Goal: Task Accomplishment & Management: Manage account settings

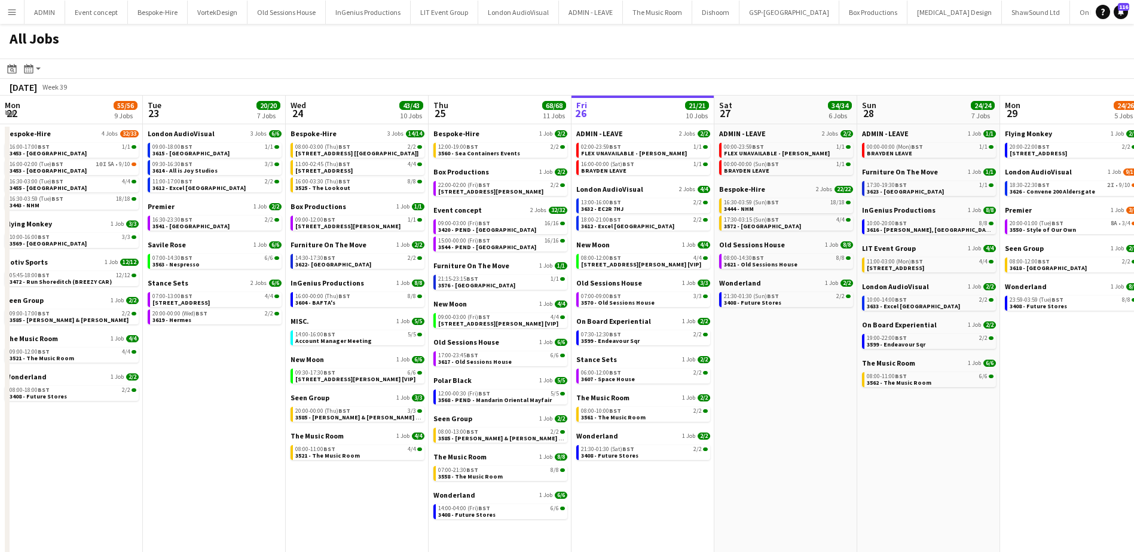
scroll to position [0, 286]
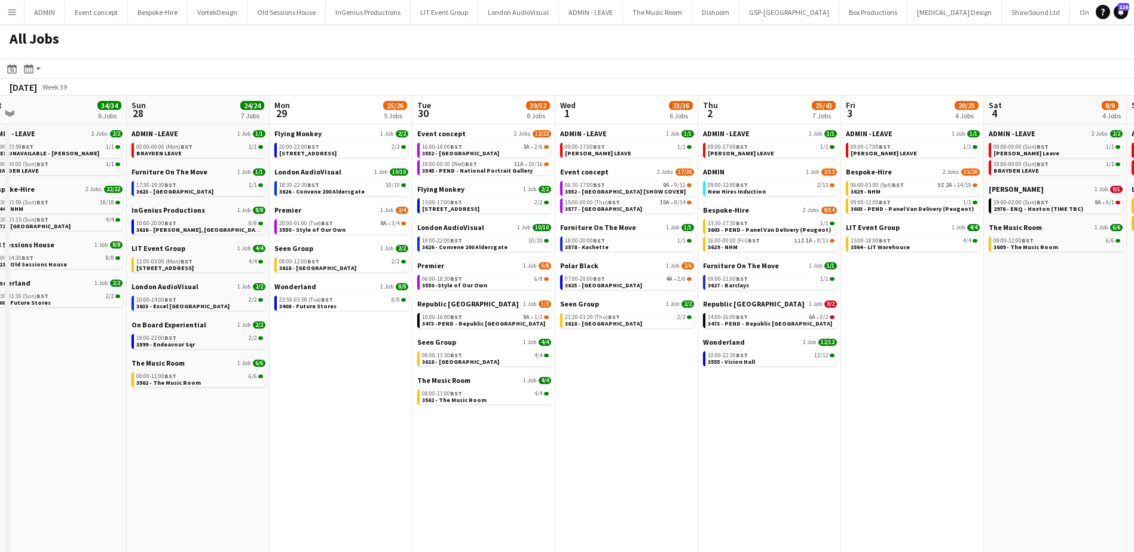
scroll to position [0, 299]
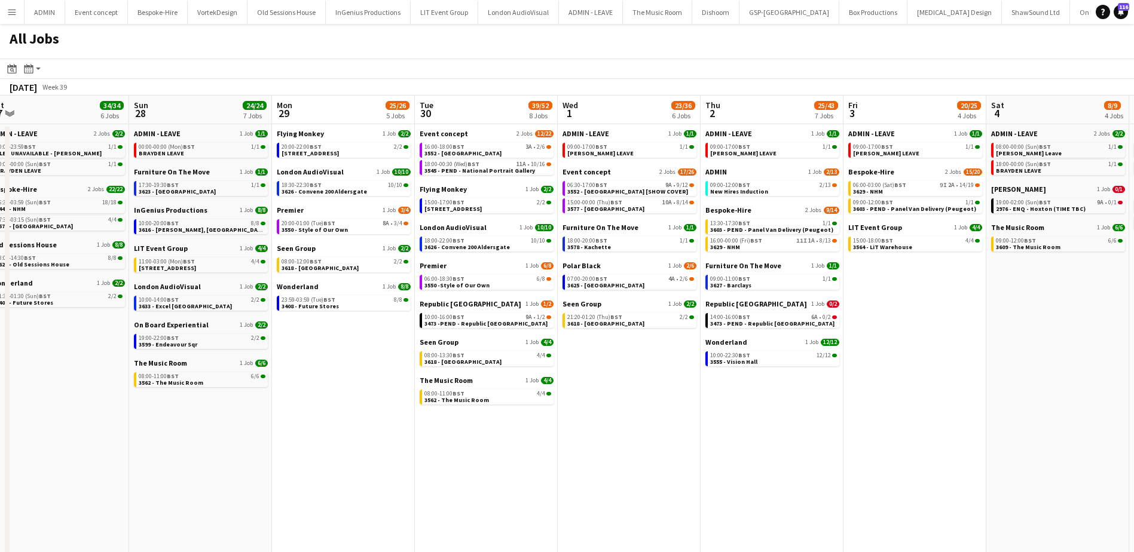
drag, startPoint x: 957, startPoint y: 382, endPoint x: 658, endPoint y: 370, distance: 299.7
click at [658, 370] on app-calendar-viewport "Thu 25 68/68 11 Jobs Fri 26 21/21 10 Jobs Sat 27 34/34 6 Jobs Sun 28 24/24 7 Jo…" at bounding box center [567, 333] width 1134 height 475
click at [468, 154] on span "3552 - [GEOGRAPHIC_DATA]" at bounding box center [462, 153] width 77 height 8
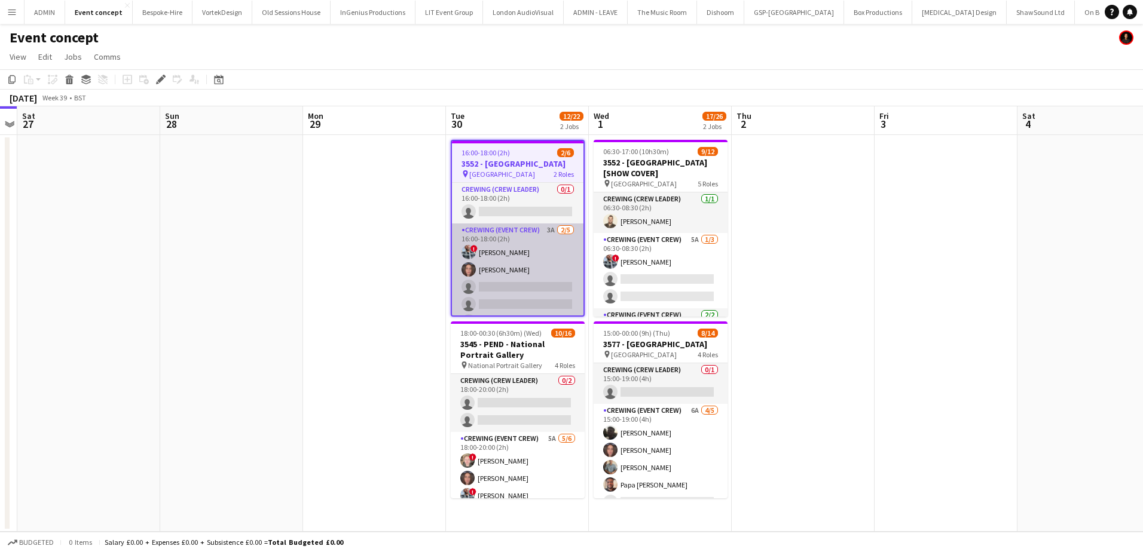
click at [534, 298] on app-card-role "Crewing (Event Crew) 3A 2/5 16:00-18:00 (2h) ! Kieran Brooks Jekaterina Berezin…" at bounding box center [517, 279] width 131 height 110
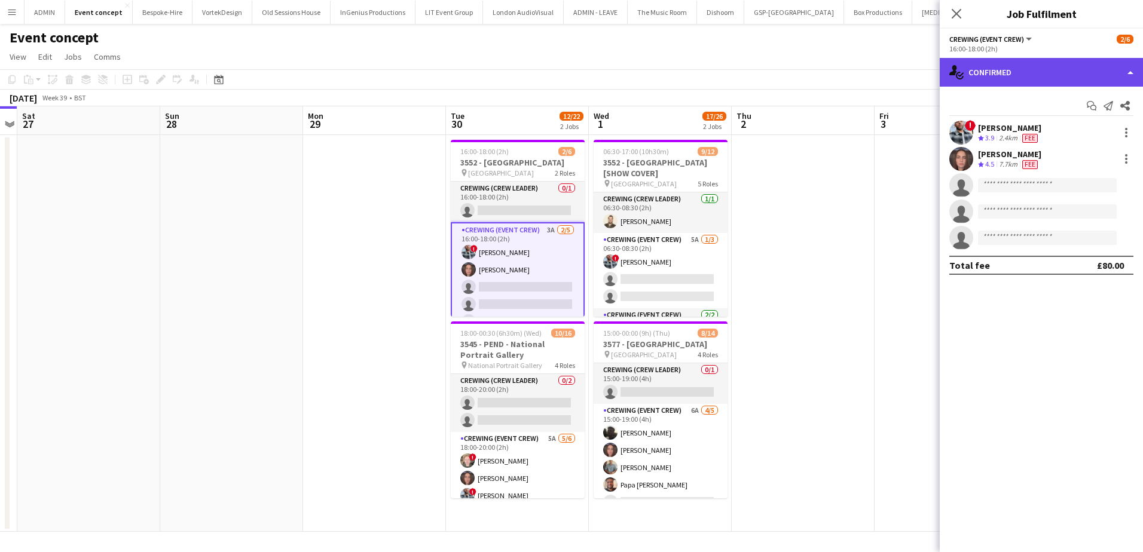
click at [1060, 81] on div "single-neutral-actions-check-2 Confirmed" at bounding box center [1040, 72] width 203 height 29
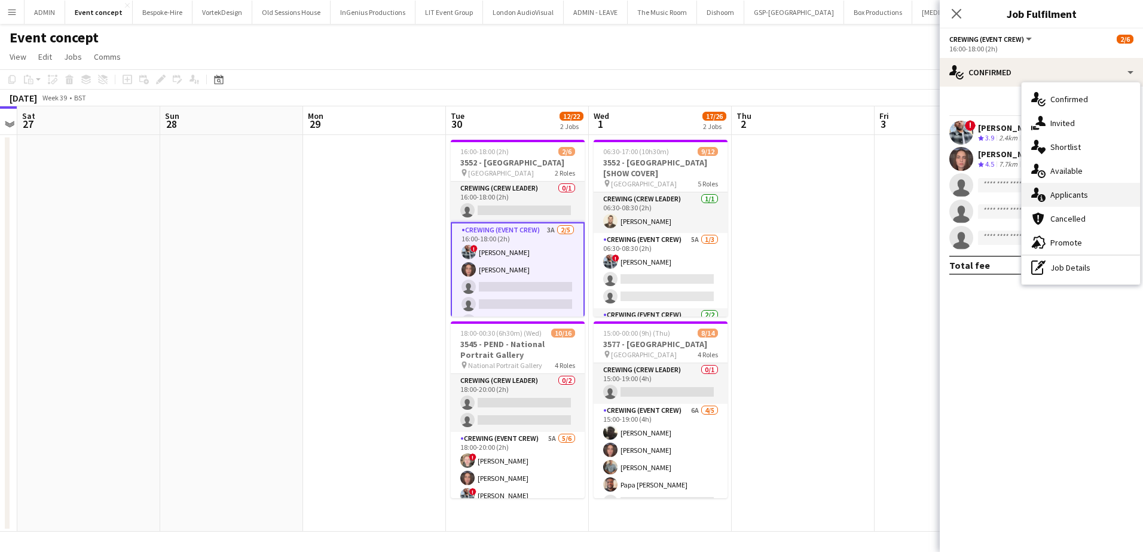
click at [1090, 189] on div "single-neutral-actions-information Applicants" at bounding box center [1080, 195] width 118 height 24
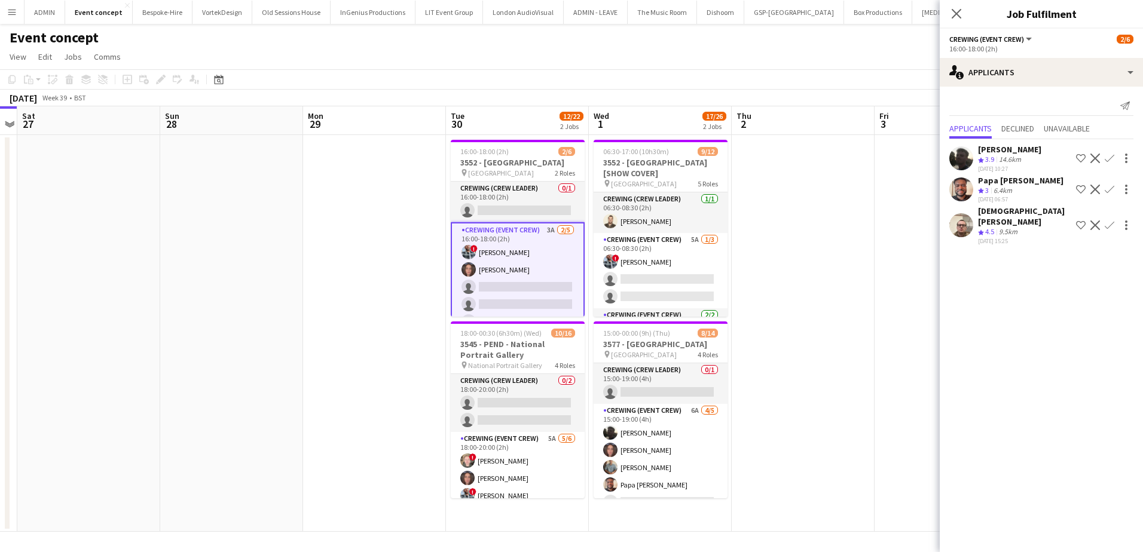
click at [1110, 158] on app-icon "Confirm" at bounding box center [1109, 159] width 10 height 10
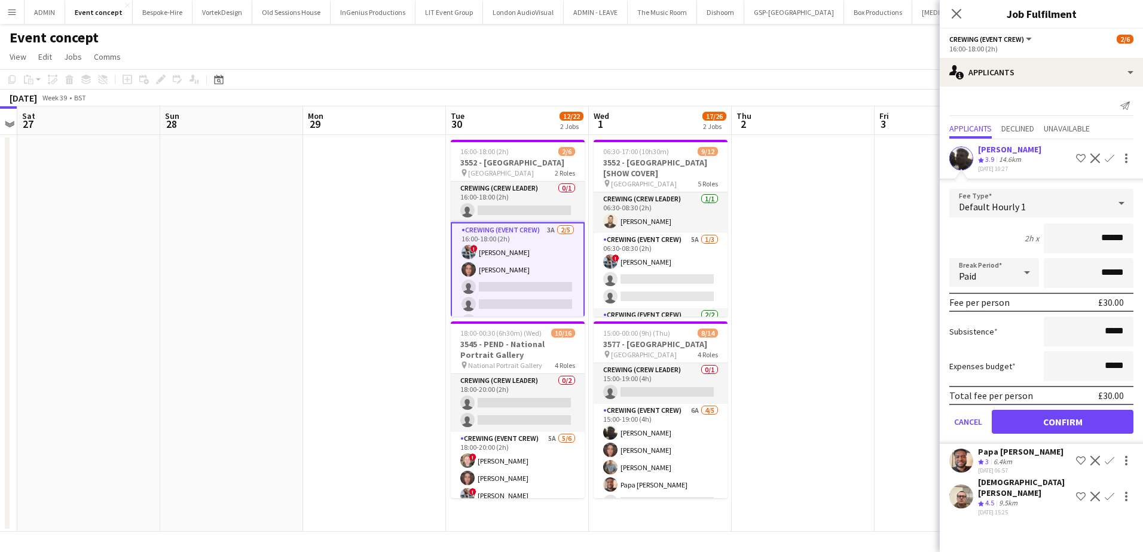
drag, startPoint x: 1095, startPoint y: 242, endPoint x: 1141, endPoint y: 244, distance: 46.7
click at [1141, 244] on form "Fee Type Default Hourly 1 2h x ****** Break Period Paid ****** Fee per person £…" at bounding box center [1040, 316] width 203 height 255
type input "***"
click at [1092, 416] on button "Confirm" at bounding box center [1062, 422] width 142 height 24
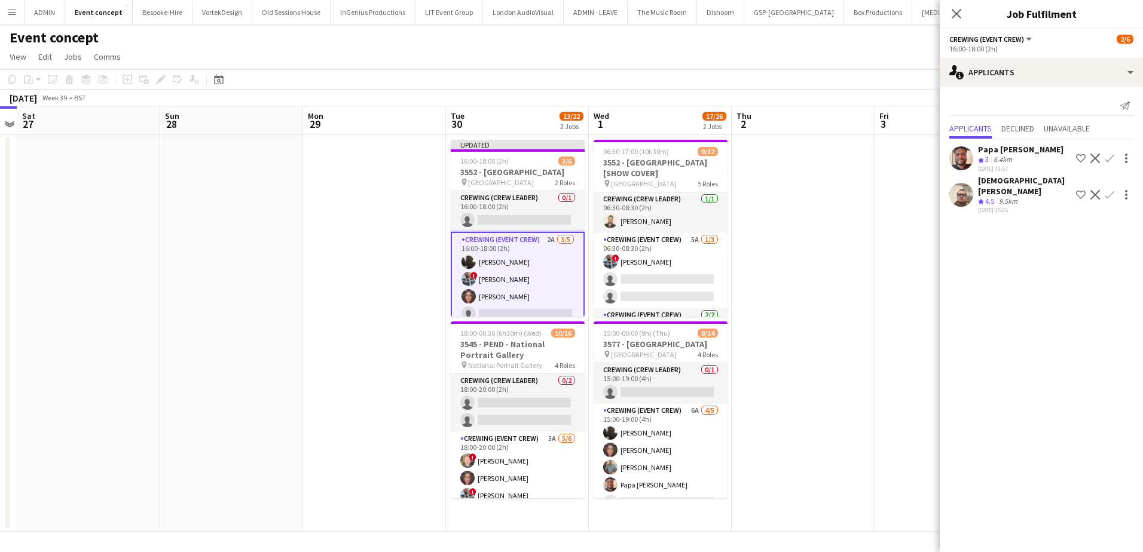
click at [1110, 194] on button "Confirm" at bounding box center [1109, 195] width 14 height 14
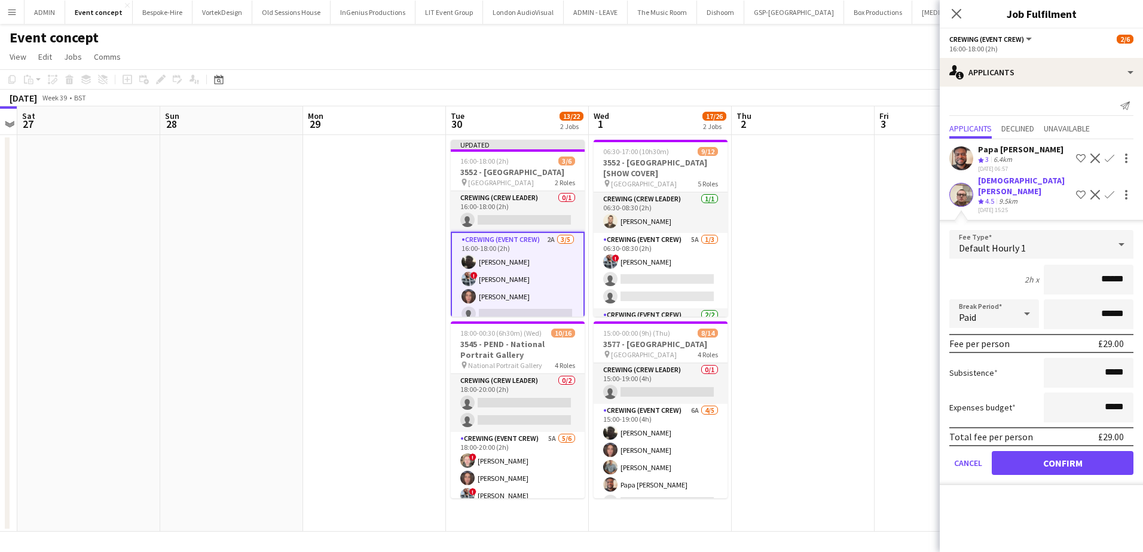
drag, startPoint x: 1097, startPoint y: 271, endPoint x: 1165, endPoint y: 276, distance: 68.9
click at [1142, 276] on html "Menu Boards Boards Boards All jobs Status Workforce Workforce My Workforce Recr…" at bounding box center [571, 276] width 1143 height 552
type input "***"
click at [1102, 451] on button "Confirm" at bounding box center [1062, 463] width 142 height 24
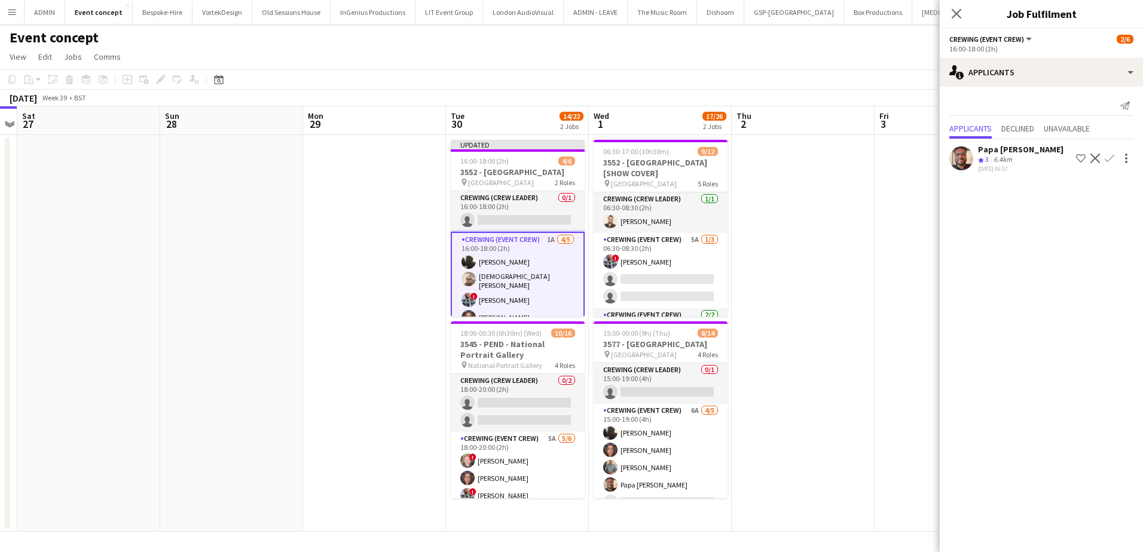
click at [1110, 158] on app-icon "Confirm" at bounding box center [1109, 159] width 10 height 10
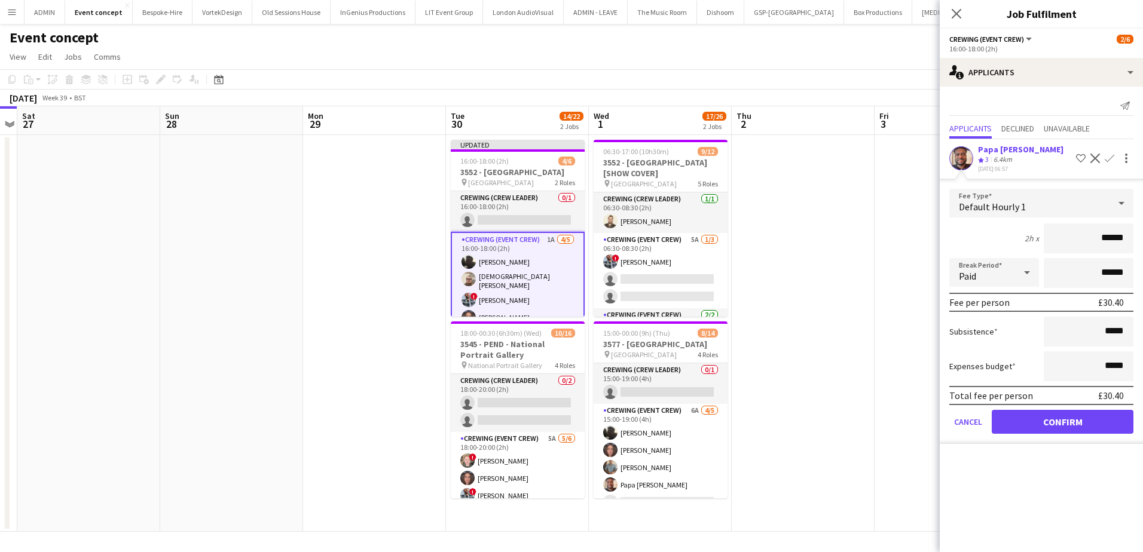
drag, startPoint x: 1096, startPoint y: 238, endPoint x: 1149, endPoint y: 247, distance: 53.5
click at [1142, 247] on html "Menu Boards Boards Boards All jobs Status Workforce Workforce My Workforce Recr…" at bounding box center [571, 276] width 1143 height 552
type input "***"
click at [1085, 420] on button "Confirm" at bounding box center [1062, 422] width 142 height 24
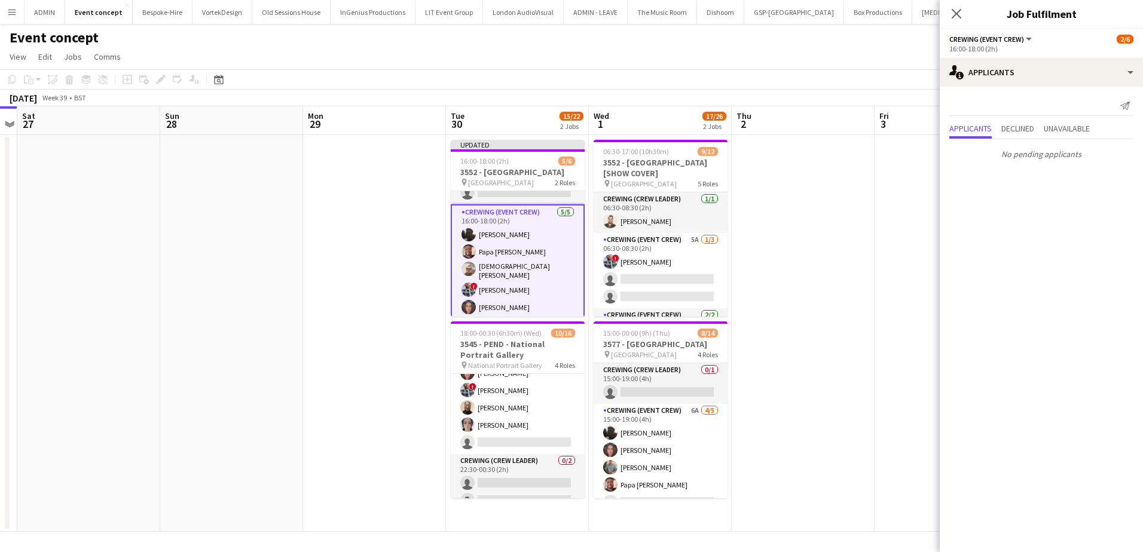
scroll to position [120, 0]
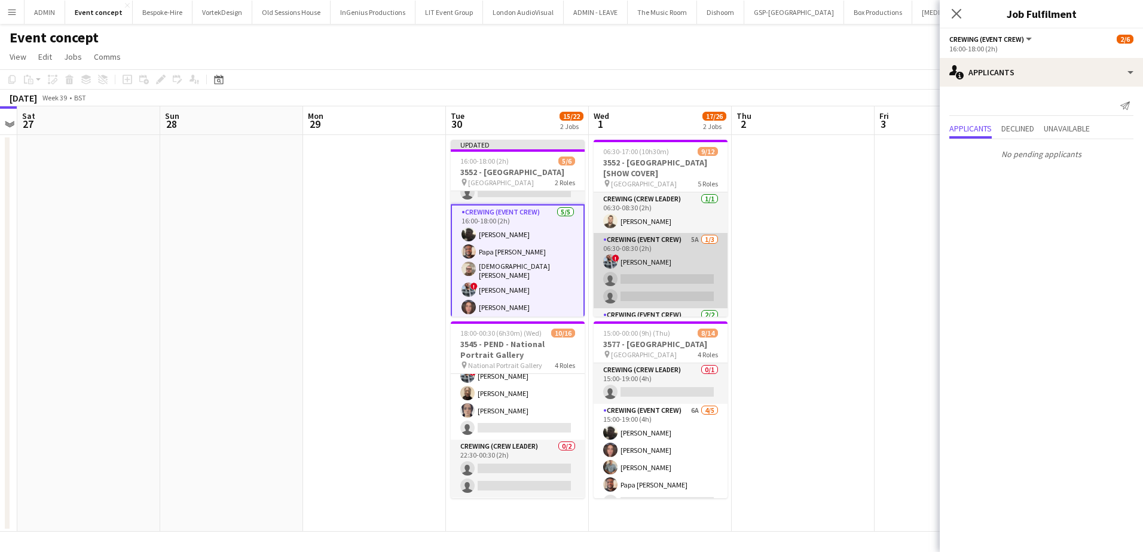
click at [659, 292] on app-card-role "Crewing (Event Crew) 5A 1/3 06:30-08:30 (2h) ! Kieran Brooks single-neutral-act…" at bounding box center [660, 270] width 134 height 75
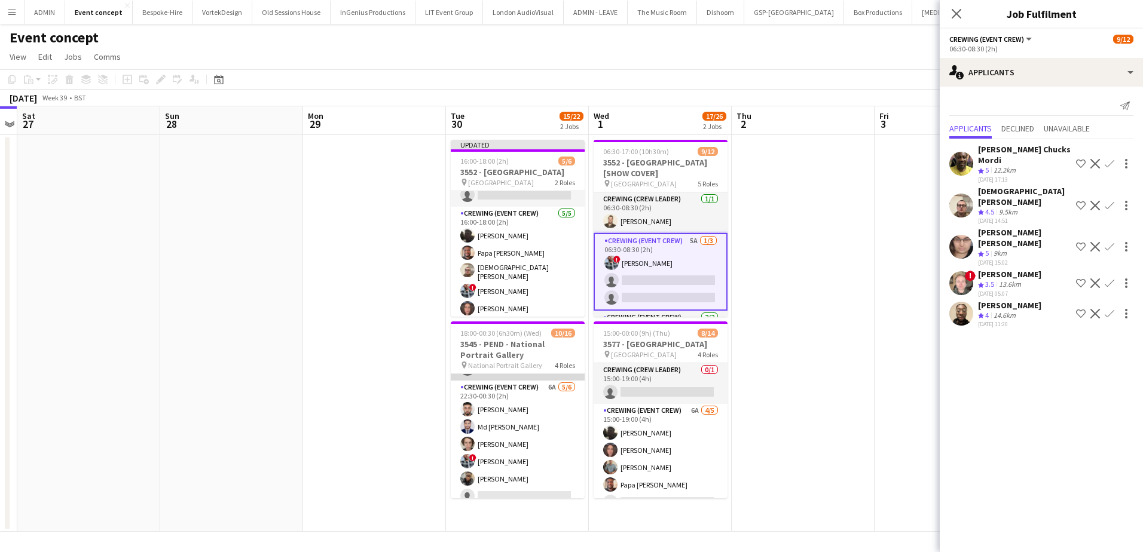
scroll to position [246, 0]
click at [1111, 242] on app-icon "Confirm" at bounding box center [1109, 247] width 10 height 10
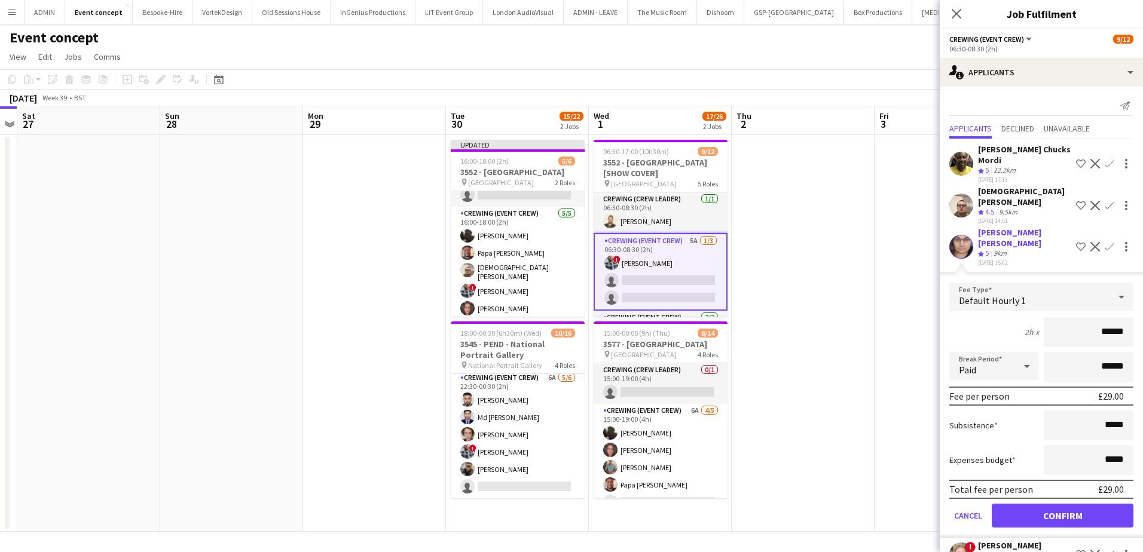
drag, startPoint x: 1089, startPoint y: 307, endPoint x: 1146, endPoint y: 314, distance: 57.2
click at [1142, 314] on html "Menu Boards Boards Boards All jobs Status Workforce Workforce My Workforce Recr…" at bounding box center [571, 276] width 1143 height 552
type input "***"
click at [1060, 504] on button "Confirm" at bounding box center [1062, 516] width 142 height 24
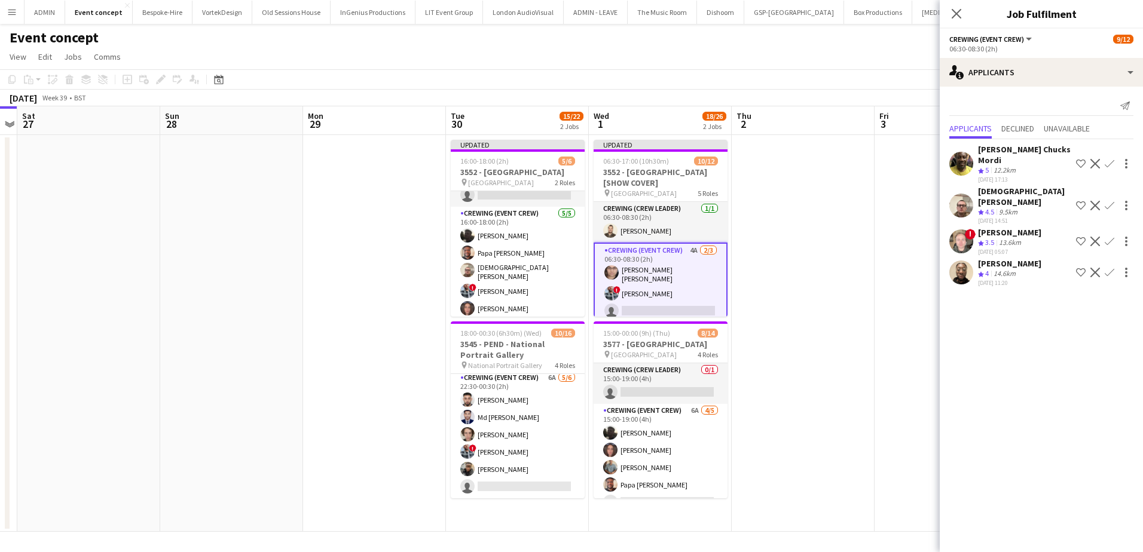
click at [1113, 268] on app-icon "Confirm" at bounding box center [1109, 273] width 10 height 10
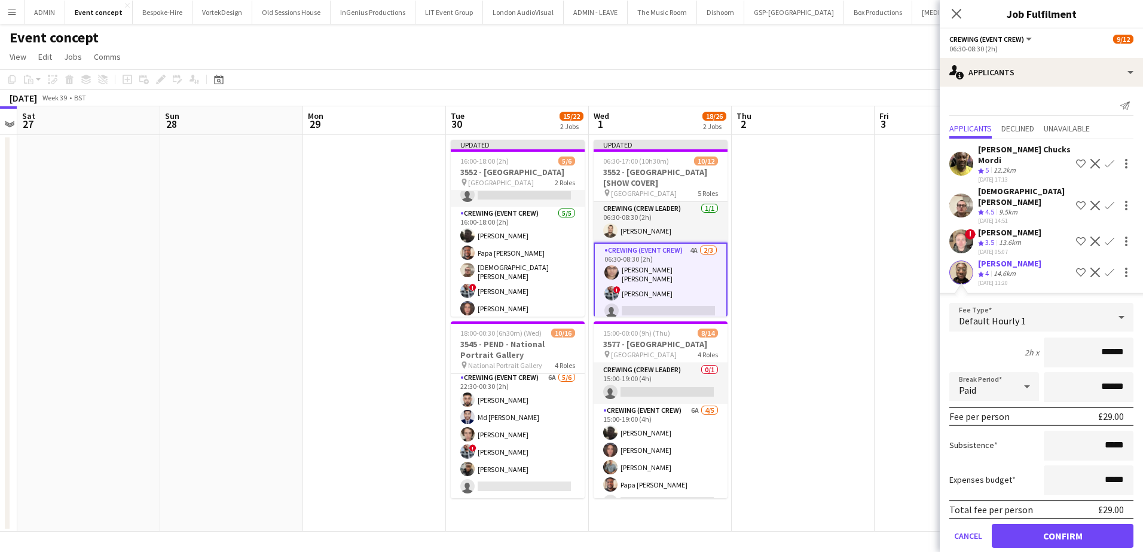
drag, startPoint x: 1104, startPoint y: 335, endPoint x: 1133, endPoint y: 339, distance: 29.0
click at [1133, 339] on input "******" at bounding box center [1088, 353] width 90 height 30
type input "***"
click at [1075, 524] on button "Confirm" at bounding box center [1062, 536] width 142 height 24
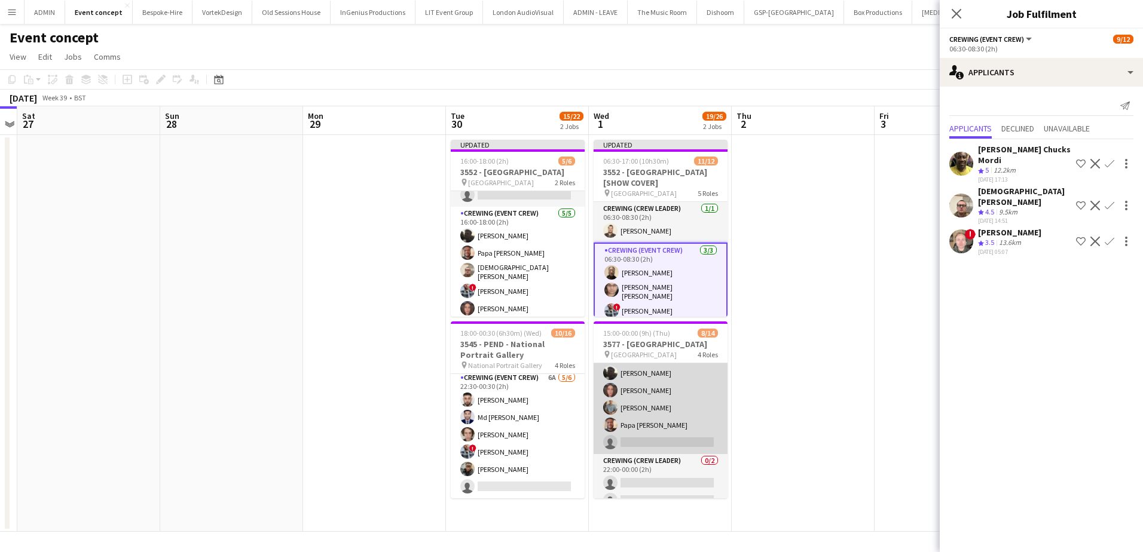
click at [701, 433] on app-card-role "Crewing (Event Crew) 6A 4/5 15:00-19:00 (4h) Louie Applin Jekaterina Berezina D…" at bounding box center [660, 399] width 134 height 110
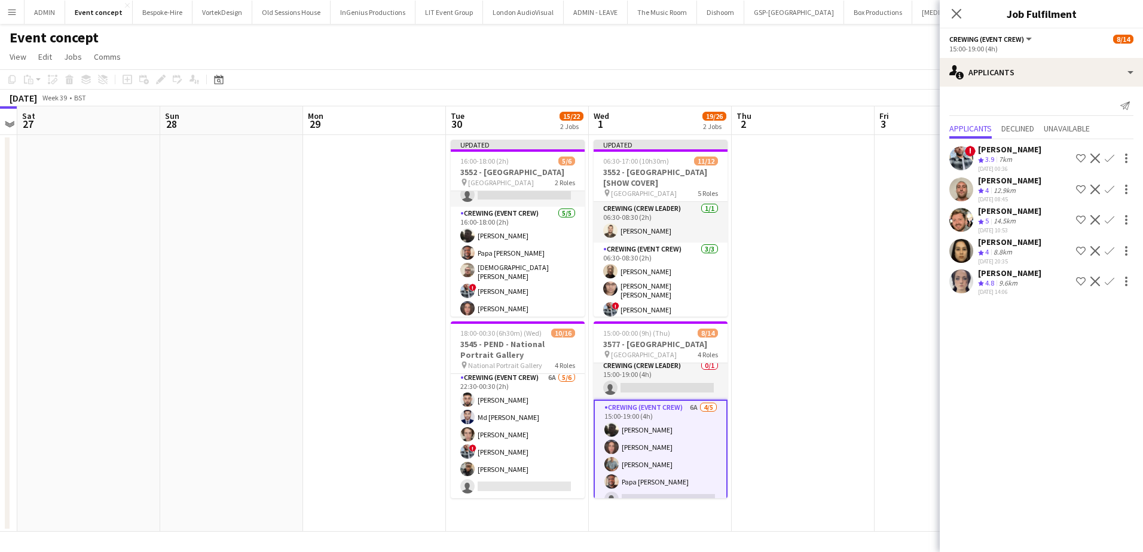
scroll to position [1, 0]
click at [1112, 219] on app-icon "Confirm" at bounding box center [1109, 220] width 10 height 10
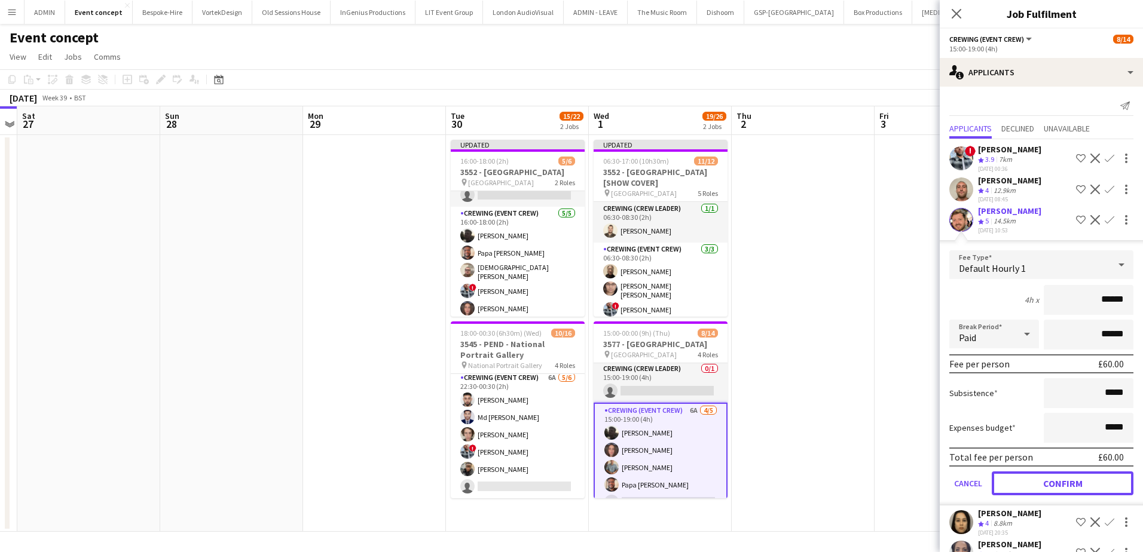
click at [1053, 473] on button "Confirm" at bounding box center [1062, 484] width 142 height 24
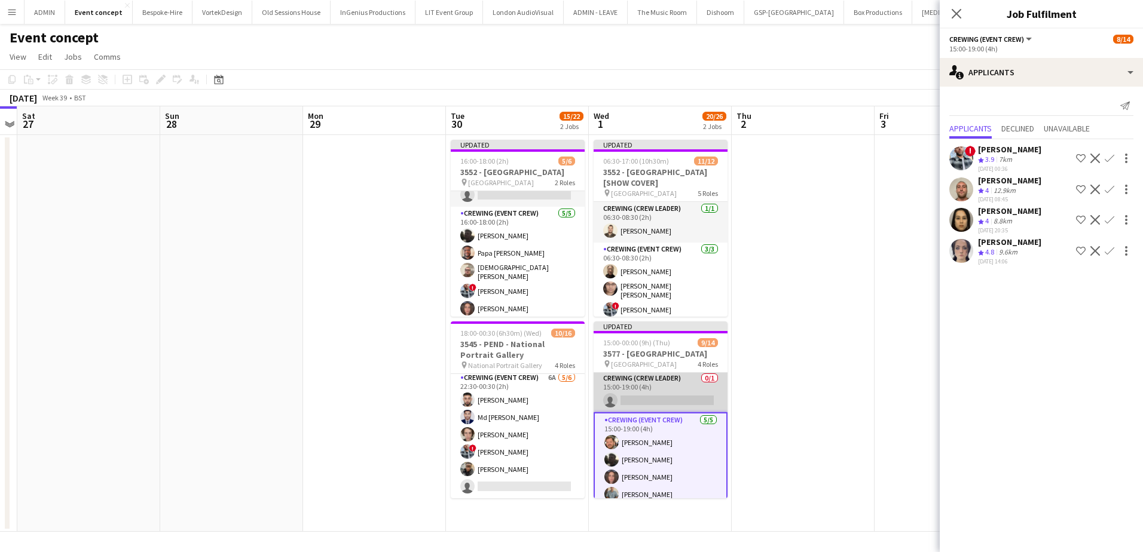
click at [652, 391] on app-card-role "Crewing (Crew Leader) 0/1 15:00-19:00 (4h) single-neutral-actions" at bounding box center [660, 392] width 134 height 41
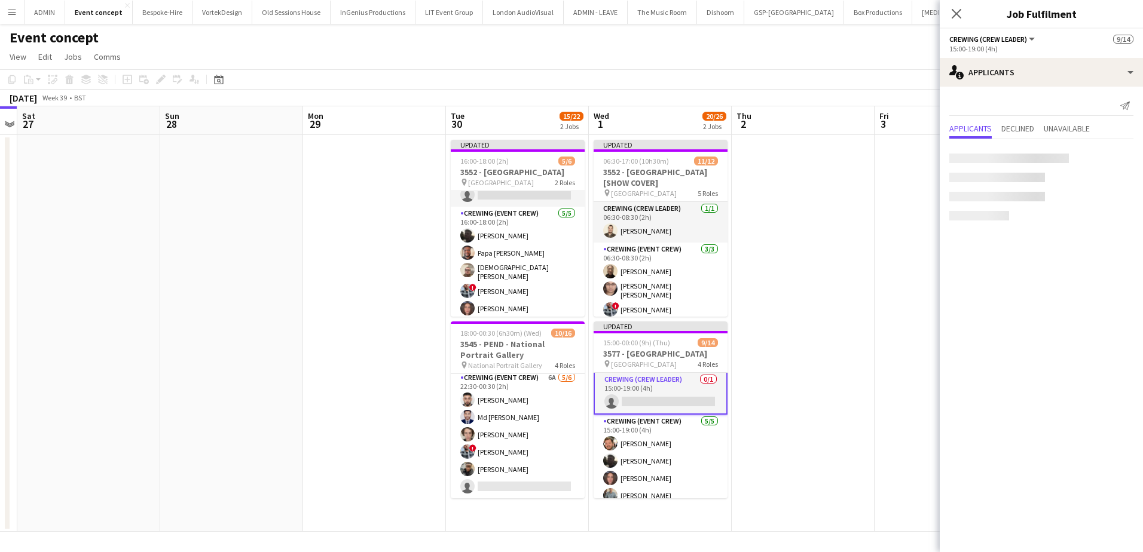
scroll to position [2, 0]
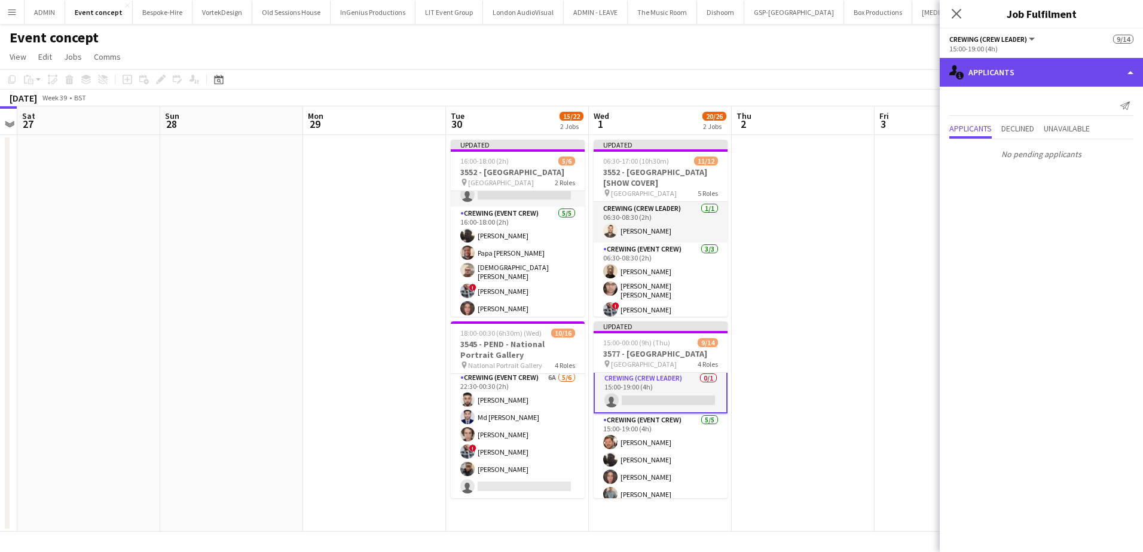
click at [1027, 79] on div "single-neutral-actions-information Applicants" at bounding box center [1040, 72] width 203 height 29
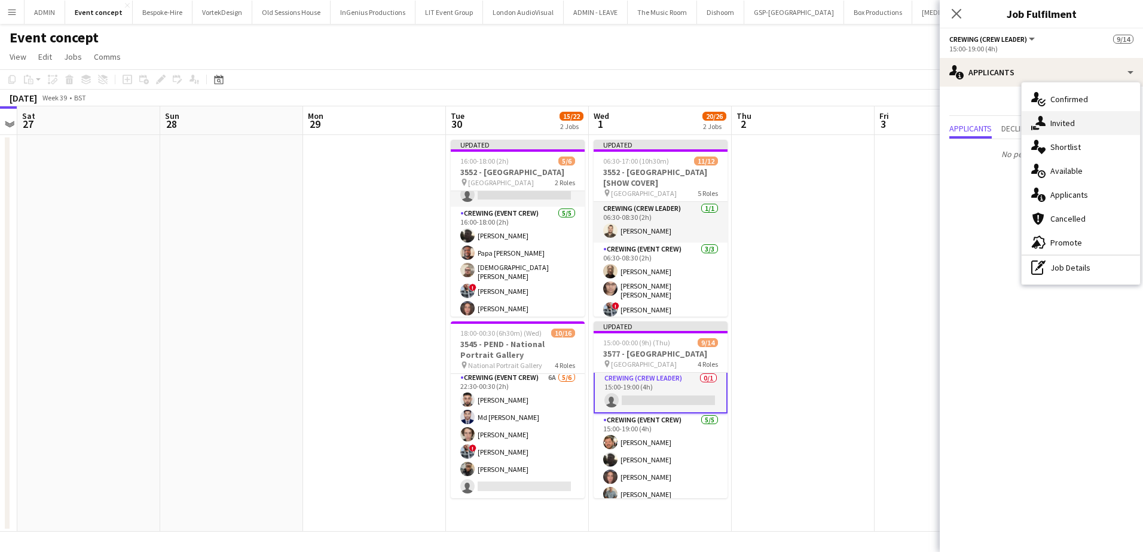
click at [1067, 121] on span "Invited" at bounding box center [1062, 123] width 25 height 11
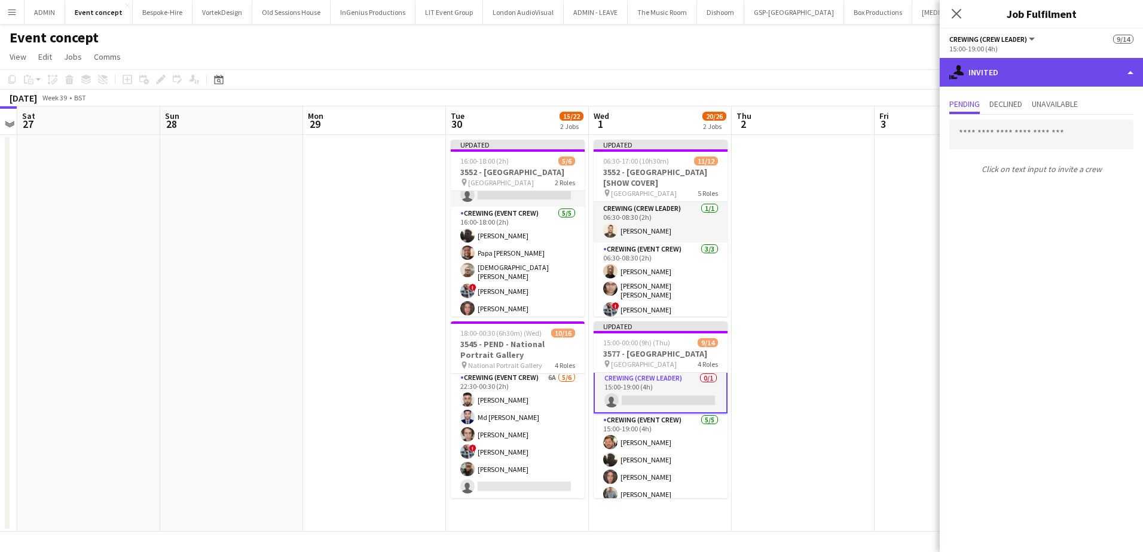
click at [1009, 75] on div "single-neutral-actions-share-1 Invited" at bounding box center [1040, 72] width 203 height 29
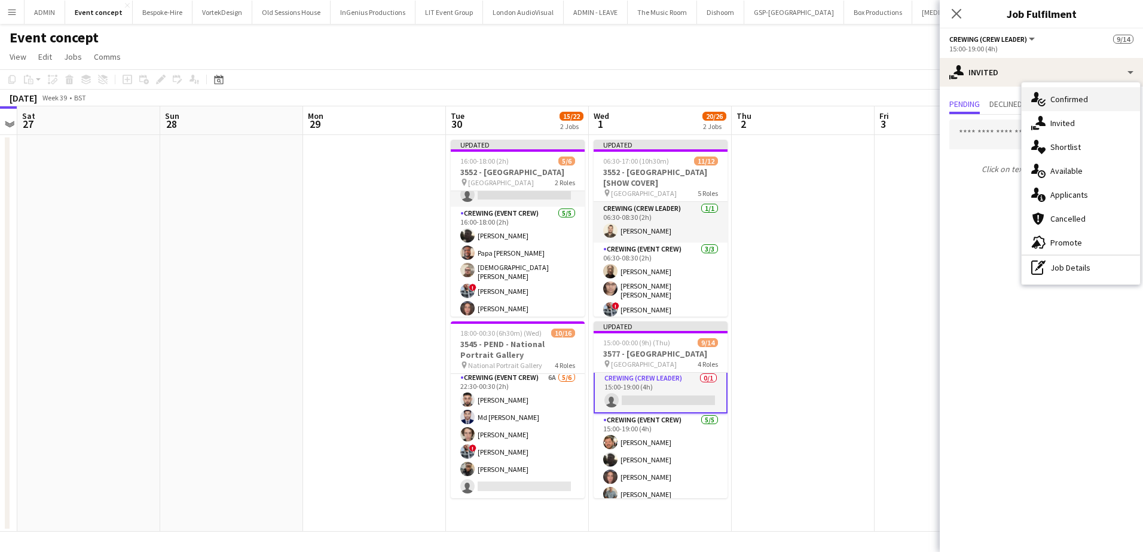
click at [1071, 105] on span "Confirmed" at bounding box center [1069, 99] width 38 height 11
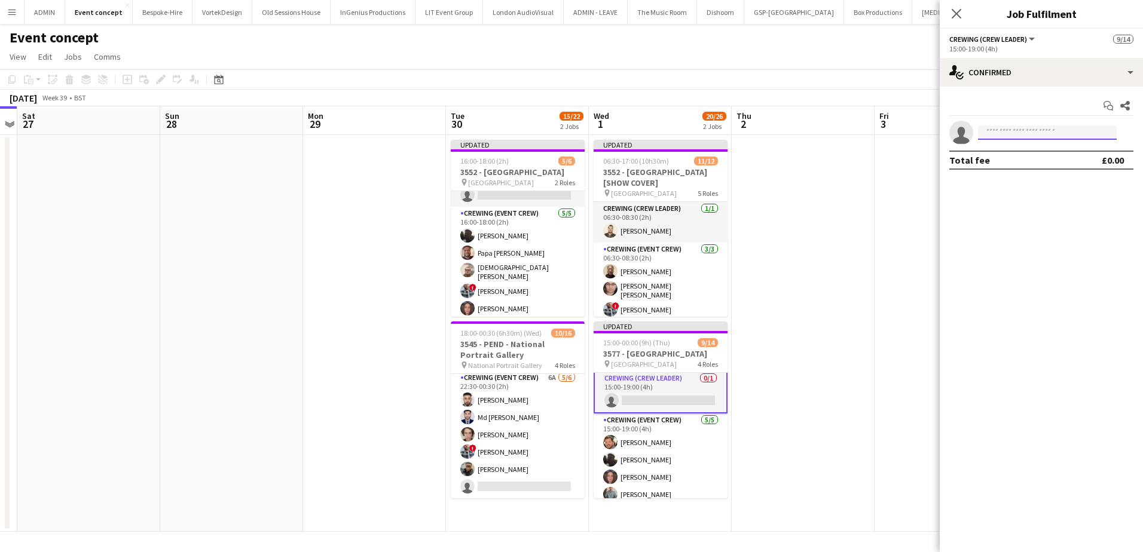
click at [1005, 131] on input at bounding box center [1047, 133] width 139 height 14
type input "*******"
click at [1046, 165] on span "+447711562684" at bounding box center [1047, 169] width 120 height 10
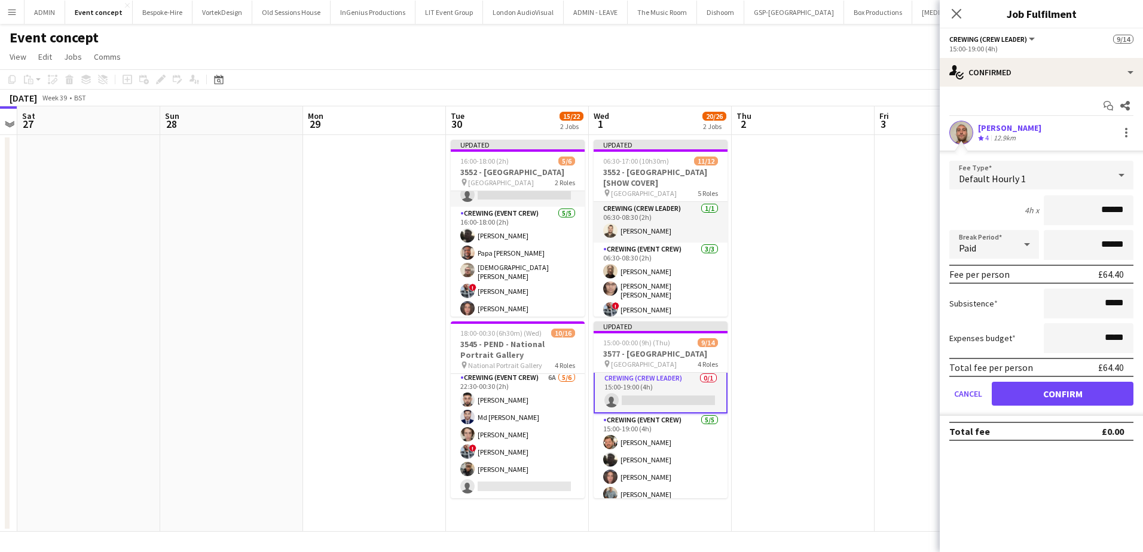
drag, startPoint x: 1106, startPoint y: 216, endPoint x: 1153, endPoint y: 215, distance: 47.2
click at [1142, 215] on html "Menu Boards Boards Boards All jobs Status Workforce Workforce My Workforce Recr…" at bounding box center [571, 276] width 1143 height 552
type input "***"
click at [1014, 393] on button "Confirm" at bounding box center [1062, 394] width 142 height 24
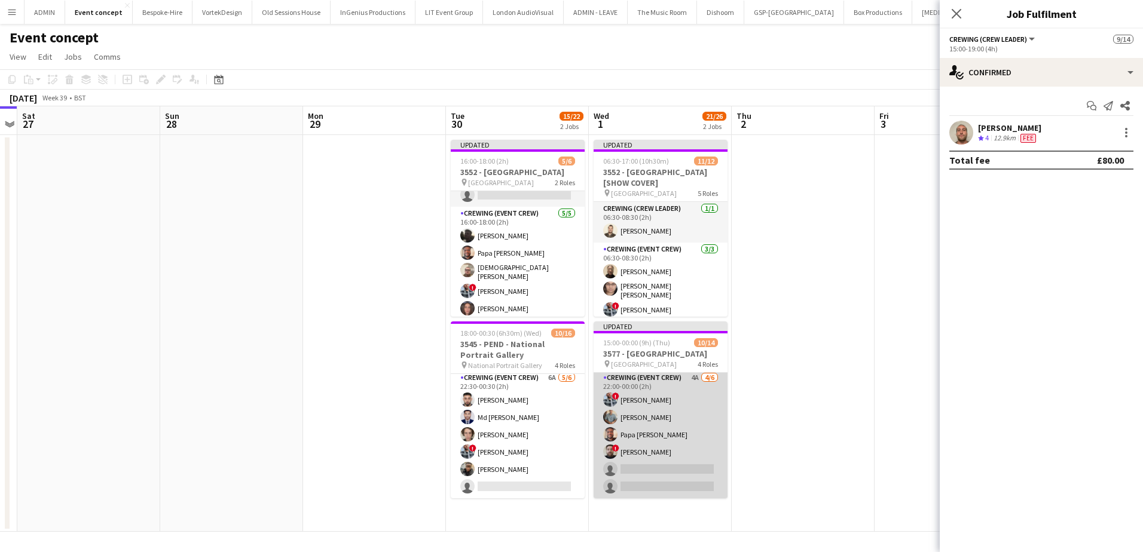
click at [674, 435] on app-card-role "Crewing (Event Crew) 4A 4/6 22:00-00:00 (2h) ! Kieran Brooks Daniel Slack Papa …" at bounding box center [660, 434] width 134 height 127
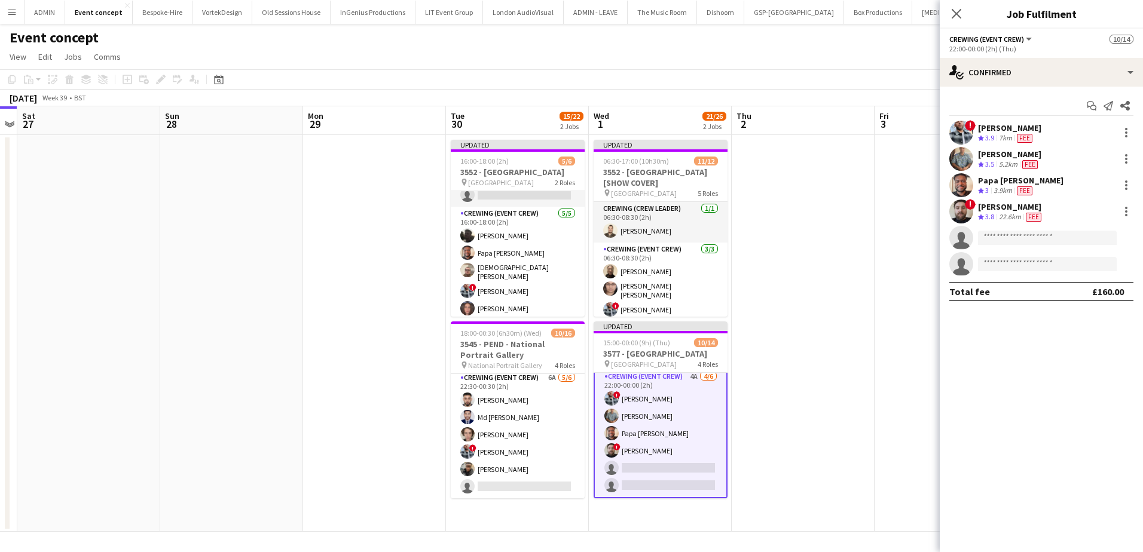
scroll to position [212, 0]
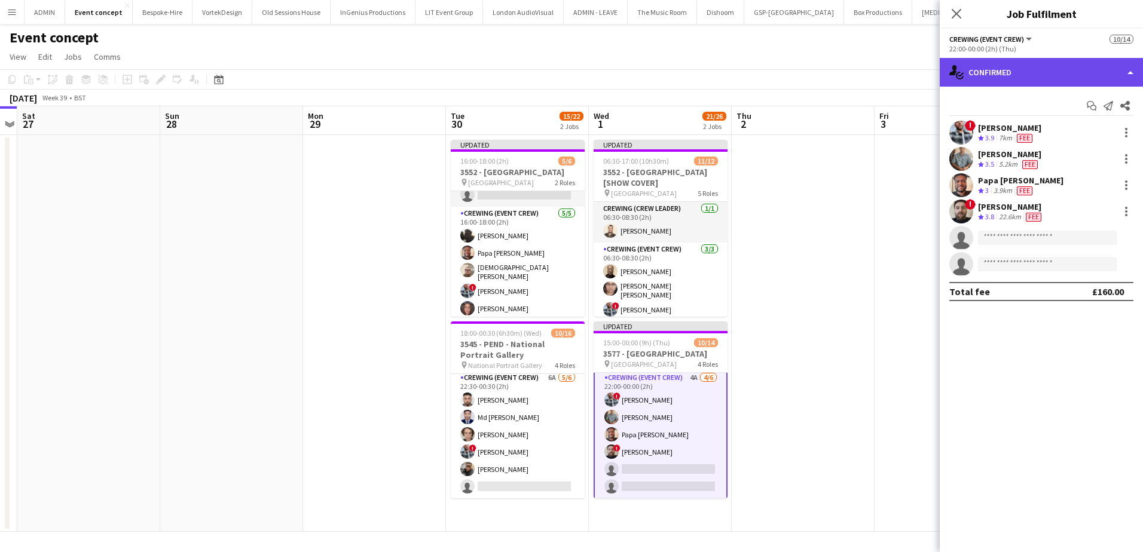
click at [1088, 68] on div "single-neutral-actions-check-2 Confirmed" at bounding box center [1040, 72] width 203 height 29
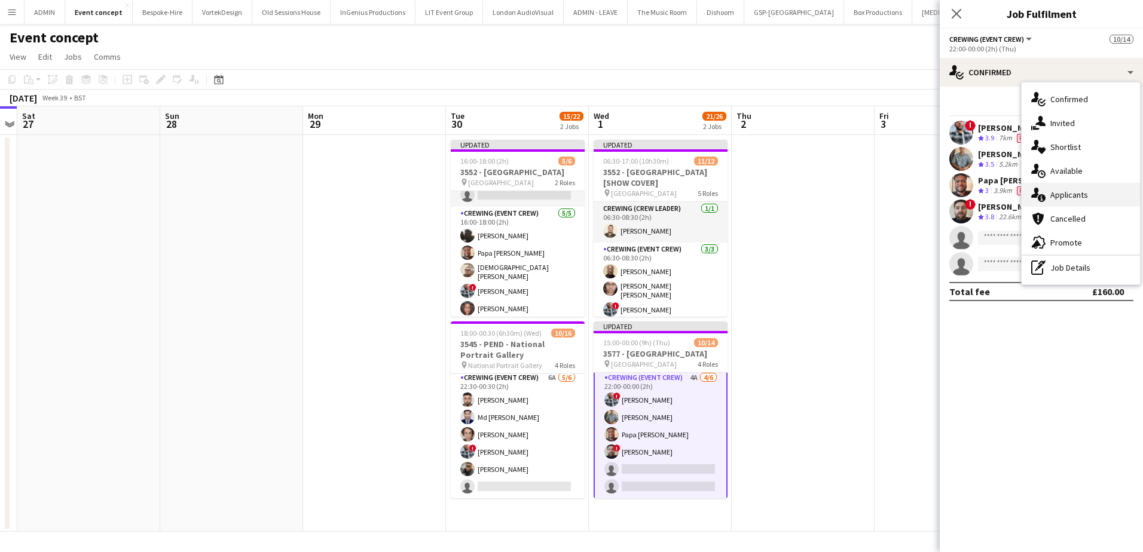
click at [1096, 188] on div "single-neutral-actions-information Applicants" at bounding box center [1080, 195] width 118 height 24
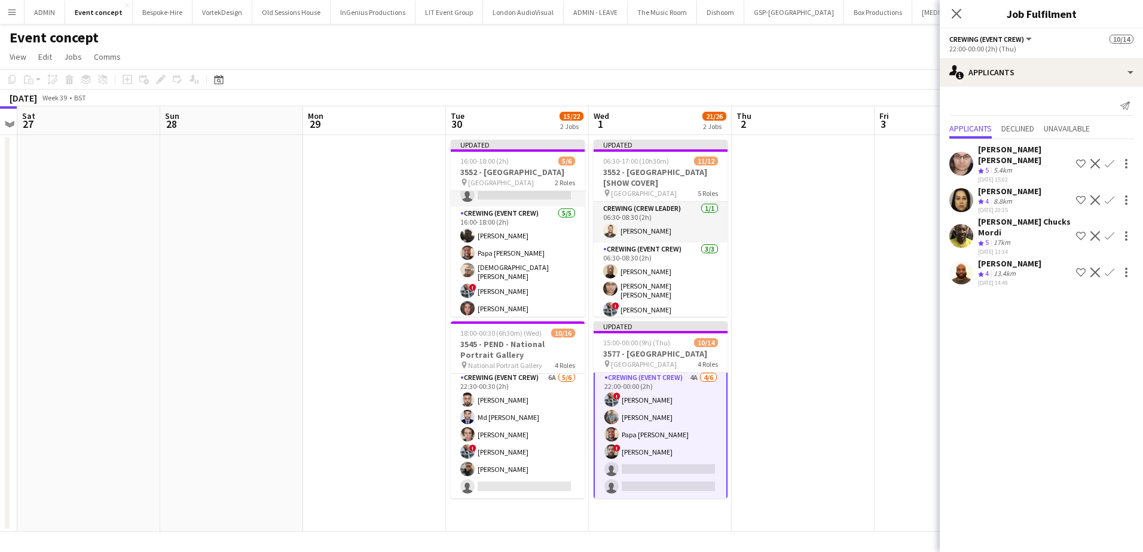
scroll to position [213, 0]
click at [1104, 160] on app-icon "Confirm" at bounding box center [1109, 164] width 10 height 10
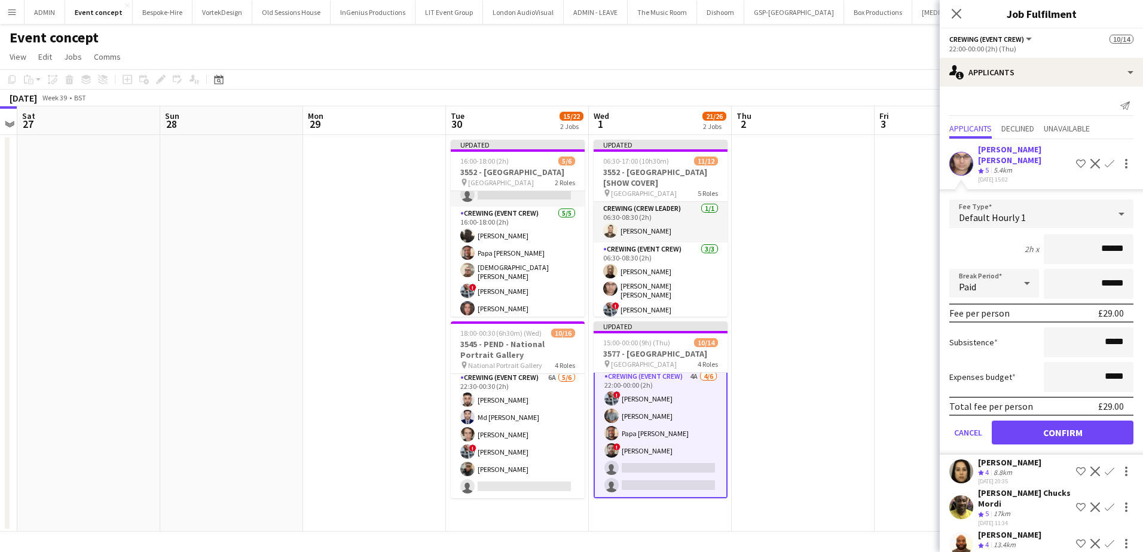
drag, startPoint x: 1095, startPoint y: 244, endPoint x: 1142, endPoint y: 240, distance: 46.8
click at [1142, 240] on form "Fee Type Default Hourly 1 2h x ****** Break Period Paid ****** Fee per person £…" at bounding box center [1040, 327] width 203 height 255
type input "***"
click at [1090, 428] on button "Confirm" at bounding box center [1062, 433] width 142 height 24
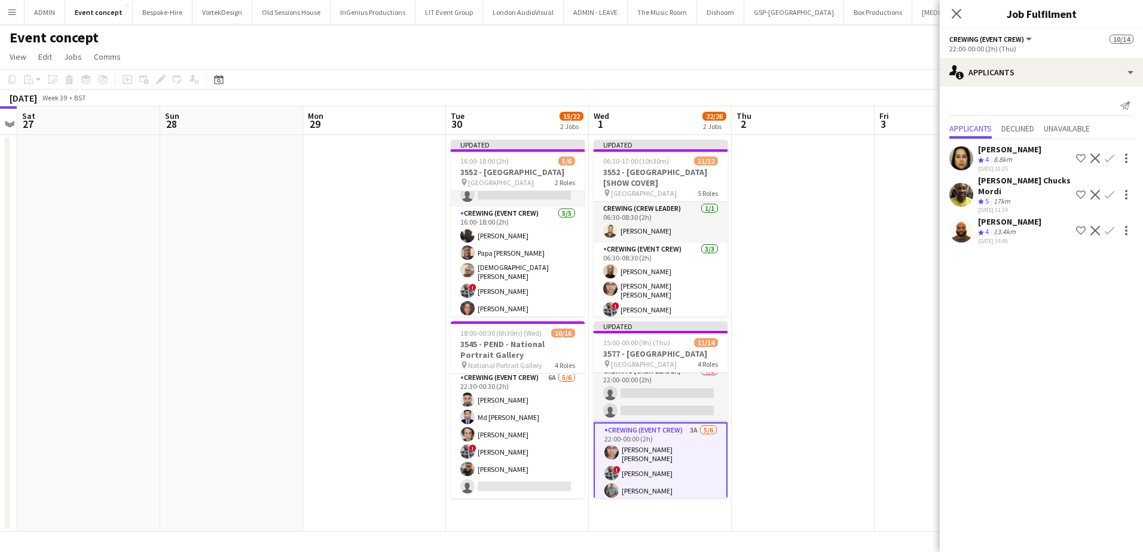
scroll to position [153, 0]
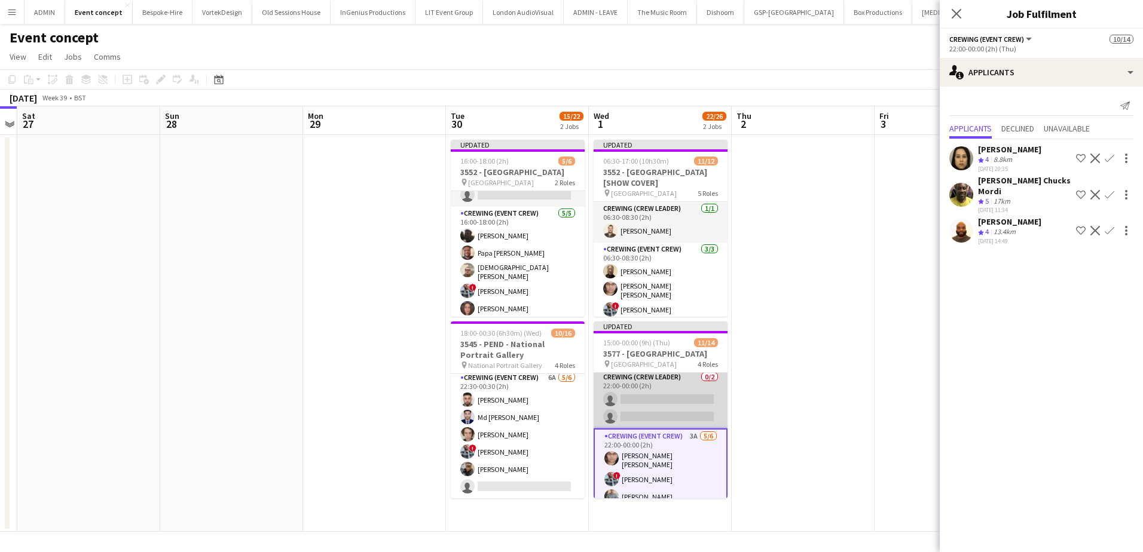
click at [660, 399] on app-card-role "Crewing (Crew Leader) 0/2 22:00-00:00 (2h) single-neutral-actions single-neutra…" at bounding box center [660, 400] width 134 height 58
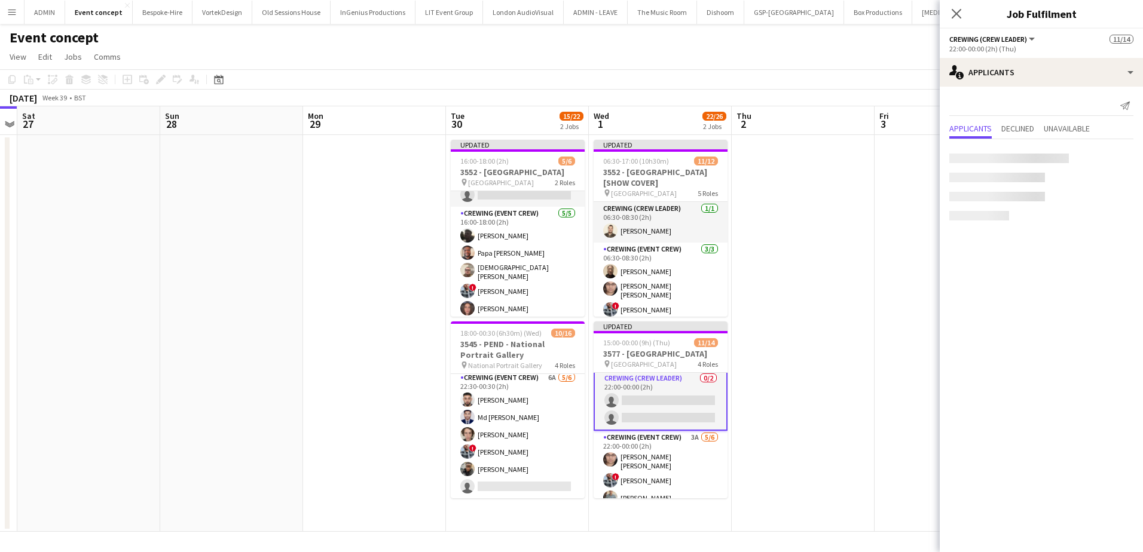
scroll to position [154, 0]
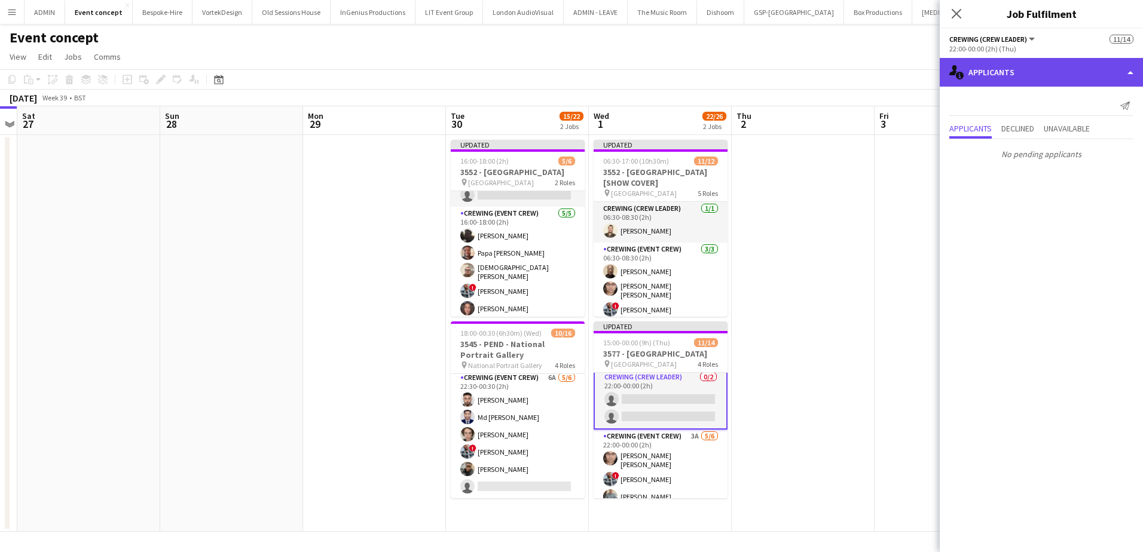
click at [1040, 65] on div "single-neutral-actions-information Applicants" at bounding box center [1040, 72] width 203 height 29
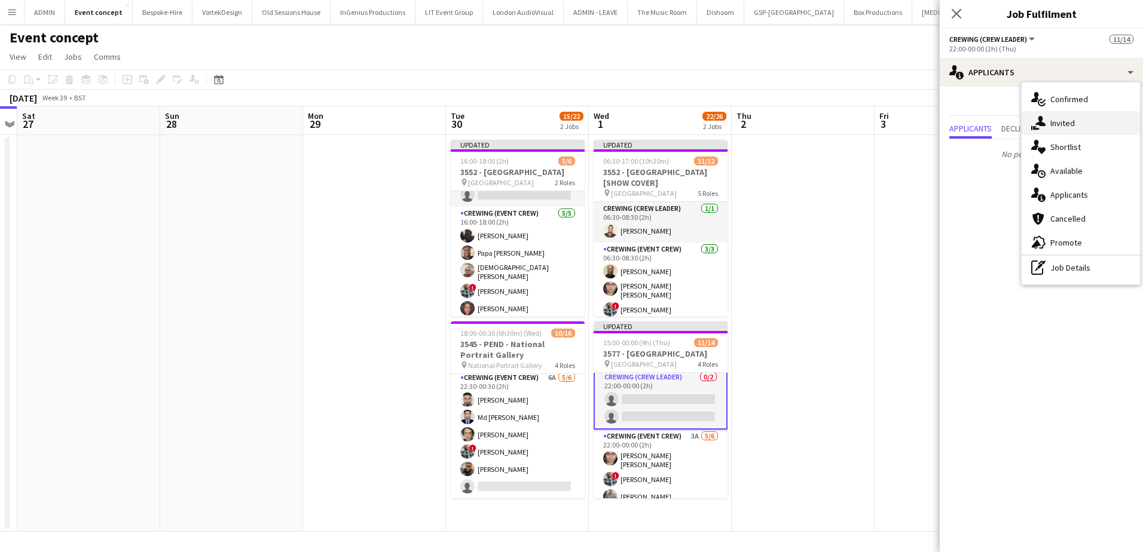
click at [1067, 117] on div "single-neutral-actions-share-1 Invited" at bounding box center [1080, 123] width 118 height 24
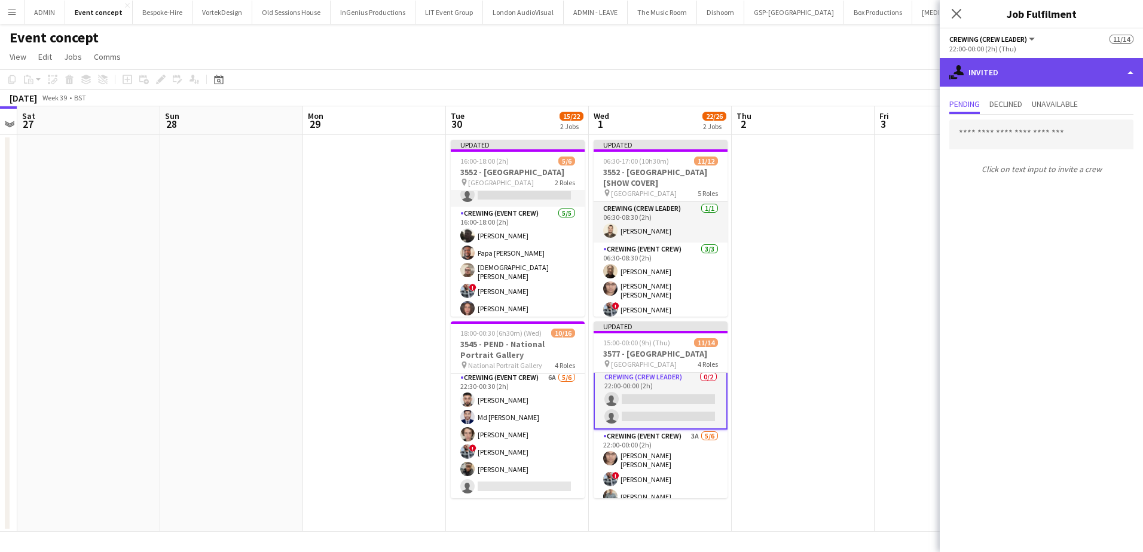
click at [1020, 72] on div "single-neutral-actions-share-1 Invited" at bounding box center [1040, 72] width 203 height 29
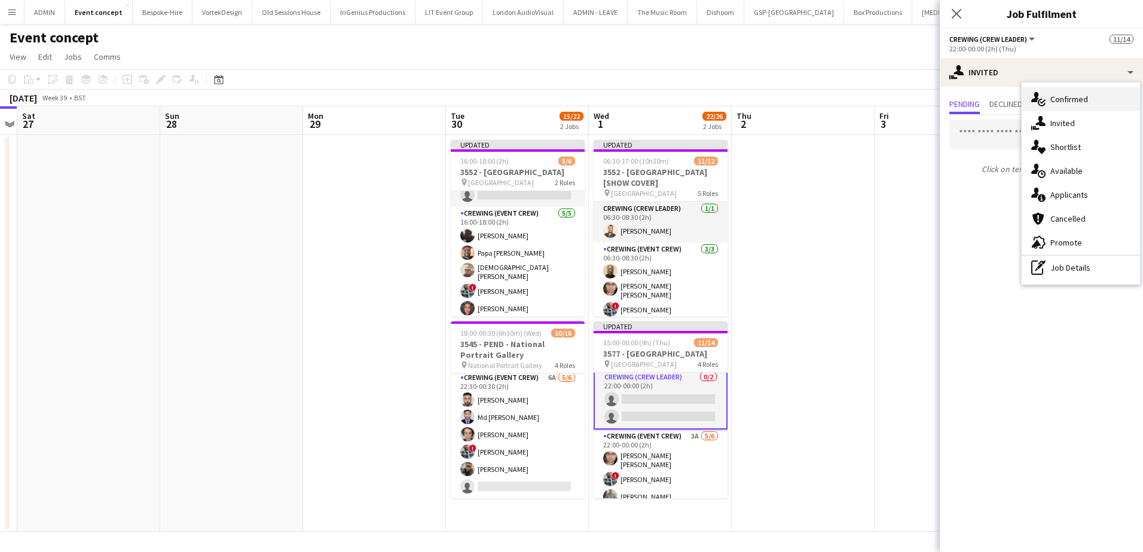
click at [1084, 102] on span "Confirmed" at bounding box center [1069, 99] width 38 height 11
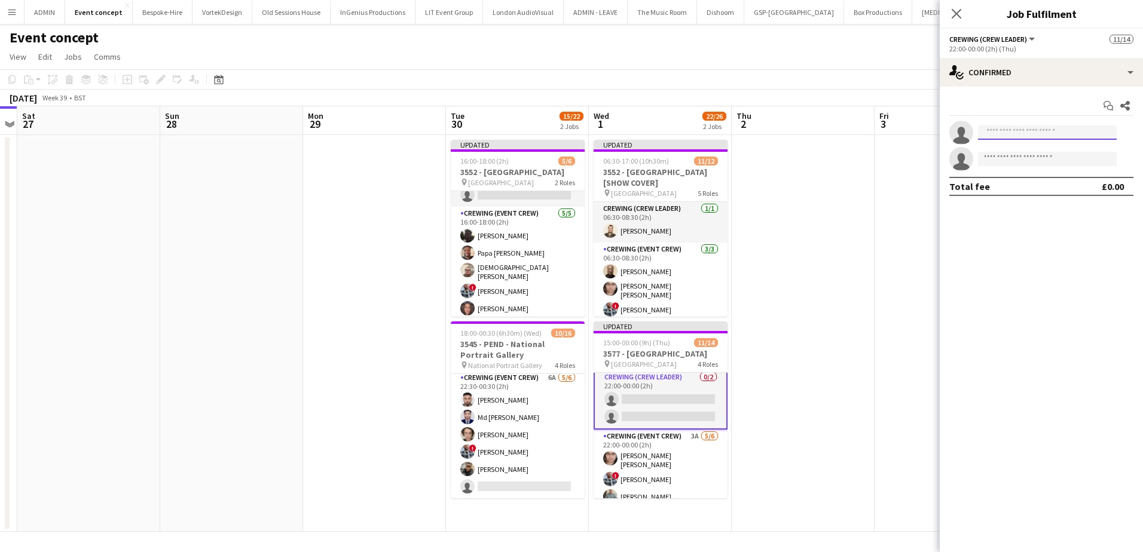
click at [1000, 132] on input at bounding box center [1047, 133] width 139 height 14
type input "*"
type input "***"
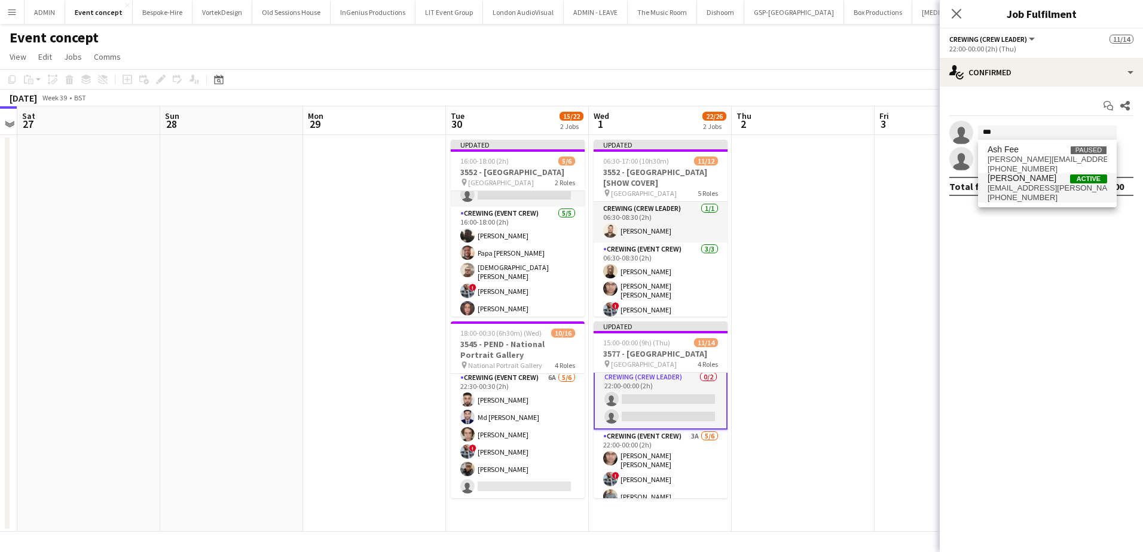
click at [1011, 182] on span "[PERSON_NAME]" at bounding box center [1021, 178] width 69 height 10
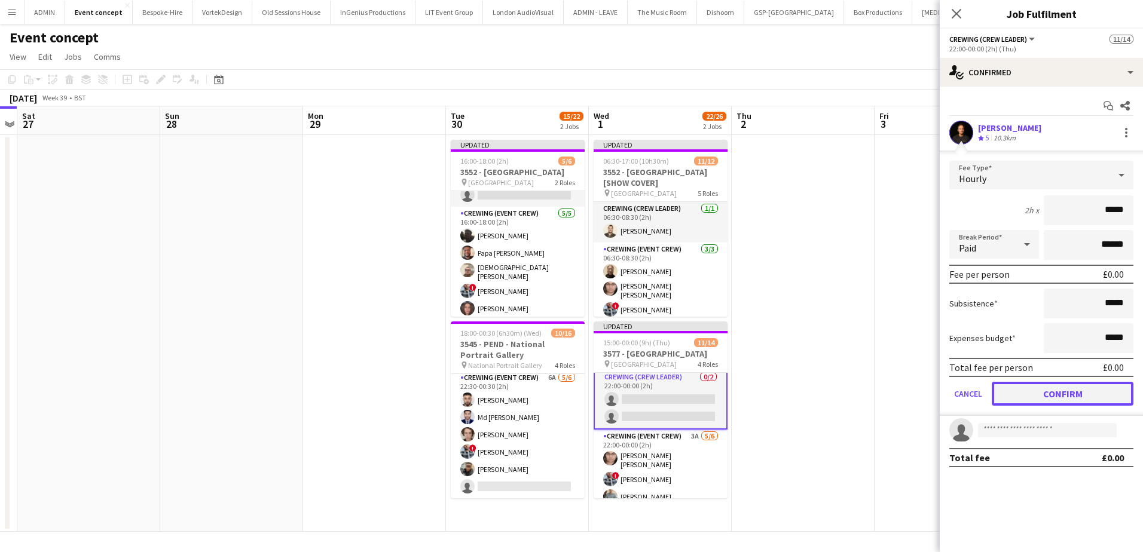
click at [1054, 397] on button "Confirm" at bounding box center [1062, 394] width 142 height 24
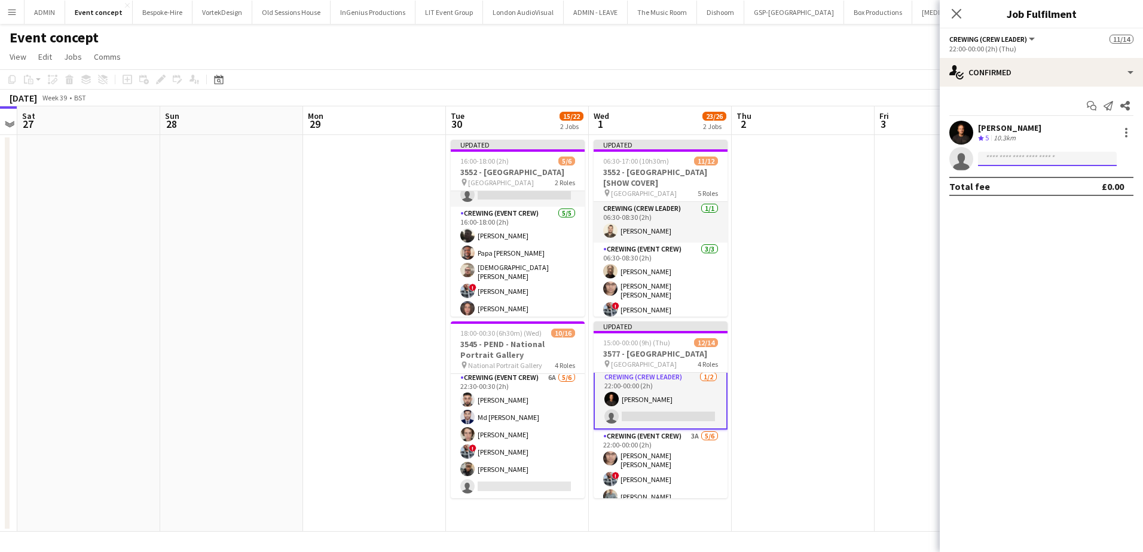
click at [1003, 156] on input at bounding box center [1047, 159] width 139 height 14
type input "******"
click at [1026, 186] on span "cmordi21814@gmail.com" at bounding box center [1047, 186] width 120 height 10
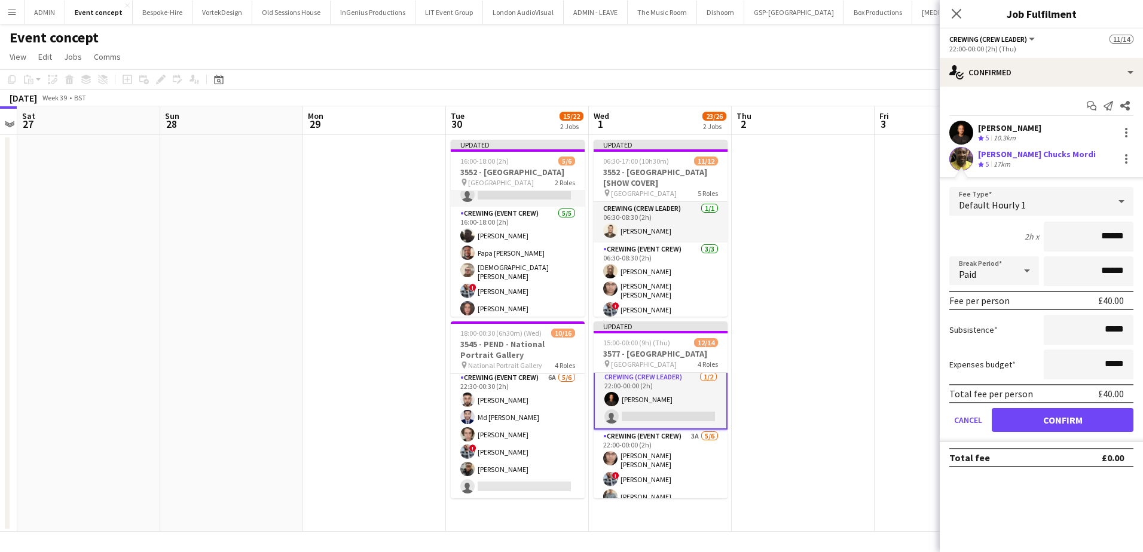
drag, startPoint x: 1104, startPoint y: 227, endPoint x: 1132, endPoint y: 229, distance: 28.2
click at [1132, 229] on input "******" at bounding box center [1088, 237] width 90 height 30
type input "***"
click at [1086, 422] on button "Confirm" at bounding box center [1062, 420] width 142 height 24
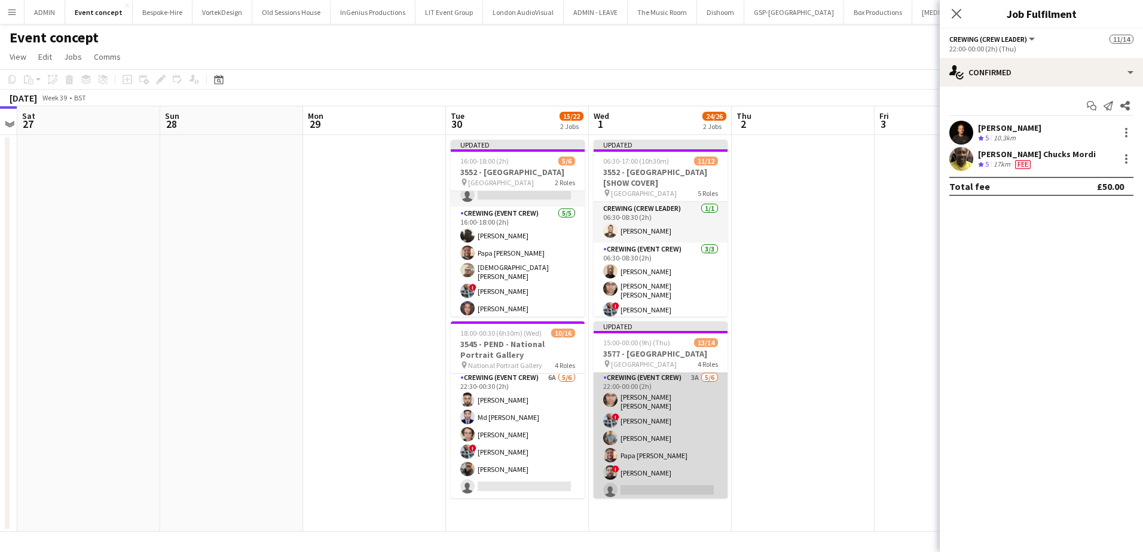
click at [678, 466] on app-card-role "Crewing (Event Crew) 3A 5/6 22:00-00:00 (2h) Ells Jones ! Kieran Brooks Daniel …" at bounding box center [660, 436] width 134 height 131
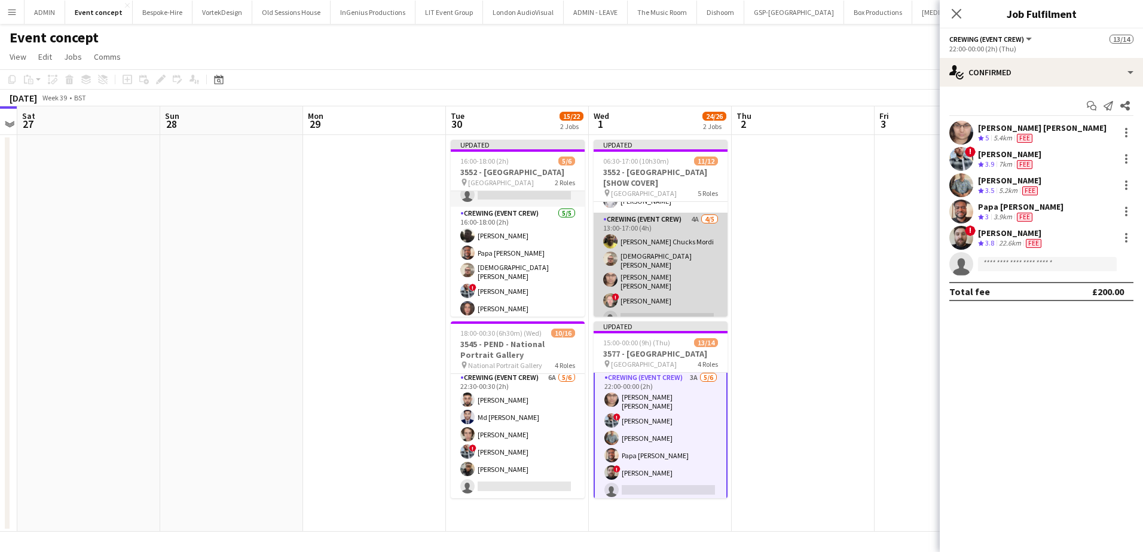
scroll to position [210, 0]
click at [672, 270] on app-card-role "Crewing (Event Crew) 4A 4/5 13:00-17:00 (4h) Alphonsus Chucks Mordi Christian S…" at bounding box center [660, 268] width 134 height 117
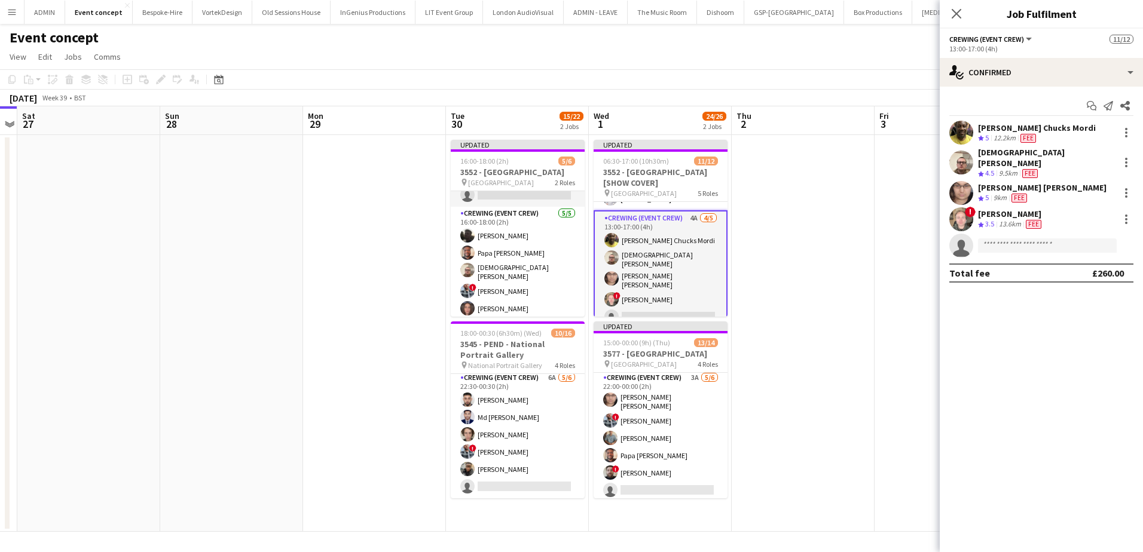
scroll to position [212, 0]
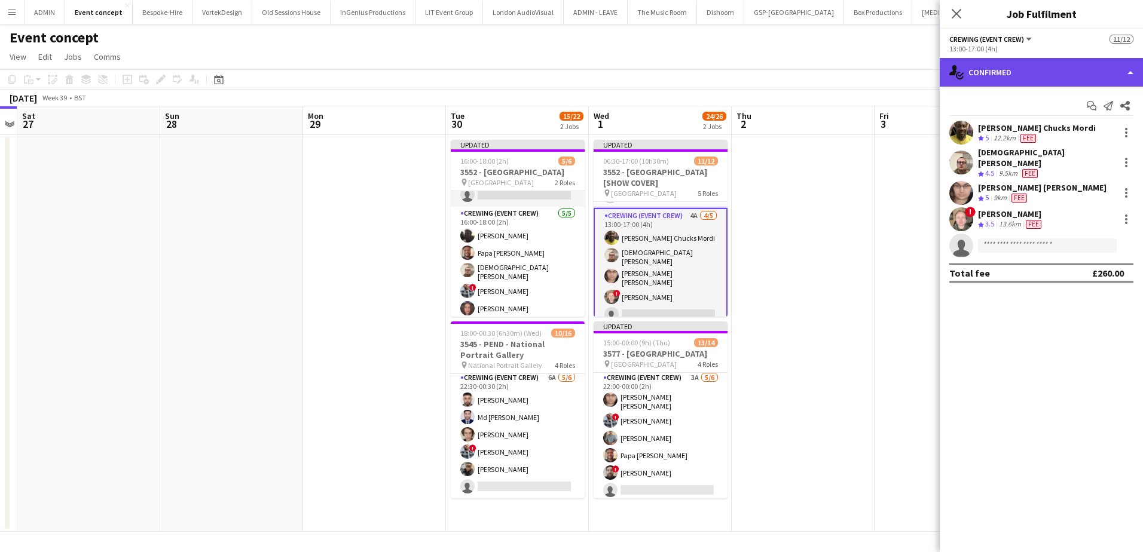
click at [1081, 75] on div "single-neutral-actions-check-2 Confirmed" at bounding box center [1040, 72] width 203 height 29
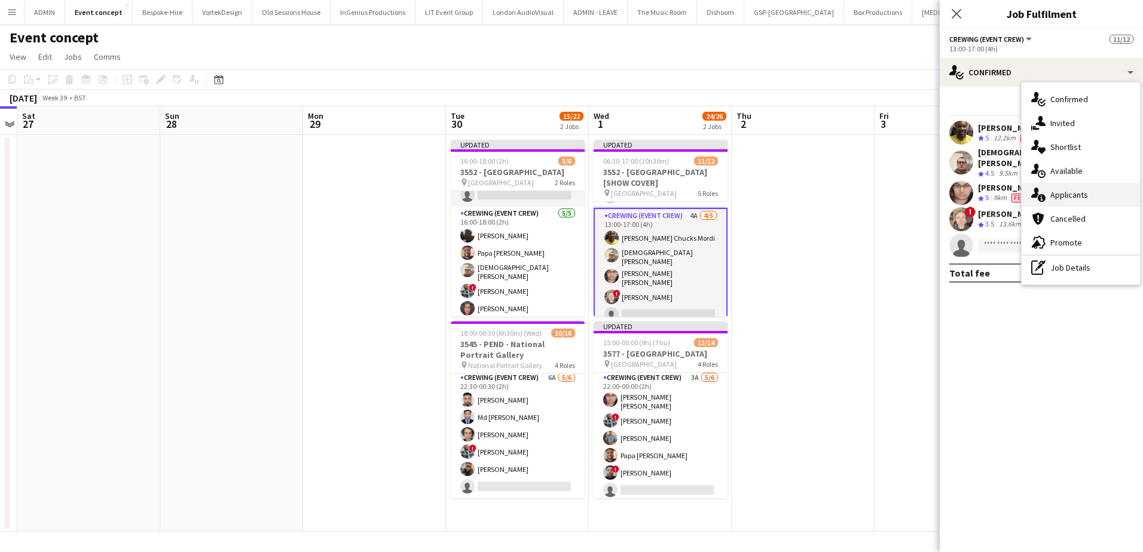
click at [1080, 192] on span "Applicants" at bounding box center [1069, 194] width 38 height 11
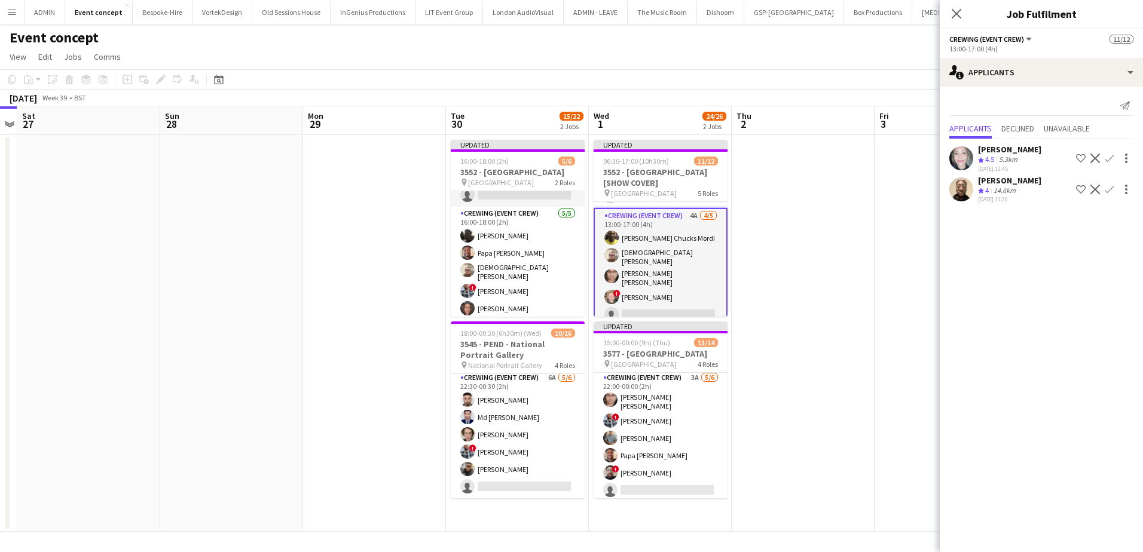
click at [1104, 194] on app-icon "Confirm" at bounding box center [1109, 190] width 10 height 10
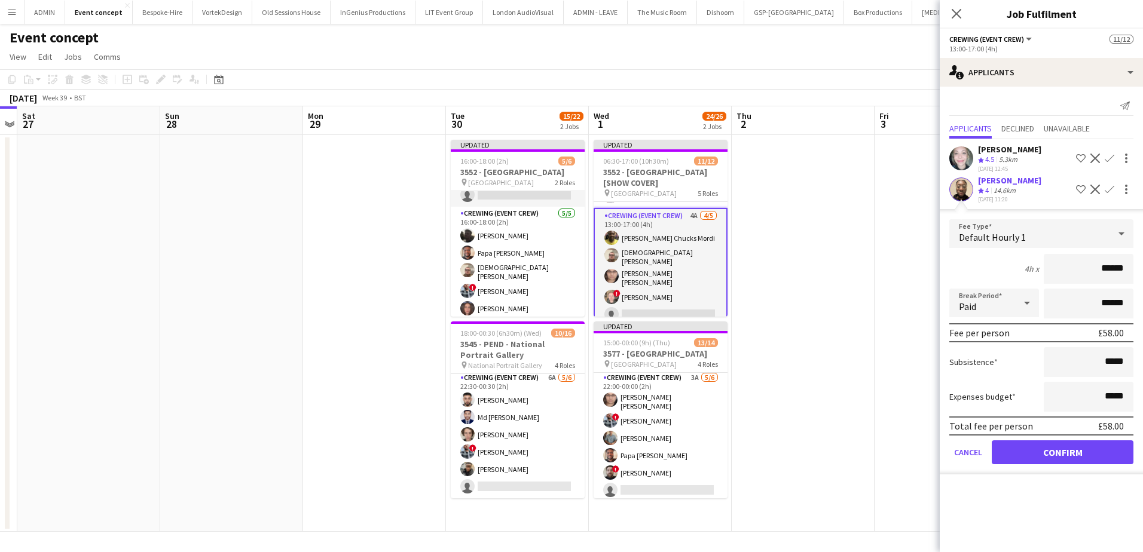
drag, startPoint x: 1101, startPoint y: 280, endPoint x: 1127, endPoint y: 277, distance: 26.5
click at [1127, 277] on input "******" at bounding box center [1088, 269] width 90 height 30
click at [1045, 456] on button "Confirm" at bounding box center [1062, 452] width 142 height 24
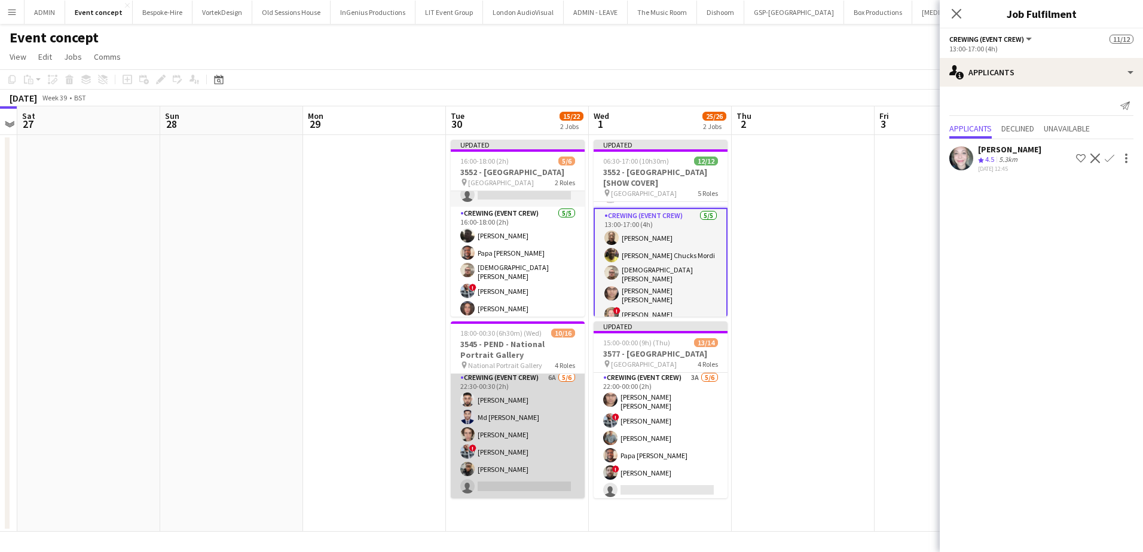
click at [550, 409] on app-card-role "Crewing (Event Crew) 6A 5/6 22:30-00:30 (2h) Caleb Caffoor Md Mosabbit Hridoy B…" at bounding box center [518, 434] width 134 height 127
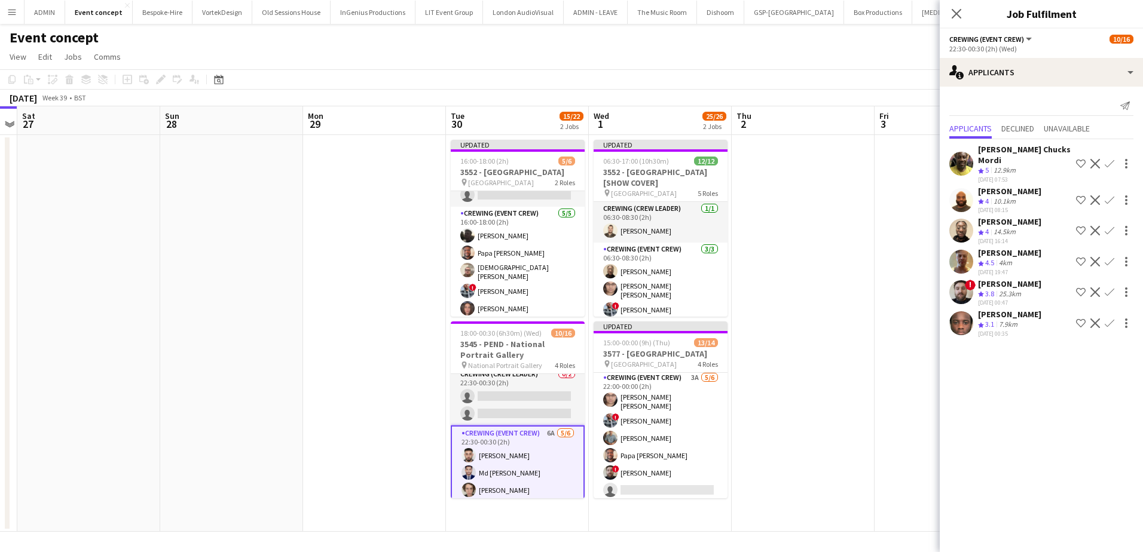
scroll to position [188, 0]
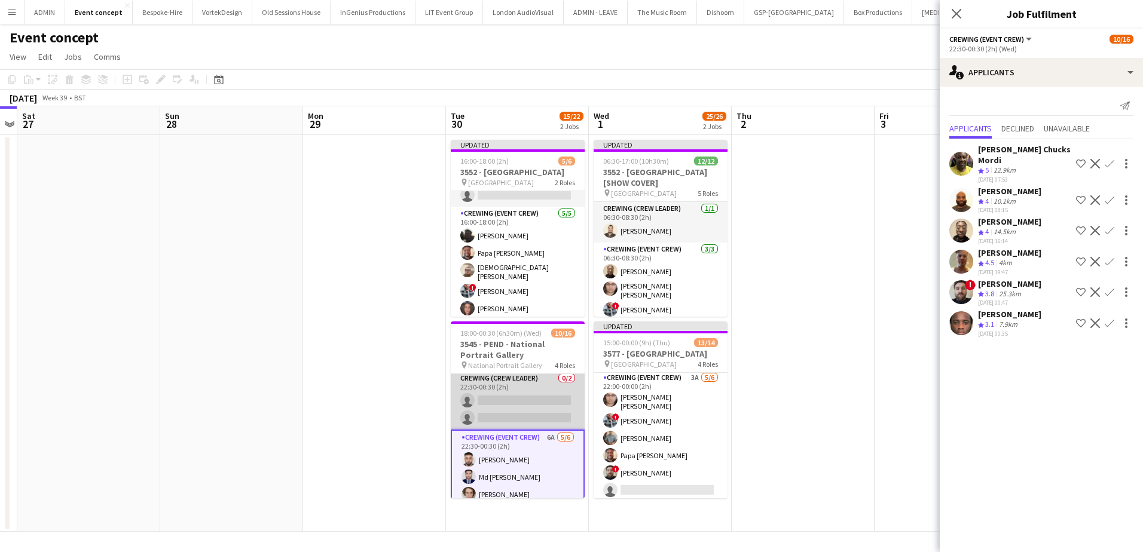
click at [525, 415] on app-card-role "Crewing (Crew Leader) 0/2 22:30-00:30 (2h) single-neutral-actions single-neutra…" at bounding box center [518, 401] width 134 height 58
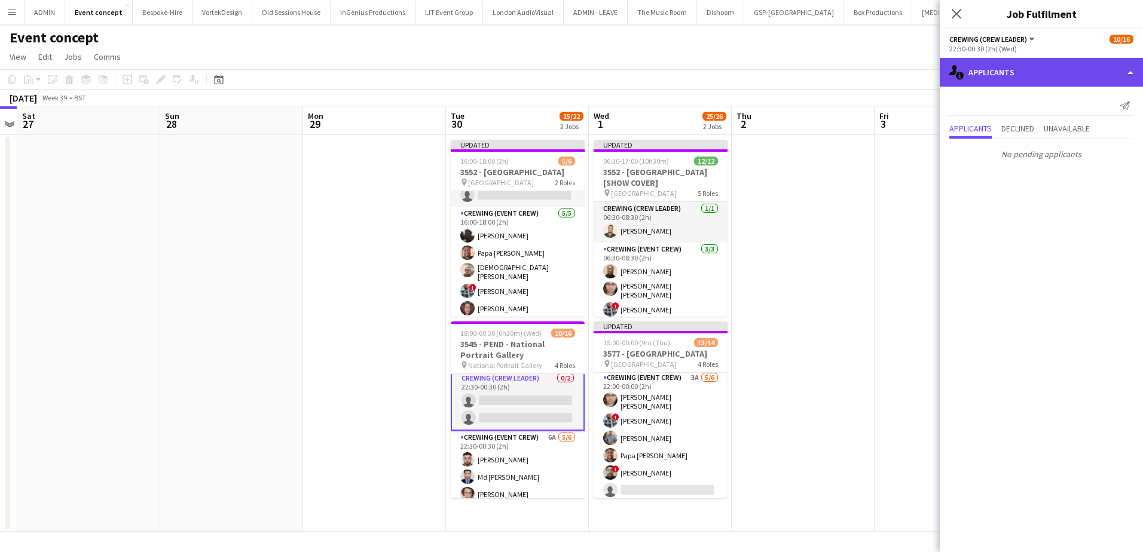
click at [1049, 80] on div "single-neutral-actions-information Applicants" at bounding box center [1040, 72] width 203 height 29
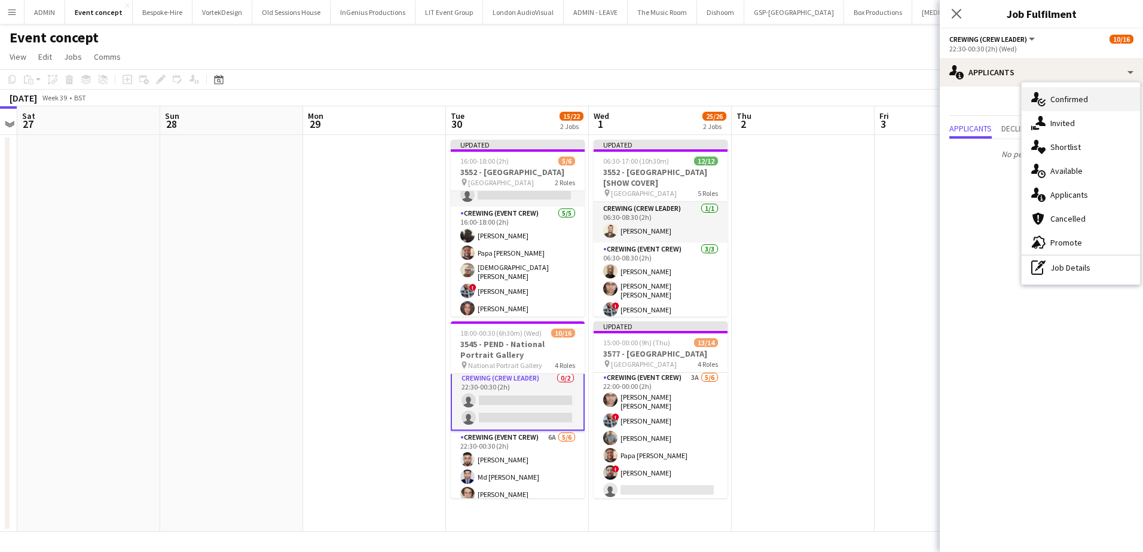
click at [1075, 99] on span "Confirmed" at bounding box center [1069, 99] width 38 height 11
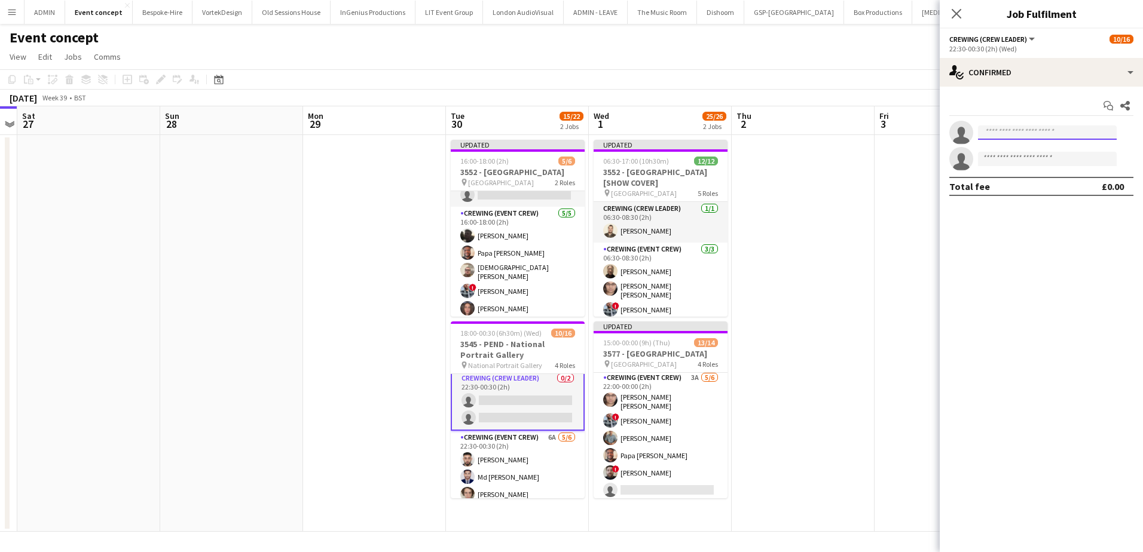
click at [1032, 136] on input at bounding box center [1047, 133] width 139 height 14
type input "*****"
click at [1028, 164] on span "+447783634445" at bounding box center [1047, 169] width 120 height 10
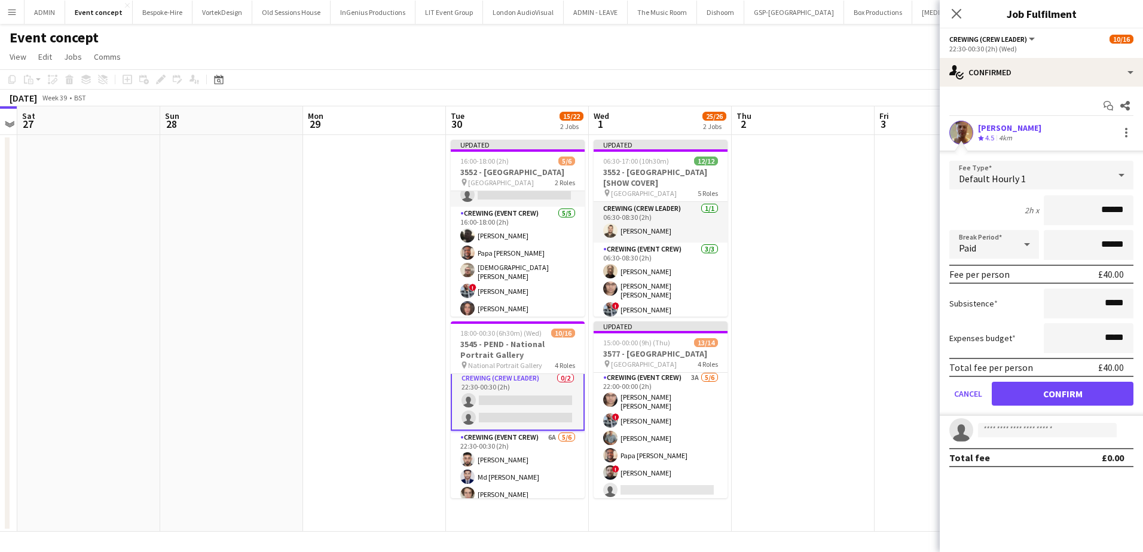
drag, startPoint x: 1097, startPoint y: 208, endPoint x: 1143, endPoint y: 209, distance: 46.6
click at [1142, 209] on html "Menu Boards Boards Boards All jobs Status Workforce Workforce My Workforce Recr…" at bounding box center [571, 276] width 1143 height 552
type input "***"
click at [1040, 391] on button "Confirm" at bounding box center [1062, 394] width 142 height 24
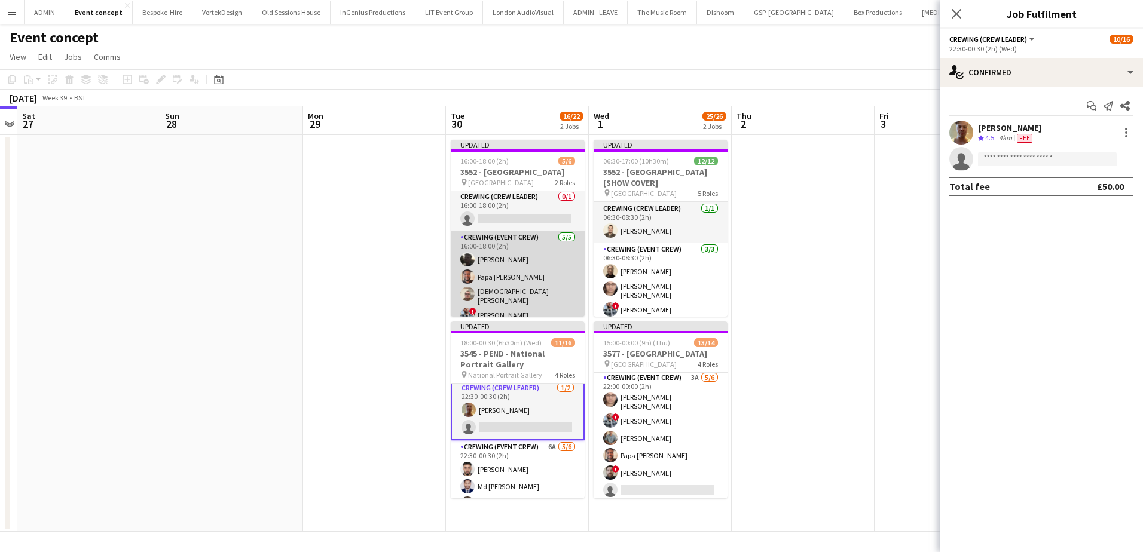
scroll to position [0, 0]
click at [523, 288] on app-card-role "Crewing (Event Crew) 5/5 16:00-18:00 (2h) Louie Applin Papa Opoku-Adjei Christi…" at bounding box center [518, 289] width 134 height 114
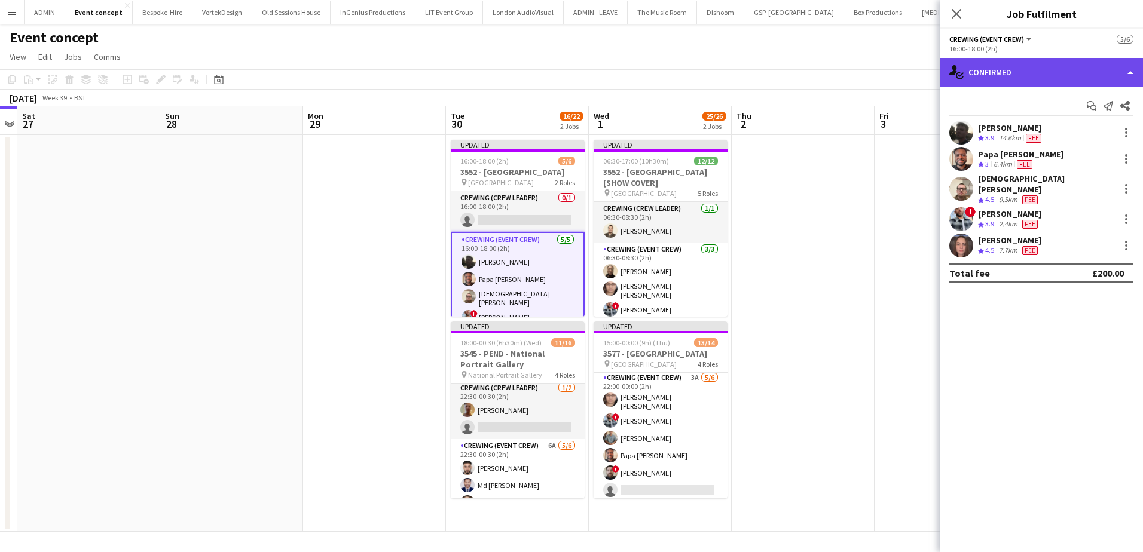
click at [1062, 71] on div "single-neutral-actions-check-2 Confirmed" at bounding box center [1040, 72] width 203 height 29
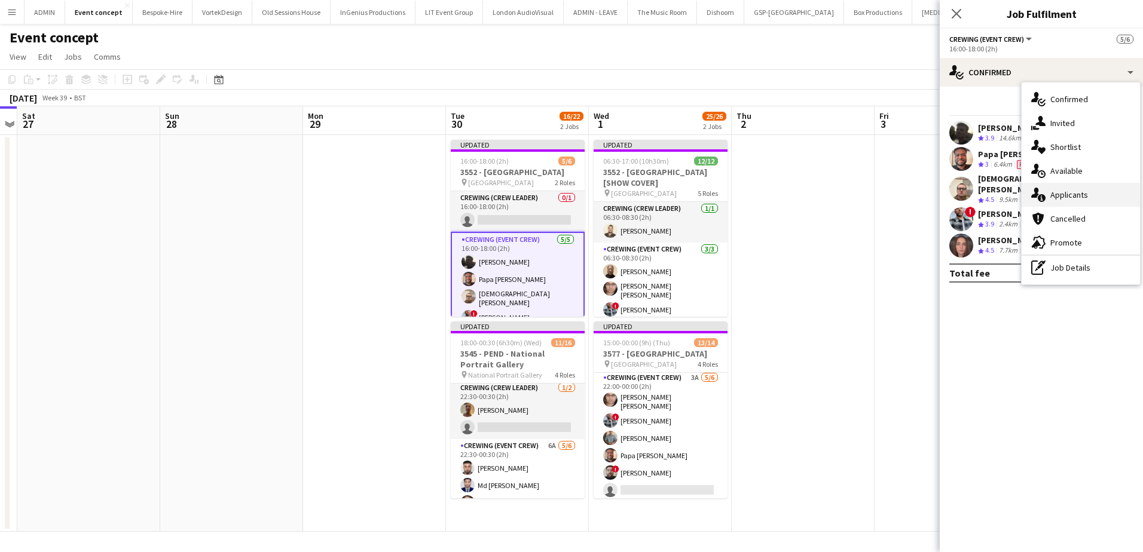
click at [1075, 191] on span "Applicants" at bounding box center [1069, 194] width 38 height 11
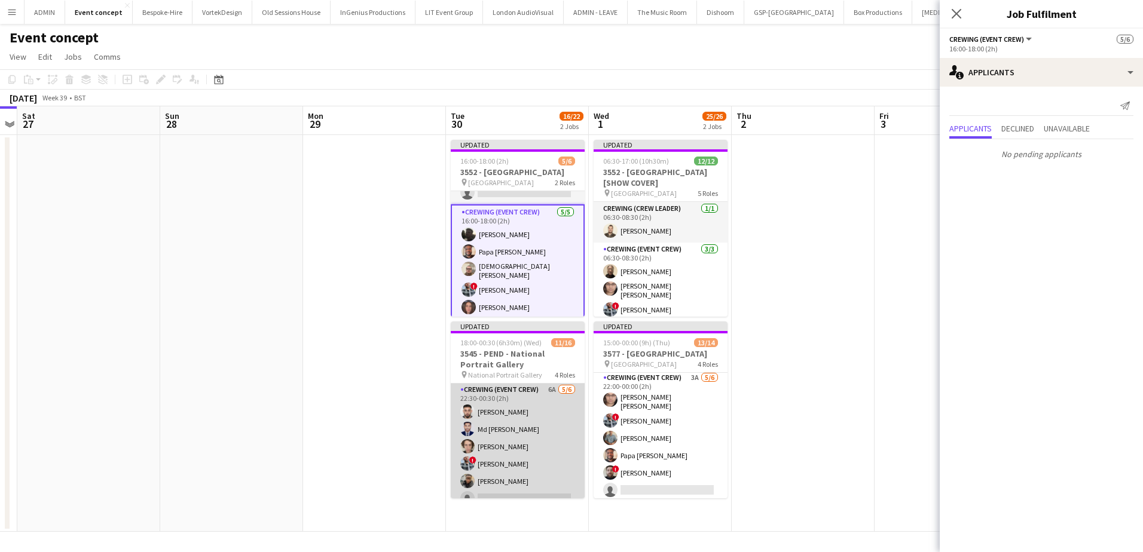
scroll to position [256, 0]
click at [540, 426] on app-card-role "Crewing (Event Crew) 6A 5/6 22:30-00:30 (2h) Caleb Caffoor Md Mosabbit Hridoy B…" at bounding box center [518, 434] width 134 height 127
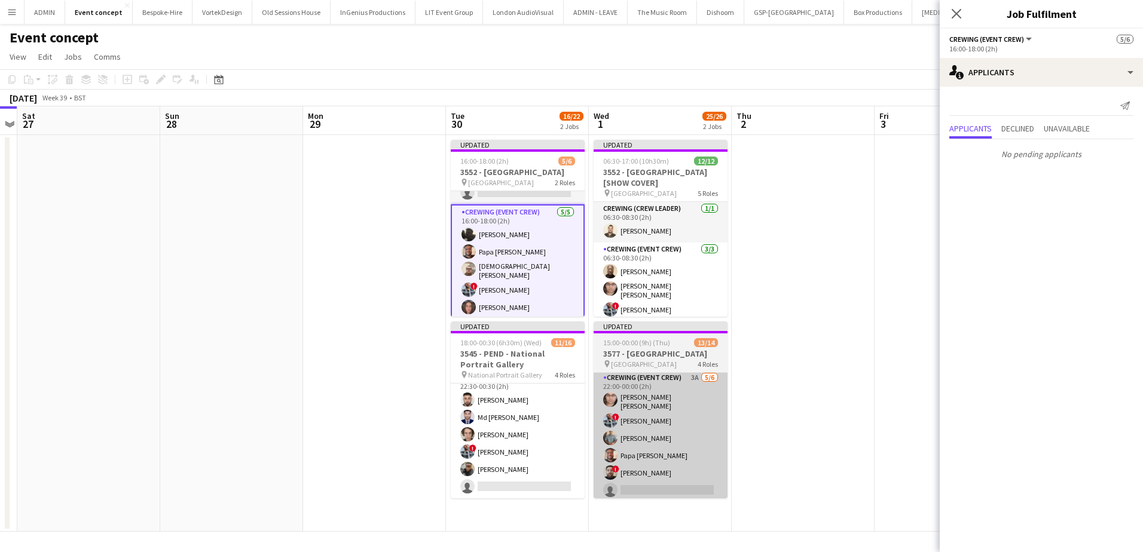
scroll to position [257, 0]
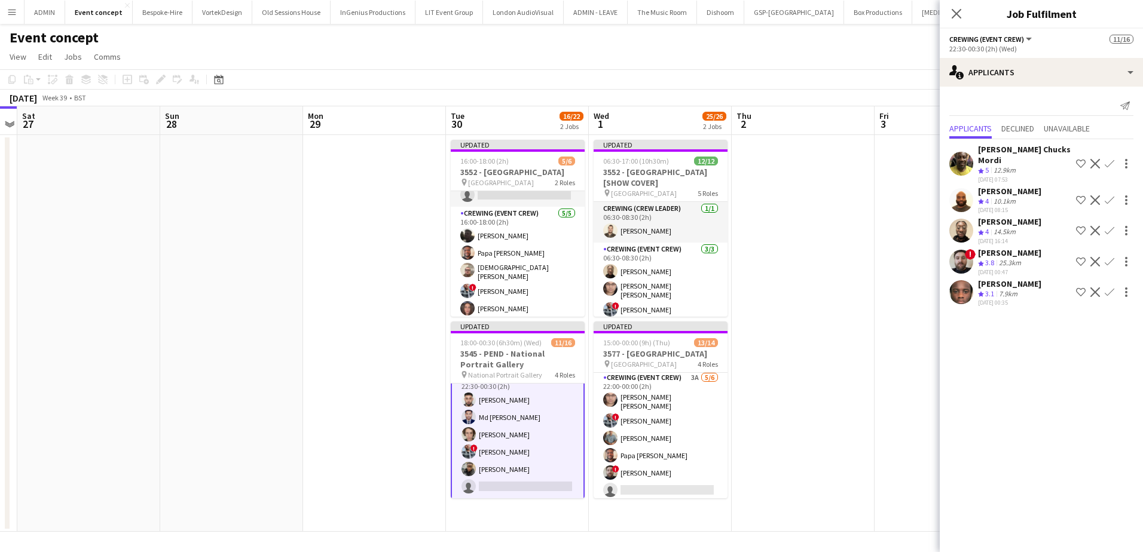
click at [806, 272] on app-date-cell at bounding box center [803, 333] width 143 height 397
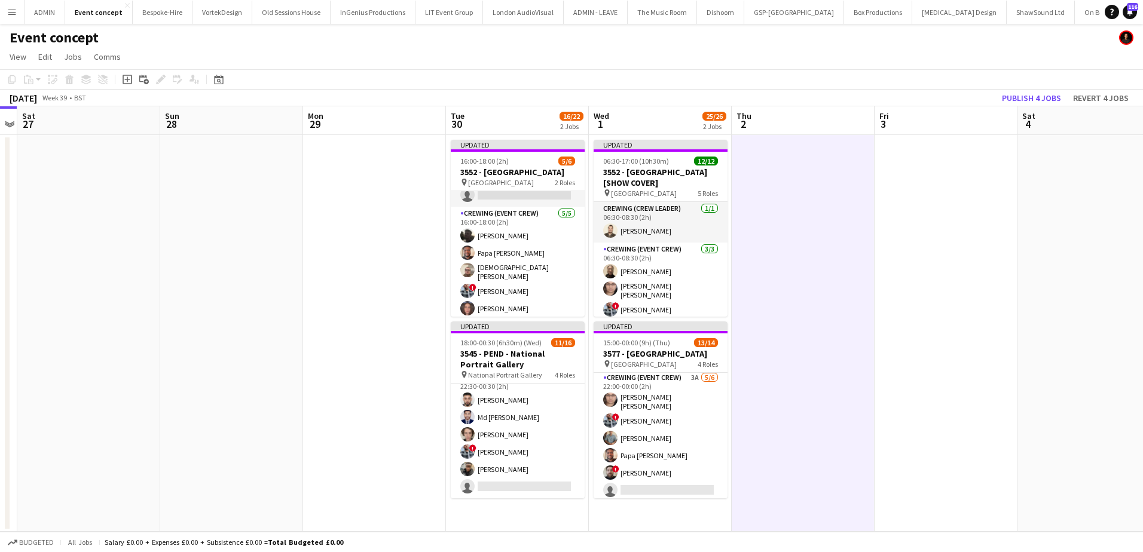
scroll to position [256, 0]
click at [1029, 97] on button "Publish 4 jobs" at bounding box center [1031, 98] width 69 height 16
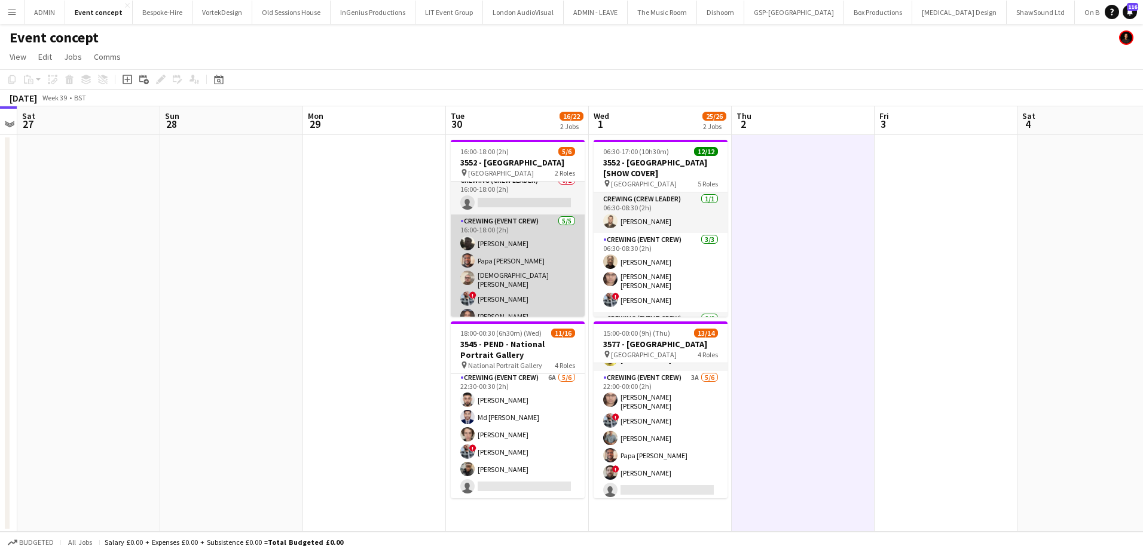
scroll to position [0, 0]
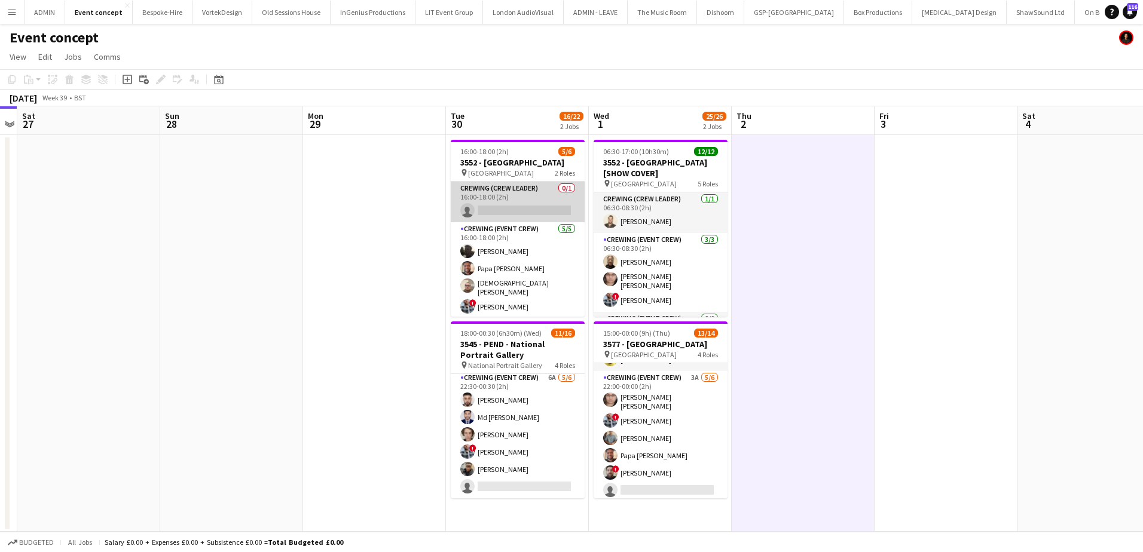
click at [537, 207] on app-card-role "Crewing (Crew Leader) 0/1 16:00-18:00 (2h) single-neutral-actions" at bounding box center [518, 202] width 134 height 41
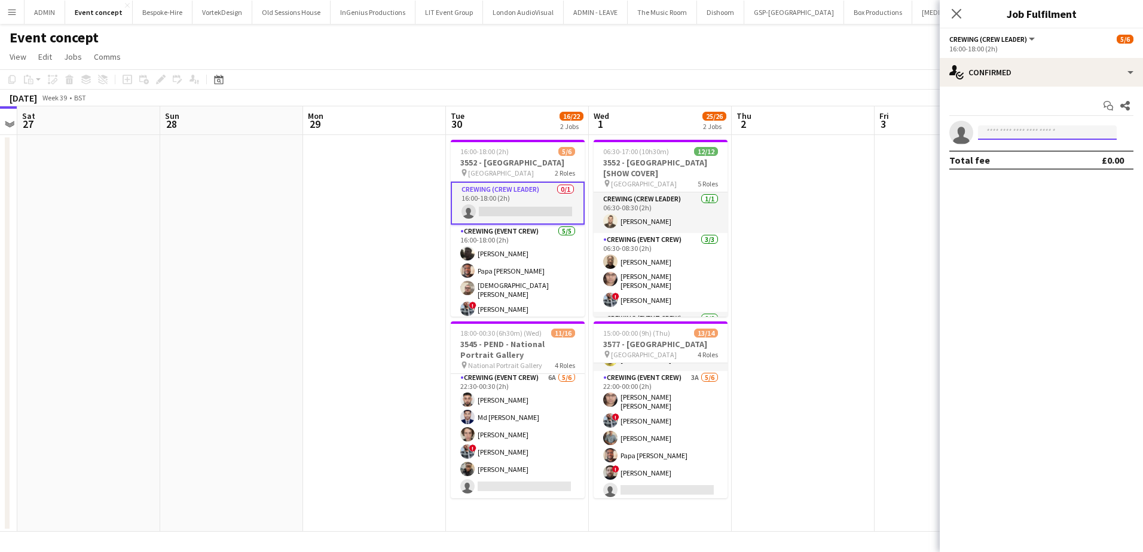
click at [1041, 131] on input at bounding box center [1047, 133] width 139 height 14
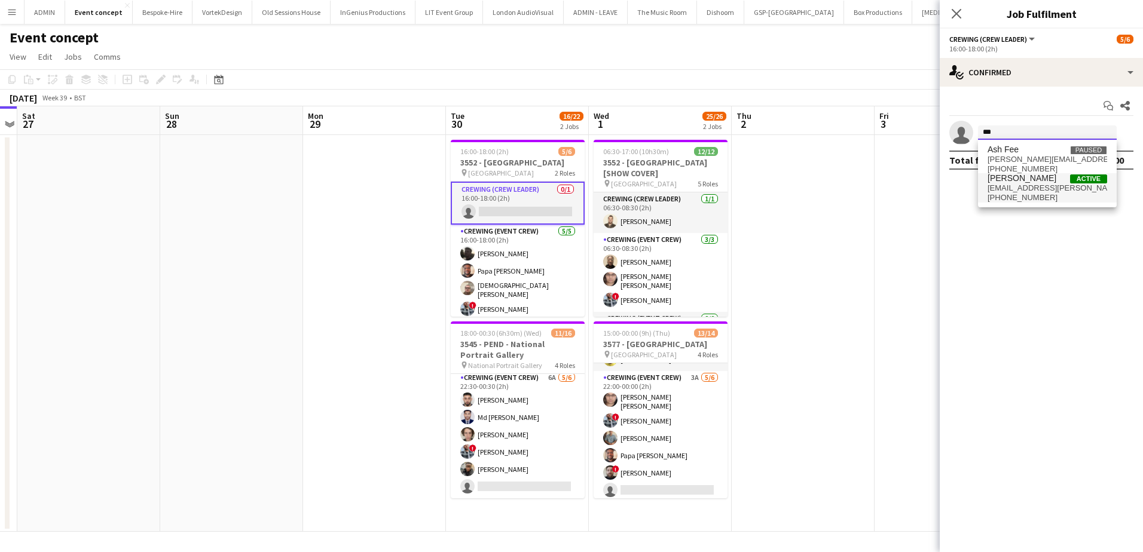
type input "***"
click at [1027, 197] on span "+4407745847382" at bounding box center [1047, 198] width 120 height 10
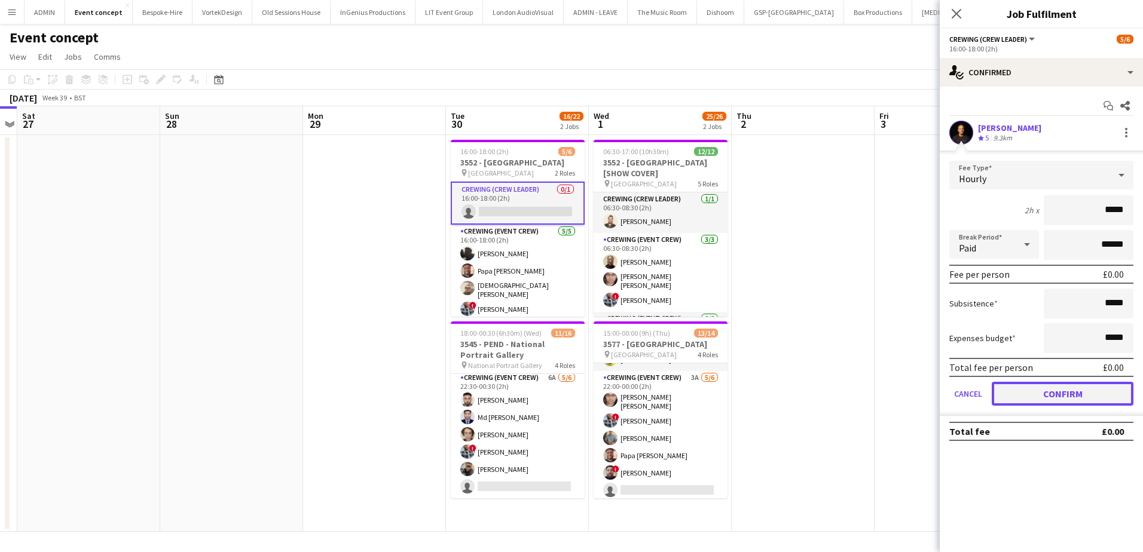
click at [1069, 395] on button "Confirm" at bounding box center [1062, 394] width 142 height 24
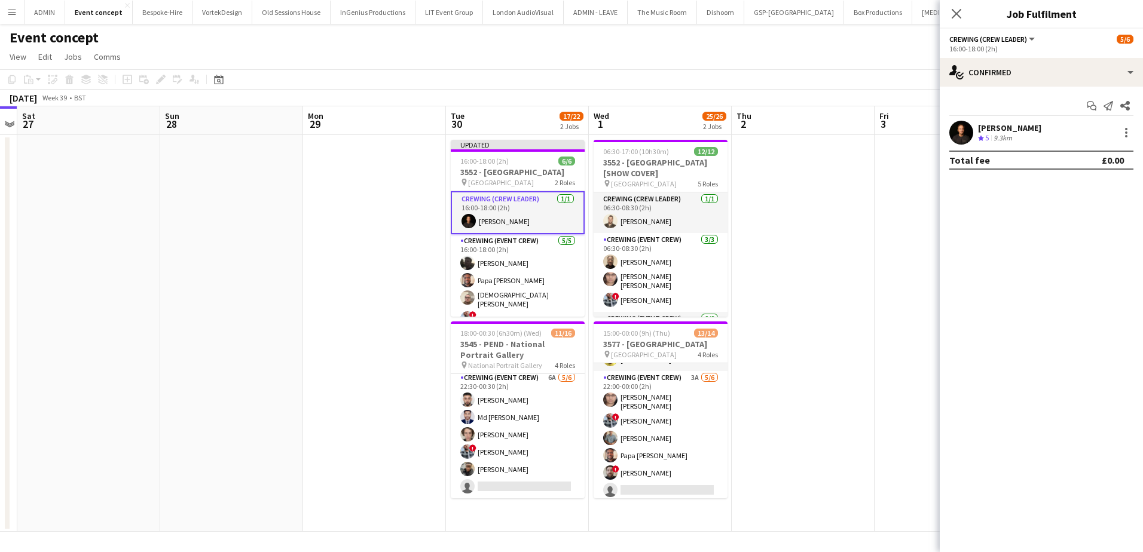
click at [521, 224] on app-card-role "Crewing (Crew Leader) 1/1 16:00-18:00 (2h) Ash Grimmer" at bounding box center [518, 212] width 134 height 43
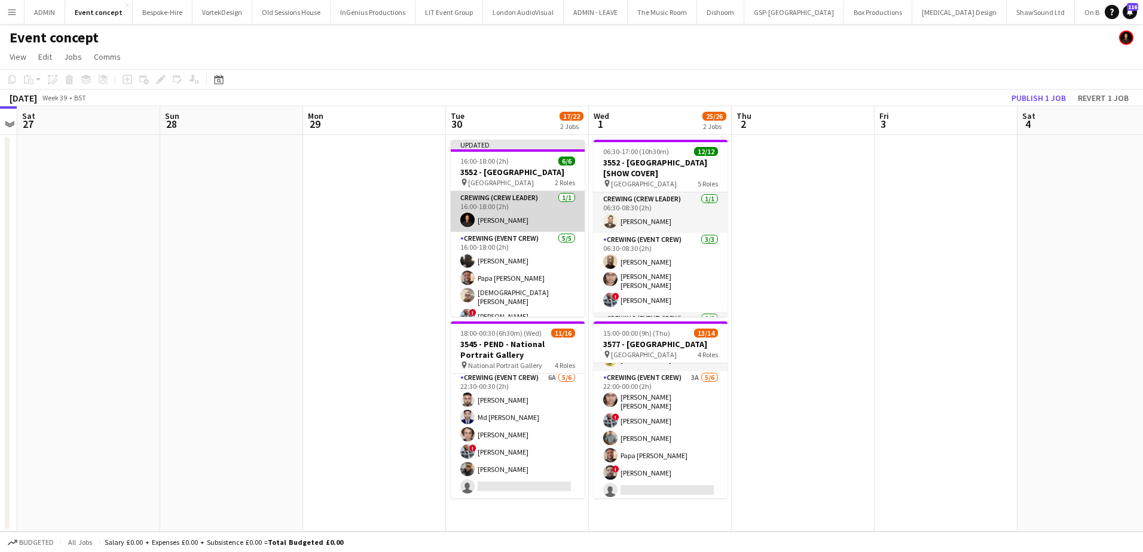
click at [539, 222] on app-card-role "Crewing (Crew Leader) 1/1 16:00-18:00 (2h) Ash Grimmer" at bounding box center [518, 211] width 134 height 41
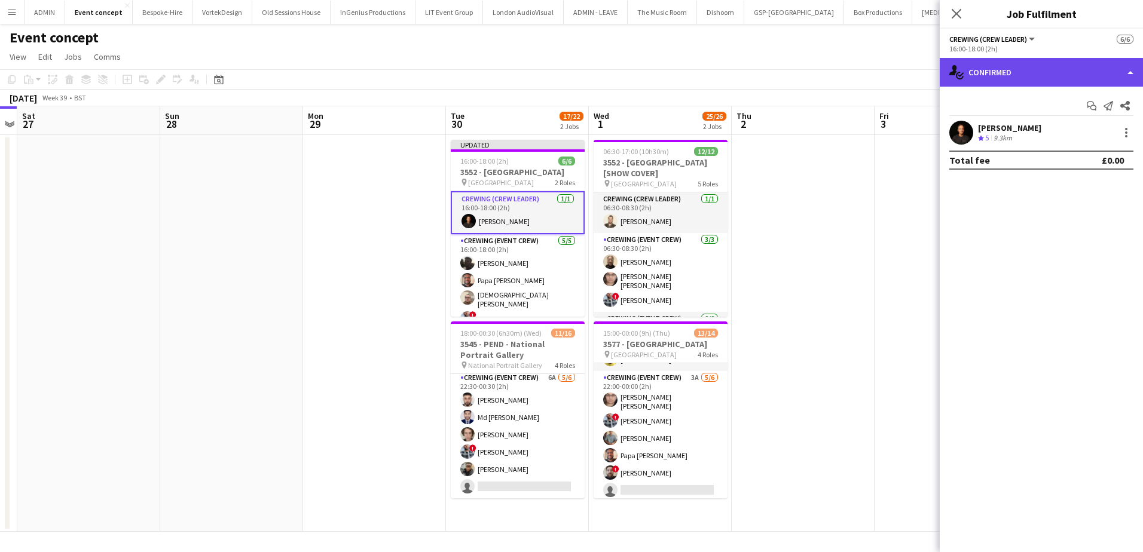
click at [1100, 76] on div "single-neutral-actions-check-2 Confirmed" at bounding box center [1040, 72] width 203 height 29
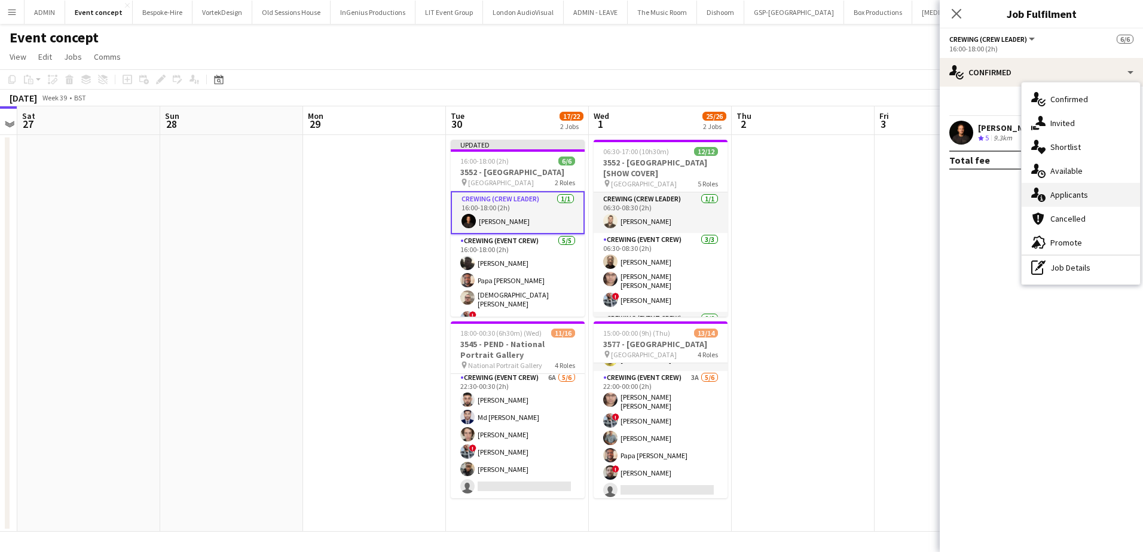
click at [1093, 199] on div "single-neutral-actions-information Applicants" at bounding box center [1080, 195] width 118 height 24
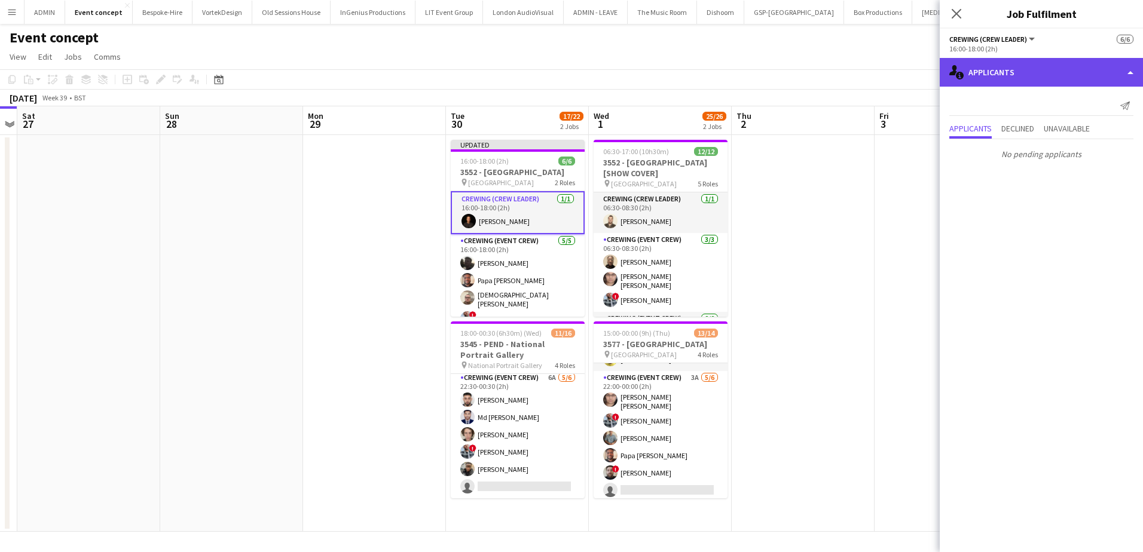
click at [1050, 69] on div "single-neutral-actions-information Applicants" at bounding box center [1040, 72] width 203 height 29
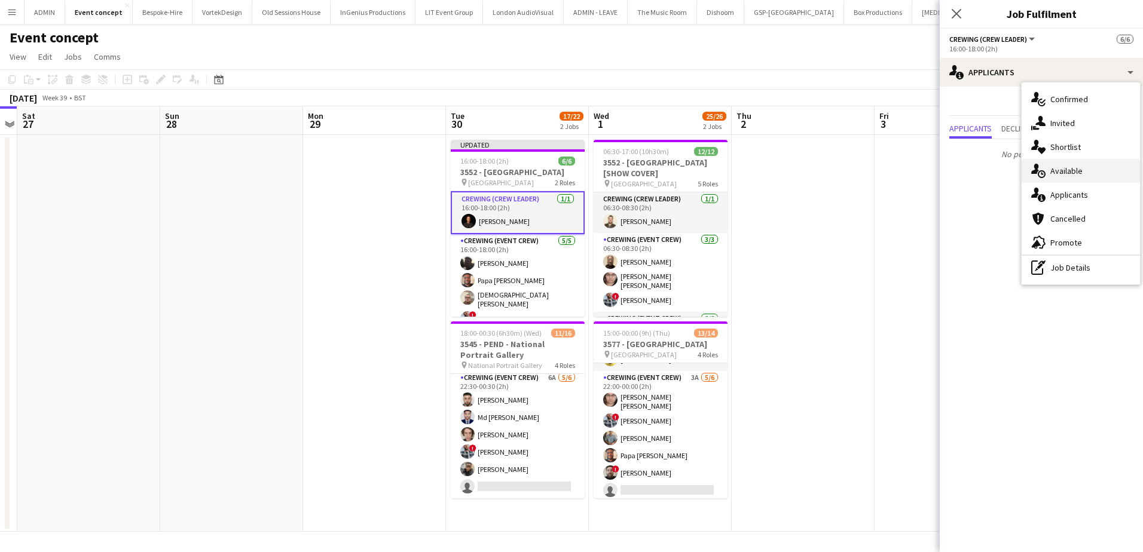
click at [1070, 172] on span "Available" at bounding box center [1066, 171] width 32 height 11
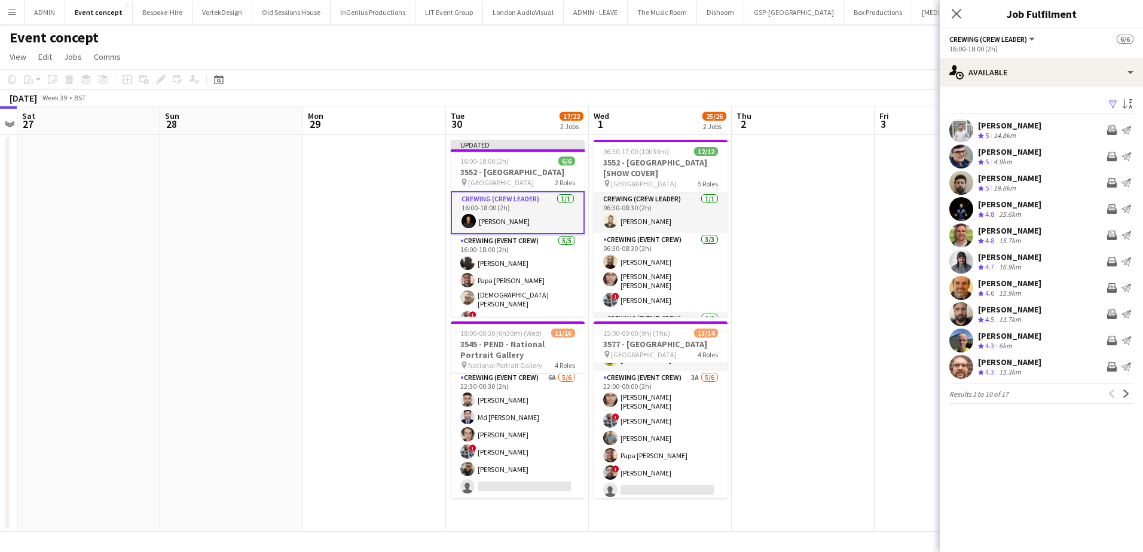
click at [523, 209] on app-card-role "Crewing (Crew Leader) 1/1 16:00-18:00 (2h) Ash Grimmer" at bounding box center [518, 212] width 134 height 43
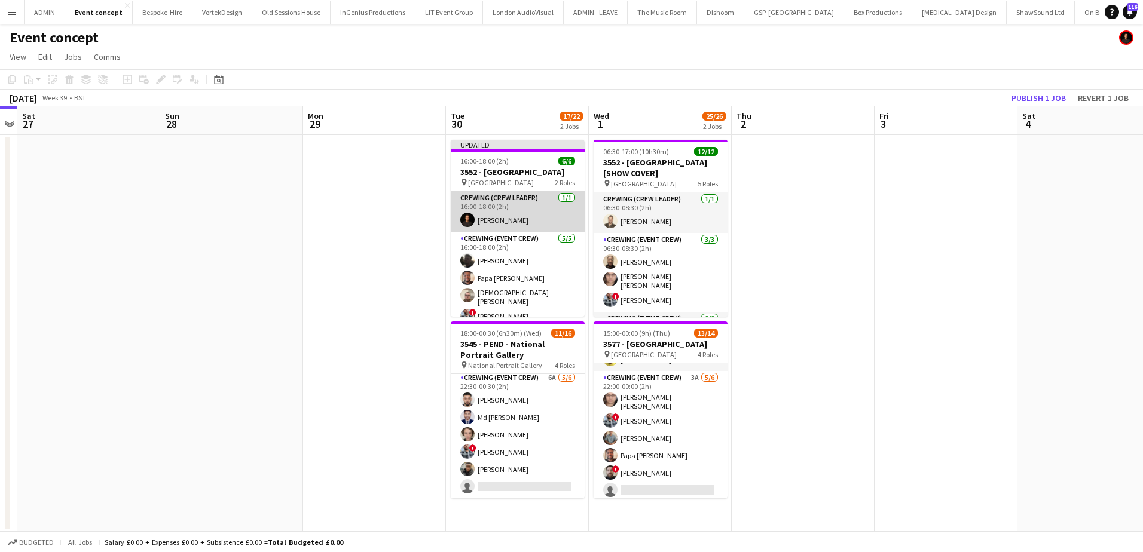
click at [534, 215] on app-card-role "Crewing (Crew Leader) 1/1 16:00-18:00 (2h) Ash Grimmer" at bounding box center [518, 211] width 134 height 41
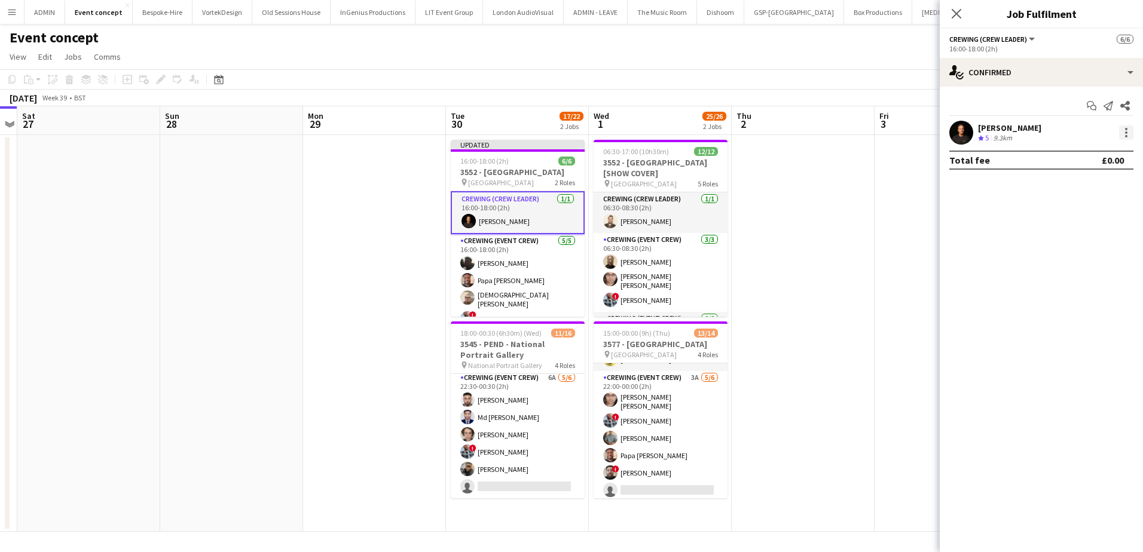
click at [1124, 129] on div at bounding box center [1126, 133] width 14 height 14
click at [1099, 262] on button "Remove" at bounding box center [1086, 269] width 93 height 29
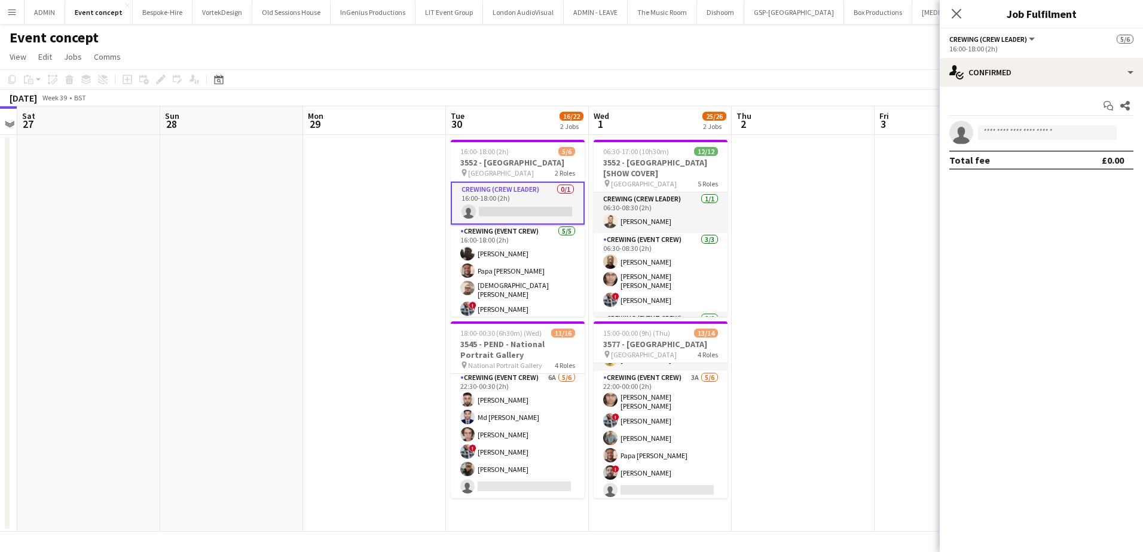
click at [491, 207] on app-card-role "Crewing (Crew Leader) 0/1 16:00-18:00 (2h) single-neutral-actions" at bounding box center [518, 203] width 134 height 43
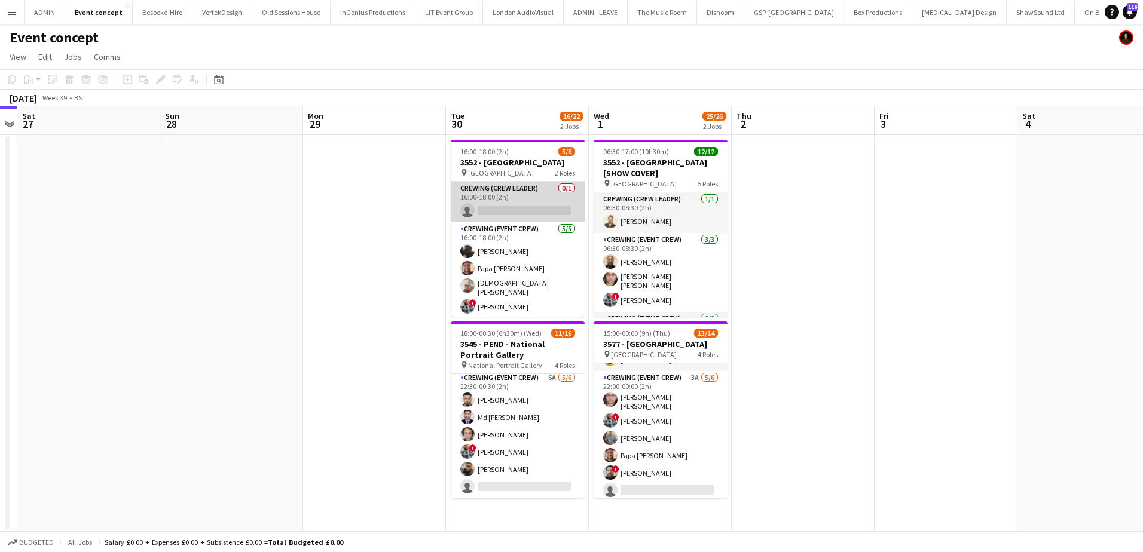
click at [505, 203] on app-card-role "Crewing (Crew Leader) 0/1 16:00-18:00 (2h) single-neutral-actions" at bounding box center [518, 202] width 134 height 41
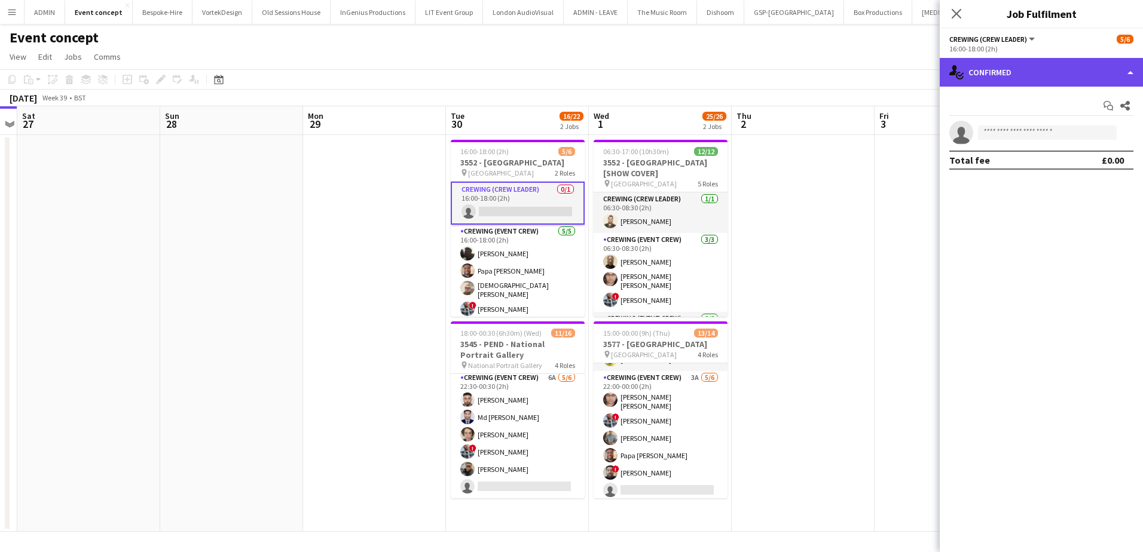
click at [1034, 78] on div "single-neutral-actions-check-2 Confirmed" at bounding box center [1040, 72] width 203 height 29
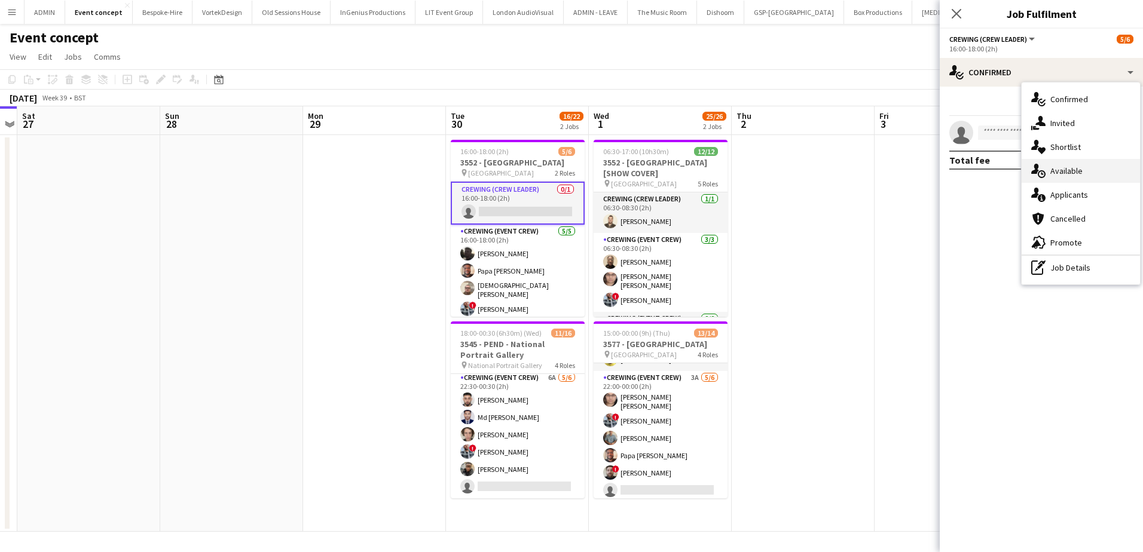
click at [1095, 174] on div "single-neutral-actions-upload Available" at bounding box center [1080, 171] width 118 height 24
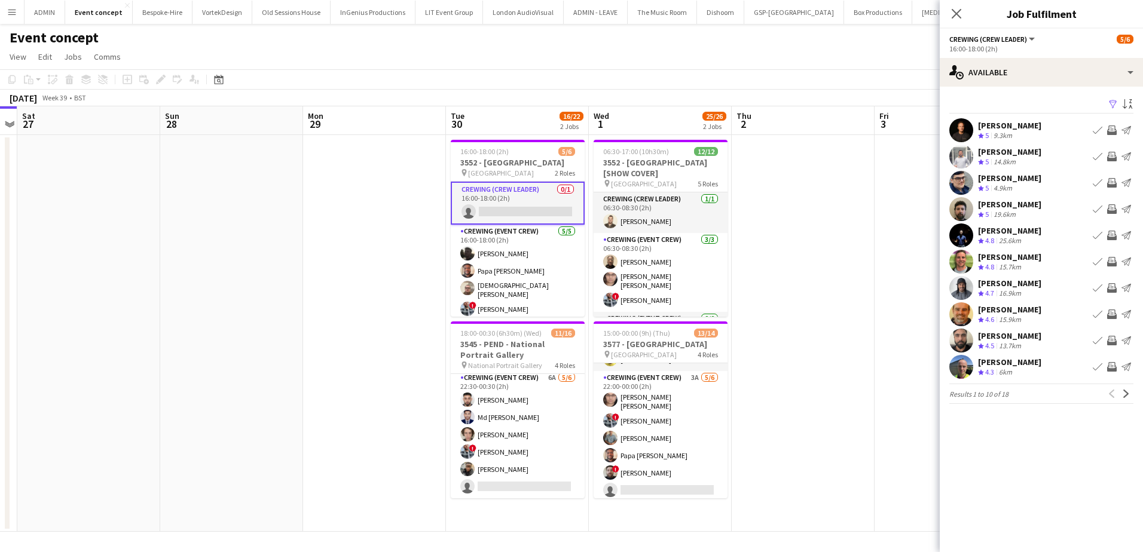
click at [1113, 155] on app-icon "Invite crew" at bounding box center [1112, 157] width 10 height 10
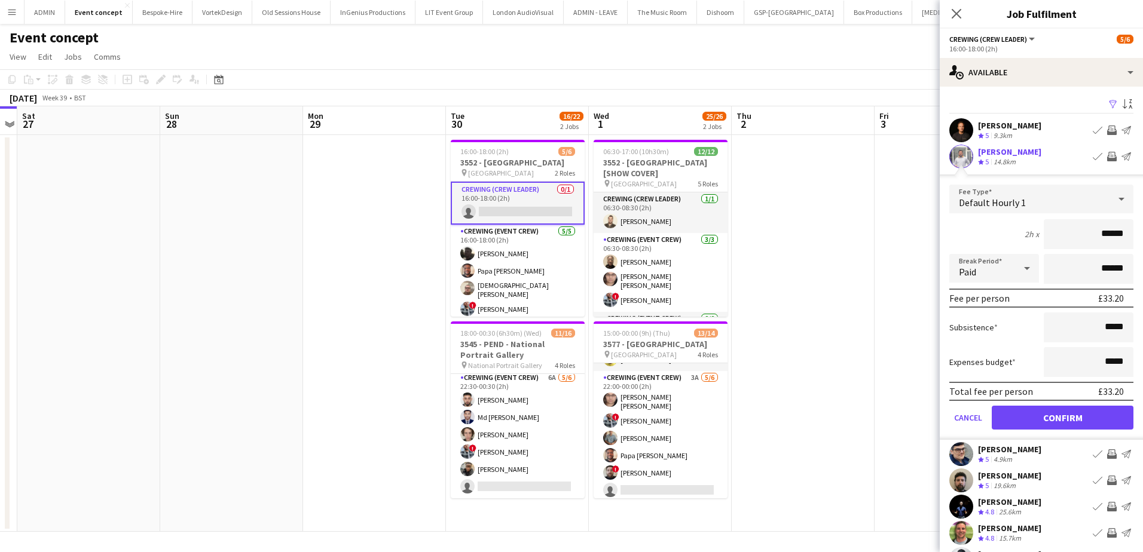
drag, startPoint x: 1085, startPoint y: 238, endPoint x: 1127, endPoint y: 241, distance: 41.3
click at [1127, 241] on form "Fee Type Default Hourly 1 2h x ****** Break Period Paid ****** Fee per person £…" at bounding box center [1040, 312] width 203 height 255
type input "***"
click at [1078, 424] on button "Confirm" at bounding box center [1062, 418] width 142 height 24
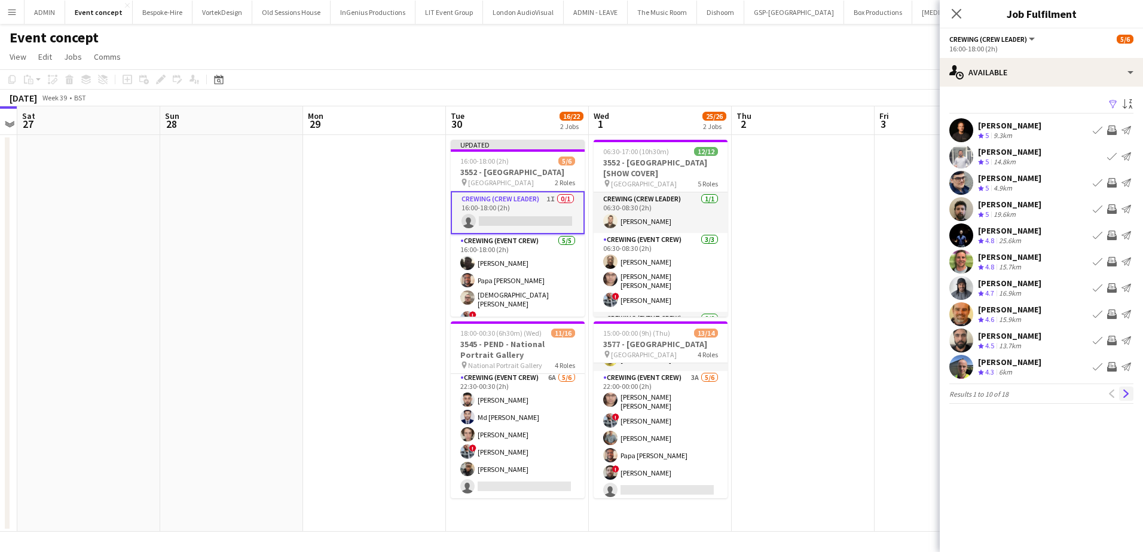
click at [1122, 391] on app-icon "Next" at bounding box center [1126, 394] width 8 height 8
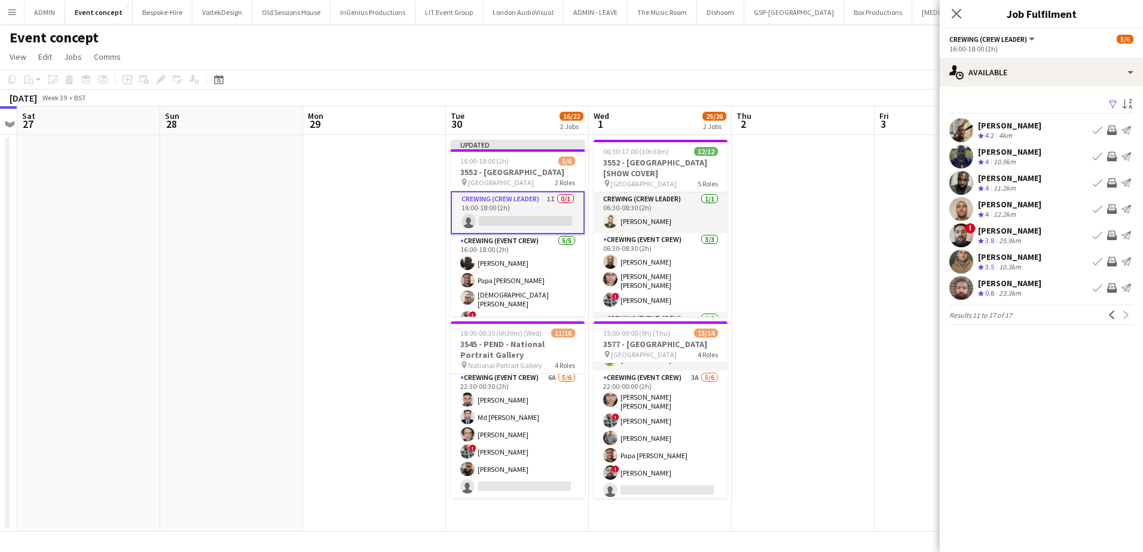
click at [1110, 210] on app-icon "Invite crew" at bounding box center [1112, 209] width 10 height 10
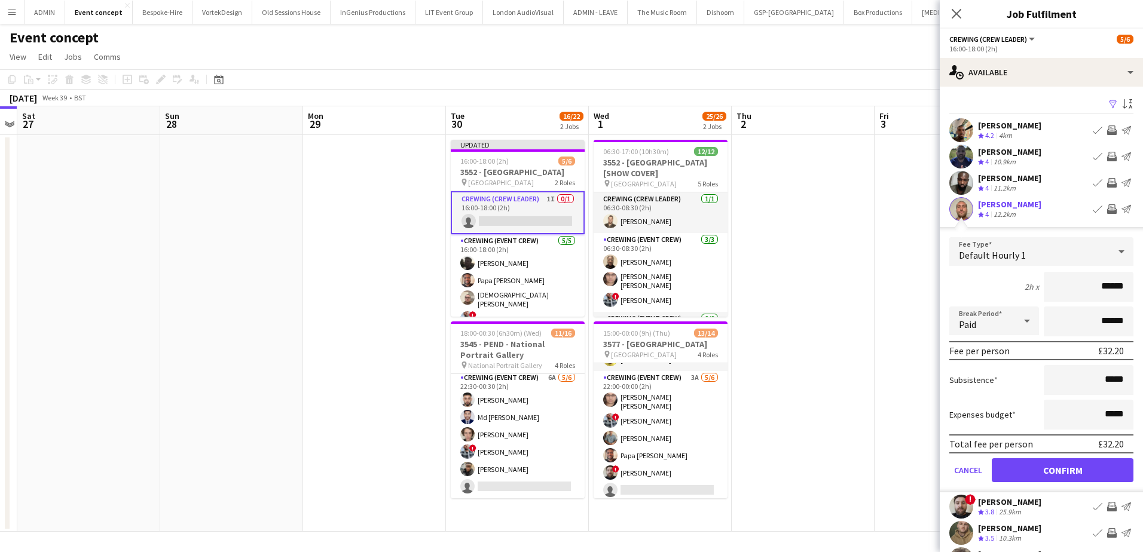
drag, startPoint x: 1085, startPoint y: 287, endPoint x: 1142, endPoint y: 296, distance: 58.1
click at [1142, 296] on html "Menu Boards Boards Boards All jobs Status Workforce Workforce My Workforce Recr…" at bounding box center [571, 276] width 1143 height 552
type input "***"
click at [1089, 471] on button "Confirm" at bounding box center [1062, 470] width 142 height 24
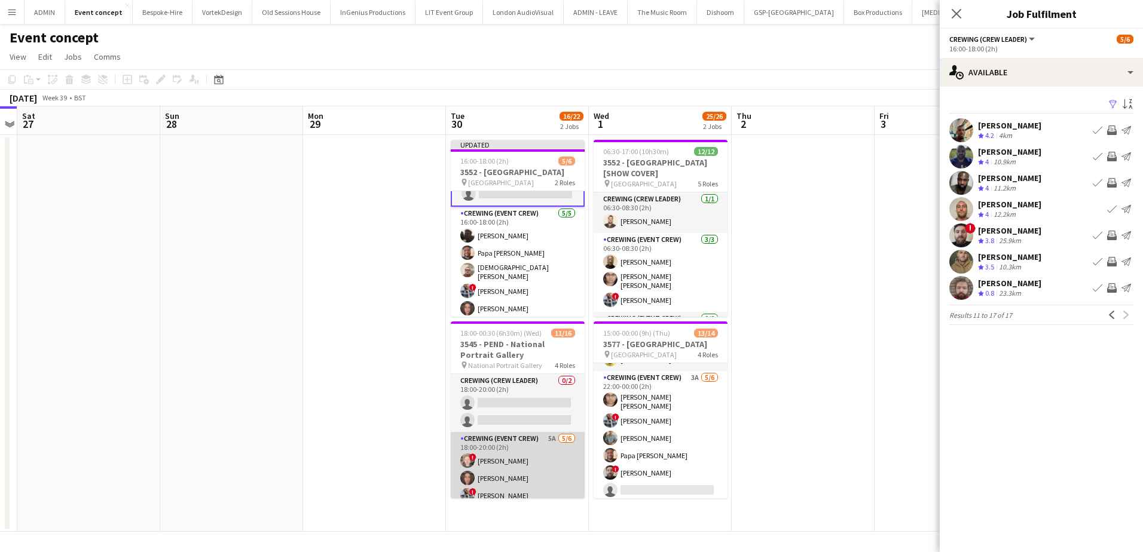
click at [521, 454] on app-card-role "Crewing (Event Crew) 5A 5/6 18:00-20:00 (2h) ! Calum Ward Jekaterina Berezina !…" at bounding box center [518, 495] width 134 height 127
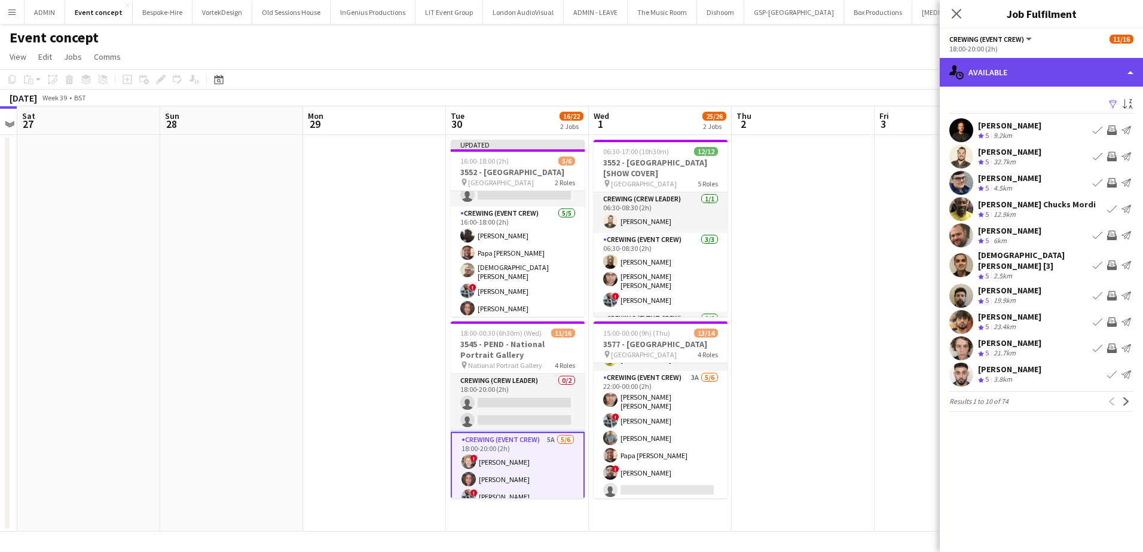
click at [1049, 77] on div "single-neutral-actions-upload Available" at bounding box center [1040, 72] width 203 height 29
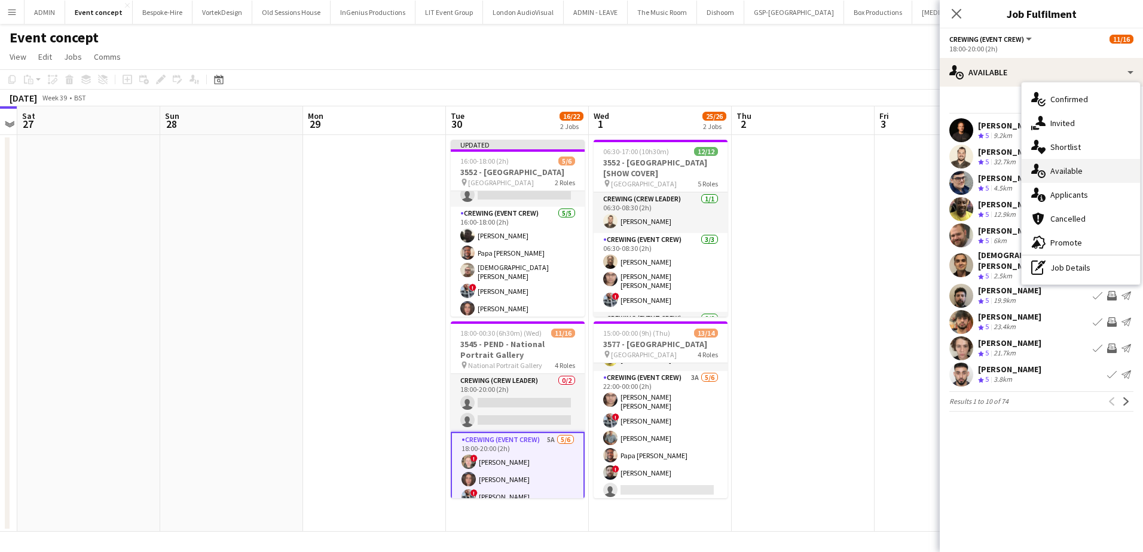
click at [1079, 177] on div "single-neutral-actions-upload Available" at bounding box center [1080, 171] width 118 height 24
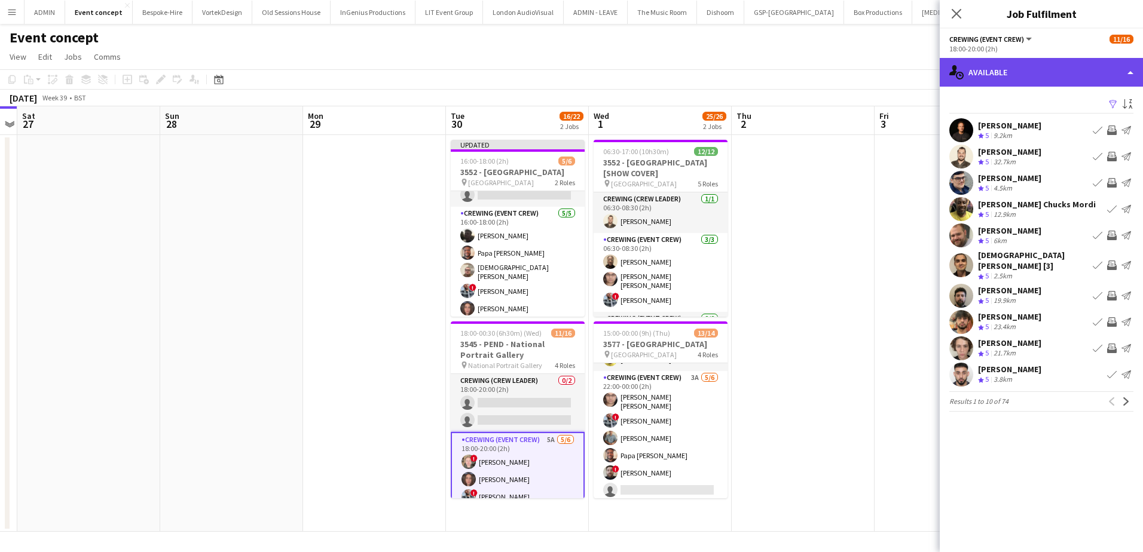
click at [1072, 78] on div "single-neutral-actions-upload Available" at bounding box center [1040, 72] width 203 height 29
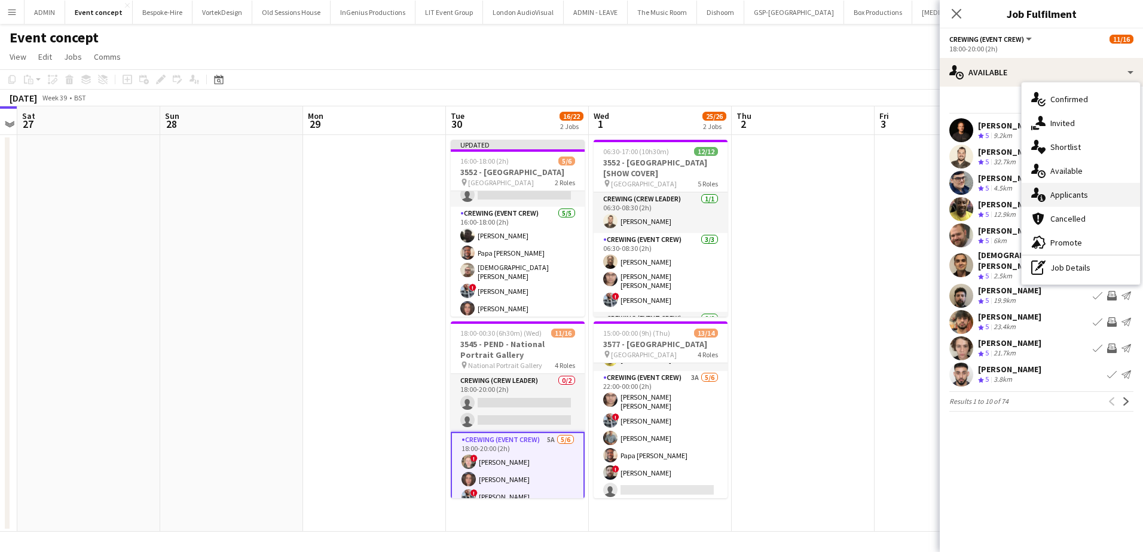
click at [1076, 195] on span "Applicants" at bounding box center [1069, 194] width 38 height 11
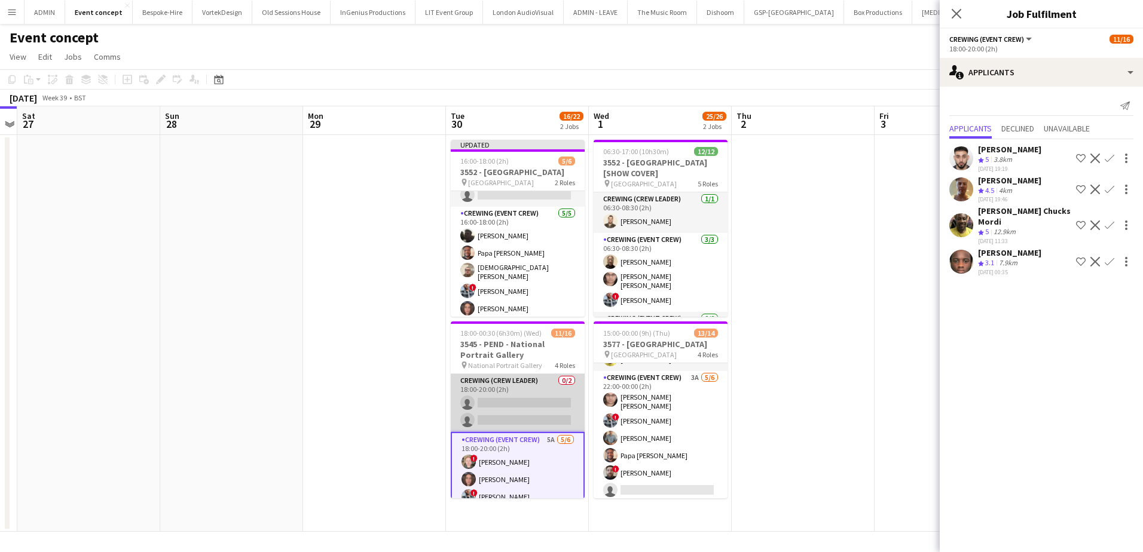
click at [522, 409] on app-card-role "Crewing (Crew Leader) 0/2 18:00-20:00 (2h) single-neutral-actions single-neutra…" at bounding box center [518, 403] width 134 height 58
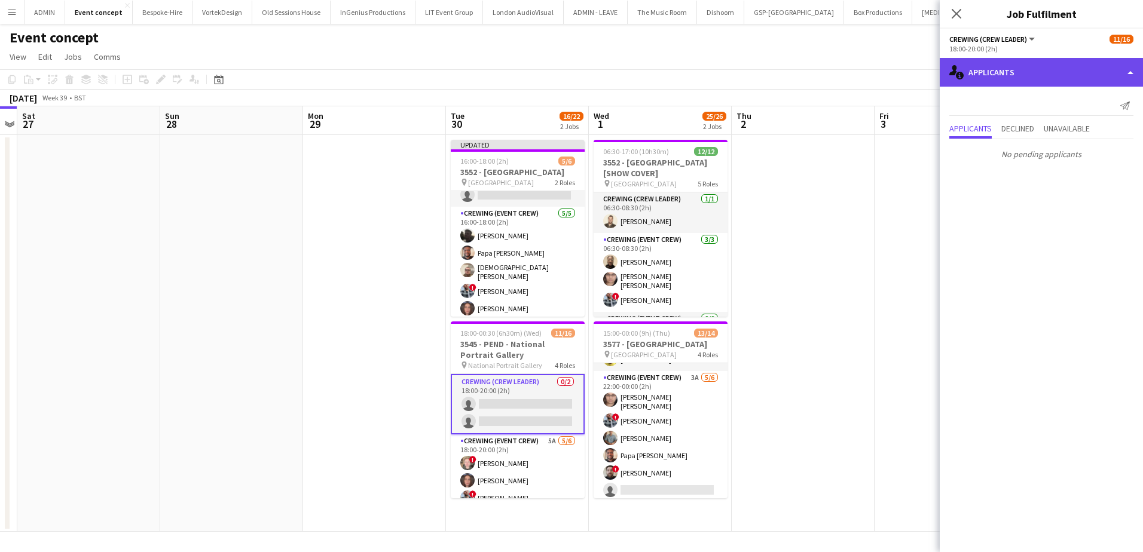
click at [1039, 76] on div "single-neutral-actions-information Applicants" at bounding box center [1040, 72] width 203 height 29
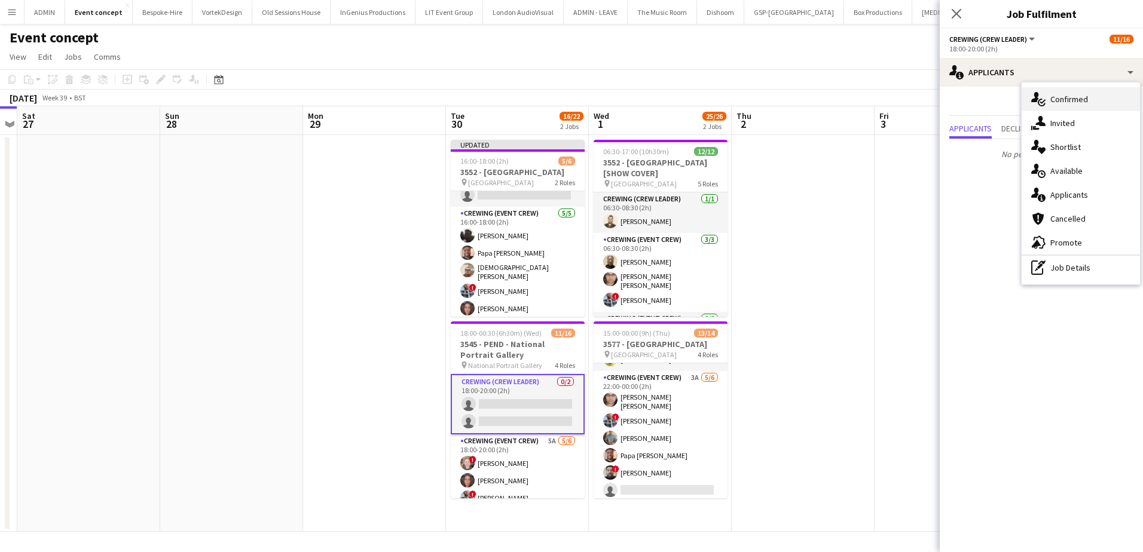
click at [1064, 101] on span "Confirmed" at bounding box center [1069, 99] width 38 height 11
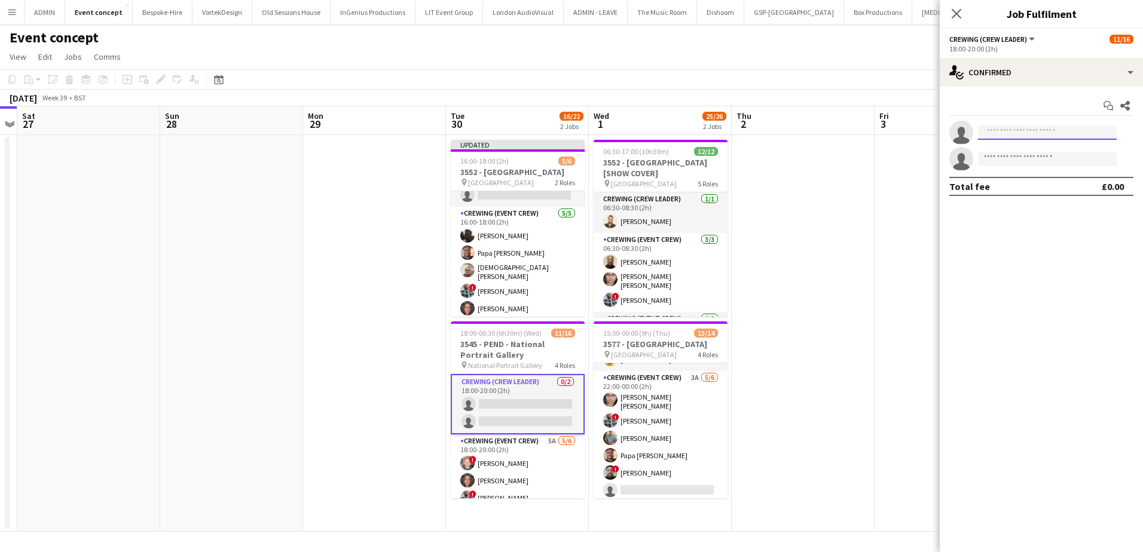
click at [1021, 134] on input at bounding box center [1047, 133] width 139 height 14
type input "*****"
click at [1021, 153] on span "Jason Aspinall" at bounding box center [1021, 150] width 69 height 10
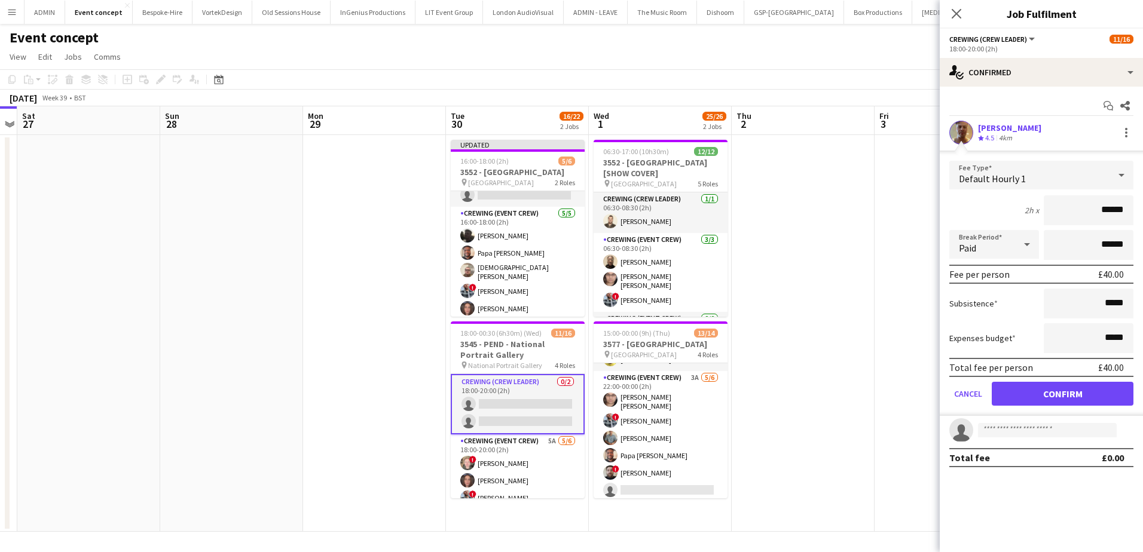
drag, startPoint x: 1101, startPoint y: 215, endPoint x: 1131, endPoint y: 216, distance: 29.3
click at [1131, 214] on input "******" at bounding box center [1088, 210] width 90 height 30
type input "***"
click at [1081, 395] on button "Confirm" at bounding box center [1062, 394] width 142 height 24
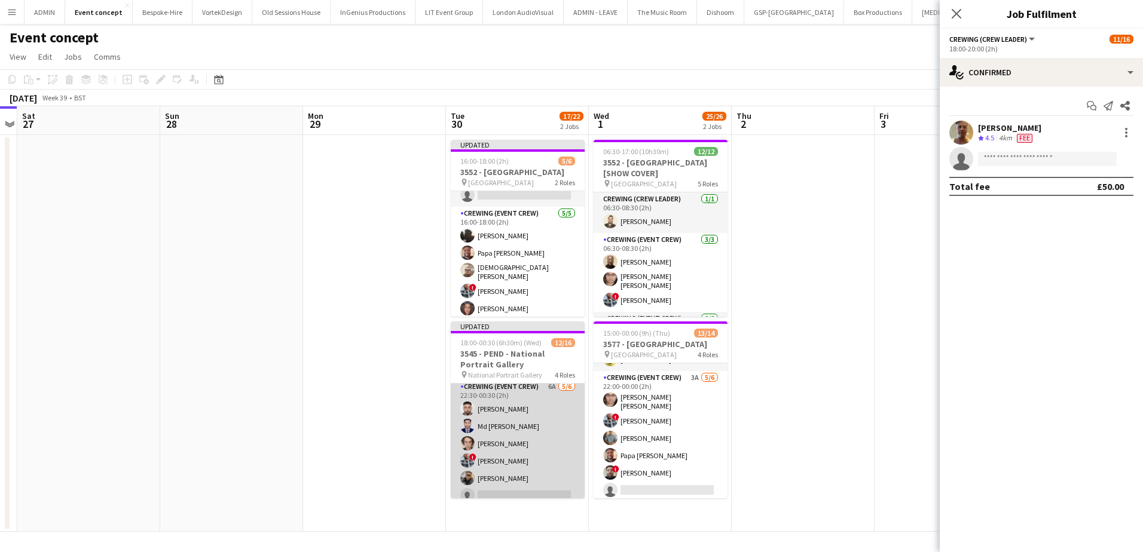
scroll to position [258, 0]
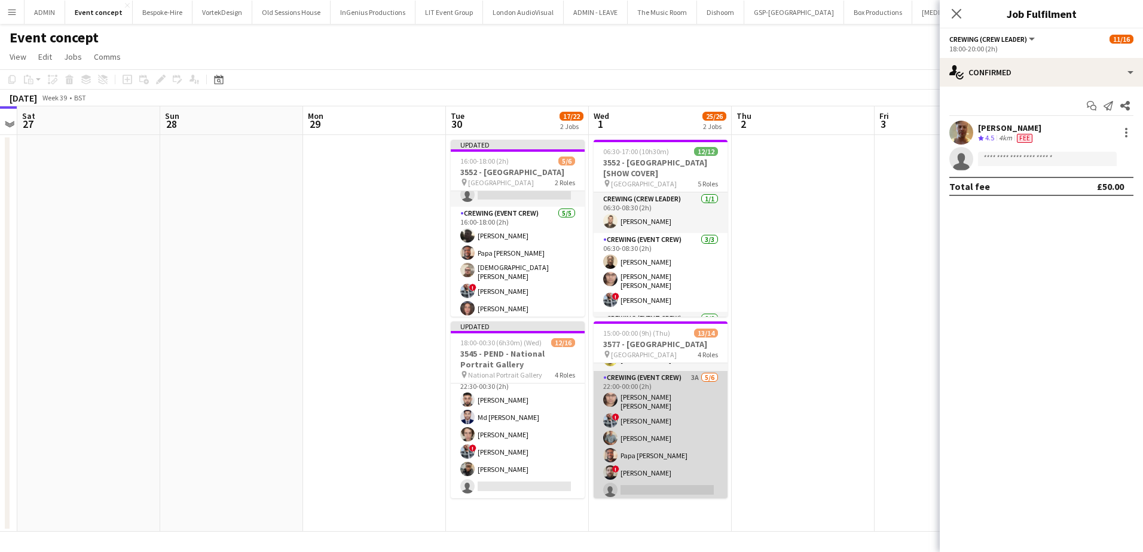
click at [642, 447] on app-card-role "Crewing (Event Crew) 3A 5/6 22:00-00:00 (2h) Ells Jones ! Kieran Brooks Daniel …" at bounding box center [660, 436] width 134 height 131
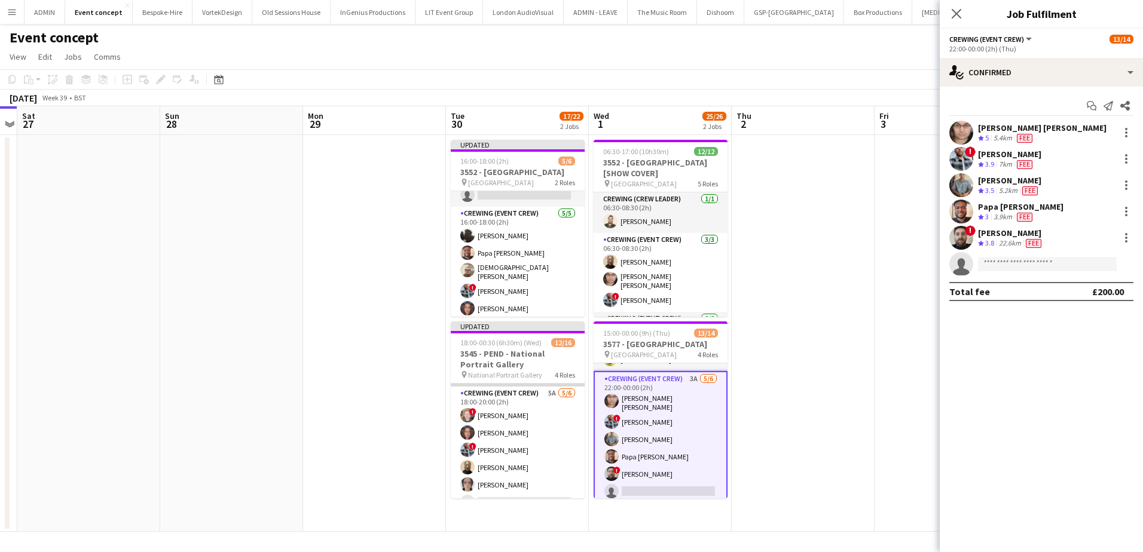
scroll to position [60, 0]
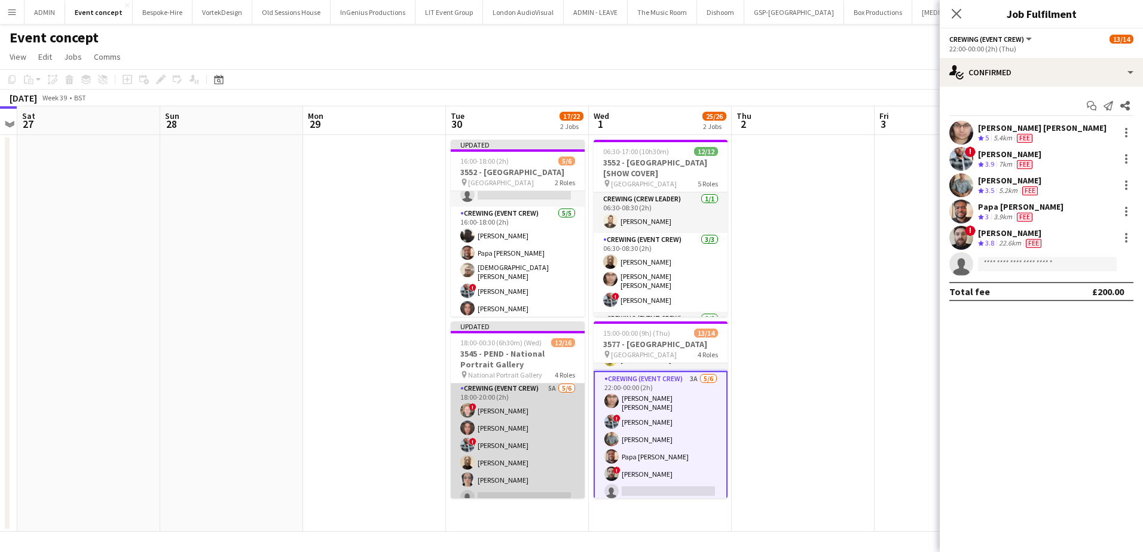
click at [525, 451] on app-card-role "Crewing (Event Crew) 5A 5/6 18:00-20:00 (2h) ! Calum Ward Jekaterina Berezina !…" at bounding box center [518, 445] width 134 height 127
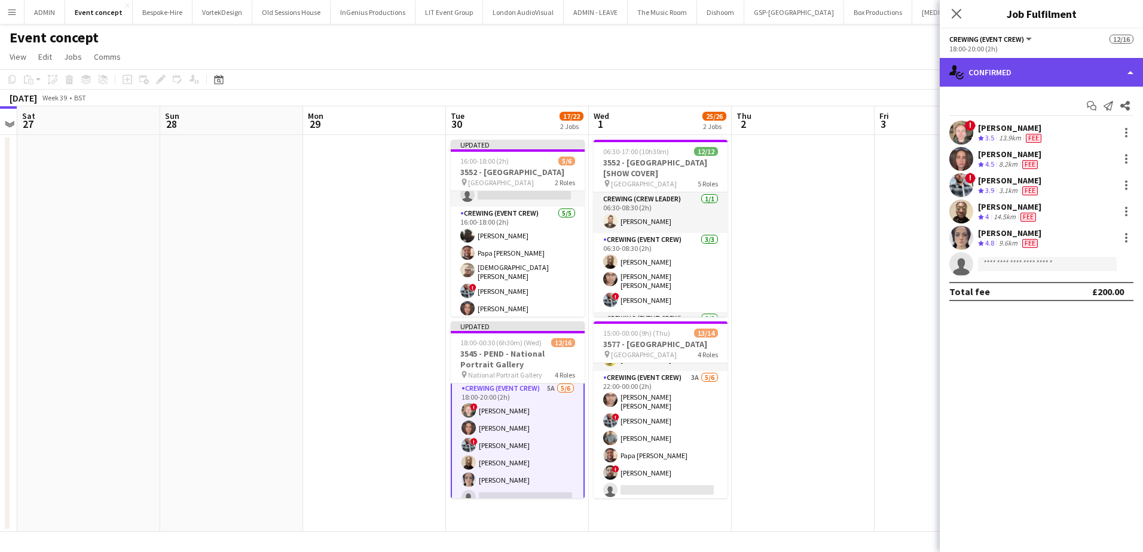
click at [1121, 65] on div "single-neutral-actions-check-2 Confirmed" at bounding box center [1040, 72] width 203 height 29
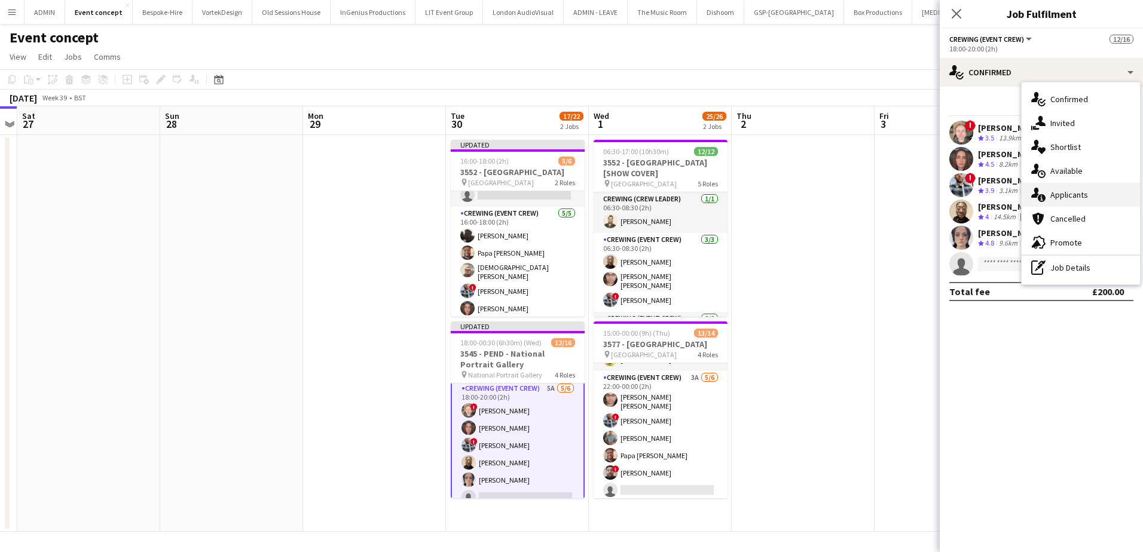
click at [1093, 189] on div "single-neutral-actions-information Applicants" at bounding box center [1080, 195] width 118 height 24
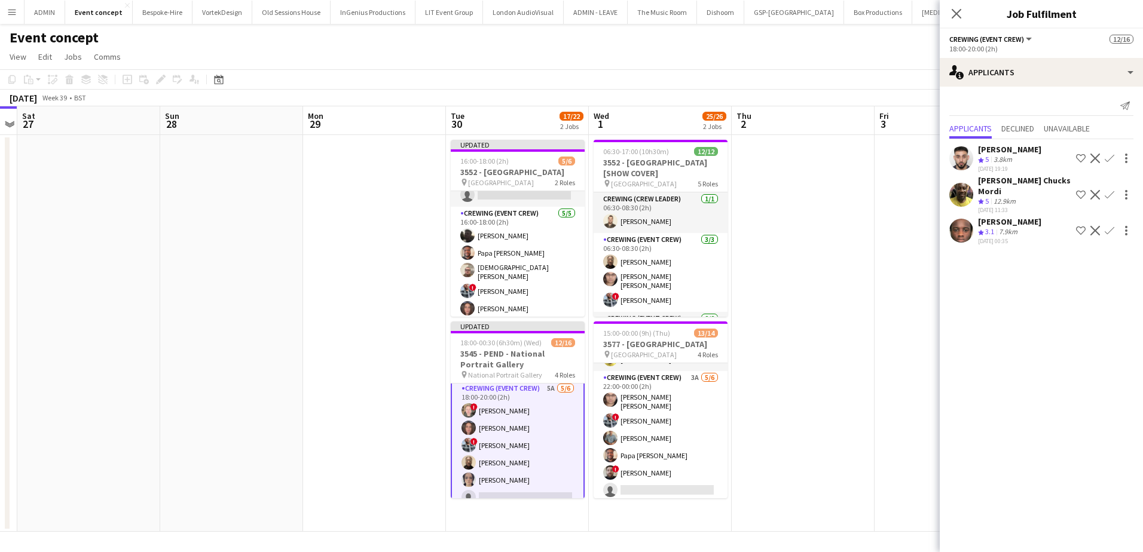
click at [537, 429] on app-card-role "Crewing (Event Crew) 5A 5/6 18:00-20:00 (2h) ! Calum Ward Jekaterina Berezina !…" at bounding box center [518, 446] width 134 height 130
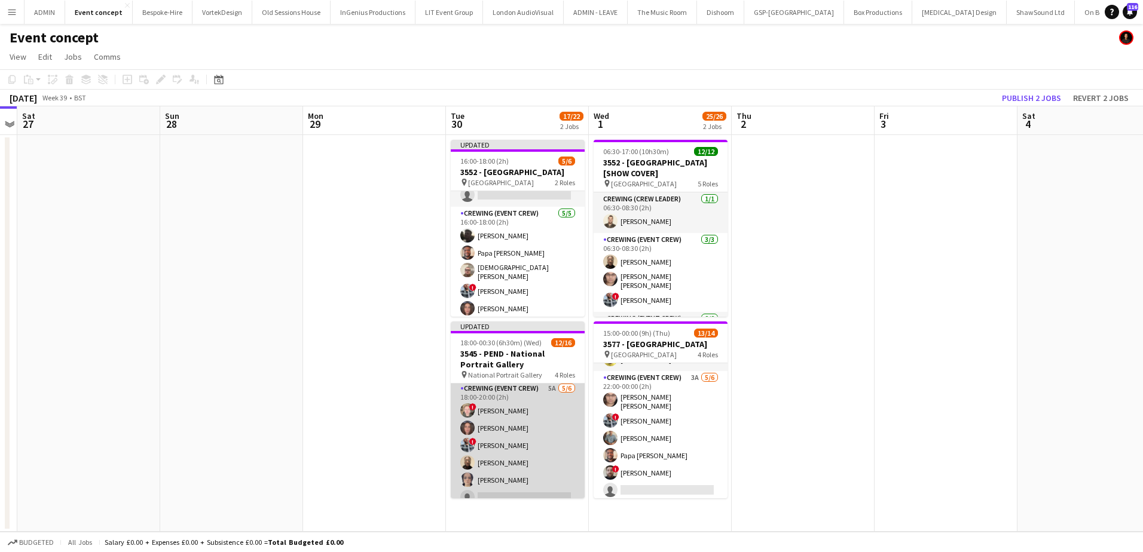
click at [537, 429] on app-card-role "Crewing (Event Crew) 5A 5/6 18:00-20:00 (2h) ! Calum Ward Jekaterina Berezina !…" at bounding box center [518, 445] width 134 height 127
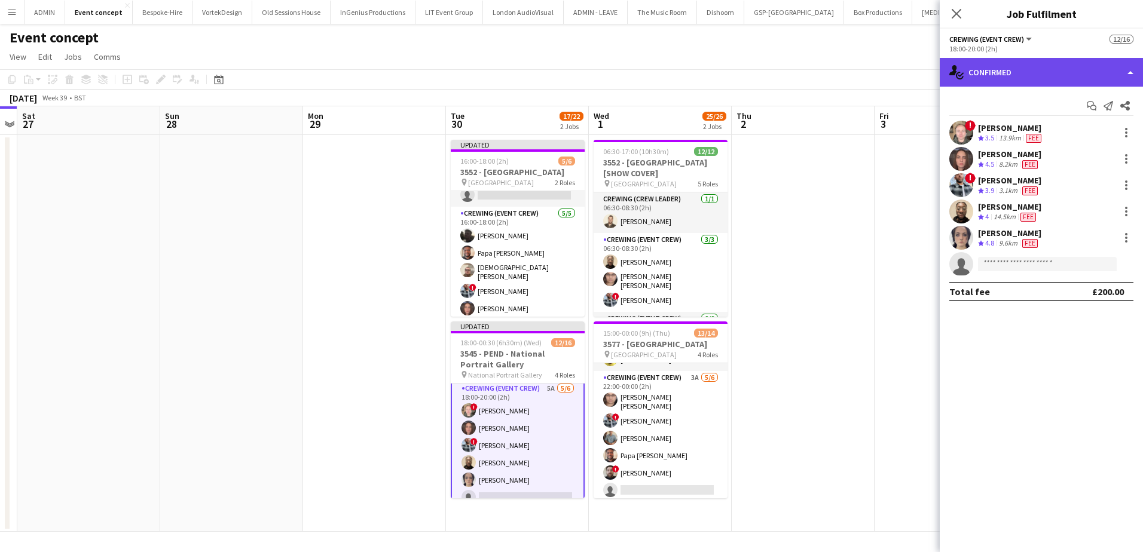
click at [1051, 79] on div "single-neutral-actions-check-2 Confirmed" at bounding box center [1040, 72] width 203 height 29
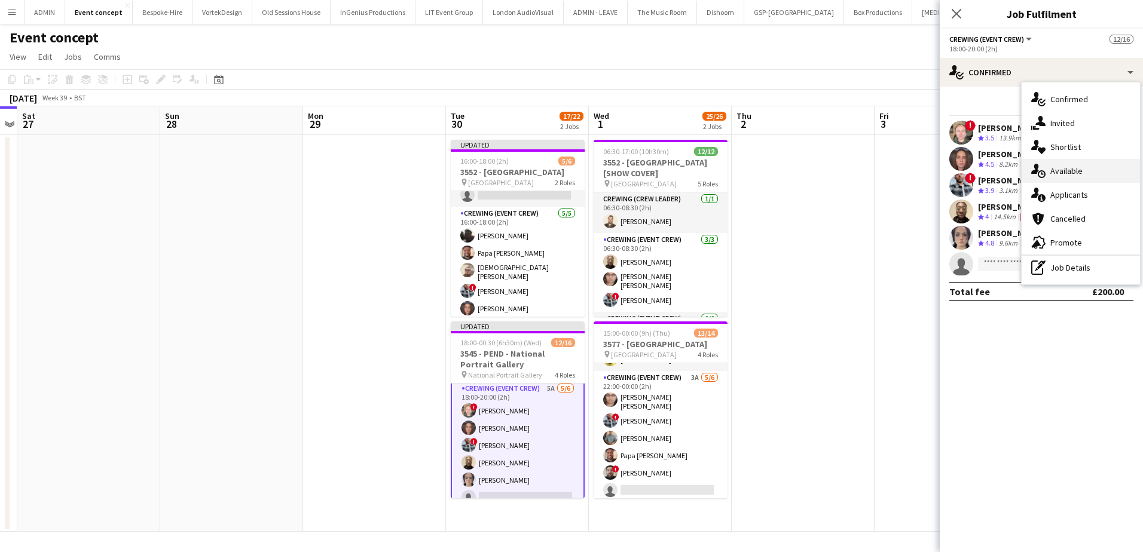
click at [1070, 179] on div "single-neutral-actions-upload Available" at bounding box center [1080, 171] width 118 height 24
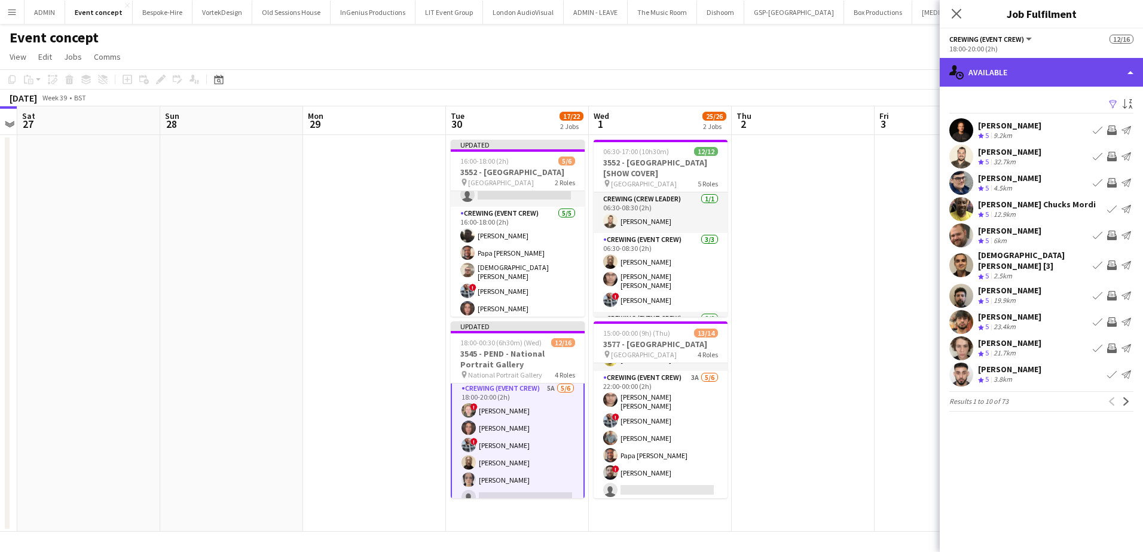
click at [1073, 68] on div "single-neutral-actions-upload Available" at bounding box center [1040, 72] width 203 height 29
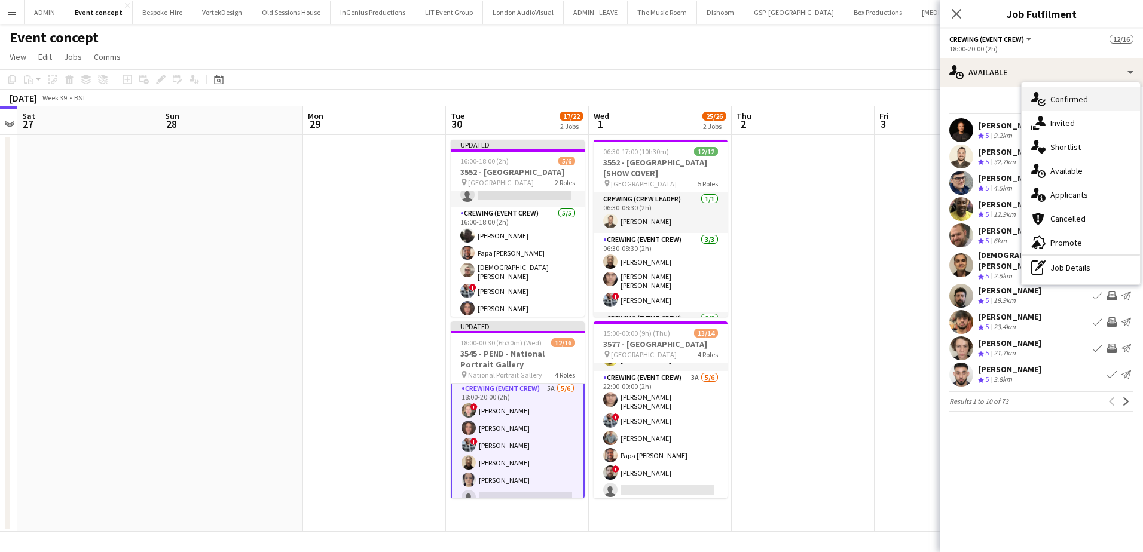
click at [1088, 101] on div "single-neutral-actions-check-2 Confirmed" at bounding box center [1080, 99] width 118 height 24
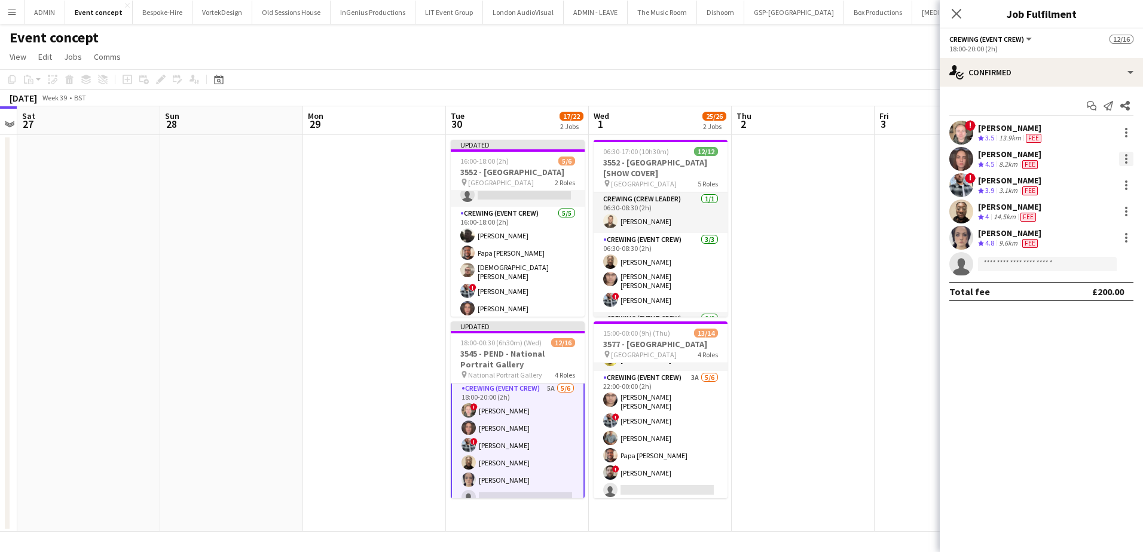
click at [1128, 161] on div at bounding box center [1126, 159] width 14 height 14
click at [1083, 292] on span "Remove" at bounding box center [1067, 295] width 36 height 10
click at [1127, 159] on div at bounding box center [1126, 159] width 2 height 2
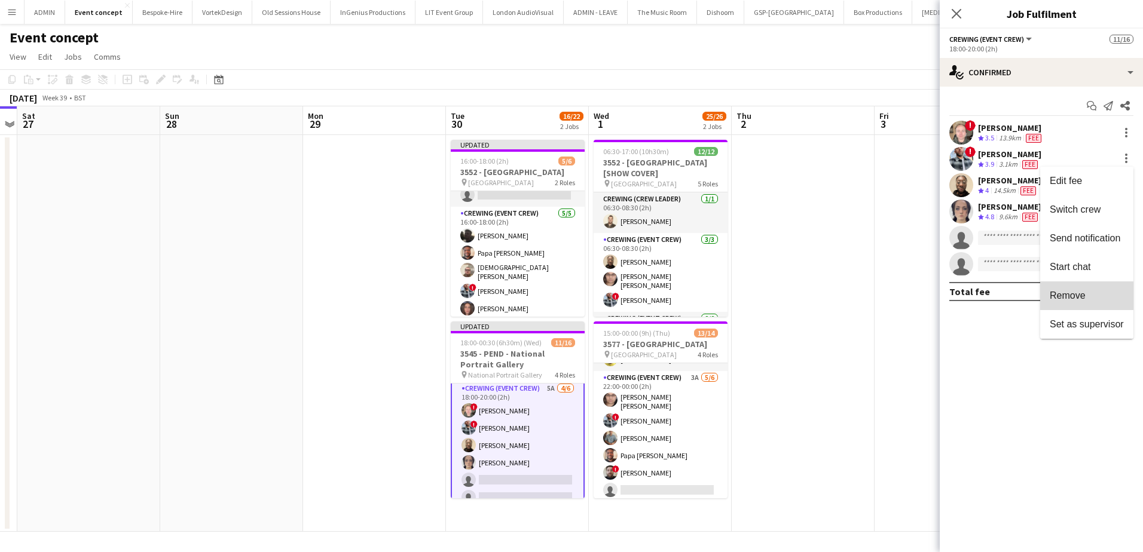
click at [1093, 301] on span "Remove" at bounding box center [1086, 295] width 74 height 11
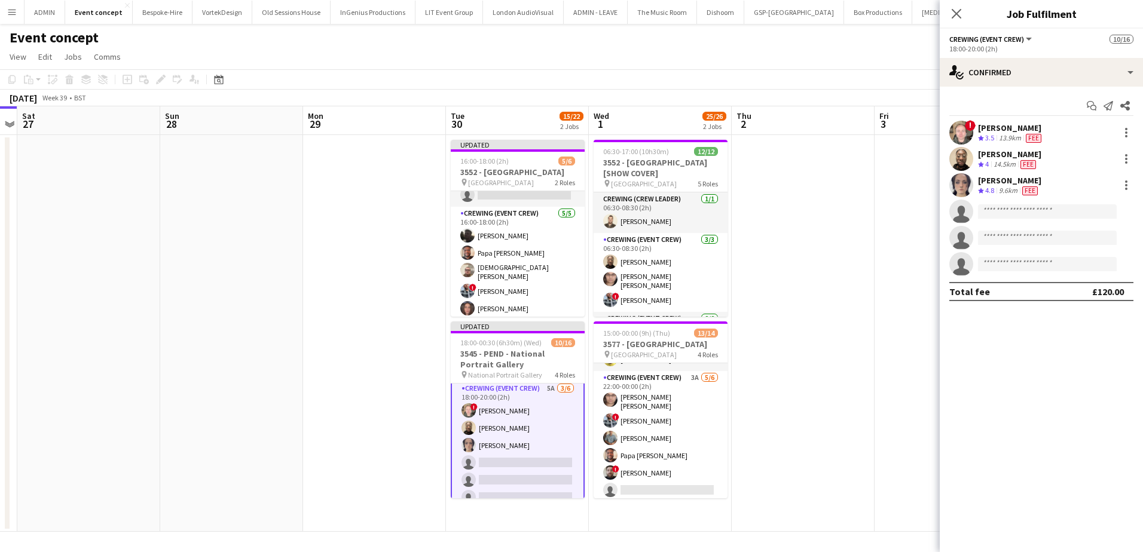
click at [524, 461] on app-card-role "Crewing (Event Crew) 5A 3/6 18:00-20:00 (2h) ! Calum Ward Phillip Dimonga Okand…" at bounding box center [518, 446] width 134 height 130
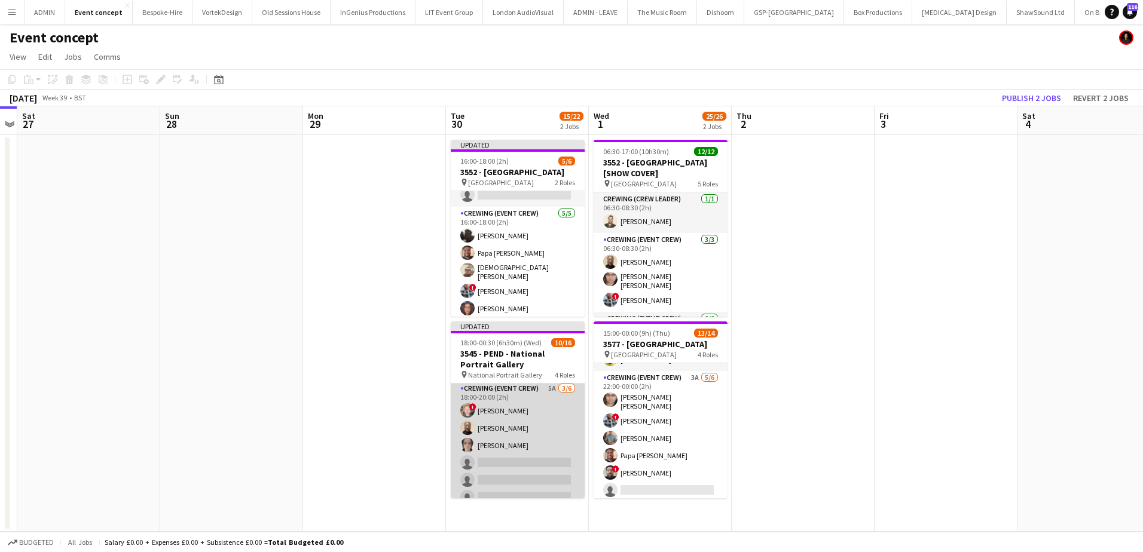
click at [469, 471] on app-card-role "Crewing (Event Crew) 5A 3/6 18:00-20:00 (2h) ! Calum Ward Phillip Dimonga Okand…" at bounding box center [518, 445] width 134 height 127
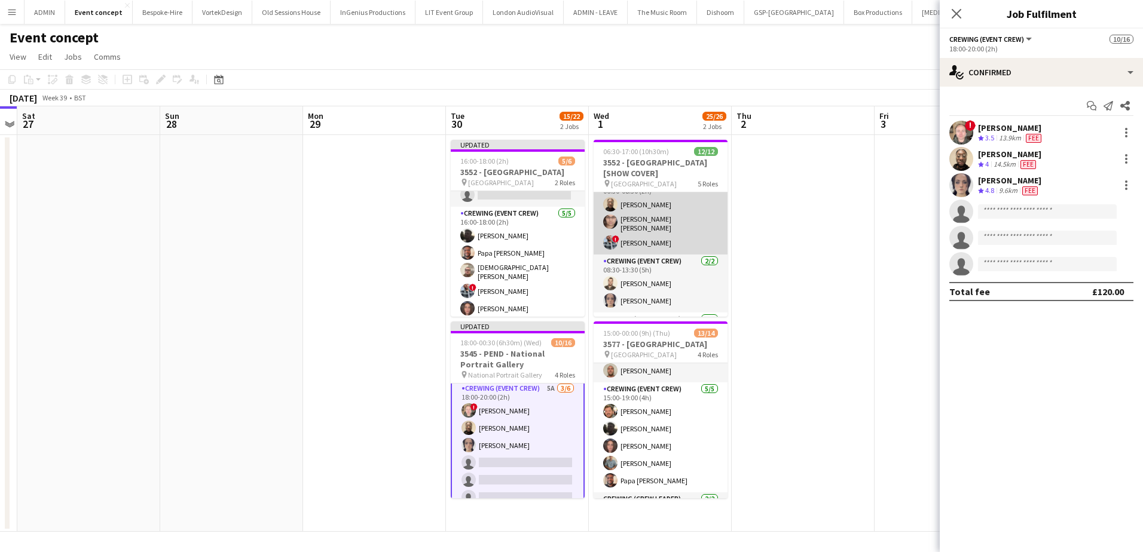
scroll to position [60, 0]
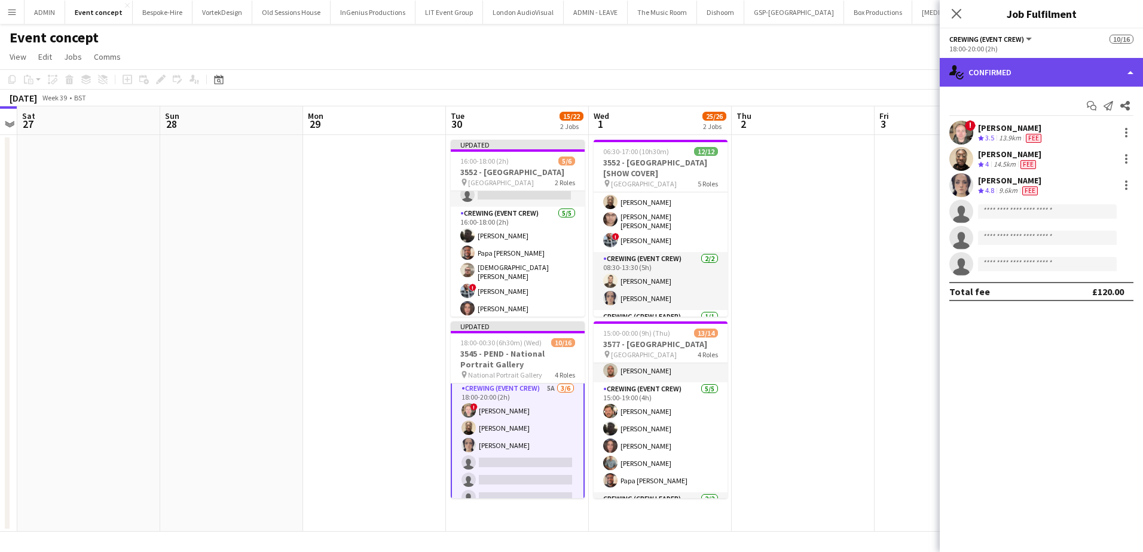
click at [1040, 76] on div "single-neutral-actions-check-2 Confirmed" at bounding box center [1040, 72] width 203 height 29
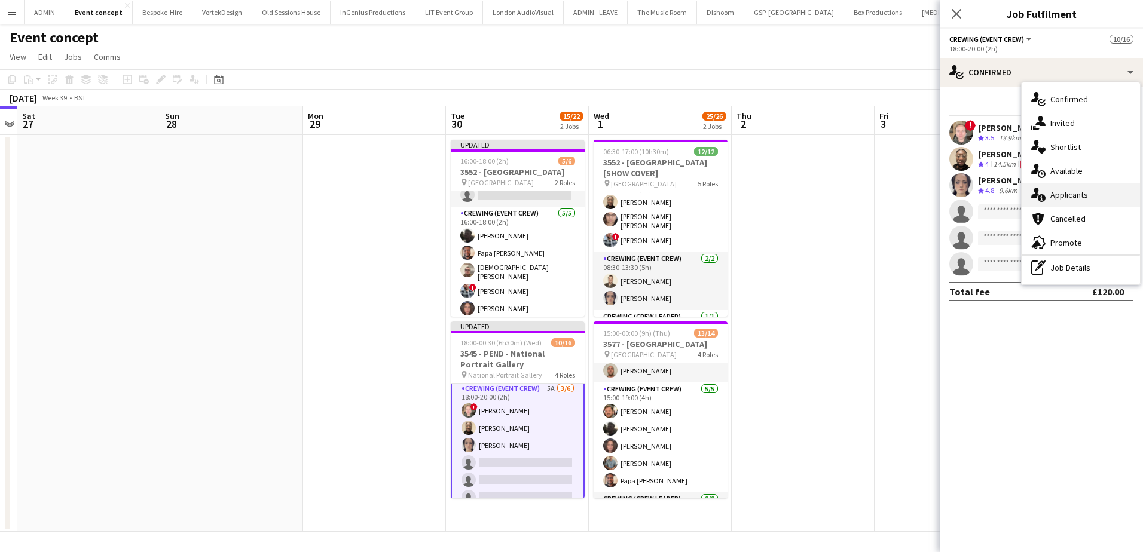
click at [1079, 197] on span "Applicants" at bounding box center [1069, 194] width 38 height 11
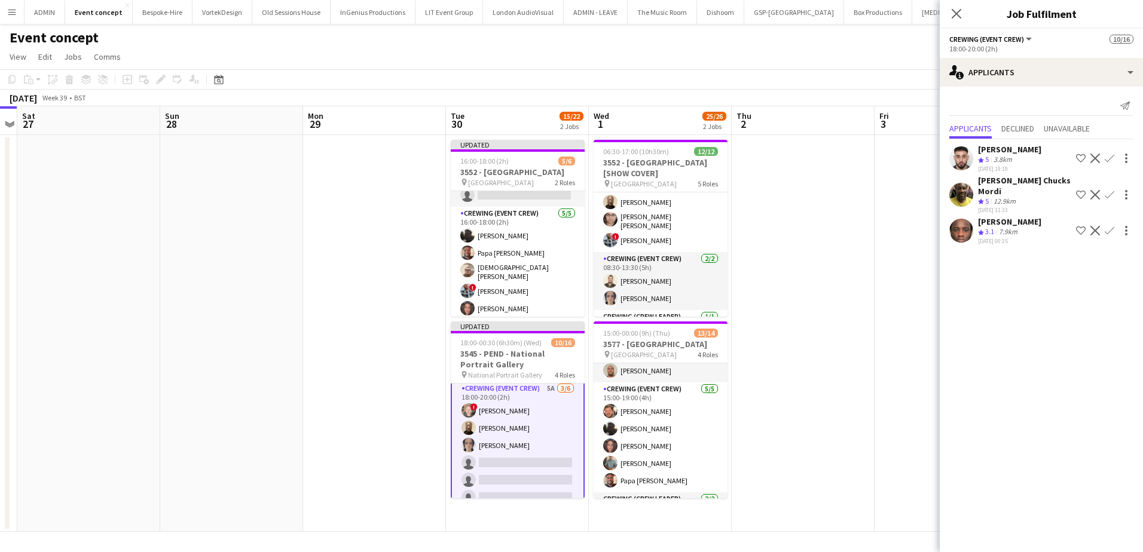
click at [1107, 157] on app-icon "Confirm" at bounding box center [1109, 159] width 10 height 10
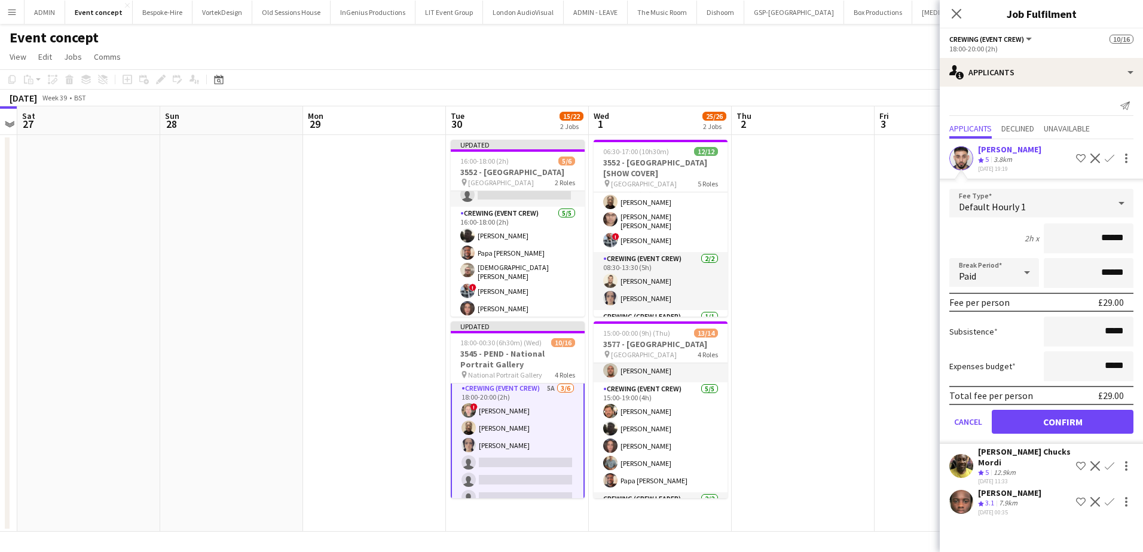
drag, startPoint x: 1101, startPoint y: 241, endPoint x: 1132, endPoint y: 241, distance: 31.1
click at [1132, 241] on input "******" at bounding box center [1088, 239] width 90 height 30
type input "***"
click at [1088, 413] on button "Confirm" at bounding box center [1062, 422] width 142 height 24
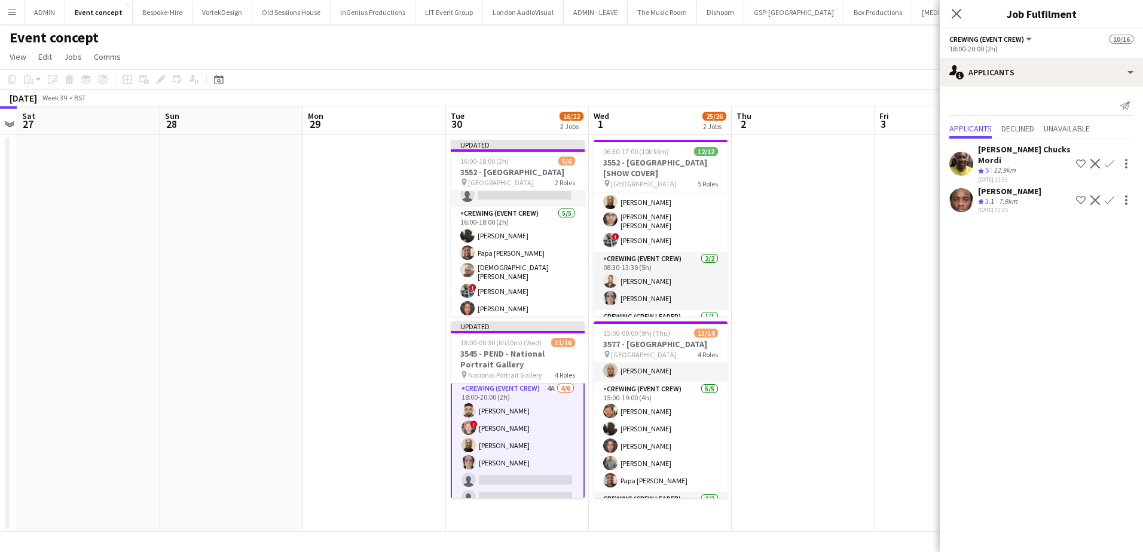
click at [1114, 158] on button "Confirm" at bounding box center [1109, 164] width 14 height 14
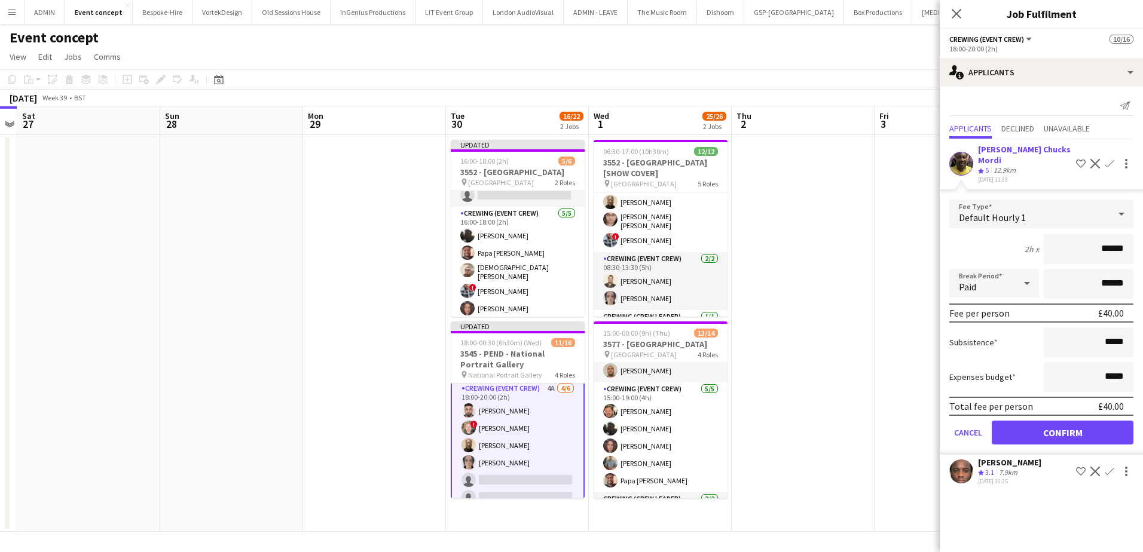
drag, startPoint x: 1100, startPoint y: 231, endPoint x: 1137, endPoint y: 238, distance: 37.9
click at [1137, 238] on form "Fee Type Default Hourly 1 2h x ****** Break Period Paid ****** Fee per person £…" at bounding box center [1040, 327] width 203 height 255
type input "***"
click at [1079, 424] on button "Confirm" at bounding box center [1062, 433] width 142 height 24
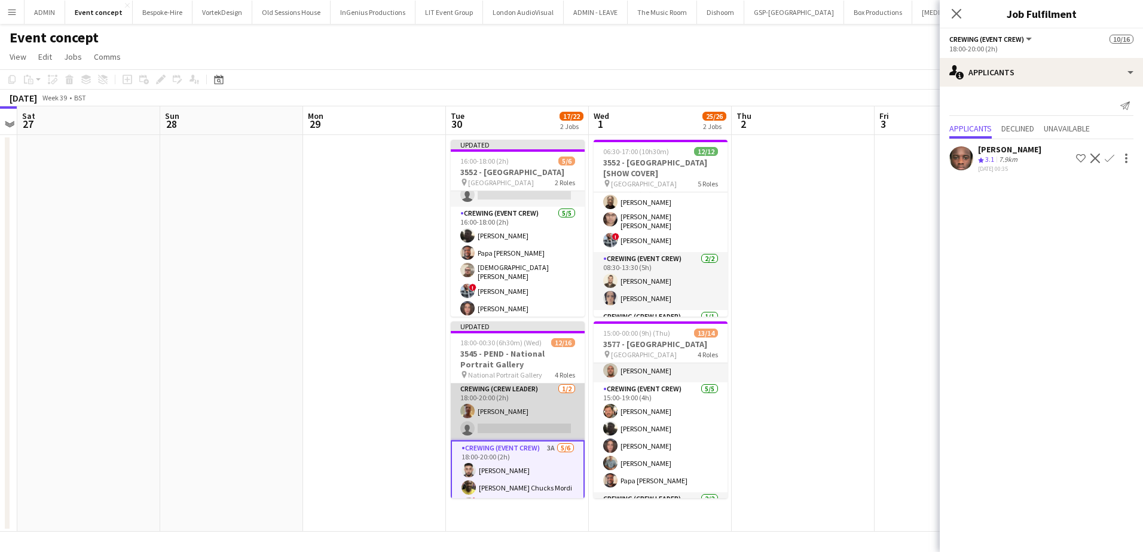
click at [522, 427] on app-card-role "Crewing (Crew Leader) 1/2 18:00-20:00 (2h) Jason Aspinall single-neutral-actions" at bounding box center [518, 411] width 134 height 58
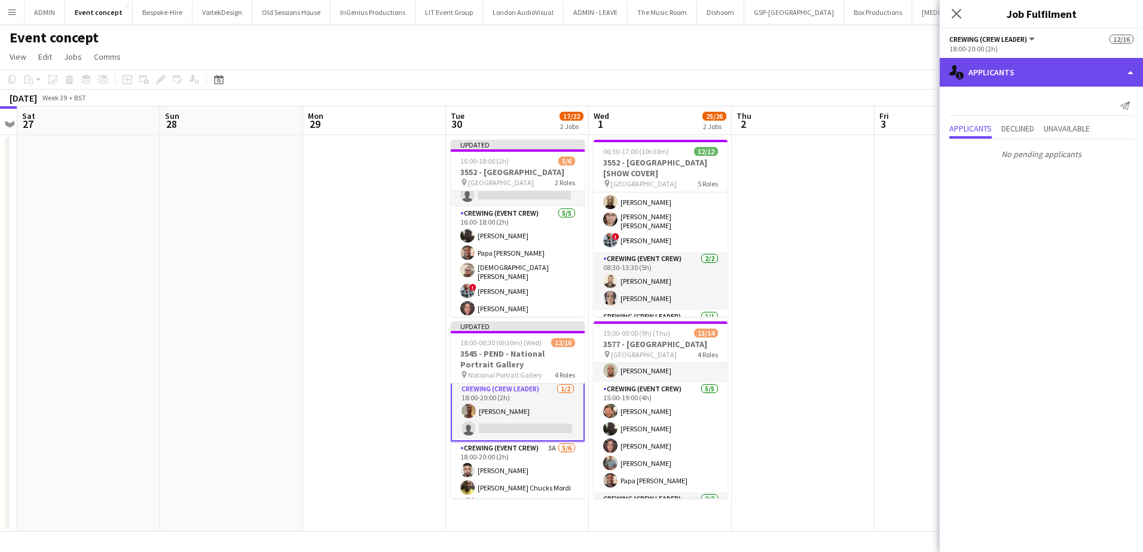
click at [1027, 78] on div "single-neutral-actions-information Applicants" at bounding box center [1040, 72] width 203 height 29
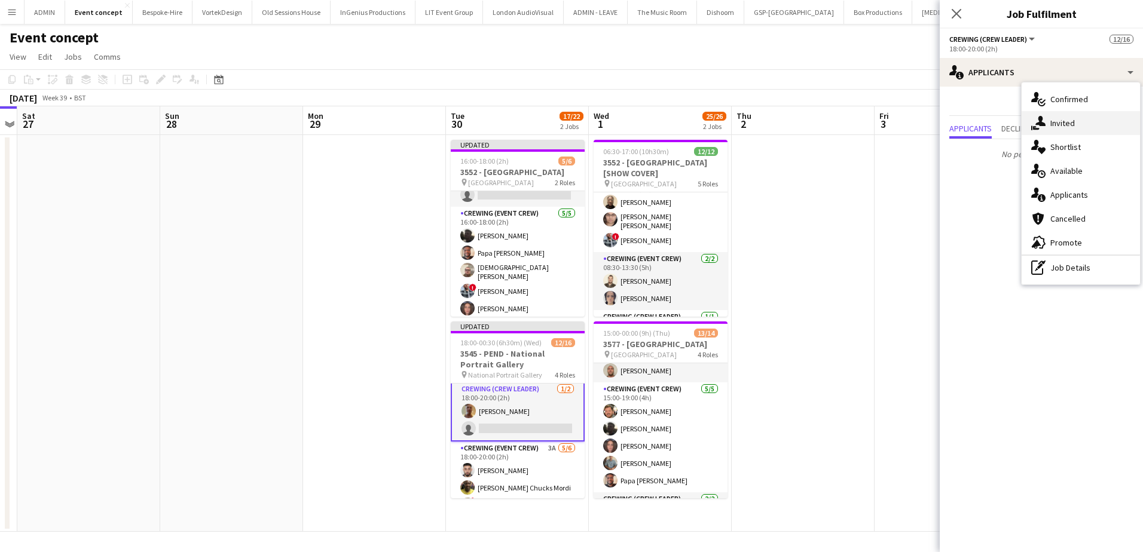
click at [1069, 124] on span "Invited" at bounding box center [1062, 123] width 25 height 11
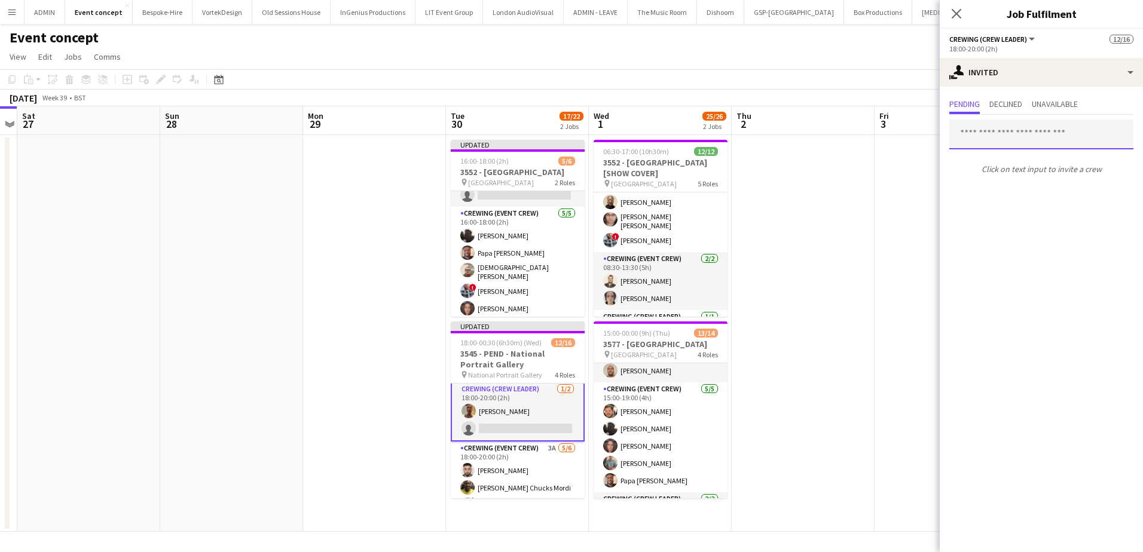
click at [997, 133] on input "text" at bounding box center [1041, 135] width 184 height 30
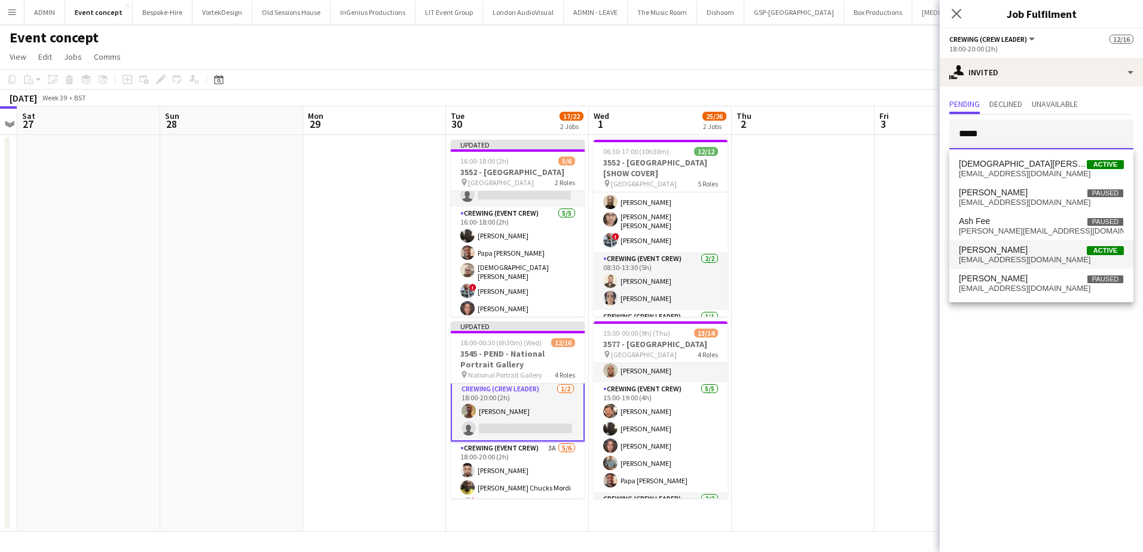
type input "*****"
click at [1037, 258] on span "chrislane.93@hotmail.com" at bounding box center [1041, 260] width 165 height 10
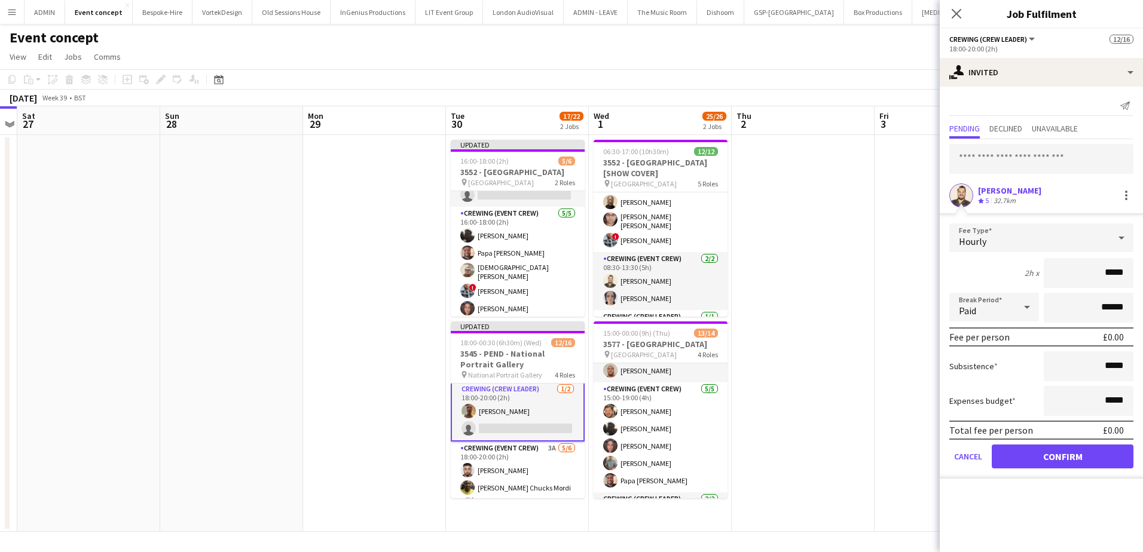
drag, startPoint x: 1091, startPoint y: 283, endPoint x: 1136, endPoint y: 279, distance: 45.7
click at [1136, 279] on form "Fee Type Hourly 2h x ***** Break Period Paid ****** Fee per person £0.00 Subsis…" at bounding box center [1040, 351] width 203 height 255
click at [1095, 454] on button "Confirm" at bounding box center [1062, 457] width 142 height 24
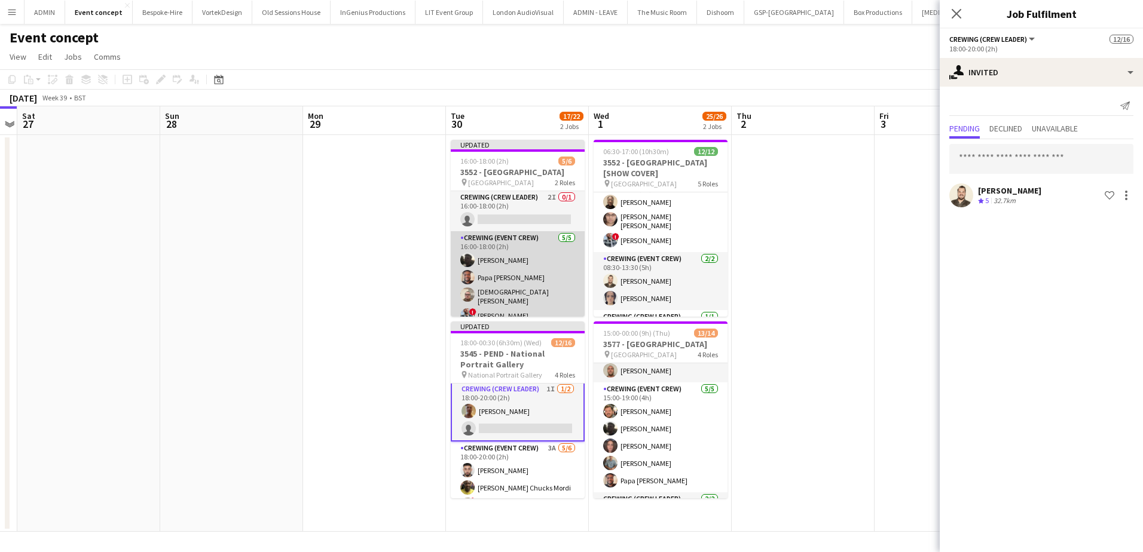
scroll to position [0, 0]
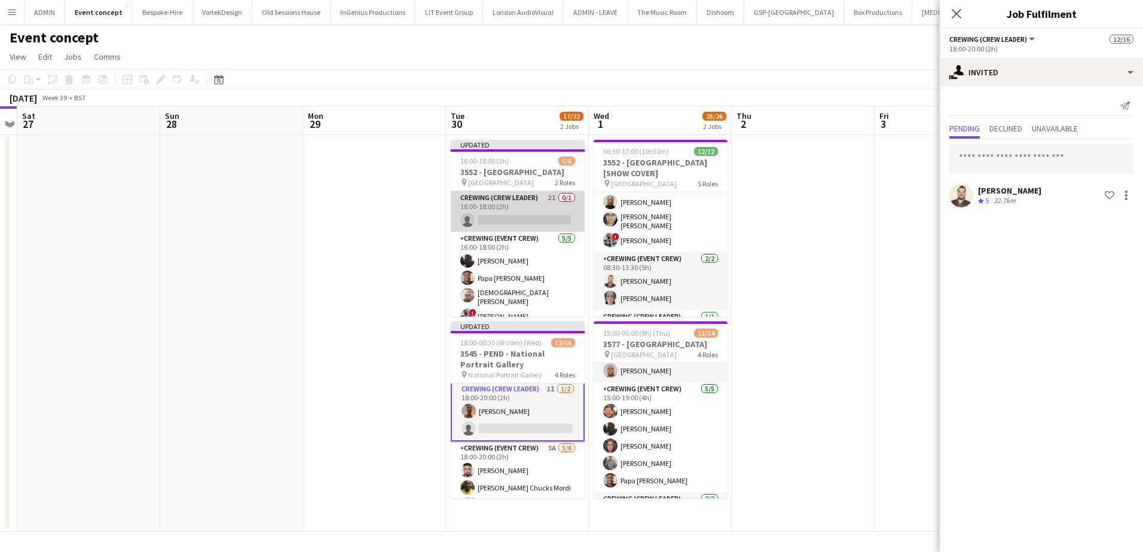
click at [536, 219] on app-card-role "Crewing (Crew Leader) 2I 0/1 16:00-18:00 (2h) single-neutral-actions" at bounding box center [518, 211] width 134 height 41
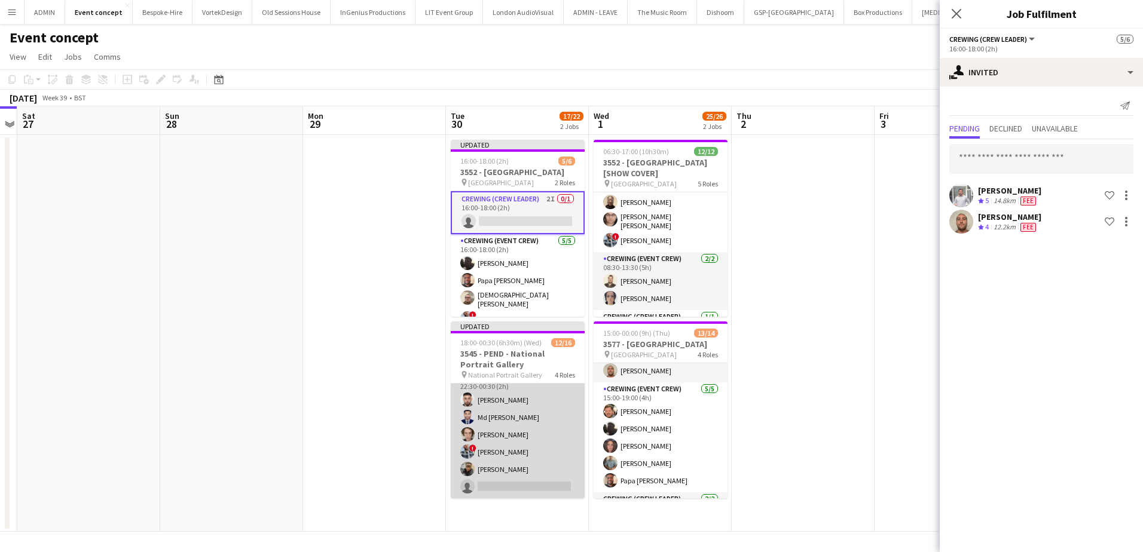
click at [541, 443] on app-card-role "Crewing (Event Crew) 6A 5/6 22:30-00:30 (2h) Caleb Caffoor Md Mosabbit Hridoy B…" at bounding box center [518, 434] width 134 height 127
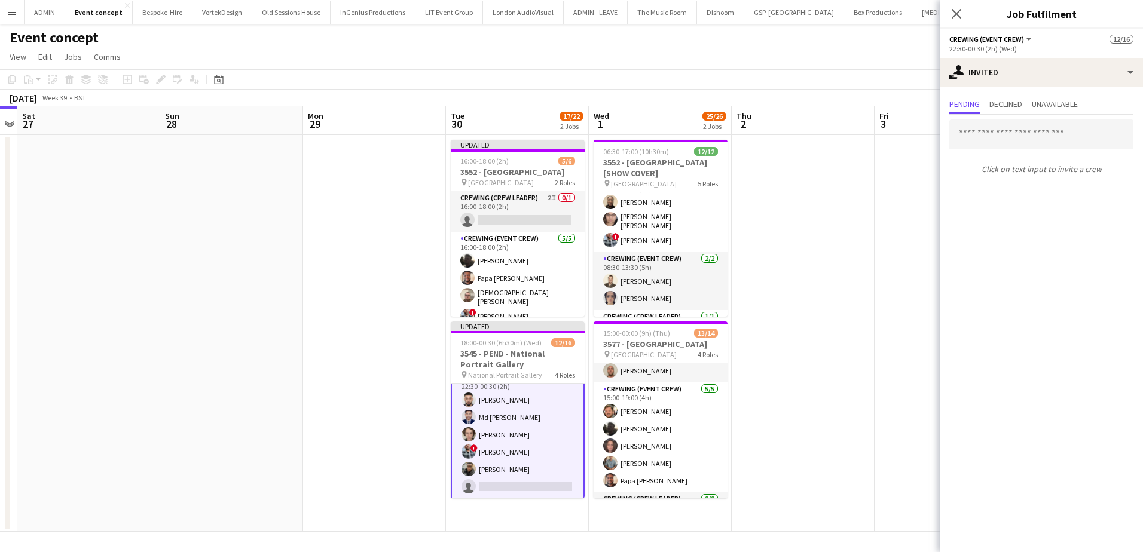
click at [1091, 87] on div "Pending Declined Unavailable Click on text input to invite a crew" at bounding box center [1040, 138] width 203 height 102
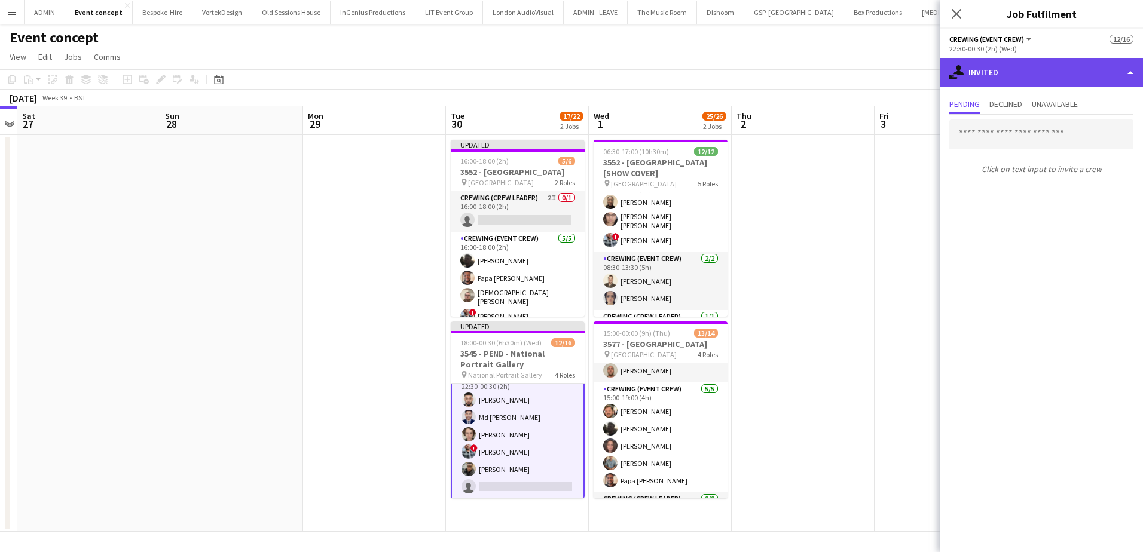
click at [1100, 74] on div "single-neutral-actions-share-1 Invited" at bounding box center [1040, 72] width 203 height 29
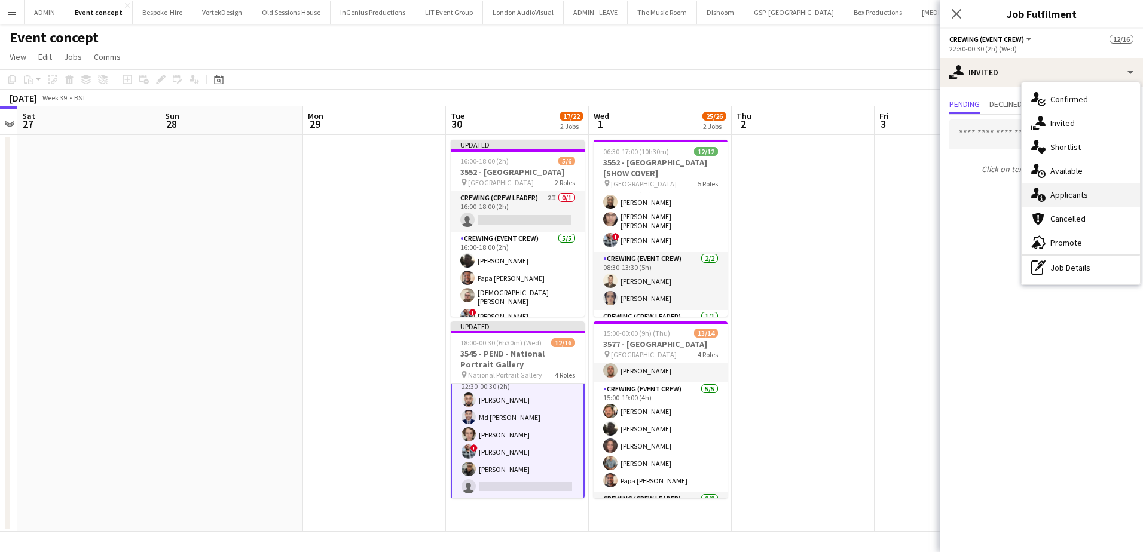
click at [1084, 195] on span "Applicants" at bounding box center [1069, 194] width 38 height 11
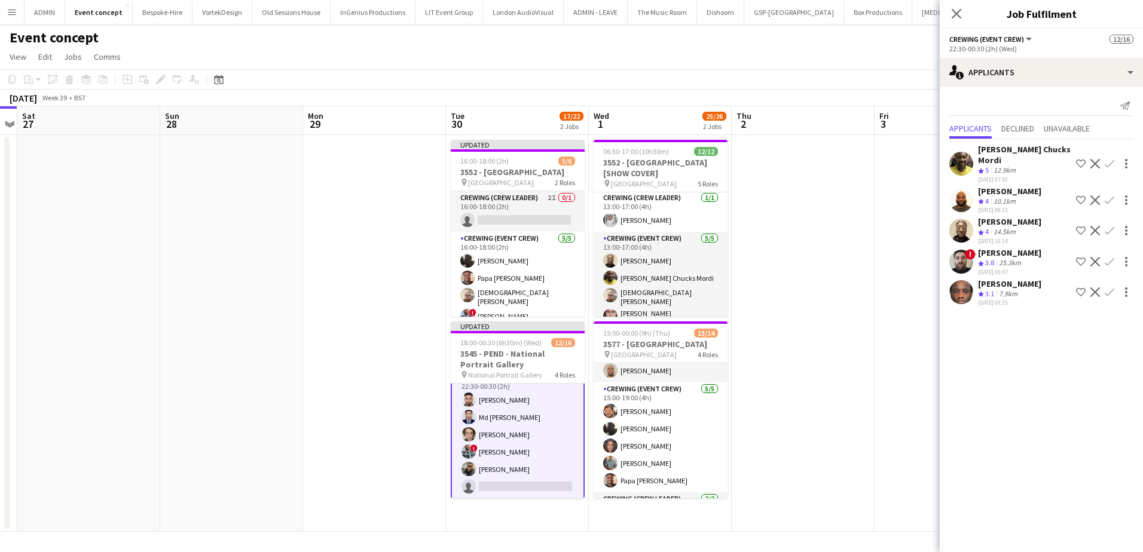
scroll to position [179, 0]
click at [1104, 164] on app-icon "Confirm" at bounding box center [1109, 164] width 10 height 10
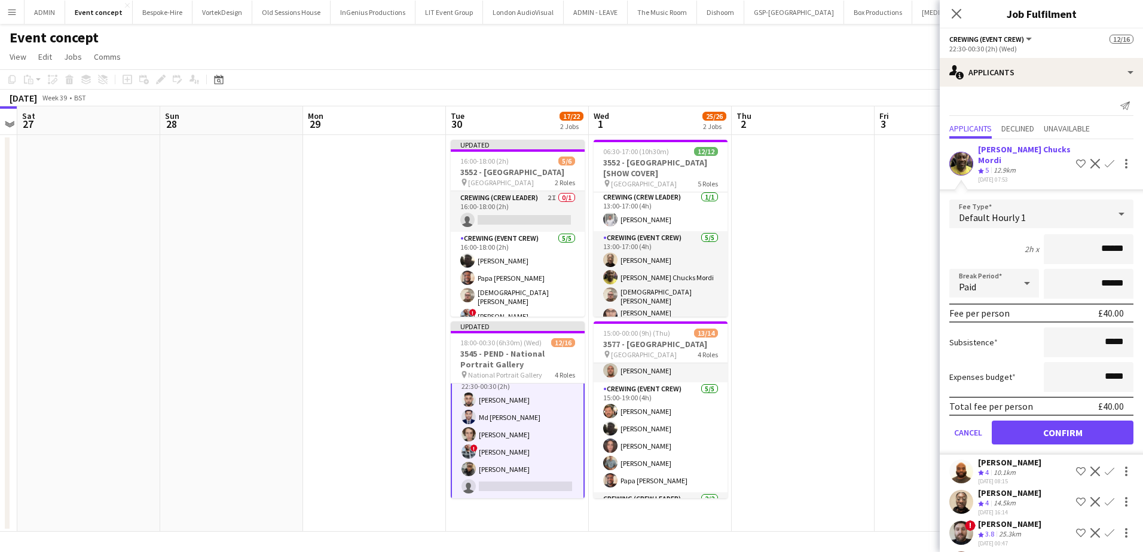
drag, startPoint x: 1078, startPoint y: 252, endPoint x: 1130, endPoint y: 254, distance: 52.0
click at [1130, 254] on form "Fee Type Default Hourly 1 2h x ****** Break Period Paid ****** Fee per person £…" at bounding box center [1040, 327] width 203 height 255
type input "***"
click at [1078, 426] on button "Confirm" at bounding box center [1062, 433] width 142 height 24
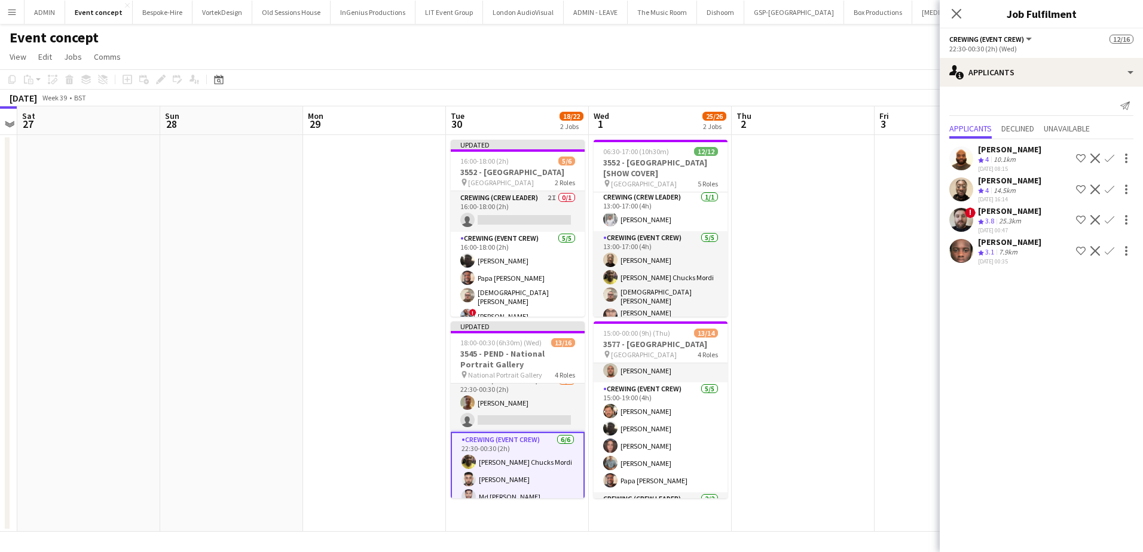
scroll to position [198, 0]
click at [529, 454] on app-card-role "Crewing (Event Crew) 6/6 22:30-00:30 (2h) Alphonsus Chucks Mordi Caleb Caffoor …" at bounding box center [518, 494] width 134 height 130
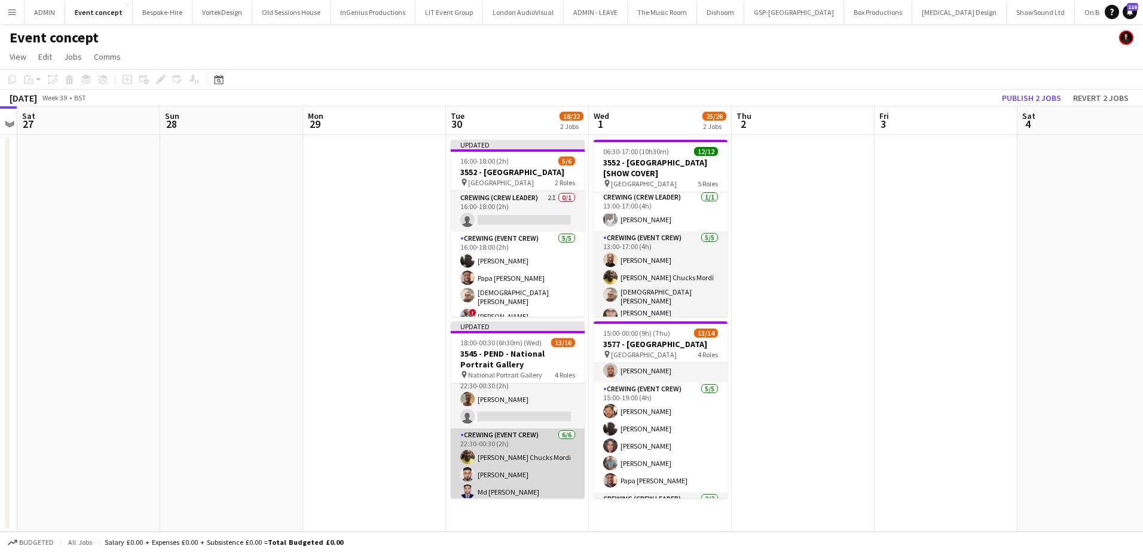
click at [520, 472] on app-card-role "Crewing (Event Crew) 6/6 22:30-00:30 (2h) Alphonsus Chucks Mordi Caleb Caffoor …" at bounding box center [518, 492] width 134 height 127
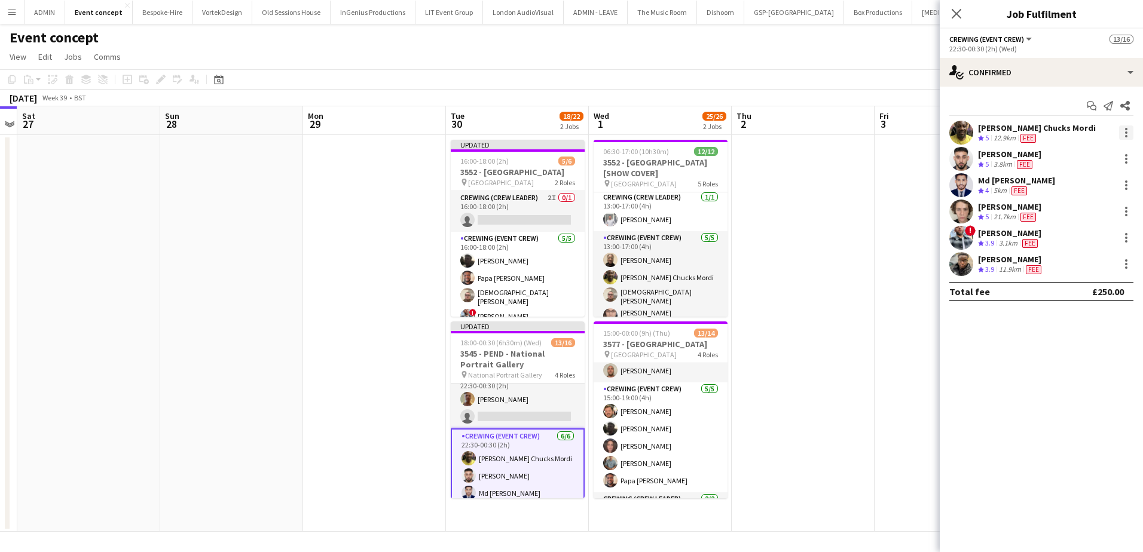
click at [1125, 128] on div at bounding box center [1126, 133] width 14 height 14
click at [1088, 272] on span "Remove" at bounding box center [1086, 269] width 74 height 11
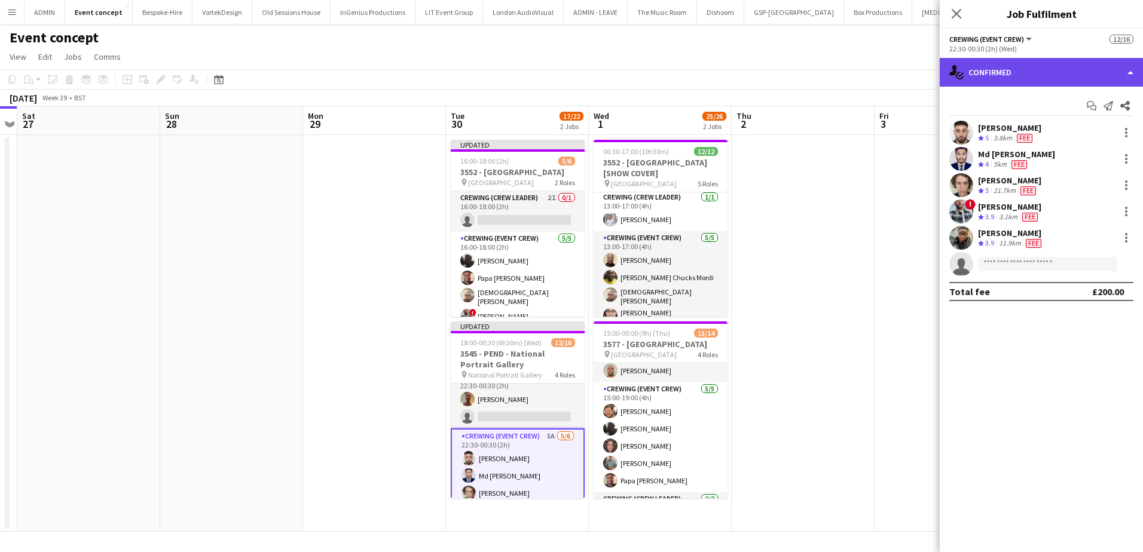
click at [1061, 73] on div "single-neutral-actions-check-2 Confirmed" at bounding box center [1040, 72] width 203 height 29
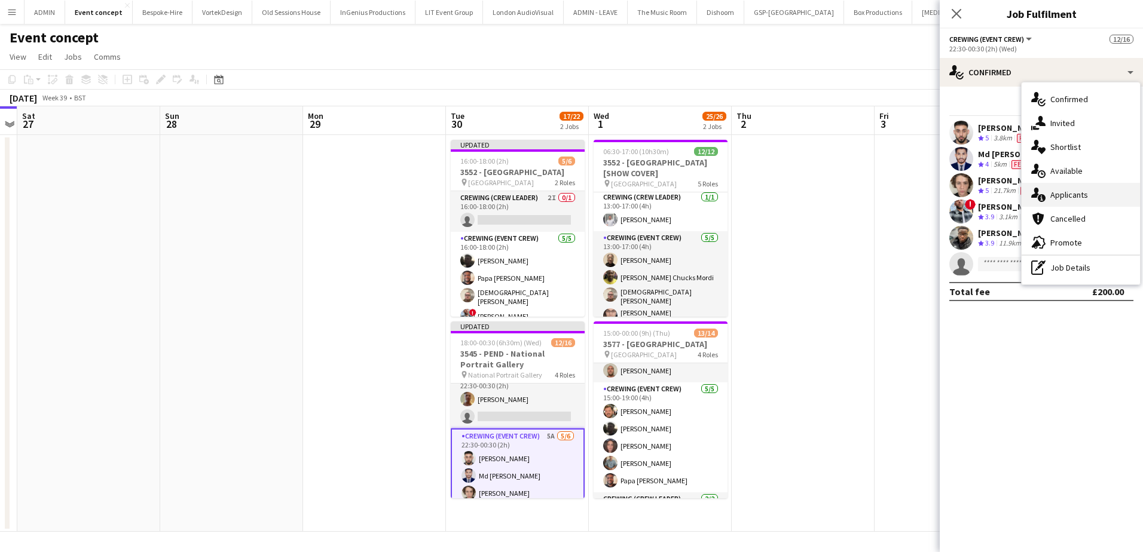
click at [1082, 191] on span "Applicants" at bounding box center [1069, 194] width 38 height 11
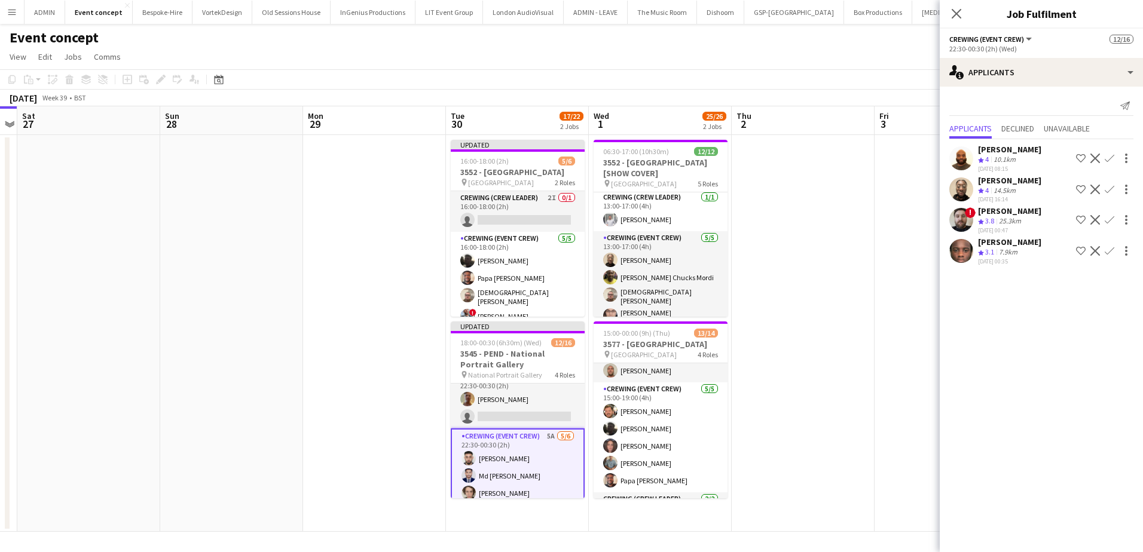
click at [1104, 225] on app-icon "Confirm" at bounding box center [1109, 220] width 10 height 10
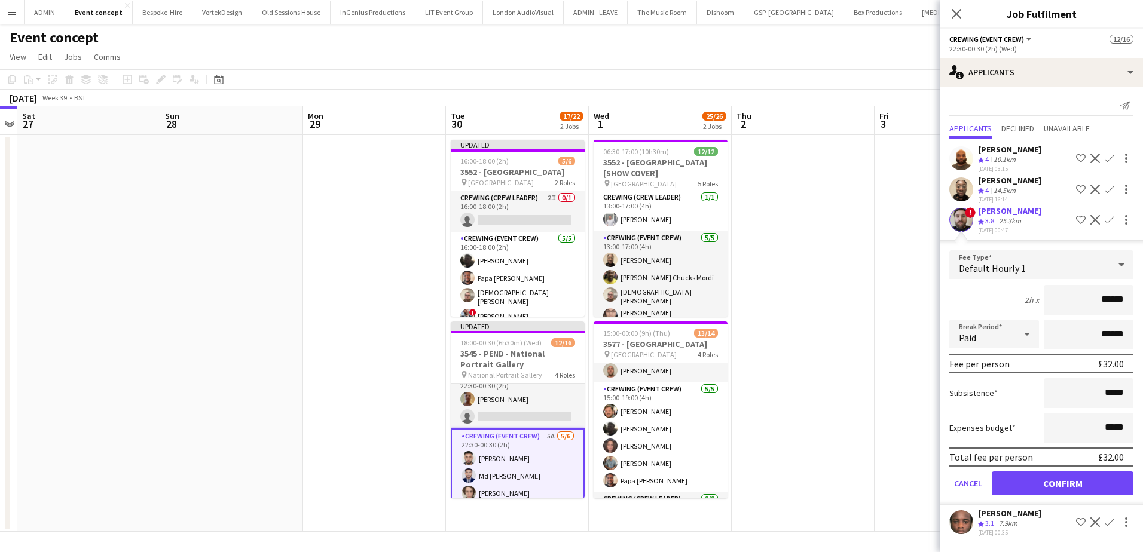
drag, startPoint x: 1093, startPoint y: 293, endPoint x: 1150, endPoint y: 305, distance: 58.7
click at [1142, 305] on html "Menu Boards Boards Boards All jobs Status Workforce Workforce My Workforce Recr…" at bounding box center [571, 276] width 1143 height 552
type input "***"
click at [1094, 484] on button "Confirm" at bounding box center [1062, 484] width 142 height 24
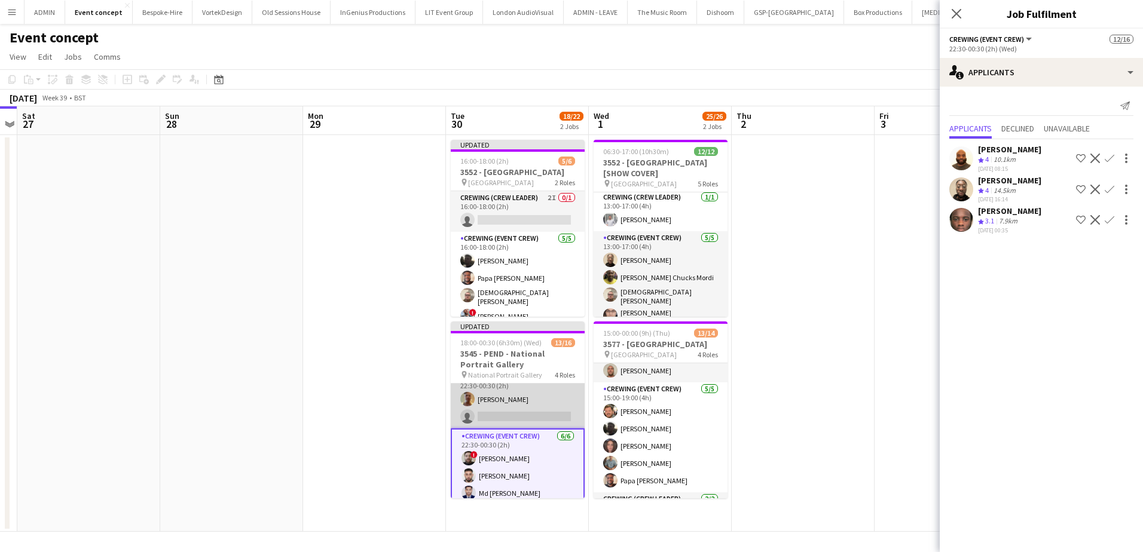
click at [544, 414] on app-card-role "Crewing (Crew Leader) 1/2 22:30-00:30 (2h) Jason Aspinall single-neutral-actions" at bounding box center [518, 400] width 134 height 58
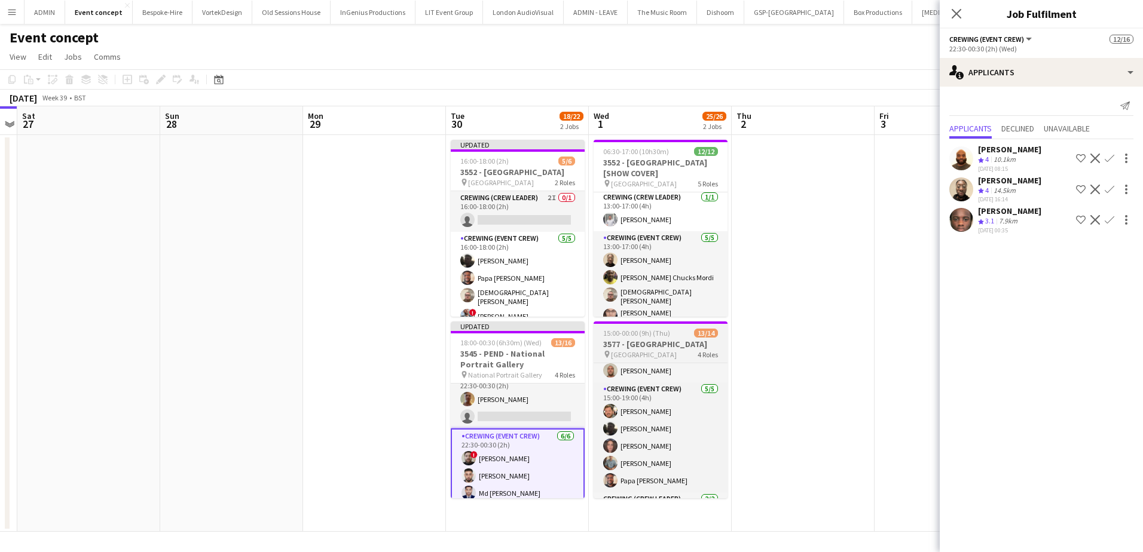
scroll to position [200, 0]
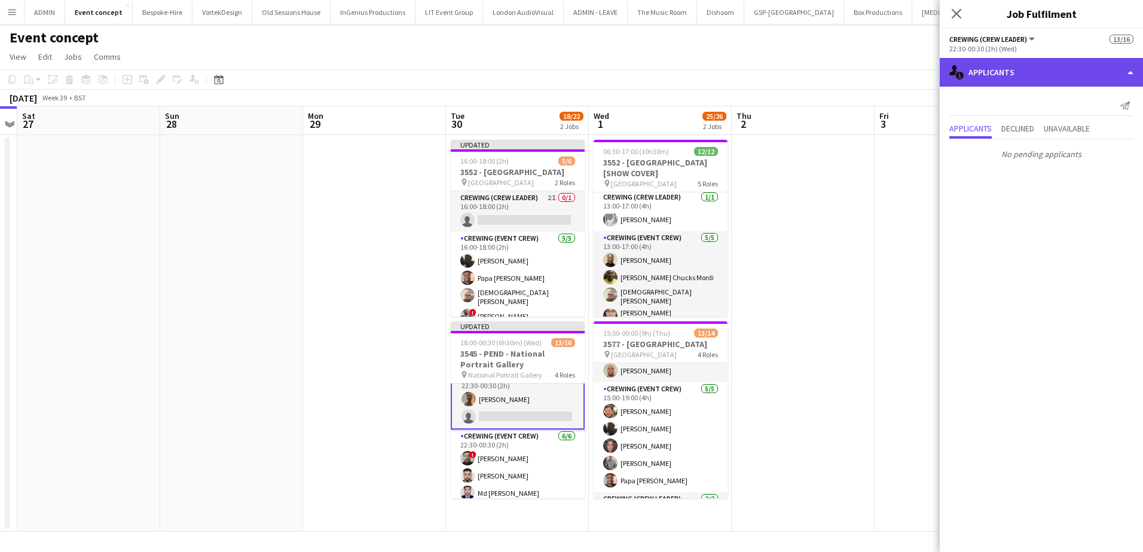
click at [1035, 62] on div "single-neutral-actions-information Applicants" at bounding box center [1040, 72] width 203 height 29
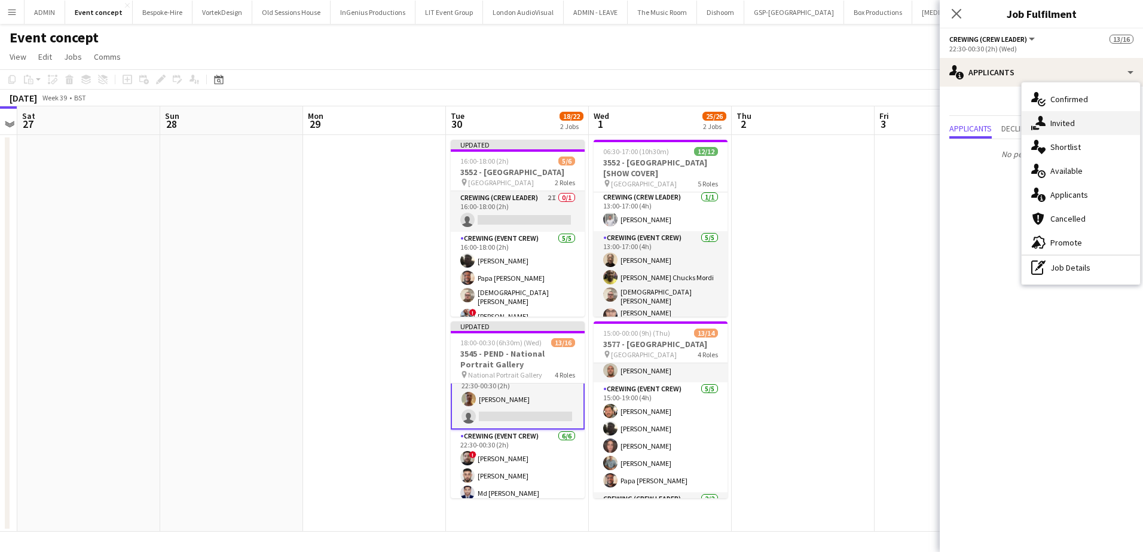
click at [1078, 122] on div "single-neutral-actions-share-1 Invited" at bounding box center [1080, 123] width 118 height 24
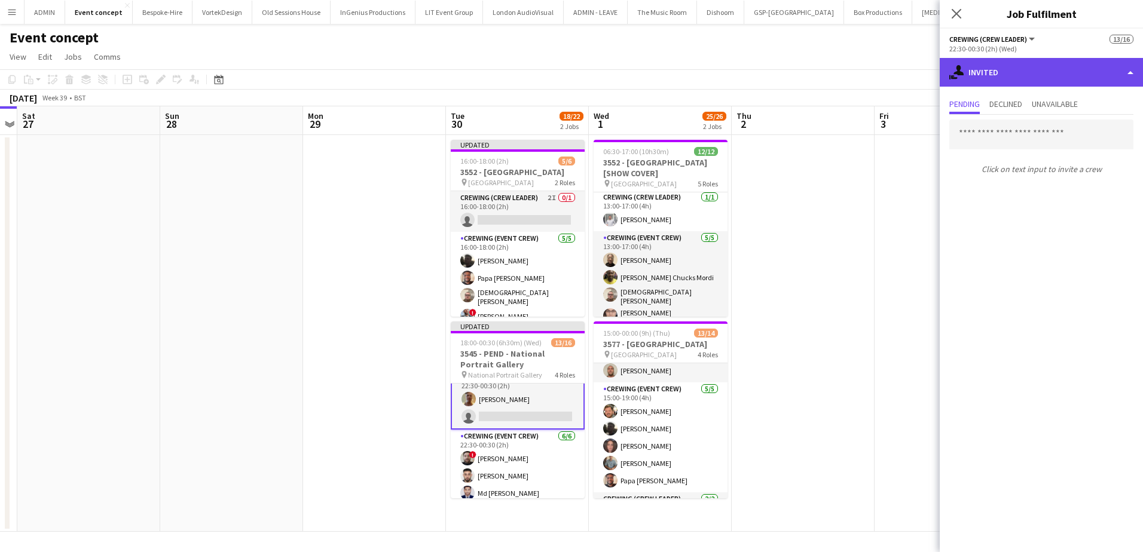
click at [1037, 70] on div "single-neutral-actions-share-1 Invited" at bounding box center [1040, 72] width 203 height 29
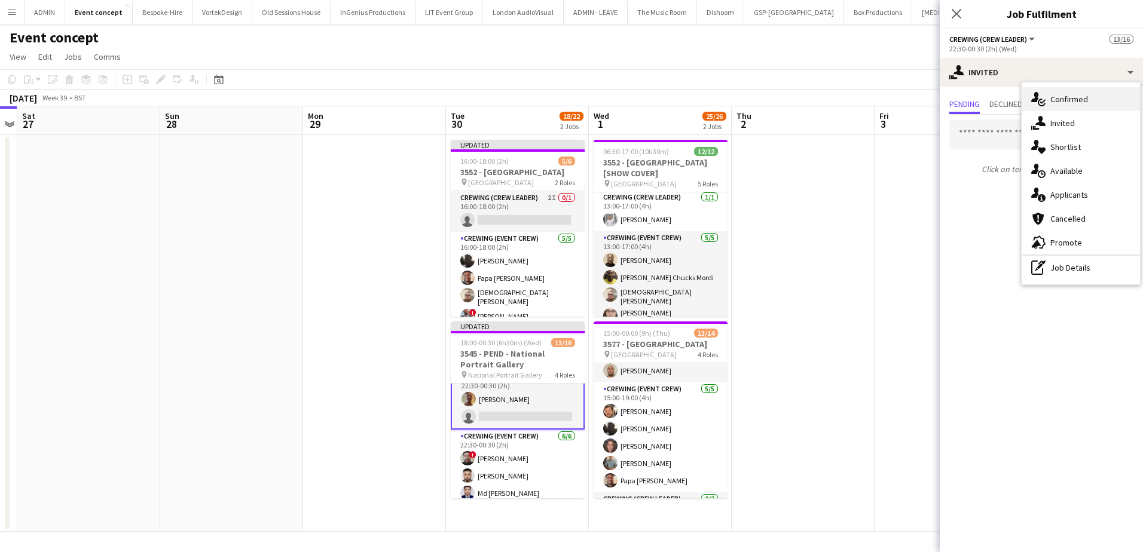
click at [1061, 99] on span "Confirmed" at bounding box center [1069, 99] width 38 height 11
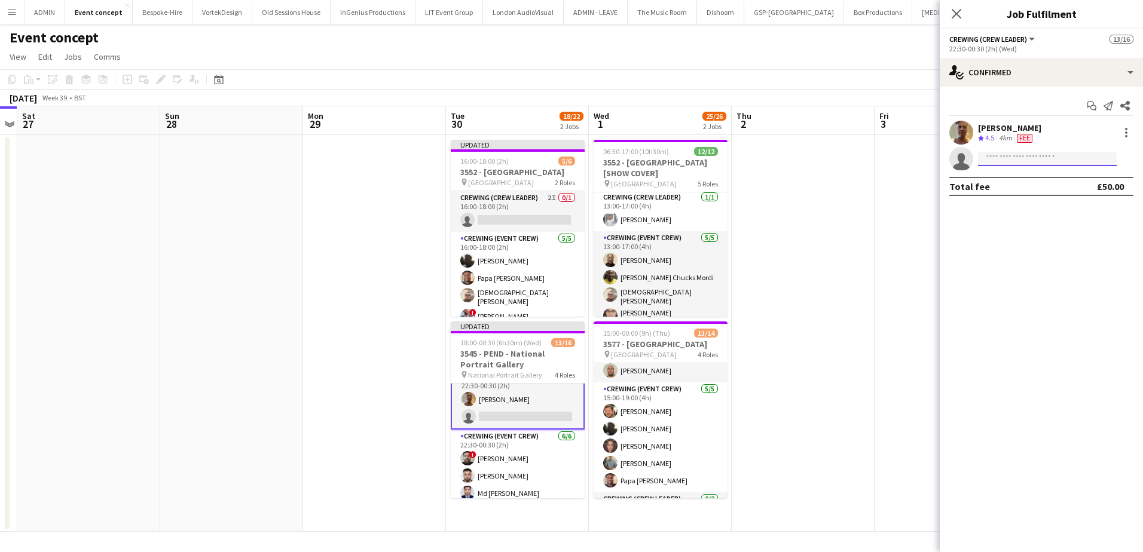
click at [993, 155] on input at bounding box center [1047, 159] width 139 height 14
type input "******"
click at [1029, 182] on span "cmordi21814@gmail.com" at bounding box center [1047, 186] width 120 height 10
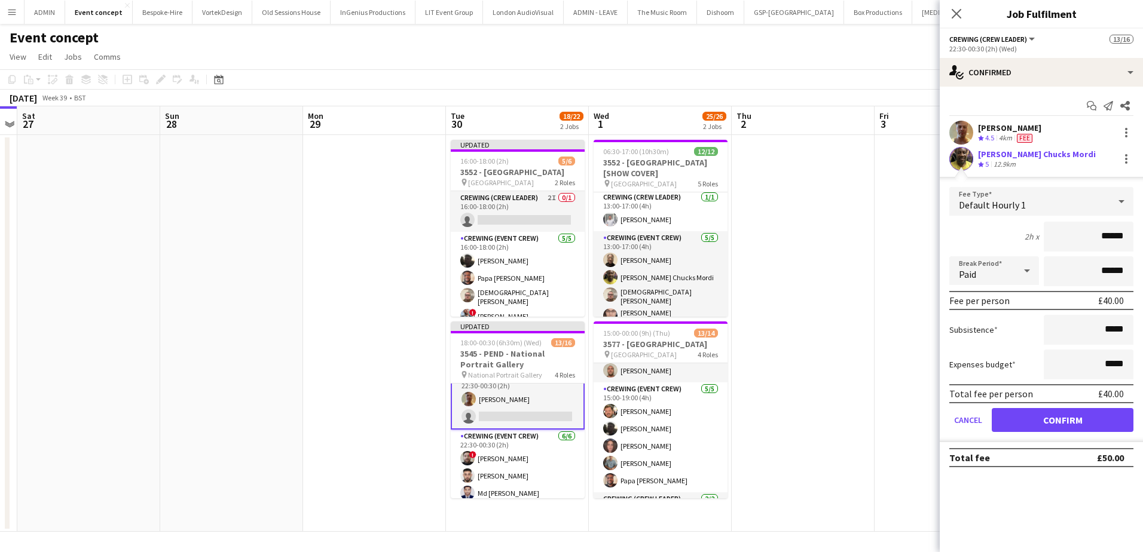
click at [1094, 220] on form "Fee Type Default Hourly 1 2h x ****** Break Period Paid ****** Fee per person £…" at bounding box center [1040, 314] width 203 height 255
click at [1097, 222] on input "******" at bounding box center [1088, 237] width 90 height 30
drag, startPoint x: 1092, startPoint y: 235, endPoint x: 1131, endPoint y: 239, distance: 39.7
click at [1131, 239] on input "******" at bounding box center [1088, 237] width 90 height 30
type input "***"
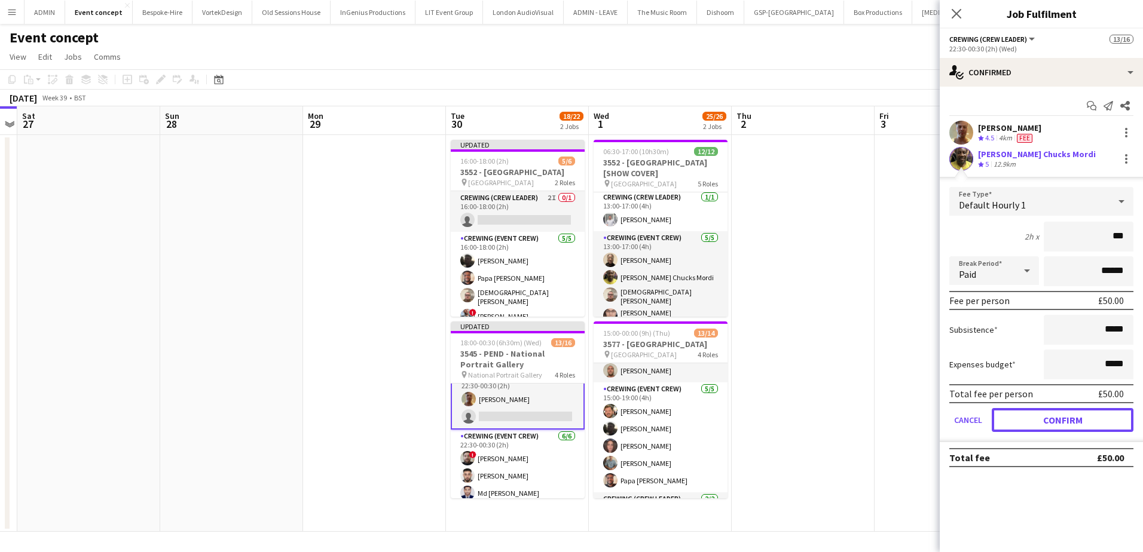
click at [1066, 412] on button "Confirm" at bounding box center [1062, 420] width 142 height 24
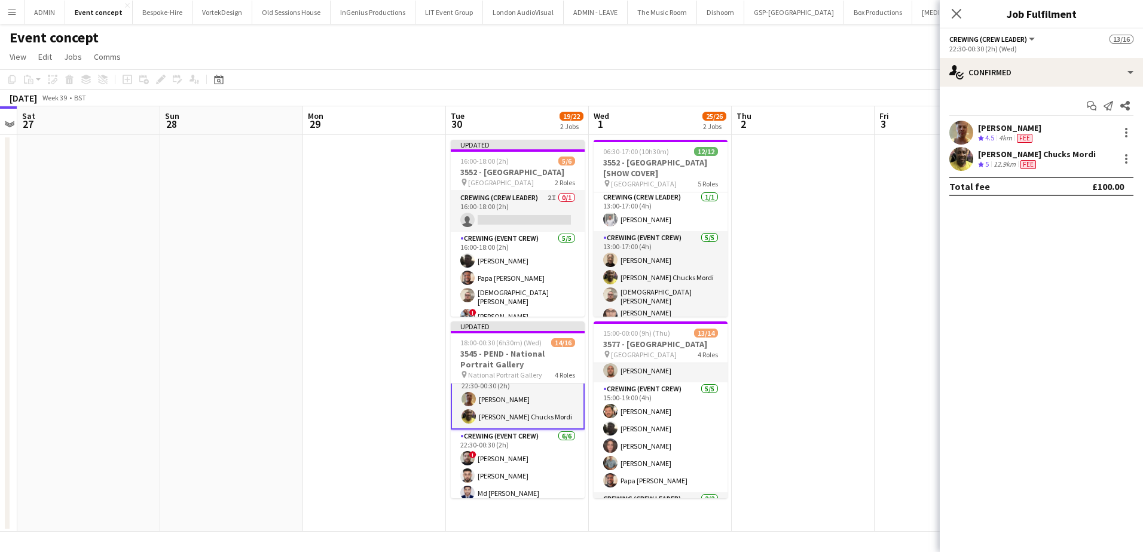
click at [793, 244] on app-date-cell at bounding box center [803, 333] width 143 height 397
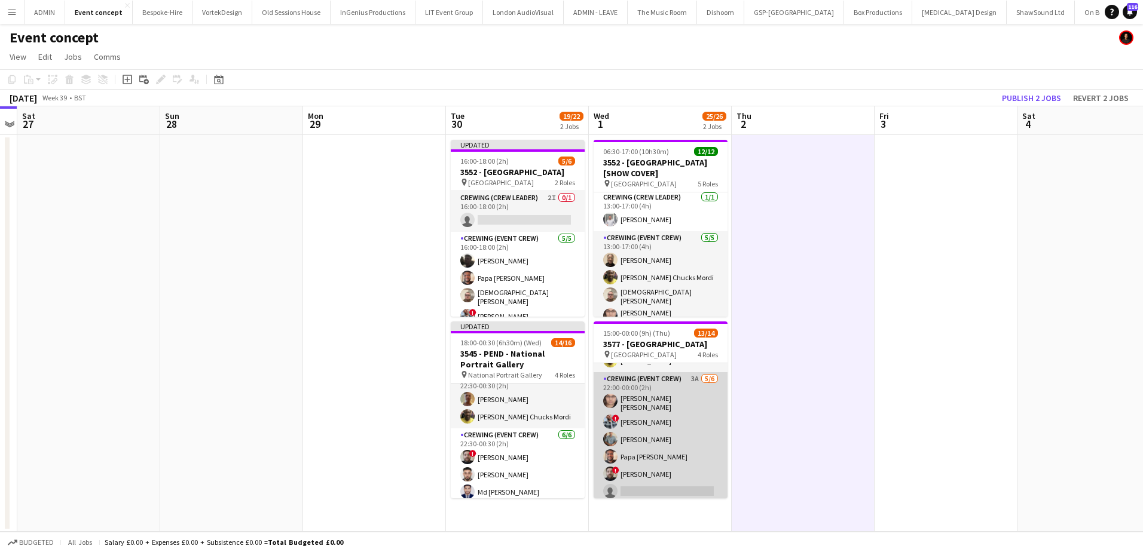
scroll to position [201, 0]
click at [672, 443] on app-card-role "Crewing (Event Crew) 3A 5/6 22:00-00:00 (2h) Ells Jones ! Kieran Brooks Daniel …" at bounding box center [660, 436] width 134 height 131
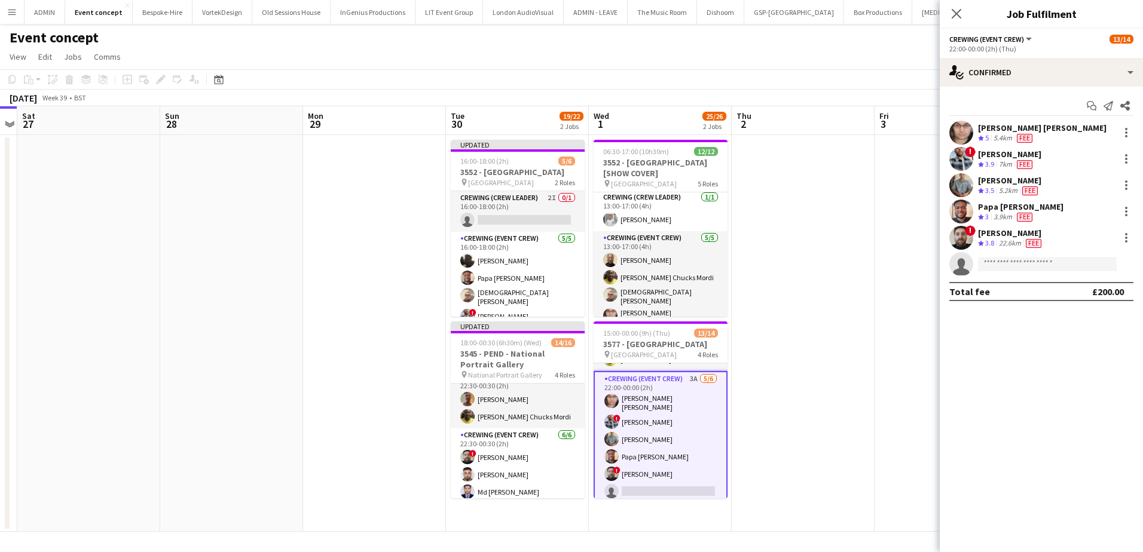
click at [889, 213] on app-date-cell at bounding box center [945, 333] width 143 height 397
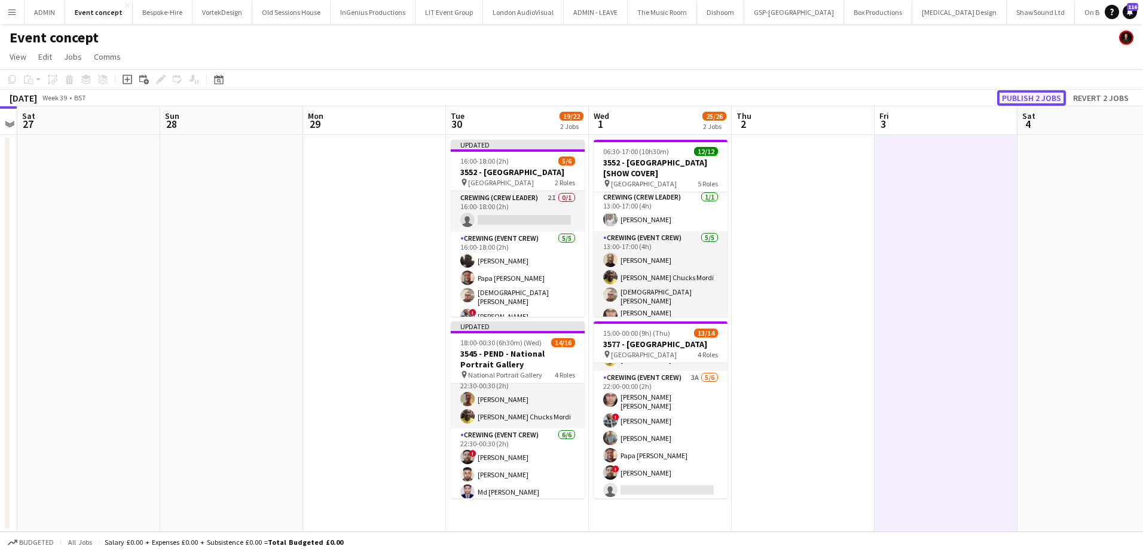
click at [1023, 98] on button "Publish 2 jobs" at bounding box center [1031, 98] width 69 height 16
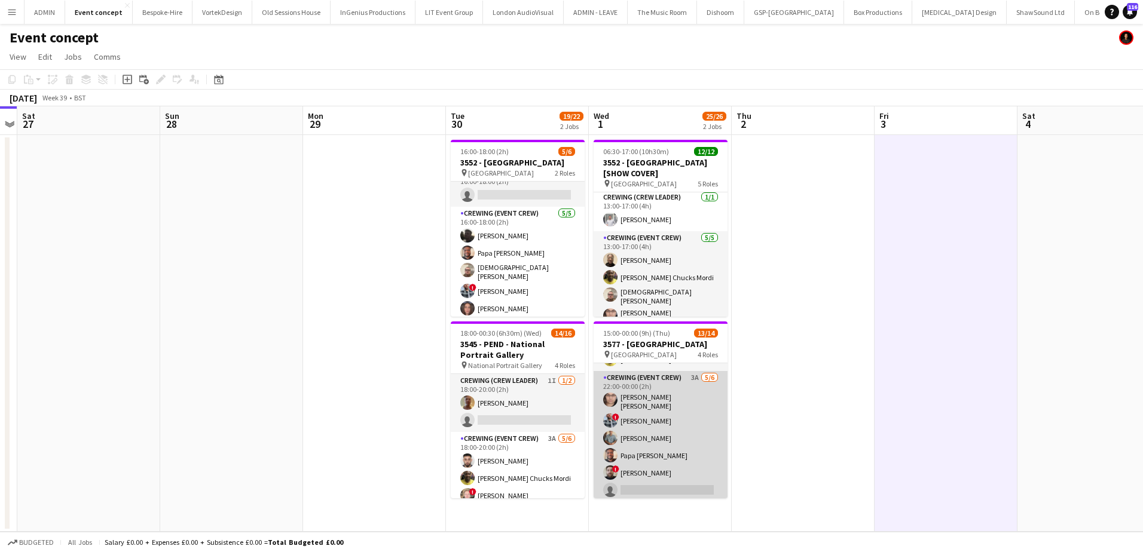
click at [685, 440] on app-card-role "Crewing (Event Crew) 3A 5/6 22:00-00:00 (2h) Ells Jones ! Kieran Brooks Daniel …" at bounding box center [660, 436] width 134 height 131
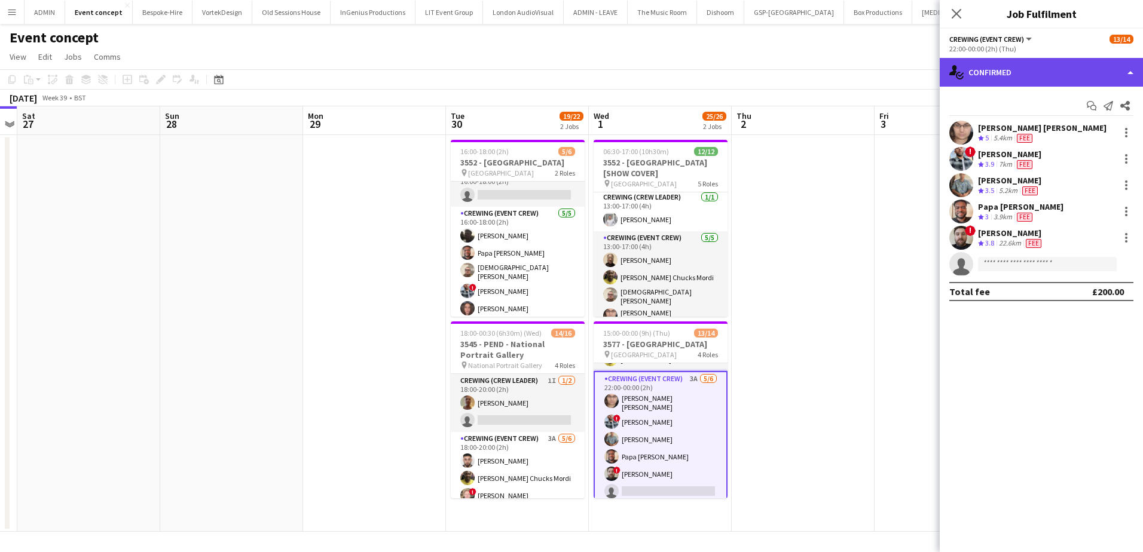
click at [1092, 76] on div "single-neutral-actions-check-2 Confirmed" at bounding box center [1040, 72] width 203 height 29
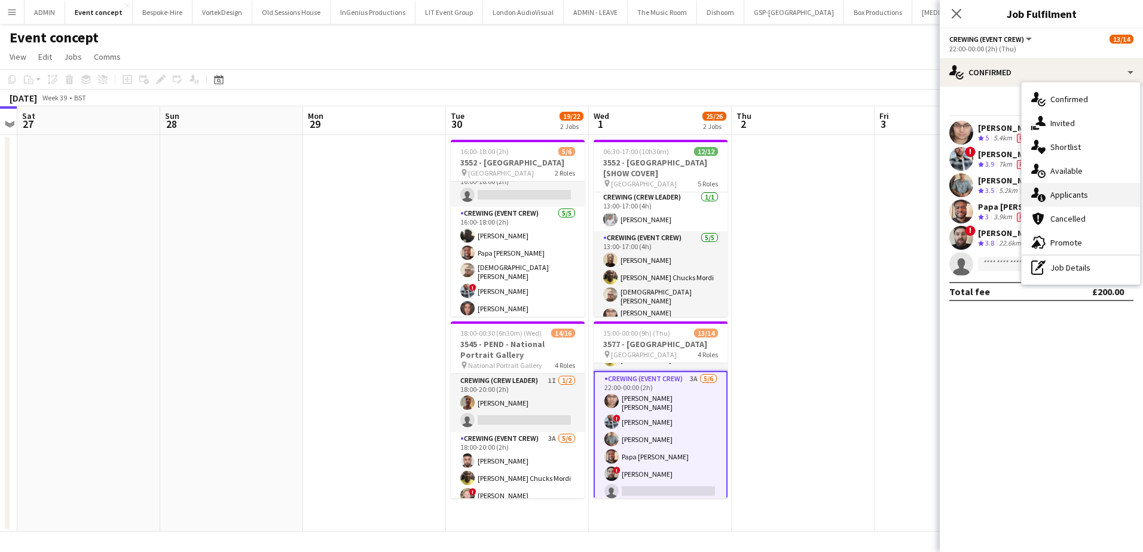
click at [1098, 198] on div "single-neutral-actions-information Applicants" at bounding box center [1080, 195] width 118 height 24
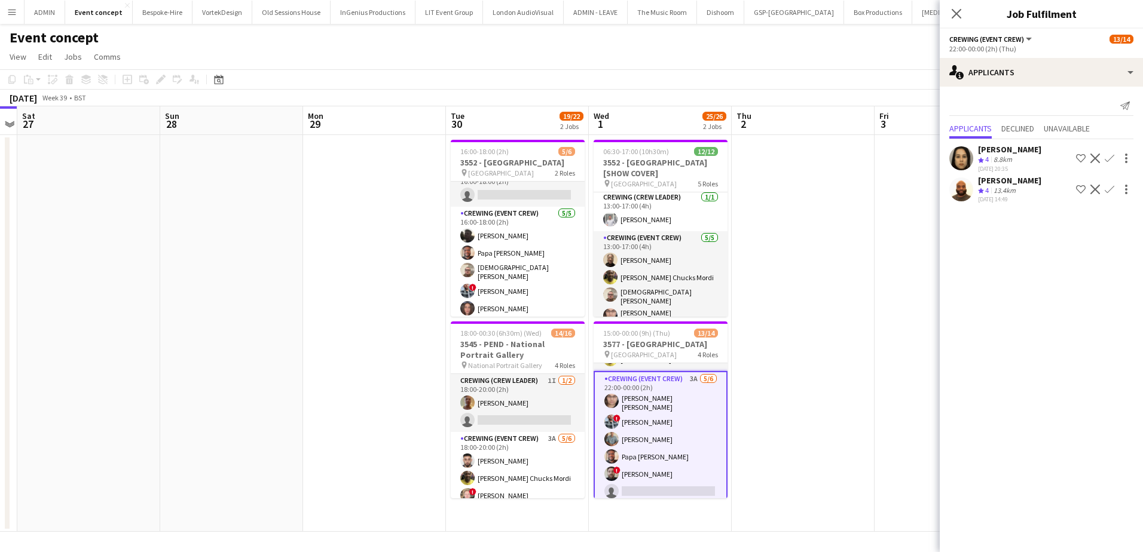
click at [1109, 158] on app-icon "Confirm" at bounding box center [1109, 159] width 10 height 10
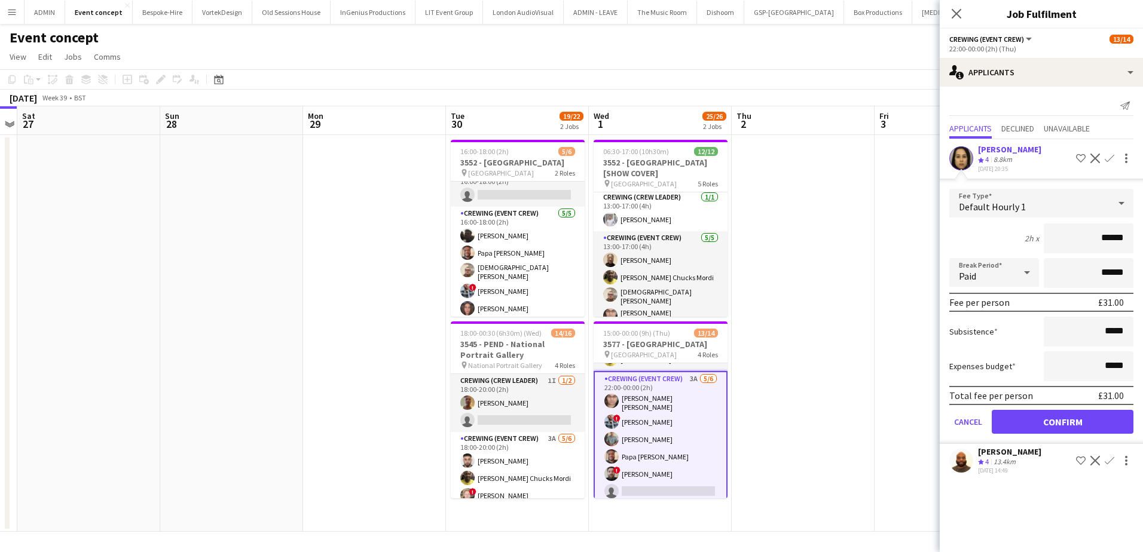
drag, startPoint x: 1091, startPoint y: 235, endPoint x: 1134, endPoint y: 237, distance: 43.1
click at [1134, 237] on form "Fee Type Default Hourly 1 2h x ****** Break Period Paid ****** Fee per person £…" at bounding box center [1040, 316] width 203 height 255
type input "***"
click at [1067, 421] on button "Confirm" at bounding box center [1062, 422] width 142 height 24
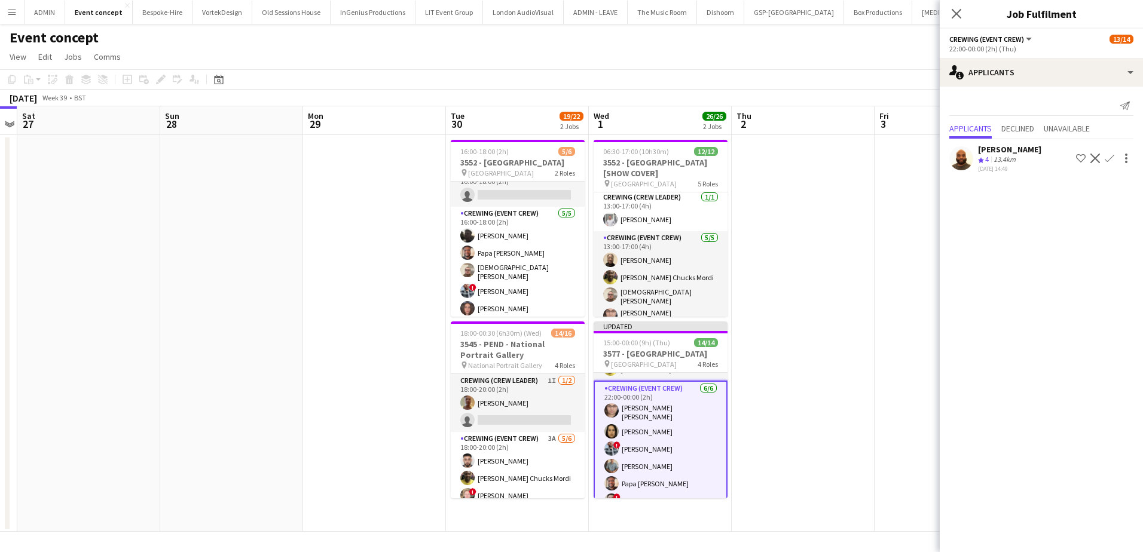
click at [744, 357] on app-date-cell at bounding box center [803, 333] width 143 height 397
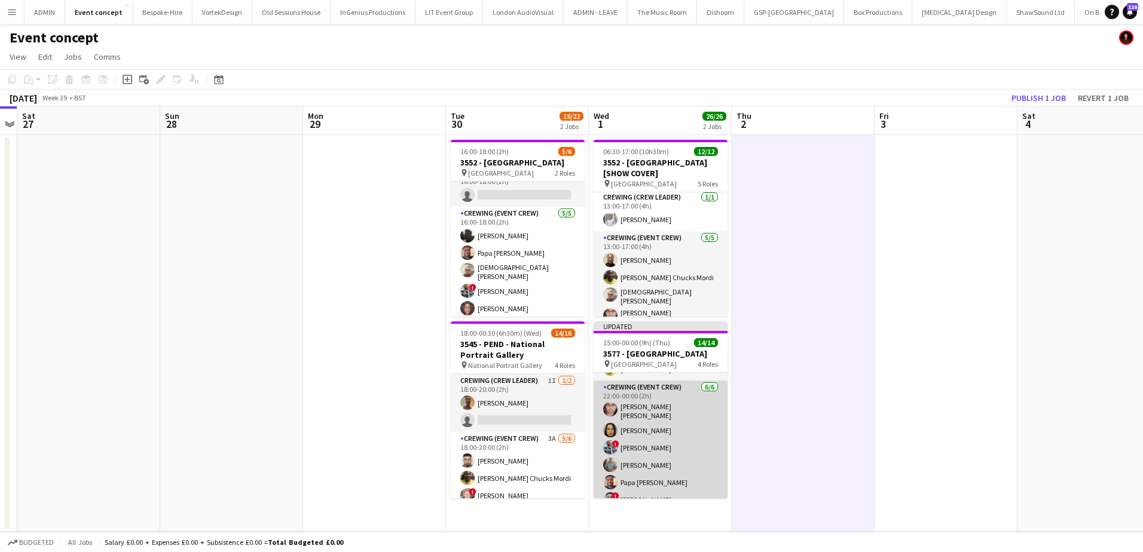
scroll to position [210, 0]
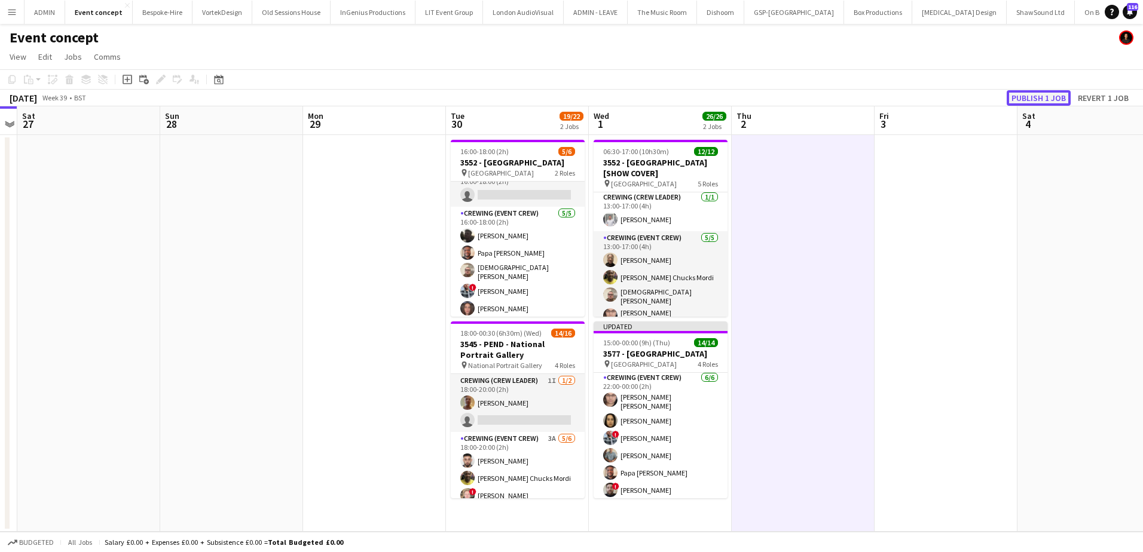
click at [1039, 97] on button "Publish 1 job" at bounding box center [1038, 98] width 64 height 16
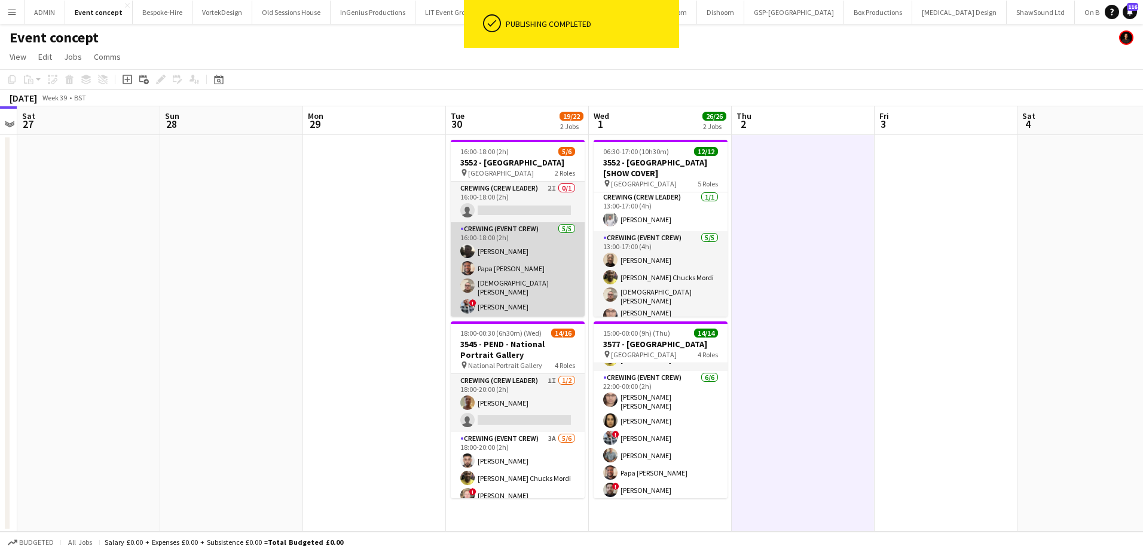
scroll to position [16, 0]
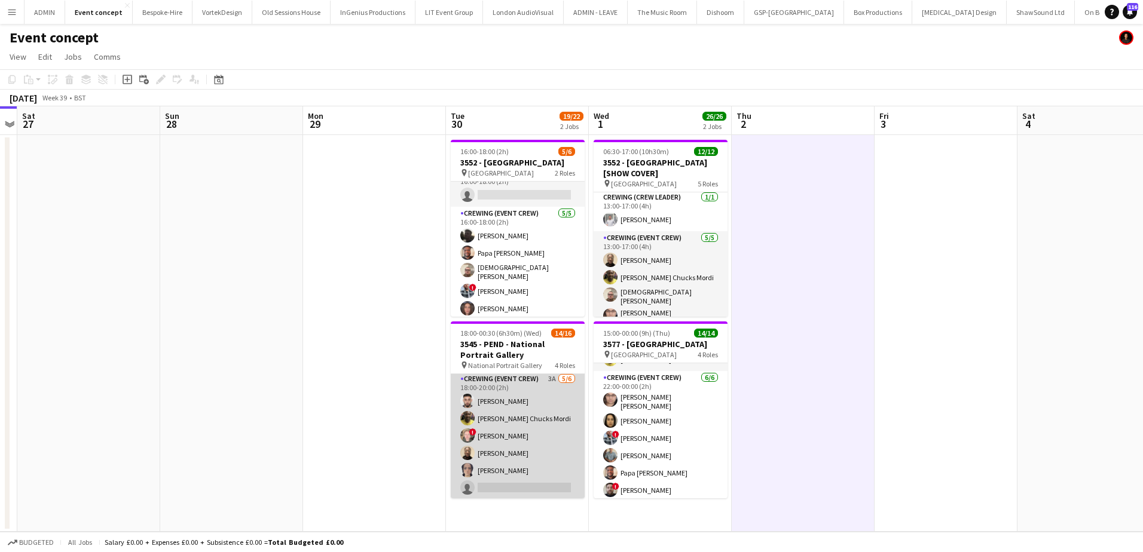
click at [520, 438] on app-card-role "Crewing (Event Crew) 3A 5/6 18:00-20:00 (2h) Caleb Caffoor Alphonsus Chucks Mor…" at bounding box center [518, 435] width 134 height 127
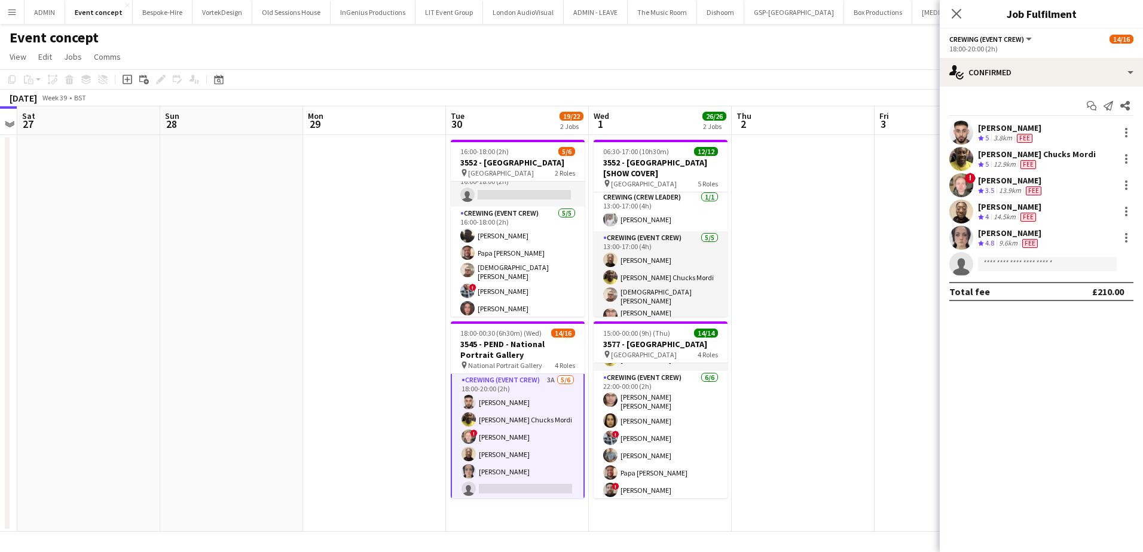
scroll to position [61, 0]
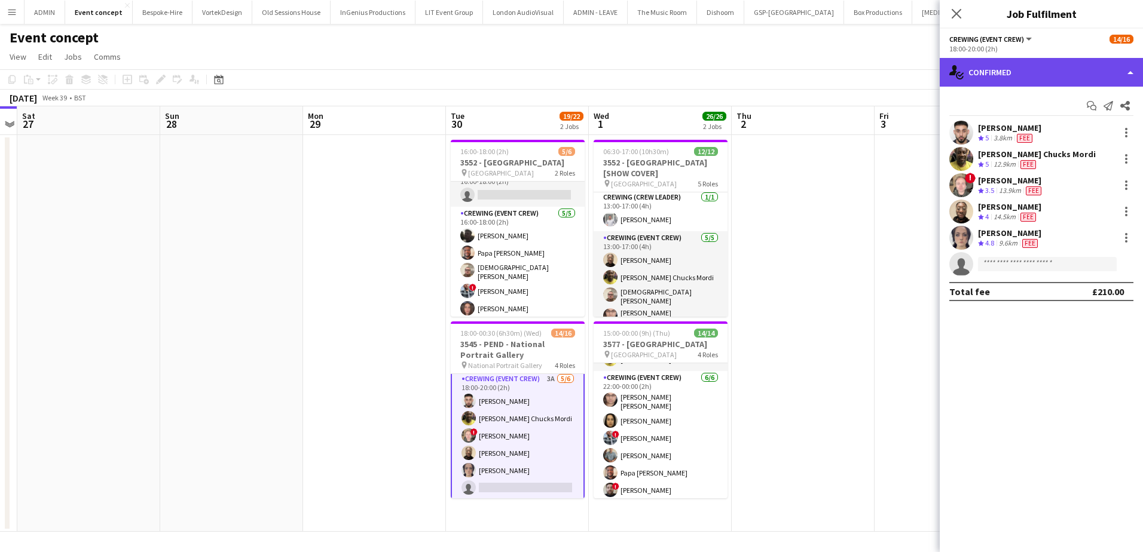
click at [1071, 81] on div "single-neutral-actions-check-2 Confirmed" at bounding box center [1040, 72] width 203 height 29
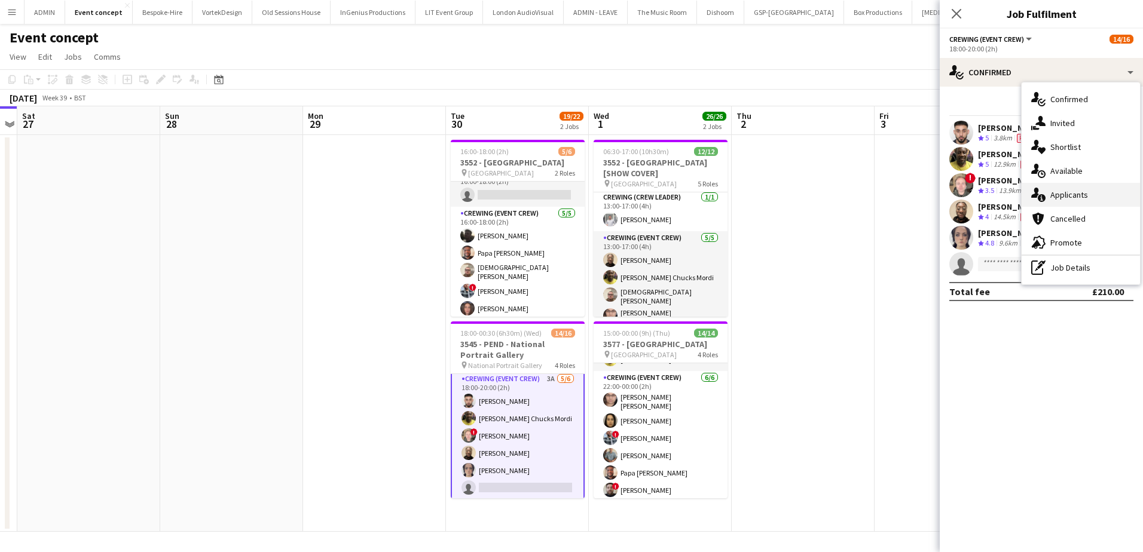
click at [1091, 197] on div "single-neutral-actions-information Applicants" at bounding box center [1080, 195] width 118 height 24
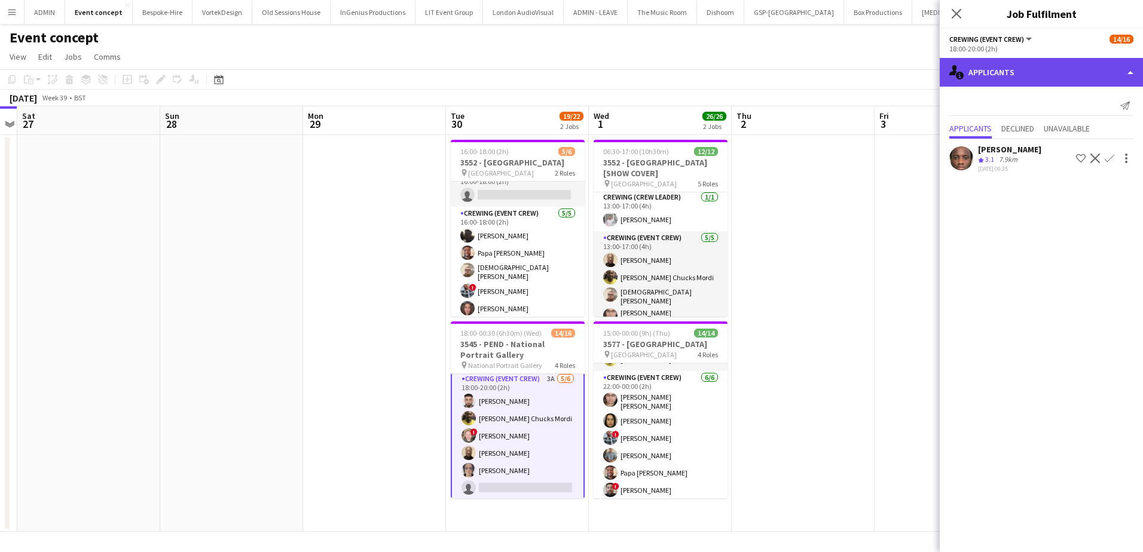
click at [1036, 81] on div "single-neutral-actions-information Applicants" at bounding box center [1040, 72] width 203 height 29
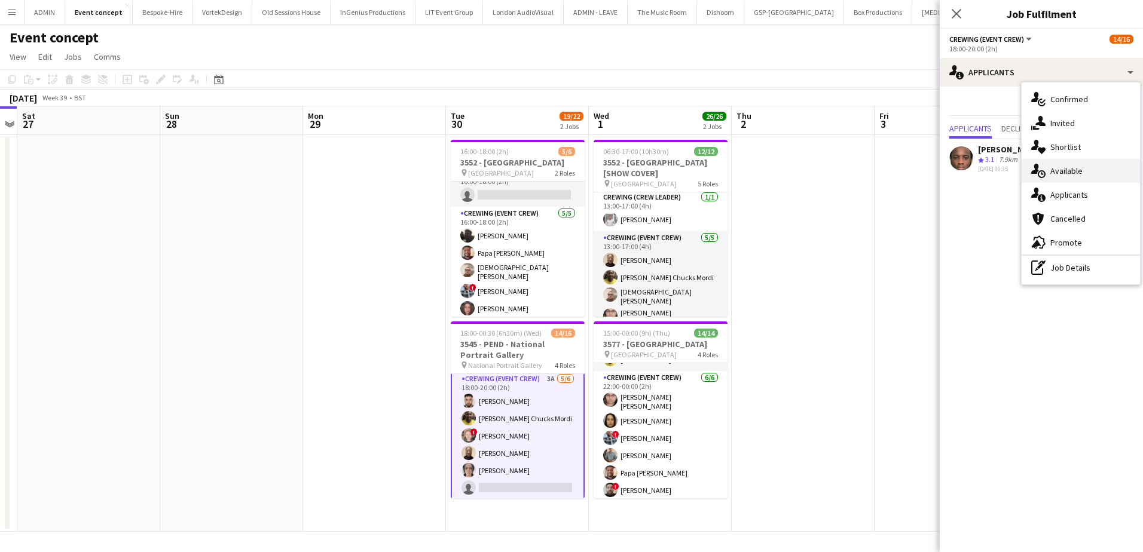
click at [1081, 173] on span "Available" at bounding box center [1066, 171] width 32 height 11
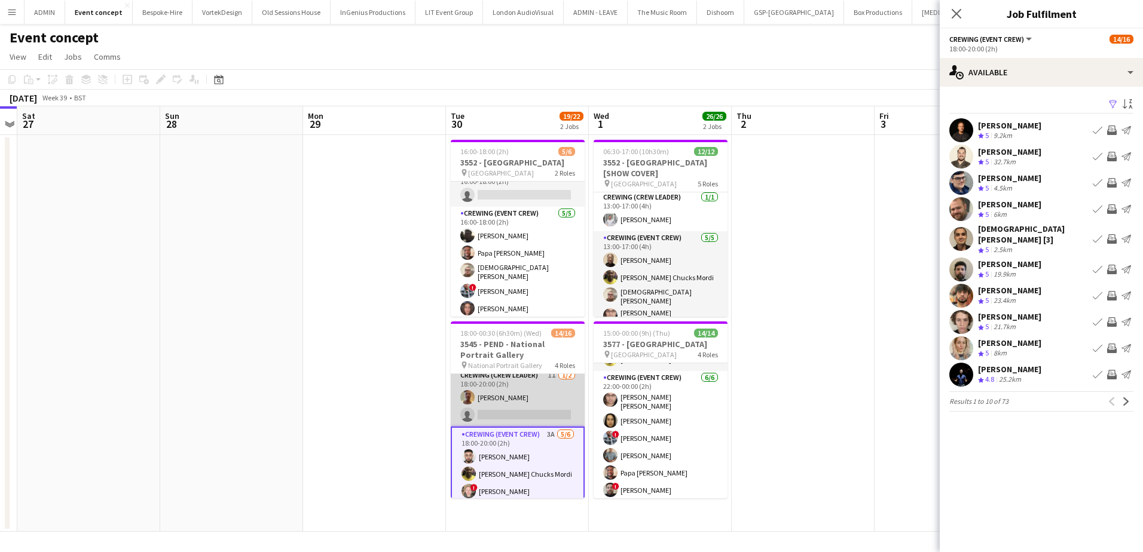
scroll to position [1, 0]
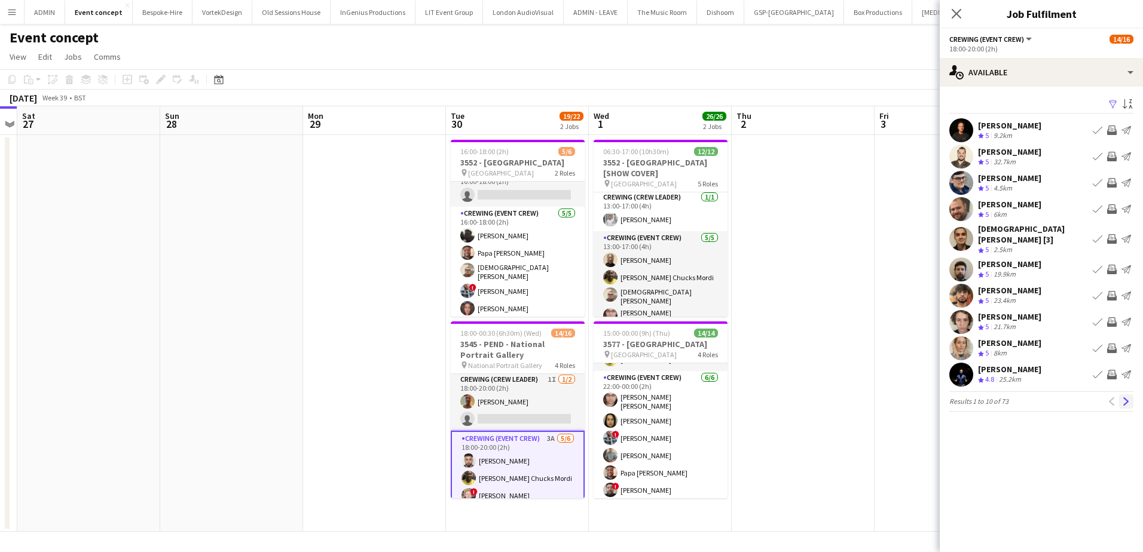
click at [1126, 397] on app-icon "Next" at bounding box center [1126, 401] width 8 height 8
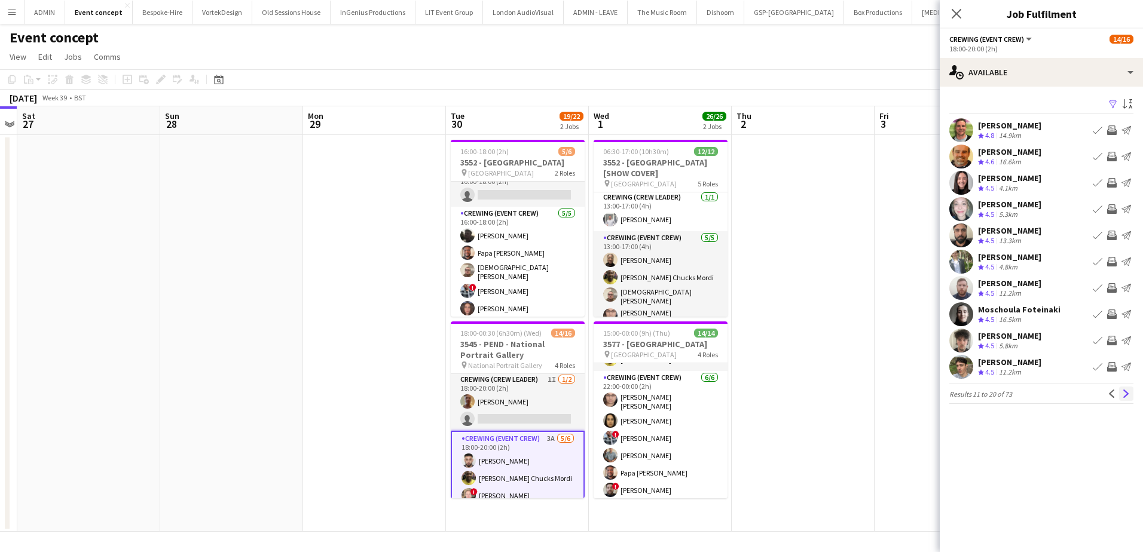
click at [1125, 391] on app-icon "Next" at bounding box center [1126, 394] width 8 height 8
click at [1110, 263] on app-icon "Invite crew" at bounding box center [1112, 262] width 10 height 10
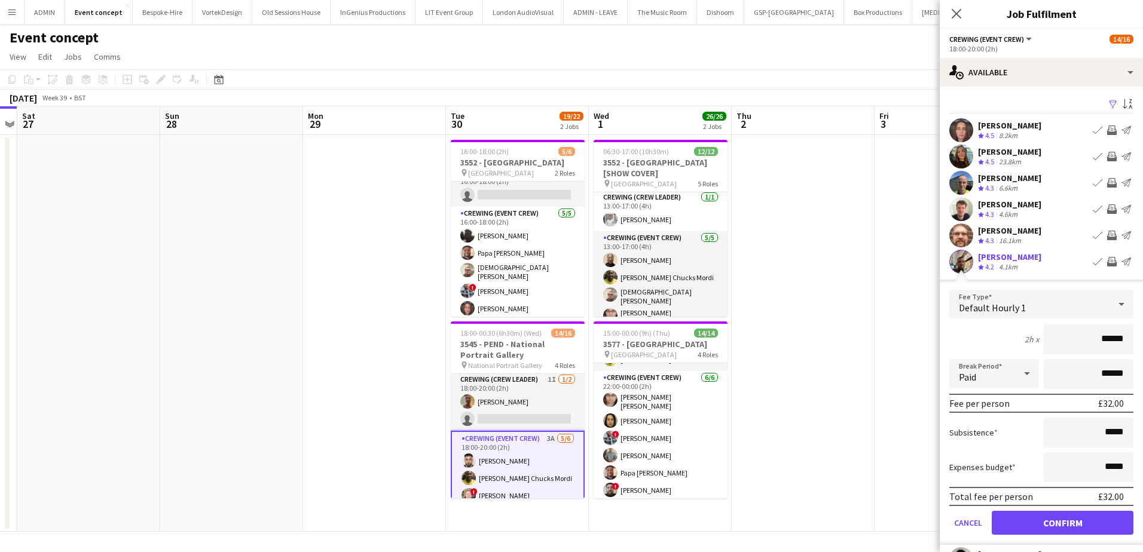
drag, startPoint x: 1085, startPoint y: 344, endPoint x: 1121, endPoint y: 343, distance: 35.9
click at [1121, 343] on input "******" at bounding box center [1088, 340] width 90 height 30
type input "***"
click at [1077, 518] on button "Confirm" at bounding box center [1062, 523] width 142 height 24
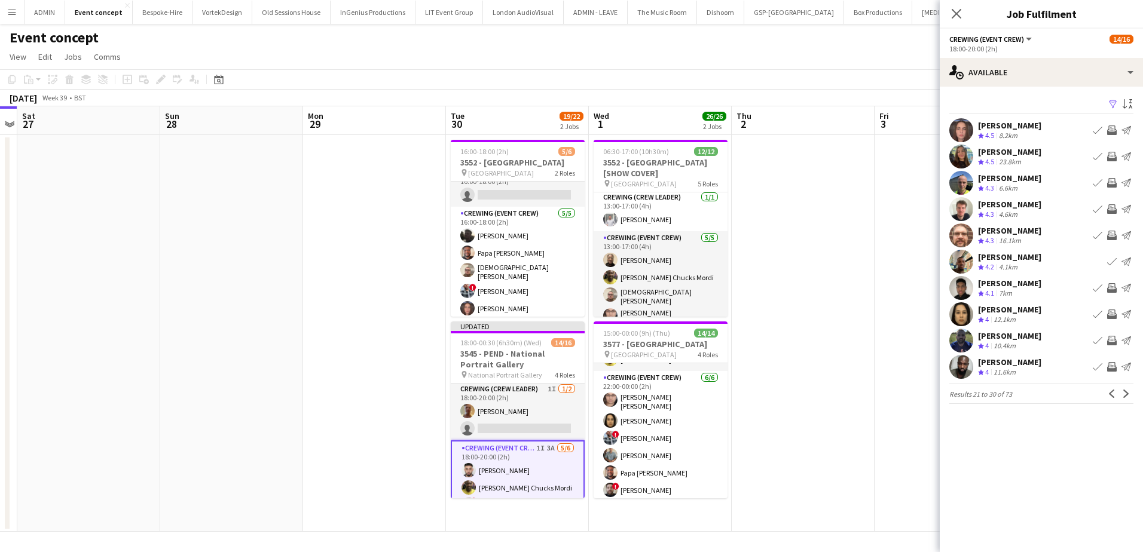
click at [1113, 233] on app-icon "Invite crew" at bounding box center [1112, 236] width 10 height 10
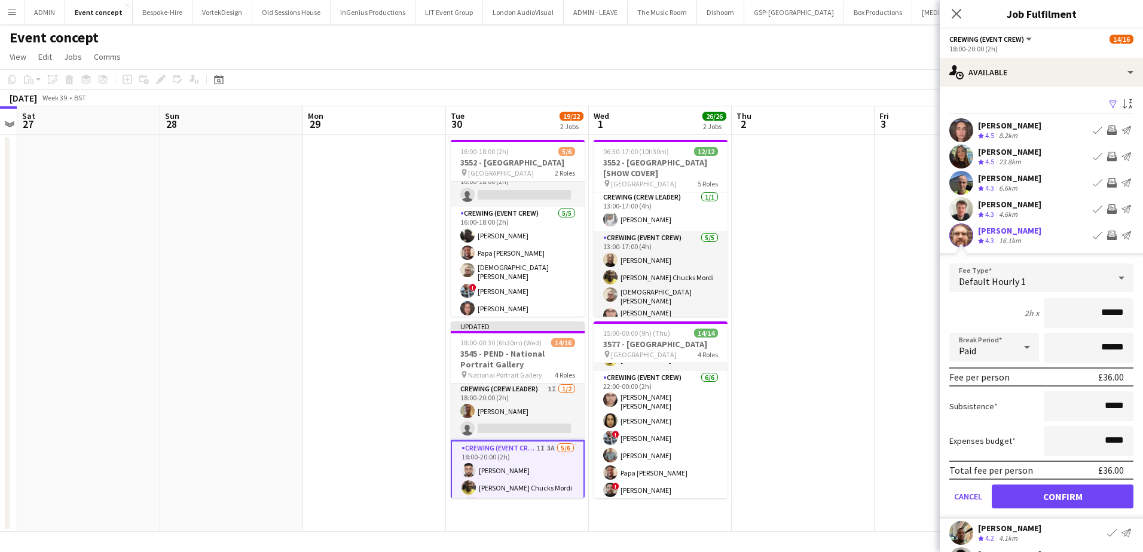
drag, startPoint x: 1084, startPoint y: 314, endPoint x: 1126, endPoint y: 314, distance: 41.8
click at [1126, 314] on form "Fee Type Default Hourly 1 2h x ****** Break Period Paid ****** Fee per person £…" at bounding box center [1040, 391] width 203 height 255
type input "***"
click at [1079, 496] on button "Confirm" at bounding box center [1062, 497] width 142 height 24
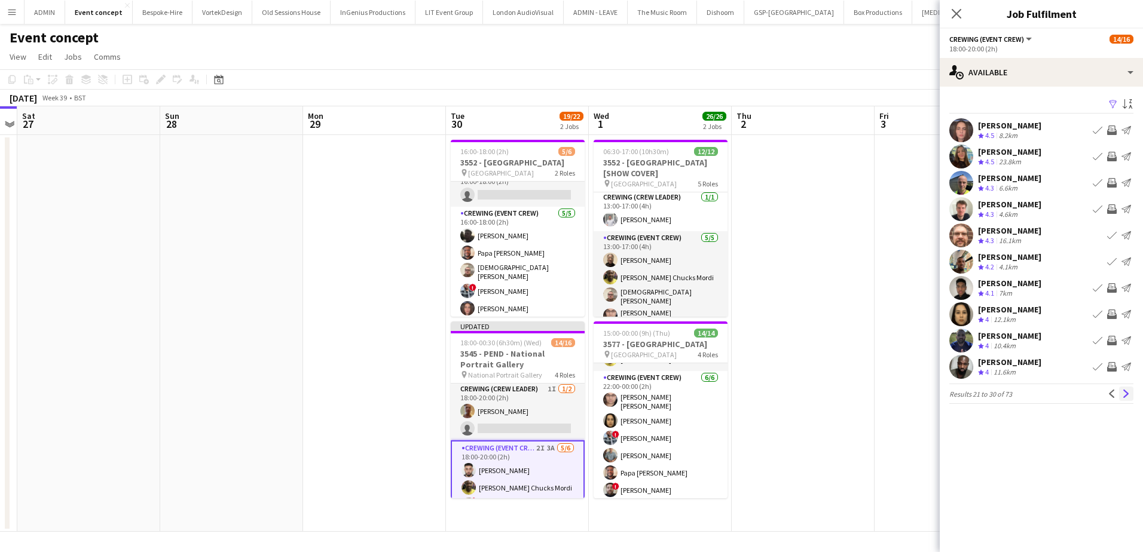
click at [1124, 392] on app-icon "Next" at bounding box center [1126, 394] width 8 height 8
click at [1110, 235] on app-icon "Invite crew" at bounding box center [1112, 236] width 10 height 10
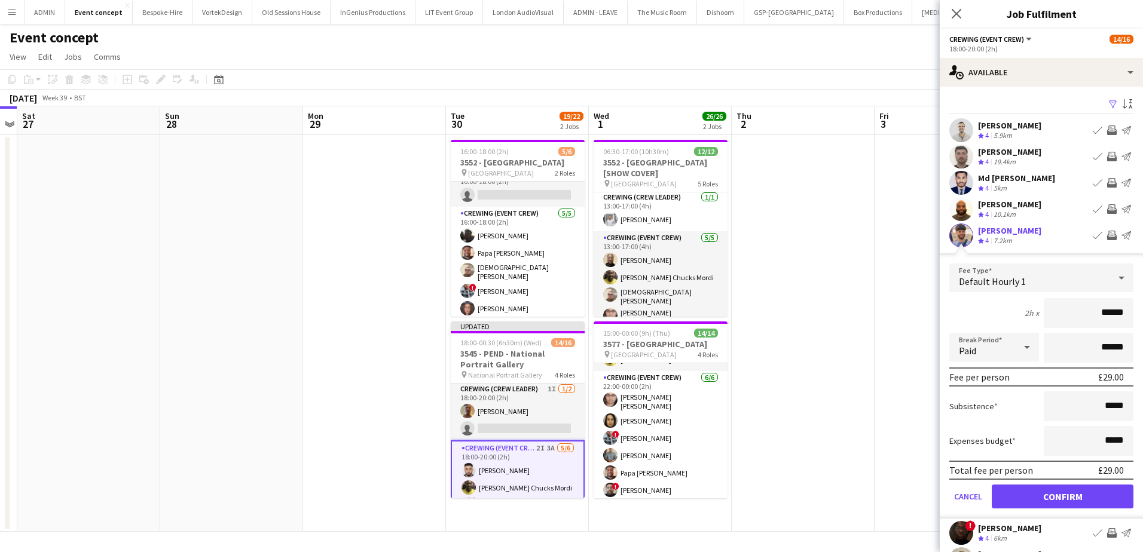
drag, startPoint x: 1101, startPoint y: 306, endPoint x: 1124, endPoint y: 310, distance: 23.0
click at [1124, 310] on input "******" at bounding box center [1088, 313] width 90 height 30
type input "***"
click at [1085, 500] on button "Confirm" at bounding box center [1062, 497] width 142 height 24
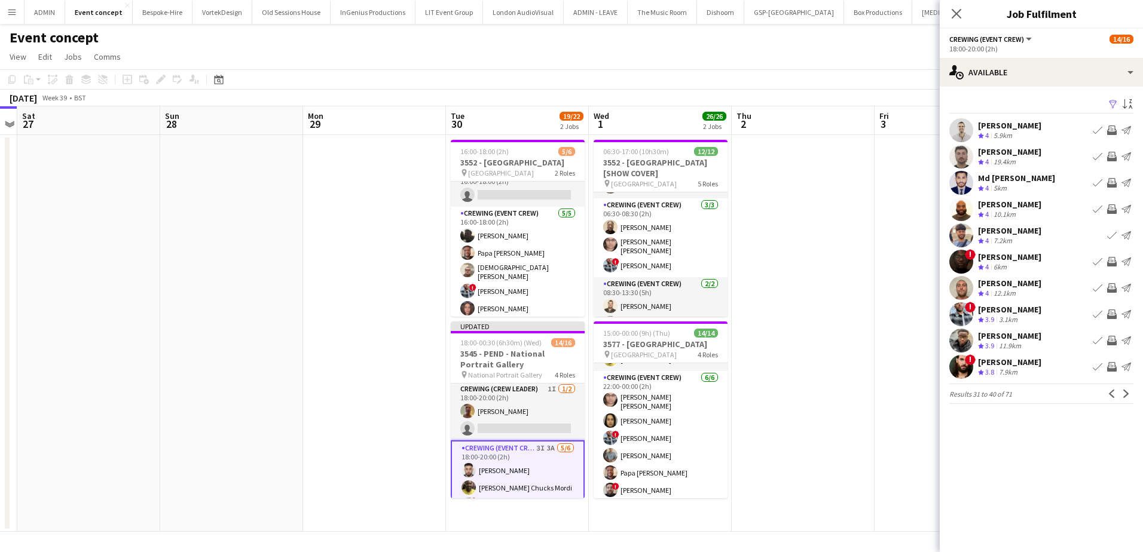
scroll to position [0, 0]
click at [1113, 285] on app-icon "Invite crew" at bounding box center [1112, 288] width 10 height 10
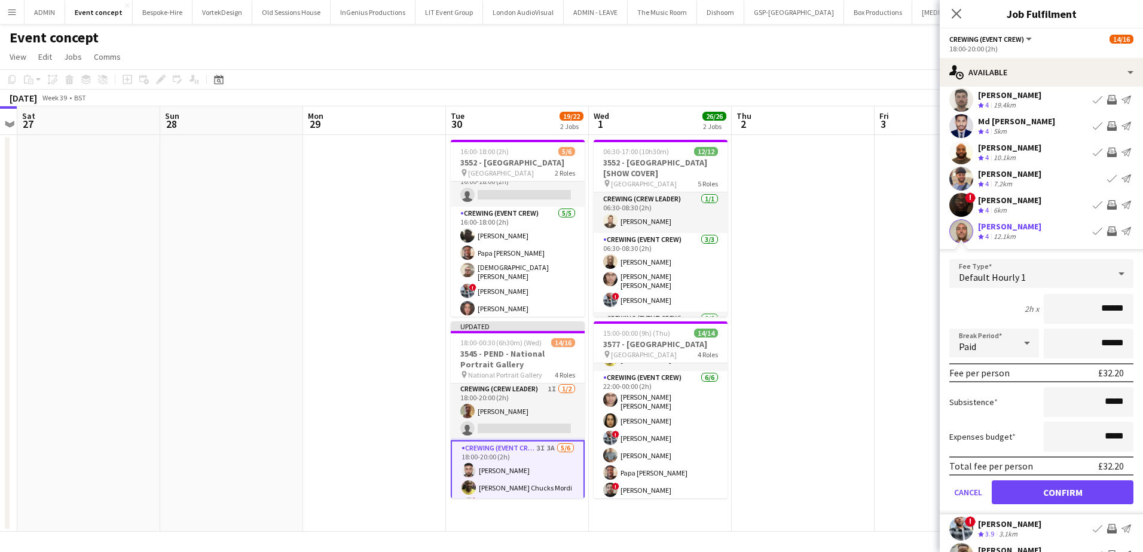
scroll to position [60, 0]
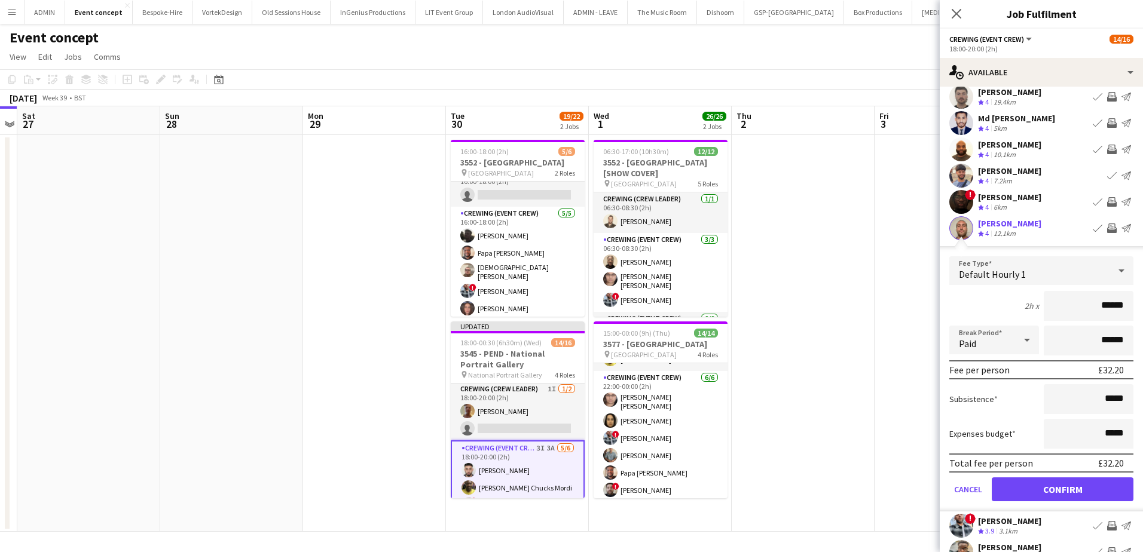
drag, startPoint x: 1118, startPoint y: 306, endPoint x: 1128, endPoint y: 306, distance: 10.2
click at [1128, 306] on form "Fee Type Default Hourly 1 2h x ****** Break Period Paid ****** Fee per person £…" at bounding box center [1040, 383] width 203 height 255
type input "***"
click at [1086, 492] on button "Confirm" at bounding box center [1062, 490] width 142 height 24
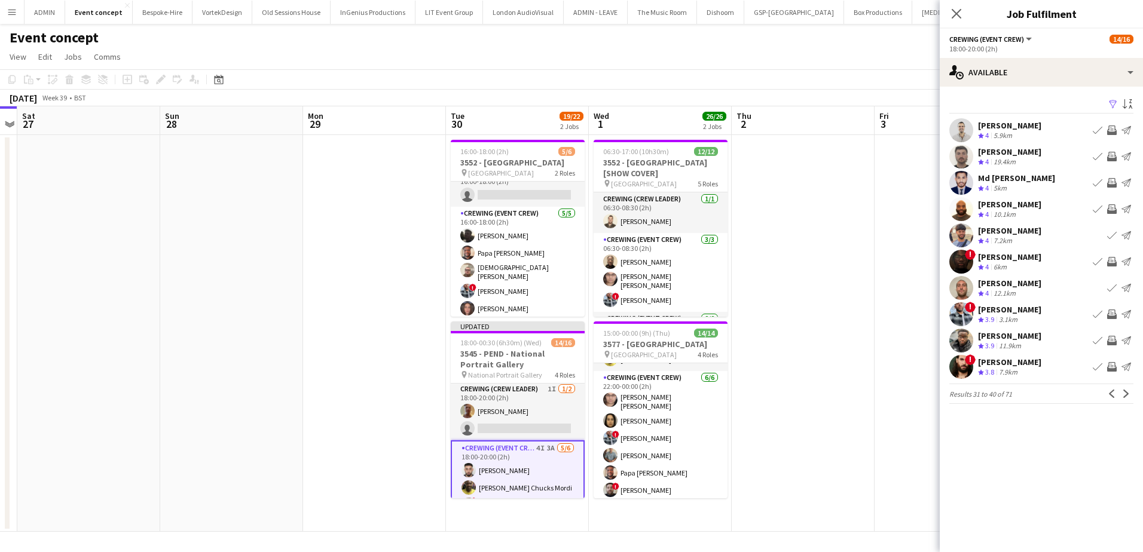
scroll to position [0, 0]
click at [1113, 342] on app-icon "Invite crew" at bounding box center [1112, 341] width 10 height 10
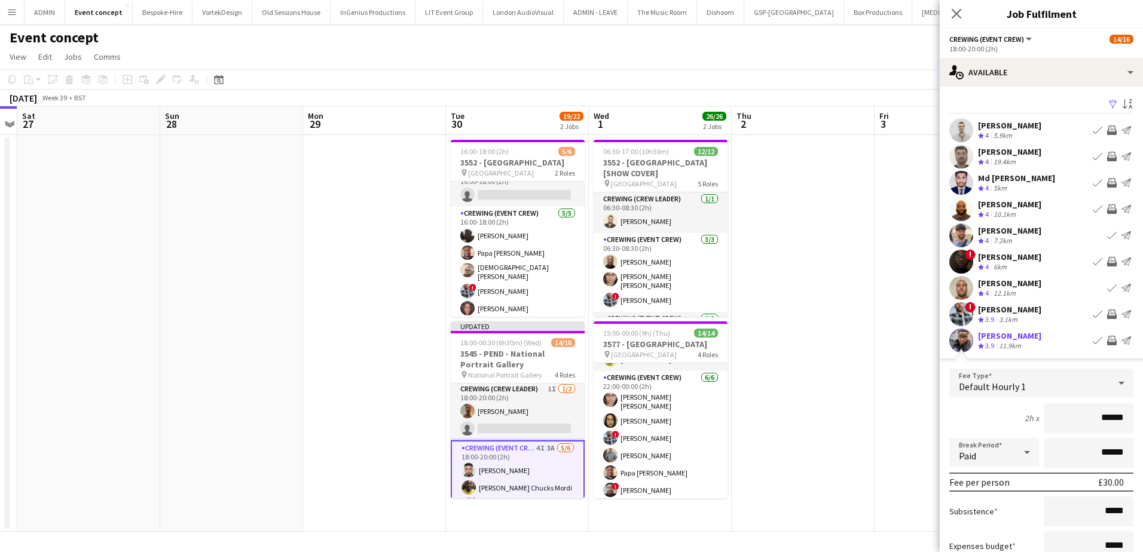
drag, startPoint x: 1092, startPoint y: 412, endPoint x: 1121, endPoint y: 418, distance: 29.9
click at [1121, 418] on input "******" at bounding box center [1088, 418] width 90 height 30
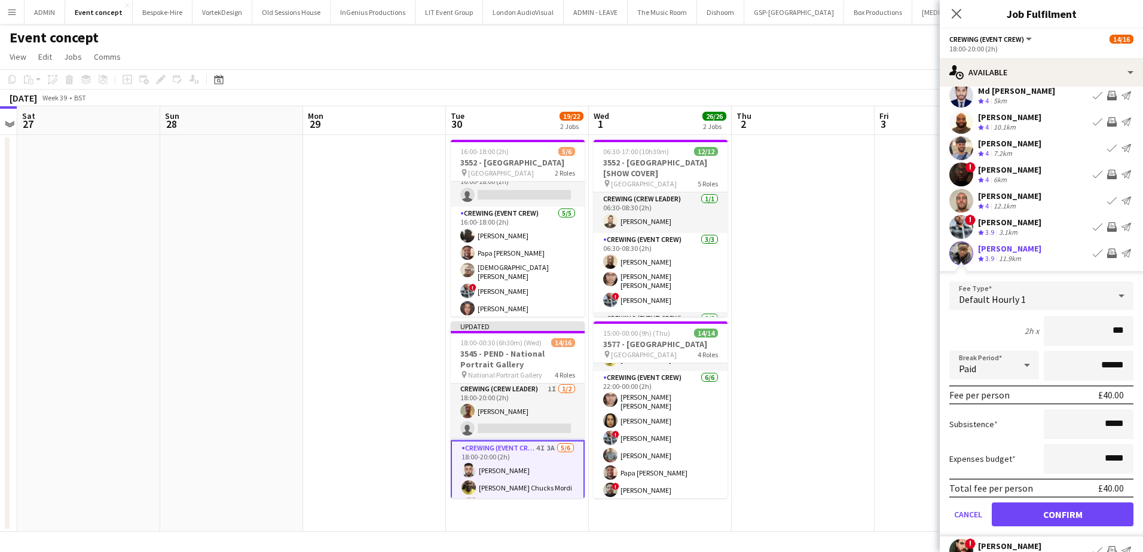
scroll to position [120, 0]
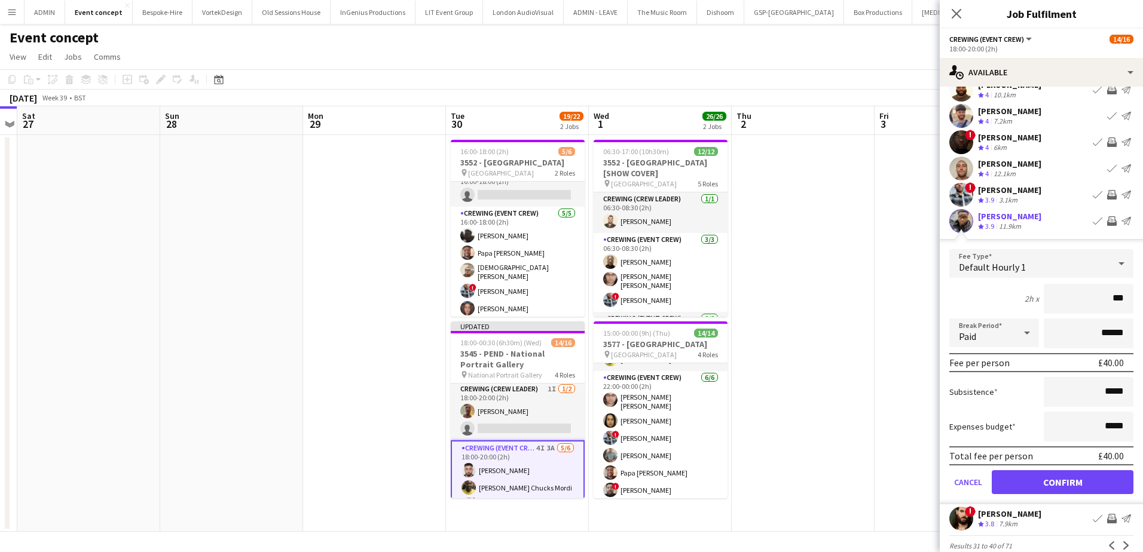
type input "***"
click at [1034, 488] on button "Confirm" at bounding box center [1062, 482] width 142 height 24
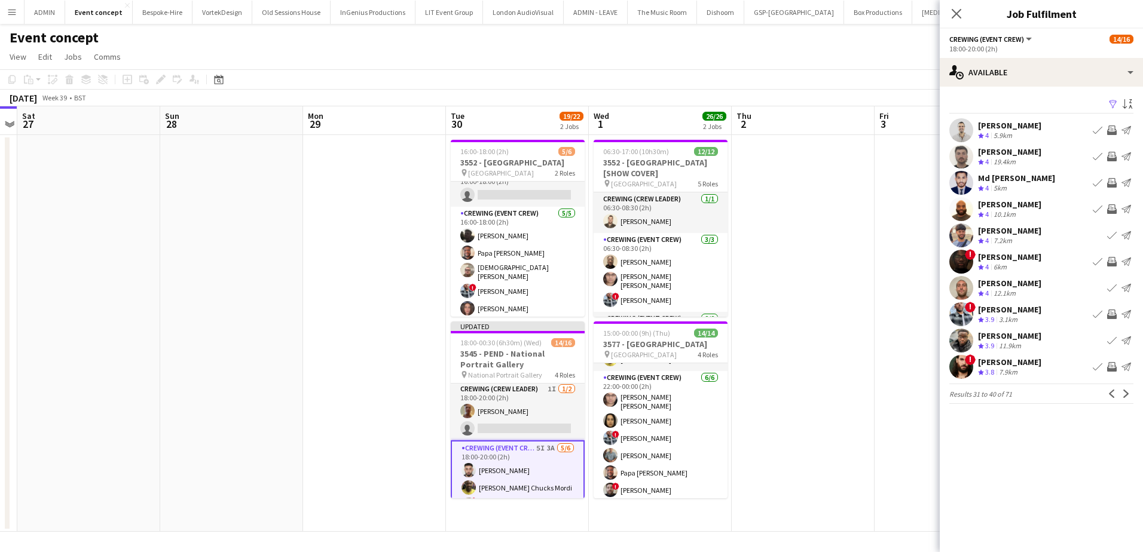
scroll to position [0, 0]
click at [880, 338] on app-date-cell at bounding box center [945, 333] width 143 height 397
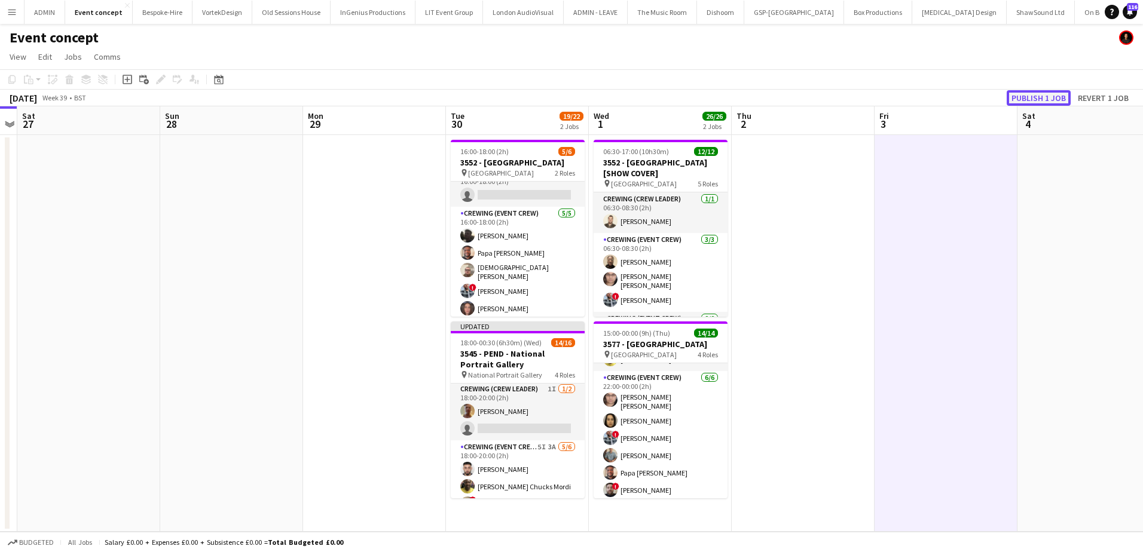
click at [1037, 99] on button "Publish 1 job" at bounding box center [1038, 98] width 64 height 16
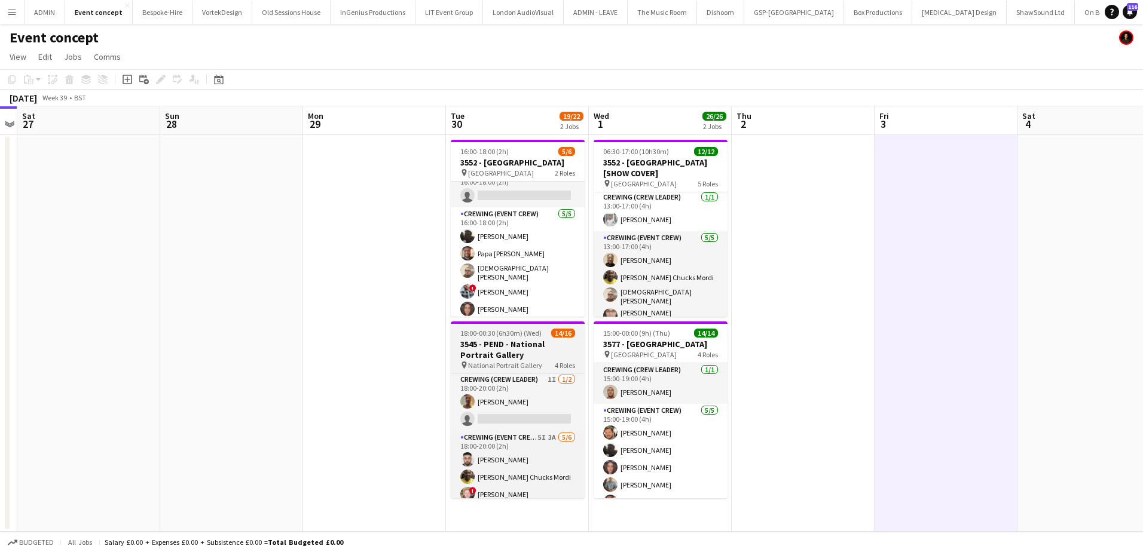
scroll to position [16, 0]
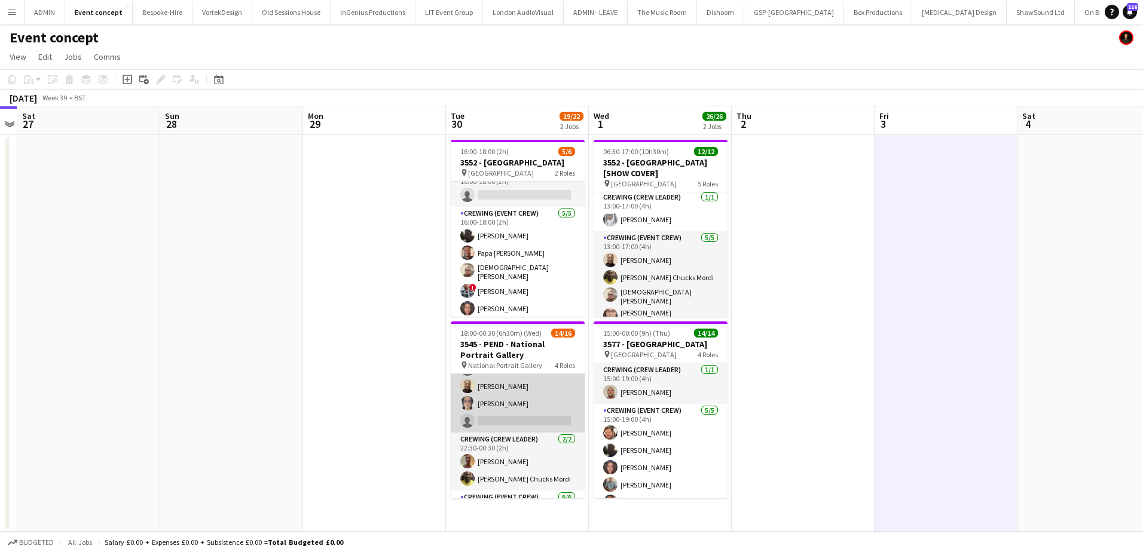
click at [544, 417] on app-card-role "Crewing (Event Crew) 5I 3A 5/6 18:00-20:00 (2h) Caleb Caffoor Alphonsus Chucks …" at bounding box center [518, 368] width 134 height 127
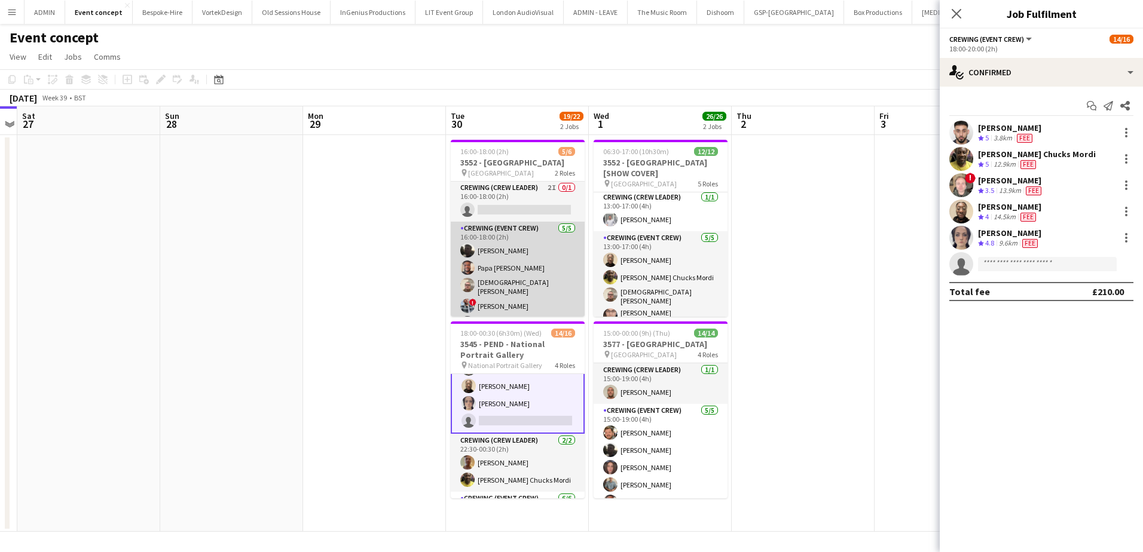
scroll to position [0, 0]
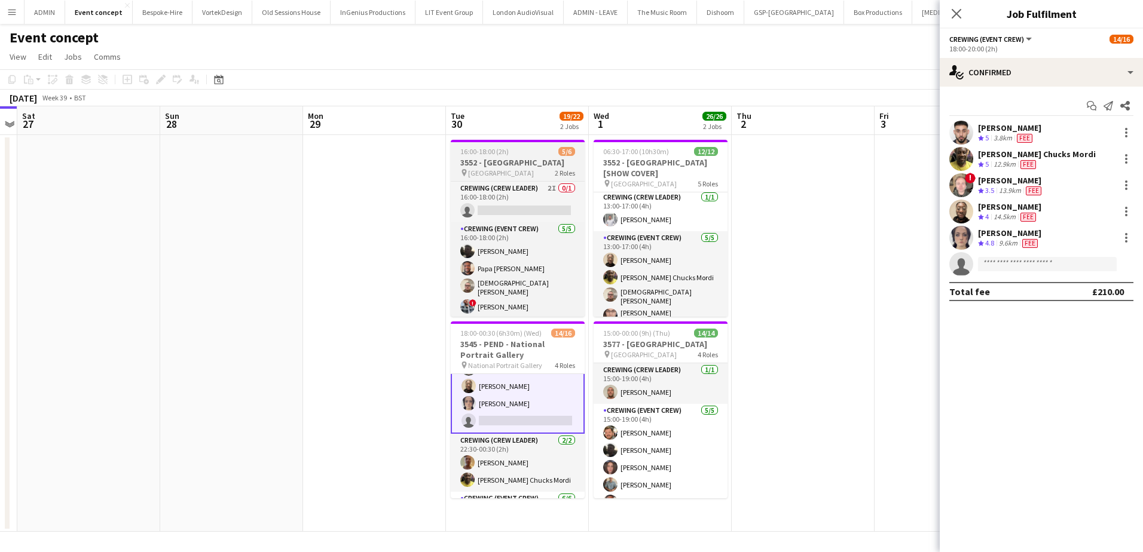
click at [514, 167] on h3 "3552 - Somerset House" at bounding box center [518, 162] width 134 height 11
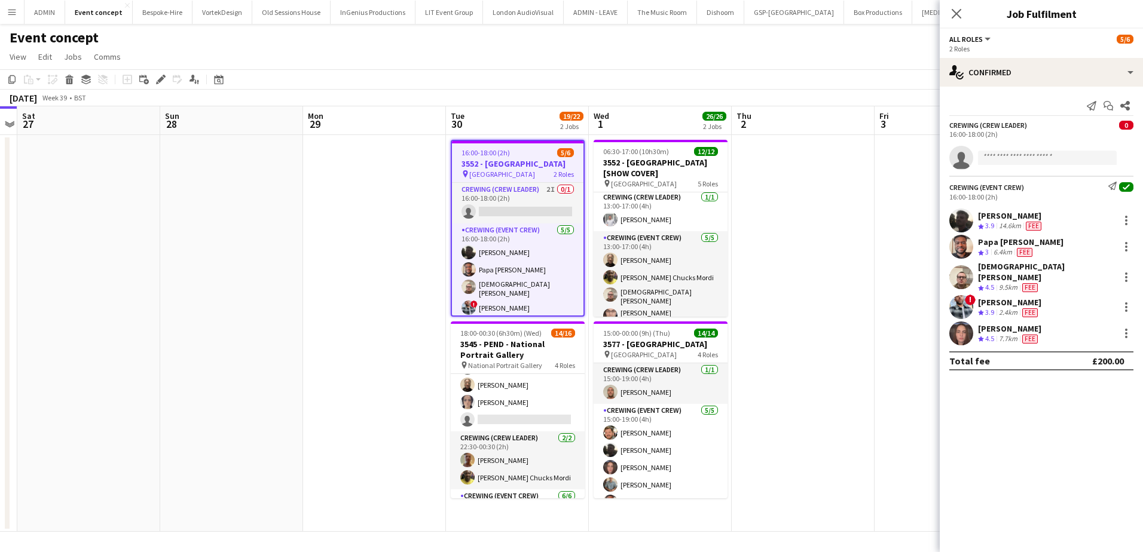
scroll to position [127, 0]
click at [164, 84] on icon "Edit" at bounding box center [161, 80] width 10 height 10
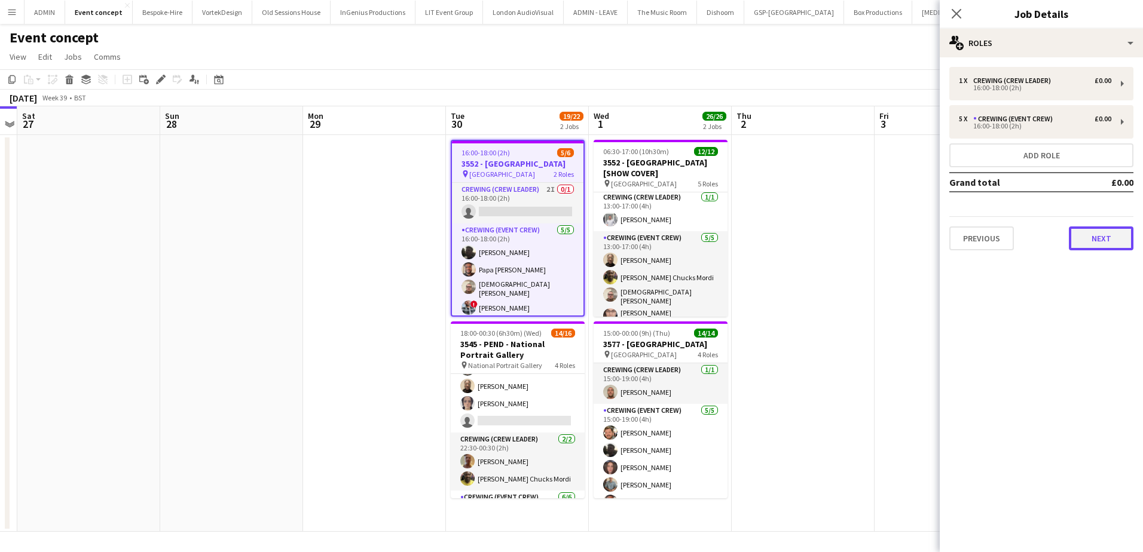
click at [1091, 234] on button "Next" at bounding box center [1101, 239] width 65 height 24
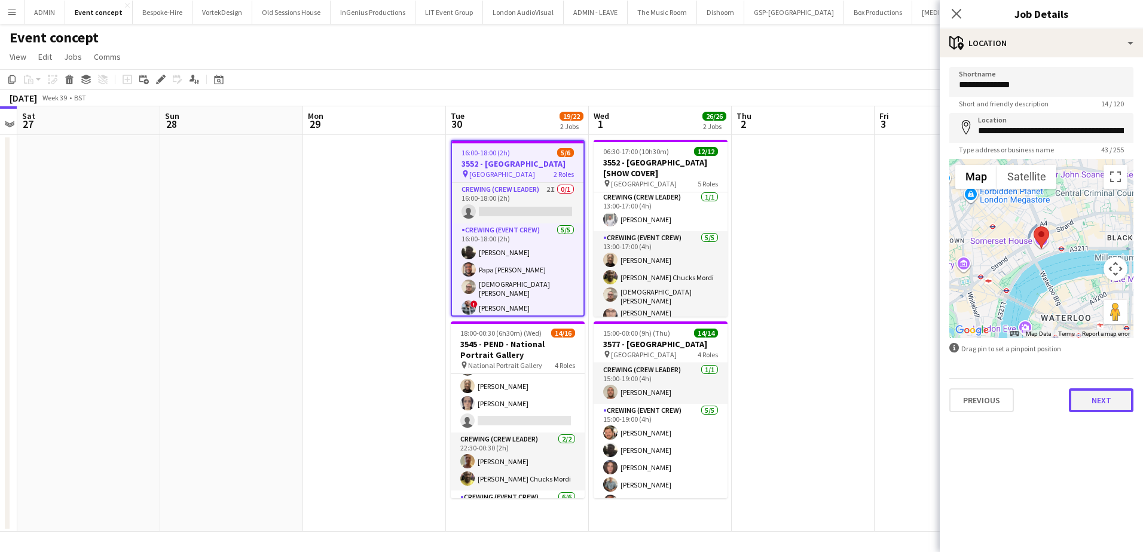
click at [1098, 399] on button "Next" at bounding box center [1101, 400] width 65 height 24
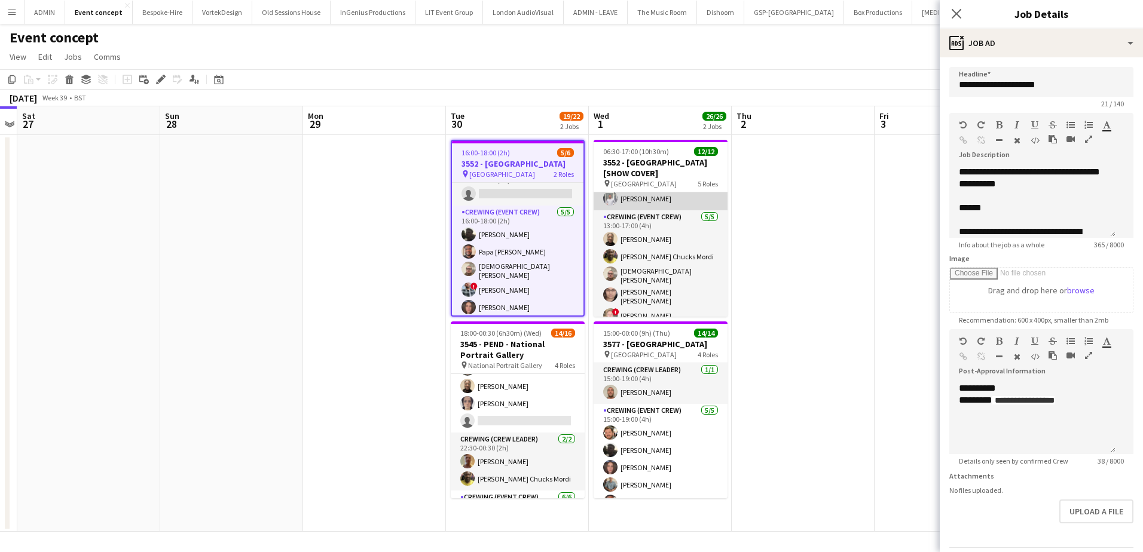
scroll to position [0, 412]
click at [658, 200] on app-card-role "Crewing (Crew Leader) 1/1 13:00-17:00 (4h) Graham Rex" at bounding box center [660, 190] width 134 height 41
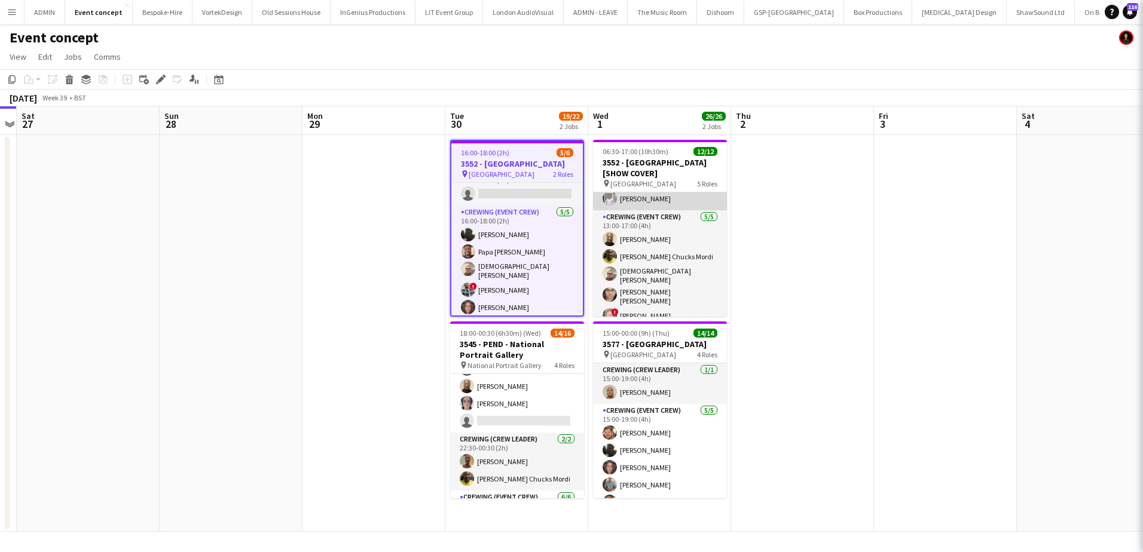
scroll to position [201, 0]
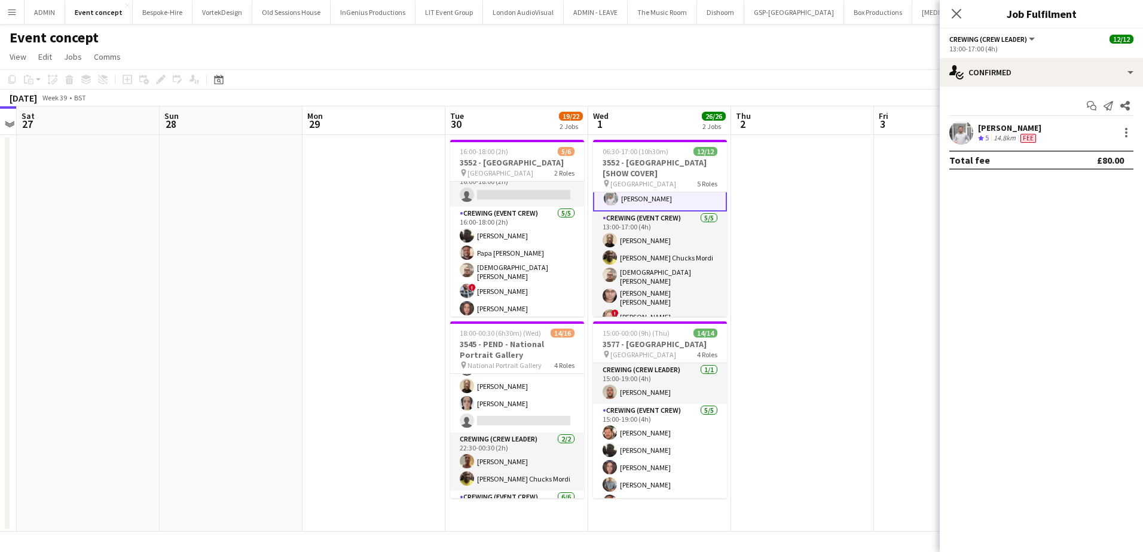
click at [998, 145] on app-confirmed-crew "Graham Rex Crew rating 5 14.8km Fee Total fee £80.00" at bounding box center [1040, 145] width 203 height 49
click at [996, 140] on div "14.8km" at bounding box center [1004, 138] width 27 height 10
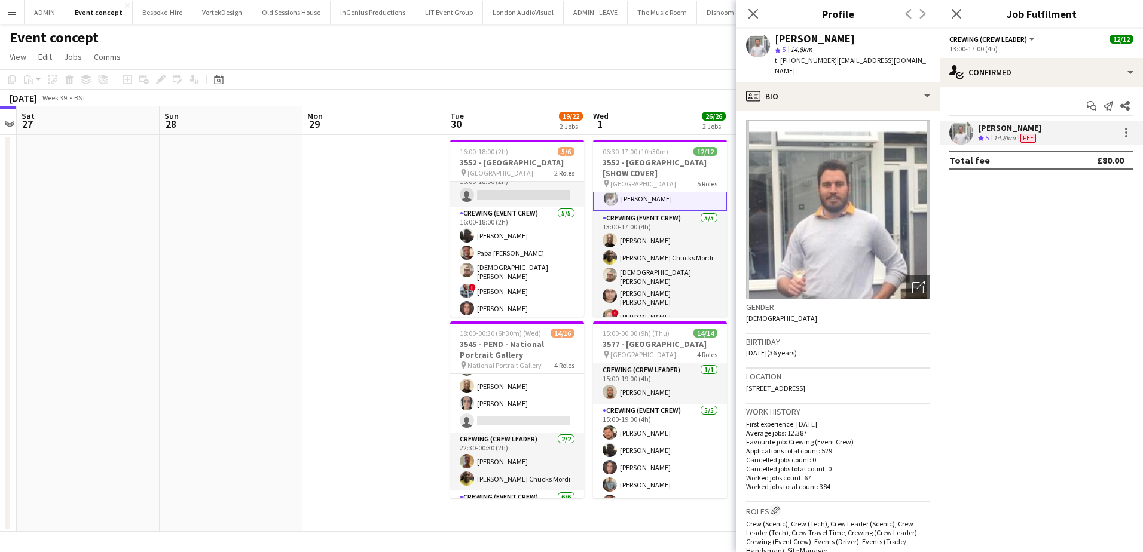
click at [821, 63] on span "t. +447935332660" at bounding box center [806, 60] width 62 height 9
copy span "447935332660"
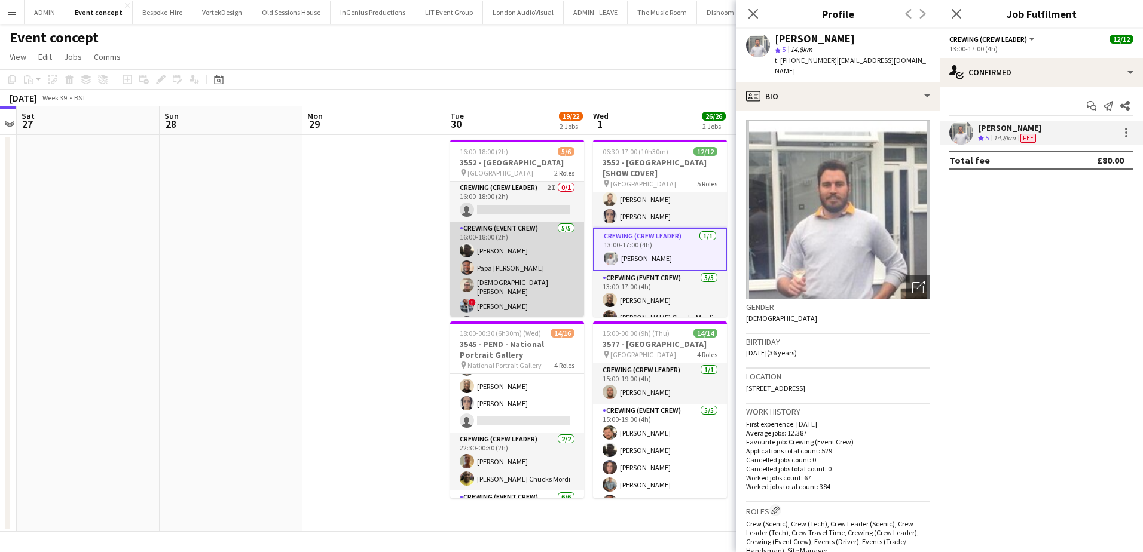
scroll to position [0, 0]
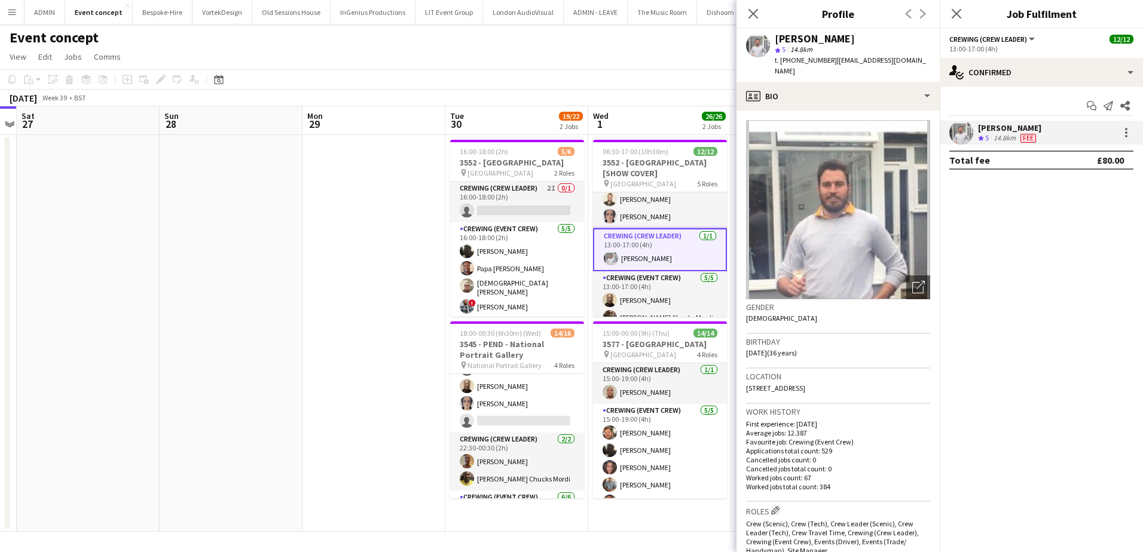
click at [414, 262] on app-date-cell at bounding box center [373, 333] width 143 height 397
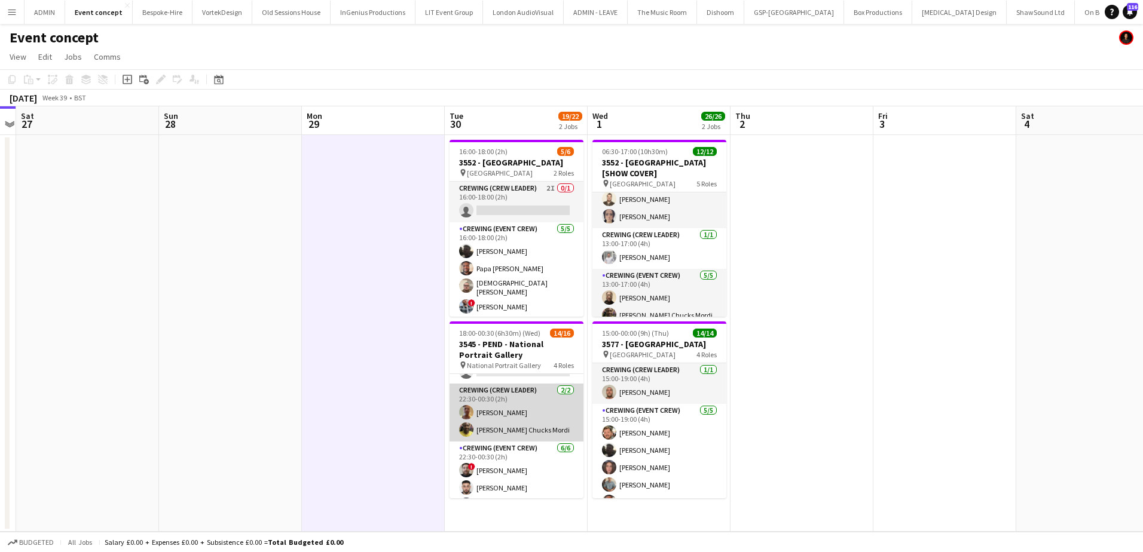
scroll to position [179, 0]
drag, startPoint x: 500, startPoint y: 400, endPoint x: 509, endPoint y: 393, distance: 12.3
click at [500, 400] on app-card-role "Crewing (Crew Leader) 2/2 22:30-00:30 (2h) Jason Aspinall Alphonsus Chucks Mordi" at bounding box center [516, 409] width 134 height 58
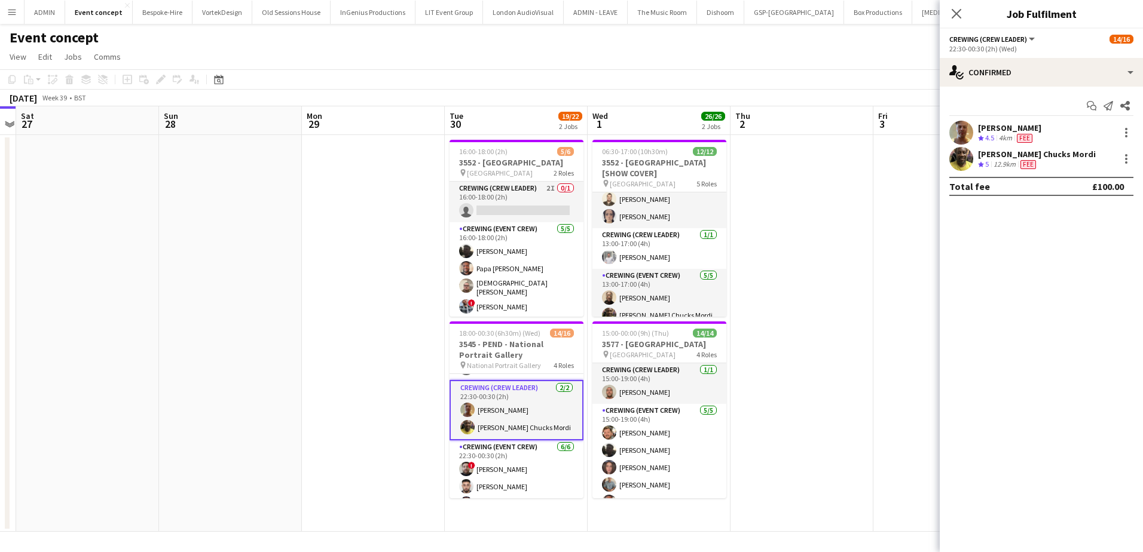
click at [979, 128] on div "Jason Aspinall" at bounding box center [1009, 128] width 63 height 11
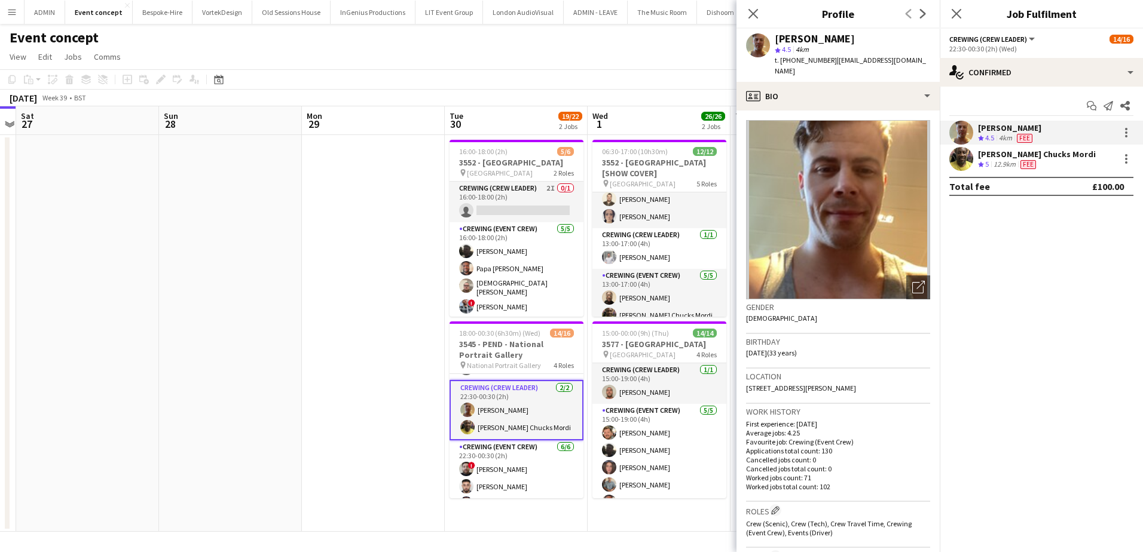
click at [795, 57] on span "t. +447783634445" at bounding box center [806, 60] width 62 height 9
copy span "447783634445"
click at [996, 156] on div "[PERSON_NAME] Chucks Mordi" at bounding box center [1037, 154] width 118 height 11
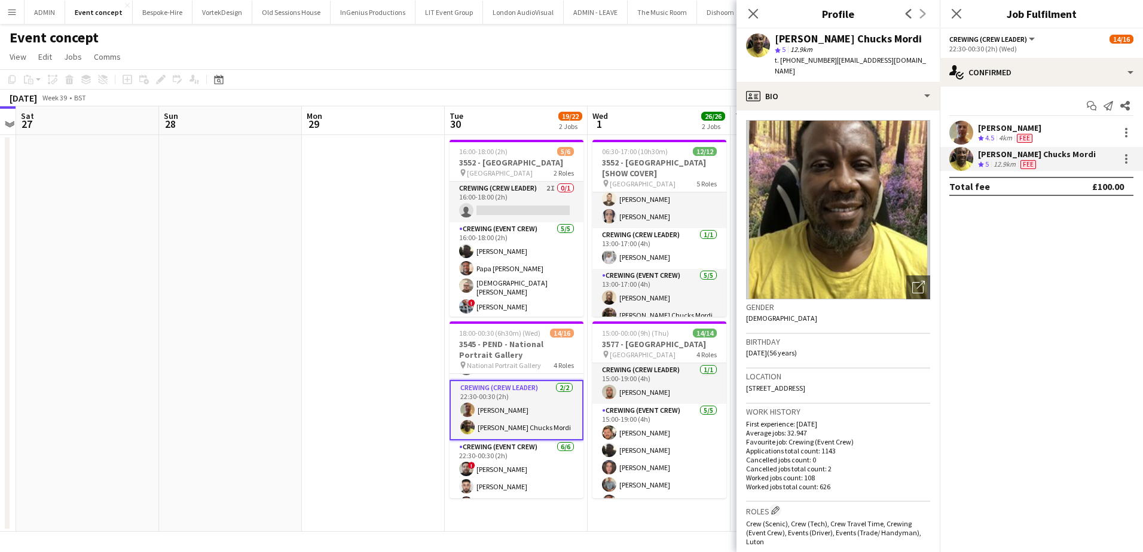
click at [806, 62] on span "t. +447805926328" at bounding box center [806, 60] width 62 height 9
copy span "447805926328"
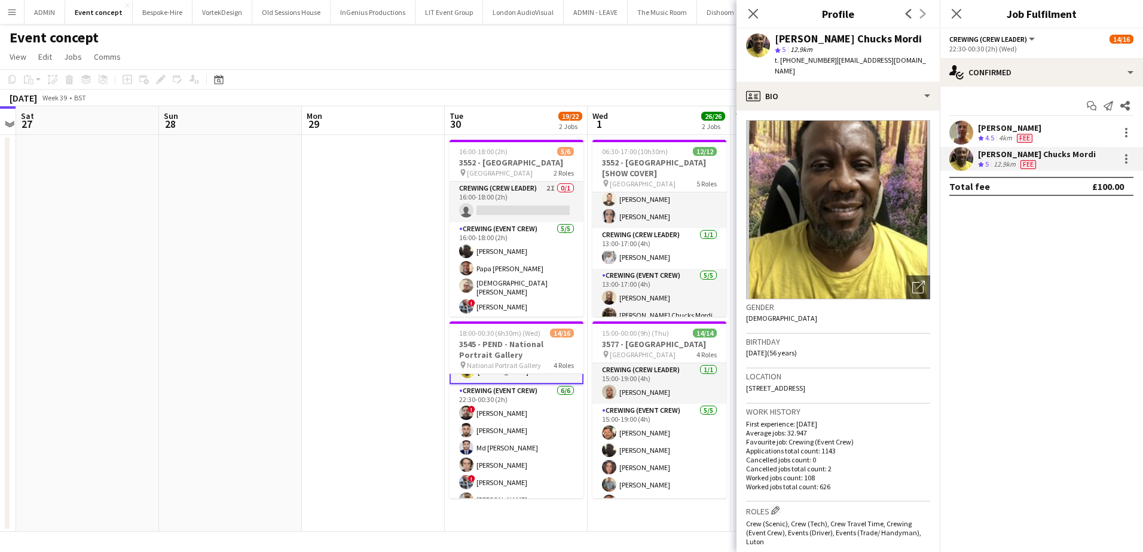
scroll to position [249, 0]
click at [397, 206] on app-date-cell at bounding box center [373, 333] width 143 height 397
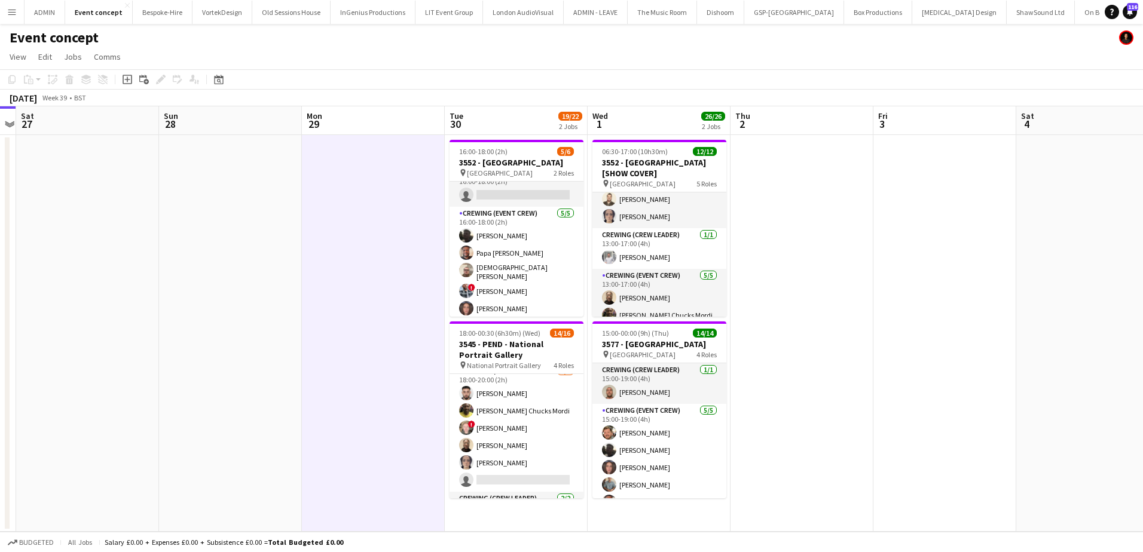
scroll to position [67, 0]
click at [360, 248] on app-date-cell at bounding box center [373, 333] width 143 height 397
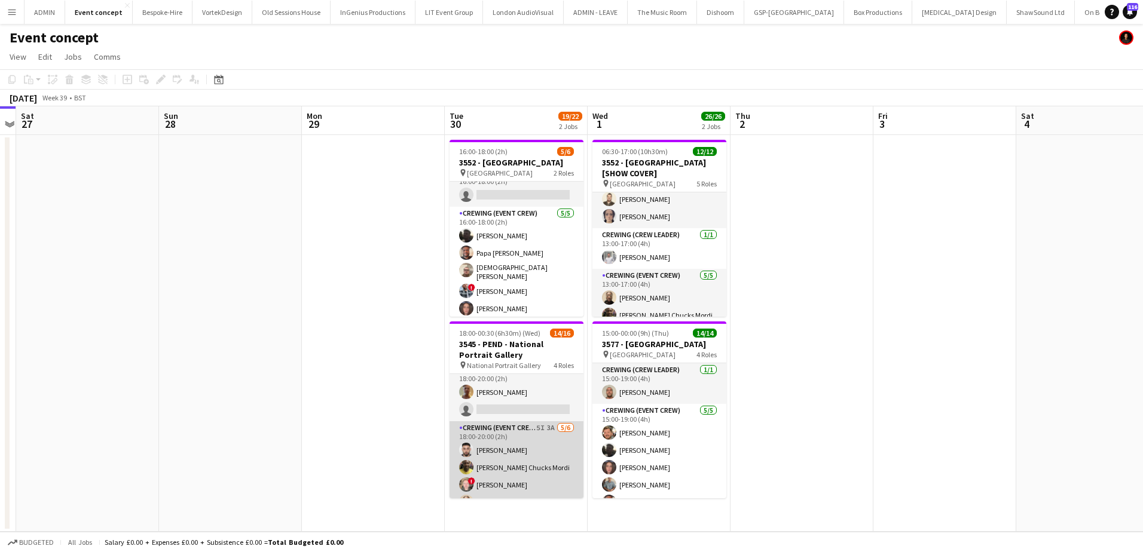
scroll to position [0, 0]
click at [515, 445] on app-card-role "Crewing (Event Crew) 5I 3A 5/6 18:00-20:00 (2h) Caleb Caffoor Alphonsus Chucks …" at bounding box center [516, 495] width 134 height 127
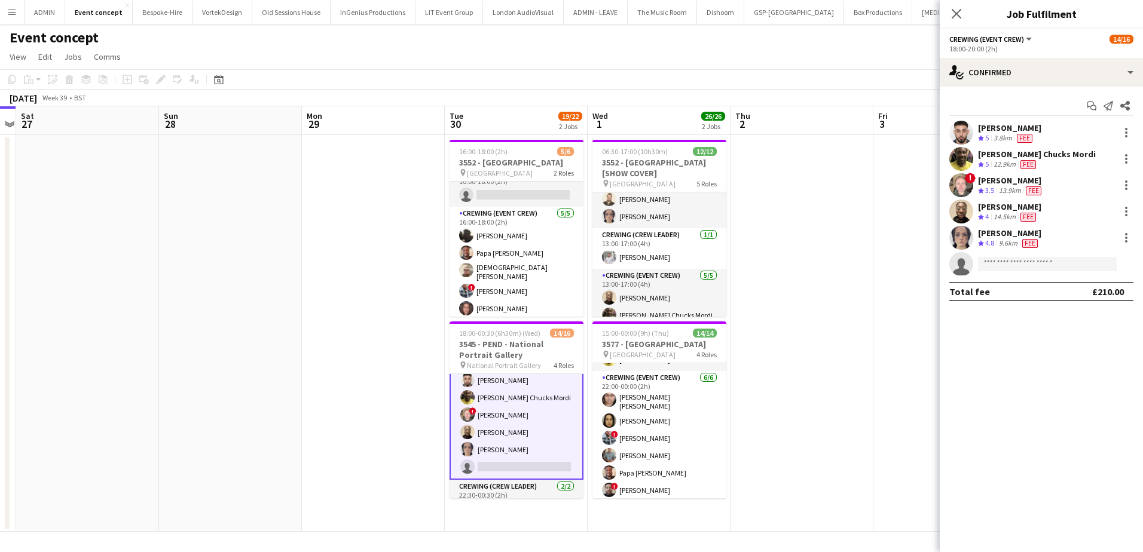
scroll to position [120, 0]
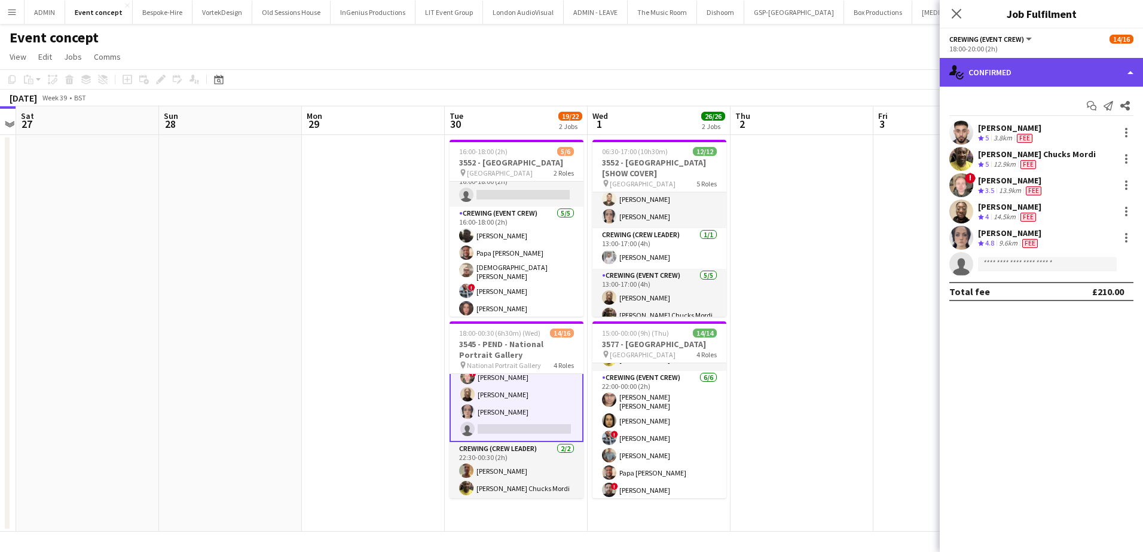
click at [1067, 65] on div "single-neutral-actions-check-2 Confirmed" at bounding box center [1040, 72] width 203 height 29
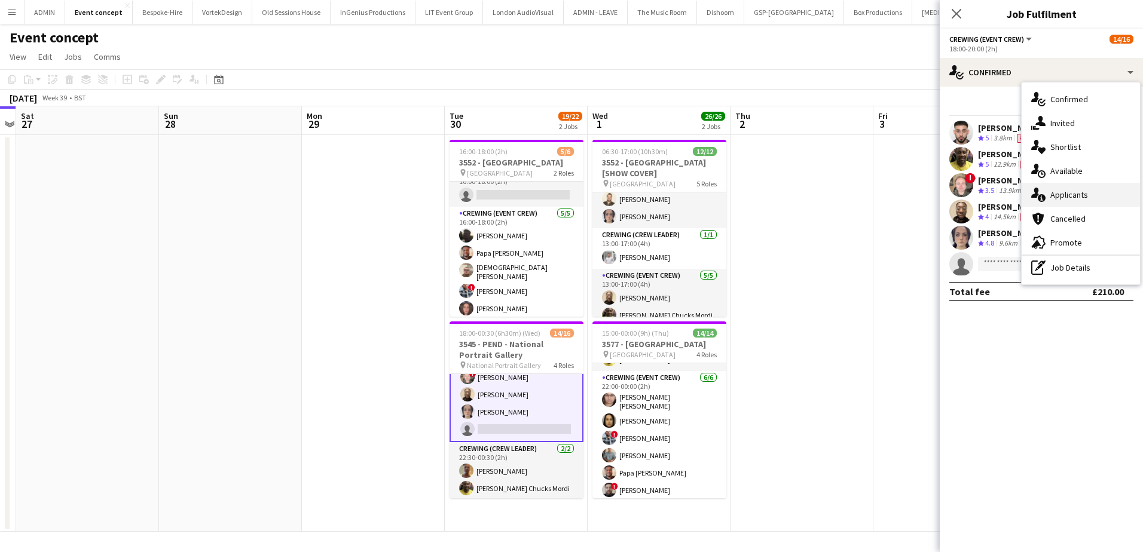
click at [1087, 189] on div "single-neutral-actions-information Applicants" at bounding box center [1080, 195] width 118 height 24
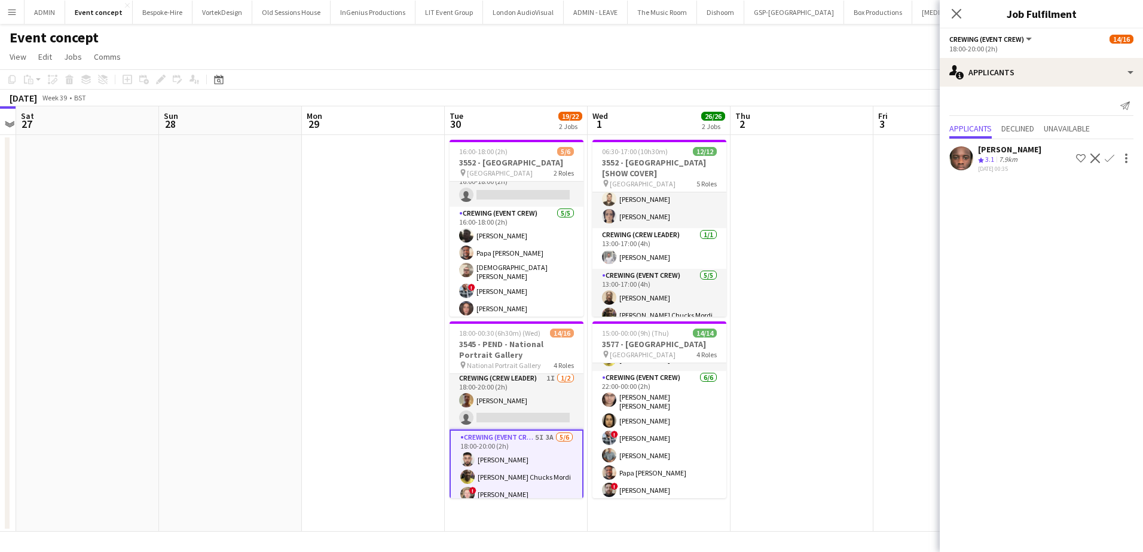
scroll to position [0, 0]
click at [504, 417] on app-card-role "Crewing (Crew Leader) 1I 1/2 18:00-20:00 (2h) Jason Aspinall single-neutral-act…" at bounding box center [516, 403] width 134 height 58
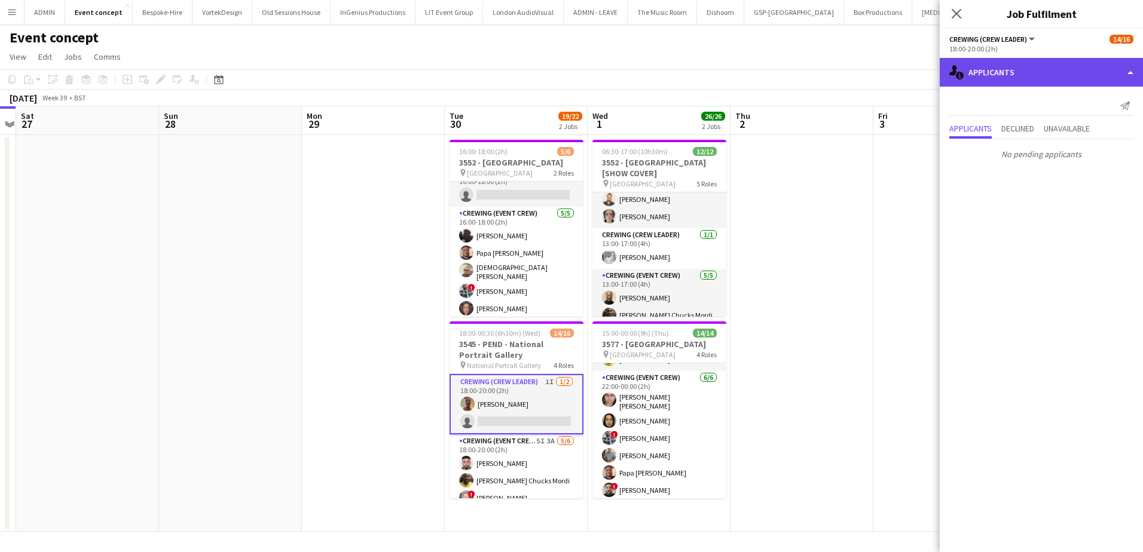
click at [1048, 72] on div "single-neutral-actions-information Applicants" at bounding box center [1040, 72] width 203 height 29
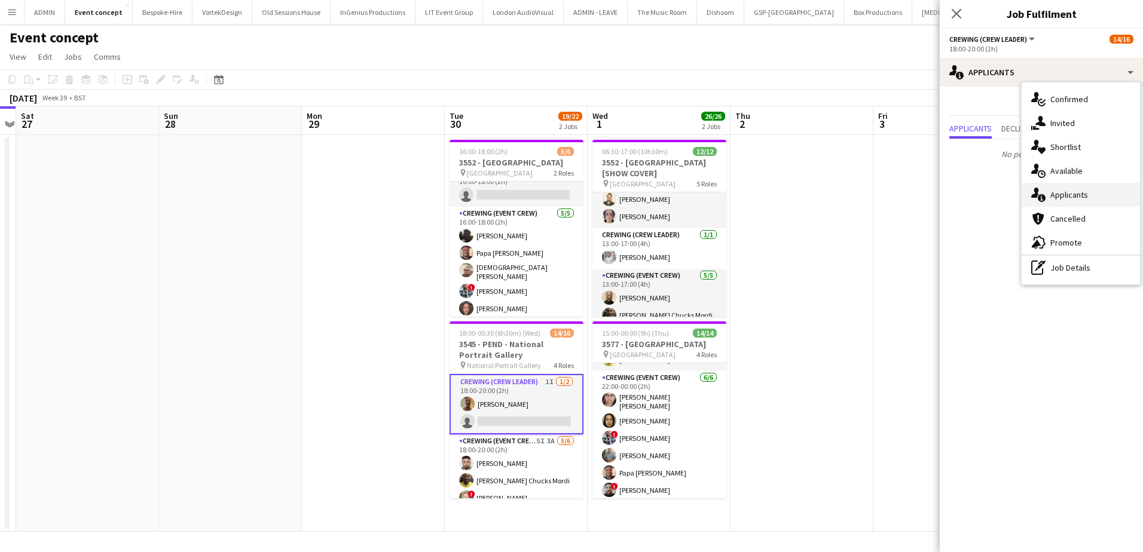
click at [1076, 191] on span "Applicants" at bounding box center [1069, 194] width 38 height 11
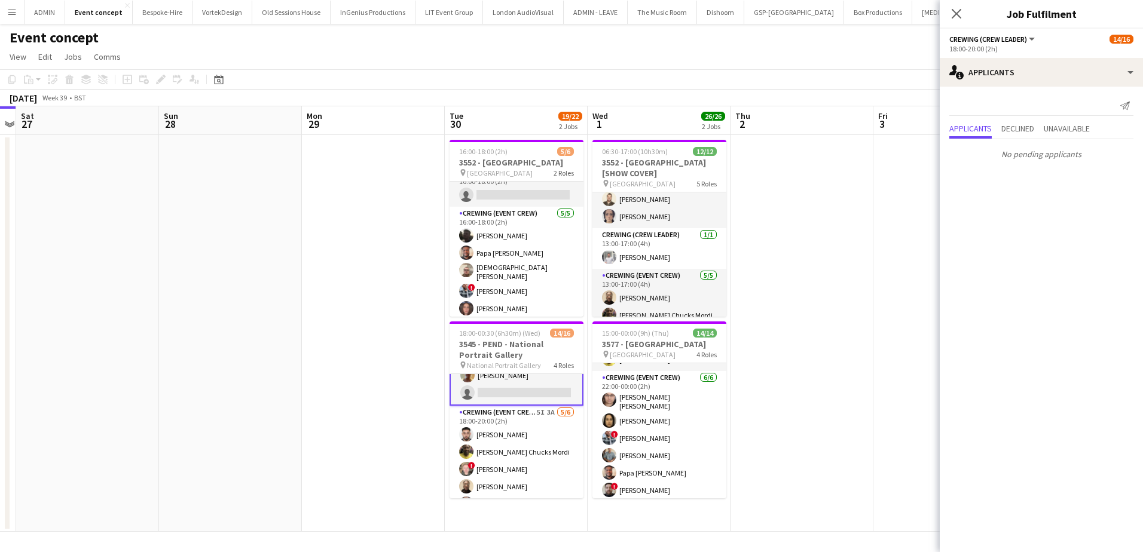
scroll to position [10, 0]
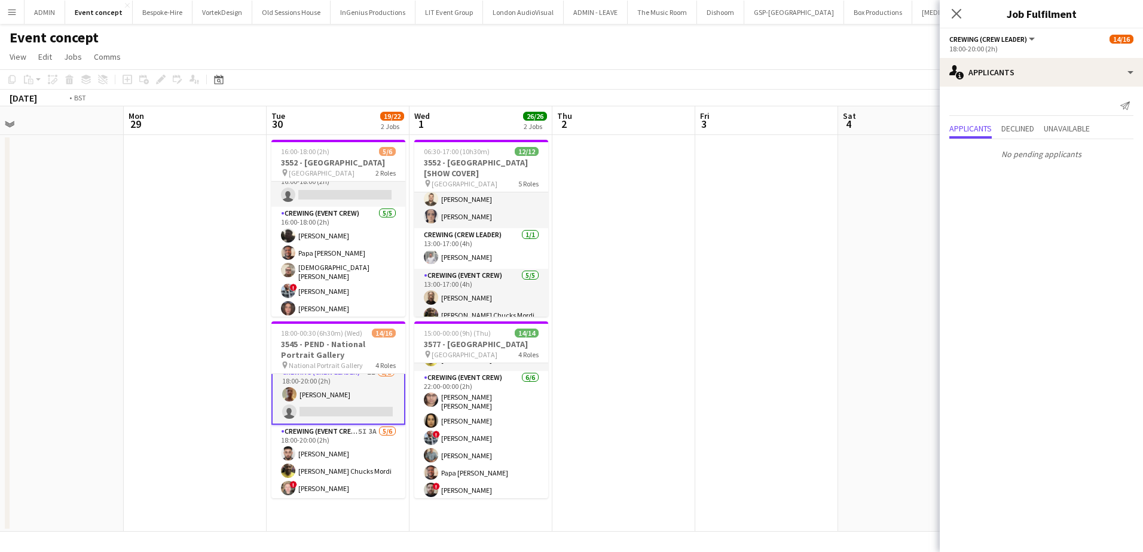
drag, startPoint x: 798, startPoint y: 379, endPoint x: 111, endPoint y: 344, distance: 688.2
click at [77, 342] on app-calendar-viewport "Thu 25 32/32 2 Jobs Fri 26 Sat 27 Sun 28 Mon 29 Tue 30 19/22 2 Jobs Wed 1 26/26…" at bounding box center [571, 319] width 1143 height 426
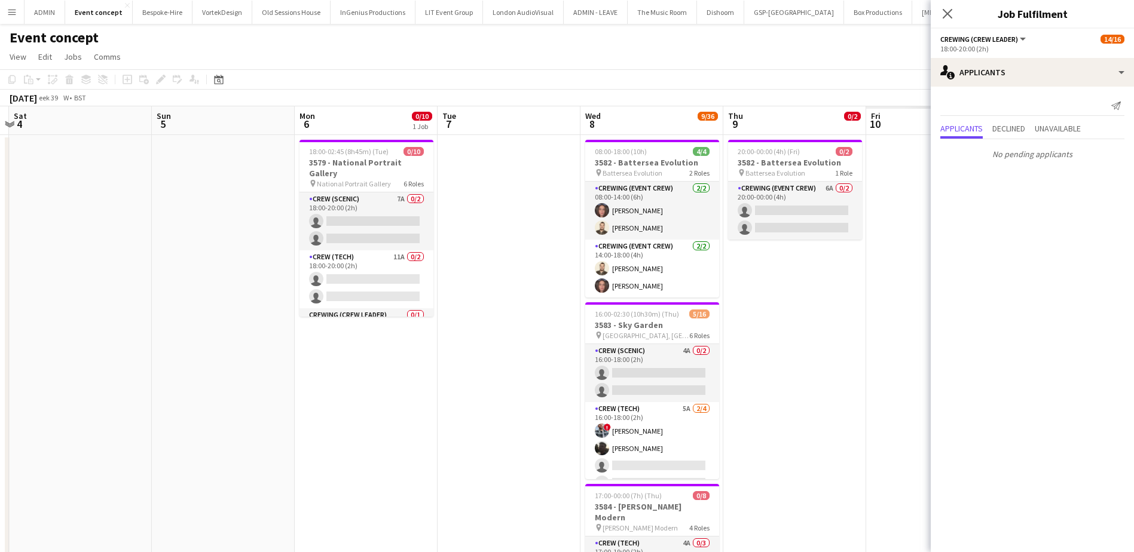
scroll to position [0, 420]
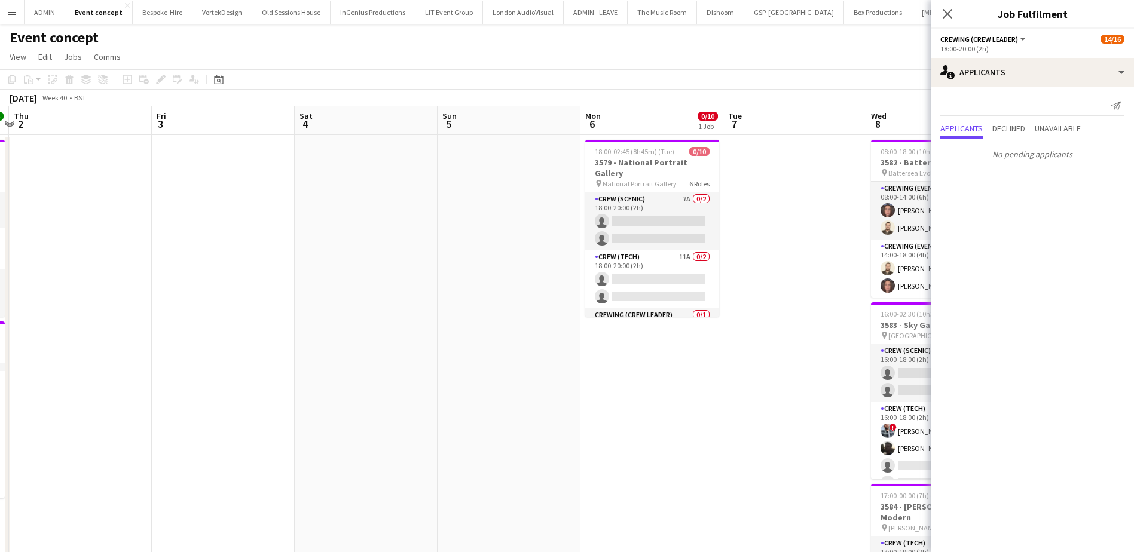
click at [532, 374] on app-date-cell at bounding box center [508, 506] width 143 height 743
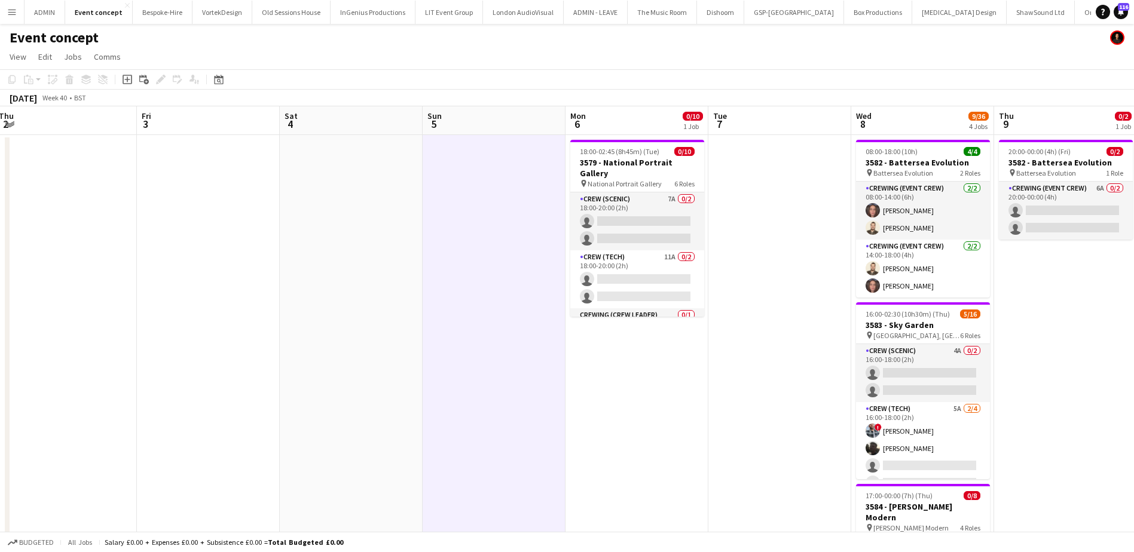
scroll to position [0, 436]
drag, startPoint x: 615, startPoint y: 387, endPoint x: 599, endPoint y: 385, distance: 16.2
click at [599, 385] on app-calendar-viewport "Mon 29 Tue 30 19/22 2 Jobs Wed 1 26/26 2 Jobs Thu 2 Fri 3 Sat 4 Sun 5 Mon 6 0/1…" at bounding box center [567, 492] width 1134 height 772
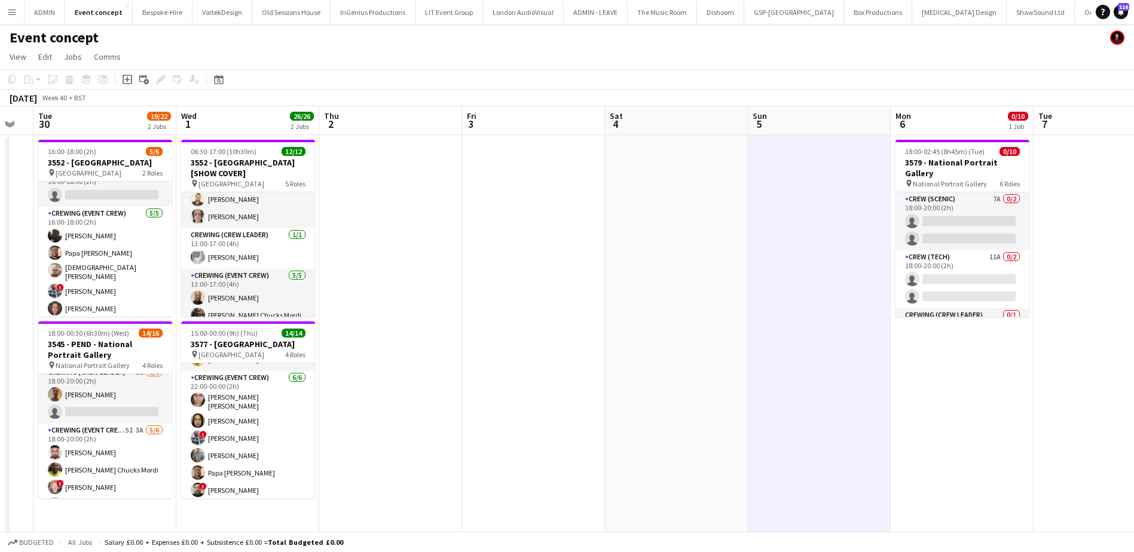
drag, startPoint x: 325, startPoint y: 241, endPoint x: 617, endPoint y: 261, distance: 292.9
click at [618, 261] on app-calendar-viewport "Sun 28 Mon 29 Tue 30 19/22 2 Jobs Wed 1 26/26 2 Jobs Thu 2 Fri 3 Sat 4 Sun 5 Mo…" at bounding box center [567, 492] width 1134 height 772
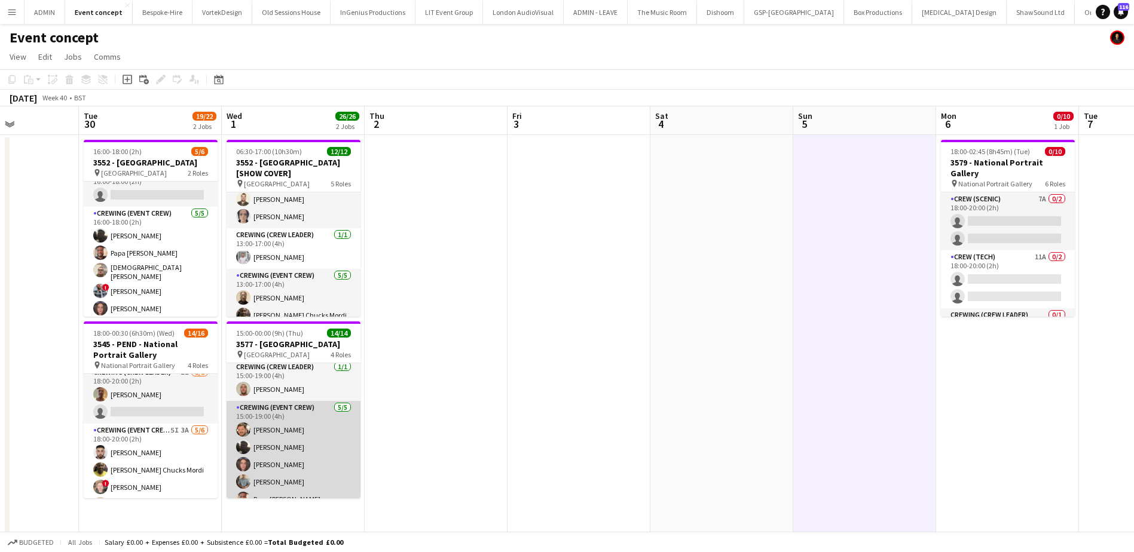
scroll to position [0, 0]
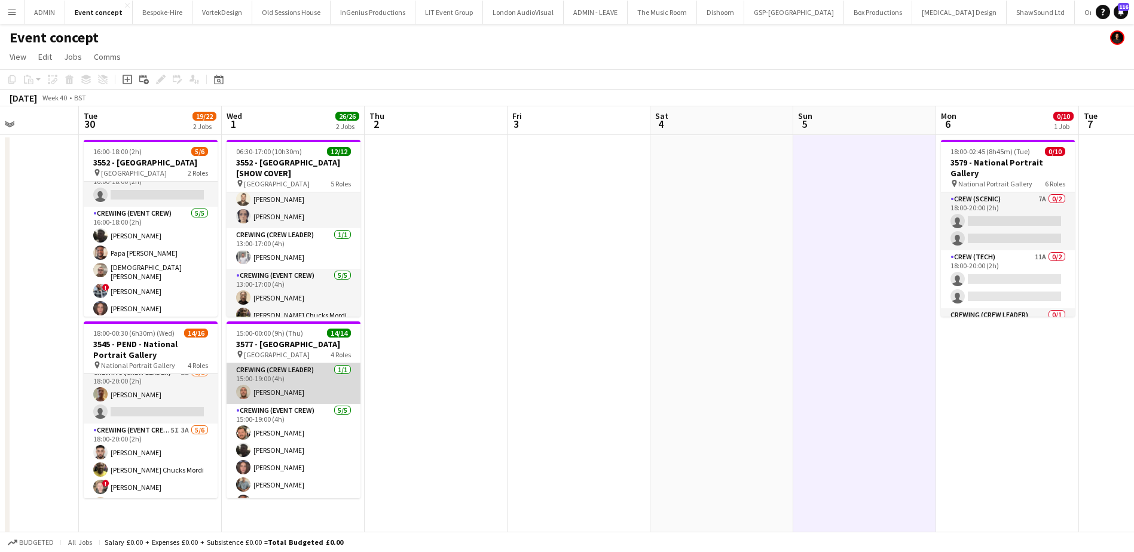
click at [321, 375] on app-card-role "Crewing (Crew Leader) 1/1 15:00-19:00 (4h) Stephen Lyle" at bounding box center [294, 383] width 134 height 41
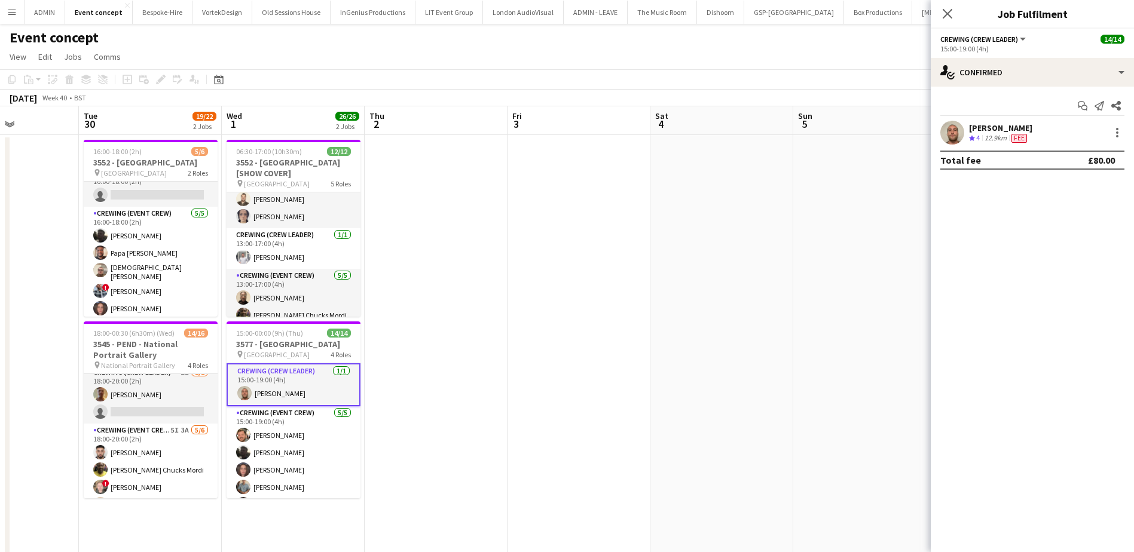
click at [983, 143] on div "Stephen Lyle Crew rating 4 12.9km Fee" at bounding box center [1032, 133] width 203 height 24
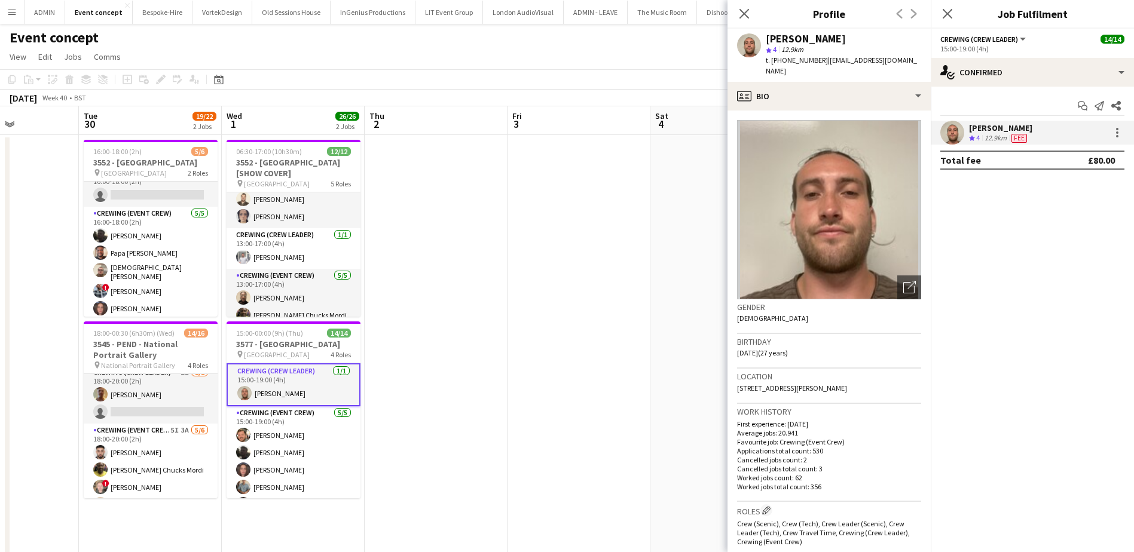
click at [810, 60] on span "t. +447711562684" at bounding box center [797, 60] width 62 height 9
copy span "447711562684"
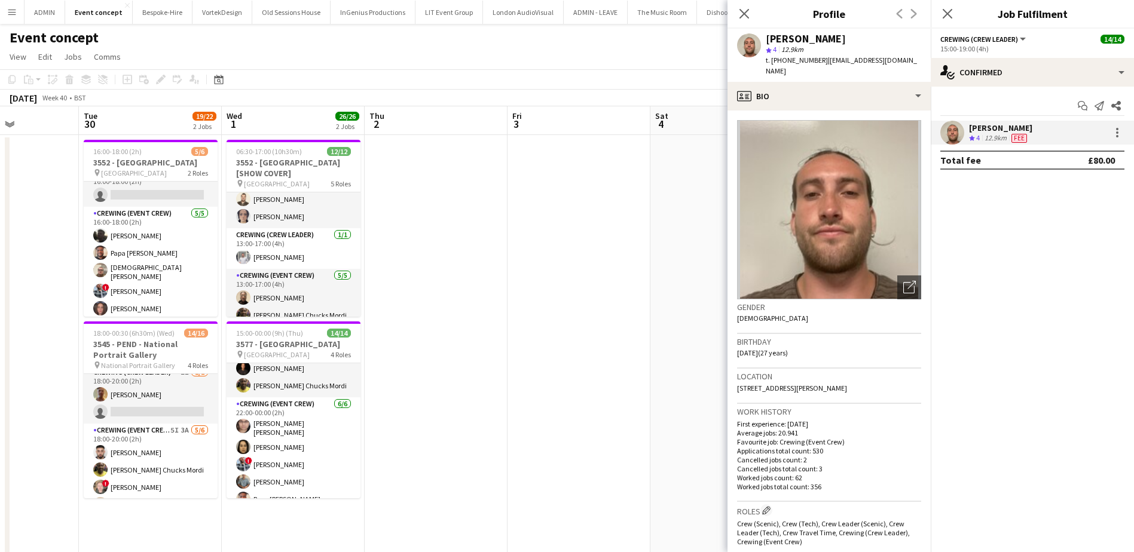
scroll to position [179, 0]
click at [273, 391] on app-card-role "Crewing (Crew Leader) 2/2 22:00-00:00 (2h) Ash Grimmer Alphonsus Chucks Mordi" at bounding box center [294, 366] width 134 height 58
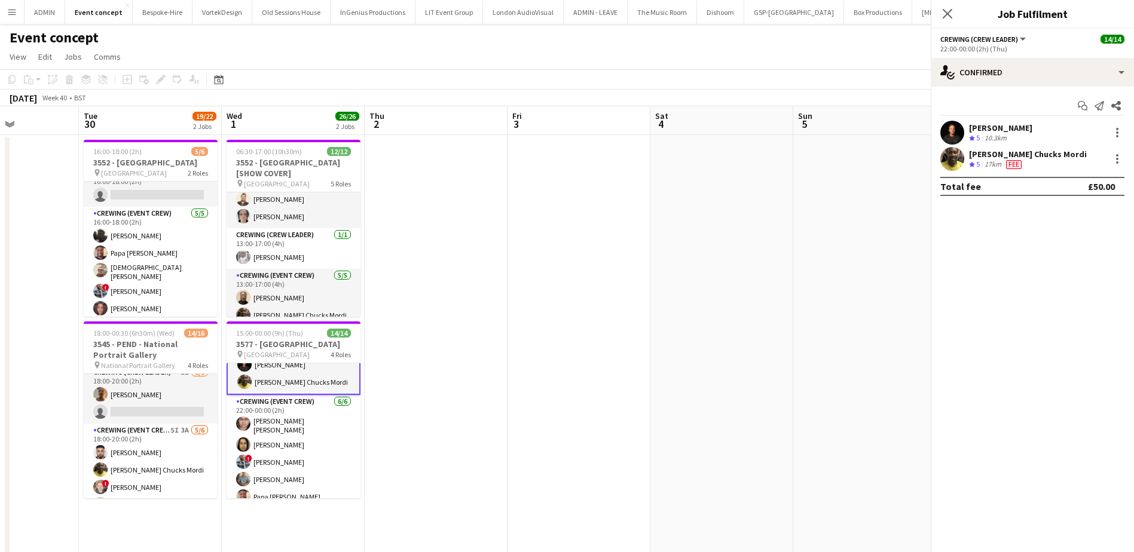
scroll to position [178, 0]
click at [975, 166] on div "Crew rating 5" at bounding box center [975, 165] width 13 height 10
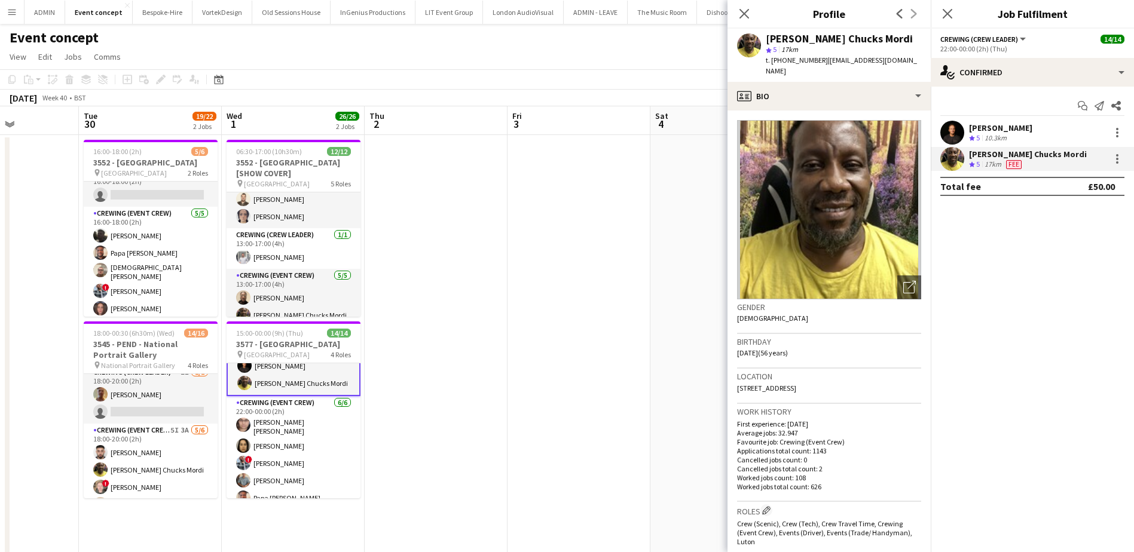
click at [794, 59] on span "t. +447805926328" at bounding box center [797, 60] width 62 height 9
copy span "447805926328"
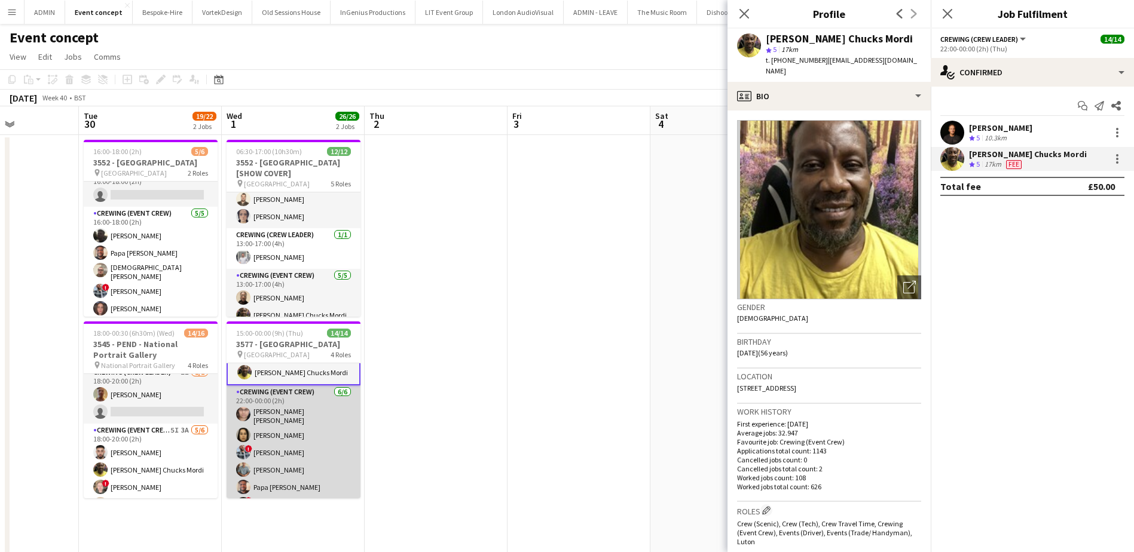
scroll to position [203, 0]
click at [299, 421] on app-card-role "Crewing (Event Crew) 6/6 22:00-00:00 (2h) Ells Jones Ludmila Silveira ! Kieran …" at bounding box center [294, 436] width 134 height 131
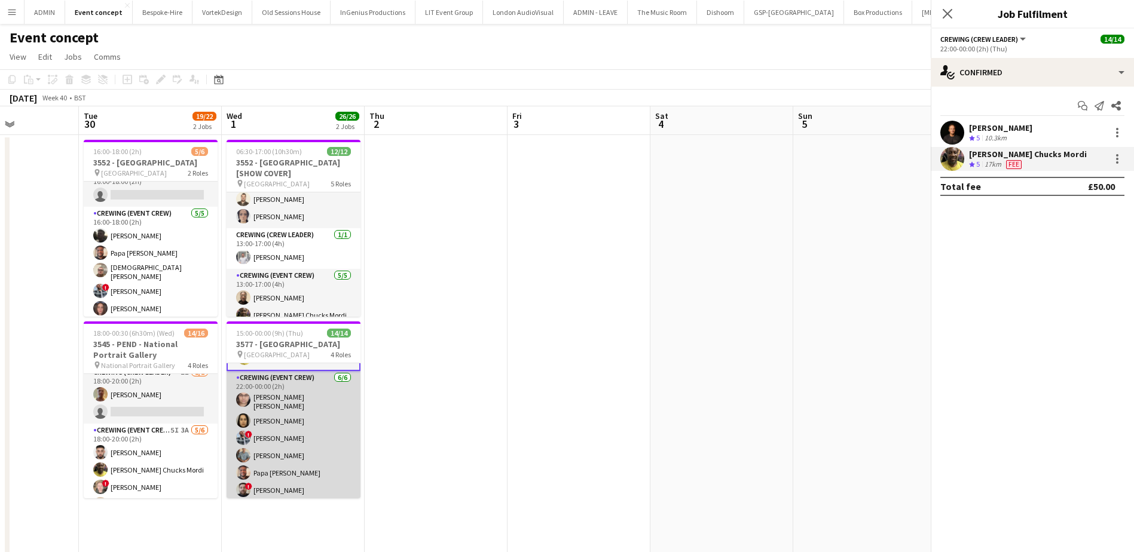
scroll to position [202, 0]
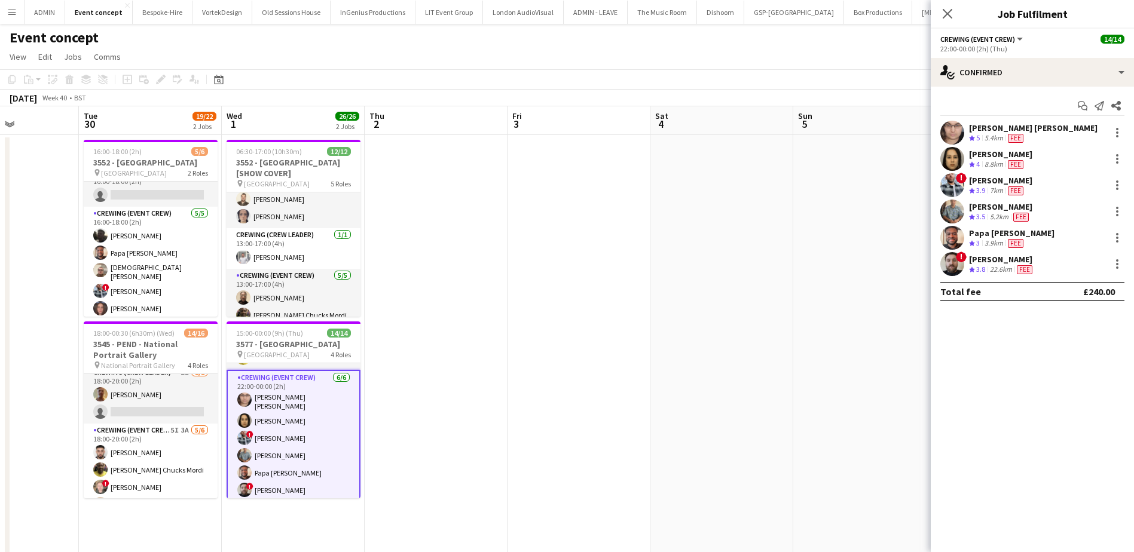
click at [1014, 56] on app-options-switcher "Crewing (Event Crew) All roles Crewing (Event Crew) 14/14 22:00-00:00 (2h) (Thu)" at bounding box center [1032, 43] width 203 height 29
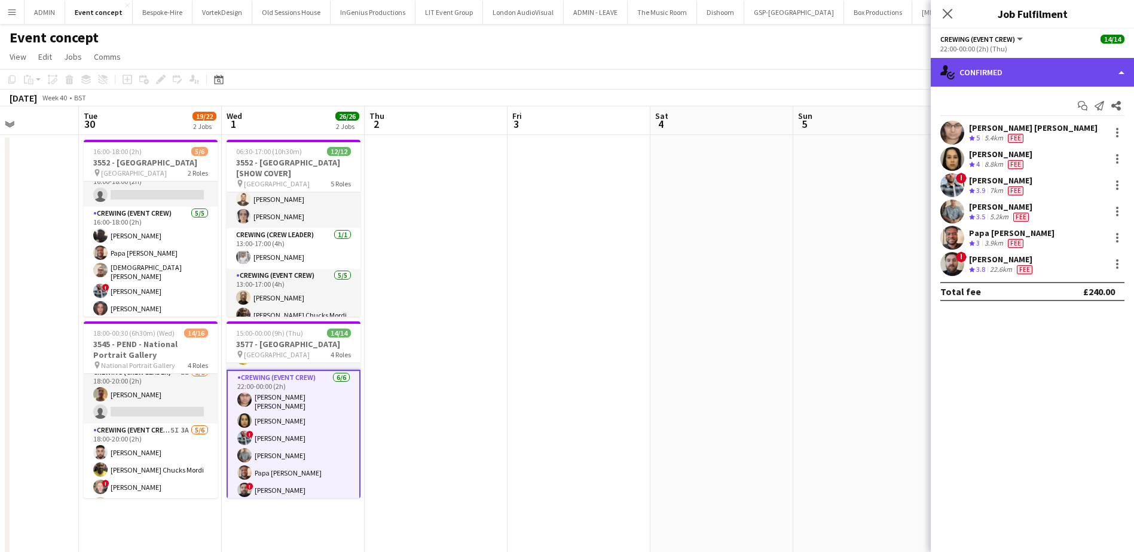
click at [1015, 74] on div "single-neutral-actions-check-2 Confirmed" at bounding box center [1032, 72] width 203 height 29
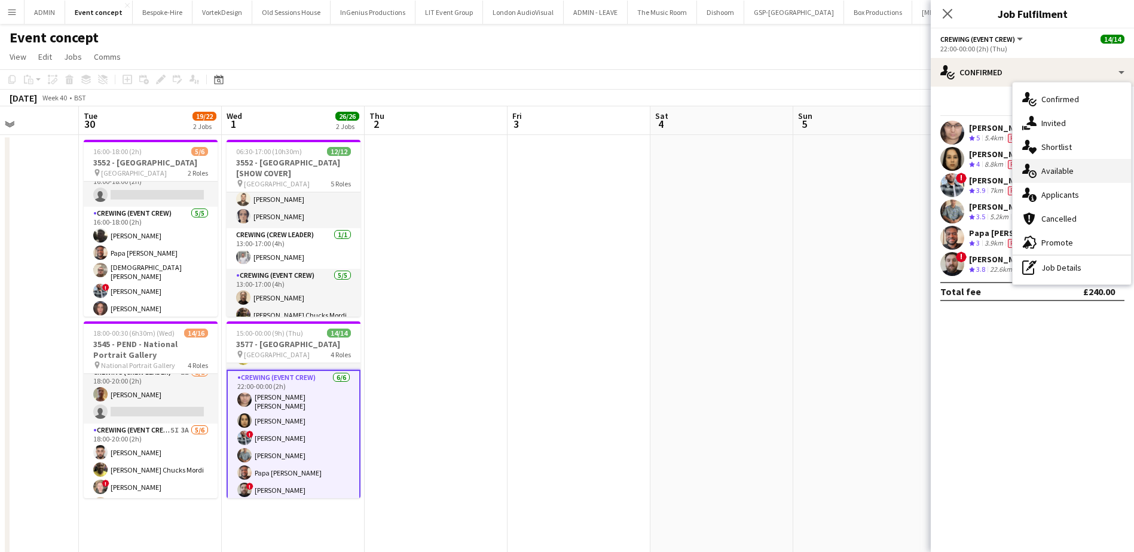
click at [1076, 169] on div "single-neutral-actions-upload Available" at bounding box center [1071, 171] width 118 height 24
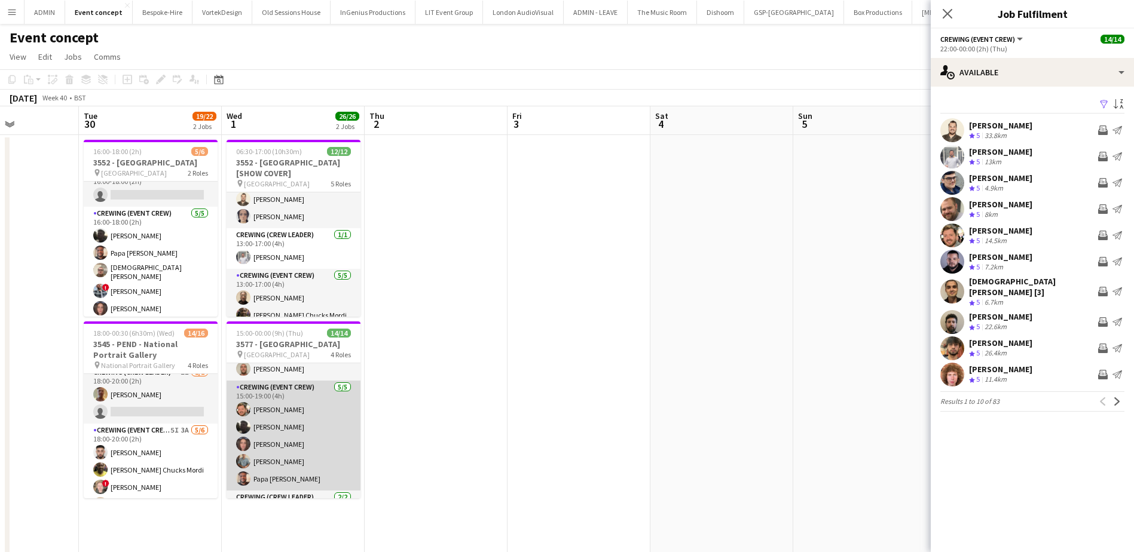
scroll to position [23, 0]
click at [291, 420] on app-card-role "Crewing (Event Crew) 5/5 15:00-19:00 (4h) Adam McCarter Louie Applin Jekaterina…" at bounding box center [294, 436] width 134 height 110
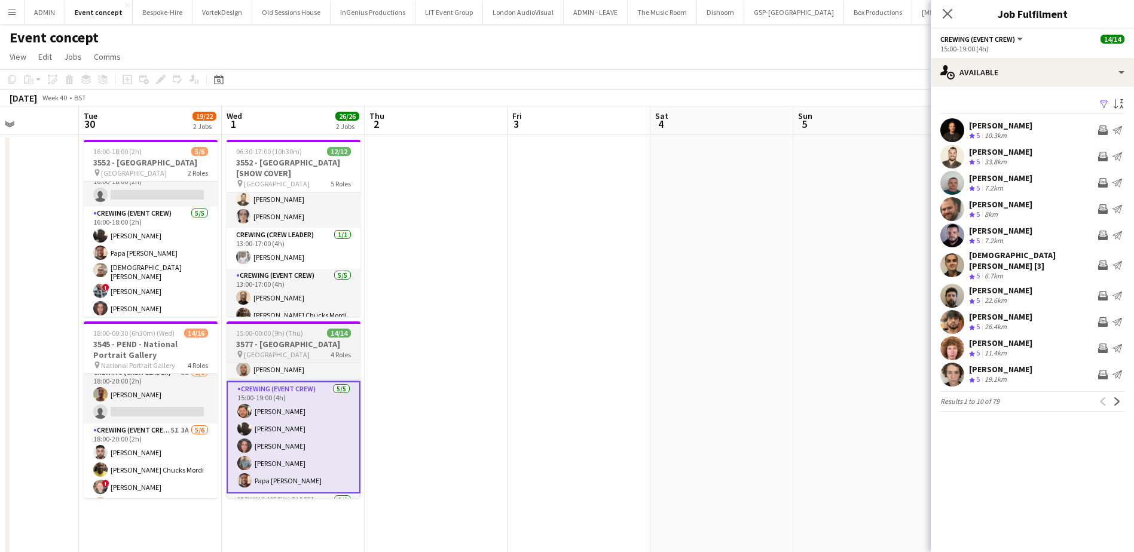
click at [261, 335] on span "15:00-00:00 (9h) (Thu)" at bounding box center [269, 333] width 67 height 9
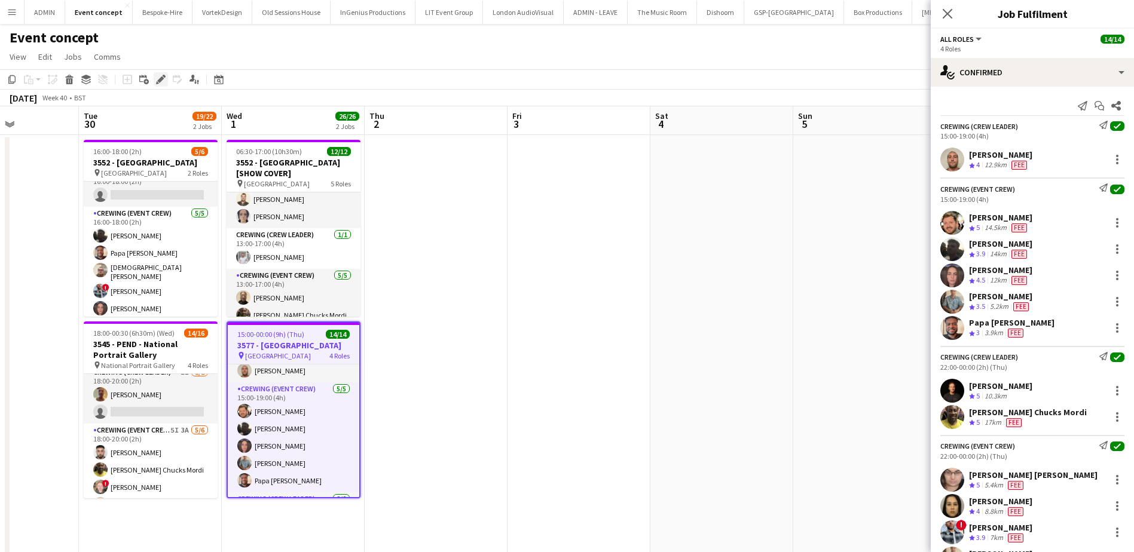
click at [160, 82] on icon at bounding box center [160, 79] width 7 height 7
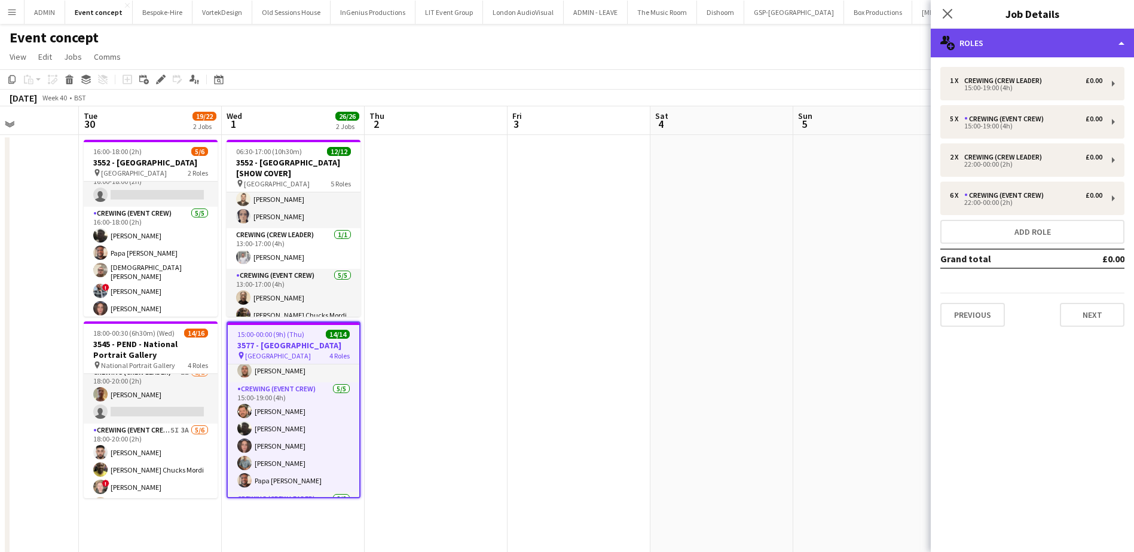
click at [1077, 45] on div "multiple-users-add Roles" at bounding box center [1032, 43] width 203 height 29
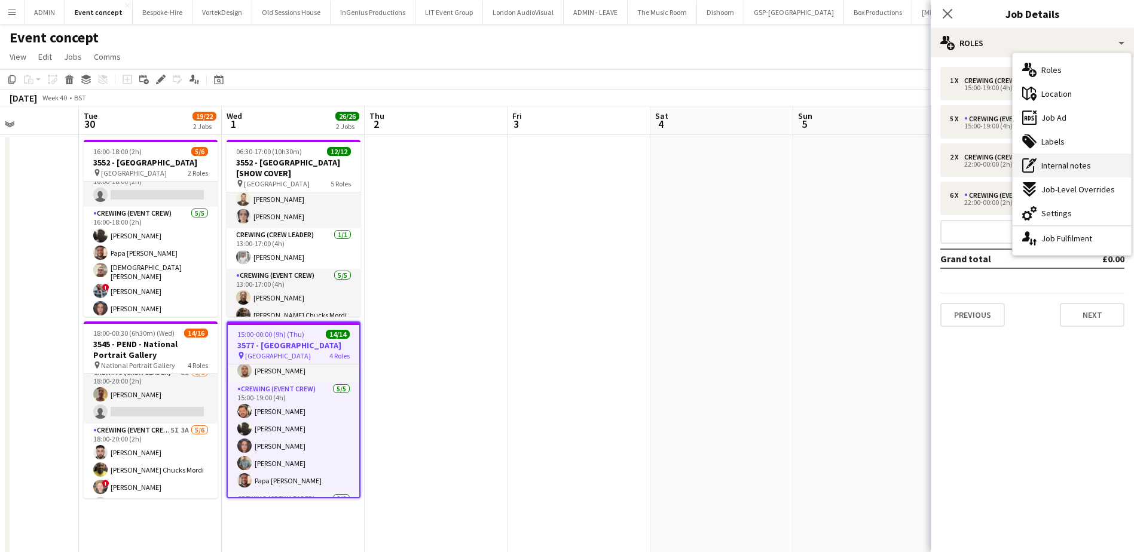
click at [1073, 166] on span "Internal notes" at bounding box center [1066, 165] width 50 height 11
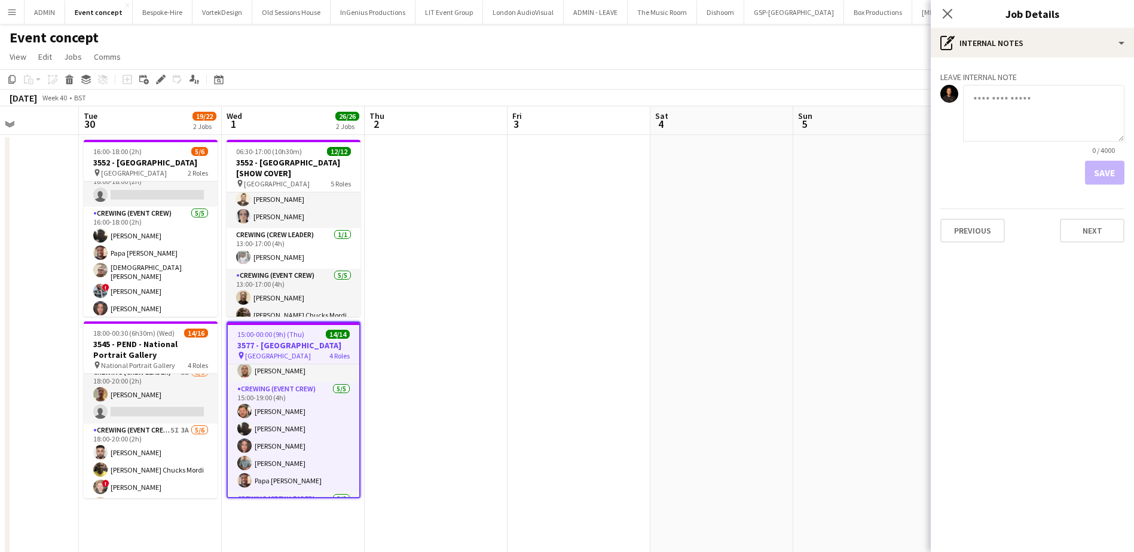
click at [1026, 121] on textarea at bounding box center [1043, 113] width 161 height 57
paste textarea "**********"
type textarea "**********"
click at [1092, 172] on button "Save" at bounding box center [1104, 173] width 39 height 24
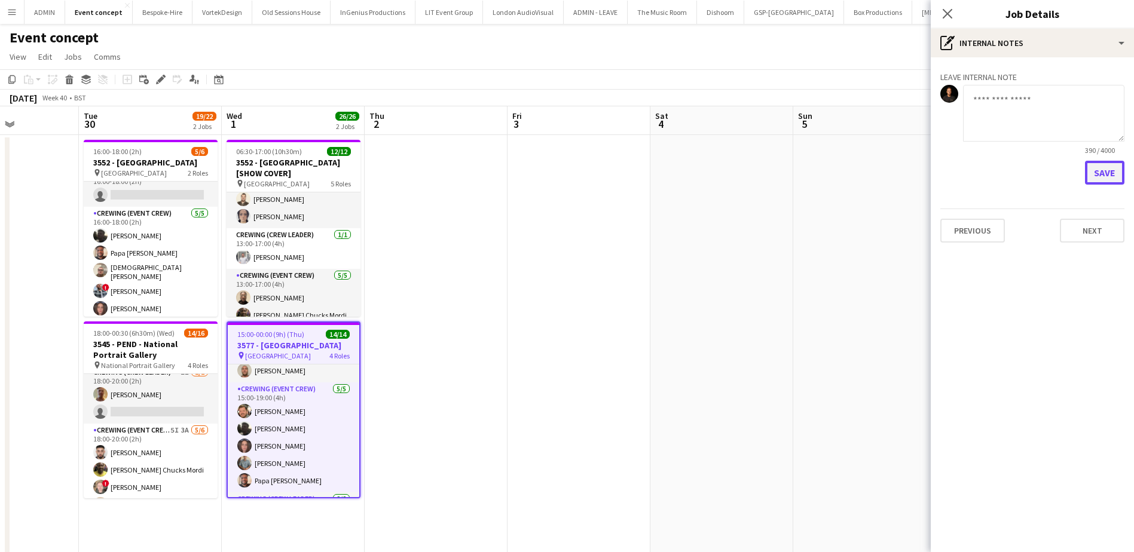
scroll to position [0, 0]
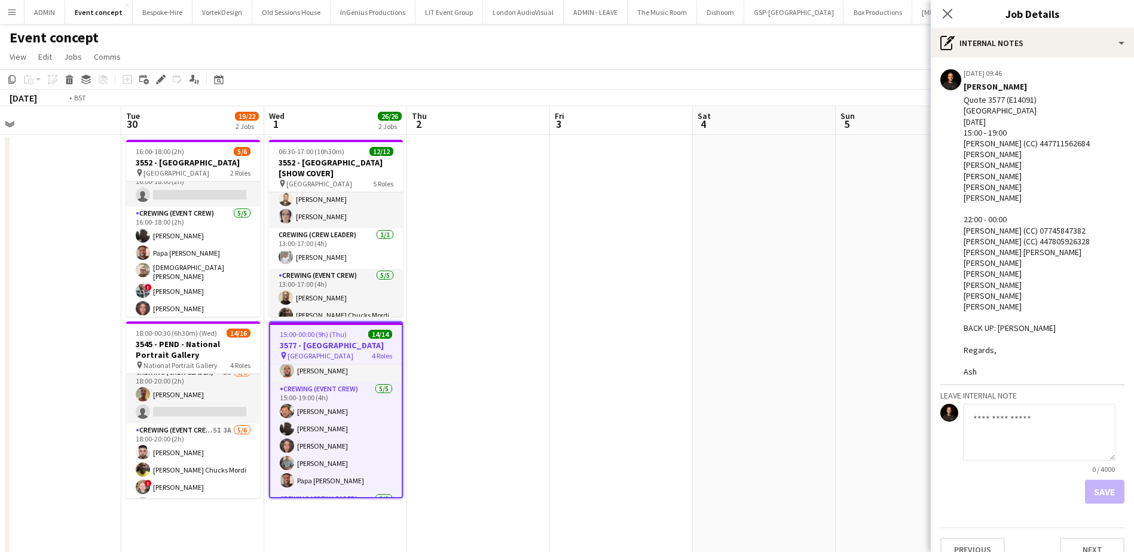
drag, startPoint x: 449, startPoint y: 270, endPoint x: 621, endPoint y: 261, distance: 172.4
click at [620, 261] on app-calendar-viewport "Sat 27 Sun 28 Mon 29 Tue 30 19/22 2 Jobs Wed 1 26/26 2 Jobs Thu 2 Fri 3 Sat 4 S…" at bounding box center [567, 492] width 1134 height 772
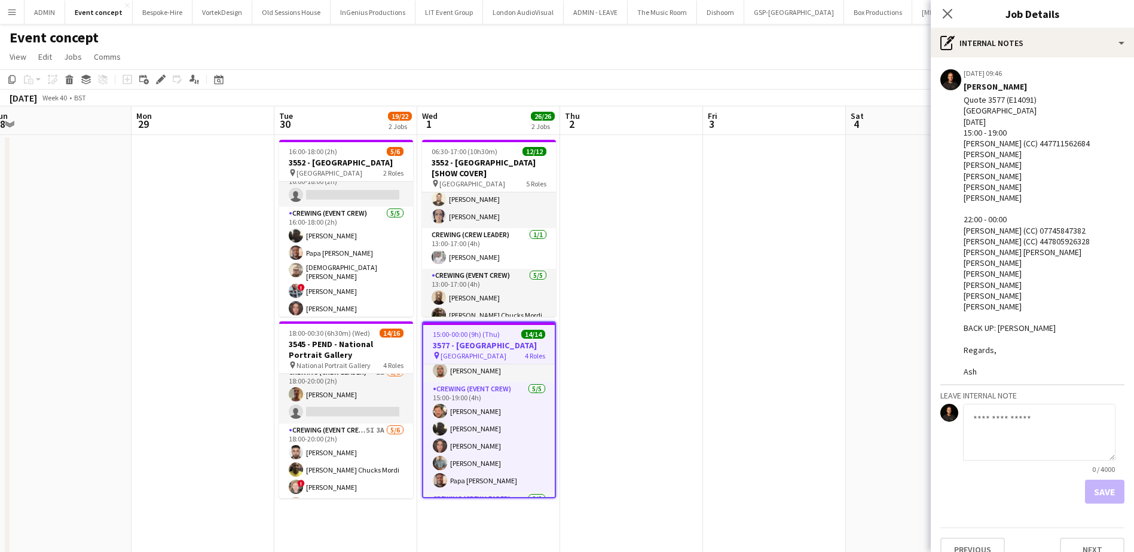
click at [621, 261] on app-date-cell at bounding box center [631, 506] width 143 height 743
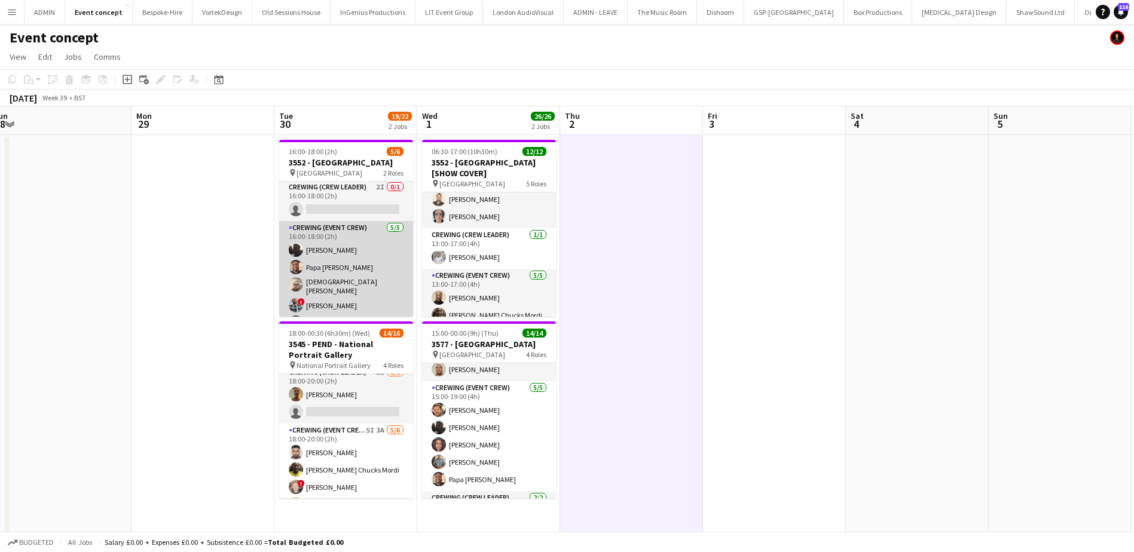
scroll to position [0, 0]
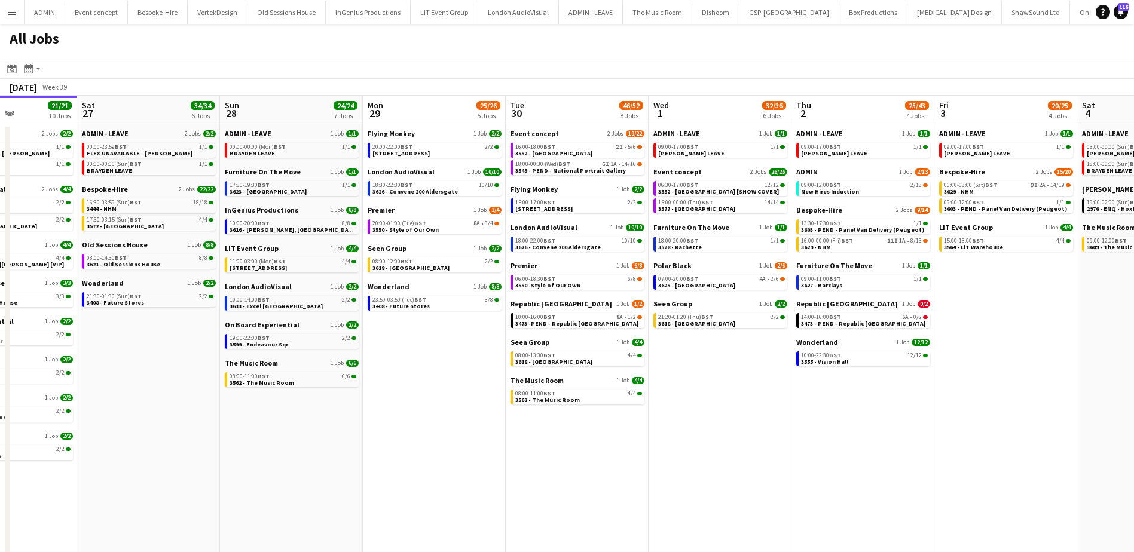
drag, startPoint x: 882, startPoint y: 387, endPoint x: 672, endPoint y: 355, distance: 212.2
click at [672, 356] on app-calendar-viewport "Wed 24 43/43 10 Jobs Thu 25 68/68 11 Jobs Fri 26 21/21 10 Jobs Sat 27 34/34 6 J…" at bounding box center [567, 333] width 1134 height 475
click at [559, 285] on span "3550 -Style of Our Own" at bounding box center [546, 285] width 65 height 8
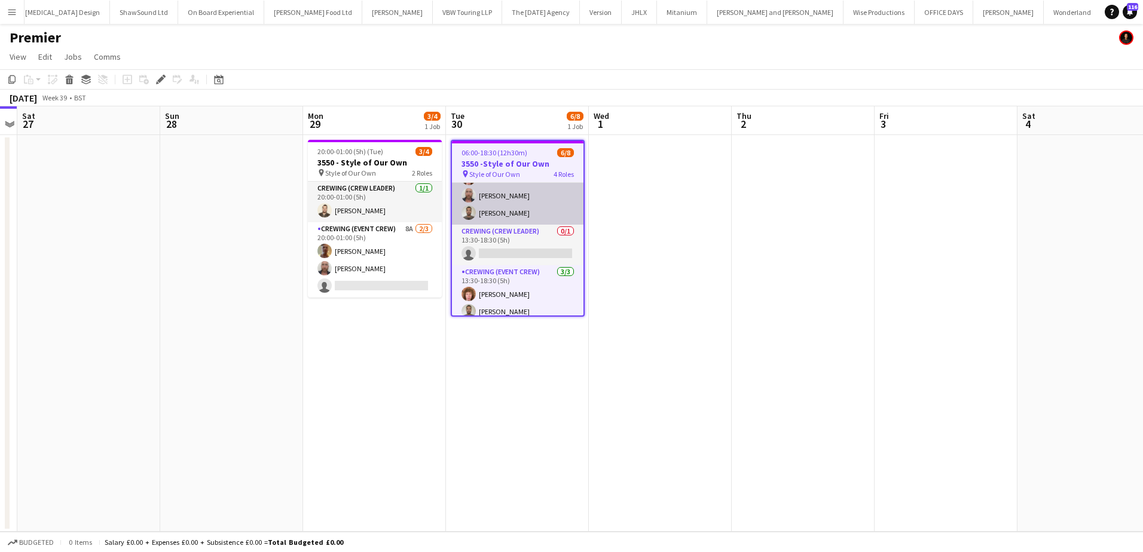
scroll to position [99, 0]
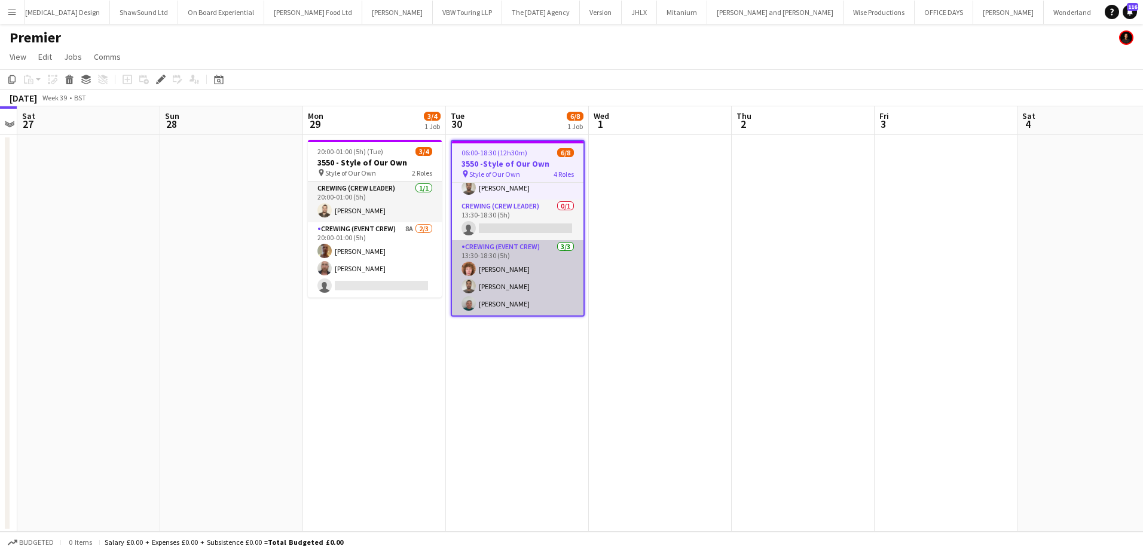
click at [543, 283] on app-card-role "Crewing (Event Crew) 3/3 13:30-18:30 (5h) Alfie Dyer Jordan Dunkley Brayden Dav…" at bounding box center [517, 277] width 131 height 75
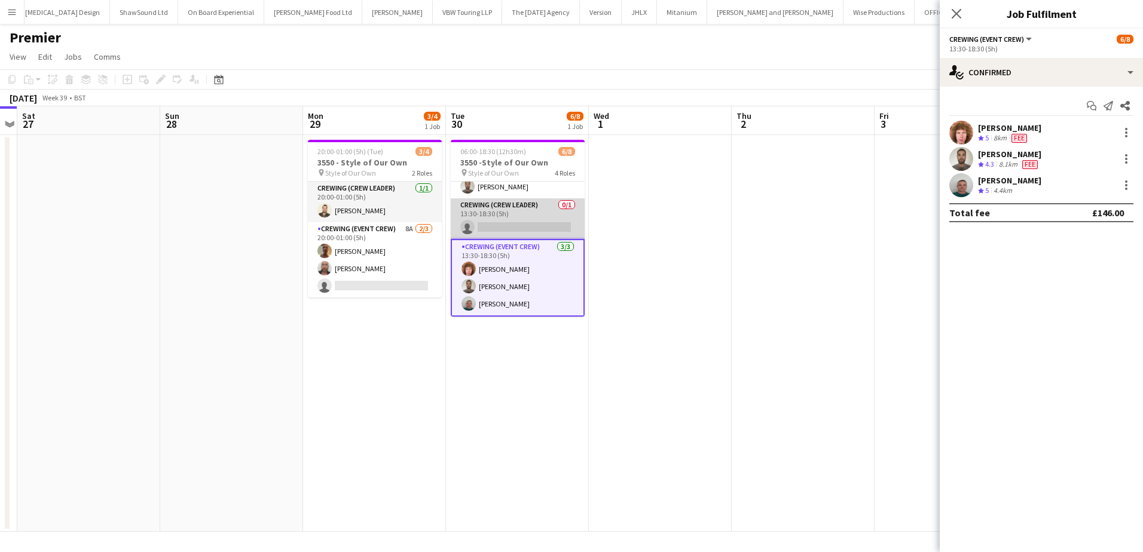
click at [549, 227] on app-card-role "Crewing (Crew Leader) 0/1 13:30-18:30 (5h) single-neutral-actions" at bounding box center [518, 218] width 134 height 41
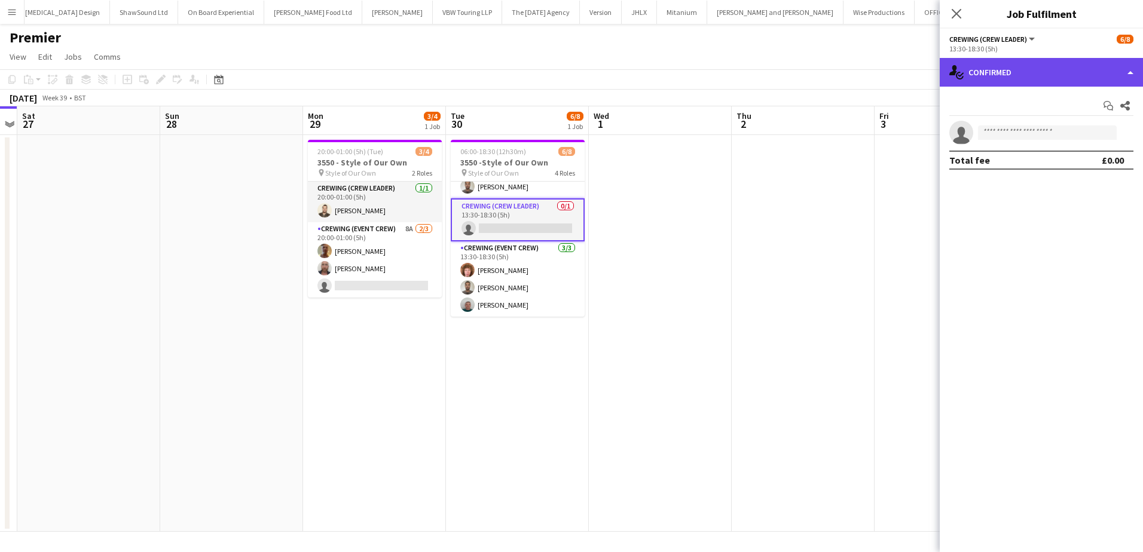
click at [1055, 74] on div "single-neutral-actions-check-2 Confirmed" at bounding box center [1040, 72] width 203 height 29
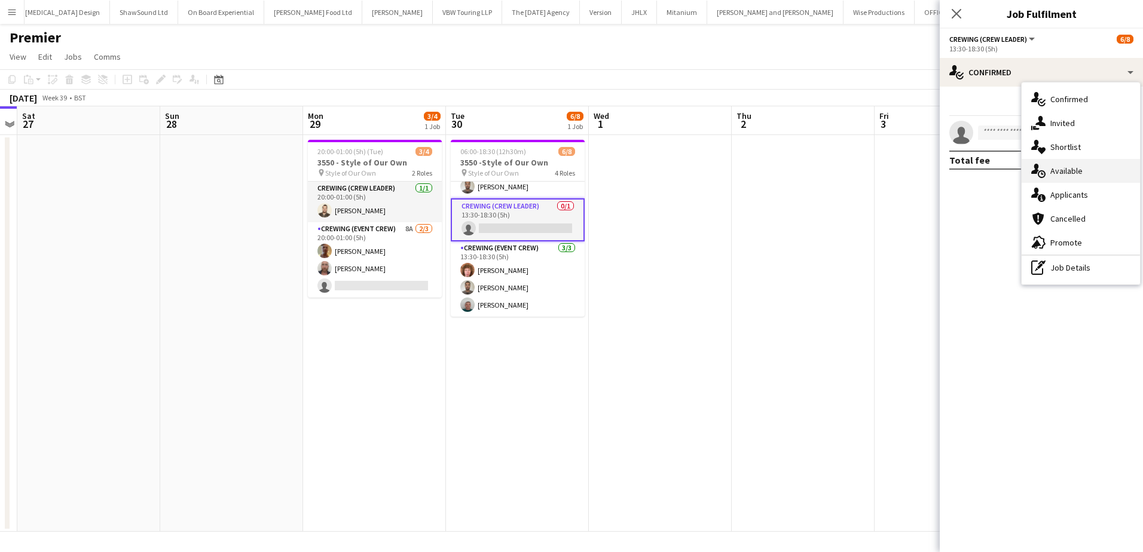
click at [1084, 182] on div "single-neutral-actions-upload Available" at bounding box center [1080, 171] width 118 height 24
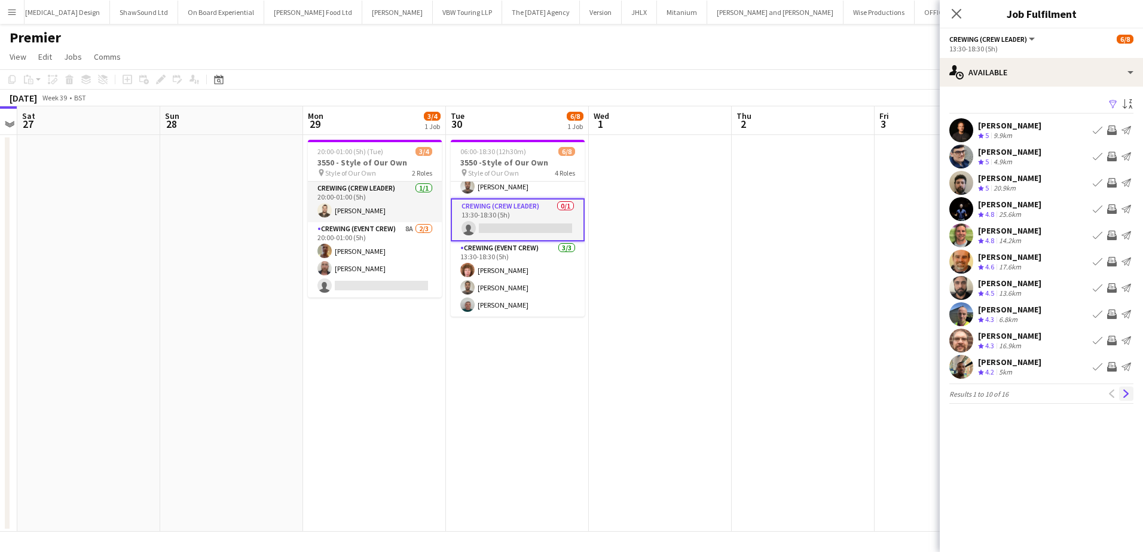
click at [1124, 393] on app-icon "Next" at bounding box center [1126, 394] width 8 height 8
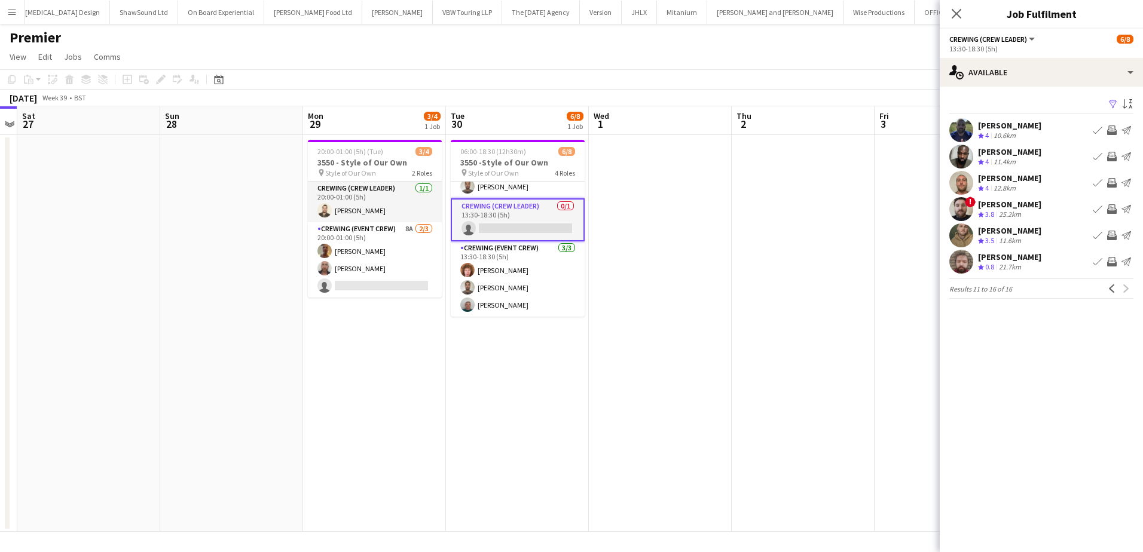
click at [1033, 179] on div "Stephen Lyle Crew rating 4 12.8km Book crew Invite crew Send notification" at bounding box center [1040, 183] width 203 height 24
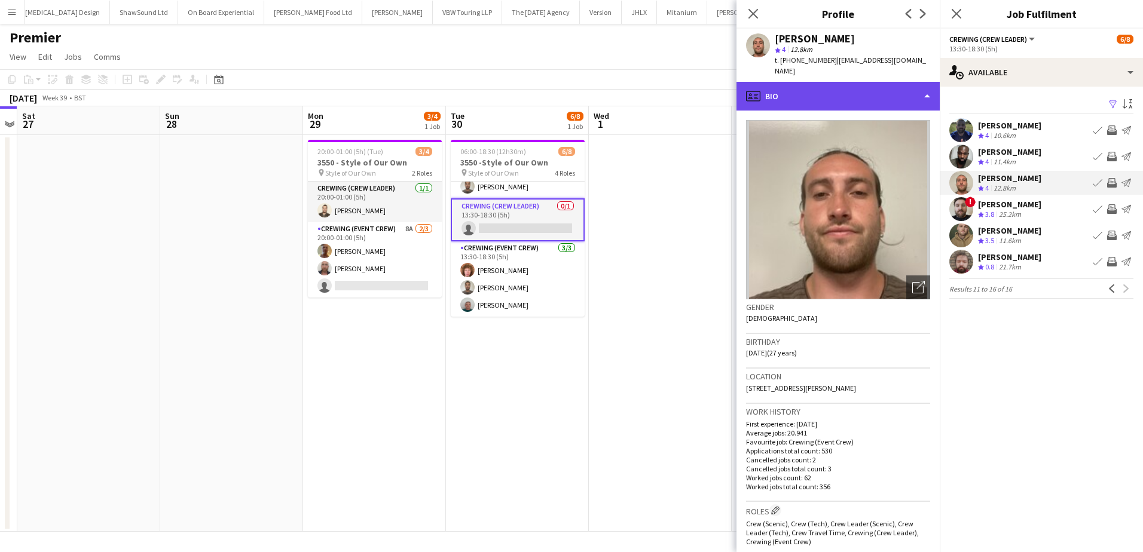
click at [868, 82] on div "profile Bio" at bounding box center [837, 96] width 203 height 29
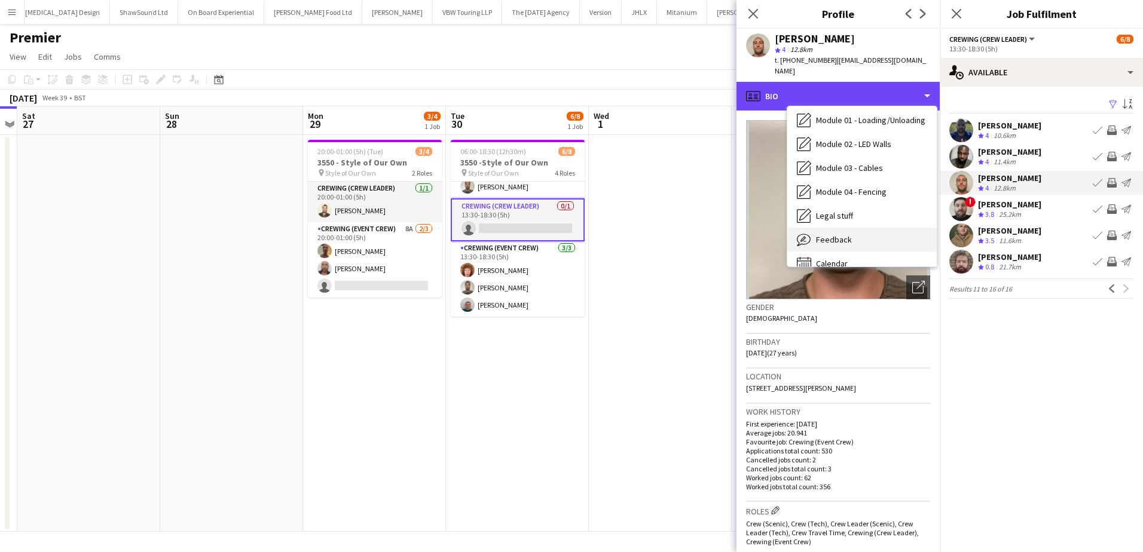
scroll to position [256, 0]
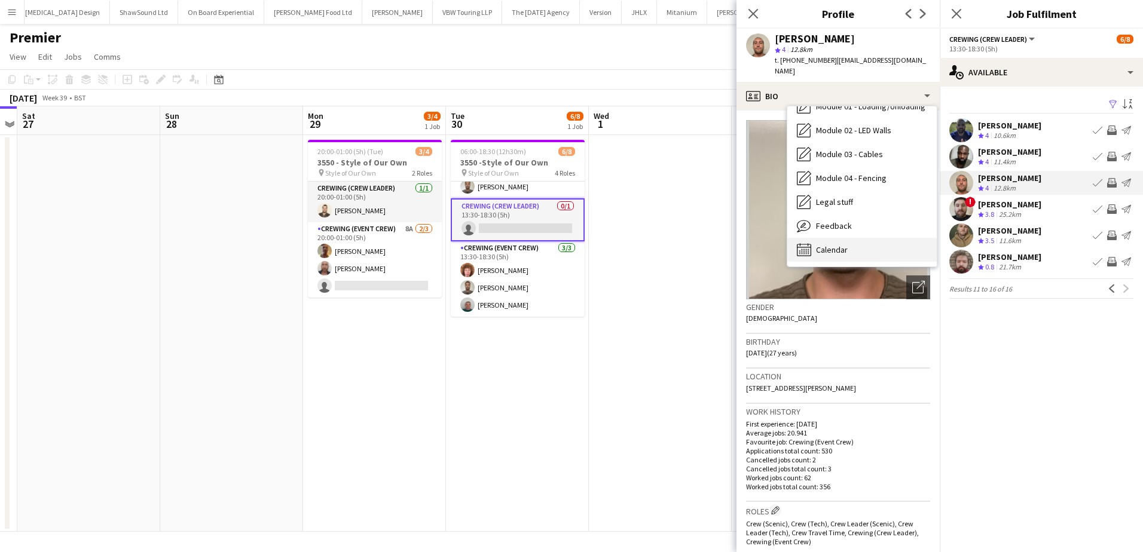
click at [845, 244] on span "Calendar" at bounding box center [832, 249] width 32 height 11
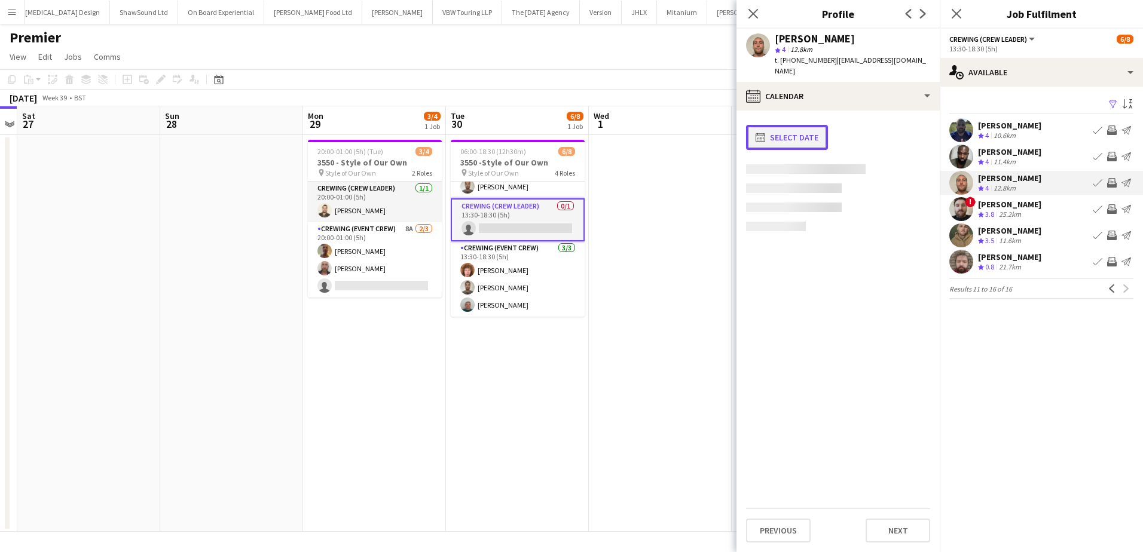
click at [783, 125] on button "calendar-full Select date" at bounding box center [787, 137] width 82 height 25
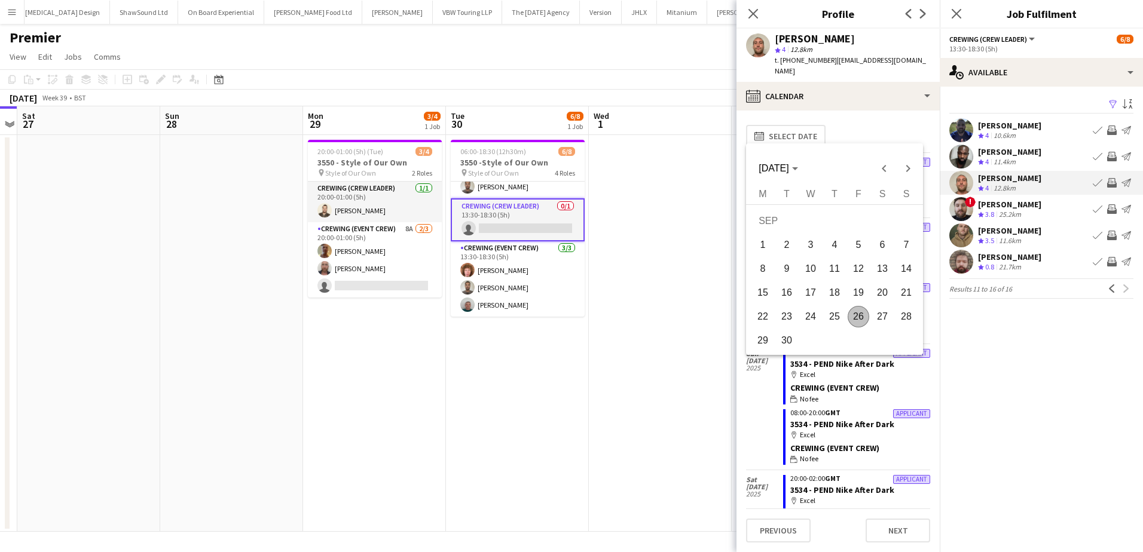
click at [787, 339] on span "30" at bounding box center [787, 341] width 22 height 22
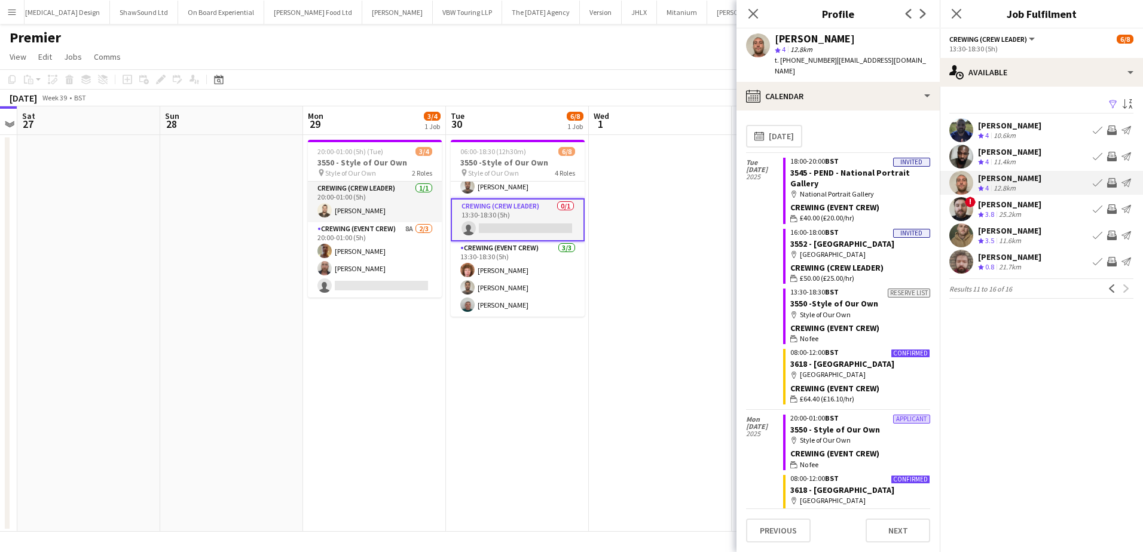
click at [1111, 183] on app-icon "Invite crew" at bounding box center [1112, 183] width 10 height 10
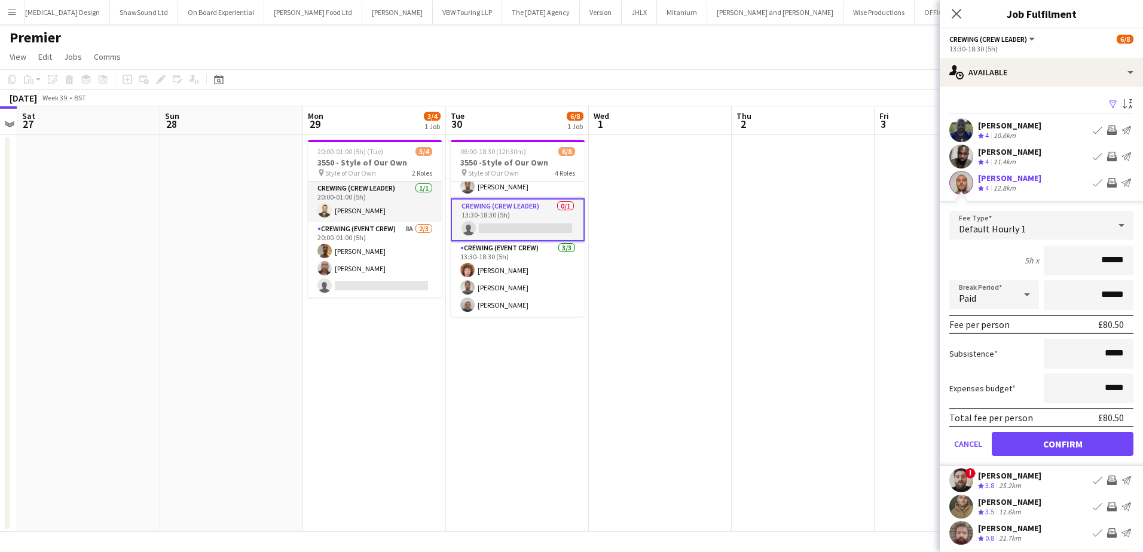
drag, startPoint x: 1089, startPoint y: 261, endPoint x: 1133, endPoint y: 257, distance: 43.8
click at [1133, 257] on form "Fee Type Default Hourly 1 5h x ****** Break Period Paid ****** Fee per person £…" at bounding box center [1040, 338] width 203 height 255
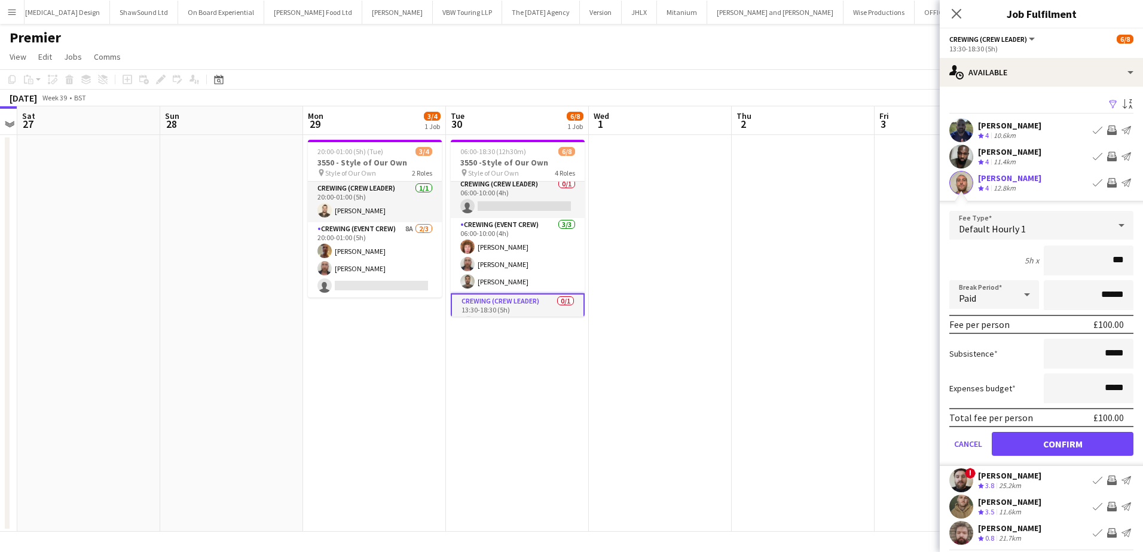
scroll to position [0, 0]
type input "***"
click at [538, 206] on app-card-role "Crewing (Crew Leader) 0/1 06:00-10:00 (4h) single-neutral-actions" at bounding box center [518, 202] width 134 height 41
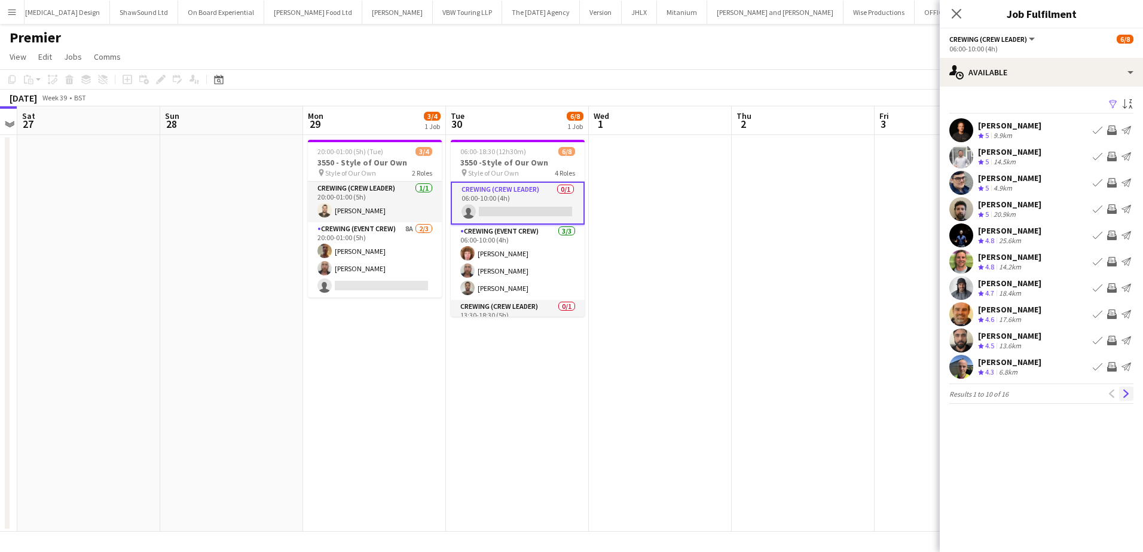
click at [1125, 395] on app-icon "Next" at bounding box center [1126, 394] width 8 height 8
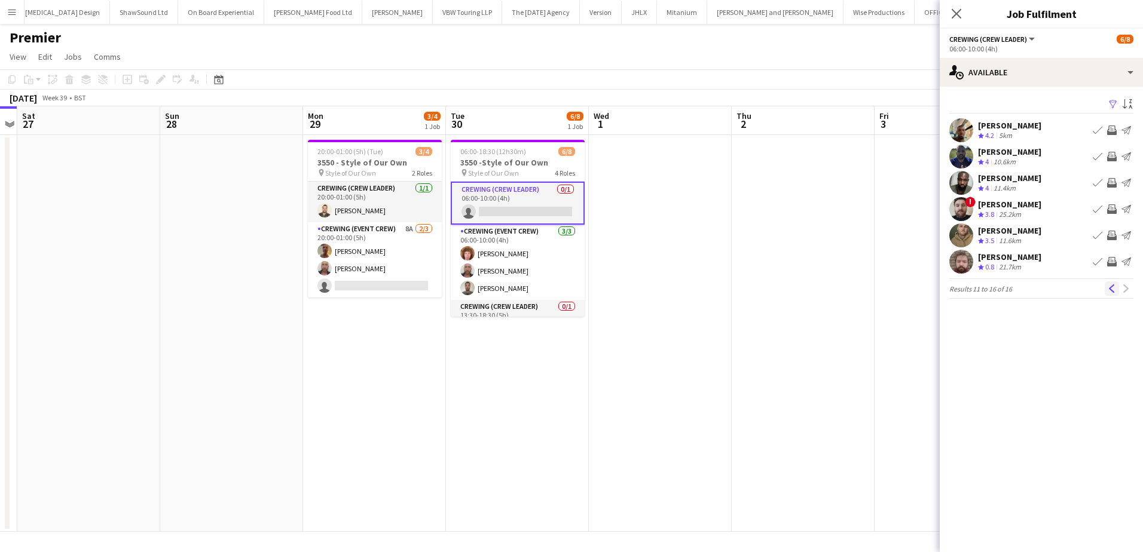
click at [1116, 288] on button "Previous" at bounding box center [1111, 288] width 14 height 14
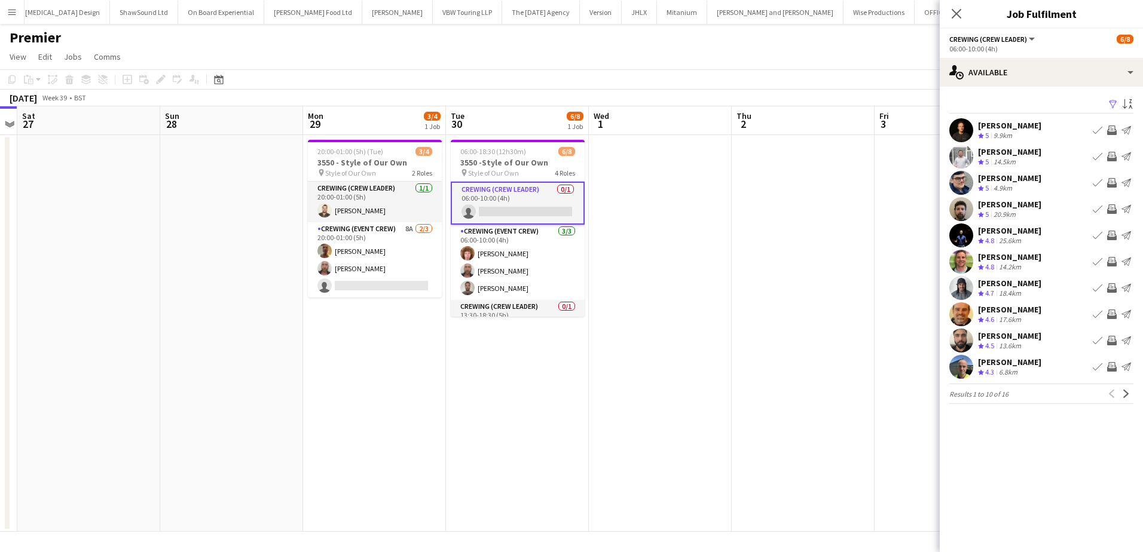
click at [1113, 154] on app-icon "Invite crew" at bounding box center [1112, 157] width 10 height 10
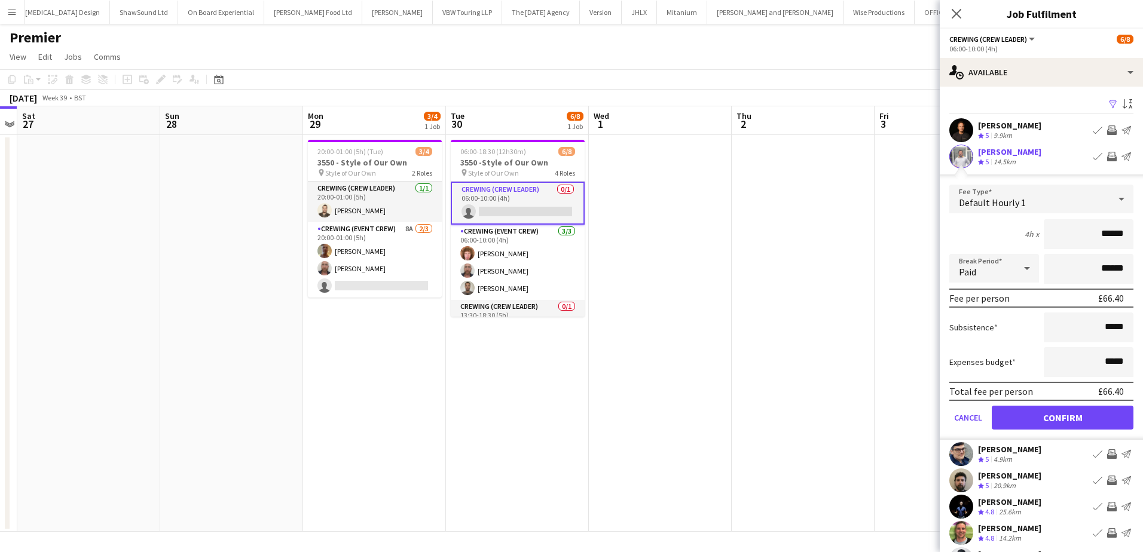
drag, startPoint x: 1085, startPoint y: 232, endPoint x: 1128, endPoint y: 234, distance: 43.1
click at [1128, 234] on form "Fee Type Default Hourly 1 4h x ****** Break Period Paid ****** Fee per person £…" at bounding box center [1040, 312] width 203 height 255
type input "***"
click at [1090, 415] on button "Confirm" at bounding box center [1062, 418] width 142 height 24
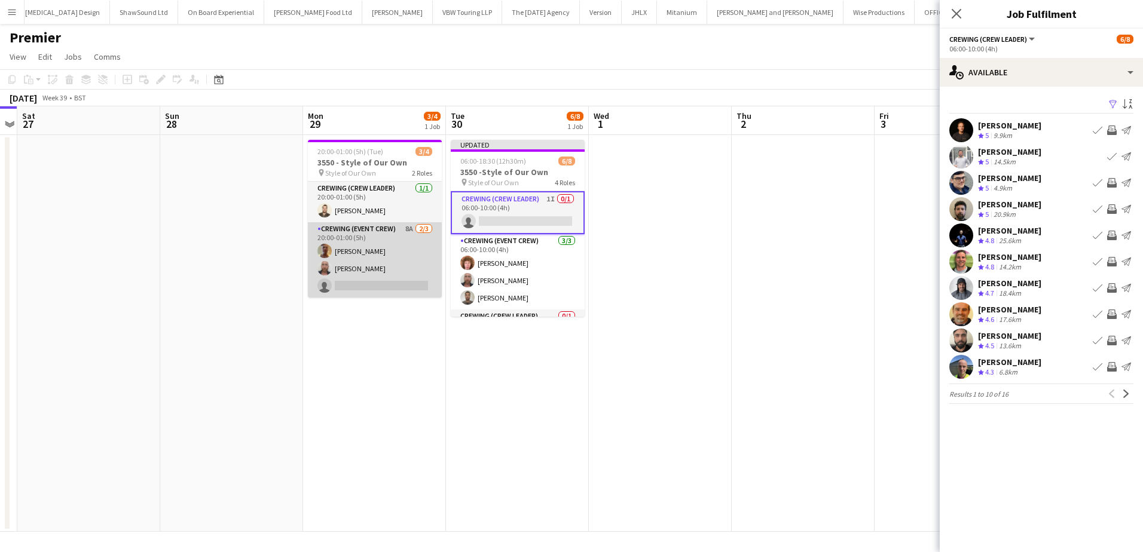
click at [384, 270] on app-card-role "Crewing (Event Crew) 8A 2/3 20:00-01:00 (5h) Jason Aspinall Sandy Grierson sing…" at bounding box center [375, 259] width 134 height 75
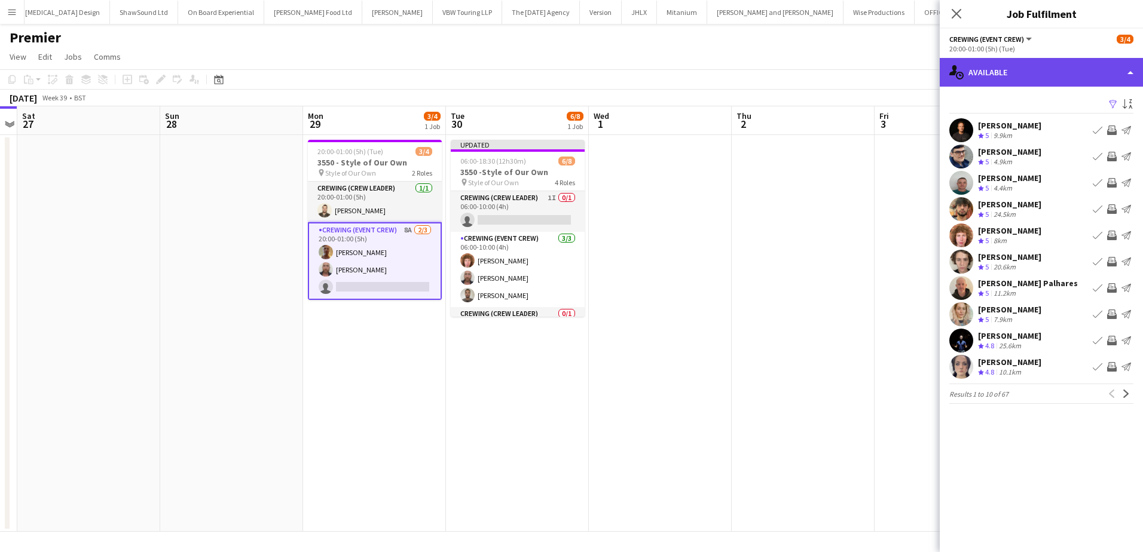
click at [1082, 79] on div "single-neutral-actions-upload Available" at bounding box center [1040, 72] width 203 height 29
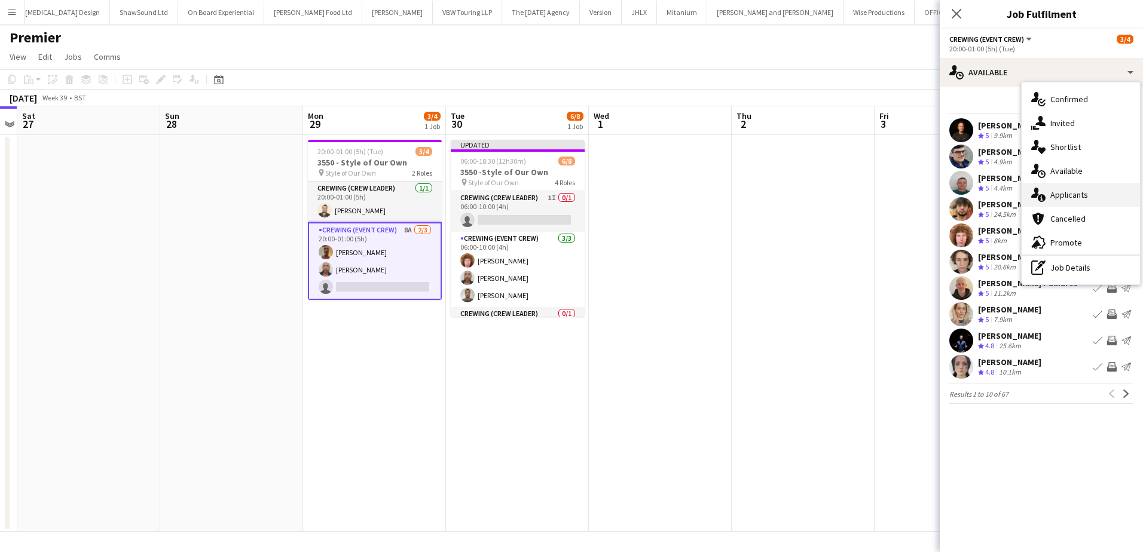
click at [1079, 200] on span "Applicants" at bounding box center [1069, 194] width 38 height 11
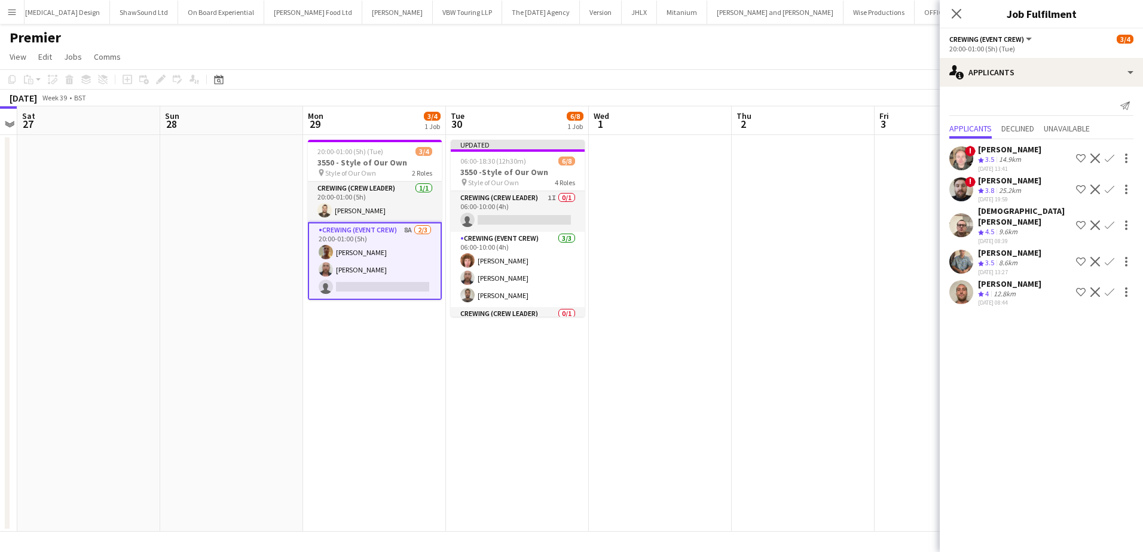
click at [1107, 287] on app-icon "Confirm" at bounding box center [1109, 292] width 10 height 10
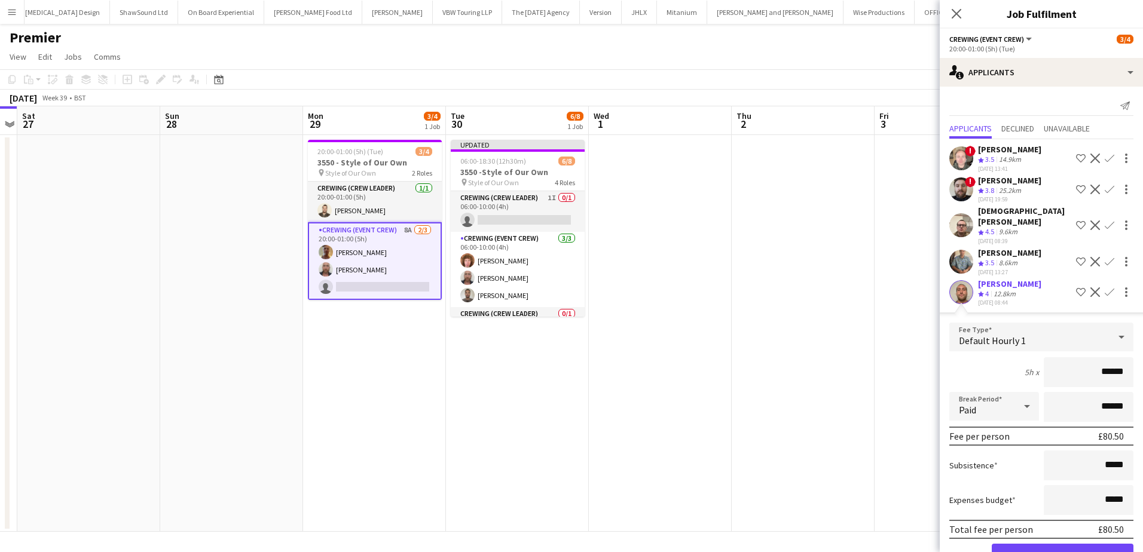
click at [832, 230] on app-date-cell at bounding box center [803, 333] width 143 height 397
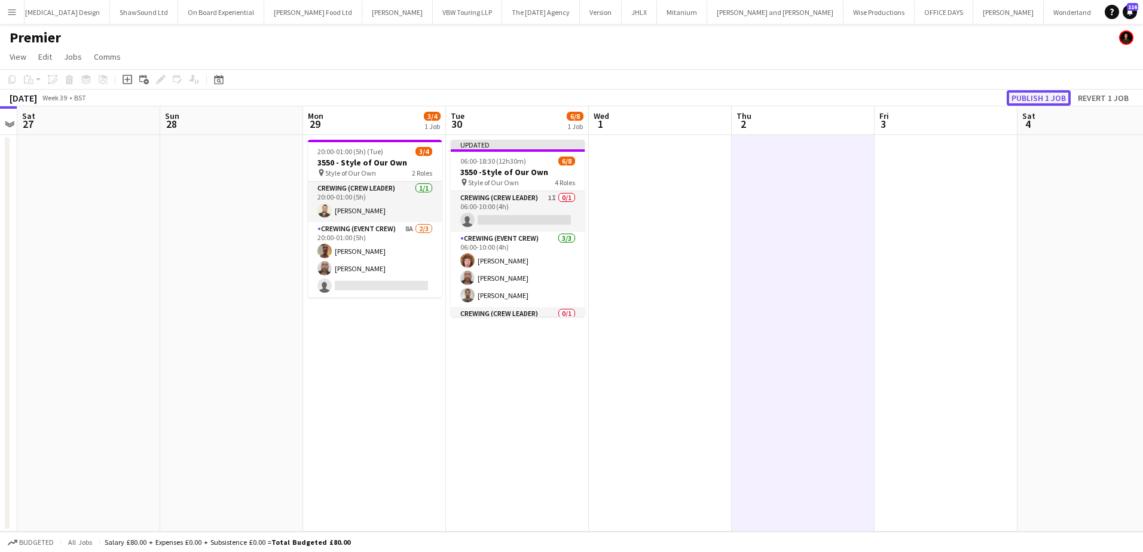
click at [1047, 98] on button "Publish 1 job" at bounding box center [1038, 98] width 64 height 16
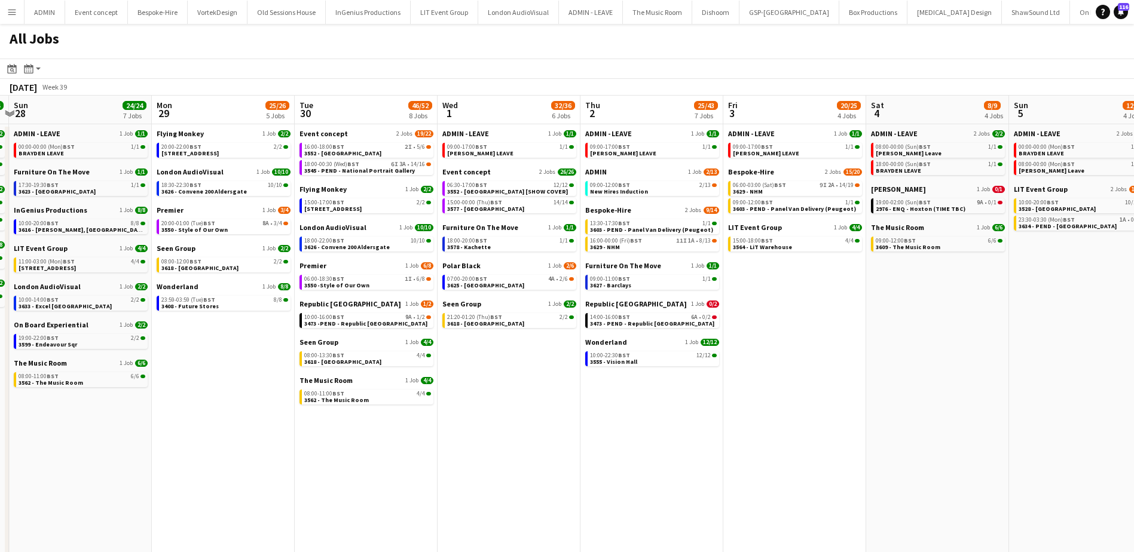
drag, startPoint x: 796, startPoint y: 461, endPoint x: 377, endPoint y: 382, distance: 426.8
click at [377, 382] on app-calendar-viewport "Thu 25 68/68 11 Jobs Fri 26 21/21 10 Jobs Sat 27 34/34 6 Jobs Sun 28 24/24 7 Jo…" at bounding box center [567, 333] width 1134 height 475
click at [657, 244] on link "16:00-00:00 (Fri) BST 11I 1A • 8/13 3629 - NHM" at bounding box center [652, 244] width 127 height 14
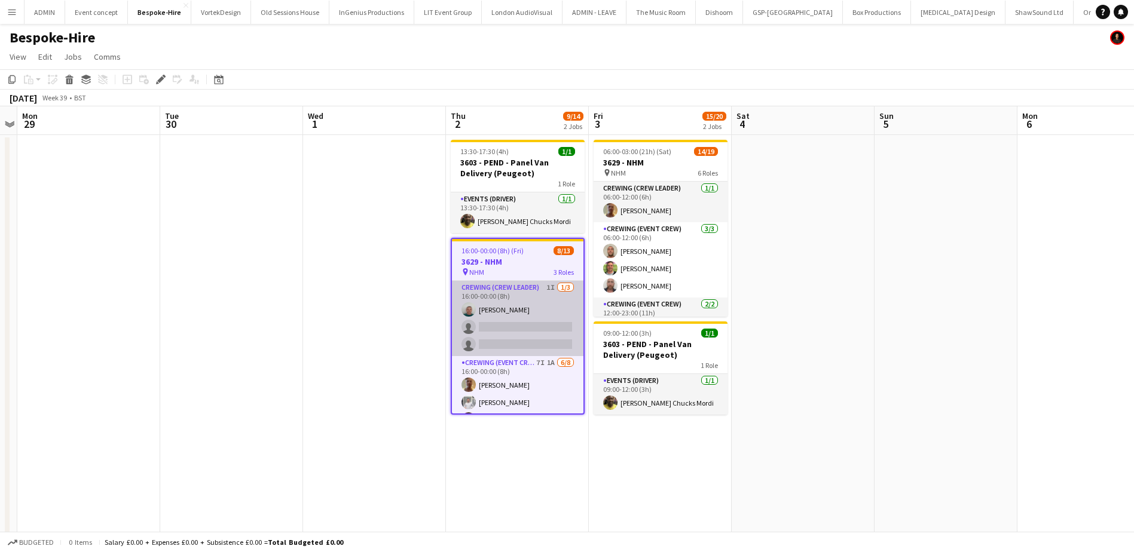
click at [537, 328] on app-card-role "Crewing (Crew Leader) 1I 1/3 16:00-00:00 (8h) Brayden Davison single-neutral-ac…" at bounding box center [517, 318] width 131 height 75
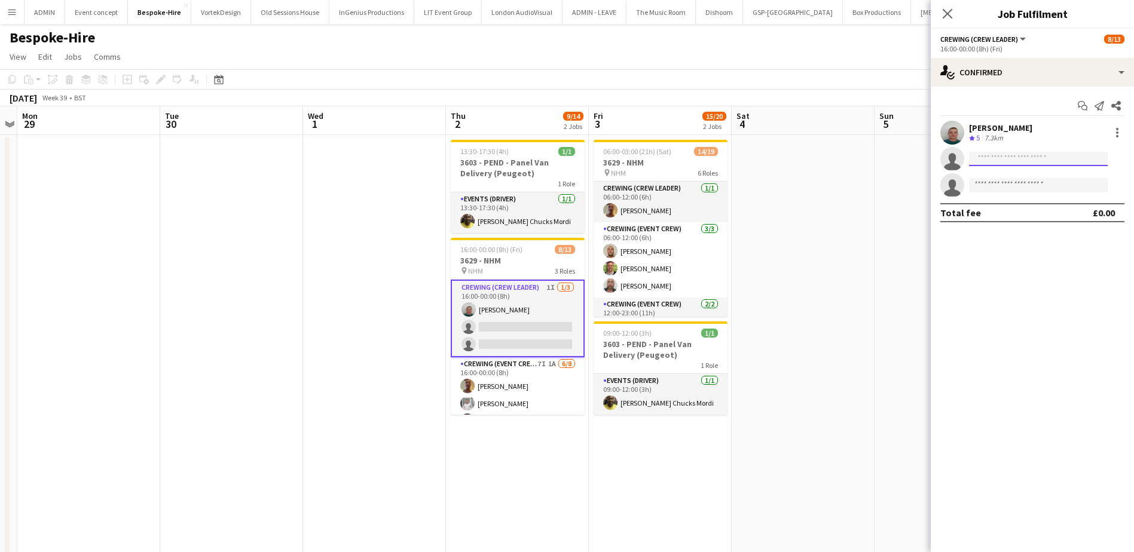
click at [983, 163] on input at bounding box center [1038, 159] width 139 height 14
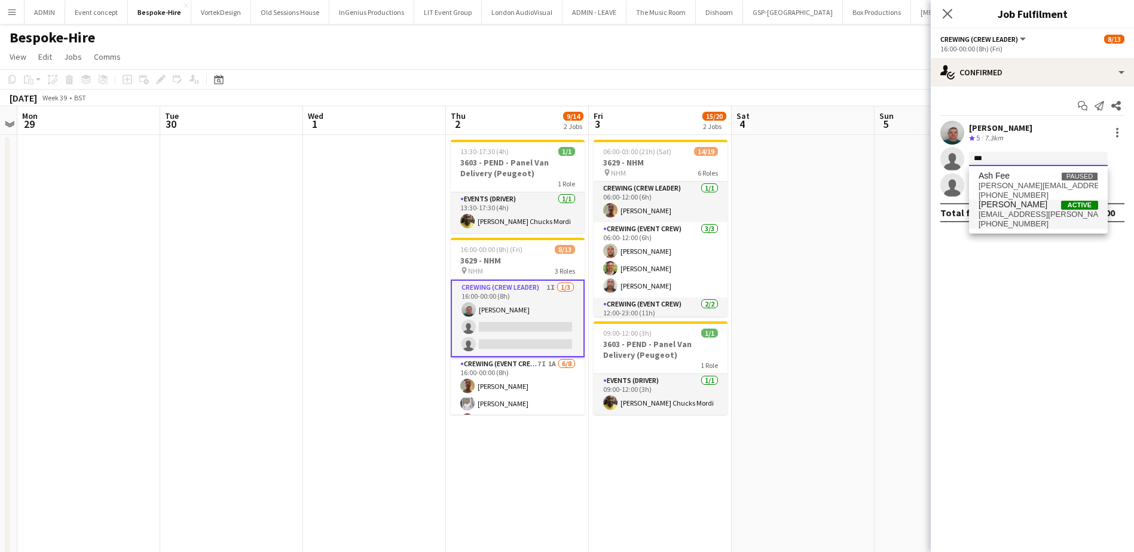
type input "***"
click at [1023, 221] on span "+4407745847382" at bounding box center [1038, 224] width 120 height 10
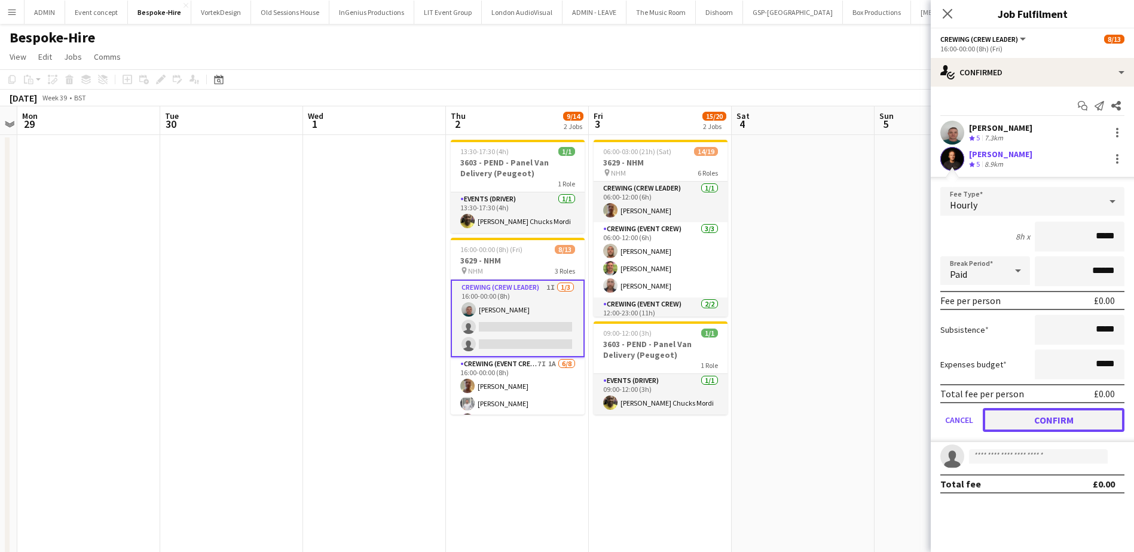
click at [1059, 420] on button "Confirm" at bounding box center [1054, 420] width 142 height 24
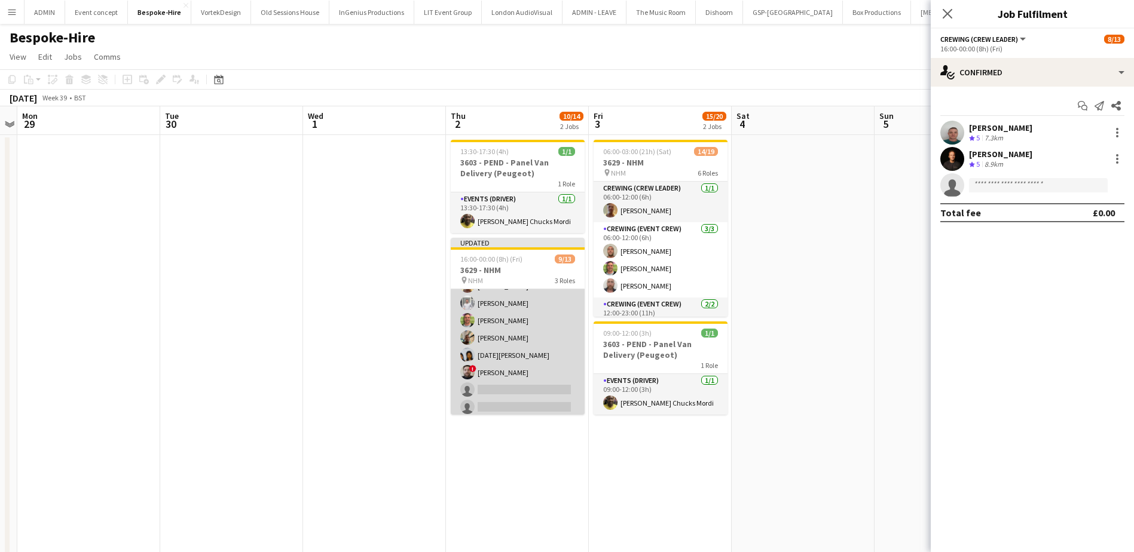
scroll to position [112, 0]
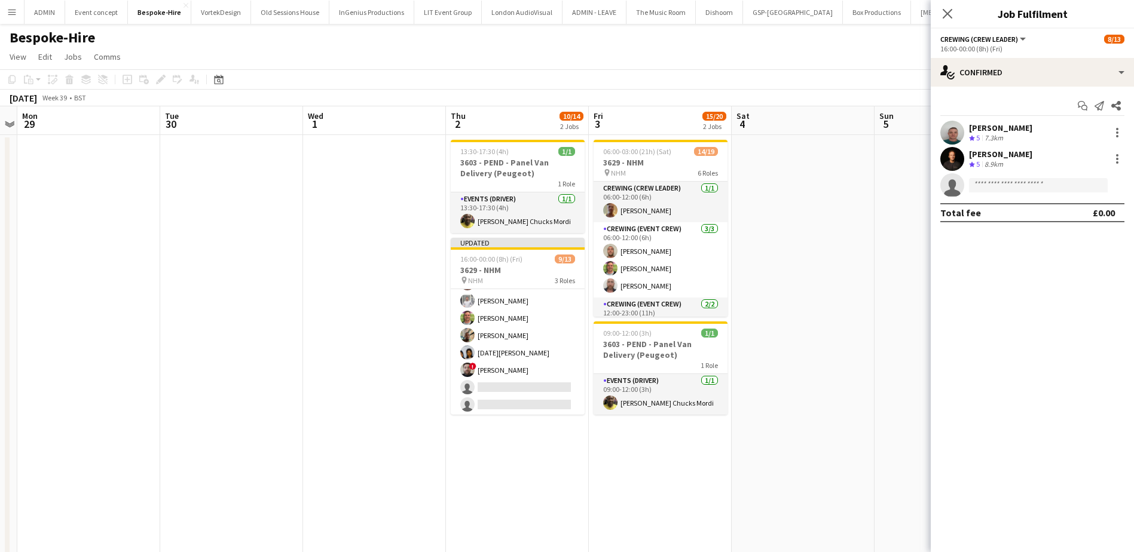
click at [779, 301] on app-date-cell at bounding box center [803, 394] width 143 height 519
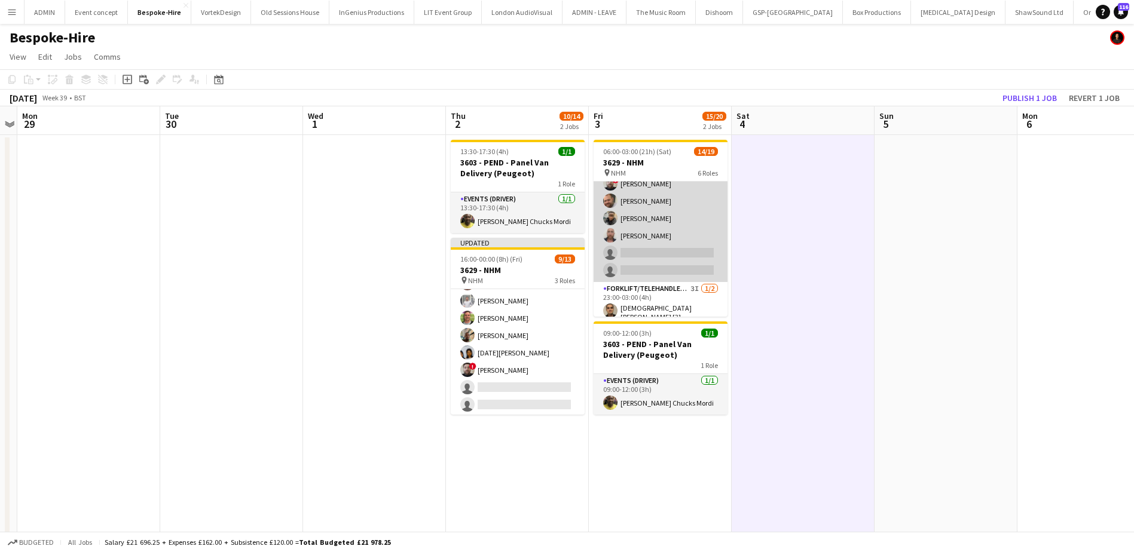
scroll to position [334, 0]
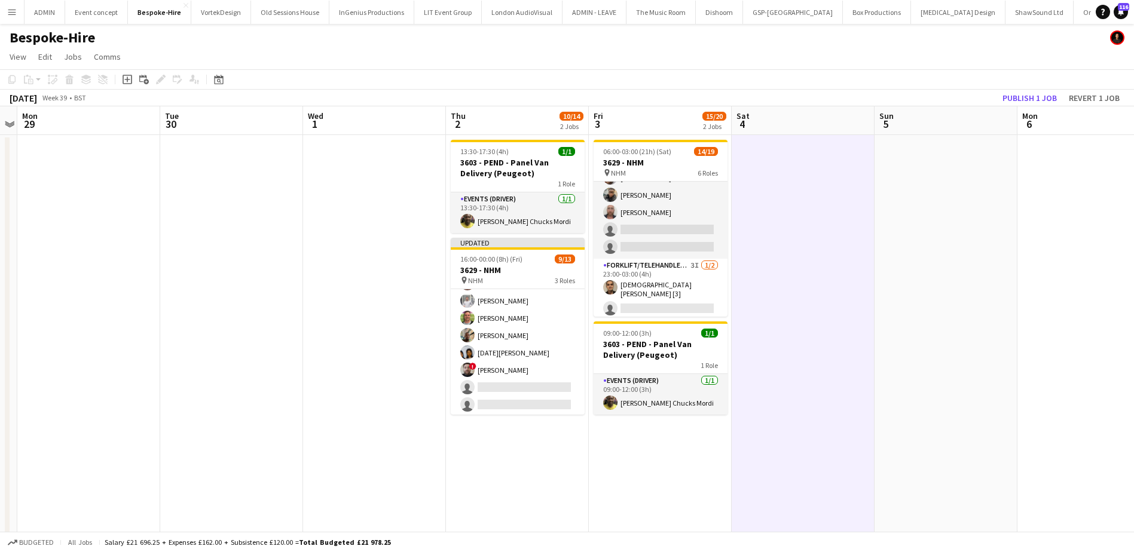
click at [984, 304] on app-date-cell at bounding box center [945, 394] width 143 height 519
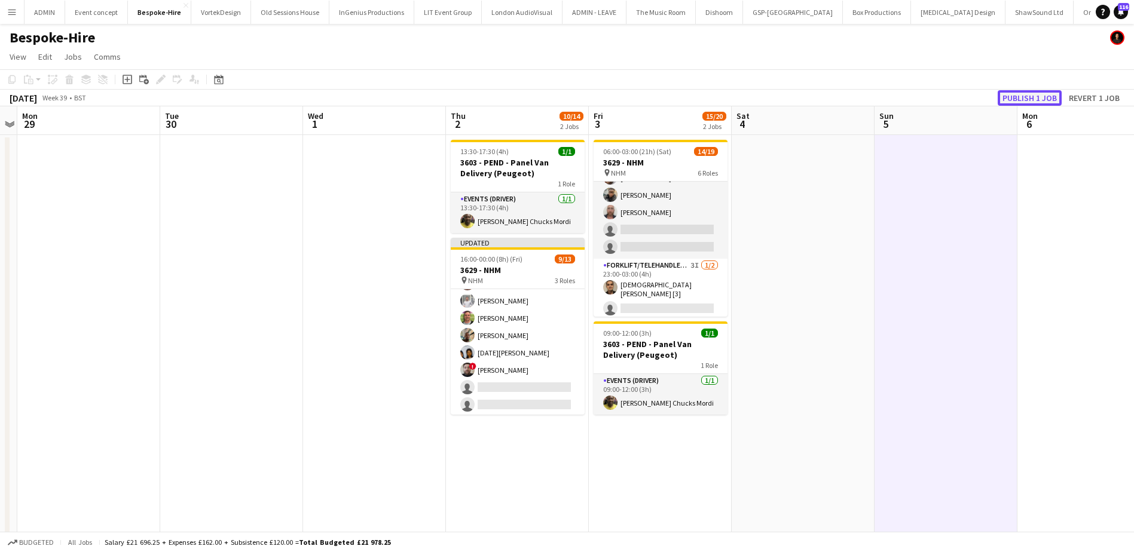
click at [1036, 102] on button "Publish 1 job" at bounding box center [1029, 98] width 64 height 16
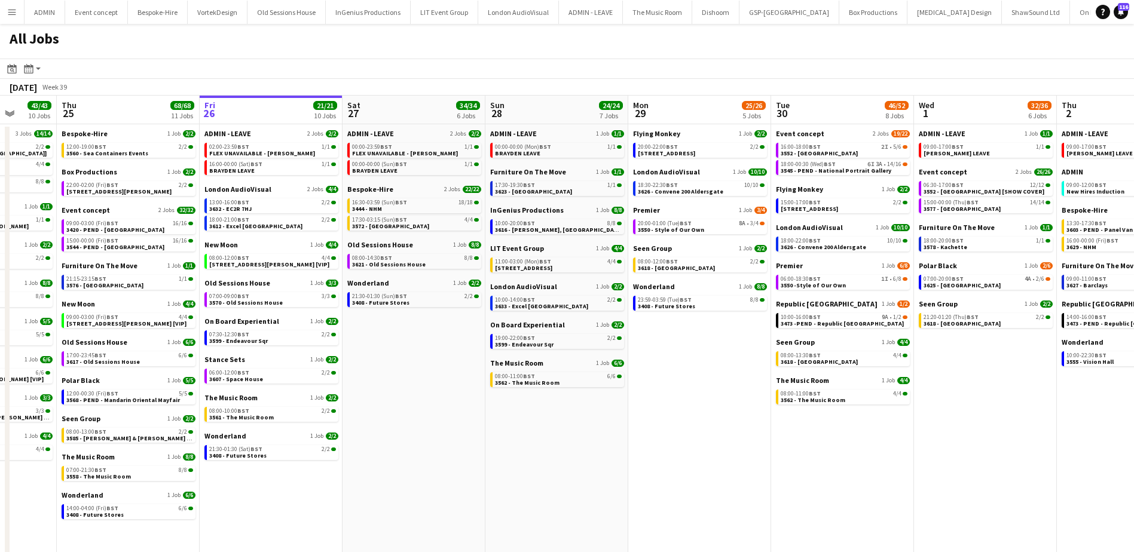
scroll to position [0, 365]
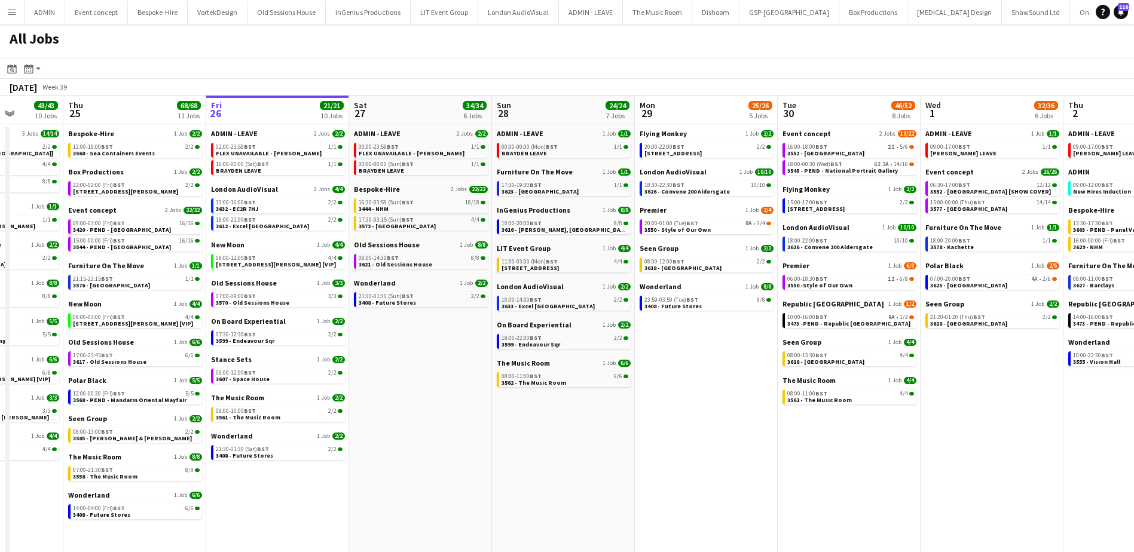
drag, startPoint x: 338, startPoint y: 357, endPoint x: 401, endPoint y: 363, distance: 63.6
click at [401, 363] on app-calendar-viewport "Mon 22 55/56 9 Jobs Tue 23 20/20 7 Jobs Wed 24 43/43 10 Jobs Thu 25 68/68 11 Jo…" at bounding box center [567, 333] width 1134 height 475
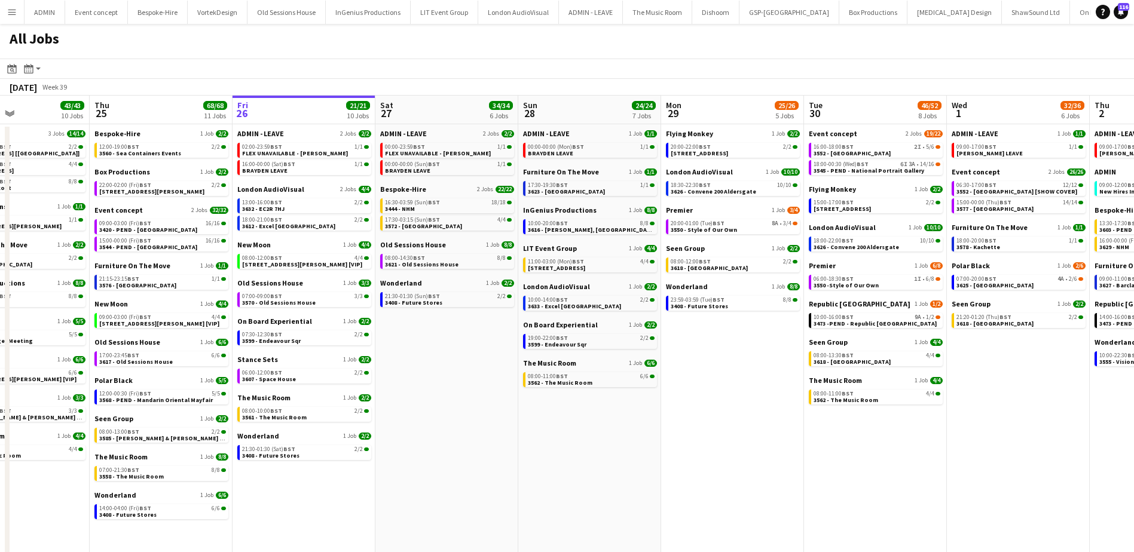
drag, startPoint x: 1031, startPoint y: 411, endPoint x: 904, endPoint y: 378, distance: 131.5
click at [914, 382] on app-calendar-viewport "Mon 22 55/56 9 Jobs Tue 23 20/20 7 Jobs Wed 24 43/43 10 Jobs Thu 25 68/68 11 Jo…" at bounding box center [567, 333] width 1134 height 475
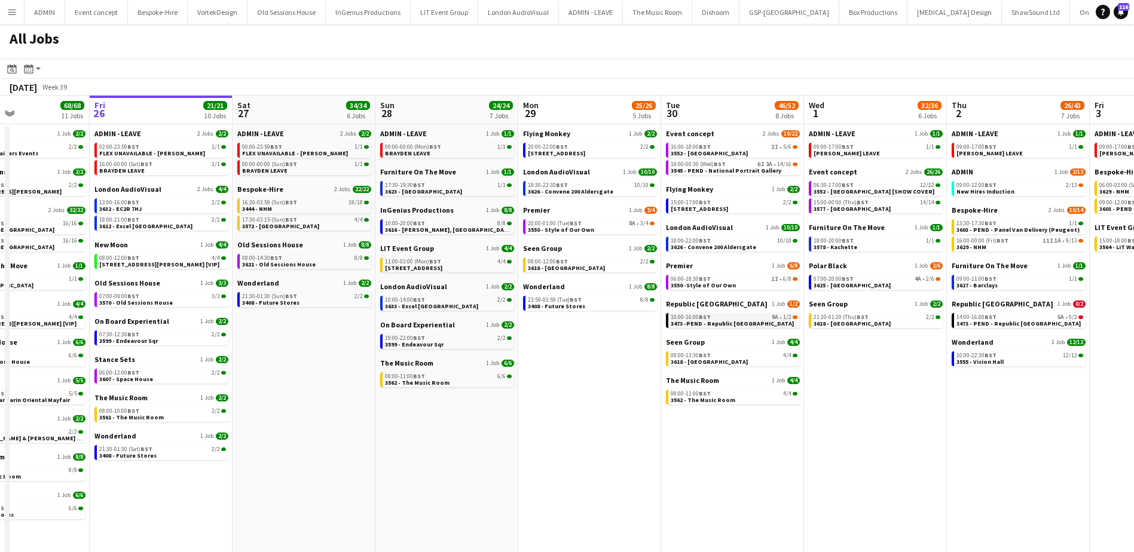
scroll to position [0, 342]
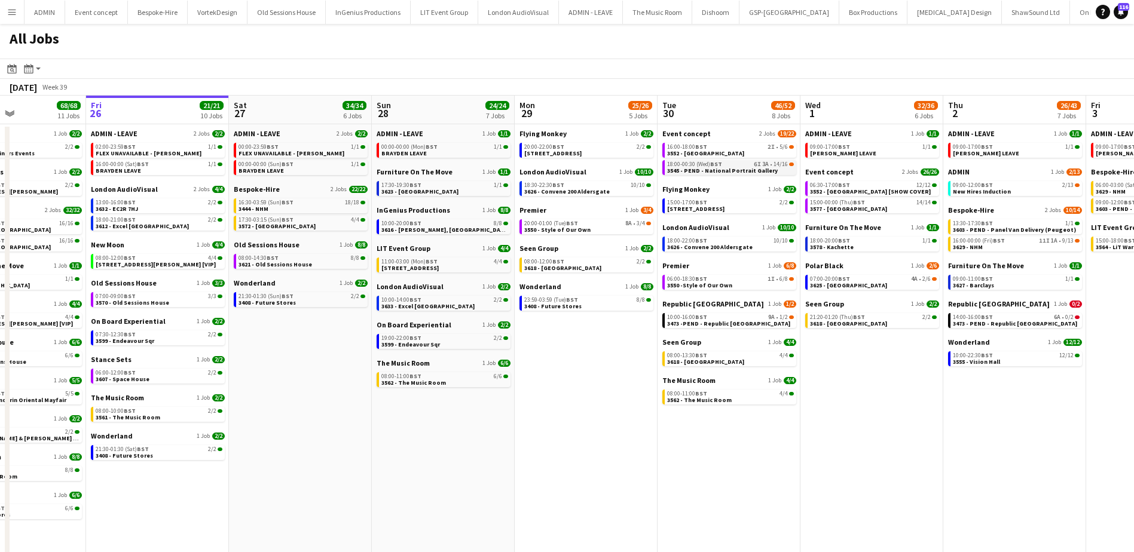
click at [735, 167] on span "3545 - PEND - National Portrait Gallery" at bounding box center [722, 171] width 111 height 8
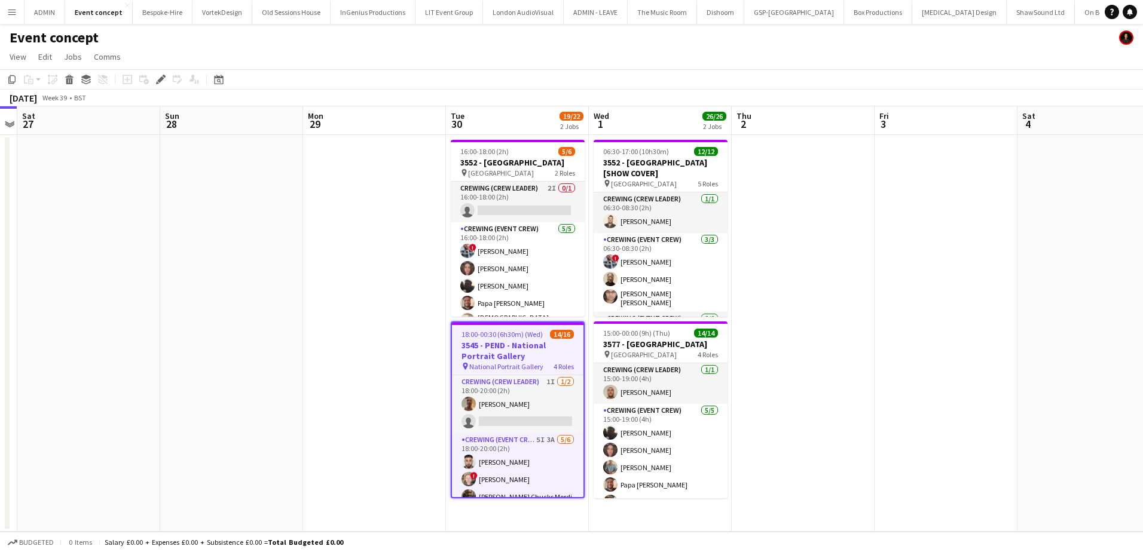
click at [546, 195] on app-card-role "Crewing (Crew Leader) 2I 0/1 16:00-18:00 (2h) single-neutral-actions" at bounding box center [518, 202] width 134 height 41
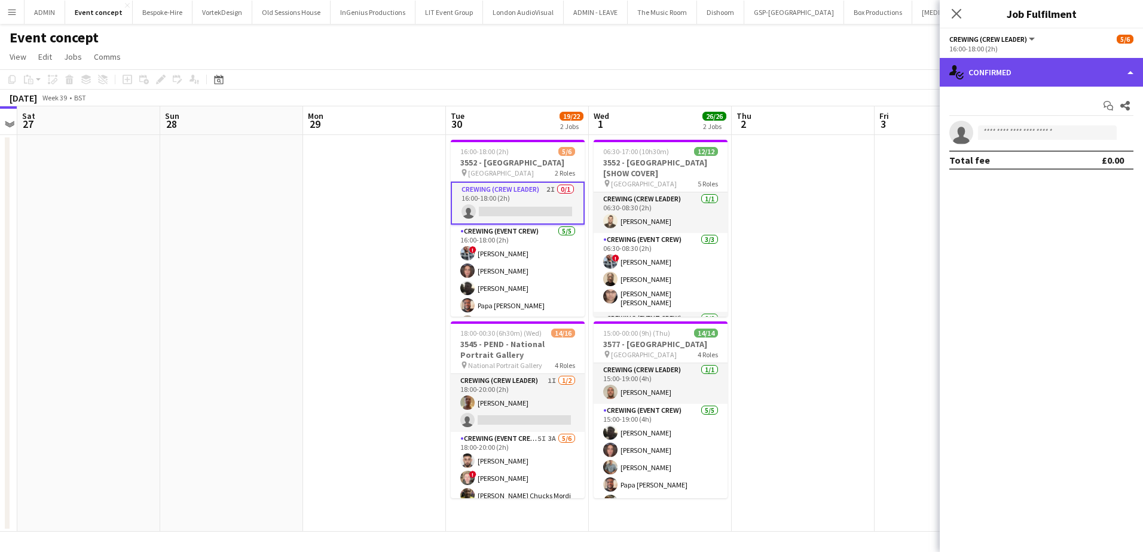
click at [1008, 72] on div "single-neutral-actions-check-2 Confirmed" at bounding box center [1040, 72] width 203 height 29
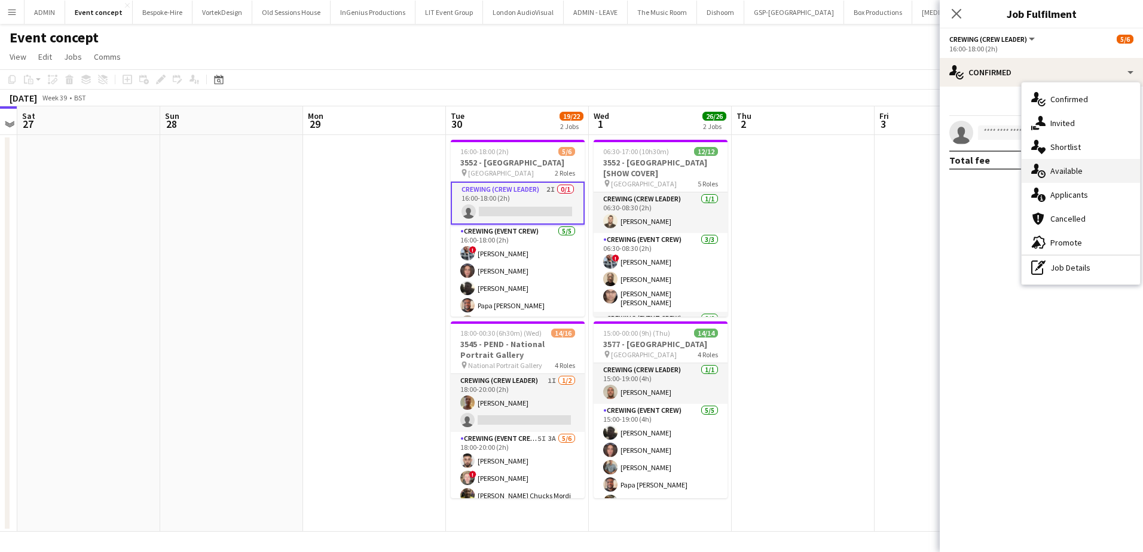
click at [1075, 171] on span "Available" at bounding box center [1066, 171] width 32 height 11
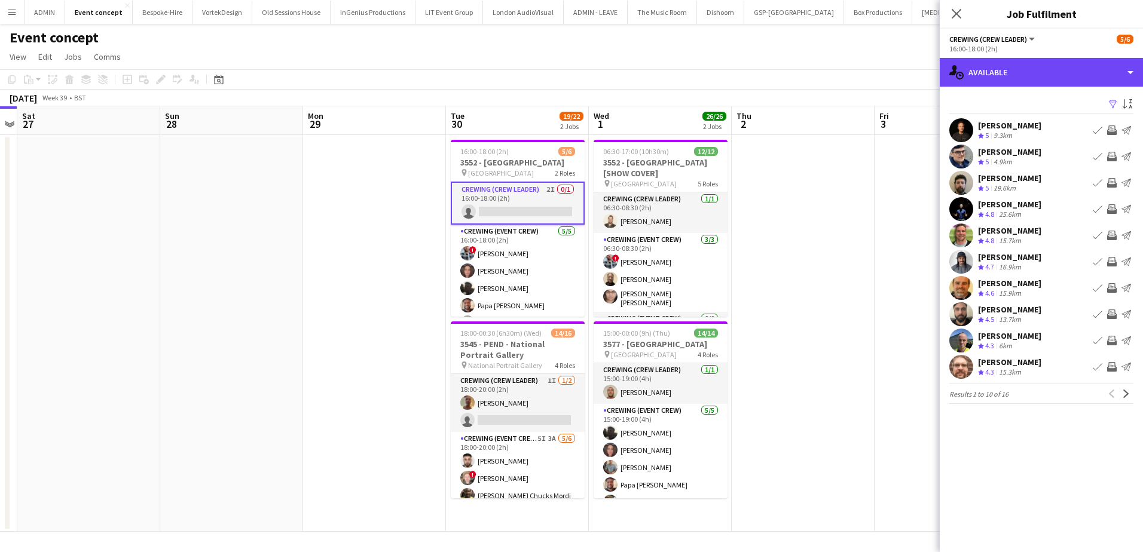
click at [1034, 85] on div "single-neutral-actions-upload Available" at bounding box center [1040, 72] width 203 height 29
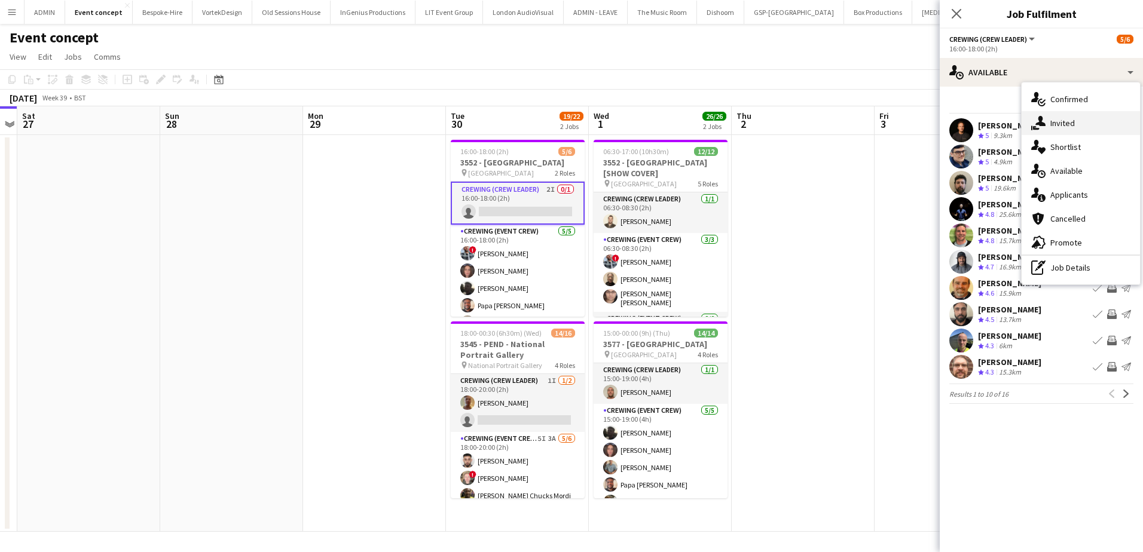
click at [1082, 121] on div "single-neutral-actions-share-1 Invited" at bounding box center [1080, 123] width 118 height 24
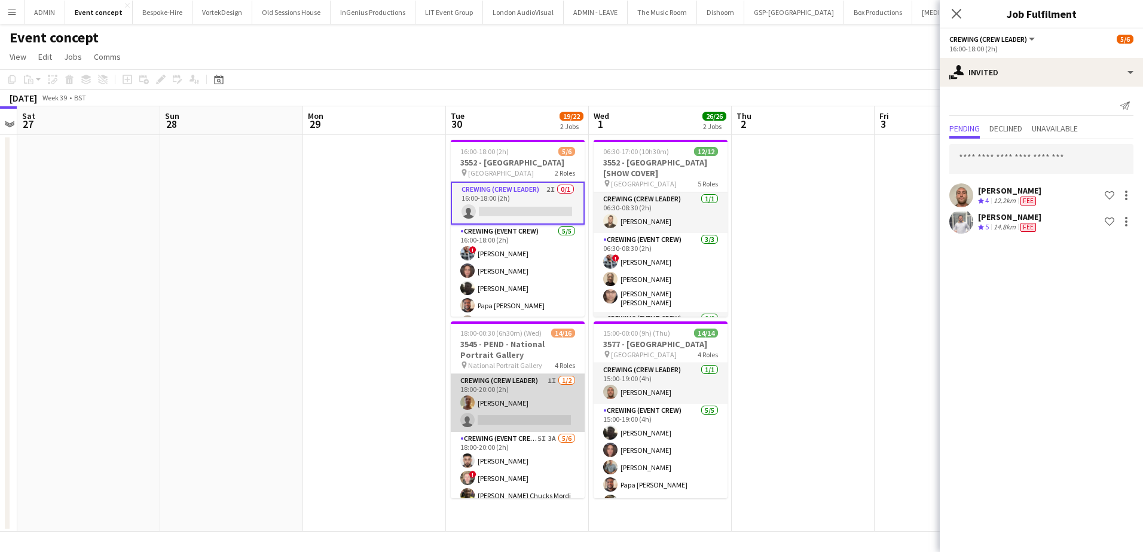
click at [534, 415] on app-card-role "Crewing (Crew Leader) 1I 1/2 18:00-20:00 (2h) Jason Aspinall single-neutral-act…" at bounding box center [518, 403] width 134 height 58
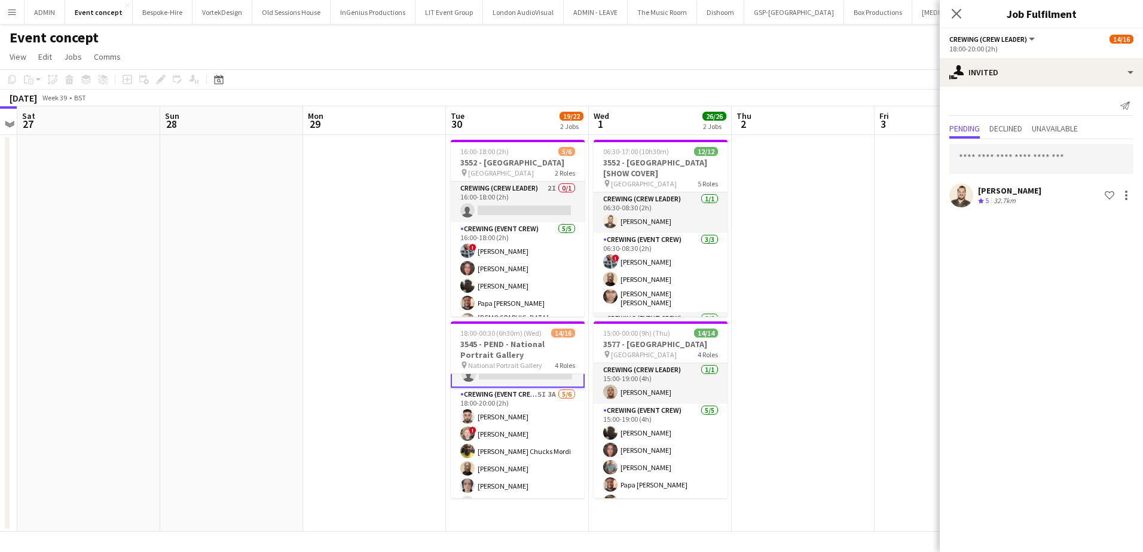
scroll to position [10, 0]
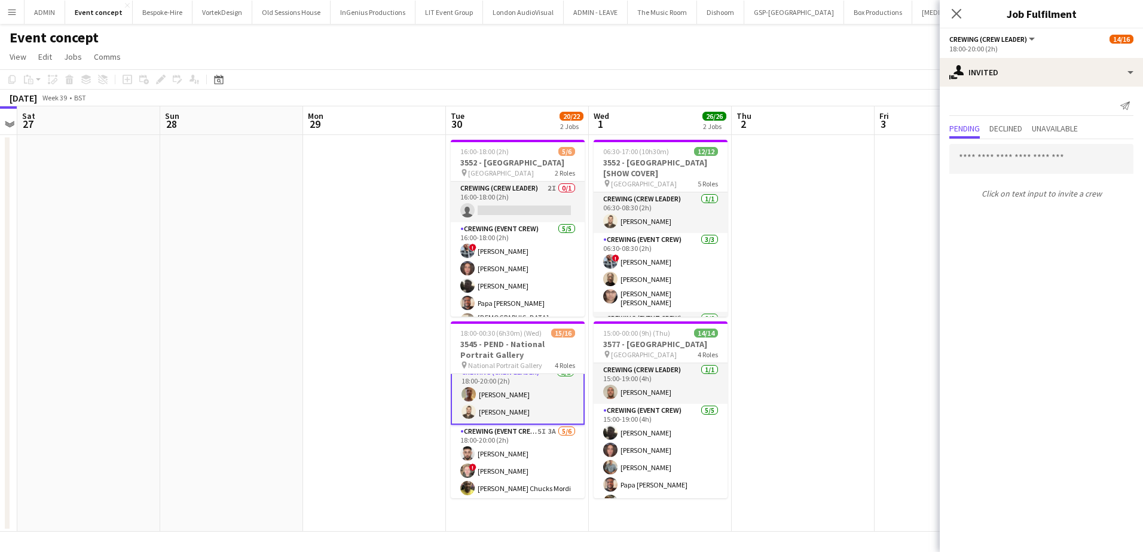
click at [532, 401] on app-card-role "Crewing (Crew Leader) 2/2 18:00-20:00 (2h) Jason Aspinall Christopher Lane" at bounding box center [518, 395] width 134 height 60
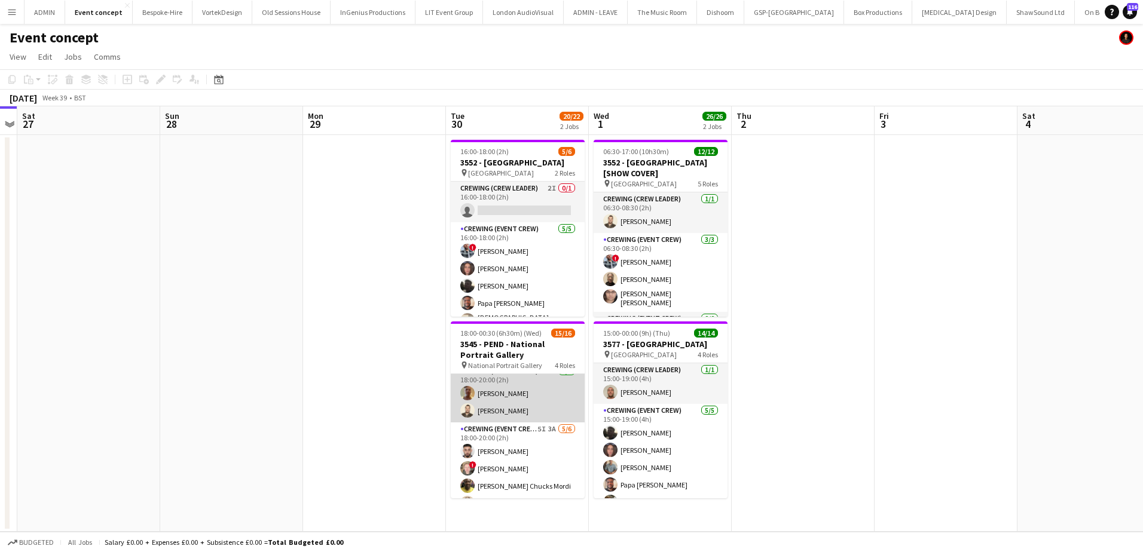
scroll to position [8, 0]
click at [500, 398] on app-card-role "Crewing (Crew Leader) 2/2 18:00-20:00 (2h) Jason Aspinall Christopher Lane" at bounding box center [518, 395] width 134 height 58
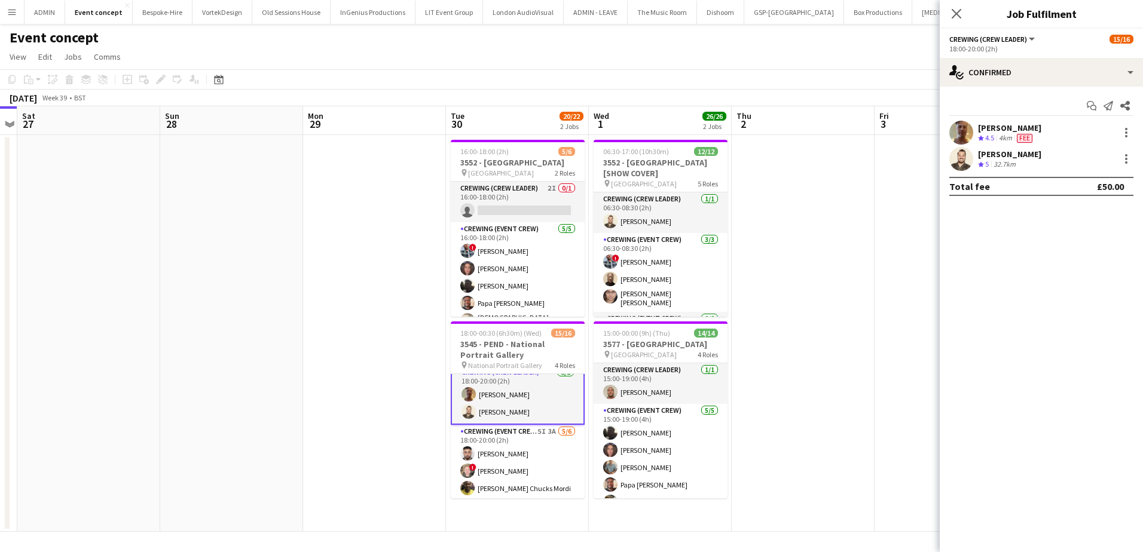
click at [995, 158] on div "Christopher Lane" at bounding box center [1009, 154] width 63 height 11
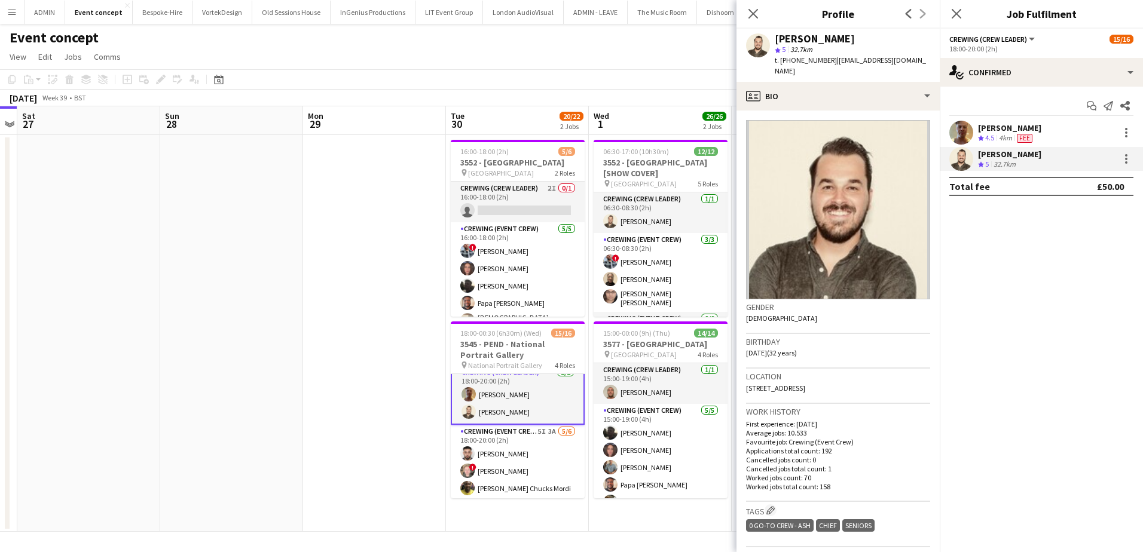
click at [814, 58] on span "t. +4407766257163" at bounding box center [806, 60] width 62 height 9
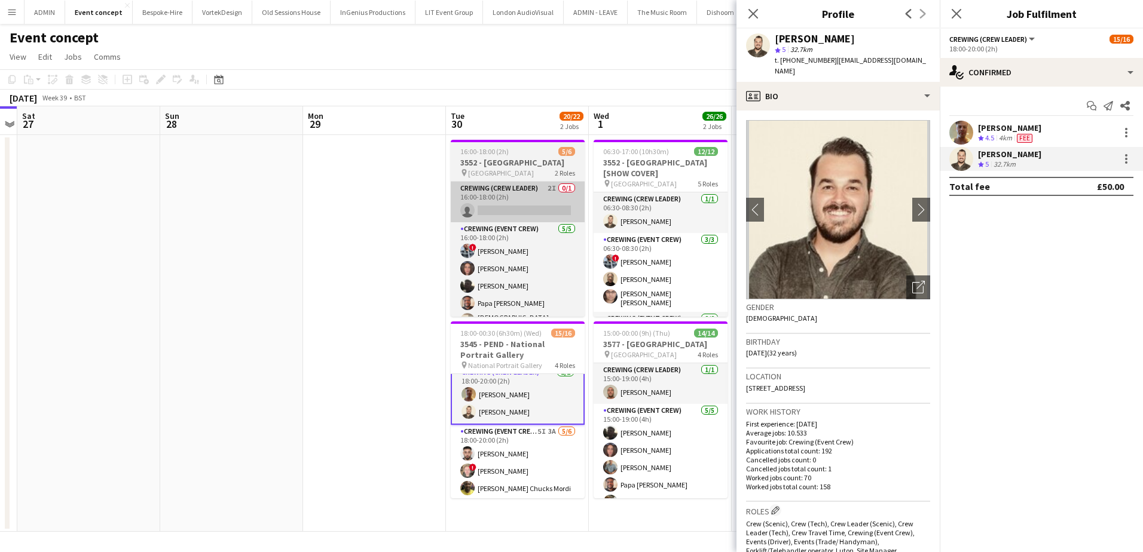
copy span "4407766257163"
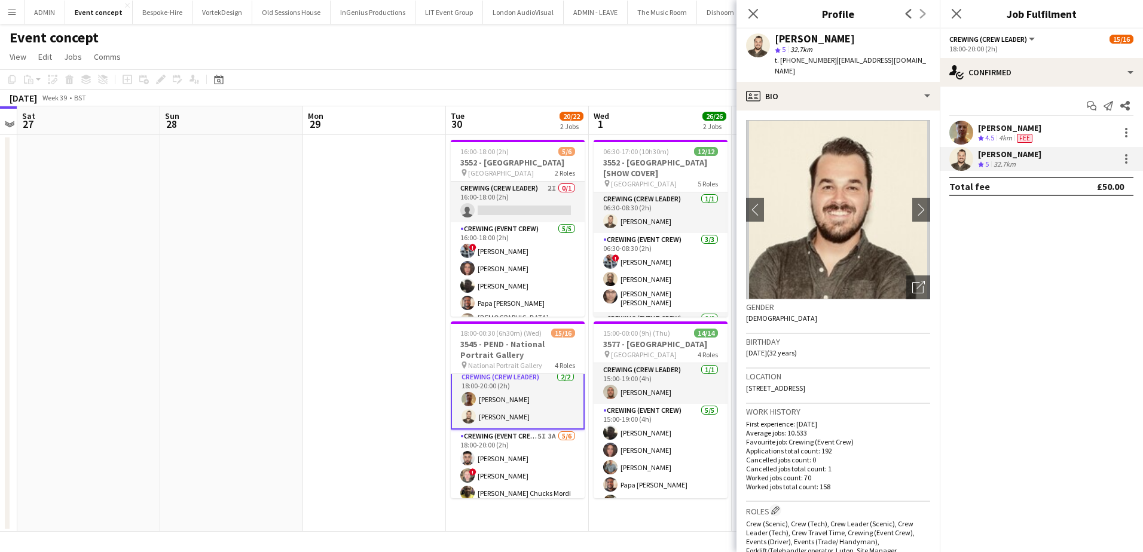
scroll to position [0, 0]
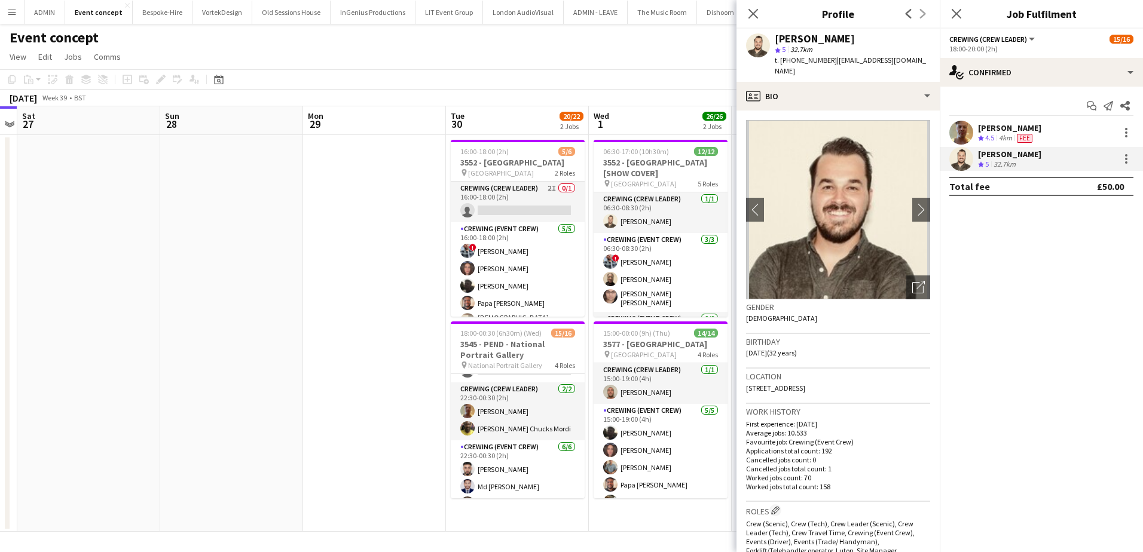
click at [415, 394] on app-date-cell at bounding box center [374, 333] width 143 height 397
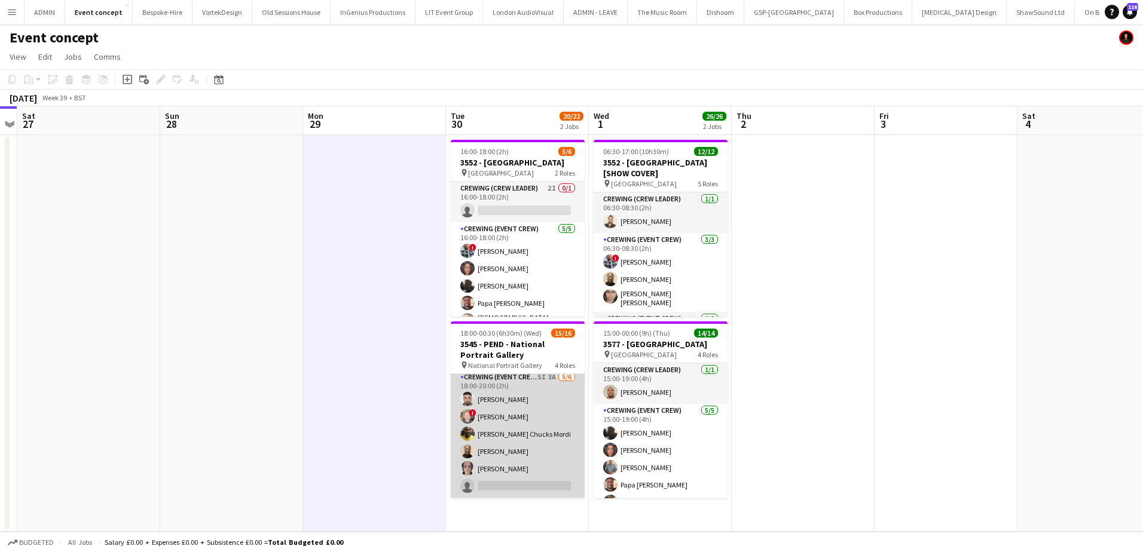
scroll to position [57, 0]
click at [522, 438] on app-card-role "Crewing (Event Crew) 5I 3A 5/6 18:00-20:00 (2h) Caleb Caffoor ! Calum Ward Alph…" at bounding box center [518, 438] width 134 height 127
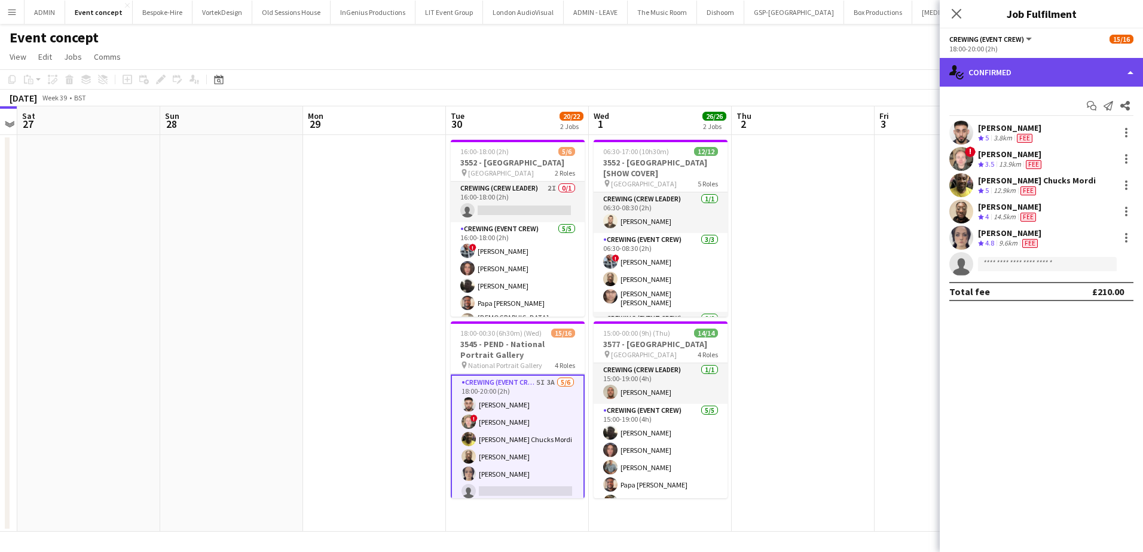
click at [1050, 78] on div "single-neutral-actions-check-2 Confirmed" at bounding box center [1040, 72] width 203 height 29
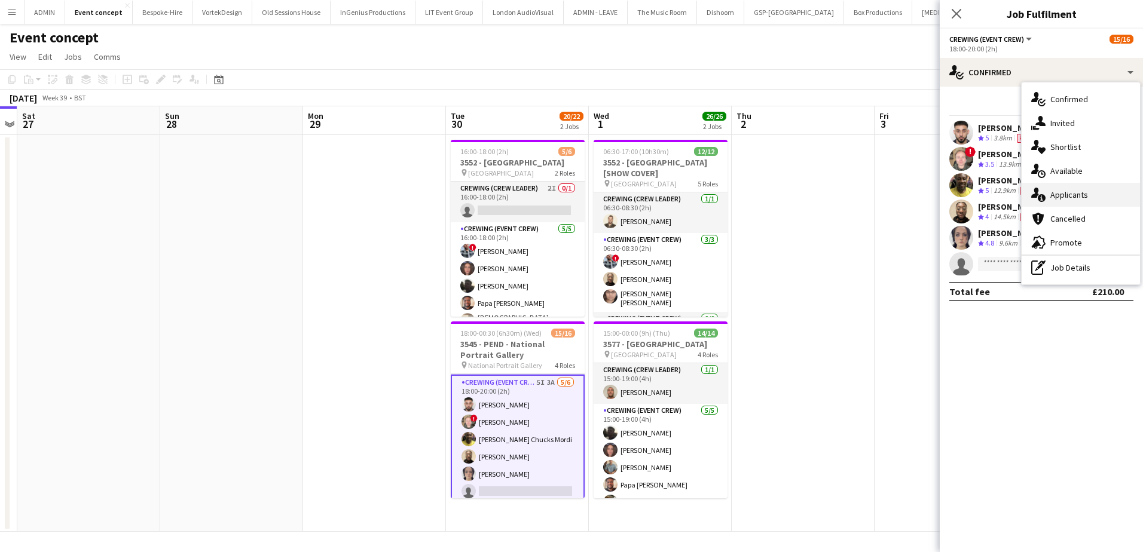
click at [1073, 192] on span "Applicants" at bounding box center [1069, 194] width 38 height 11
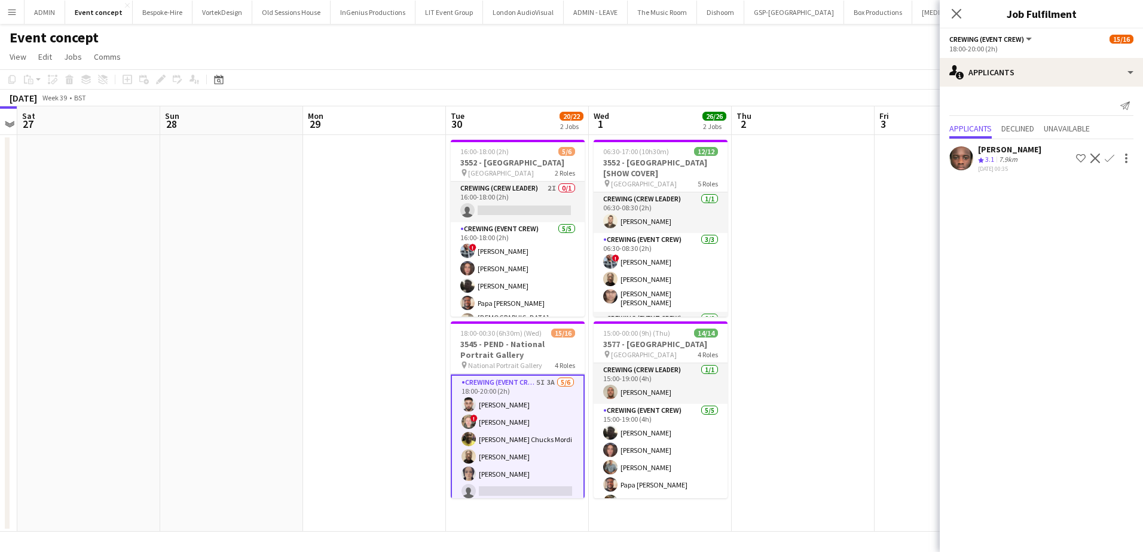
click at [1109, 158] on app-icon "Confirm" at bounding box center [1109, 159] width 10 height 10
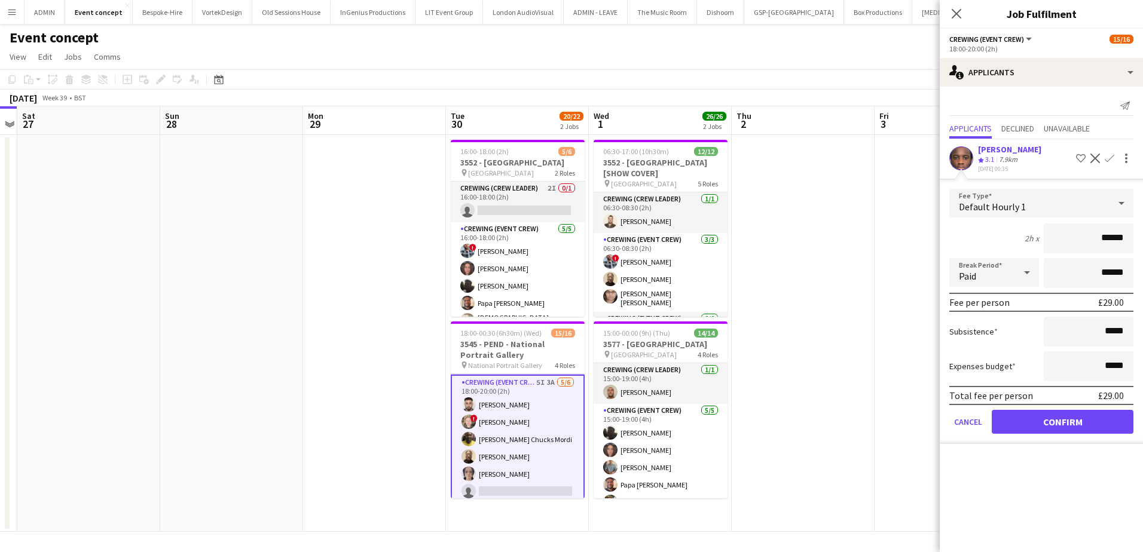
drag, startPoint x: 1097, startPoint y: 239, endPoint x: 1139, endPoint y: 245, distance: 42.3
click at [1139, 245] on form "Fee Type Default Hourly 1 2h x ****** Break Period Paid ****** Fee per person £…" at bounding box center [1040, 316] width 203 height 255
type input "***"
click at [1016, 425] on button "Confirm" at bounding box center [1062, 422] width 142 height 24
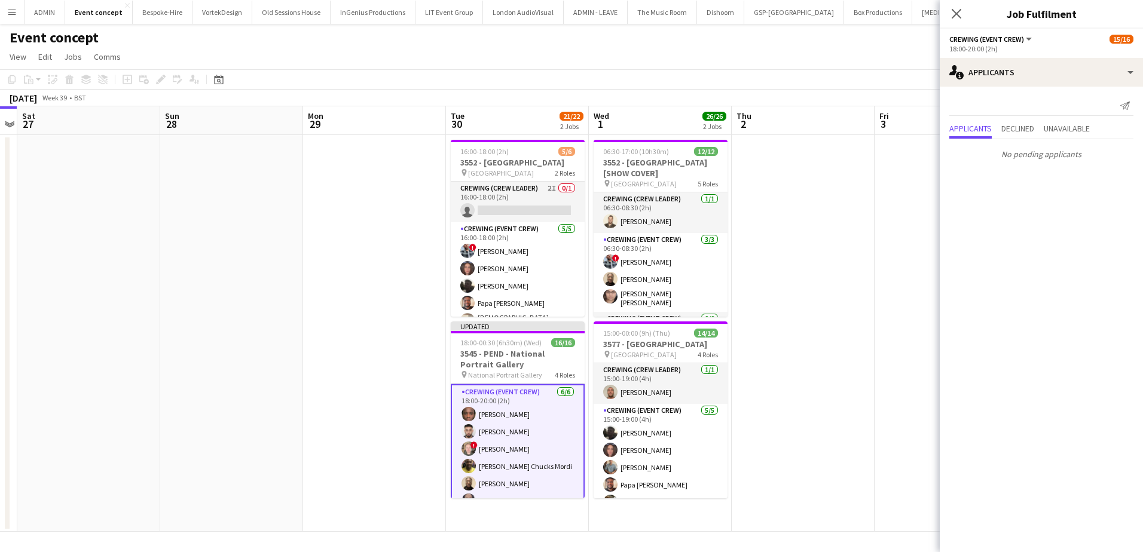
click at [754, 414] on app-date-cell at bounding box center [803, 333] width 143 height 397
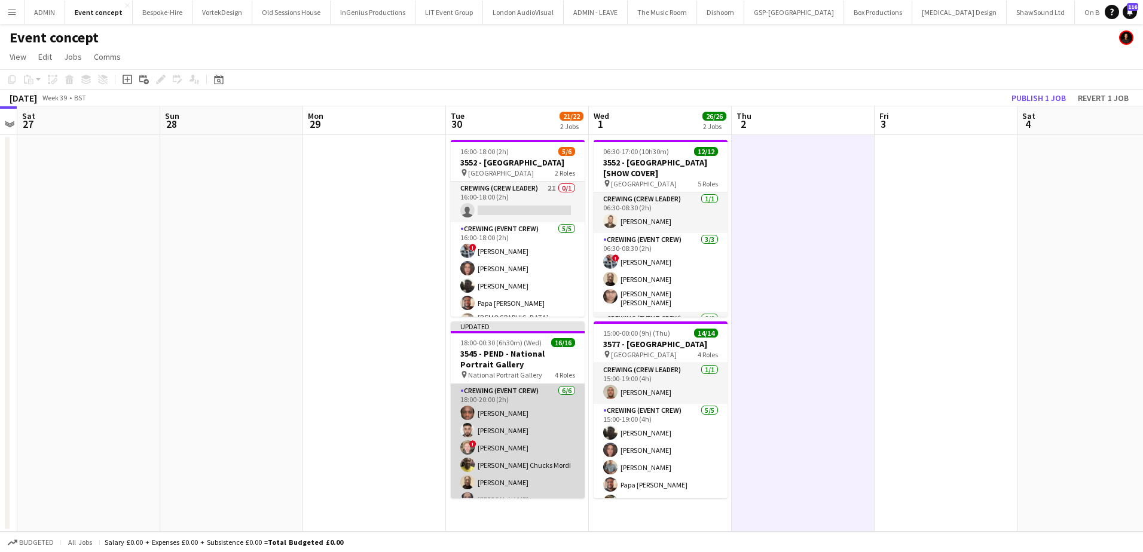
click at [513, 425] on app-card-role "Crewing (Event Crew) 6/6 18:00-20:00 (2h) Gavin Afriyie Caleb Caffoor ! Calum W…" at bounding box center [518, 447] width 134 height 127
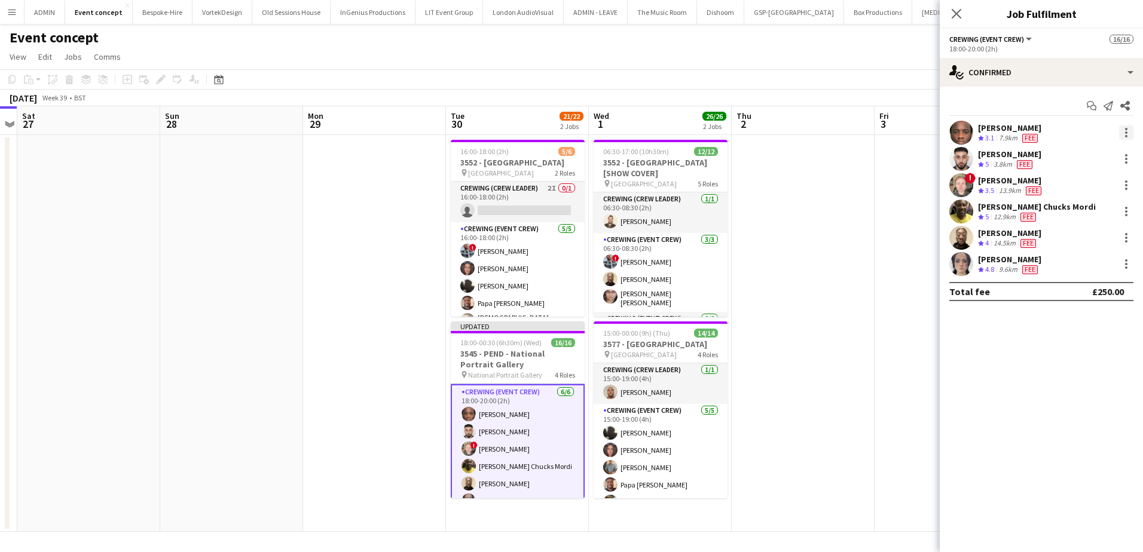
click at [1125, 132] on div at bounding box center [1126, 132] width 2 height 2
click at [1084, 266] on span "Remove" at bounding box center [1067, 269] width 36 height 10
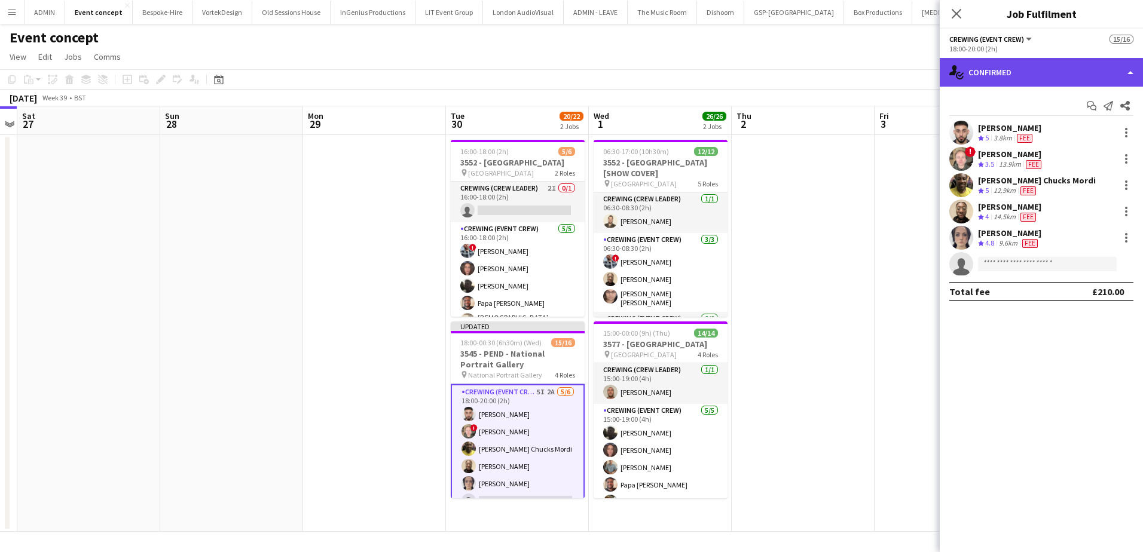
click at [1053, 73] on div "single-neutral-actions-check-2 Confirmed" at bounding box center [1040, 72] width 203 height 29
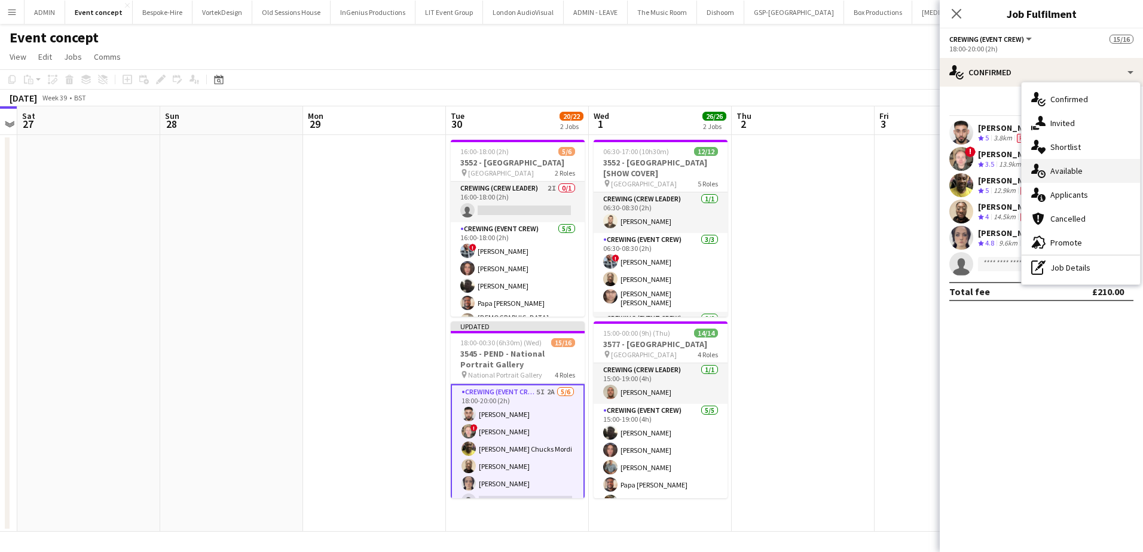
click at [1075, 169] on span "Available" at bounding box center [1066, 171] width 32 height 11
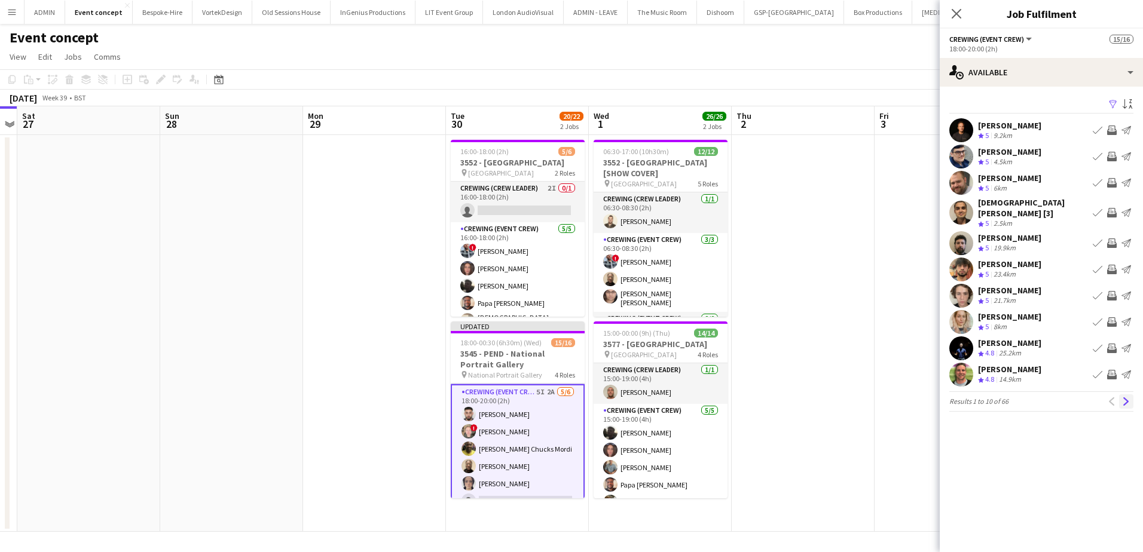
click at [1127, 397] on app-icon "Next" at bounding box center [1126, 401] width 8 height 8
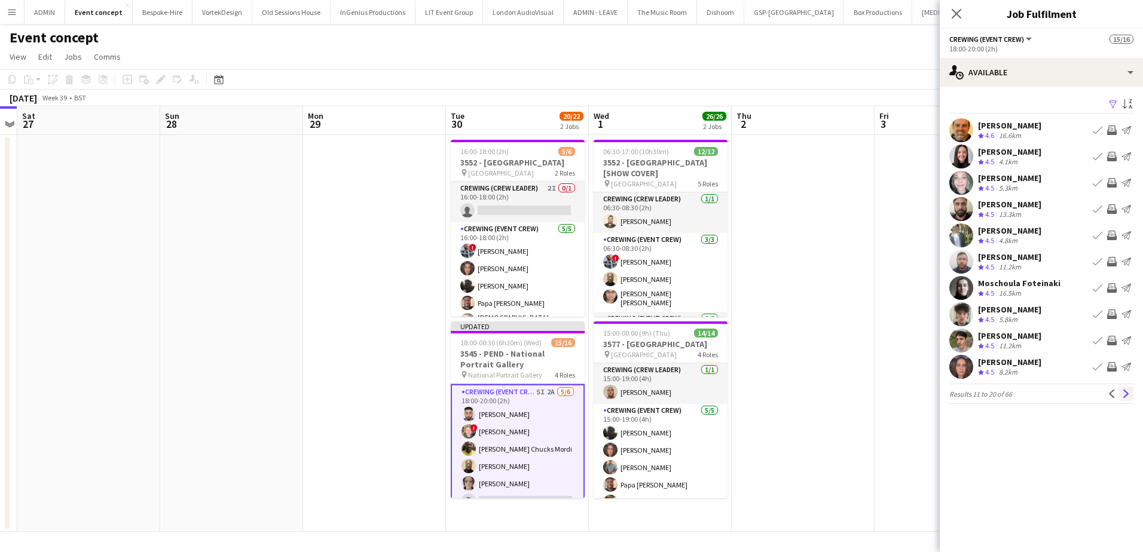
click at [1122, 395] on app-icon "Next" at bounding box center [1126, 394] width 8 height 8
click at [1128, 398] on app-icon "Next" at bounding box center [1126, 394] width 8 height 8
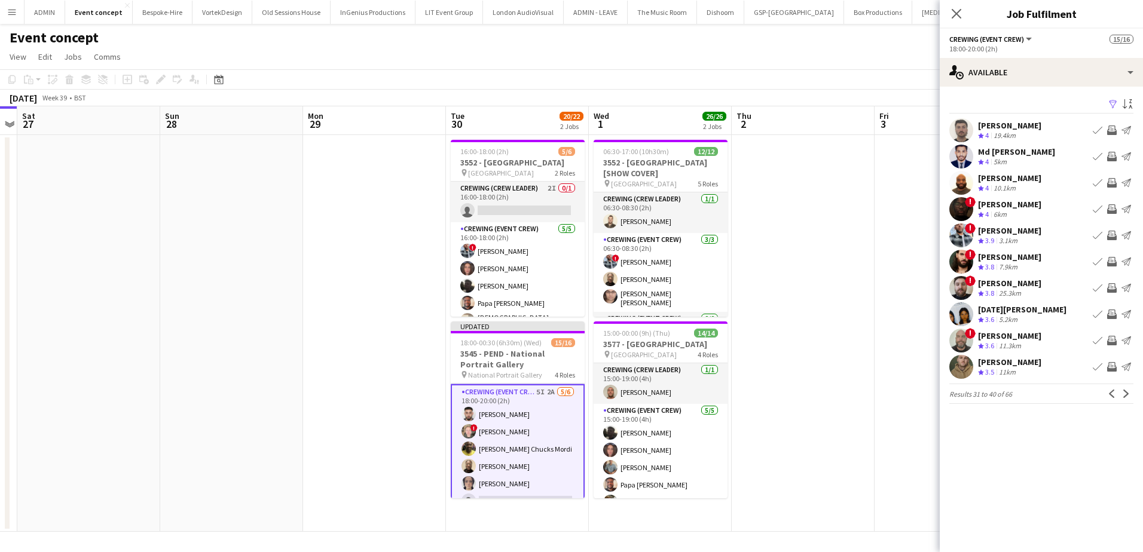
click at [1110, 158] on app-icon "Invite crew" at bounding box center [1112, 157] width 10 height 10
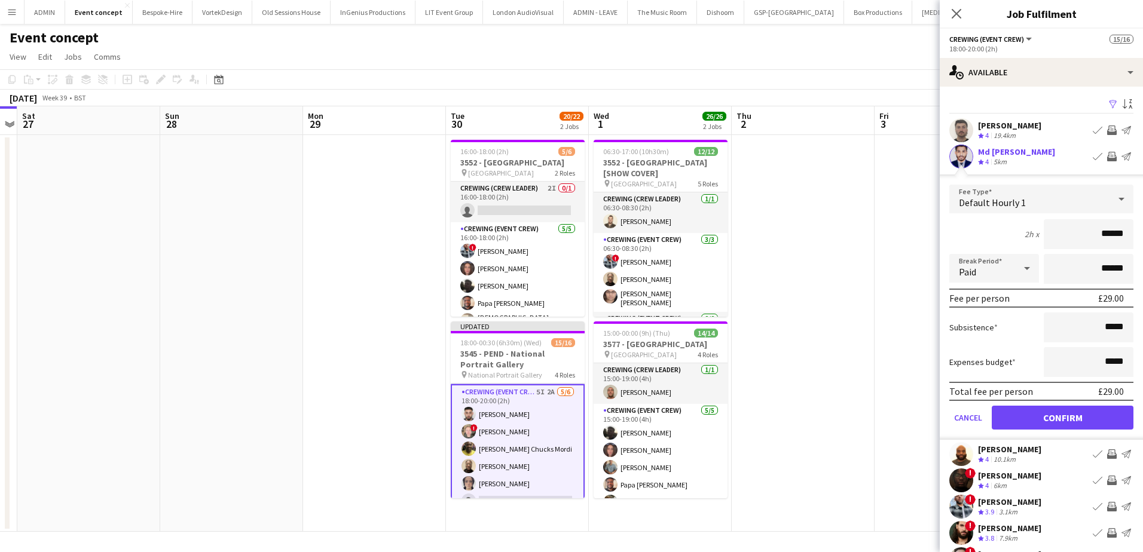
drag, startPoint x: 1081, startPoint y: 238, endPoint x: 1121, endPoint y: 238, distance: 40.0
click at [1121, 238] on input "******" at bounding box center [1088, 234] width 90 height 30
type input "***"
click at [1070, 421] on button "Confirm" at bounding box center [1062, 418] width 142 height 24
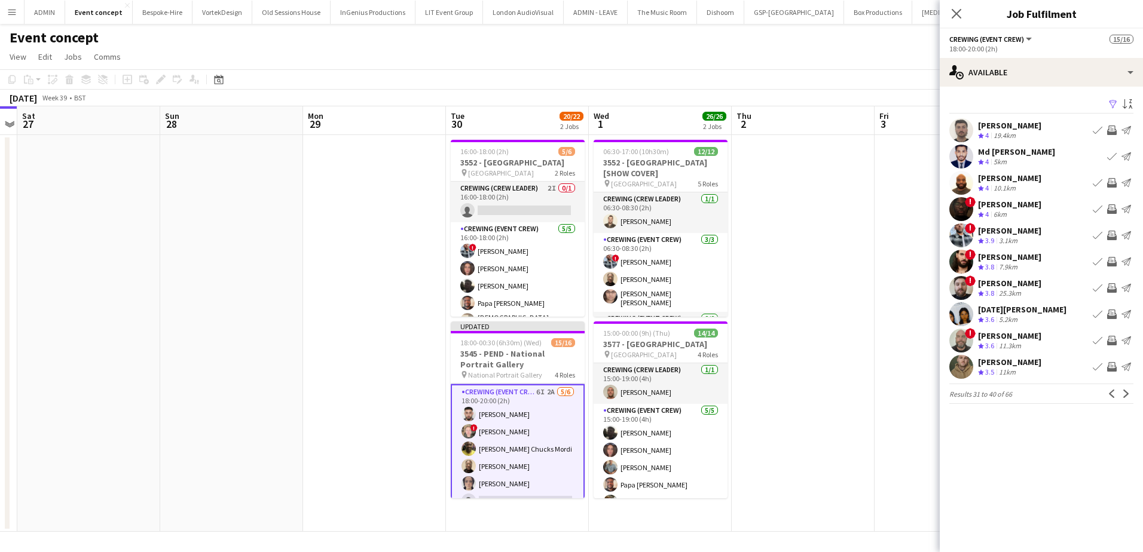
click at [1109, 313] on app-icon "Invite crew" at bounding box center [1112, 315] width 10 height 10
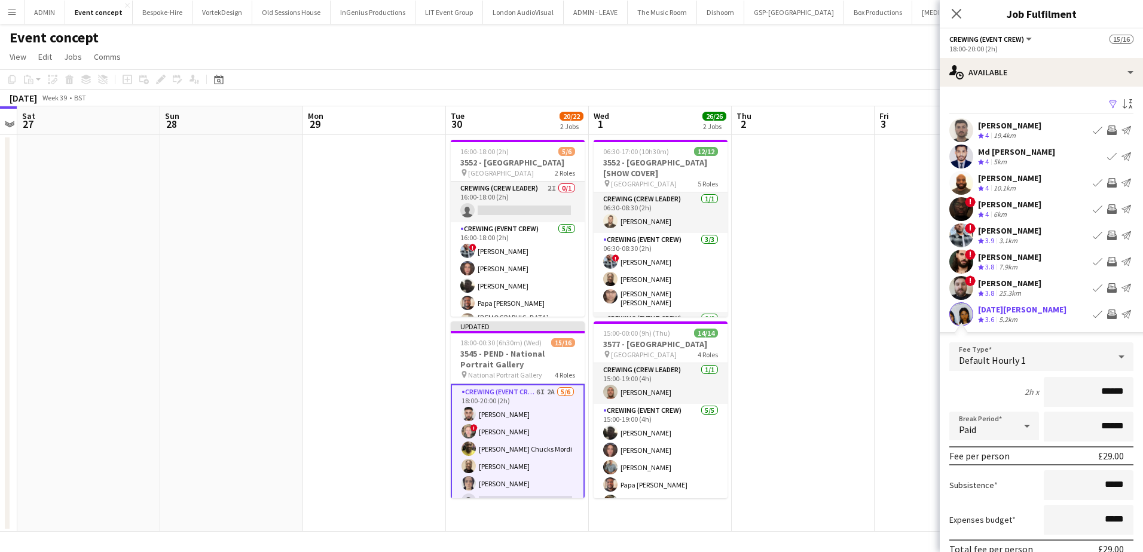
drag, startPoint x: 1093, startPoint y: 397, endPoint x: 1121, endPoint y: 395, distance: 27.6
click at [1121, 395] on input "******" at bounding box center [1088, 392] width 90 height 30
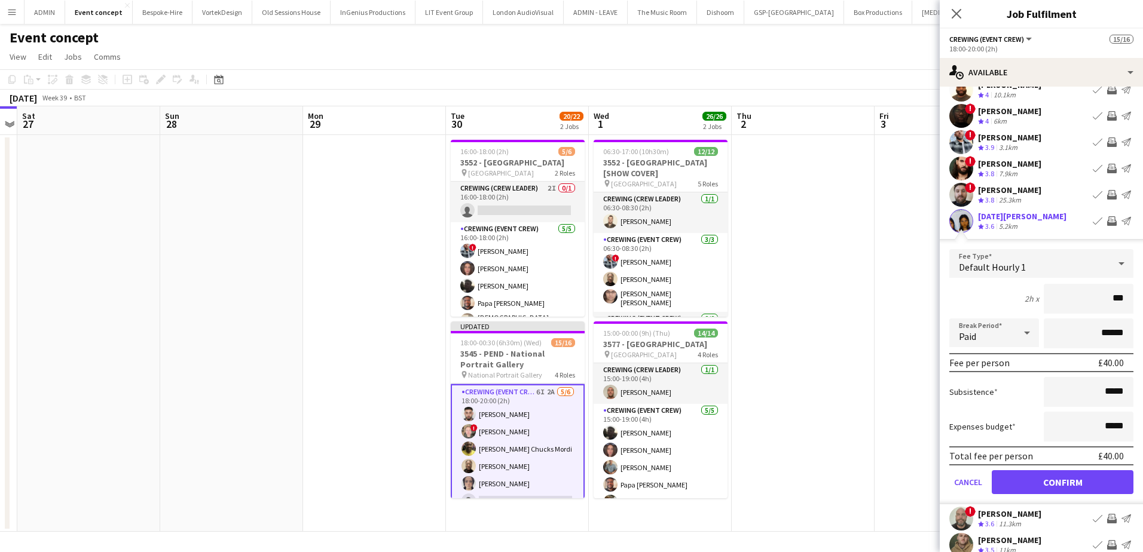
scroll to position [120, 0]
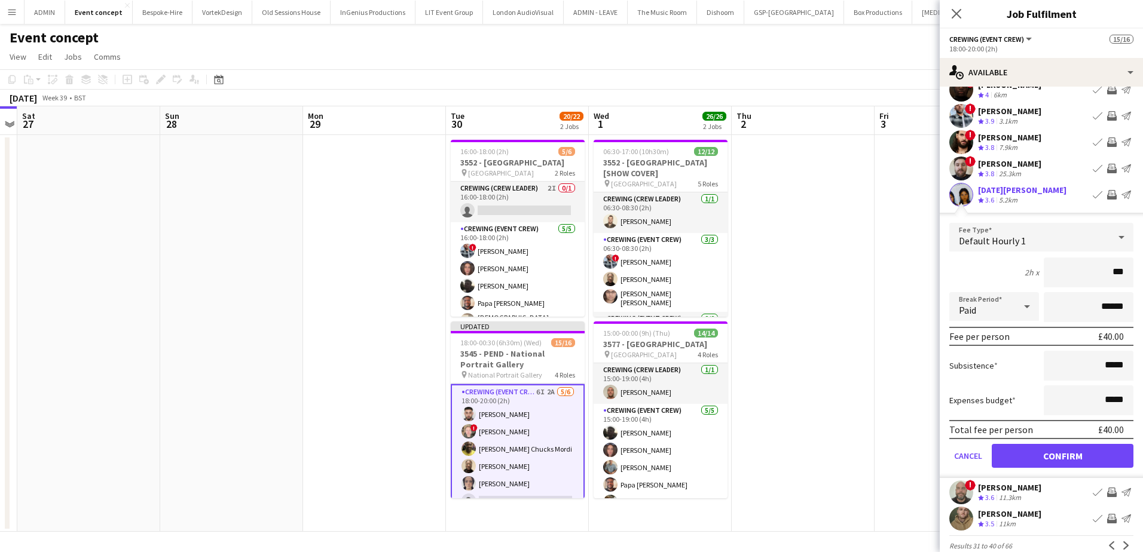
type input "***"
click at [1085, 458] on button "Confirm" at bounding box center [1062, 456] width 142 height 24
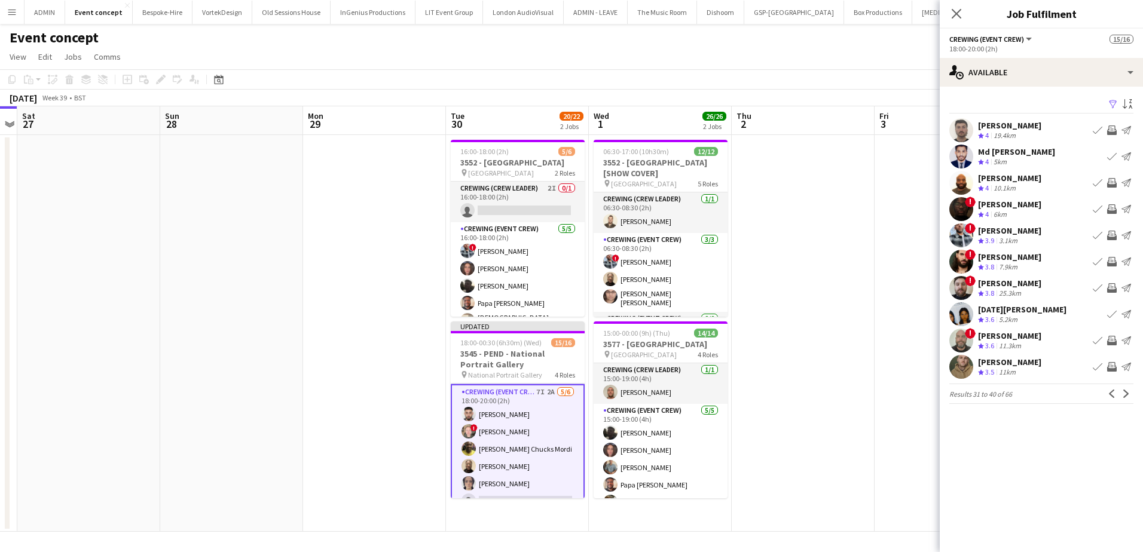
scroll to position [0, 0]
click at [1127, 395] on app-icon "Next" at bounding box center [1126, 394] width 8 height 8
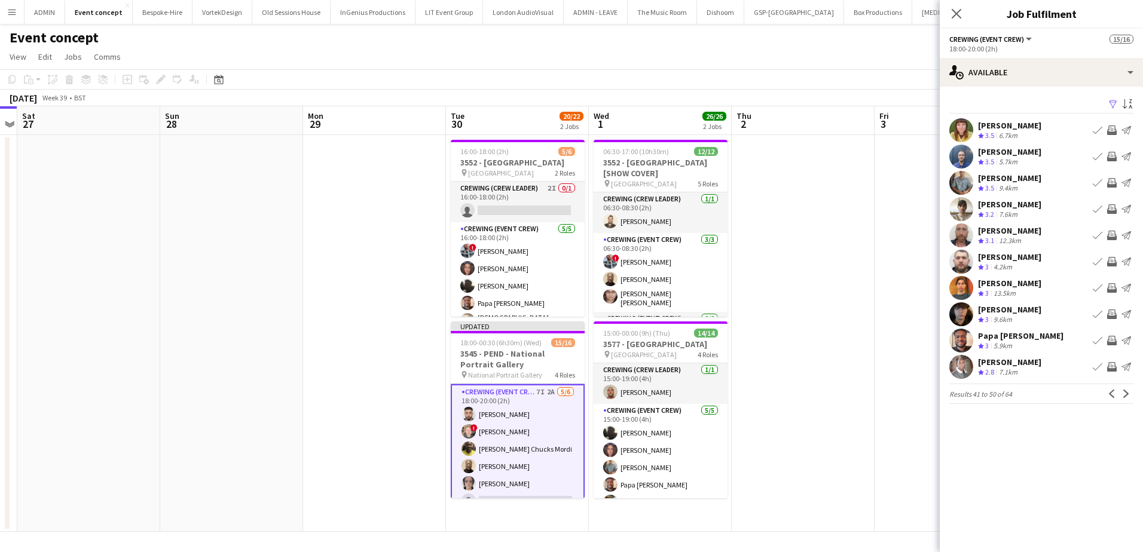
click at [1109, 237] on app-icon "Invite crew" at bounding box center [1112, 236] width 10 height 10
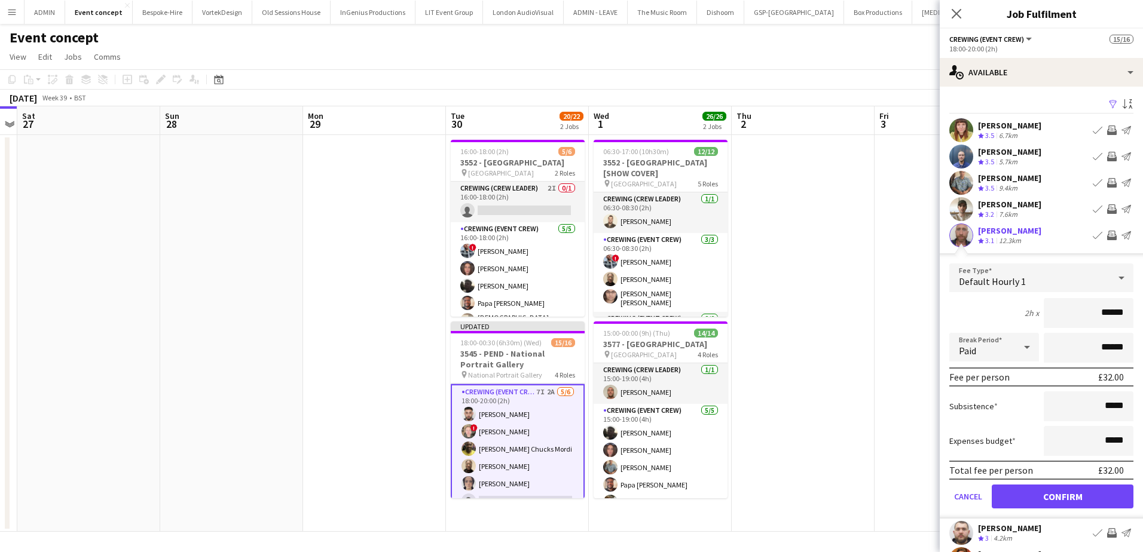
drag, startPoint x: 1092, startPoint y: 314, endPoint x: 1134, endPoint y: 314, distance: 41.8
click at [1134, 314] on mat-expansion-panel "users Available Filter Sort asc Eleri Shone Crew rating 3.5 6.7km Book crew Inv…" at bounding box center [1040, 320] width 203 height 466
type input "***"
click at [1071, 497] on button "Confirm" at bounding box center [1062, 497] width 142 height 24
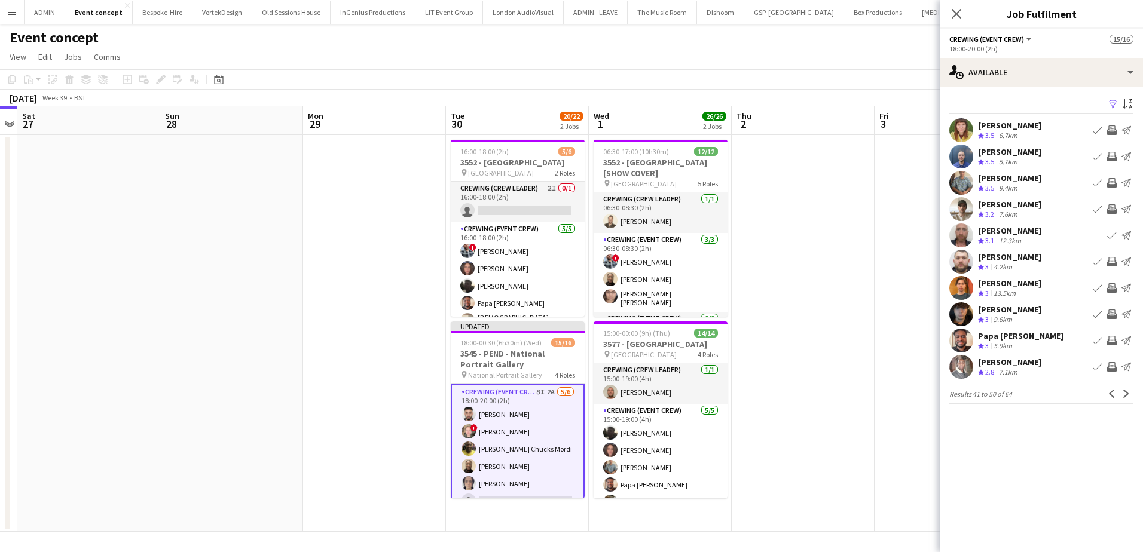
click at [1115, 342] on app-icon "Invite crew" at bounding box center [1112, 341] width 10 height 10
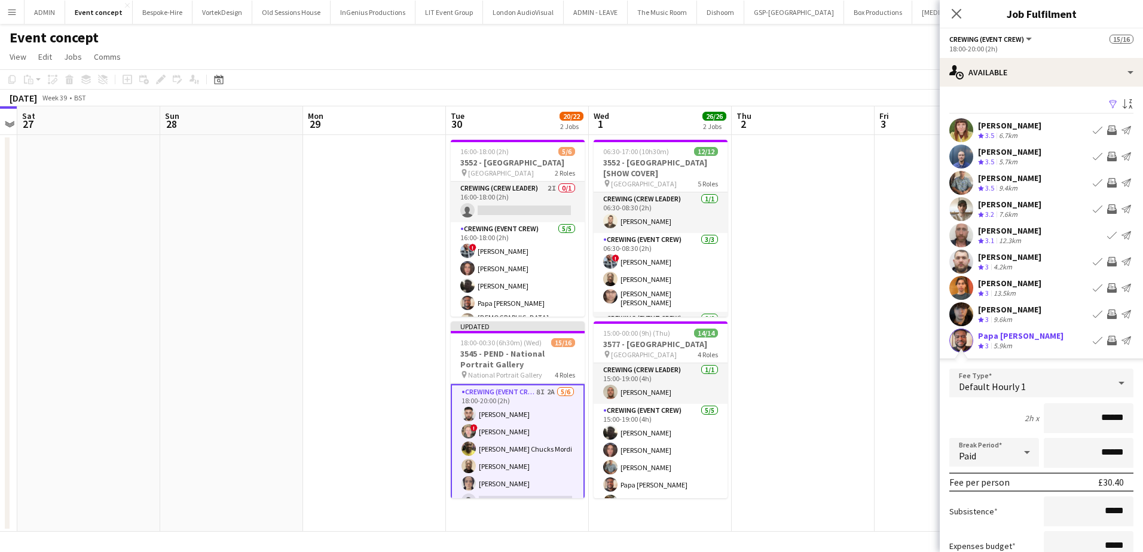
drag, startPoint x: 1092, startPoint y: 419, endPoint x: 1125, endPoint y: 421, distance: 33.6
click at [1125, 421] on form "Fee Type Default Hourly 1 2h x ****** Break Period Paid ****** Fee per person £…" at bounding box center [1040, 496] width 203 height 255
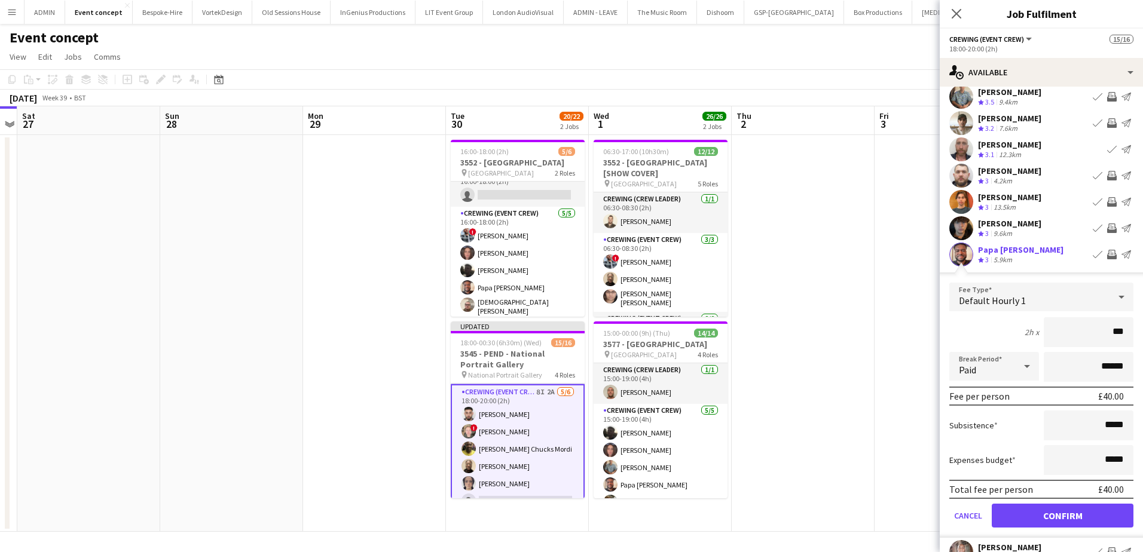
scroll to position [120, 0]
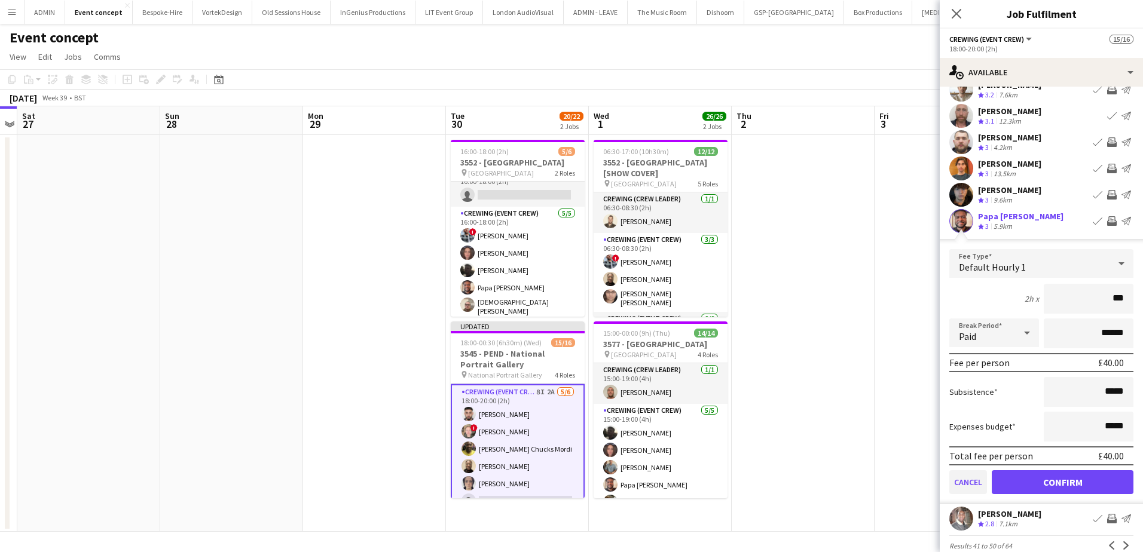
type input "***"
click at [971, 484] on button "Cancel" at bounding box center [968, 482] width 38 height 24
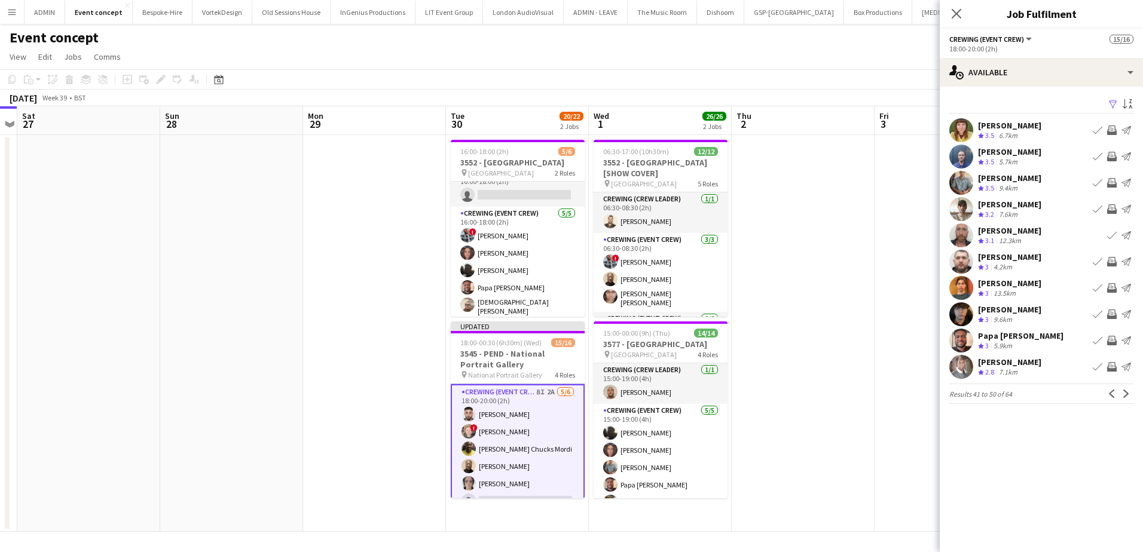
click at [857, 368] on app-date-cell at bounding box center [803, 333] width 143 height 397
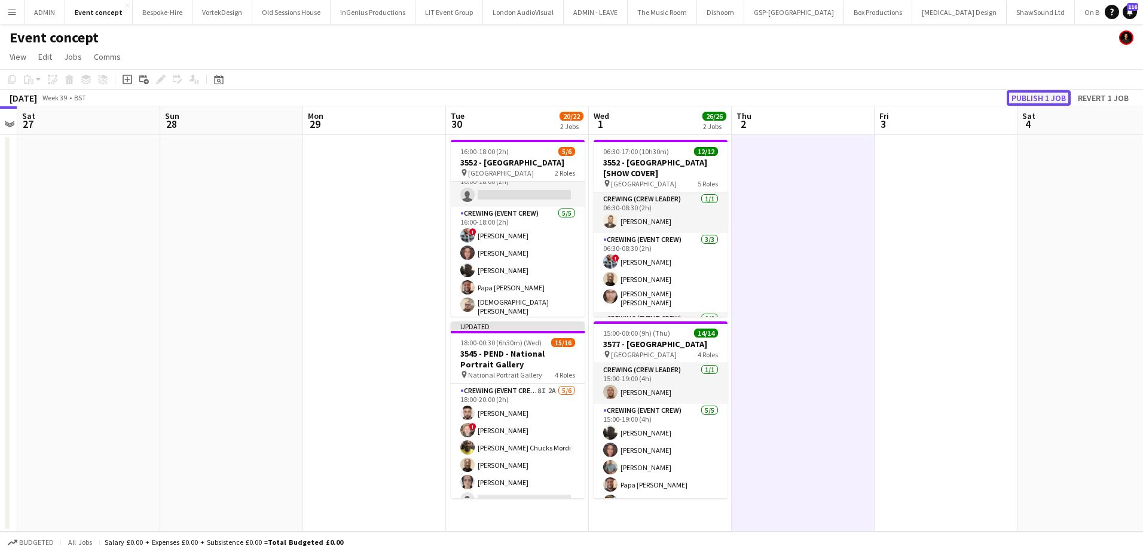
click at [1036, 92] on button "Publish 1 job" at bounding box center [1038, 98] width 64 height 16
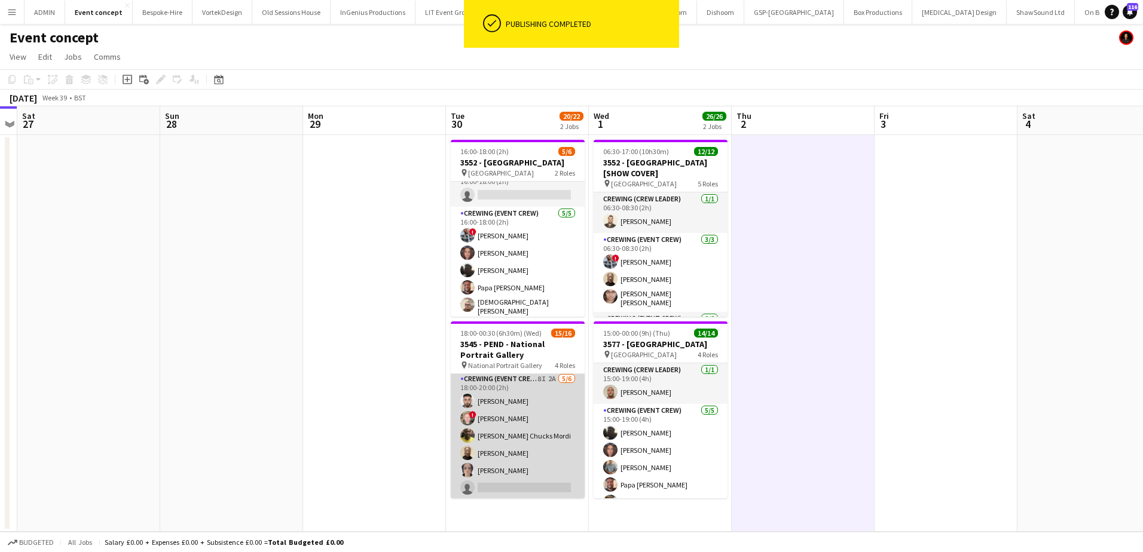
click at [528, 446] on app-card-role "Crewing (Event Crew) 8I 2A 5/6 18:00-20:00 (2h) Caleb Caffoor ! Calum Ward Alph…" at bounding box center [518, 435] width 134 height 127
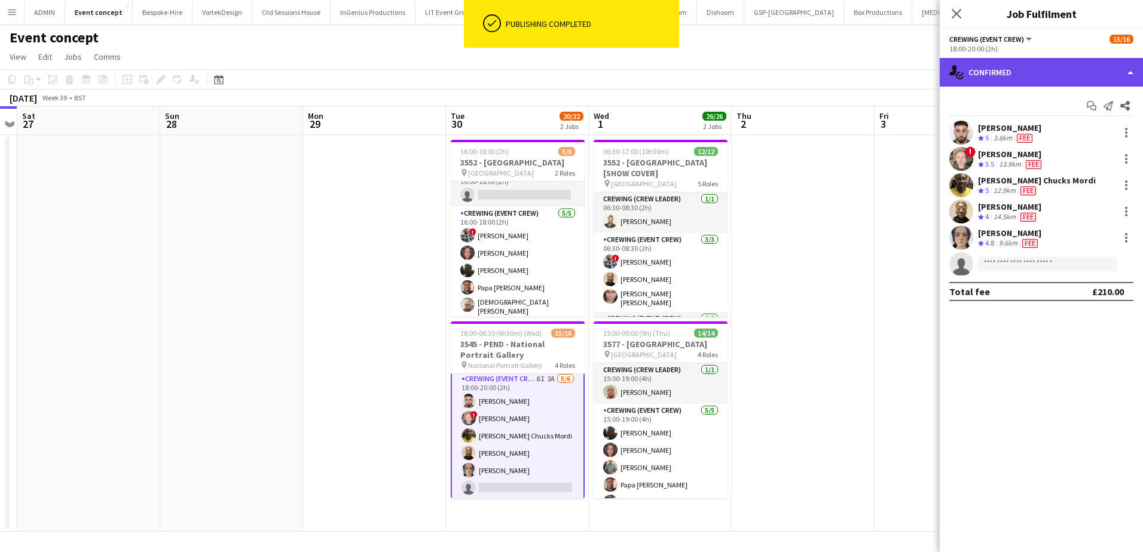
click at [1054, 81] on div "single-neutral-actions-check-2 Confirmed" at bounding box center [1040, 72] width 203 height 29
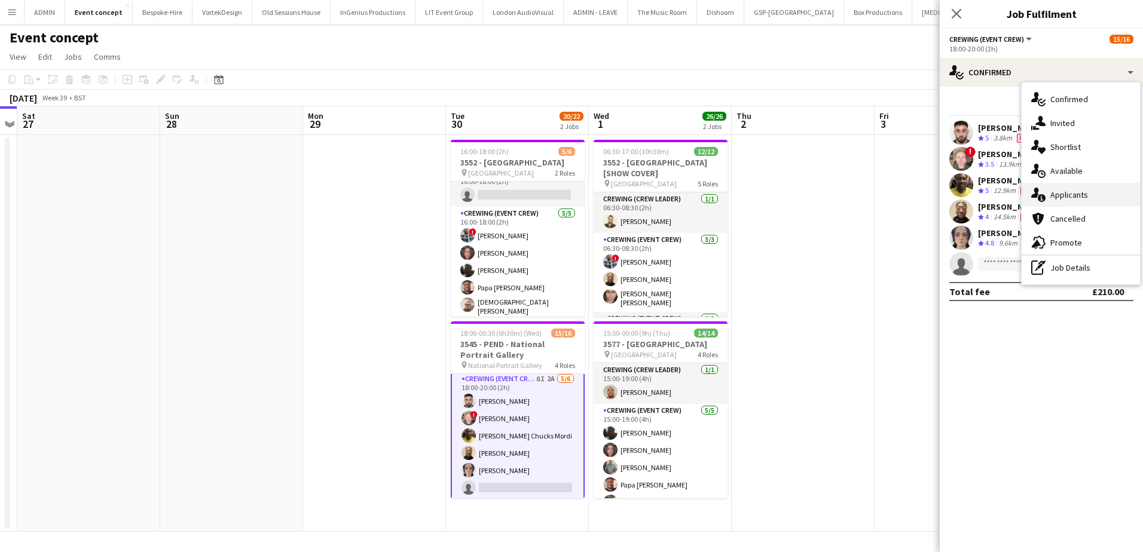
click at [1076, 205] on div "single-neutral-actions-information Applicants" at bounding box center [1080, 195] width 118 height 24
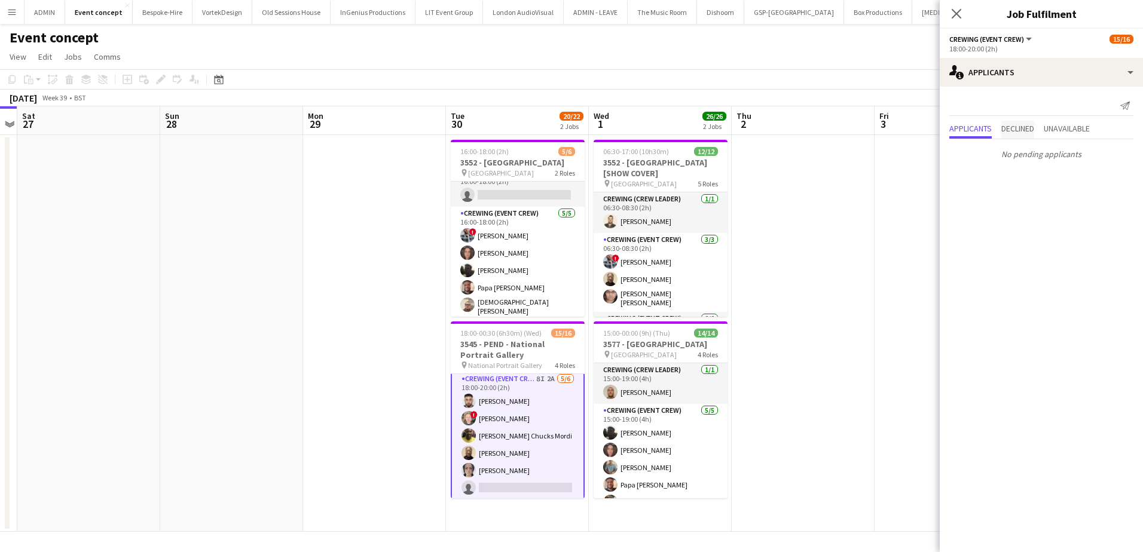
click at [1017, 131] on span "Declined" at bounding box center [1017, 128] width 33 height 8
click at [1060, 108] on span "Unavailable" at bounding box center [1066, 104] width 46 height 8
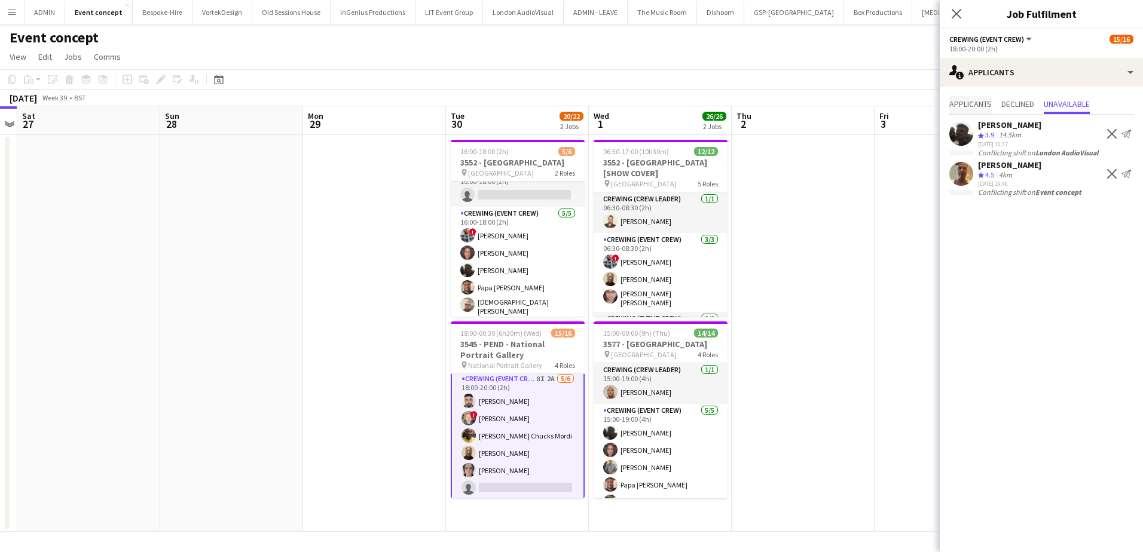
click at [975, 108] on span "Applicants" at bounding box center [970, 104] width 42 height 8
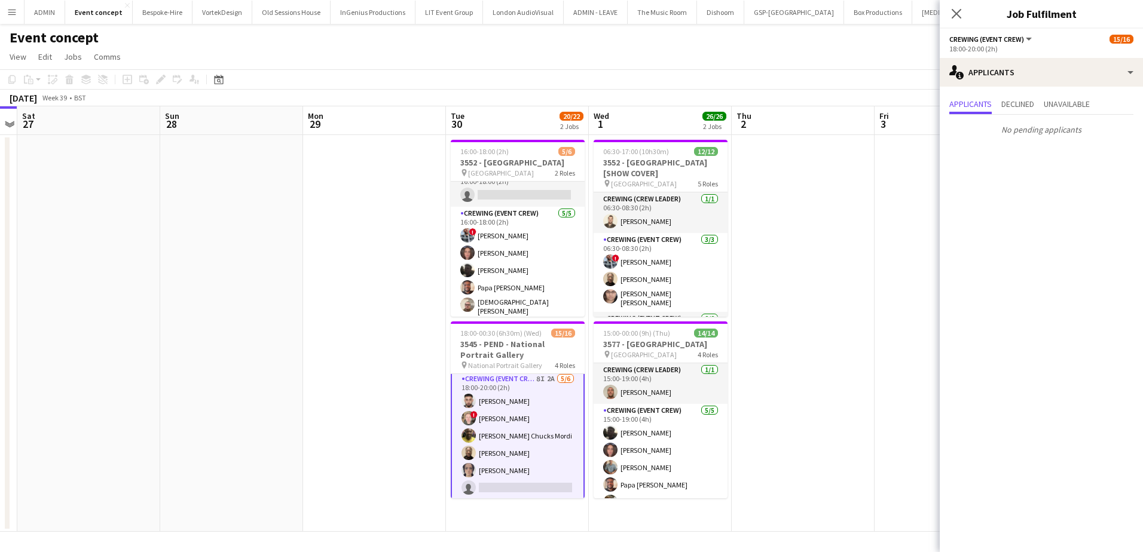
click at [831, 265] on app-date-cell at bounding box center [803, 333] width 143 height 397
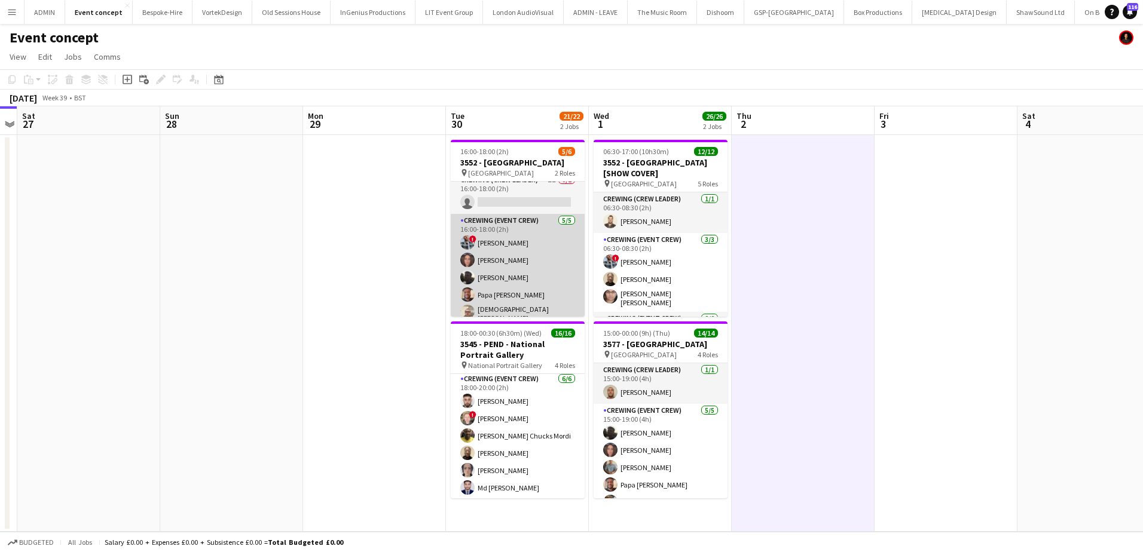
scroll to position [0, 0]
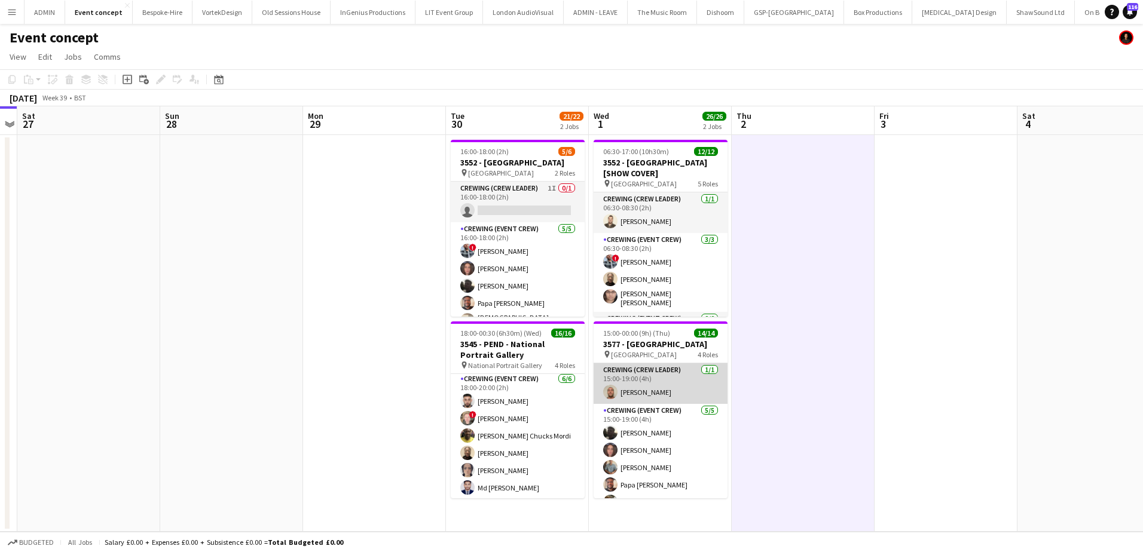
click at [647, 393] on app-card-role "Crewing (Crew Leader) 1/1 15:00-19:00 (4h) Stephen Lyle" at bounding box center [660, 383] width 134 height 41
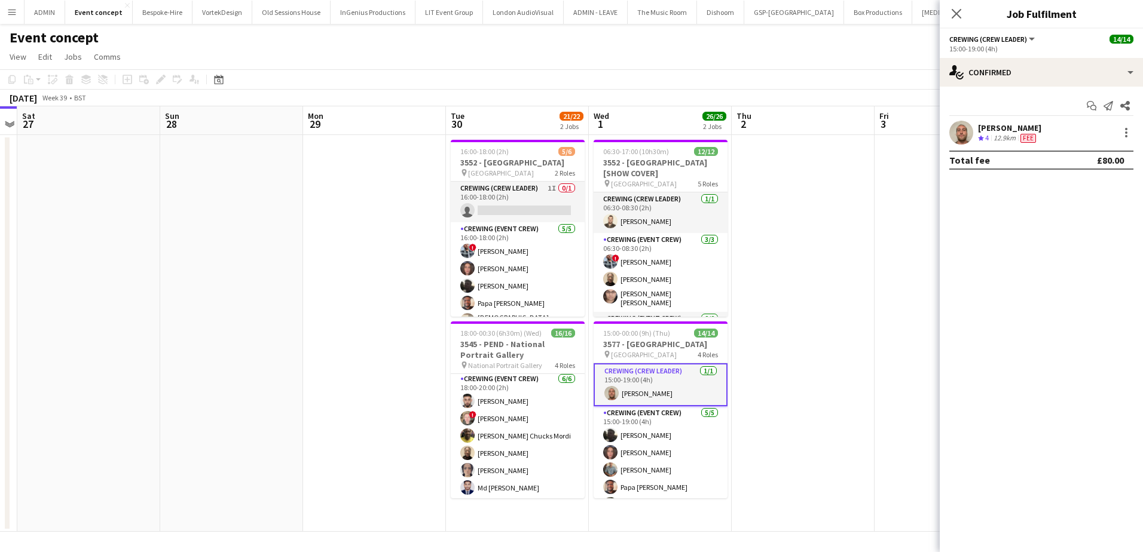
click at [1001, 136] on div "12.9km" at bounding box center [1004, 138] width 27 height 10
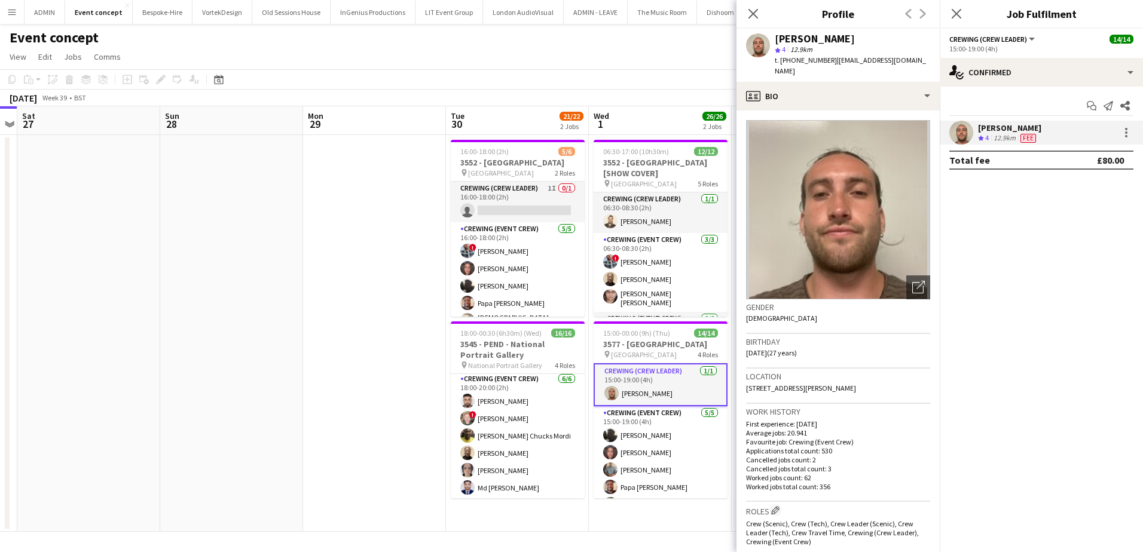
click at [816, 63] on span "t. +447711562684" at bounding box center [806, 60] width 62 height 9
copy span "447711562684"
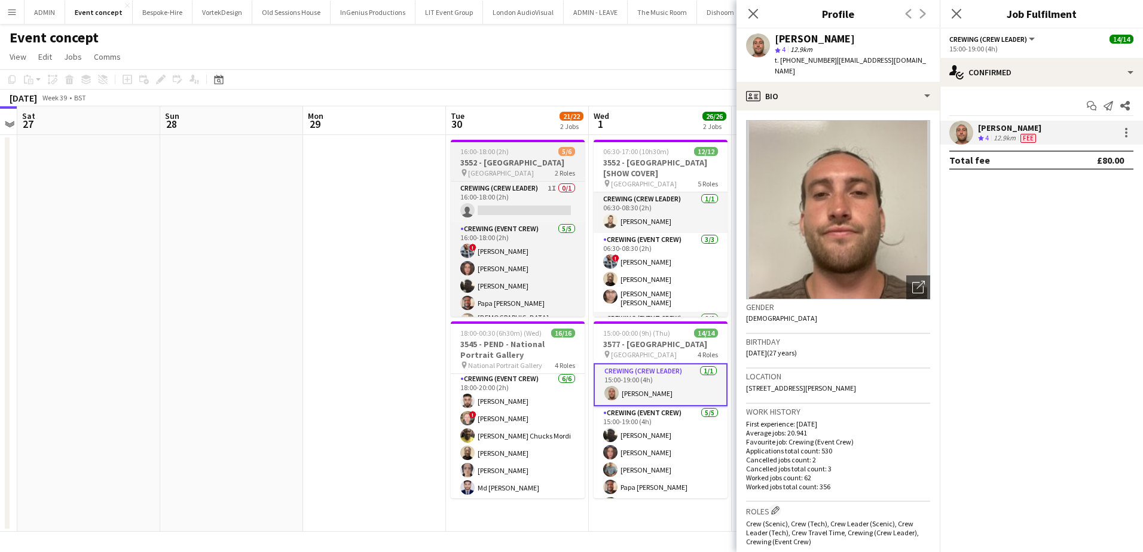
click at [479, 156] on app-job-card "16:00-18:00 (2h) 5/6 3552 - Somerset House pin Somerset House 2 Roles Crewing (…" at bounding box center [518, 228] width 134 height 177
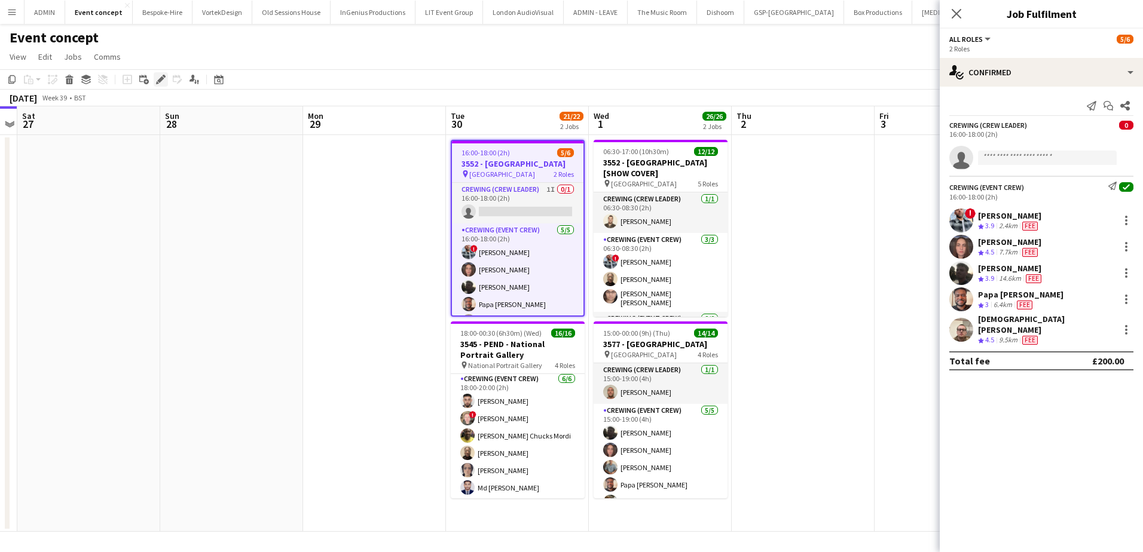
click at [157, 80] on icon "Edit" at bounding box center [161, 80] width 10 height 10
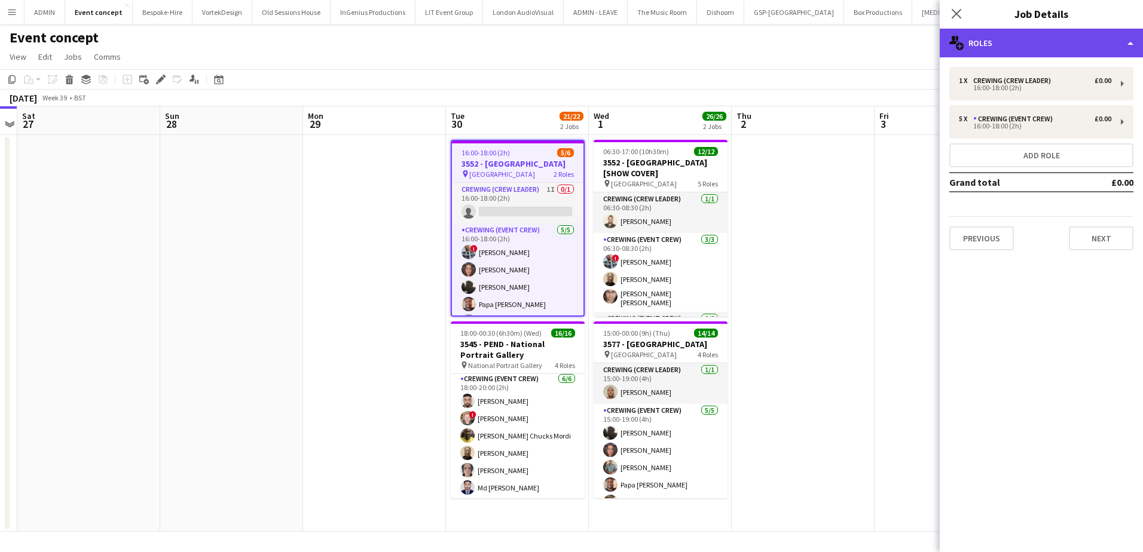
click at [1038, 38] on div "multiple-users-add Roles" at bounding box center [1040, 43] width 203 height 29
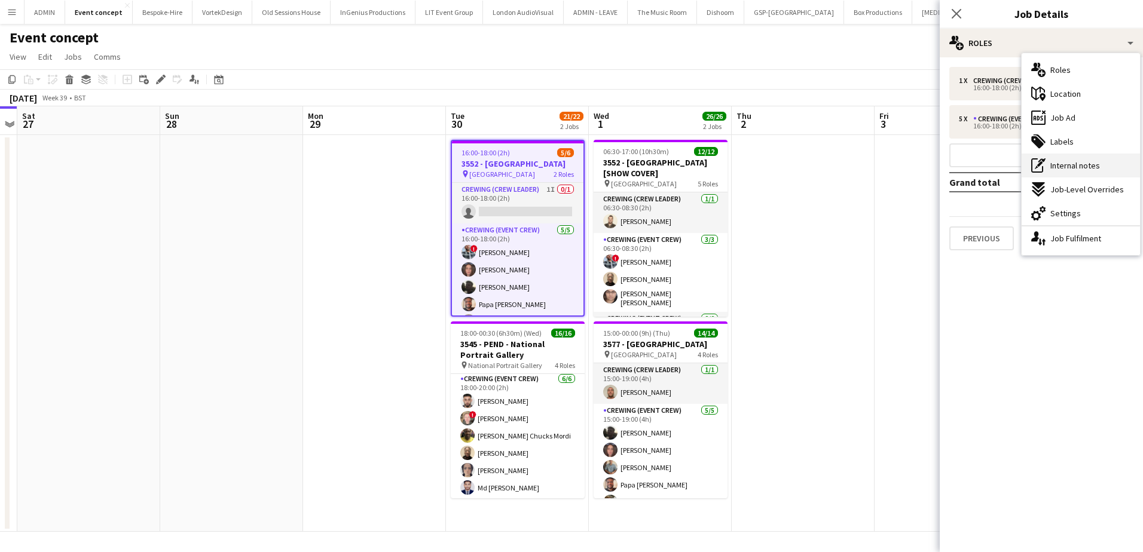
click at [1074, 171] on span "Internal notes" at bounding box center [1075, 165] width 50 height 11
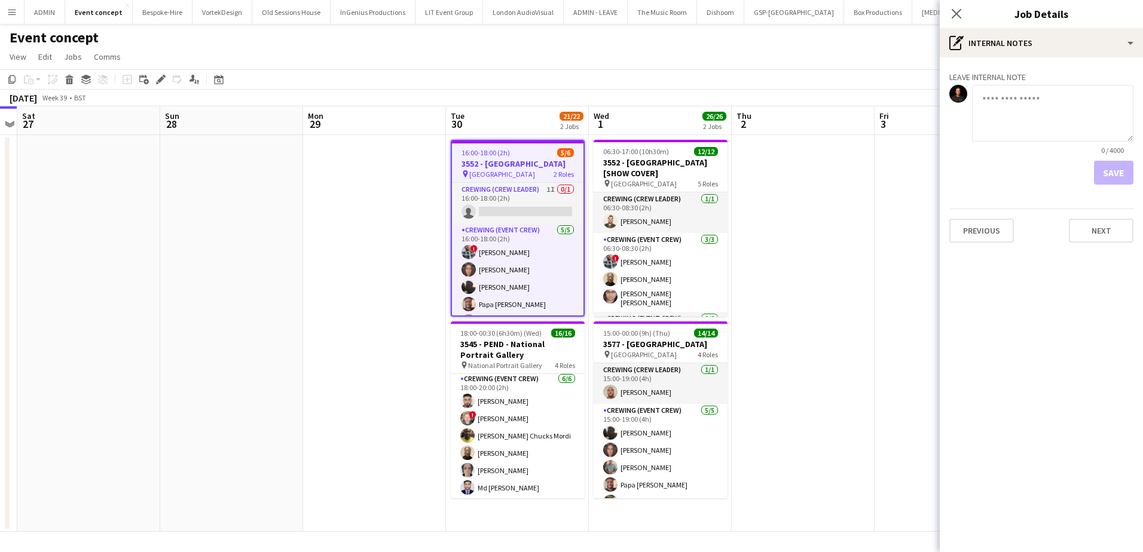
click at [1008, 121] on textarea at bounding box center [1052, 113] width 161 height 57
paste textarea "**********"
type textarea "**********"
drag, startPoint x: 1104, startPoint y: 174, endPoint x: 1095, endPoint y: 174, distance: 9.0
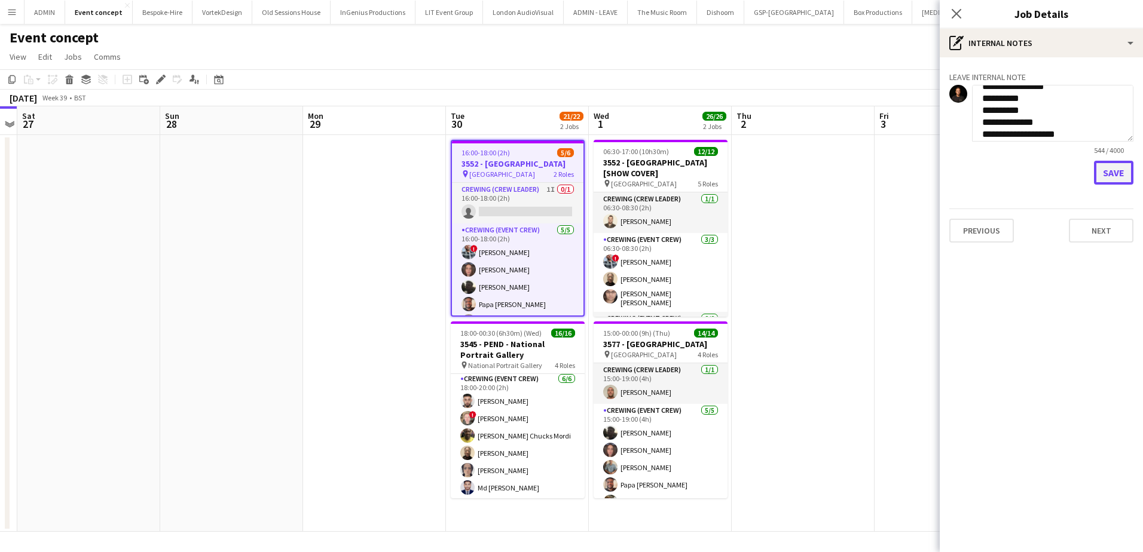
click at [1104, 174] on button "Save" at bounding box center [1113, 173] width 39 height 24
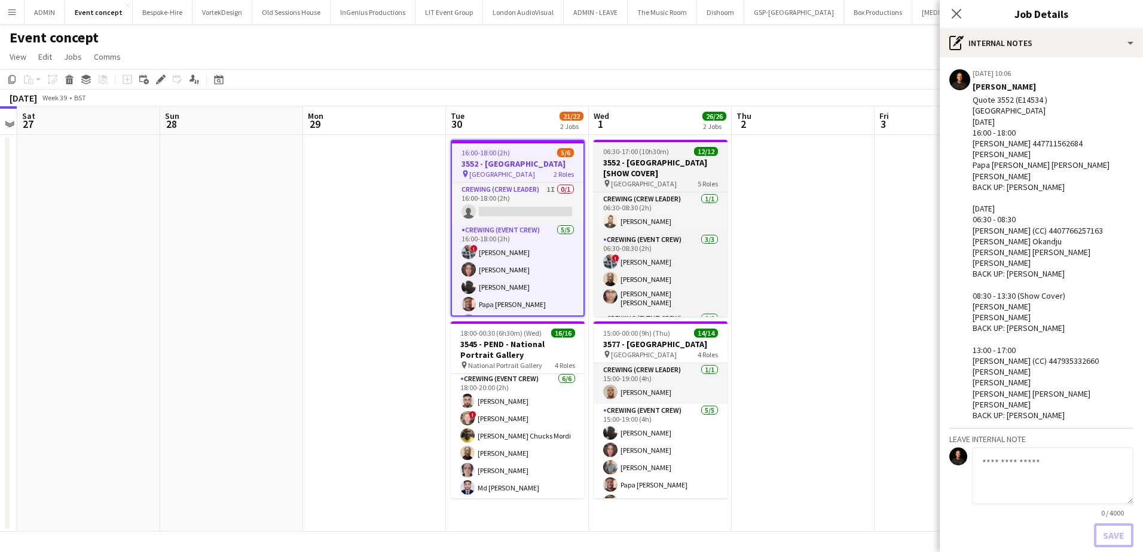
scroll to position [0, 0]
click at [628, 159] on h3 "3552 - [GEOGRAPHIC_DATA] [SHOW COVER]" at bounding box center [660, 168] width 134 height 22
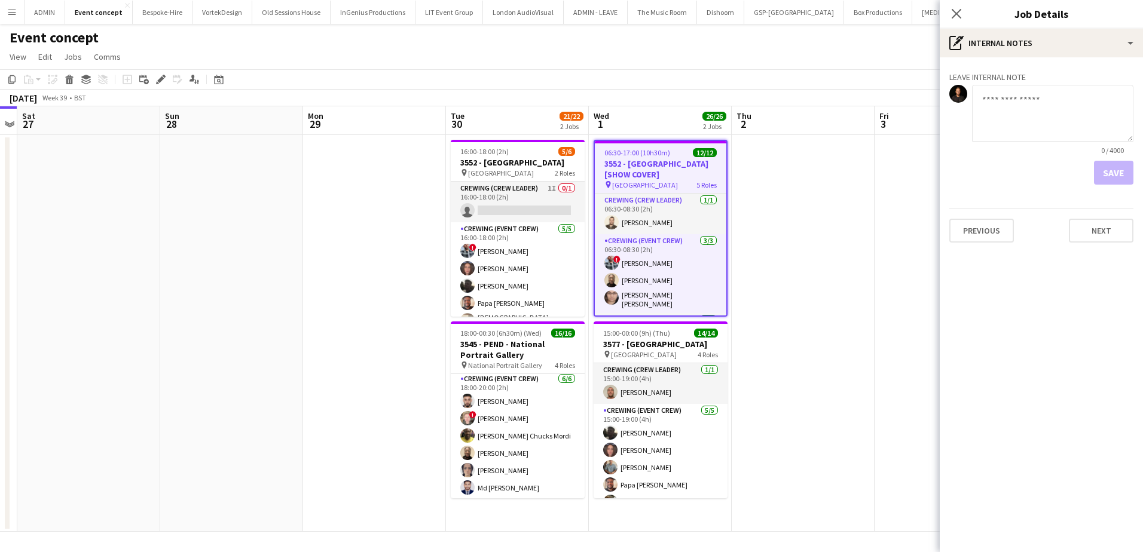
click at [1038, 128] on textarea at bounding box center [1052, 113] width 161 height 57
paste textarea "**********"
type textarea "**********"
click at [1109, 169] on button "Save" at bounding box center [1113, 173] width 39 height 24
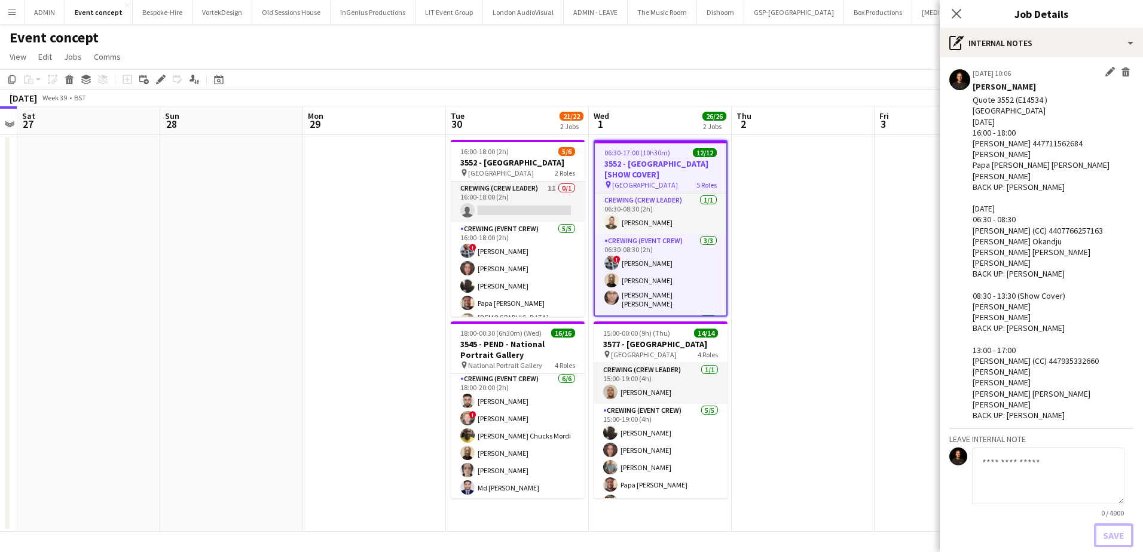
scroll to position [0, 0]
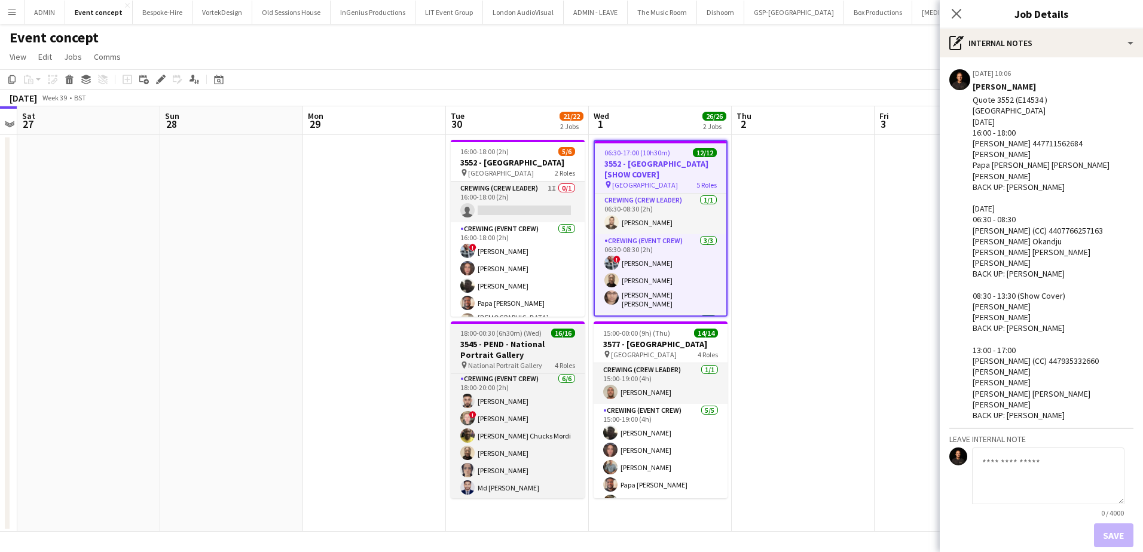
click at [515, 354] on h3 "3545 - PEND - National Portrait Gallery" at bounding box center [518, 350] width 134 height 22
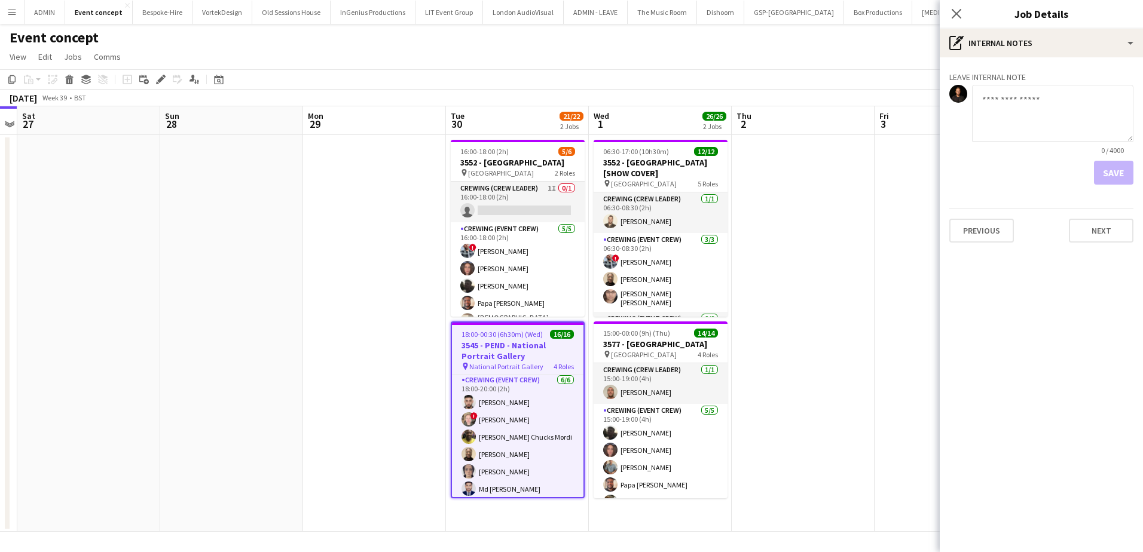
click at [1045, 88] on textarea at bounding box center [1052, 113] width 161 height 57
paste textarea "**********"
type textarea "**********"
click at [1112, 177] on button "Save" at bounding box center [1113, 173] width 39 height 24
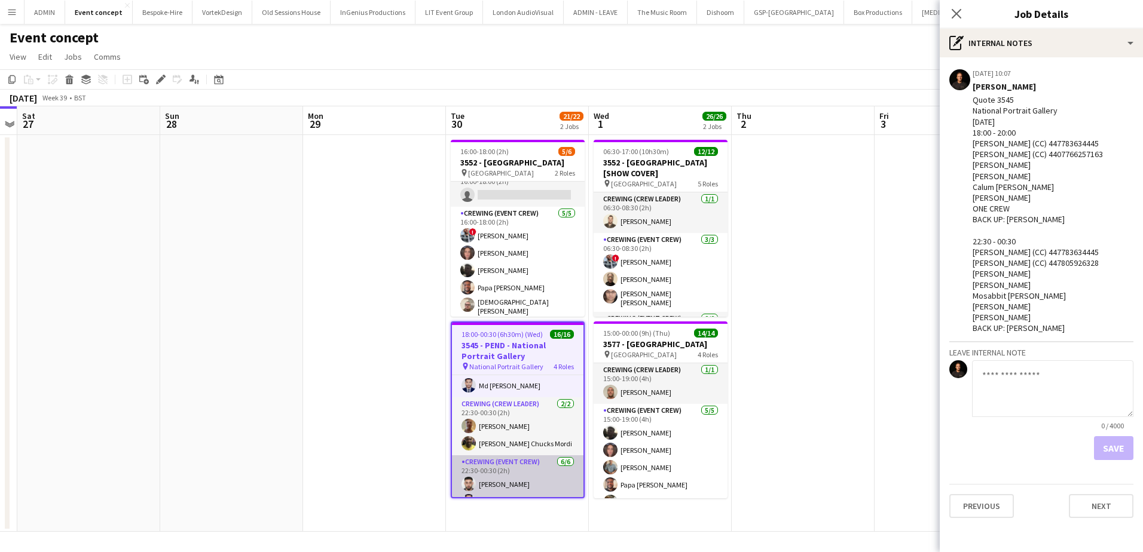
scroll to position [129, 0]
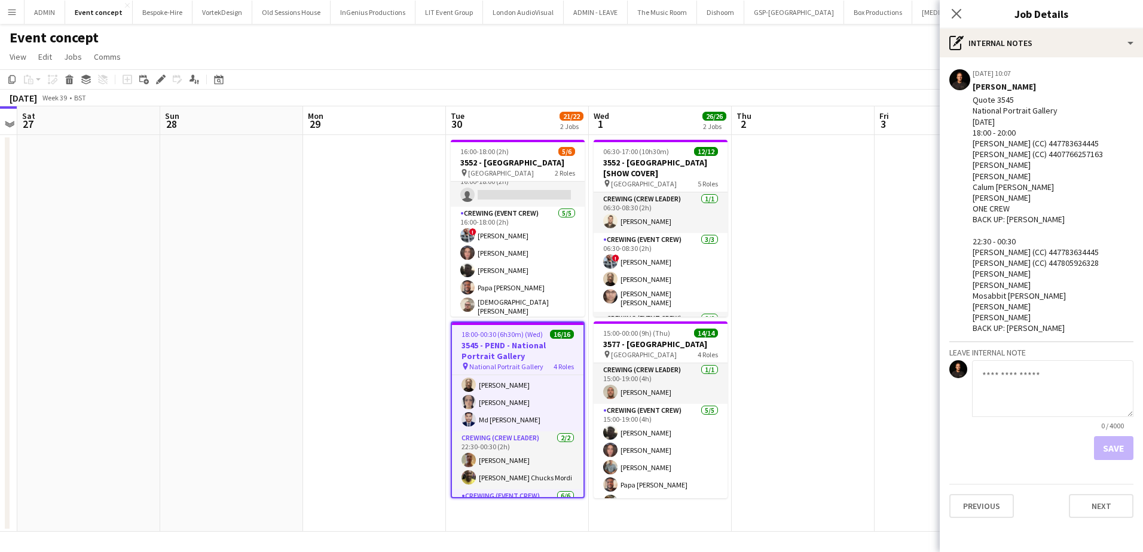
click at [294, 224] on app-date-cell at bounding box center [231, 333] width 143 height 397
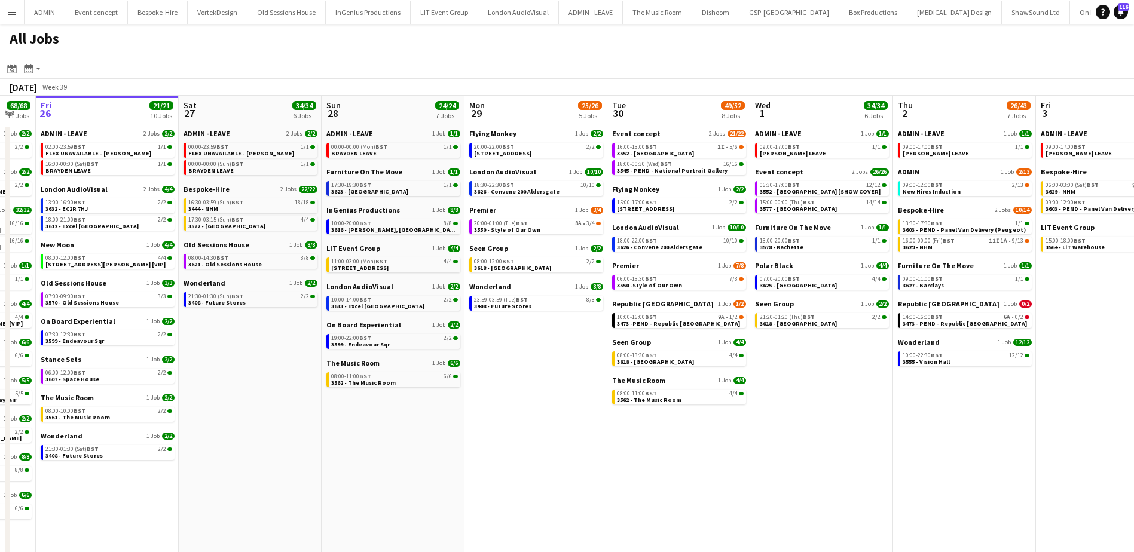
drag, startPoint x: 634, startPoint y: 430, endPoint x: 528, endPoint y: 417, distance: 106.6
click at [528, 417] on app-calendar-viewport "Tue 23 20/20 7 Jobs Wed 24 43/43 10 Jobs Thu 25 68/68 11 Jobs Fri 26 21/21 10 J…" at bounding box center [567, 333] width 1134 height 475
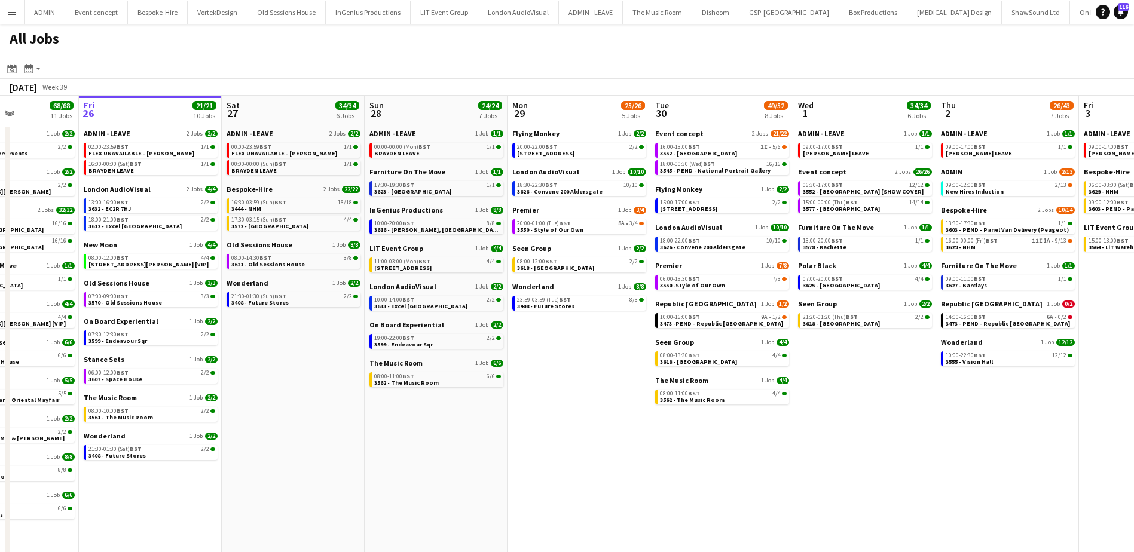
drag, startPoint x: 528, startPoint y: 417, endPoint x: 570, endPoint y: 422, distance: 42.7
click at [570, 422] on app-calendar-viewport "Tue 23 20/20 7 Jobs Wed 24 43/43 10 Jobs Thu 25 68/68 11 Jobs Fri 26 21/21 10 J…" at bounding box center [567, 333] width 1134 height 475
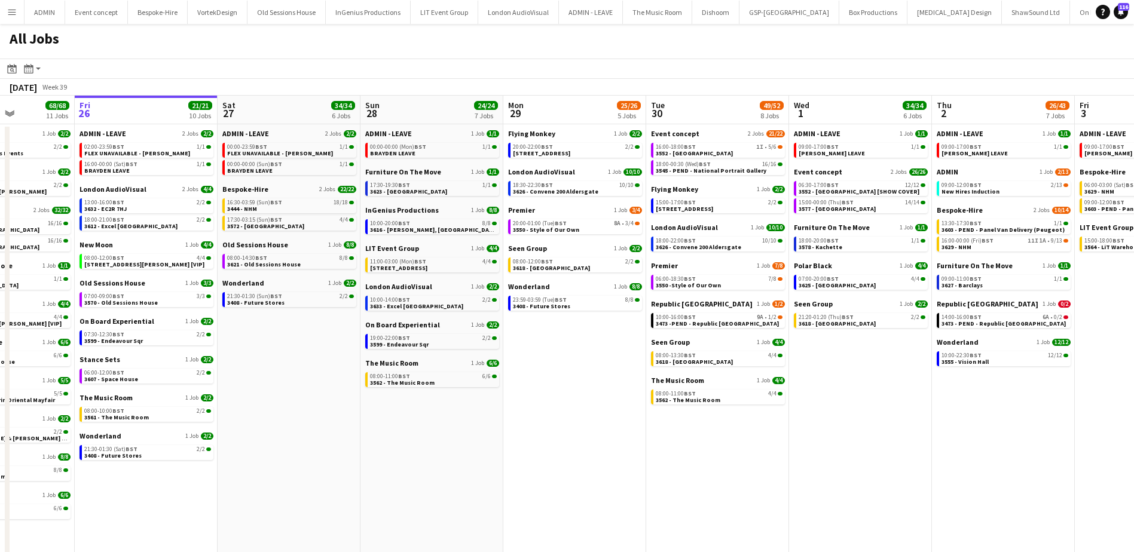
scroll to position [0, 355]
drag, startPoint x: 589, startPoint y: 394, endPoint x: 583, endPoint y: 395, distance: 6.0
click at [583, 395] on app-calendar-viewport "Tue 23 20/20 7 Jobs Wed 24 43/43 10 Jobs Thu 25 68/68 11 Jobs Fri 26 21/21 10 J…" at bounding box center [567, 333] width 1134 height 475
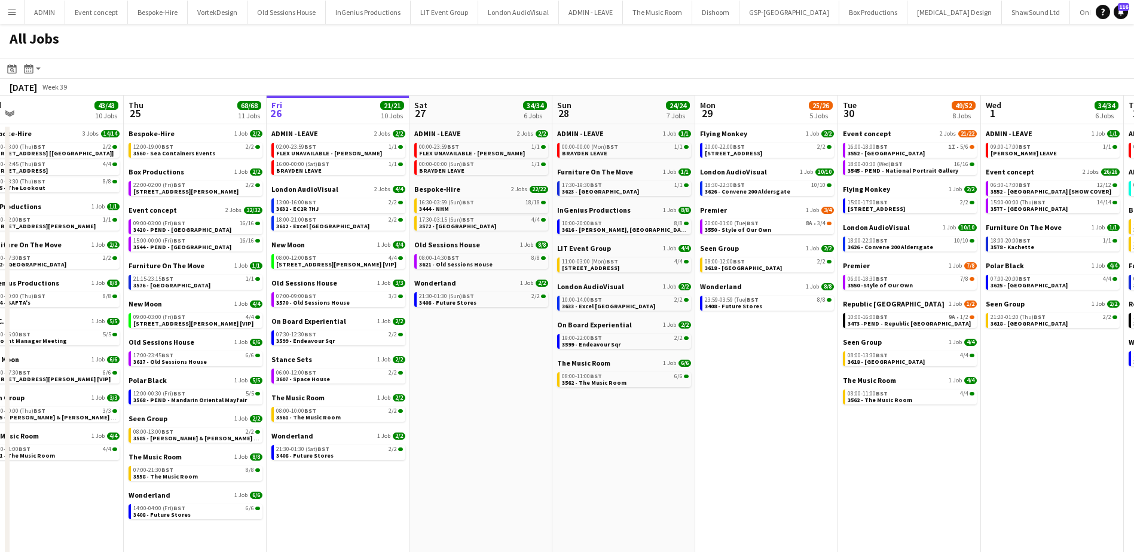
drag, startPoint x: 581, startPoint y: 360, endPoint x: 774, endPoint y: 363, distance: 193.1
click at [774, 363] on app-calendar-viewport "Mon 22 55/56 9 Jobs Tue 23 20/20 7 Jobs Wed 24 43/43 10 Jobs Thu 25 68/68 11 Jo…" at bounding box center [567, 333] width 1134 height 475
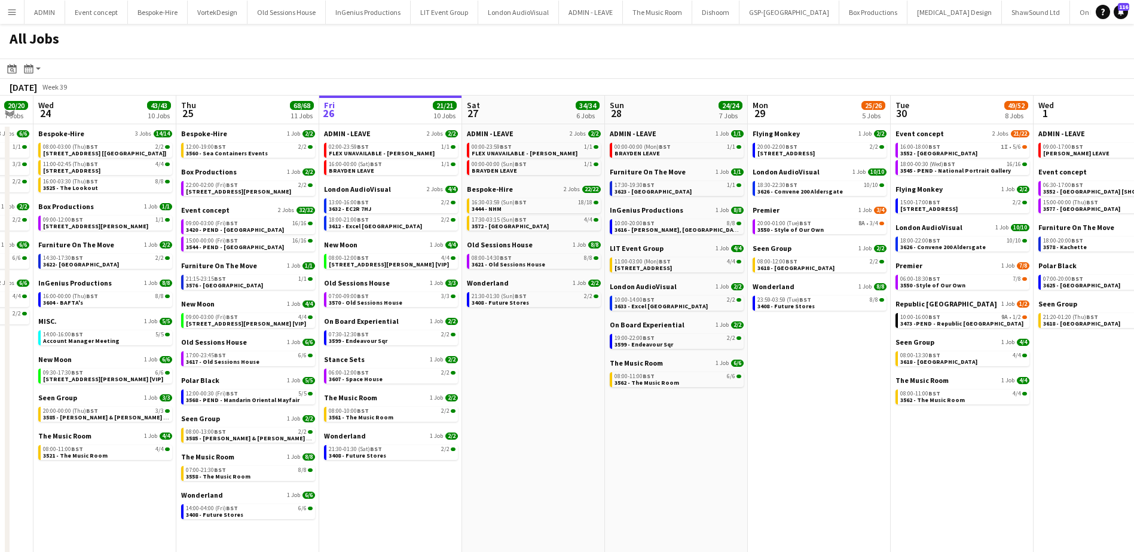
scroll to position [0, 250]
drag, startPoint x: 513, startPoint y: 368, endPoint x: 568, endPoint y: 368, distance: 54.4
click at [568, 368] on app-calendar-viewport "Mon 22 55/56 9 Jobs Tue 23 20/20 7 Jobs Wed 24 43/43 10 Jobs Thu 25 68/68 11 Jo…" at bounding box center [567, 333] width 1134 height 475
click at [261, 232] on span "3420 - PEND - [GEOGRAPHIC_DATA]" at bounding box center [237, 230] width 98 height 8
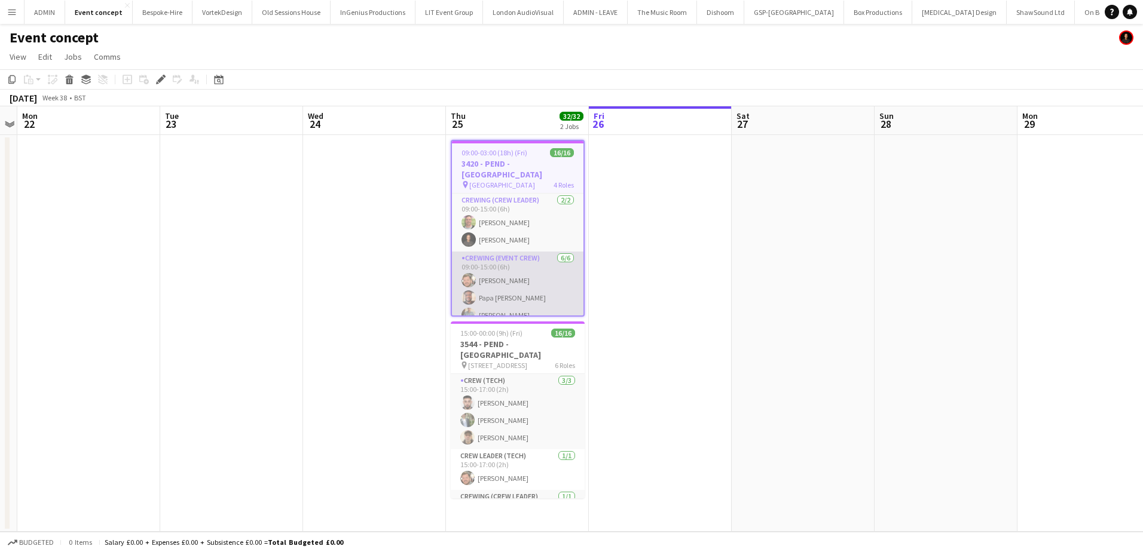
click at [519, 283] on app-card-role "Crewing (Event Crew) [DATE] 09:00-15:00 (6h) [PERSON_NAME] Papa [PERSON_NAME] […" at bounding box center [517, 317] width 131 height 131
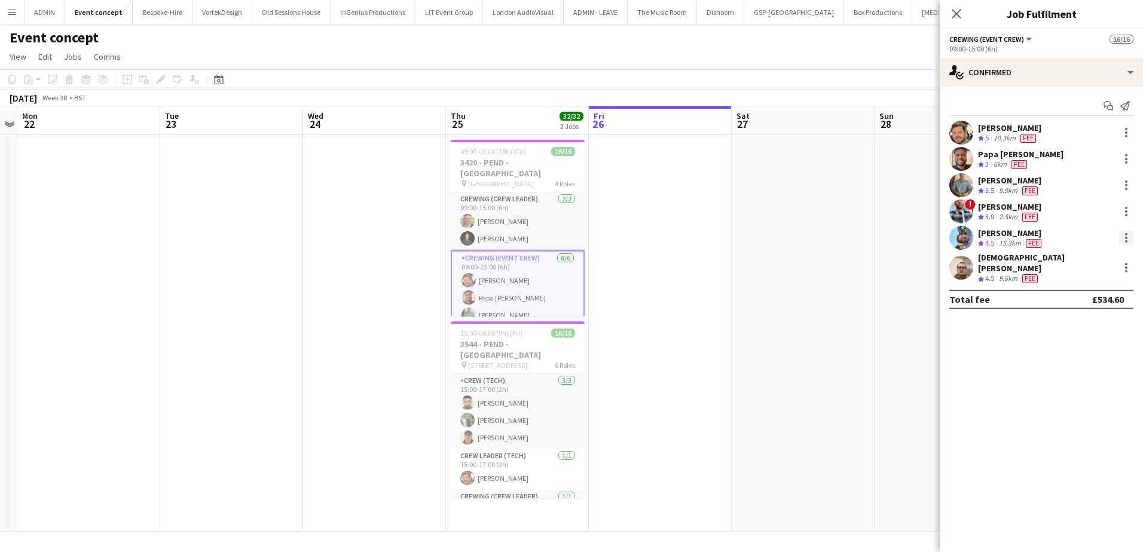
click at [1131, 238] on div at bounding box center [1126, 238] width 14 height 14
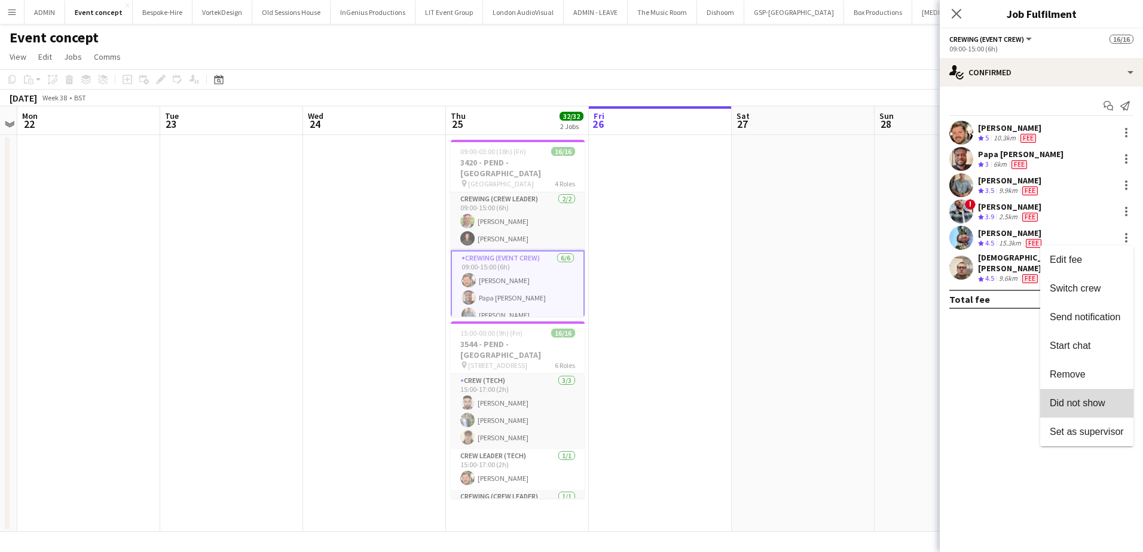
click at [1087, 401] on span "Did not show" at bounding box center [1077, 403] width 56 height 10
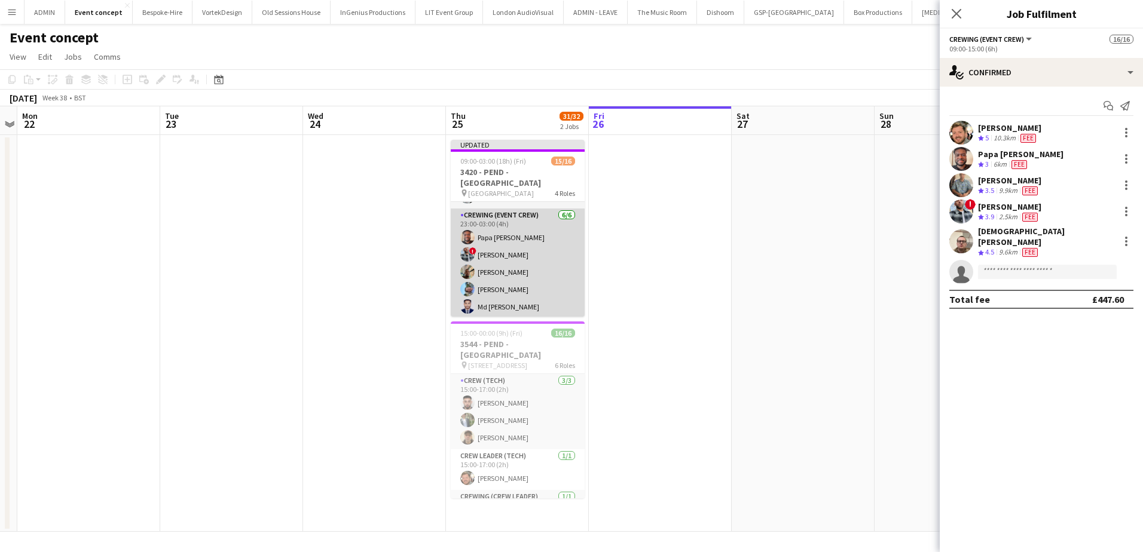
scroll to position [258, 0]
click at [538, 277] on app-card-role "Crewing (Event Crew) [DATE] 23:00-03:00 (4h) Papa [PERSON_NAME] ! [PERSON_NAME]…" at bounding box center [518, 256] width 134 height 127
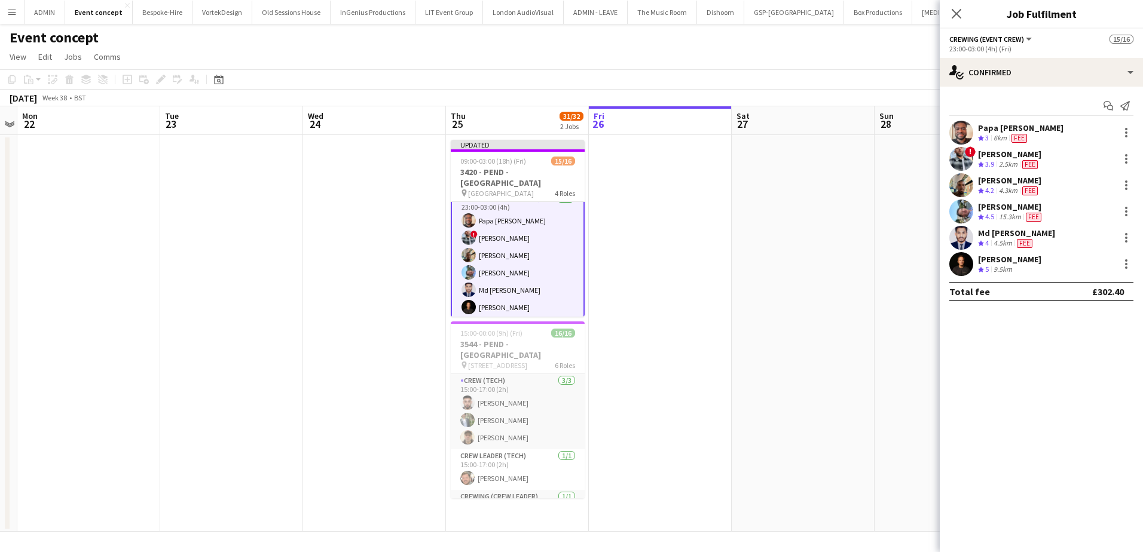
scroll to position [257, 0]
click at [1124, 212] on div at bounding box center [1126, 211] width 14 height 14
click at [750, 267] on div at bounding box center [571, 276] width 1143 height 552
click at [786, 190] on app-date-cell at bounding box center [803, 333] width 143 height 397
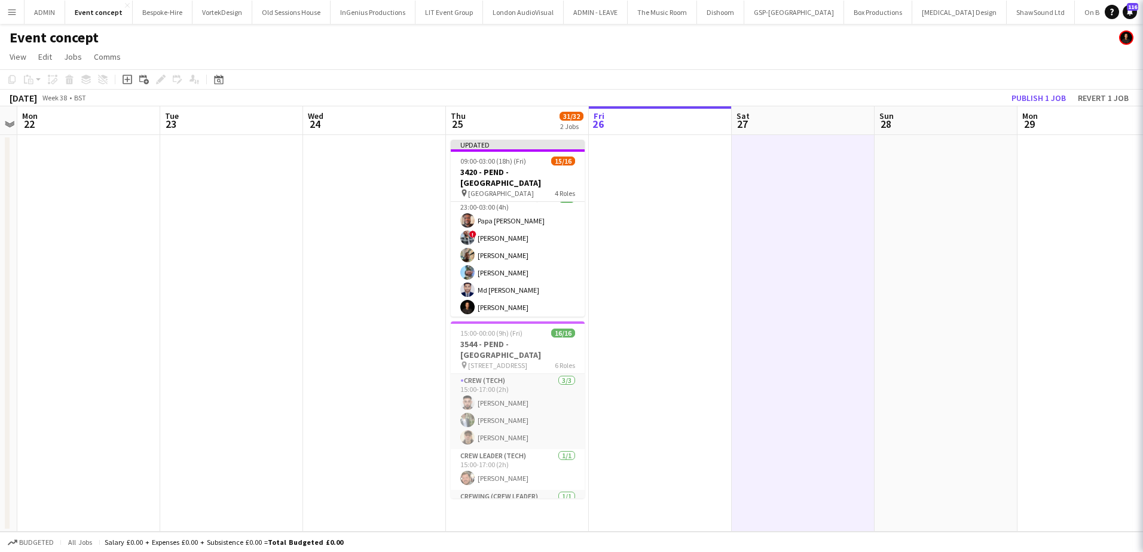
scroll to position [256, 0]
click at [1092, 93] on button "Revert 1 job" at bounding box center [1103, 98] width 60 height 16
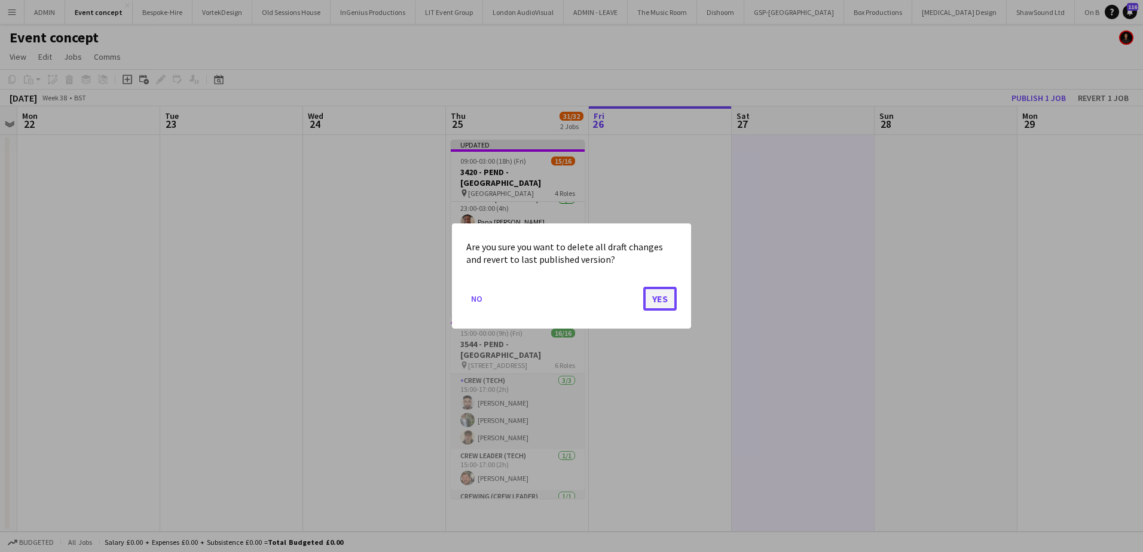
click at [662, 301] on button "Yes" at bounding box center [659, 299] width 33 height 24
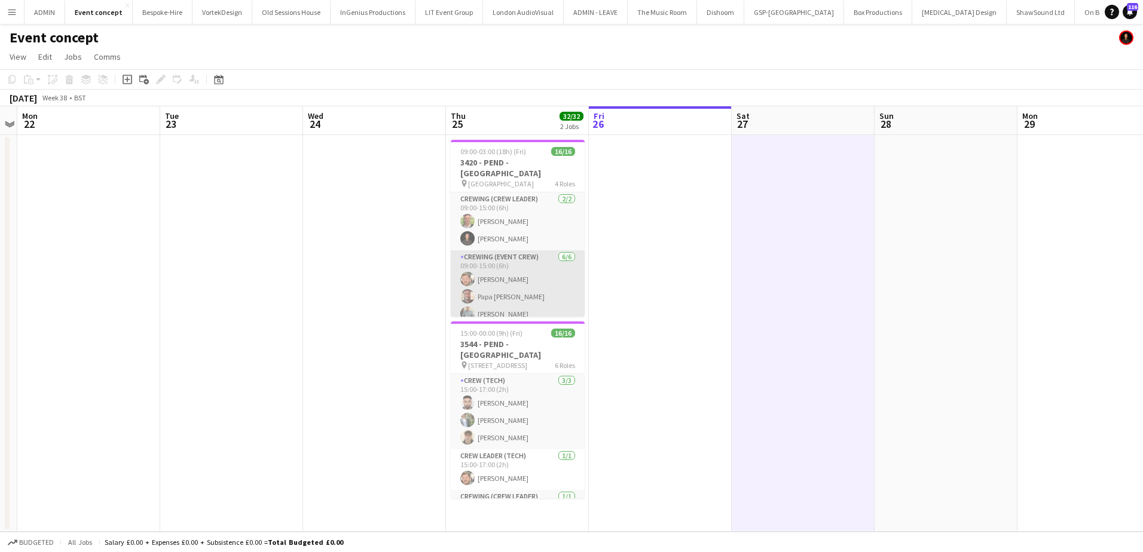
click at [515, 278] on app-card-role "Crewing (Event Crew) 6/6 09:00-15:00 (6h) Adam McCarter Papa Opoku-Adjei Daniel…" at bounding box center [518, 315] width 134 height 131
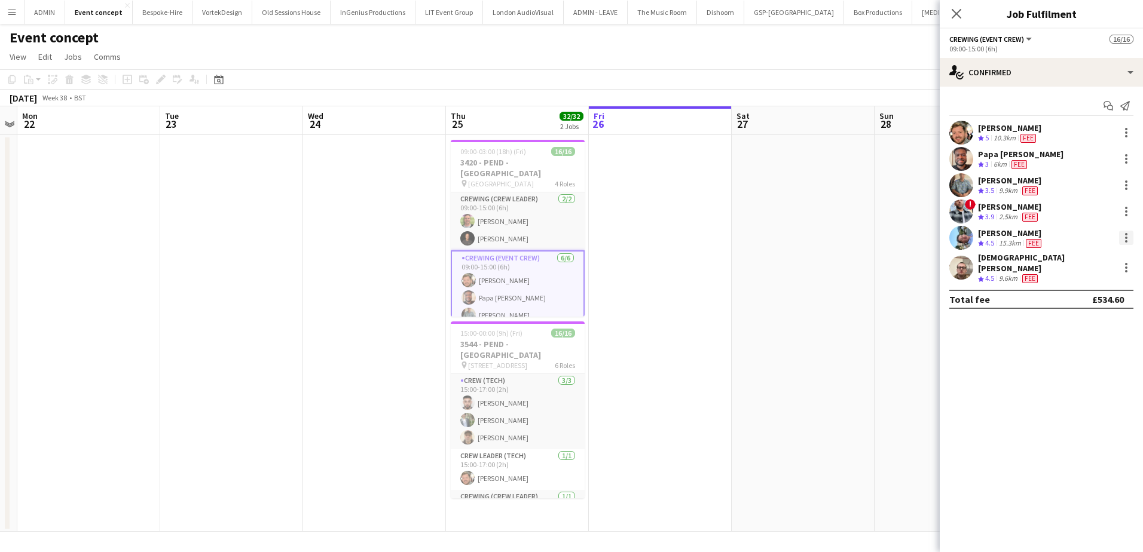
click at [1125, 238] on div at bounding box center [1126, 238] width 2 height 2
click at [1087, 372] on span "Remove" at bounding box center [1086, 374] width 74 height 11
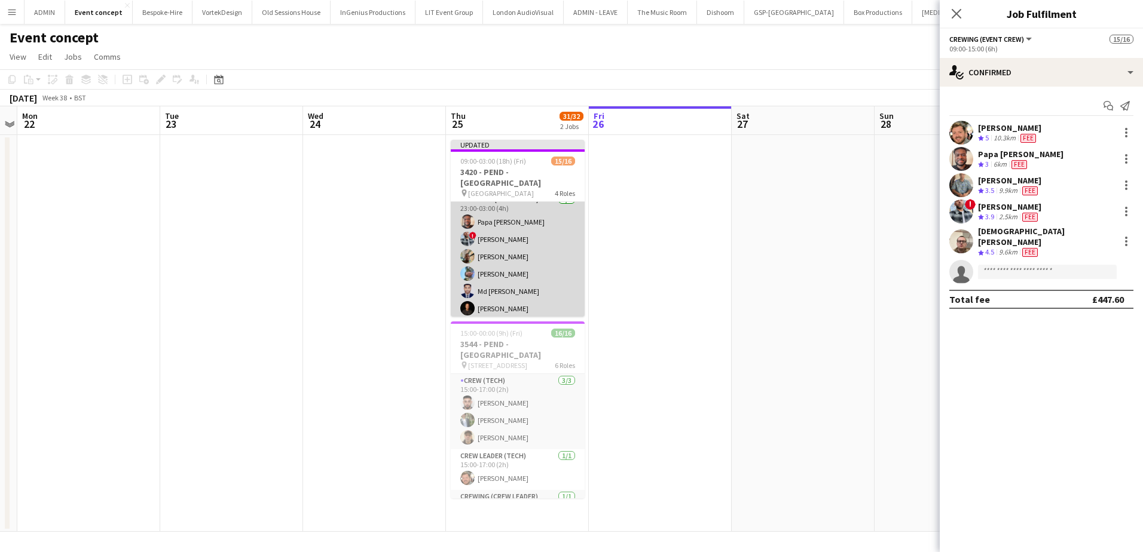
click at [533, 282] on app-card-role "Crewing (Event Crew) 6/6 23:00-03:00 (4h) Papa Opoku-Adjei ! Kieran Brooks Step…" at bounding box center [518, 256] width 134 height 127
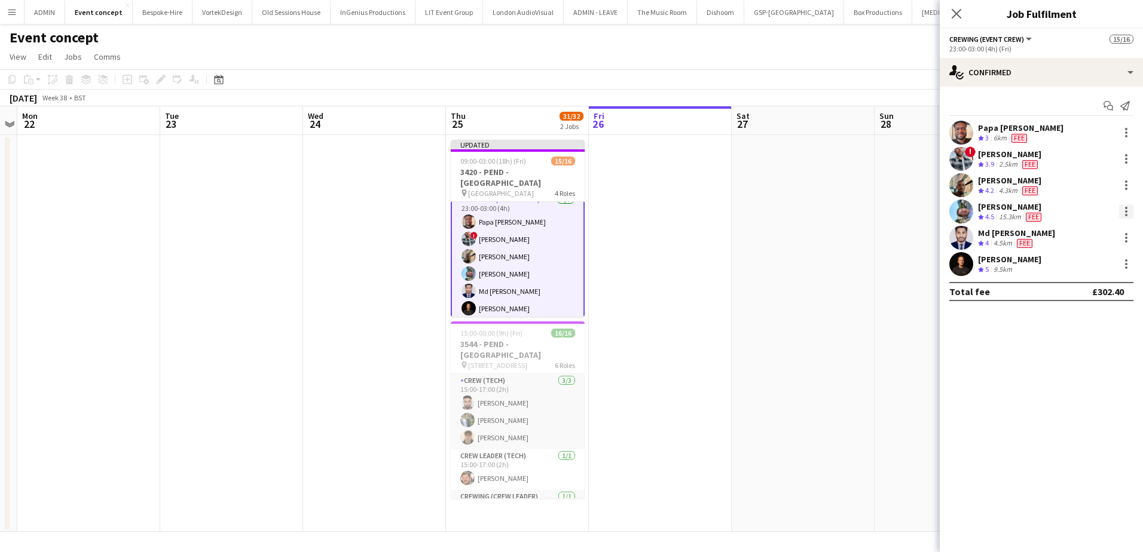
click at [1124, 207] on div at bounding box center [1126, 211] width 14 height 14
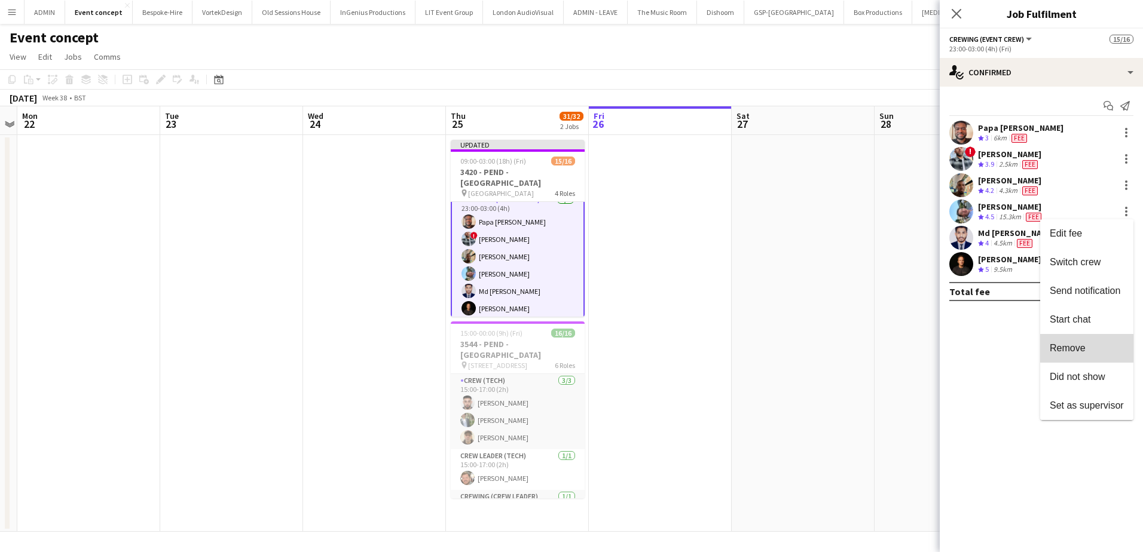
click at [1095, 356] on button "Remove" at bounding box center [1086, 348] width 93 height 29
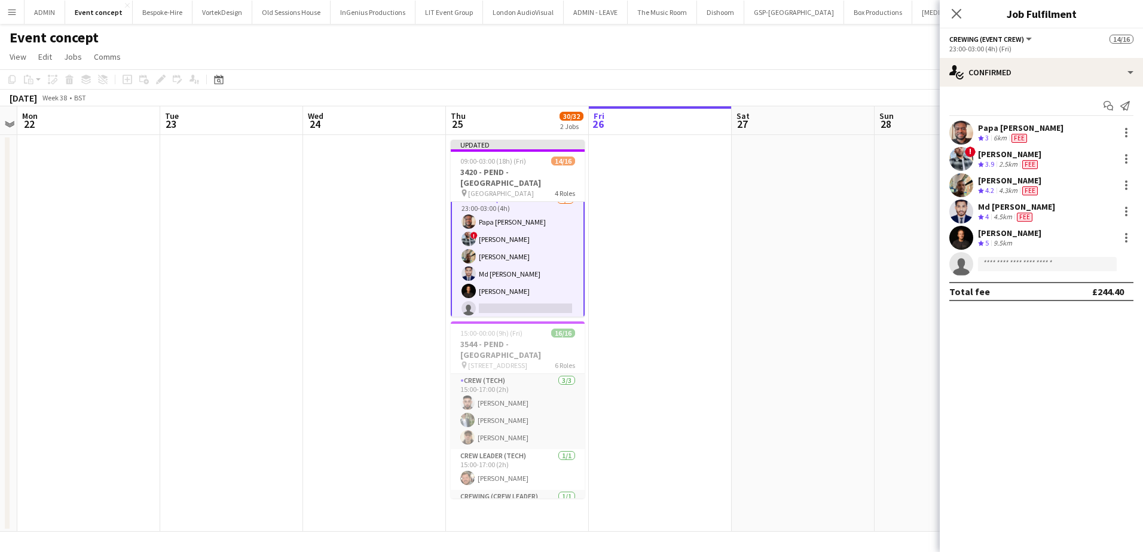
click at [773, 280] on app-date-cell at bounding box center [803, 333] width 143 height 397
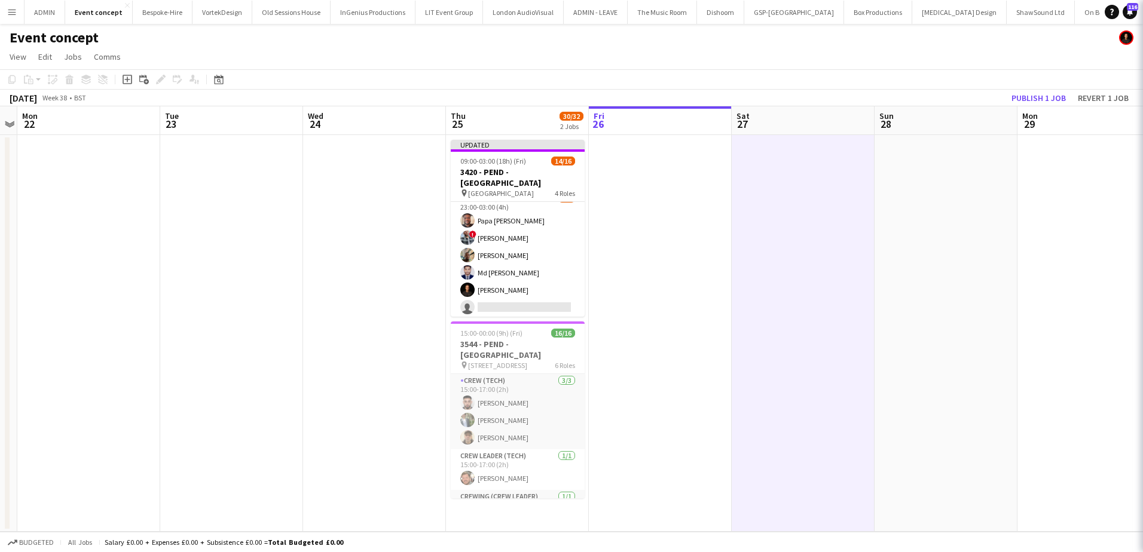
scroll to position [256, 0]
click at [1044, 99] on button "Publish 1 job" at bounding box center [1038, 98] width 64 height 16
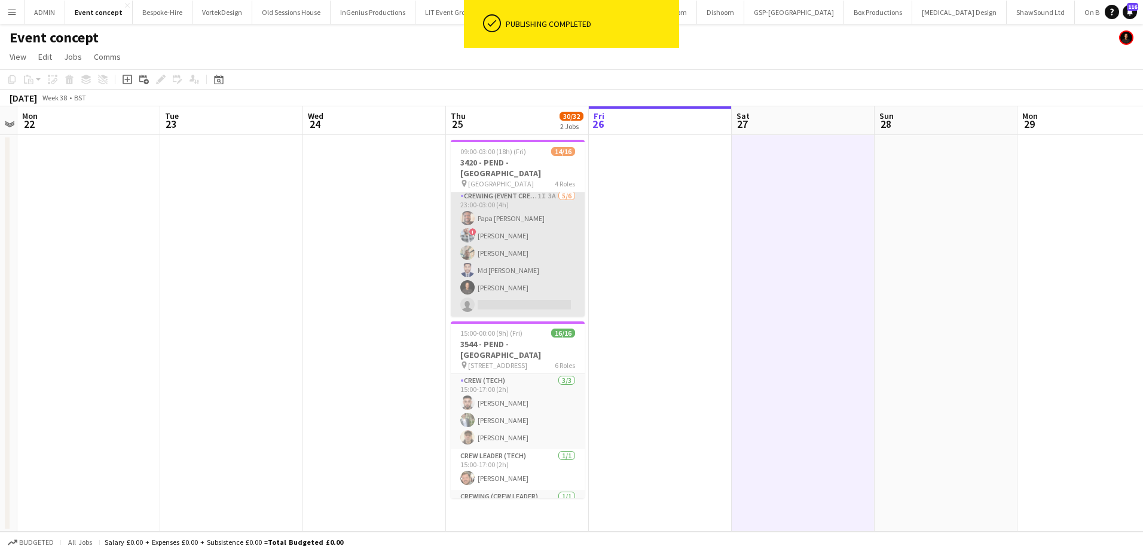
scroll to position [246, 0]
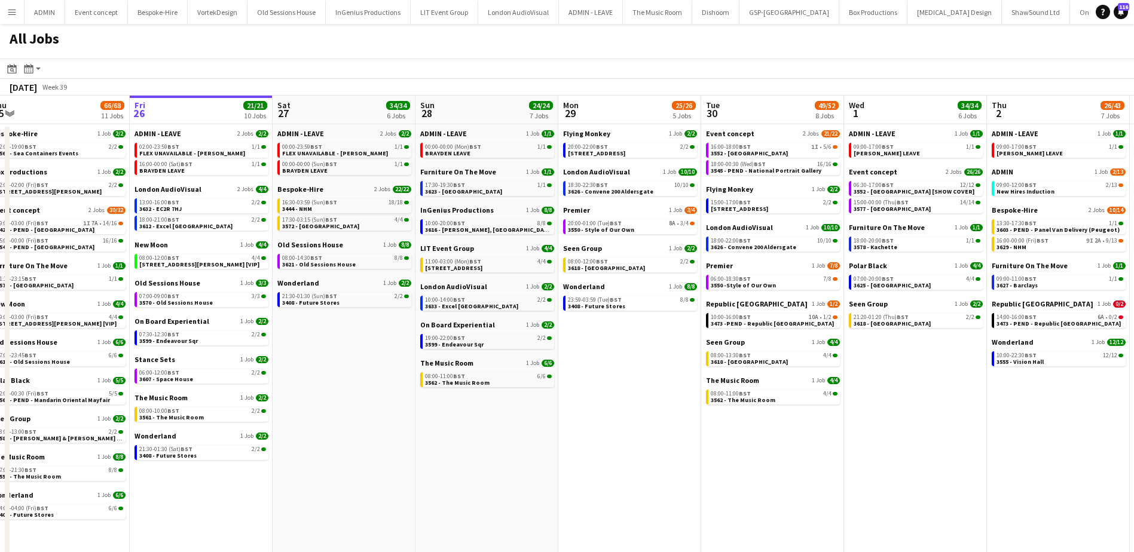
scroll to position [0, 300]
drag, startPoint x: 358, startPoint y: 368, endPoint x: 343, endPoint y: 368, distance: 14.9
click at [344, 368] on app-calendar-viewport "Tue 23 20/20 7 Jobs Wed 24 43/43 10 Jobs Thu 25 66/68 11 Jobs Fri 26 21/21 10 J…" at bounding box center [567, 333] width 1134 height 475
click at [595, 229] on span "3550 - Style of Our Own" at bounding box center [600, 230] width 66 height 8
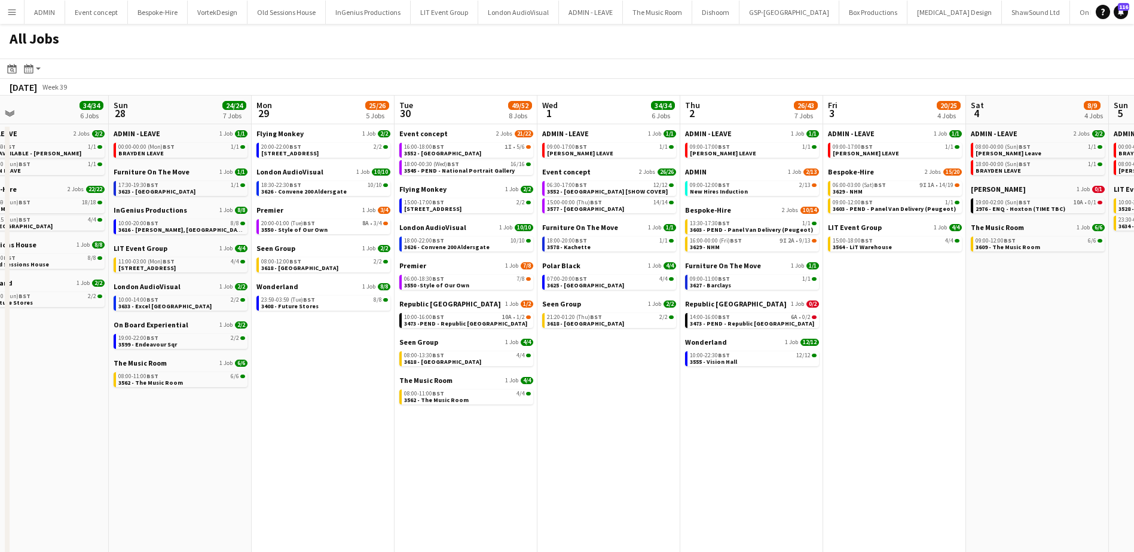
scroll to position [0, 333]
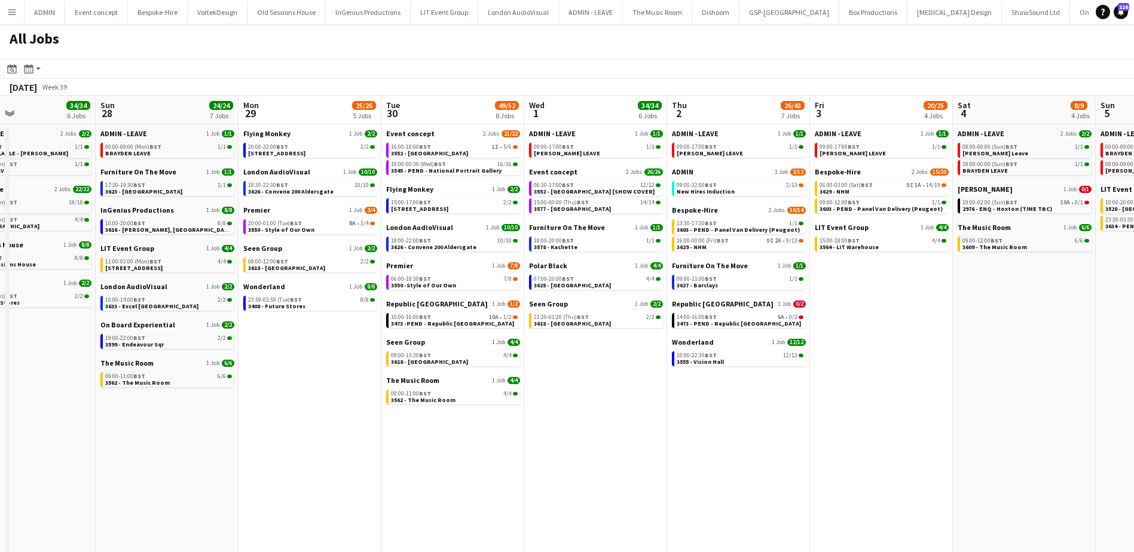
drag, startPoint x: 865, startPoint y: 478, endPoint x: 547, endPoint y: 444, distance: 320.3
click at [547, 444] on app-calendar-viewport "Thu 25 66/68 11 Jobs Fri 26 21/21 10 Jobs Sat 27 34/34 6 Jobs Sun 28 24/24 7 Jo…" at bounding box center [567, 333] width 1134 height 475
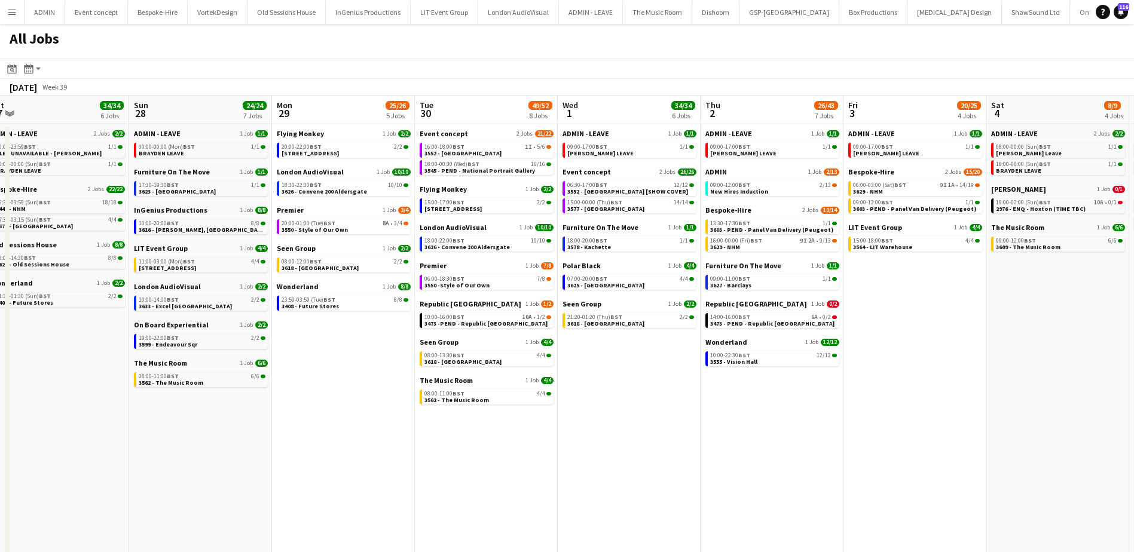
scroll to position [0, 263]
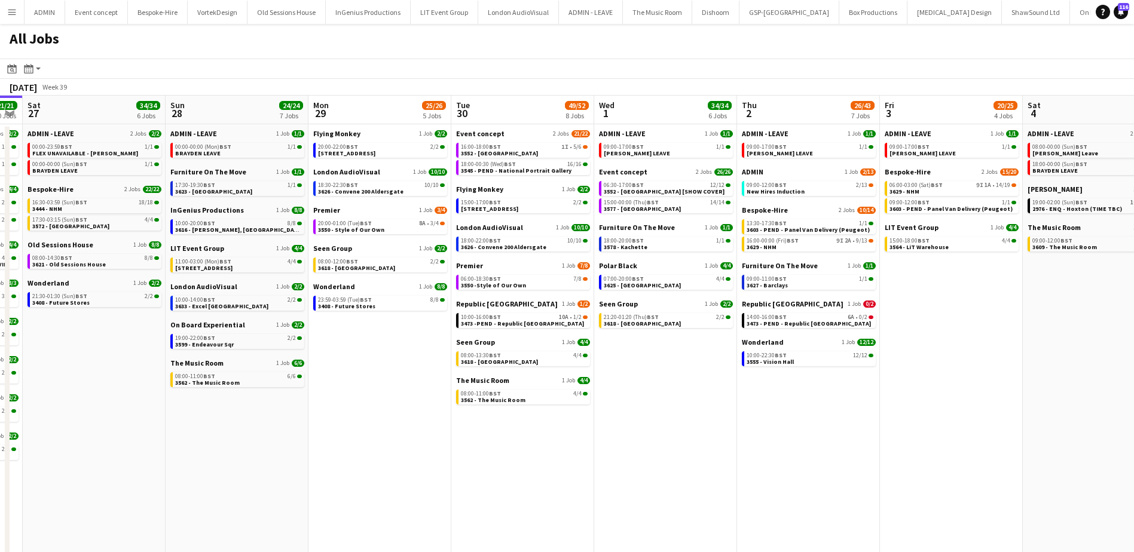
drag, startPoint x: 218, startPoint y: 455, endPoint x: 287, endPoint y: 452, distance: 70.0
click at [287, 452] on app-calendar-viewport "Thu 25 66/68 11 Jobs Fri 26 21/21 10 Jobs Sat 27 34/34 6 Jobs Sun 28 24/24 7 Jo…" at bounding box center [567, 333] width 1134 height 475
click at [394, 228] on link "20:00-01:00 (Tue) BST 8A • 3/4 3550 - Style of Our Own" at bounding box center [381, 226] width 127 height 14
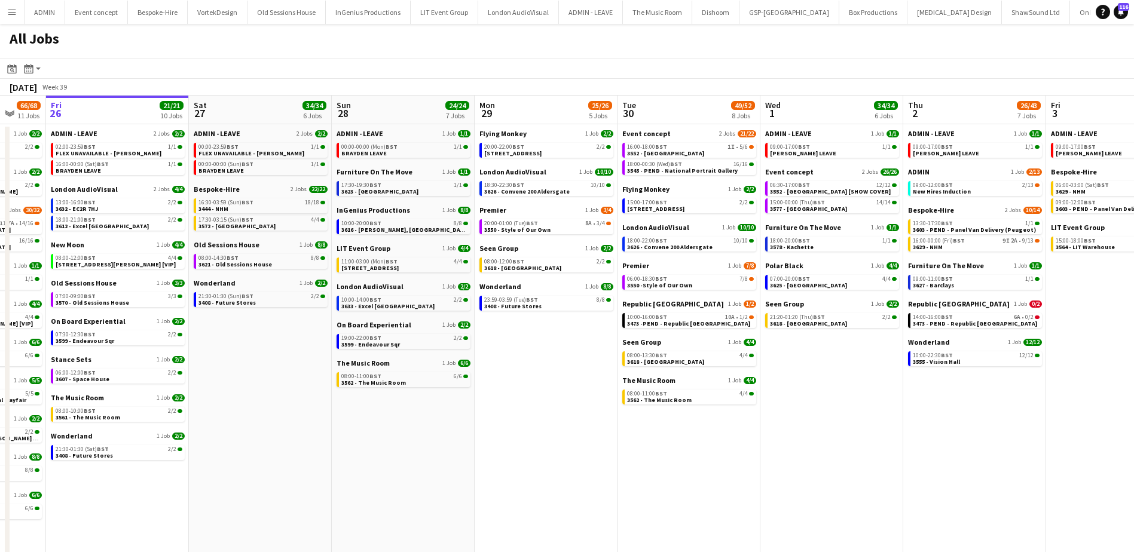
scroll to position [0, 375]
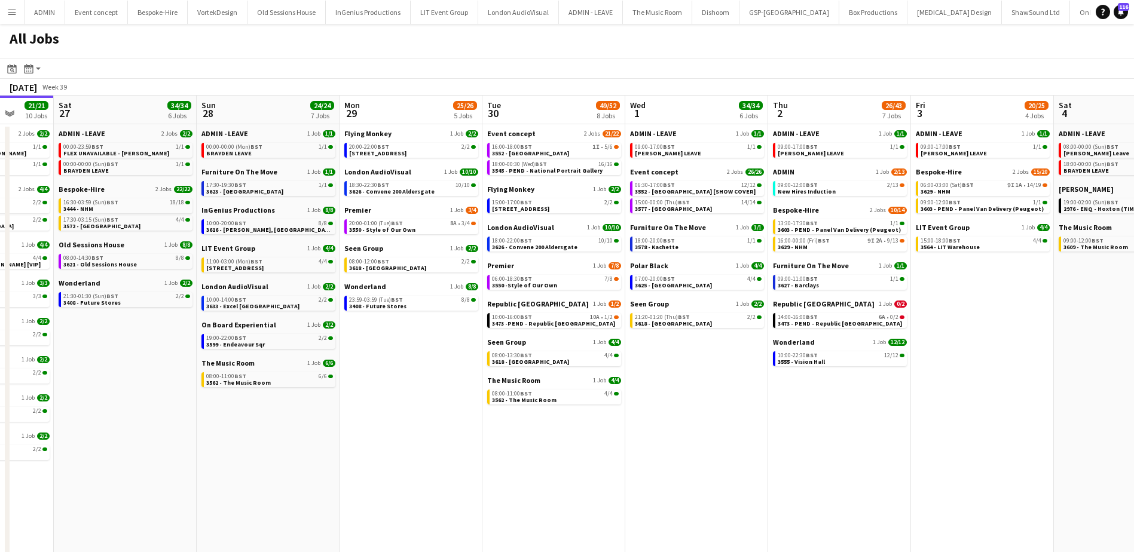
drag, startPoint x: 175, startPoint y: 460, endPoint x: 351, endPoint y: 442, distance: 177.2
click at [348, 445] on app-calendar-viewport "Wed 24 43/43 10 Jobs Thu 25 66/68 11 Jobs Fri 26 21/21 10 Jobs Sat 27 34/34 6 J…" at bounding box center [567, 333] width 1134 height 475
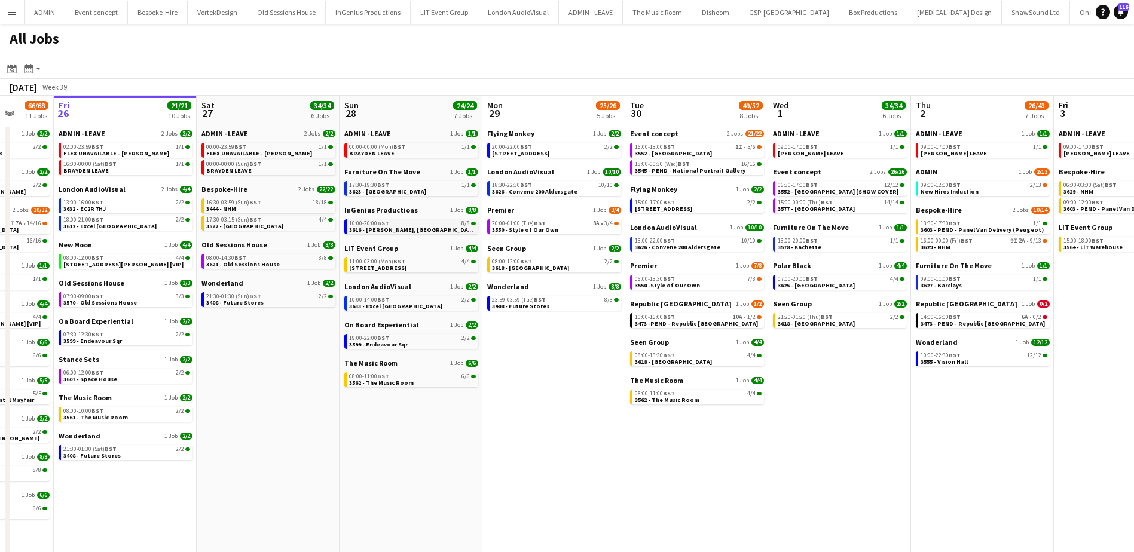
click at [440, 228] on link "10:00-20:00 BST 8/8 3616 - Curzon, Mayfair" at bounding box center [412, 226] width 127 height 14
click at [582, 265] on link "08:00-12:00 BST 2/2 3618 - Emerald Theatre" at bounding box center [555, 265] width 127 height 14
click at [535, 156] on span "3613 - 245 Regent Street" at bounding box center [520, 153] width 57 height 8
click at [525, 302] on span "3408 - Future Stores" at bounding box center [520, 306] width 57 height 8
click at [420, 268] on link "11:00-03:00 (Mon) BST 4/4 3492 - Allandale Ave" at bounding box center [412, 265] width 127 height 14
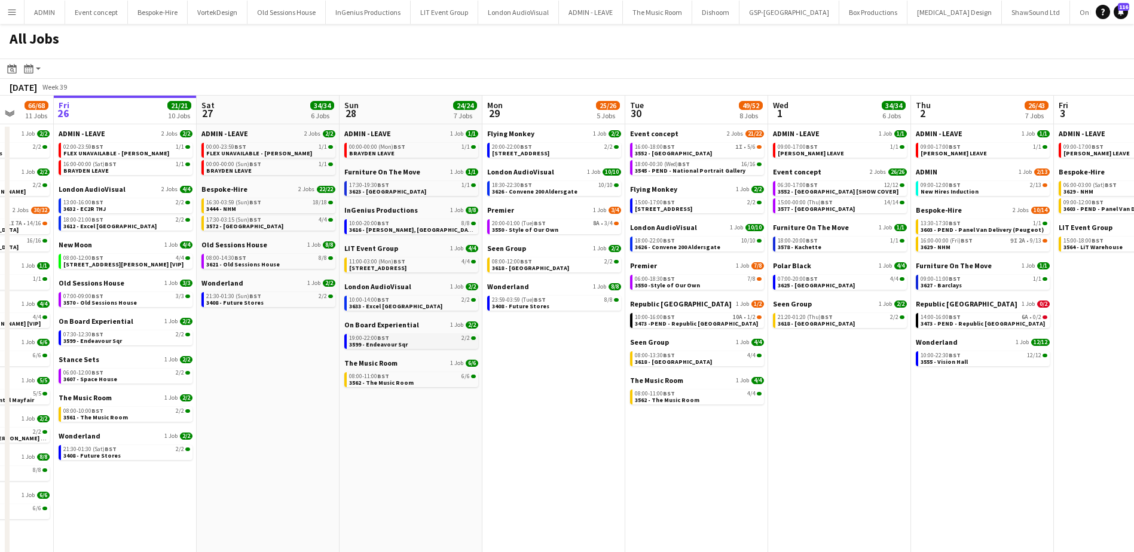
click at [408, 343] on link "19:00-22:00 BST 2/2 3599 - Endeavour Sqr" at bounding box center [412, 341] width 127 height 14
click at [429, 228] on link "10:00-20:00 BST 8/8 3616 - Curzon, Mayfair" at bounding box center [412, 226] width 127 height 14
click at [567, 193] on span "3626 - Convene 200 Aldersgate" at bounding box center [534, 192] width 85 height 8
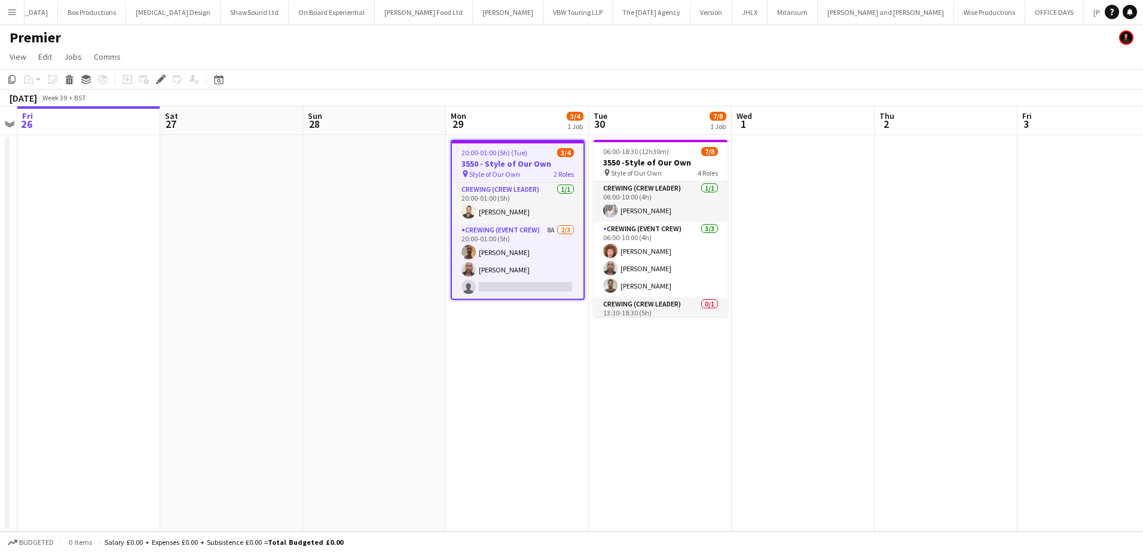
scroll to position [0, 892]
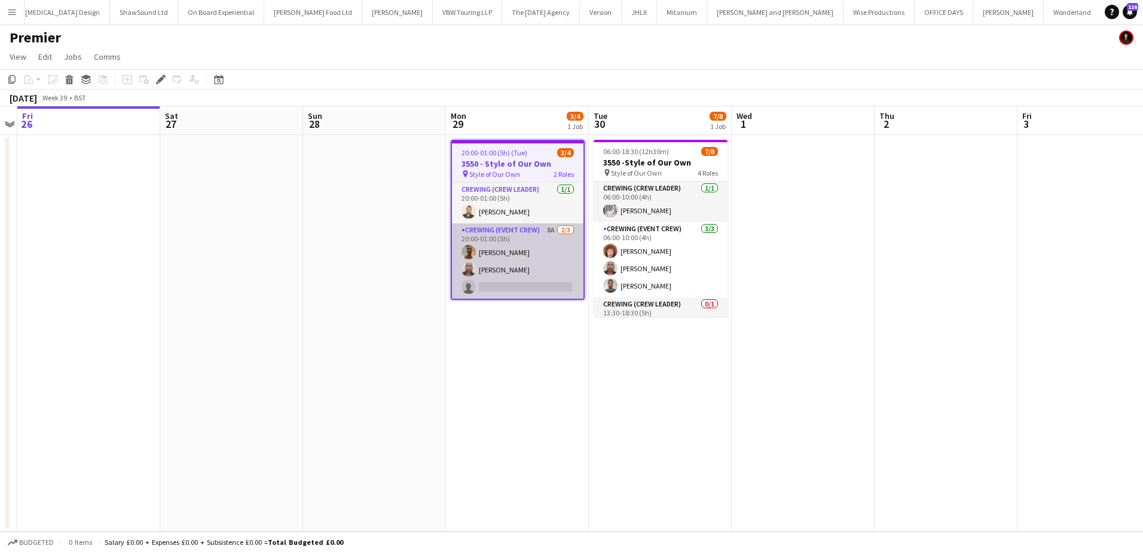
click at [522, 265] on app-card-role "Crewing (Event Crew) 8A [DATE] 20:00-01:00 (5h) [PERSON_NAME] [PERSON_NAME] sin…" at bounding box center [517, 261] width 131 height 75
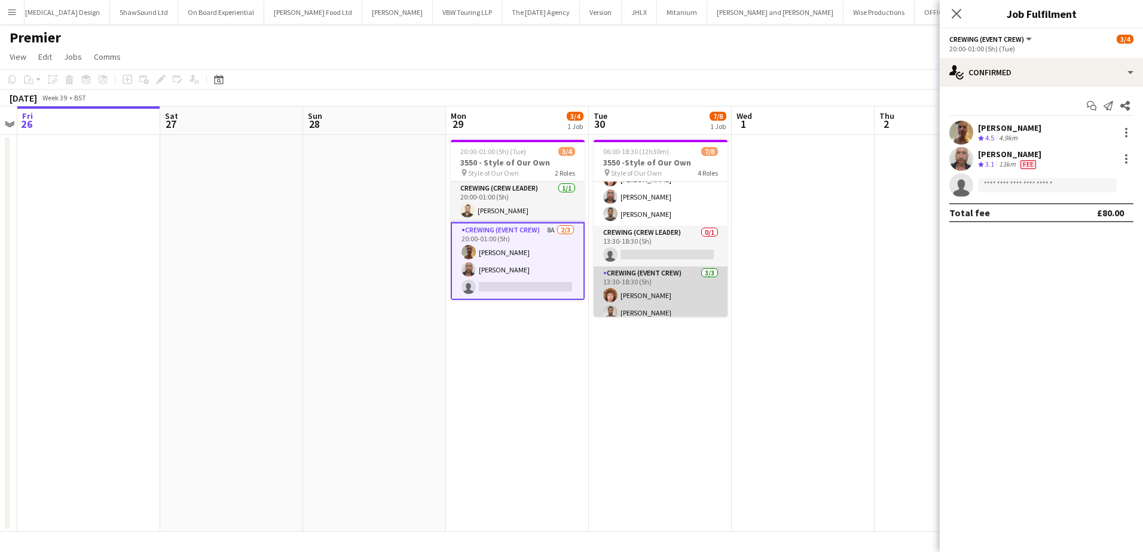
scroll to position [97, 0]
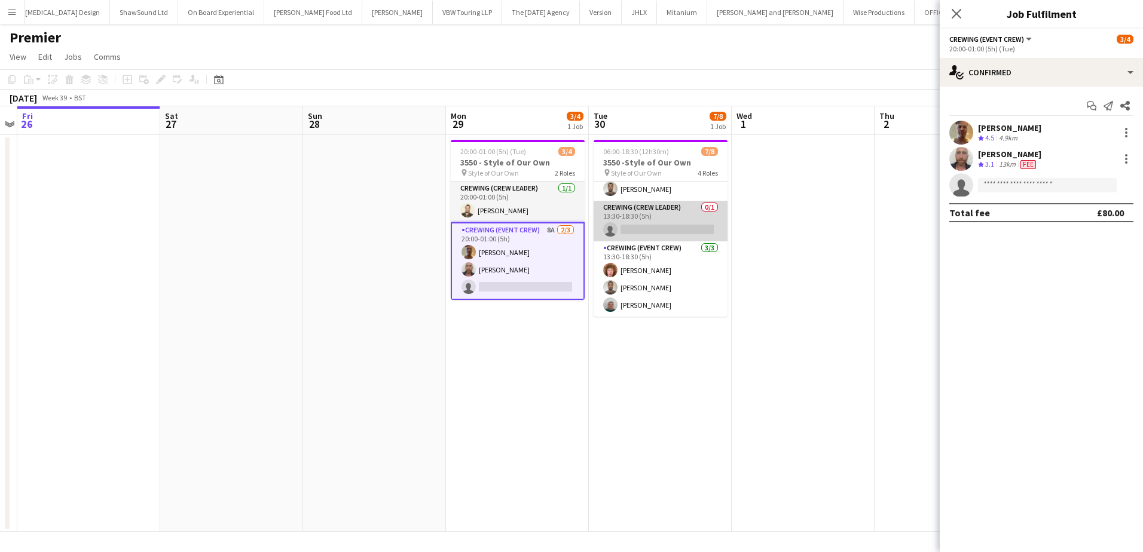
click at [678, 228] on app-card-role "Crewing (Crew Leader) 0/1 13:30-18:30 (5h) single-neutral-actions" at bounding box center [660, 221] width 134 height 41
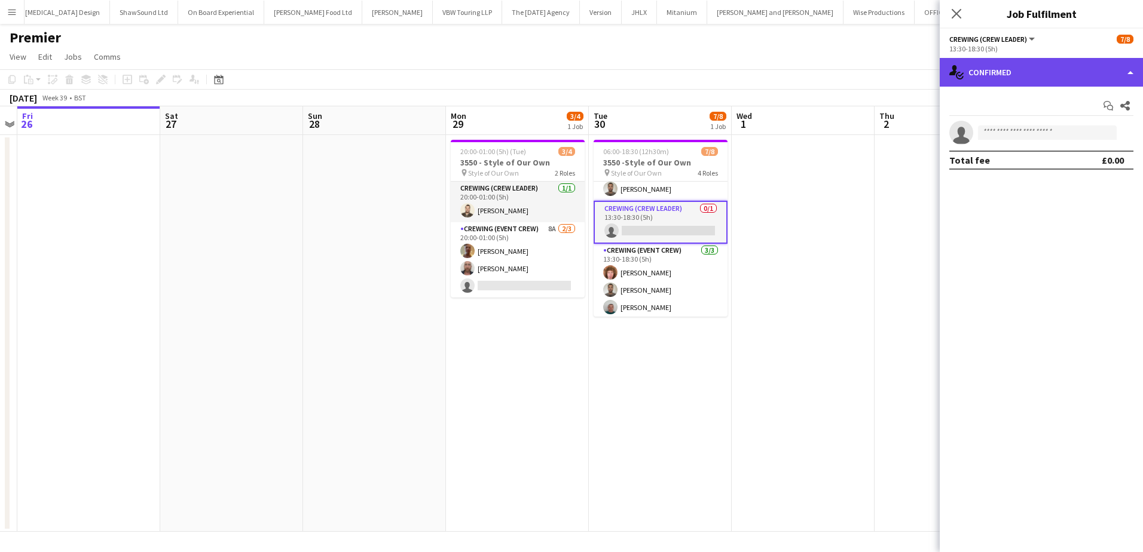
click at [1060, 77] on div "single-neutral-actions-check-2 Confirmed" at bounding box center [1040, 72] width 203 height 29
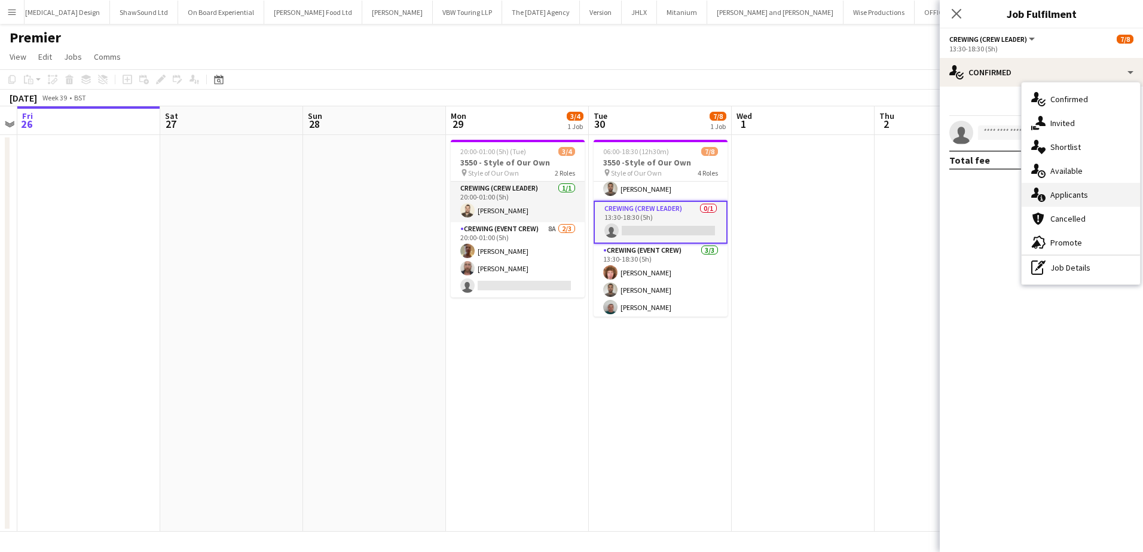
click at [1079, 194] on span "Applicants" at bounding box center [1069, 194] width 38 height 11
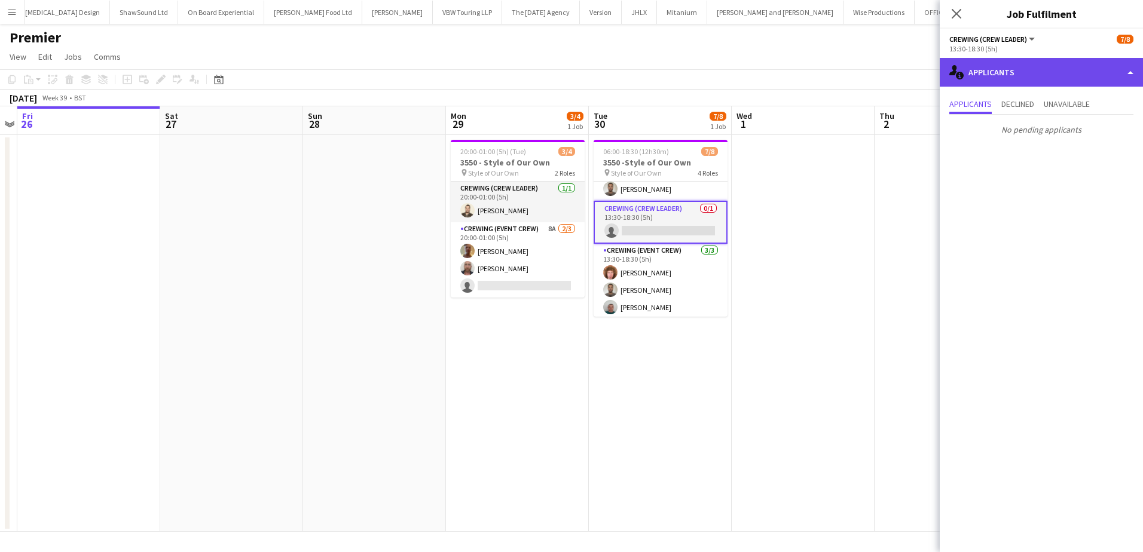
click at [1058, 74] on div "single-neutral-actions-information Applicants" at bounding box center [1040, 72] width 203 height 29
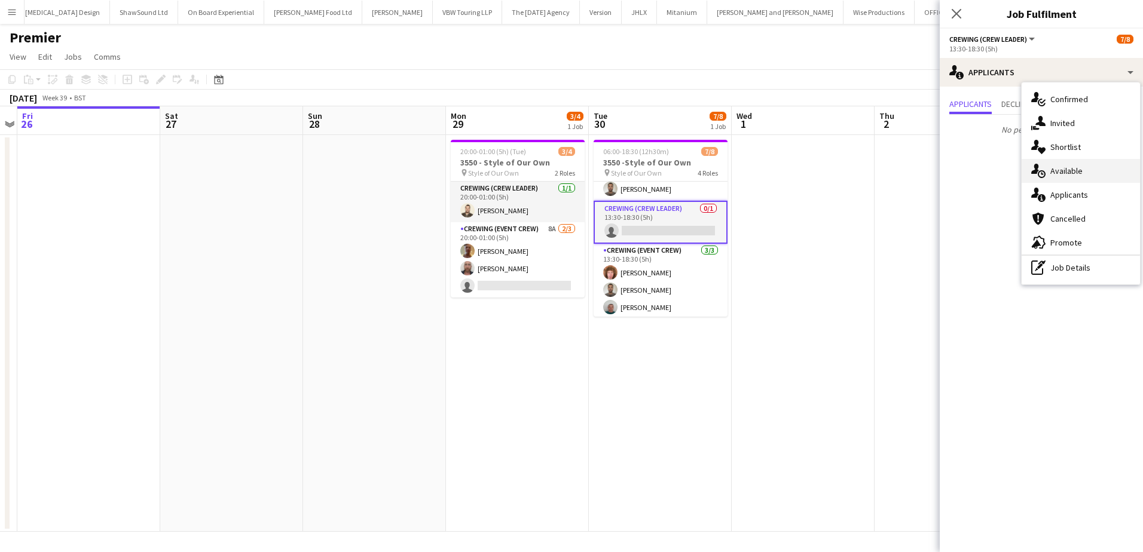
click at [1072, 174] on span "Available" at bounding box center [1066, 171] width 32 height 11
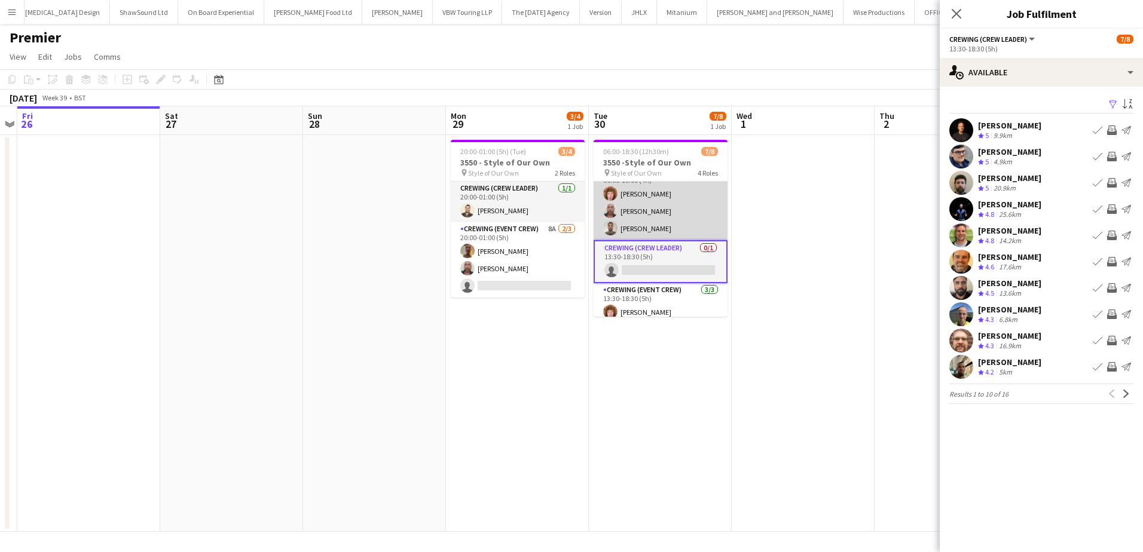
scroll to position [60, 0]
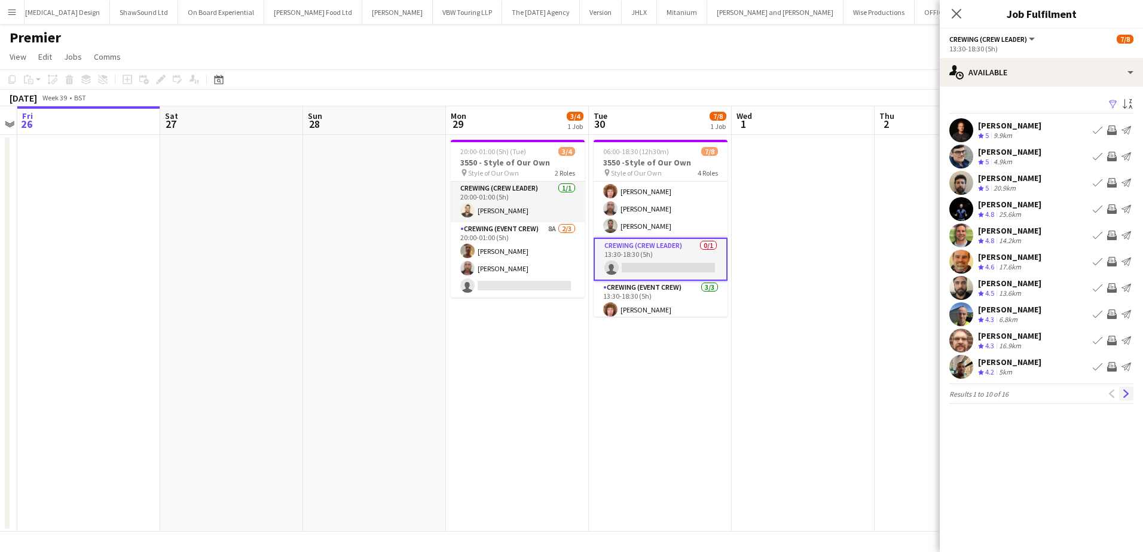
click at [1127, 395] on app-icon "Next" at bounding box center [1126, 394] width 8 height 8
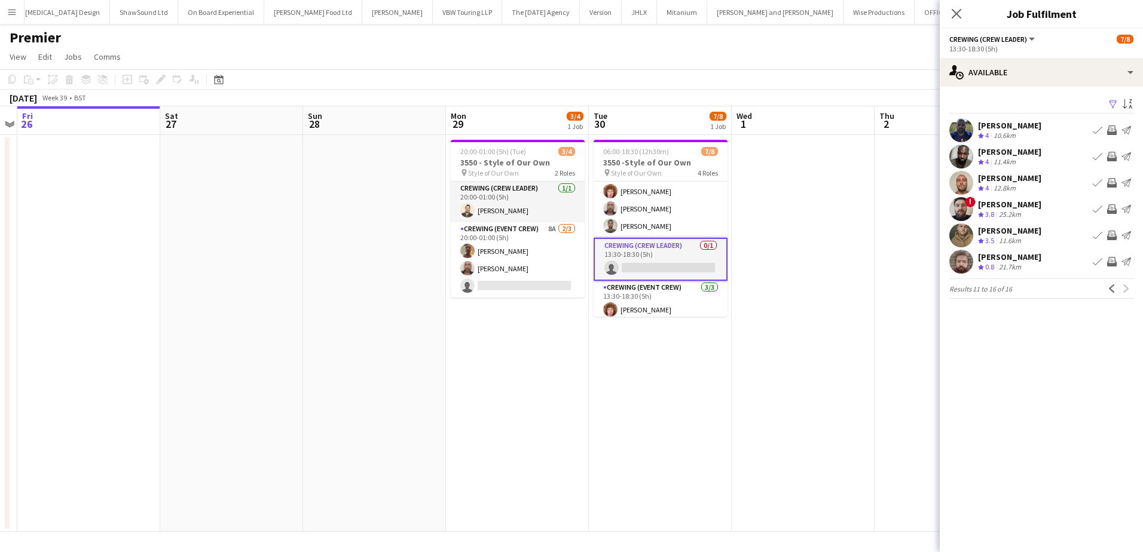
click at [1109, 183] on app-icon "Invite crew" at bounding box center [1112, 183] width 10 height 10
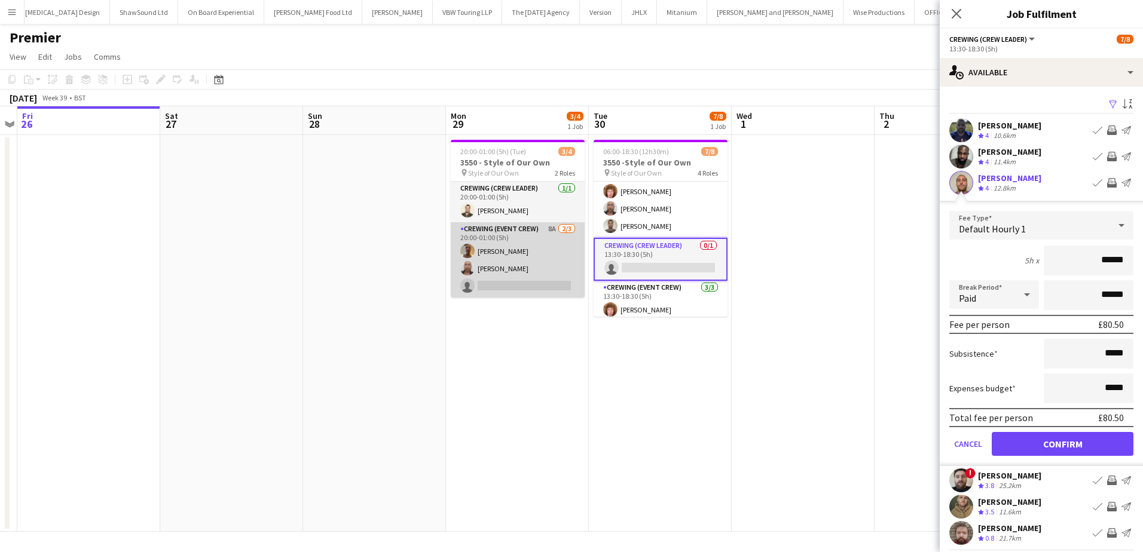
click at [527, 282] on app-card-role "Crewing (Event Crew) 8A [DATE] 20:00-01:00 (5h) [PERSON_NAME] [PERSON_NAME] sin…" at bounding box center [518, 259] width 134 height 75
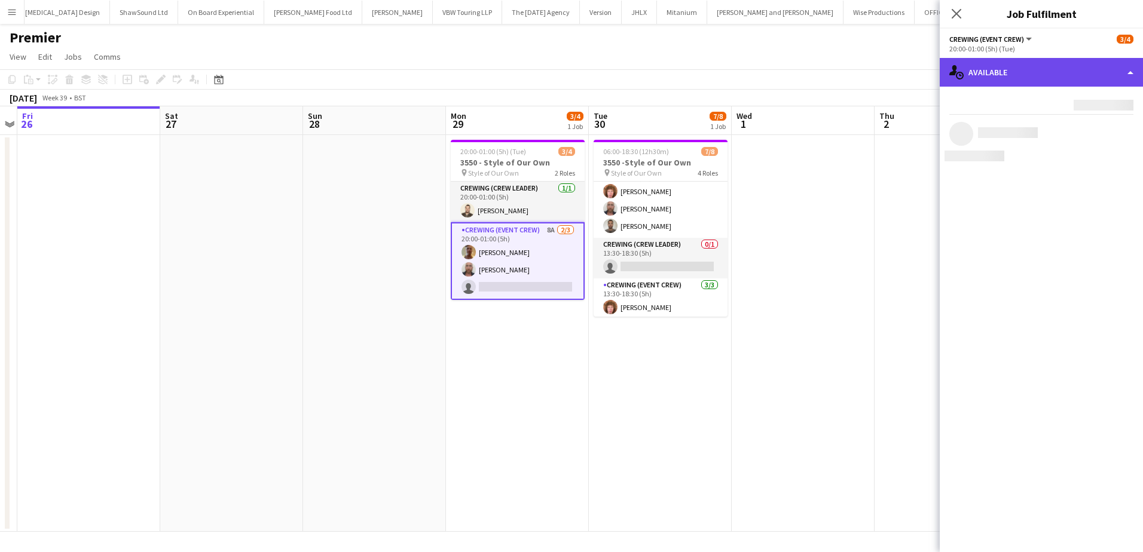
click at [1069, 77] on div "single-neutral-actions-upload Available" at bounding box center [1040, 72] width 203 height 29
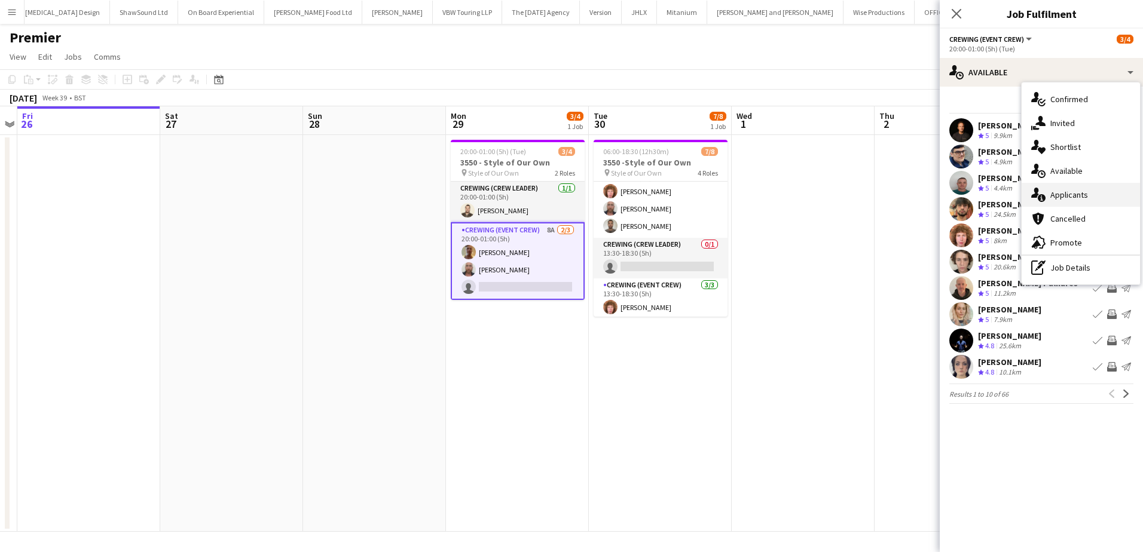
click at [1067, 197] on span "Applicants" at bounding box center [1069, 194] width 38 height 11
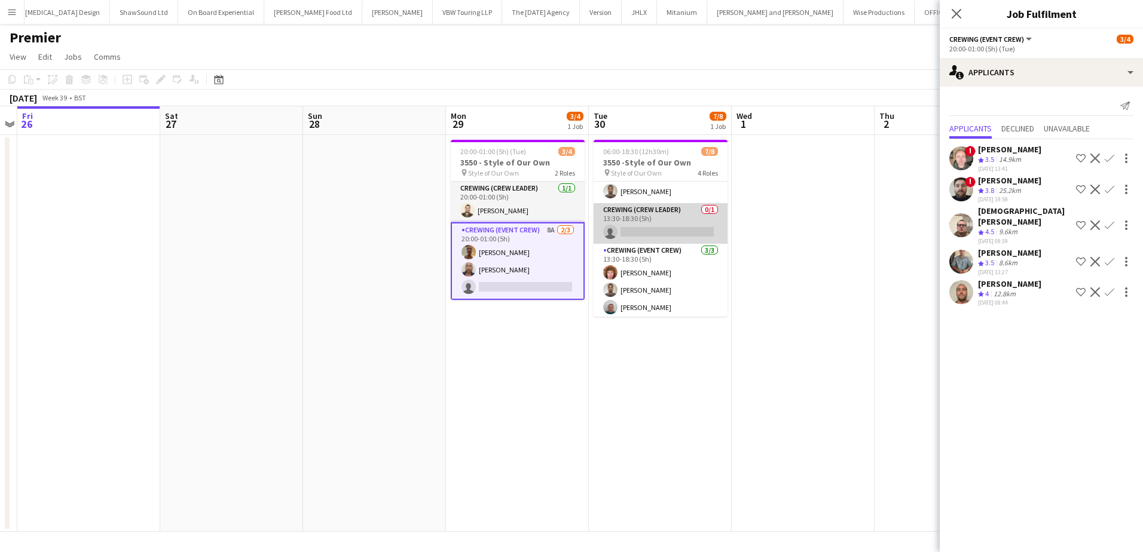
scroll to position [97, 0]
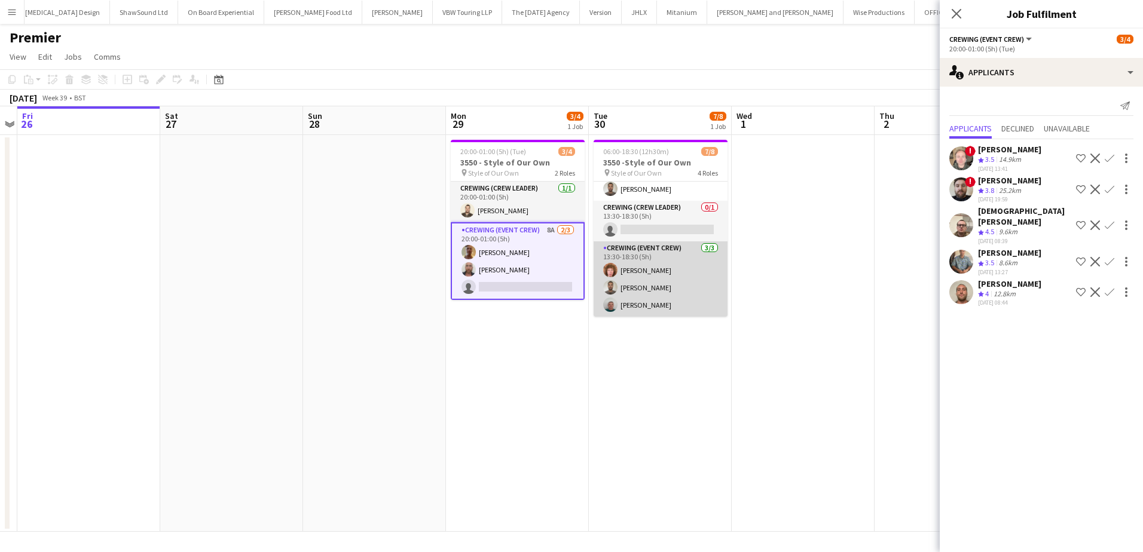
click at [684, 279] on app-card-role "Crewing (Event Crew) [DATE] 13:30-18:30 (5h) [PERSON_NAME] [PERSON_NAME] [PERSO…" at bounding box center [660, 278] width 134 height 75
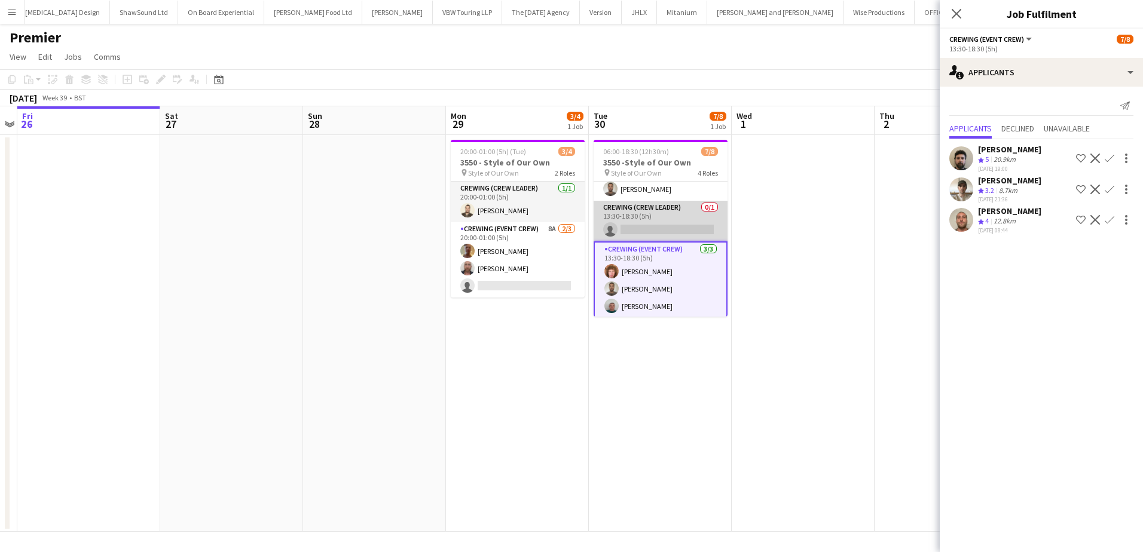
click at [663, 221] on app-card-role "Crewing (Crew Leader) 0/1 13:30-18:30 (5h) single-neutral-actions" at bounding box center [660, 221] width 134 height 41
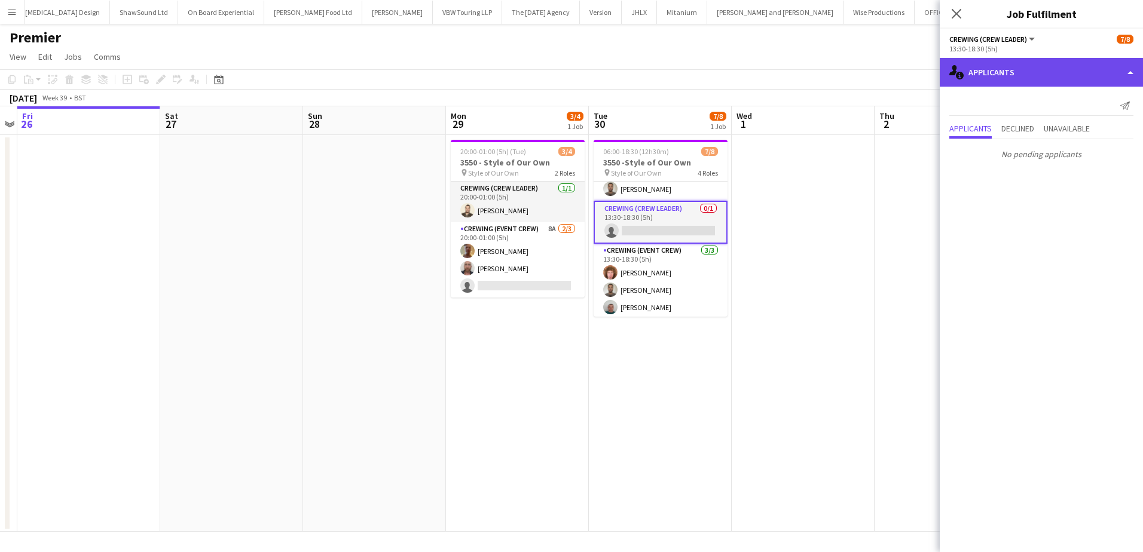
click at [1015, 76] on div "single-neutral-actions-information Applicants" at bounding box center [1040, 72] width 203 height 29
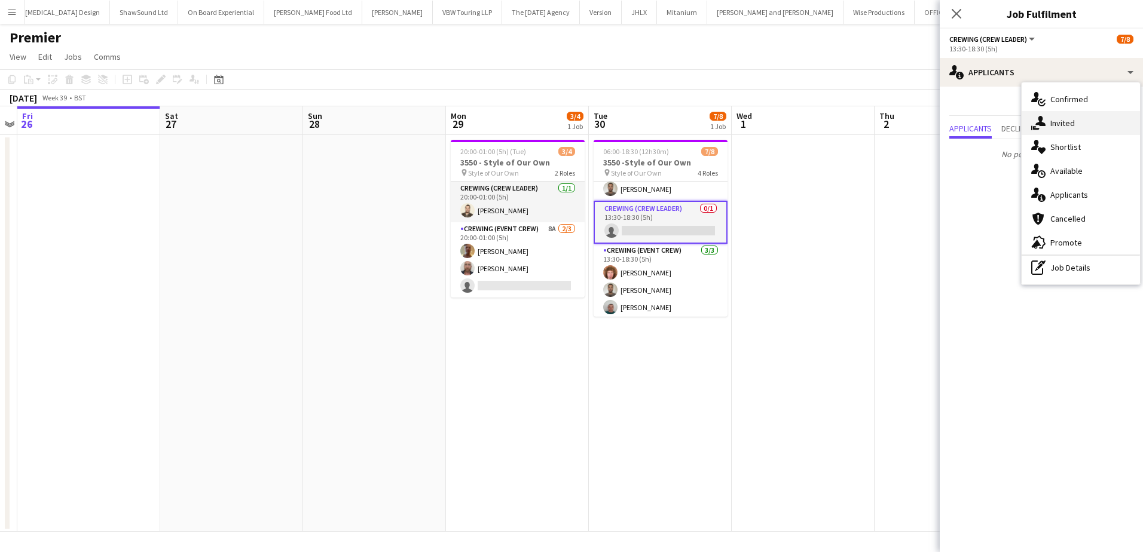
click at [1067, 124] on span "Invited" at bounding box center [1062, 123] width 25 height 11
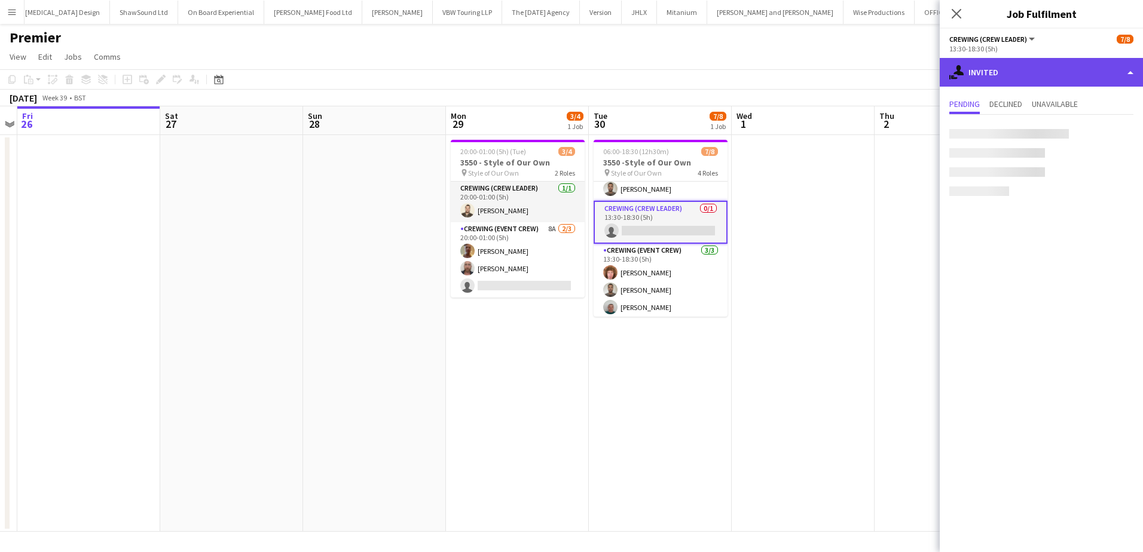
click at [1012, 76] on div "single-neutral-actions-share-1 Invited" at bounding box center [1040, 72] width 203 height 29
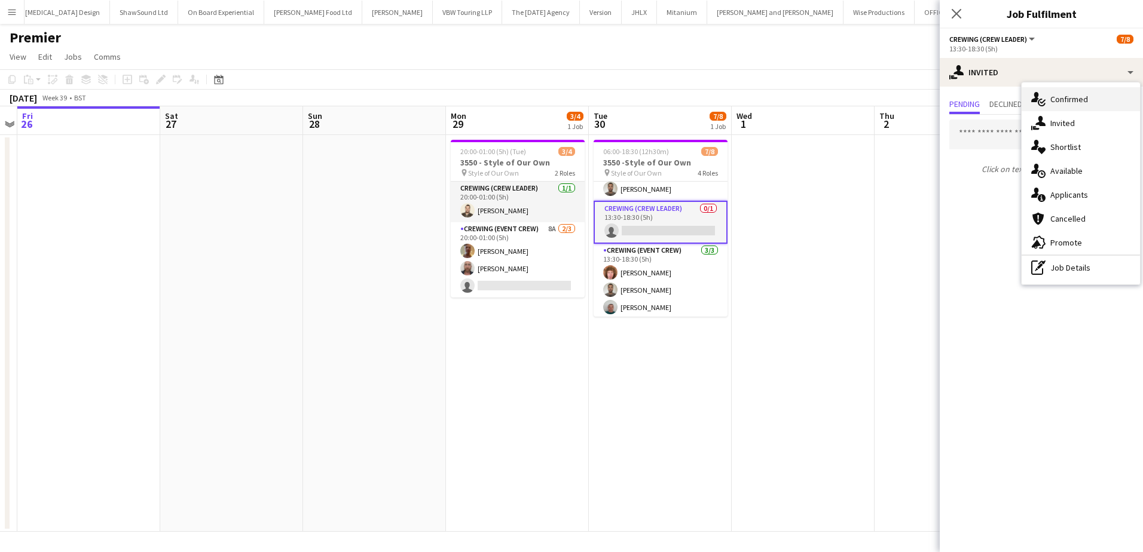
click at [1078, 93] on div "single-neutral-actions-check-2 Confirmed" at bounding box center [1080, 99] width 118 height 24
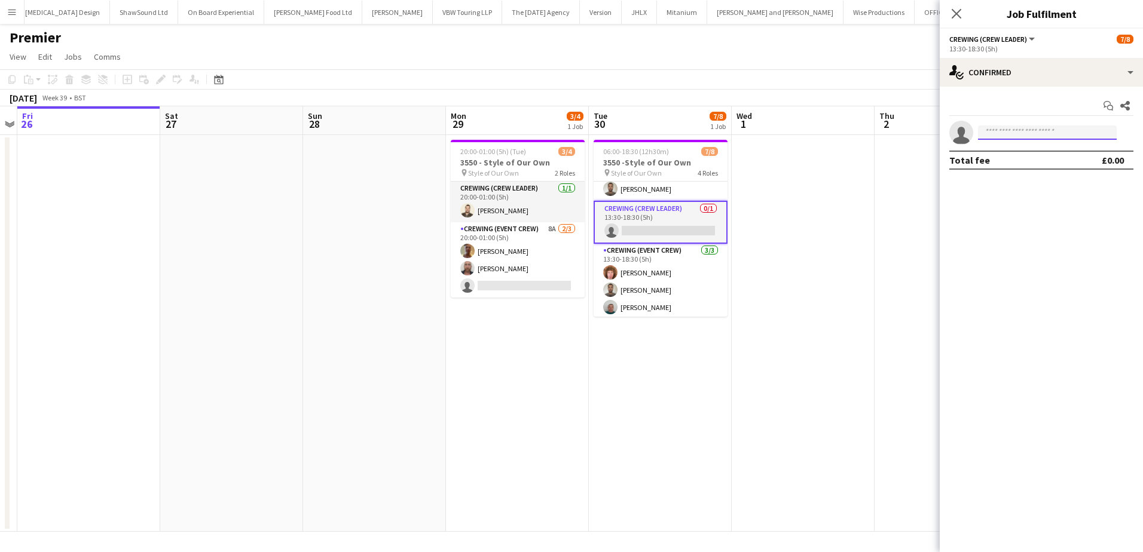
click at [1011, 134] on input at bounding box center [1047, 133] width 139 height 14
type input "*******"
click at [1025, 161] on span "[EMAIL_ADDRESS][DOMAIN_NAME]" at bounding box center [1047, 160] width 120 height 10
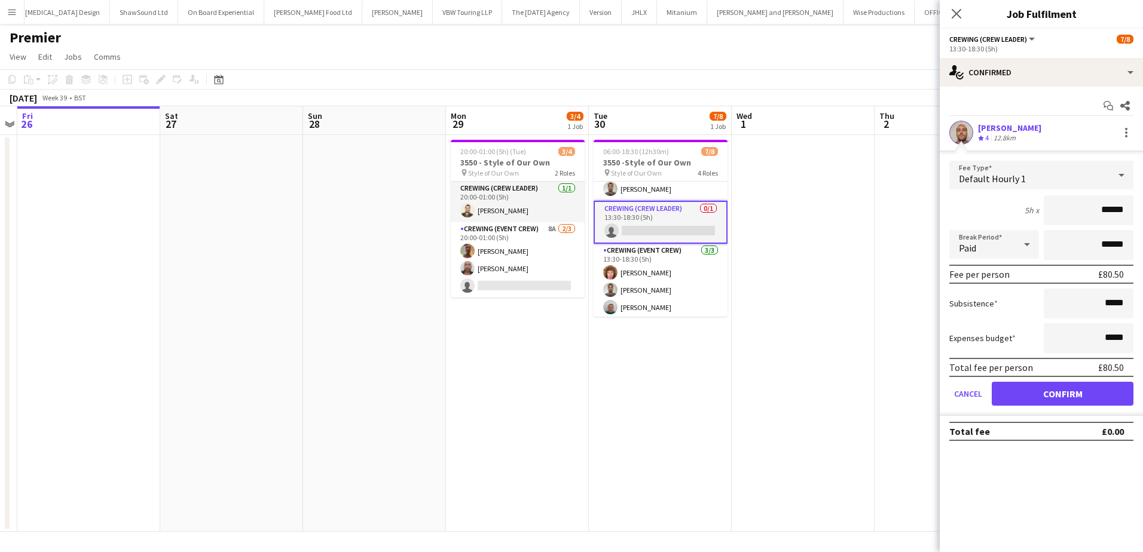
drag, startPoint x: 1098, startPoint y: 223, endPoint x: 1158, endPoint y: 223, distance: 59.8
click at [1142, 223] on html "Menu Boards Boards Boards All jobs Status Workforce Workforce My Workforce Recr…" at bounding box center [571, 276] width 1143 height 552
type input "***"
click at [1028, 401] on button "Confirm" at bounding box center [1062, 394] width 142 height 24
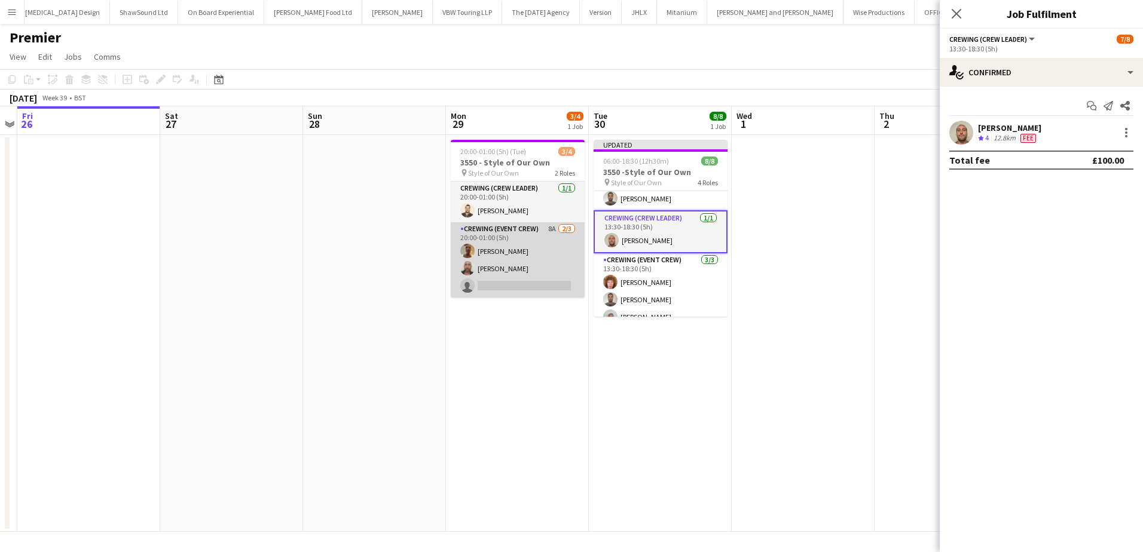
click at [538, 281] on app-card-role "Crewing (Event Crew) 8A 2/3 20:00-01:00 (5h) Jason Aspinall Sandy Grierson sing…" at bounding box center [518, 259] width 134 height 75
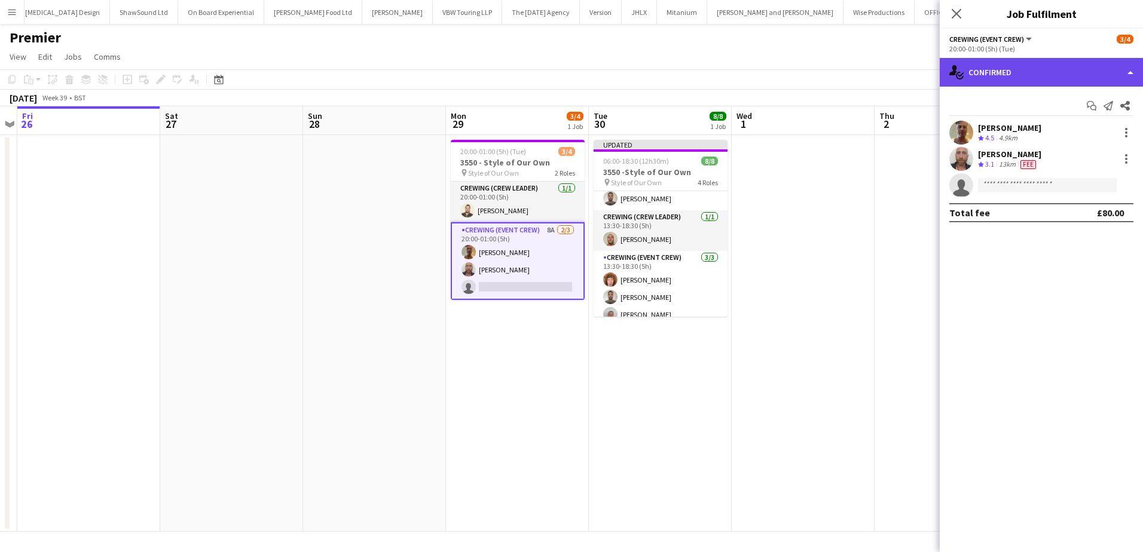
click at [1052, 64] on div "single-neutral-actions-check-2 Confirmed" at bounding box center [1040, 72] width 203 height 29
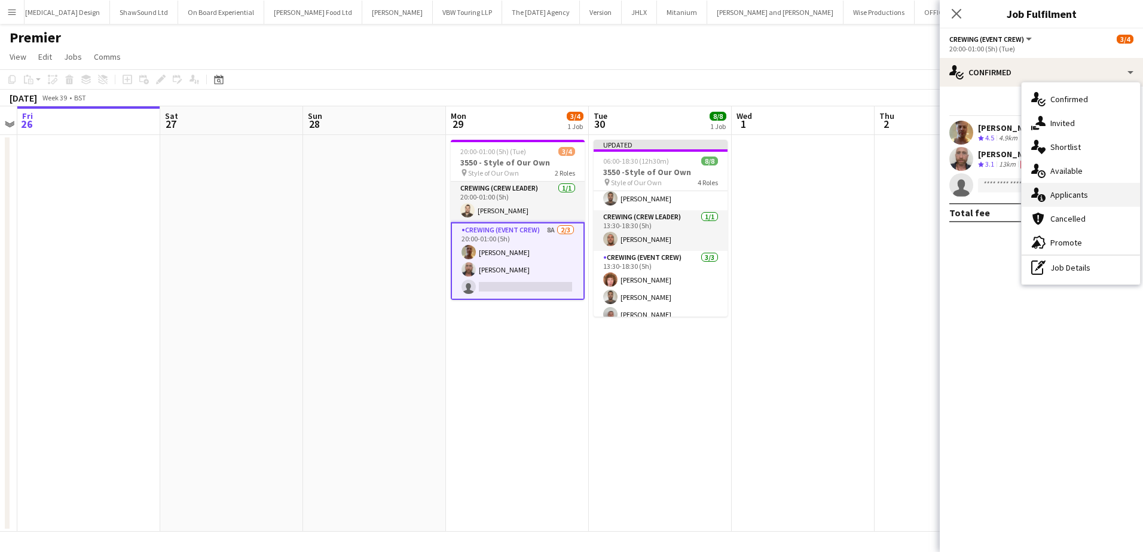
click at [1085, 191] on span "Applicants" at bounding box center [1069, 194] width 38 height 11
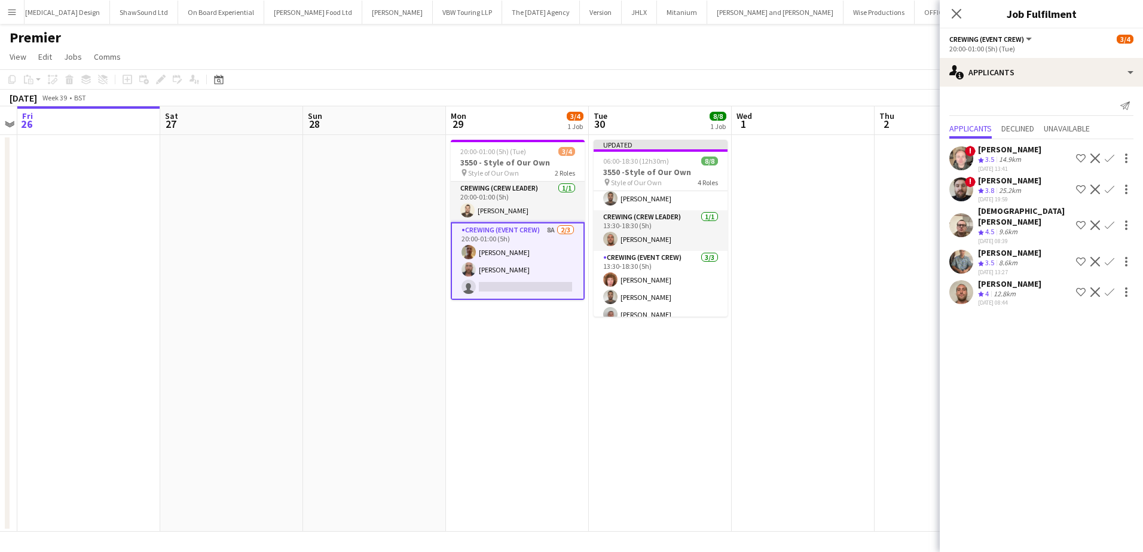
click at [1106, 287] on app-icon "Confirm" at bounding box center [1109, 292] width 10 height 10
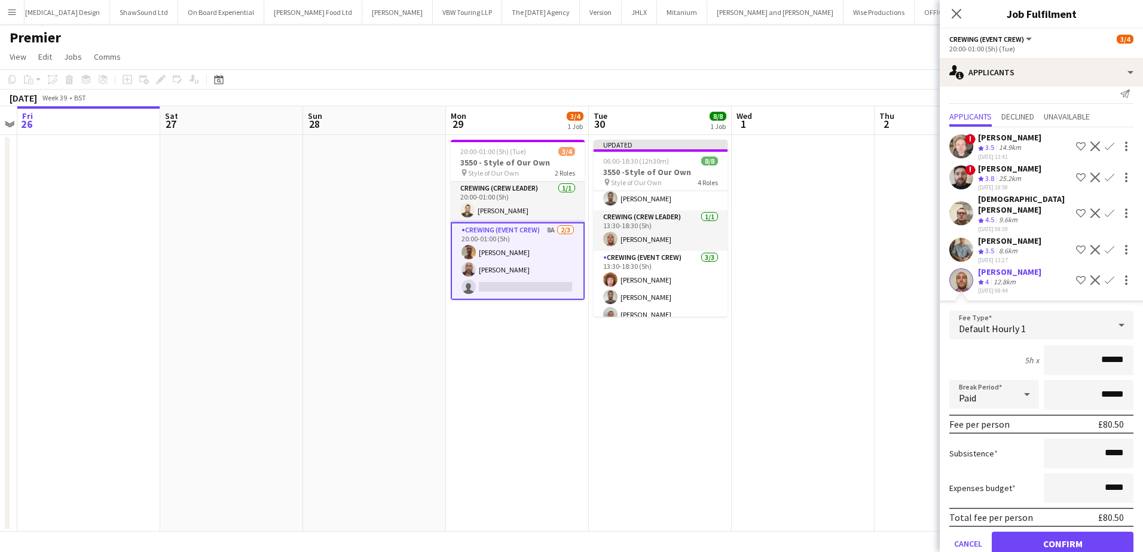
scroll to position [27, 0]
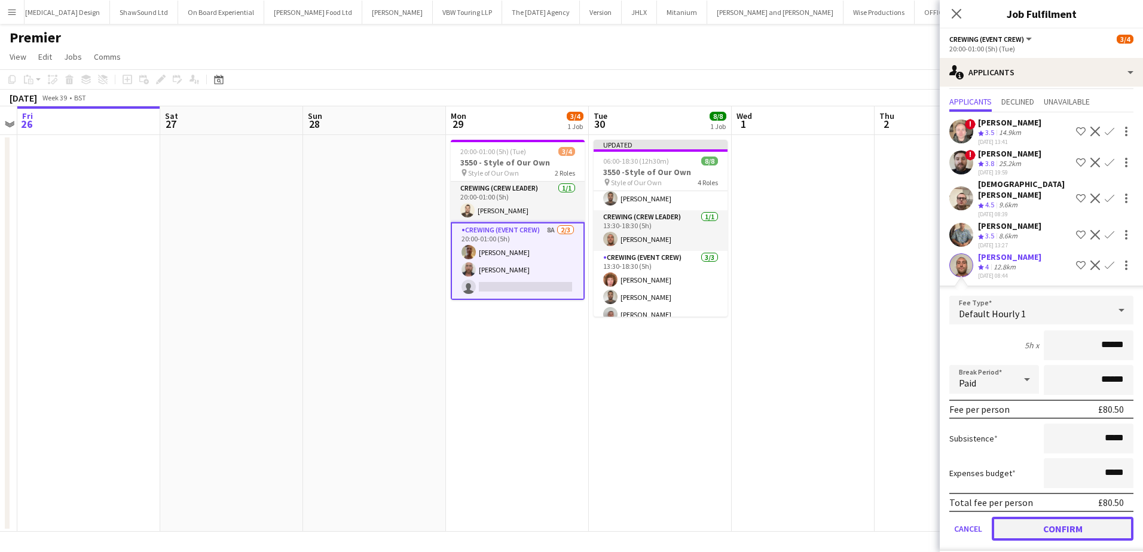
click at [1060, 518] on button "Confirm" at bounding box center [1062, 529] width 142 height 24
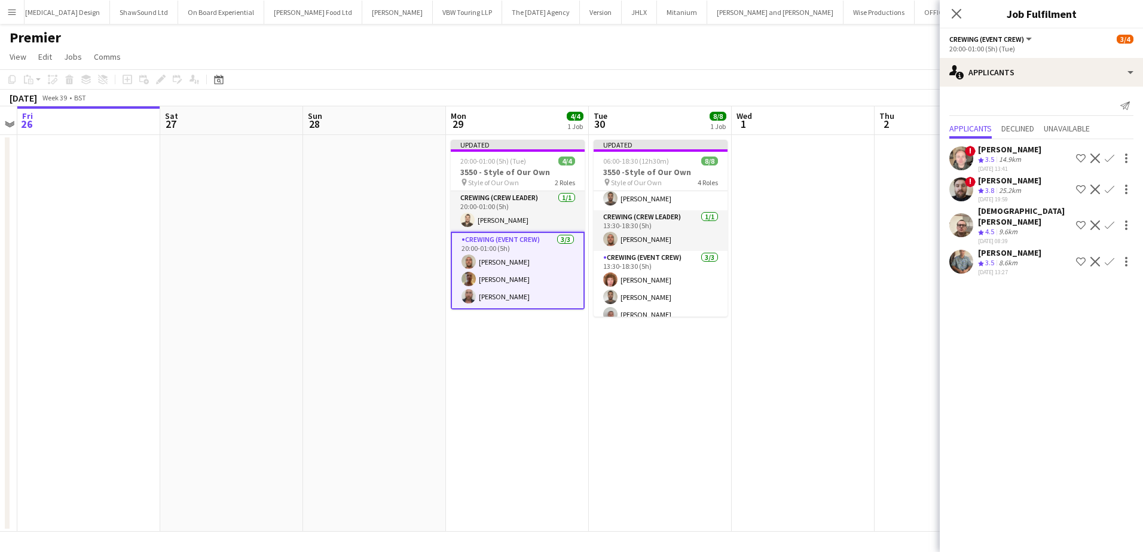
scroll to position [0, 0]
click at [812, 332] on app-date-cell at bounding box center [803, 333] width 143 height 397
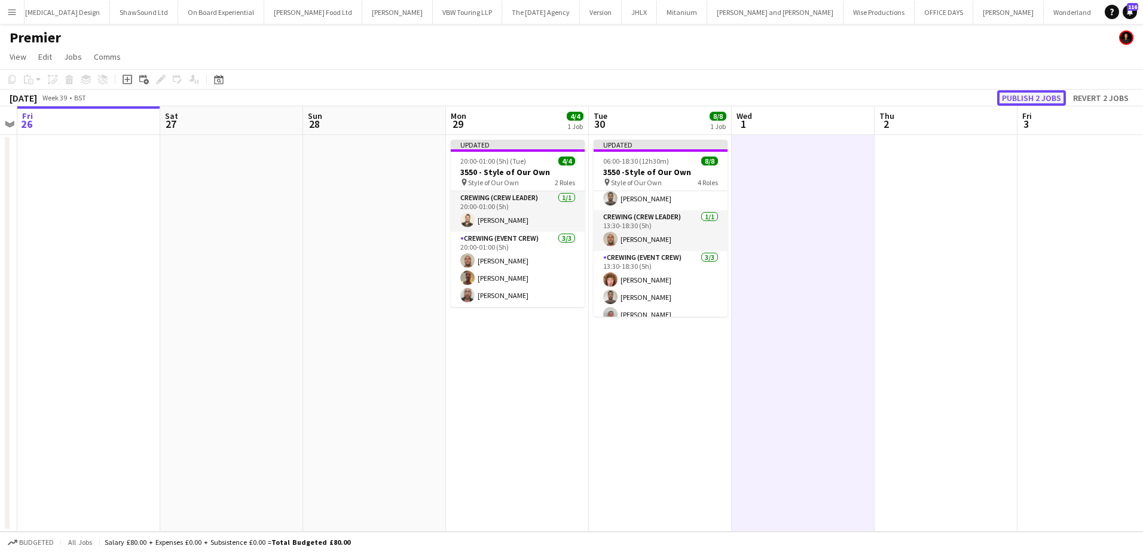
click at [1044, 96] on button "Publish 2 jobs" at bounding box center [1031, 98] width 69 height 16
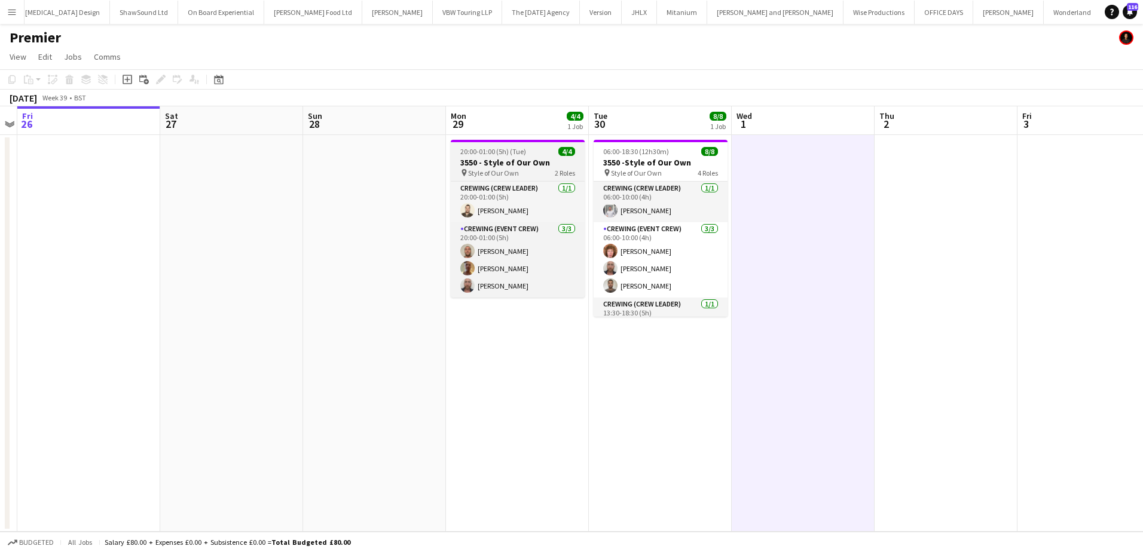
click at [475, 160] on h3 "3550 - Style of Our Own" at bounding box center [518, 162] width 134 height 11
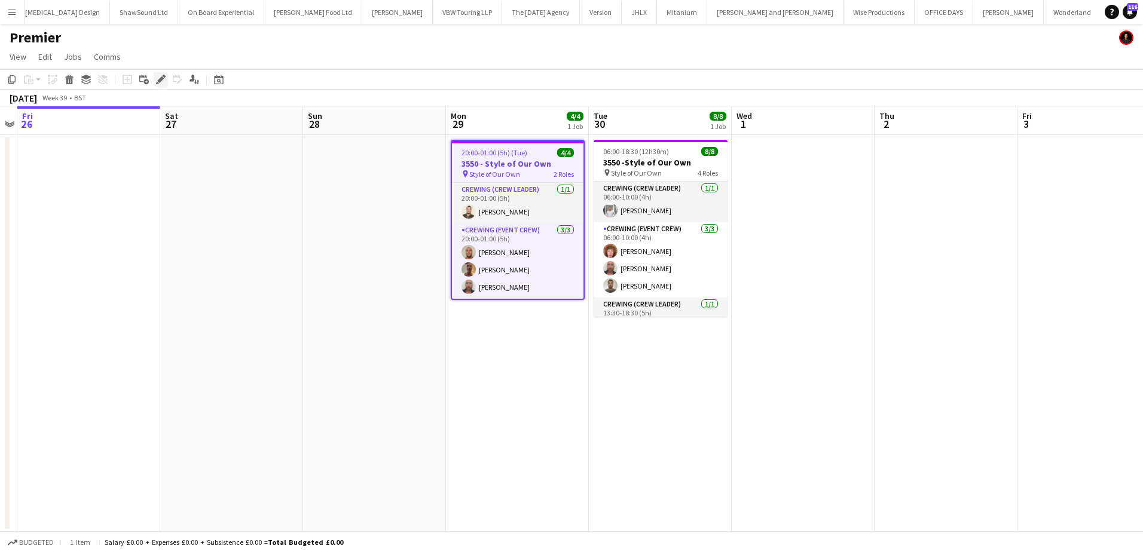
click at [158, 81] on icon at bounding box center [160, 79] width 7 height 7
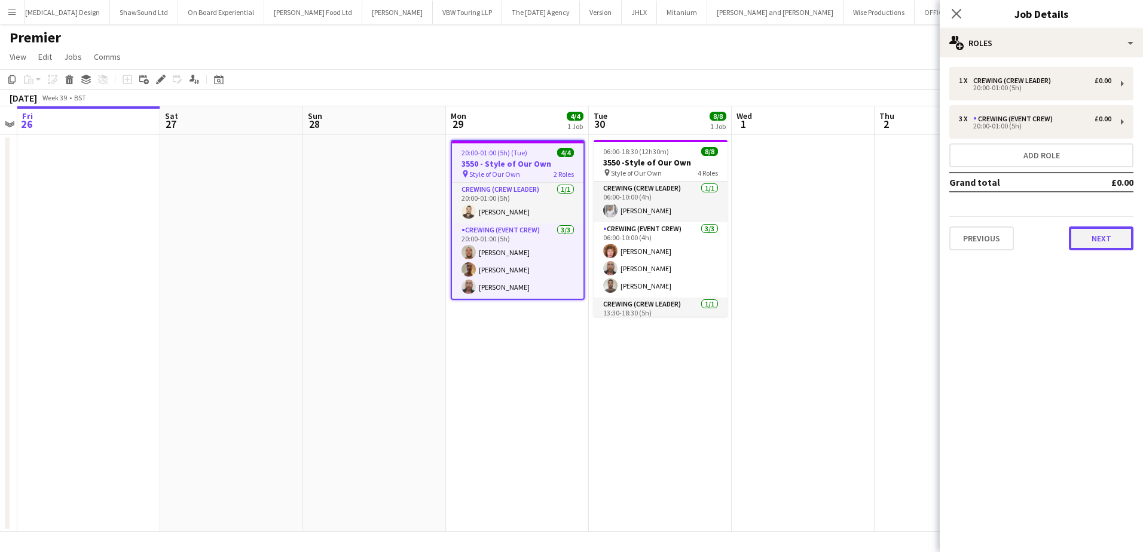
click at [1107, 229] on button "Next" at bounding box center [1101, 239] width 65 height 24
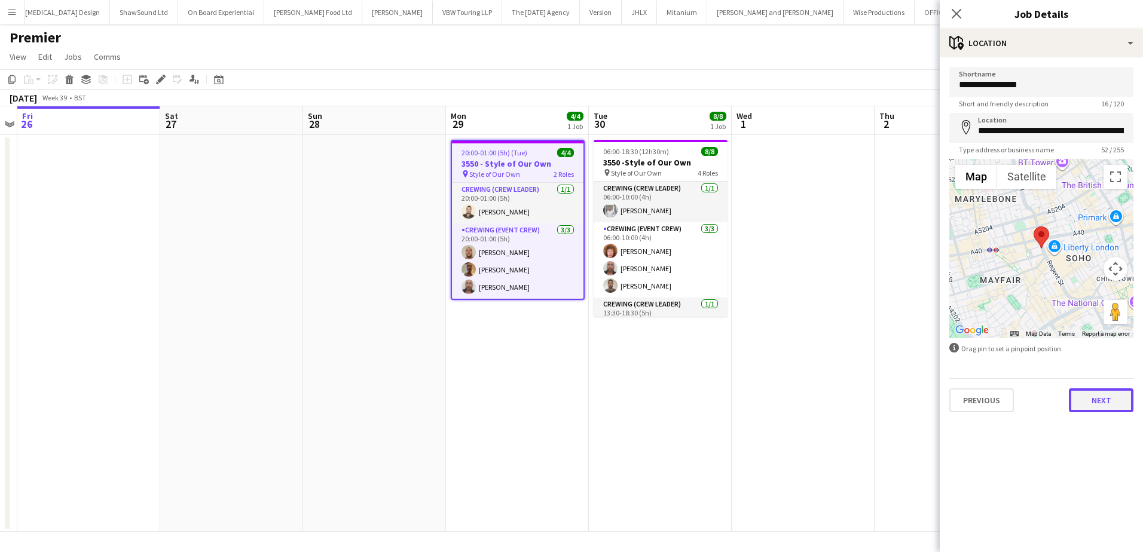
click at [1087, 401] on button "Next" at bounding box center [1101, 400] width 65 height 24
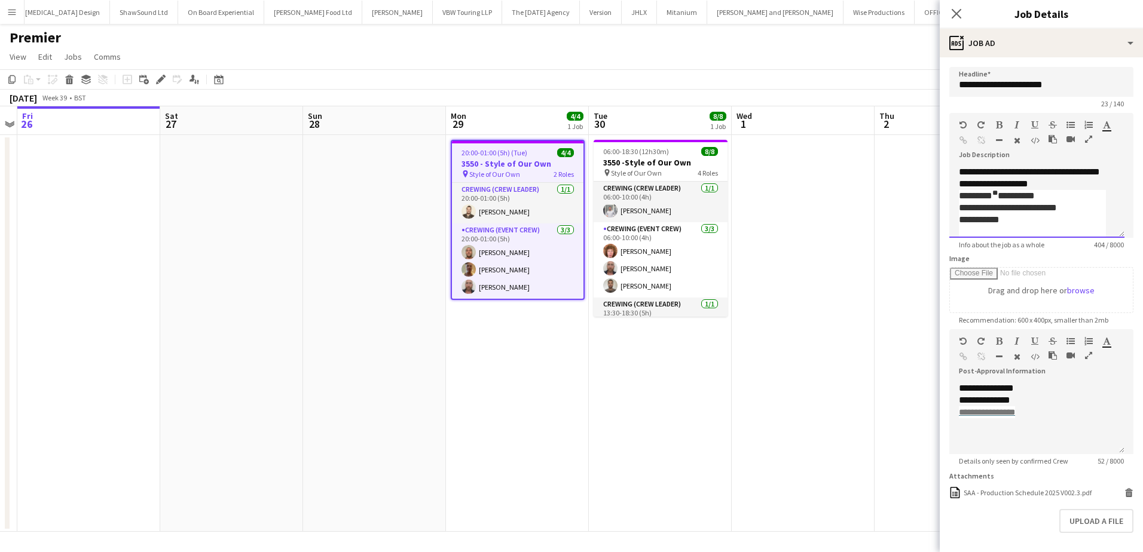
click at [1066, 191] on p "********* ** *********" at bounding box center [1032, 196] width 147 height 12
click at [1069, 182] on div "**********" at bounding box center [1036, 202] width 175 height 72
drag, startPoint x: 1006, startPoint y: 173, endPoint x: 959, endPoint y: 206, distance: 57.0
click at [959, 206] on div "**********" at bounding box center [1032, 232] width 147 height 60
copy div "**********"
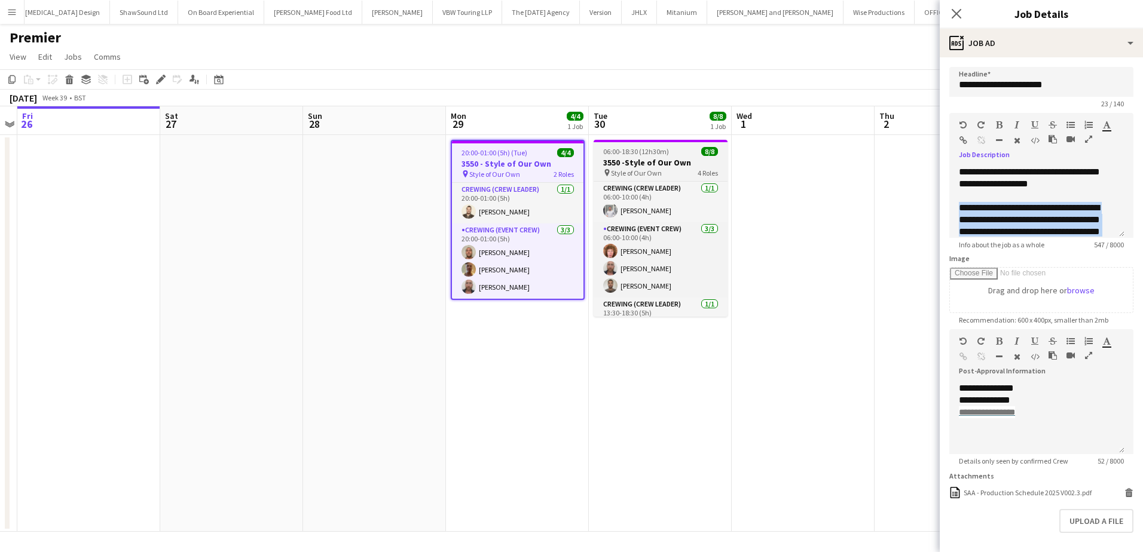
click at [643, 160] on h3 "3550 -Style of Our Own" at bounding box center [660, 162] width 134 height 11
type input "**********"
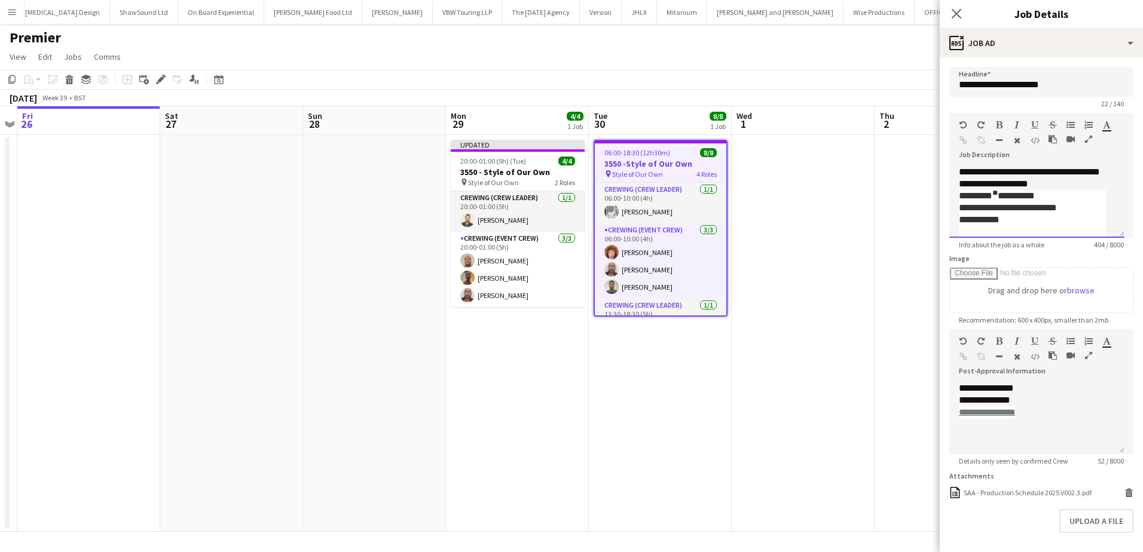
click at [1073, 183] on div "**********" at bounding box center [1036, 202] width 175 height 72
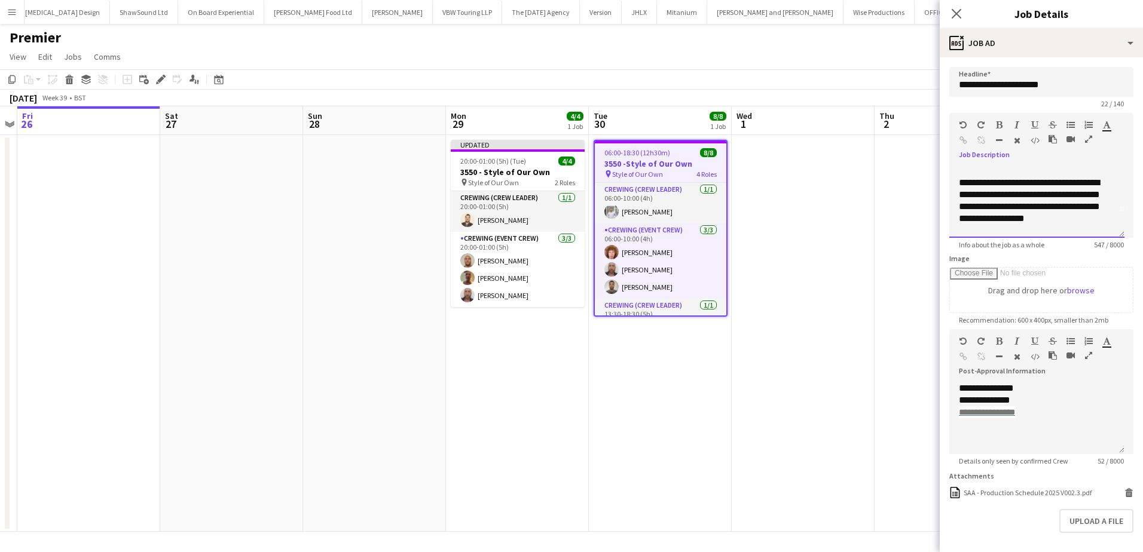
click at [1073, 183] on div "**********" at bounding box center [1037, 201] width 156 height 48
click at [835, 209] on app-date-cell at bounding box center [803, 333] width 143 height 397
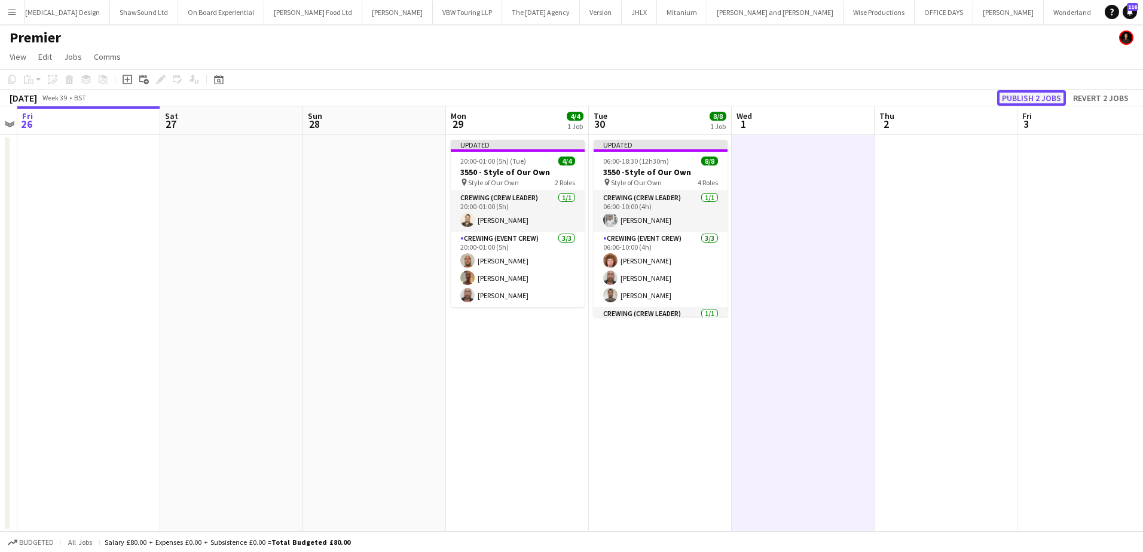
click at [1020, 98] on button "Publish 2 jobs" at bounding box center [1031, 98] width 69 height 16
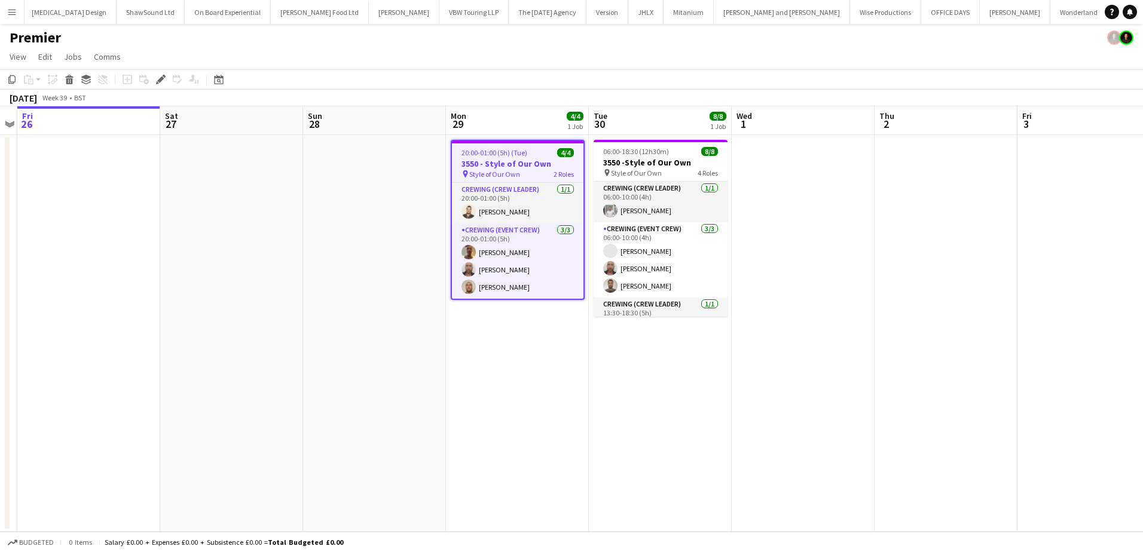
scroll to position [0, 892]
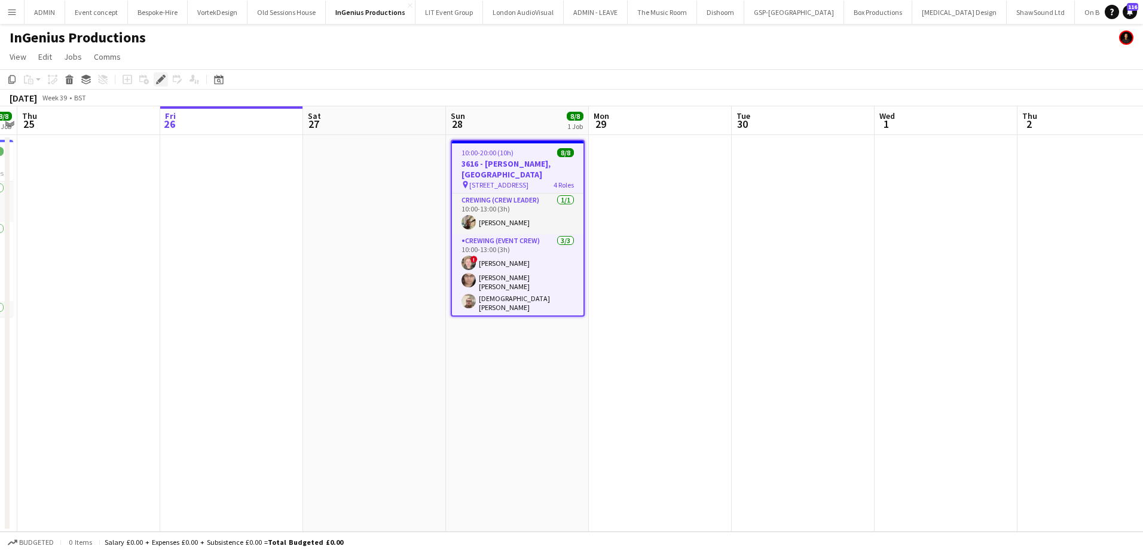
click at [158, 82] on icon "Edit" at bounding box center [161, 80] width 10 height 10
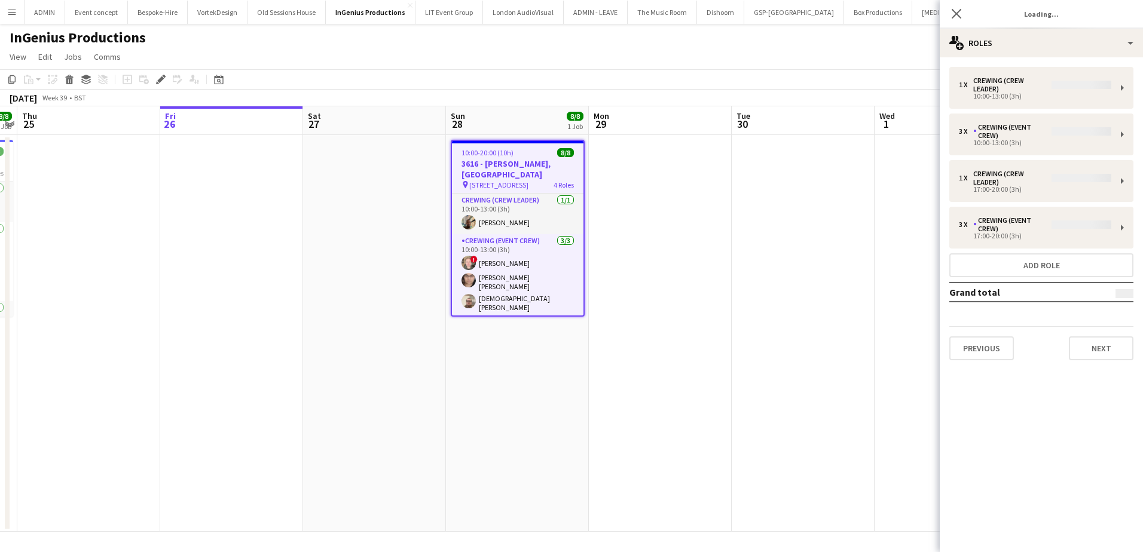
type input "**********"
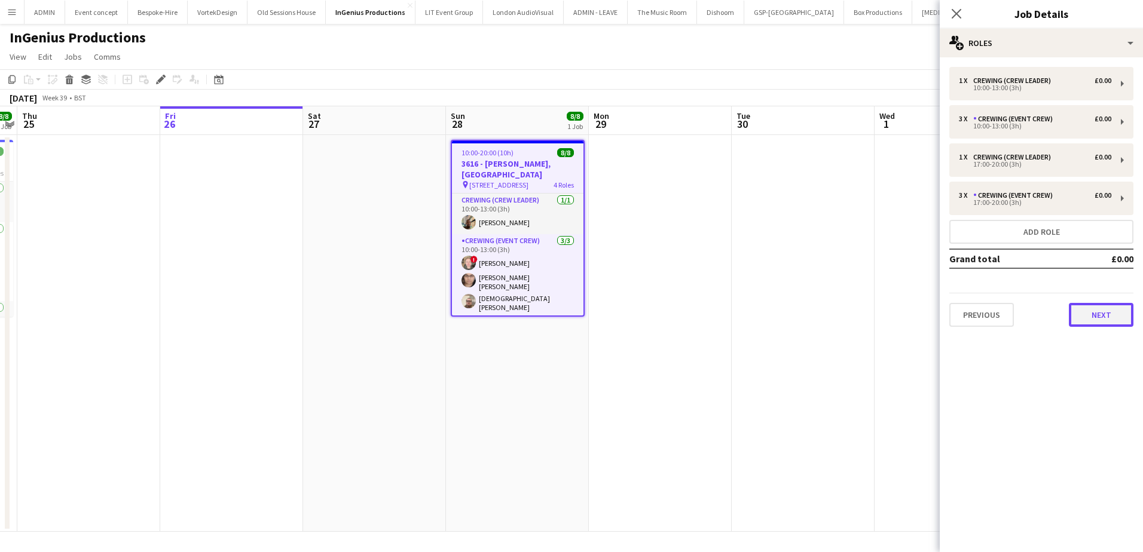
click at [1100, 305] on button "Next" at bounding box center [1101, 315] width 65 height 24
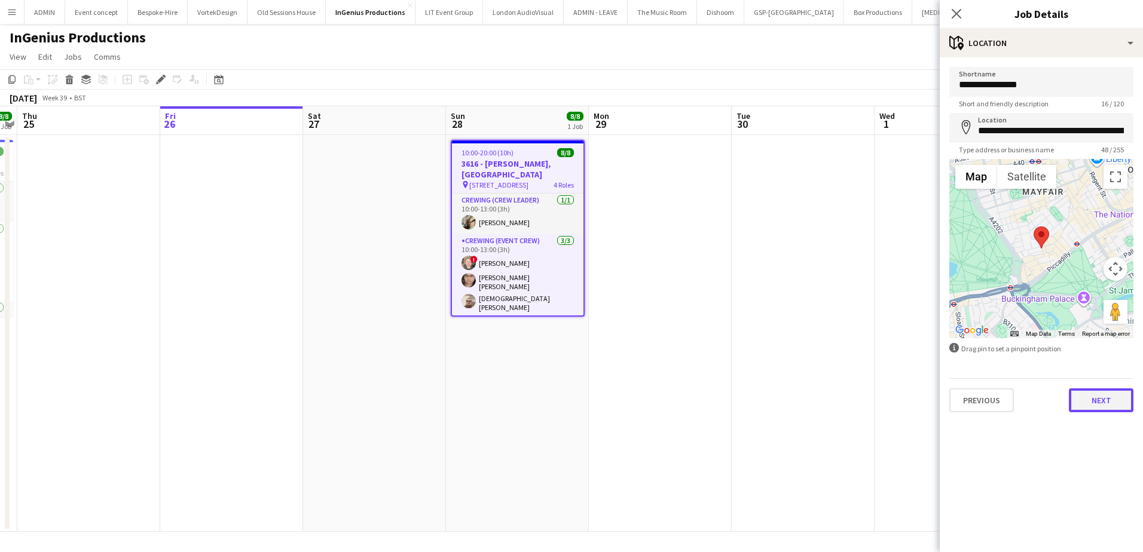
click at [1095, 397] on button "Next" at bounding box center [1101, 400] width 65 height 24
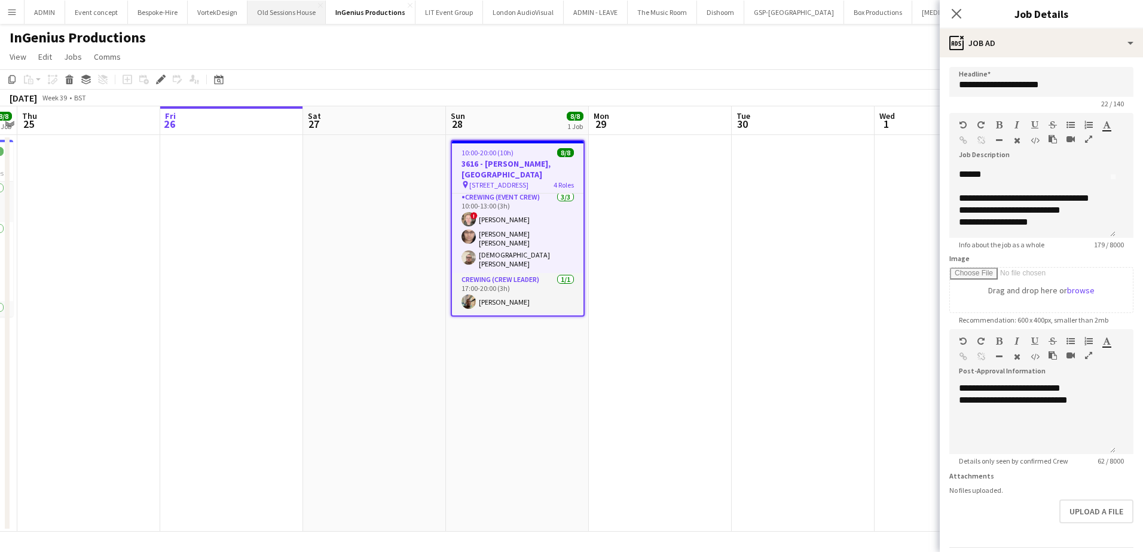
scroll to position [39, 0]
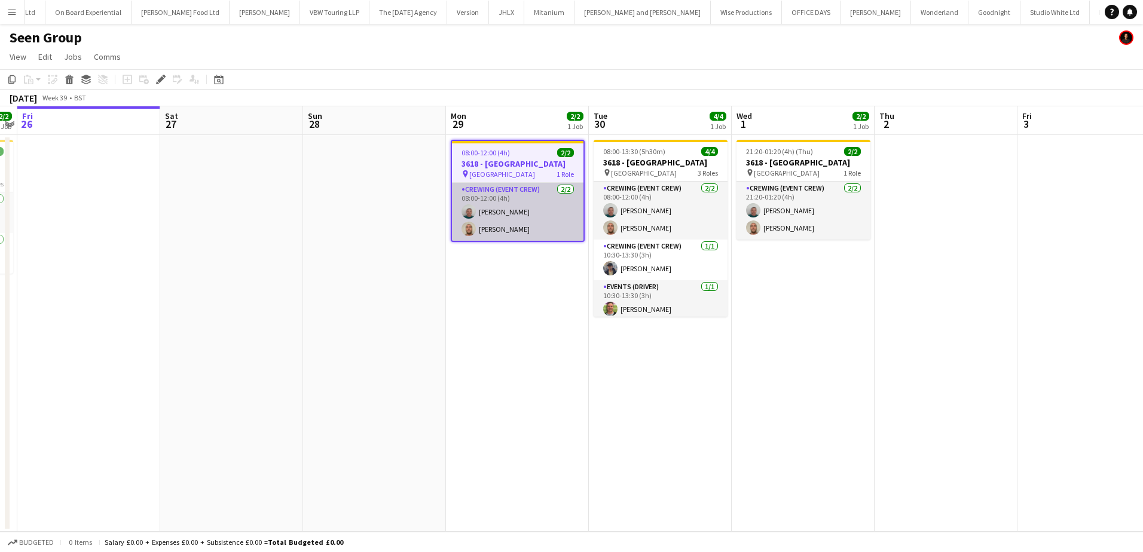
scroll to position [0, 1046]
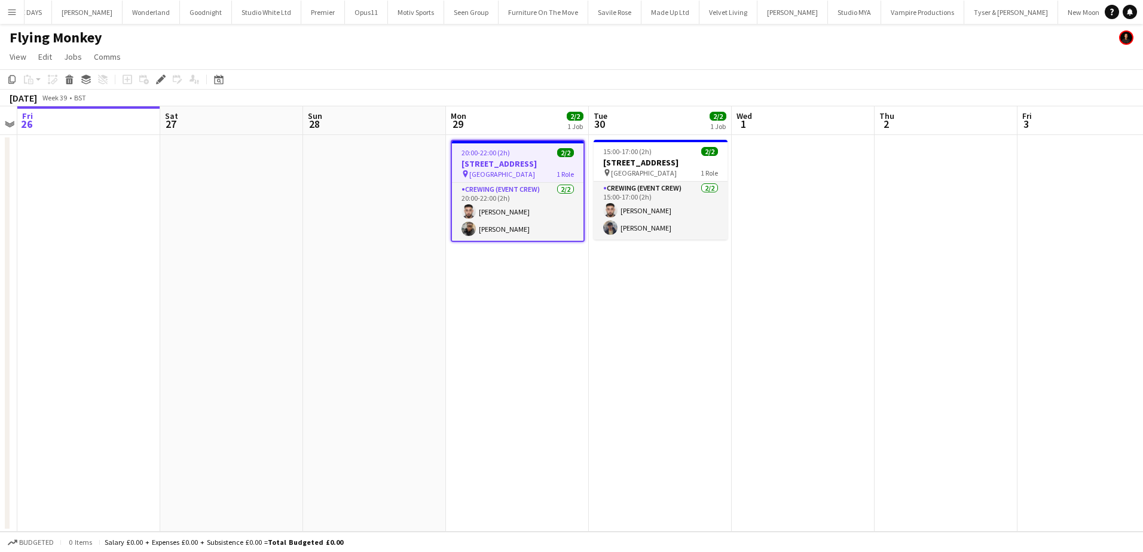
scroll to position [0, 1817]
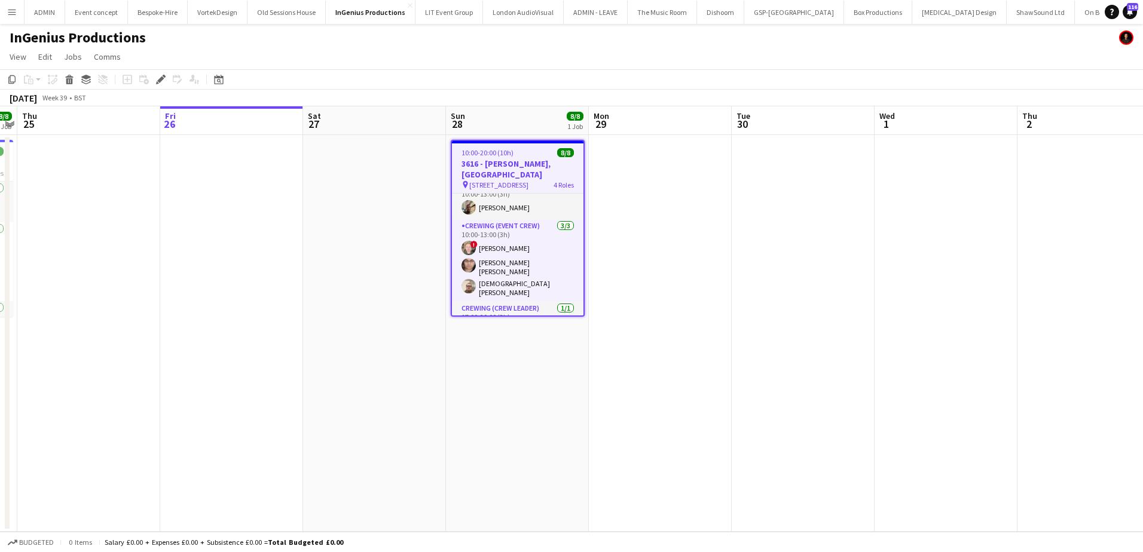
scroll to position [16, 0]
click at [14, 78] on icon "Copy" at bounding box center [12, 80] width 10 height 10
click at [483, 362] on app-date-cell "10:00-20:00 (10h) 8/8 3616 - Curzon, [GEOGRAPHIC_DATA] pin [STREET_ADDRESS] 4 R…" at bounding box center [517, 333] width 143 height 397
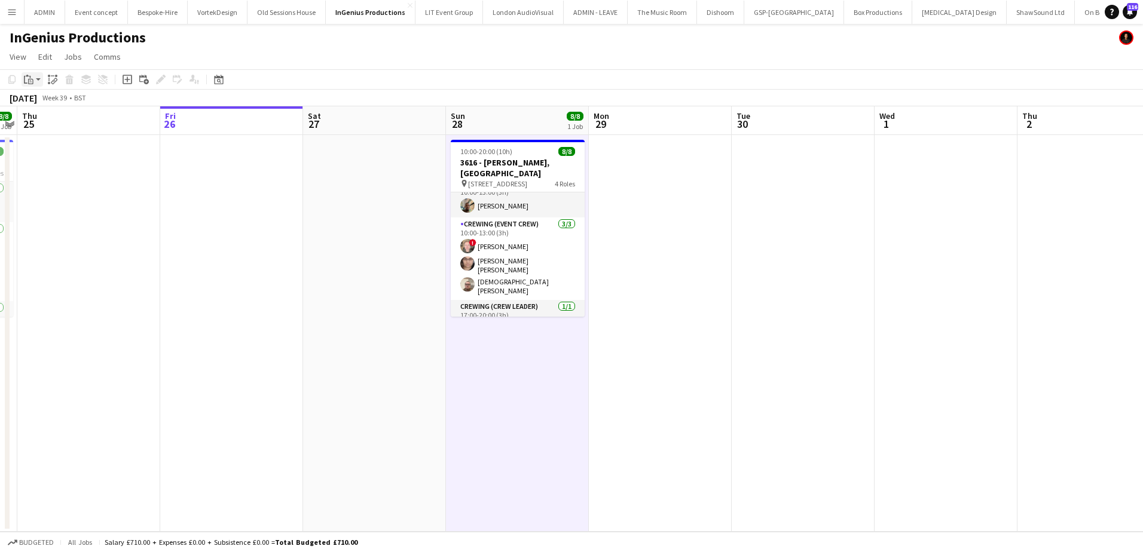
click at [36, 79] on app-action-btn "Paste" at bounding box center [33, 79] width 22 height 14
click at [41, 105] on link "Paste Ctrl+V" at bounding box center [88, 102] width 112 height 11
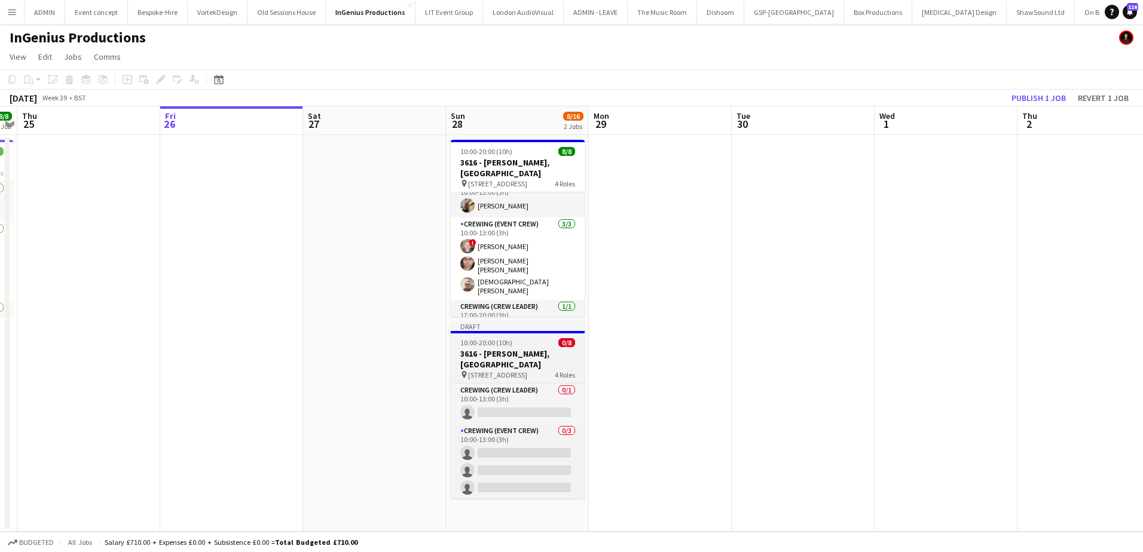
click at [483, 344] on span "10:00-20:00 (10h)" at bounding box center [486, 342] width 52 height 9
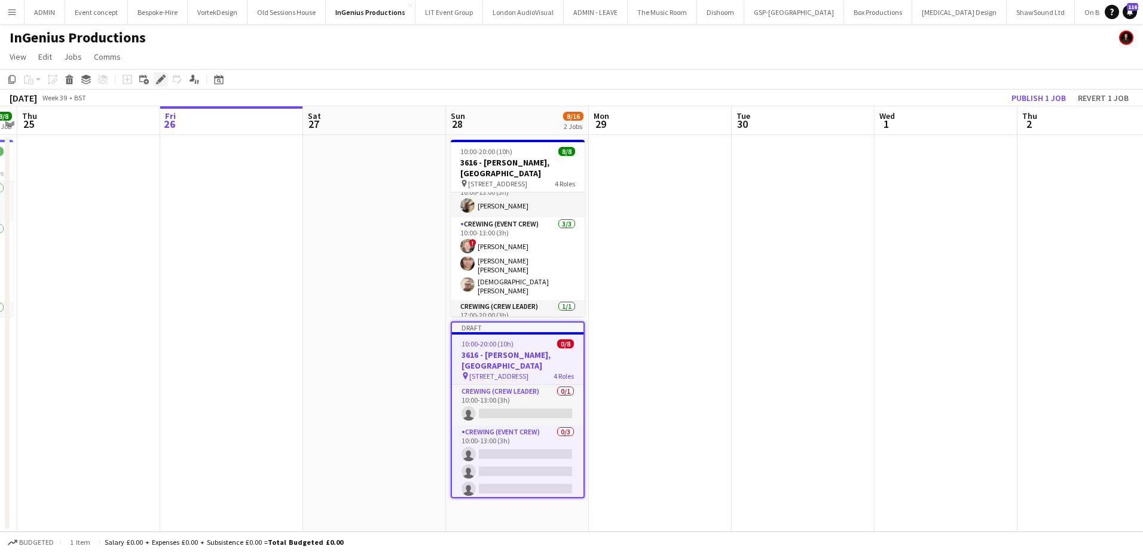
click at [161, 80] on icon at bounding box center [160, 79] width 7 height 7
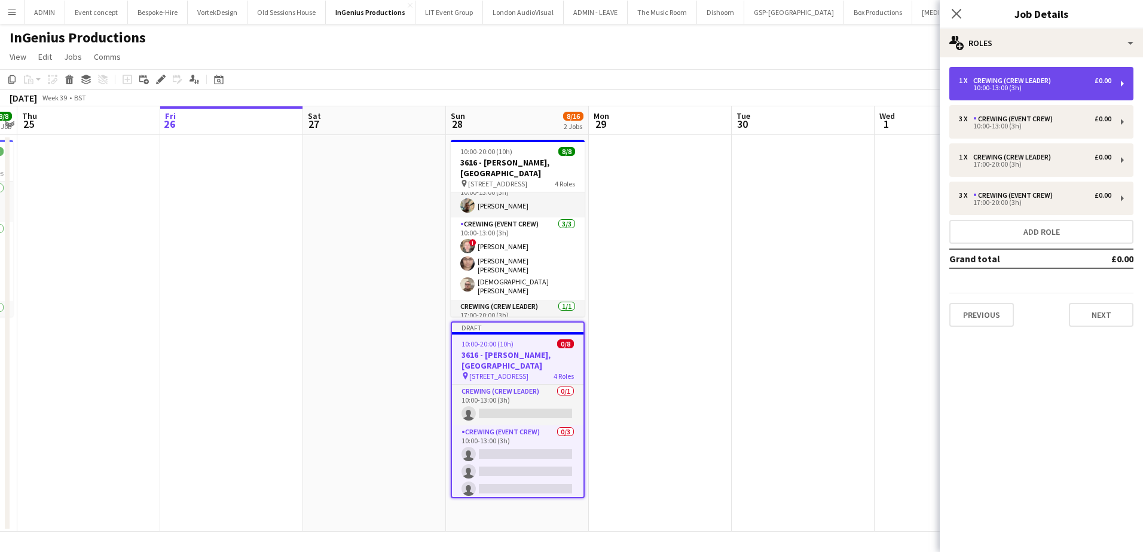
click at [1023, 78] on div "Crewing (Crew Leader)" at bounding box center [1014, 80] width 82 height 8
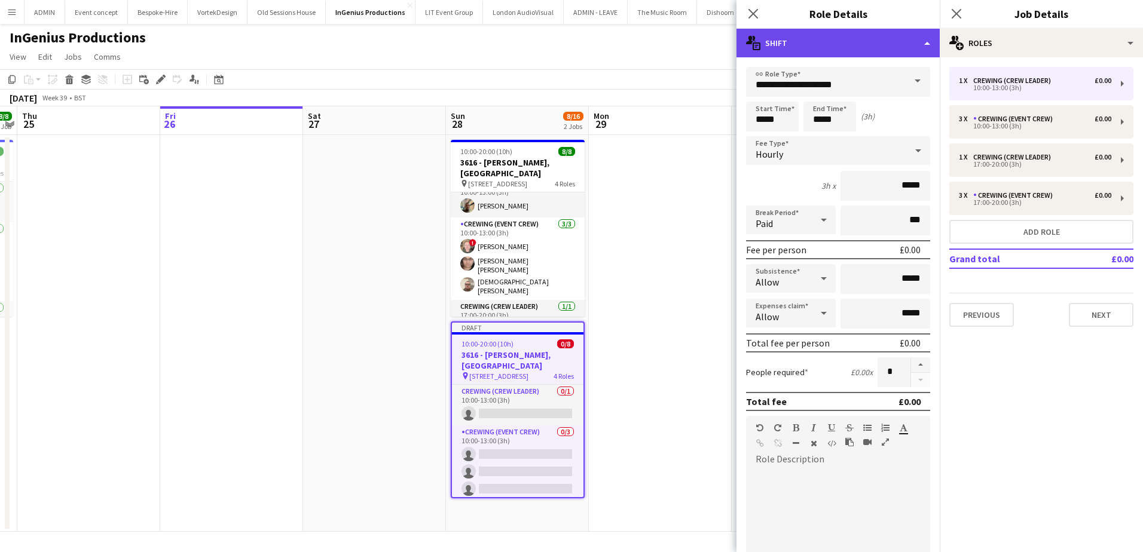
click at [877, 49] on div "multiple-actions-text Shift" at bounding box center [837, 43] width 203 height 29
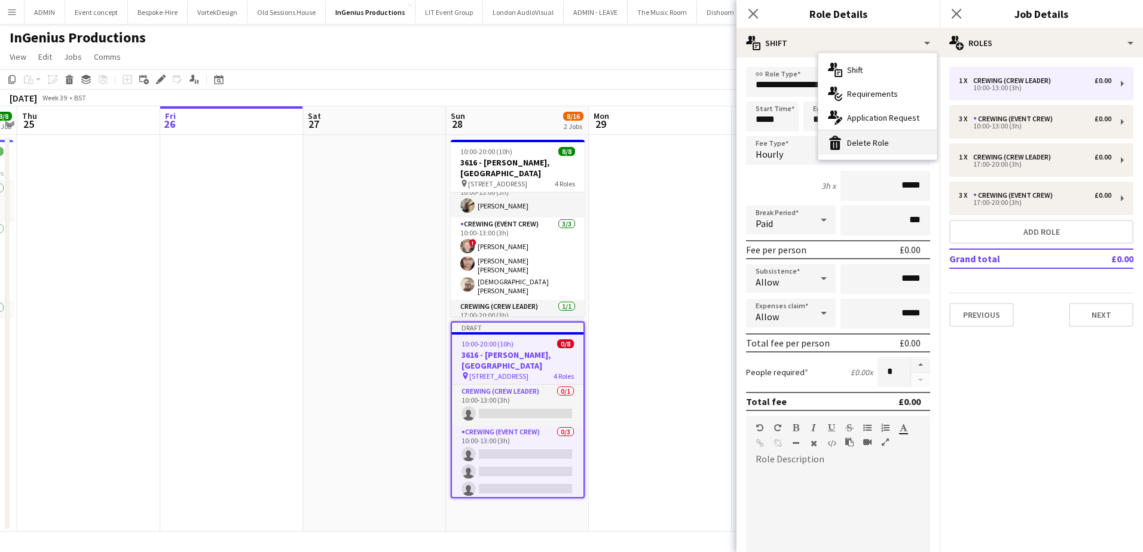
click at [889, 140] on div "bin-2 Delete Role" at bounding box center [877, 143] width 118 height 24
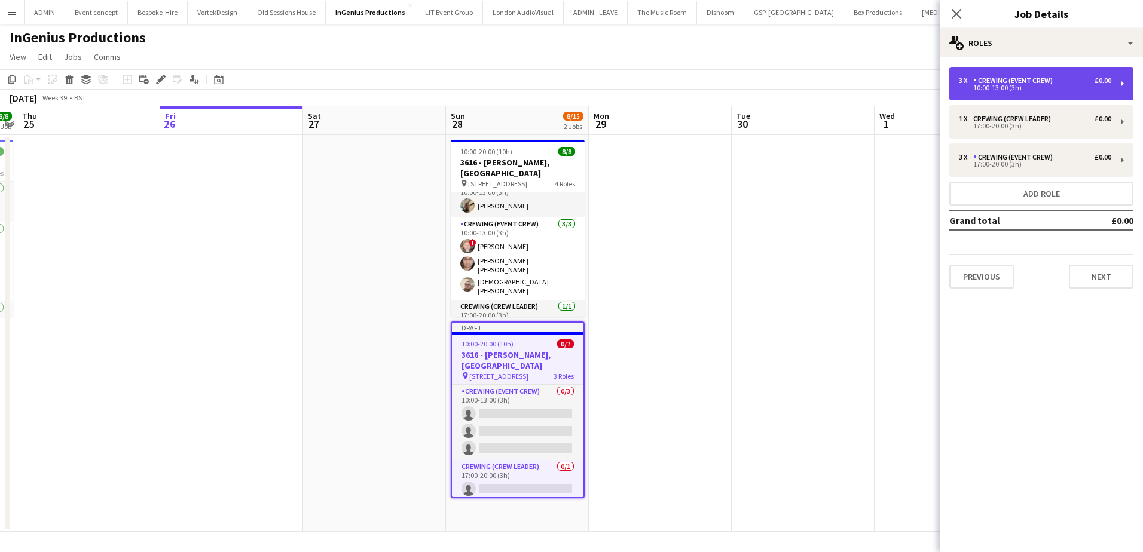
click at [1000, 76] on div "Crewing (Event Crew)" at bounding box center [1015, 80] width 84 height 8
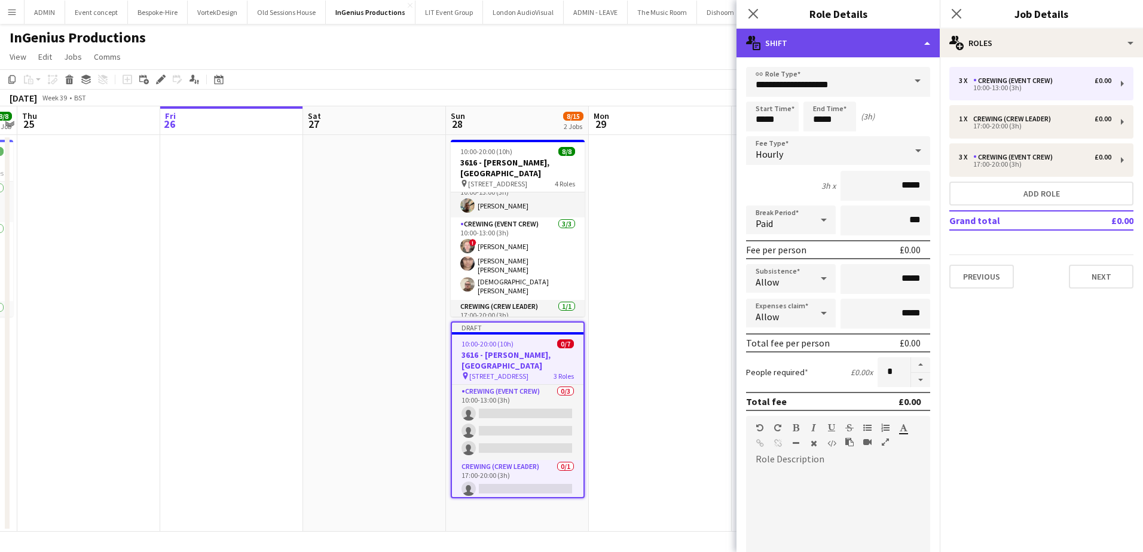
click at [888, 50] on div "multiple-actions-text Shift" at bounding box center [837, 43] width 203 height 29
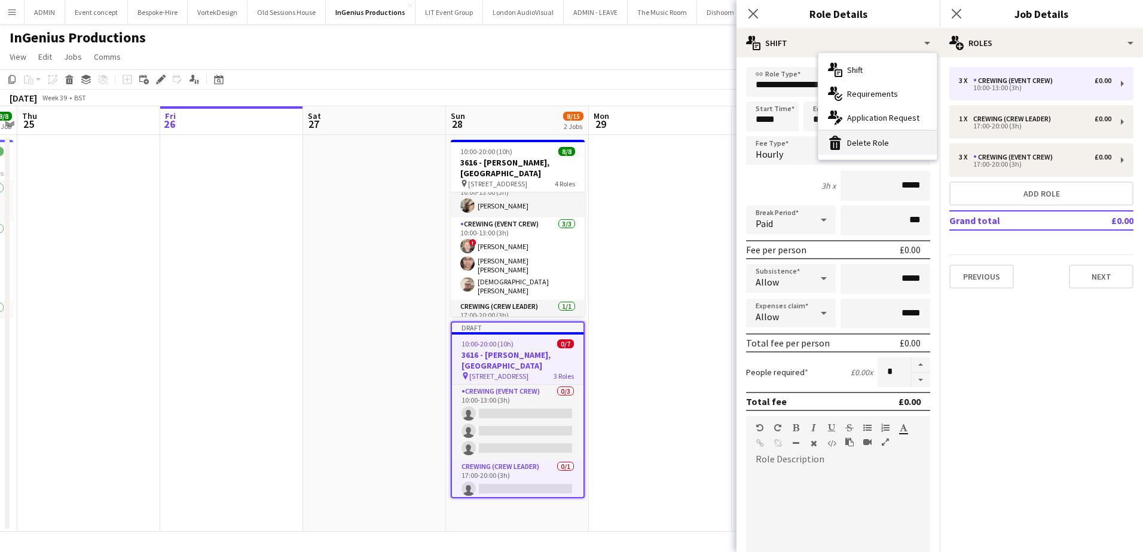
click at [883, 140] on div "bin-2 Delete Role" at bounding box center [877, 143] width 118 height 24
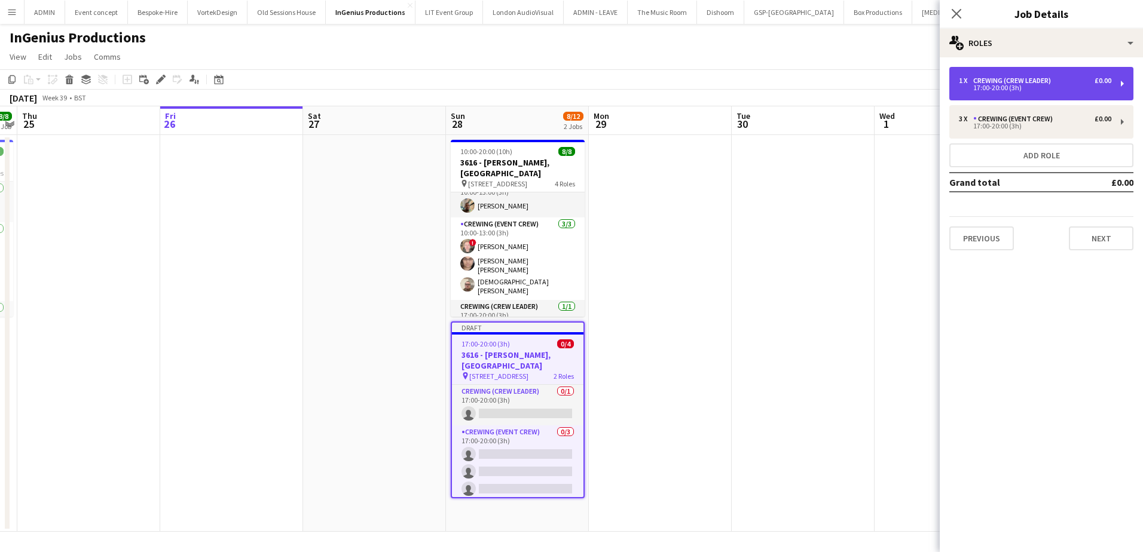
click at [998, 85] on div "17:00-20:00 (3h)" at bounding box center [1035, 88] width 152 height 6
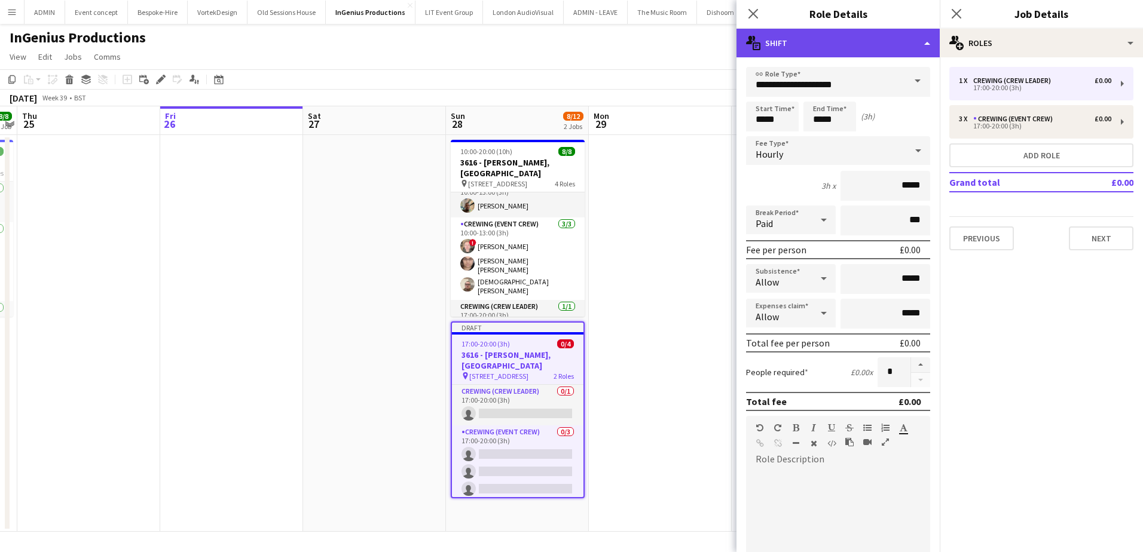
click at [865, 44] on div "multiple-actions-text Shift" at bounding box center [837, 43] width 203 height 29
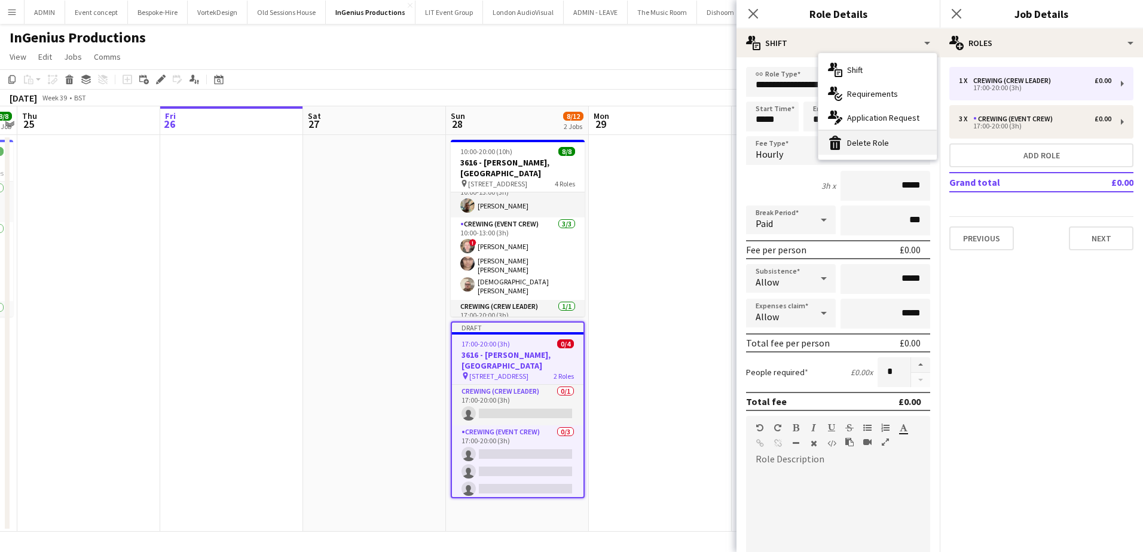
click at [883, 144] on div "bin-2 Delete Role" at bounding box center [877, 143] width 118 height 24
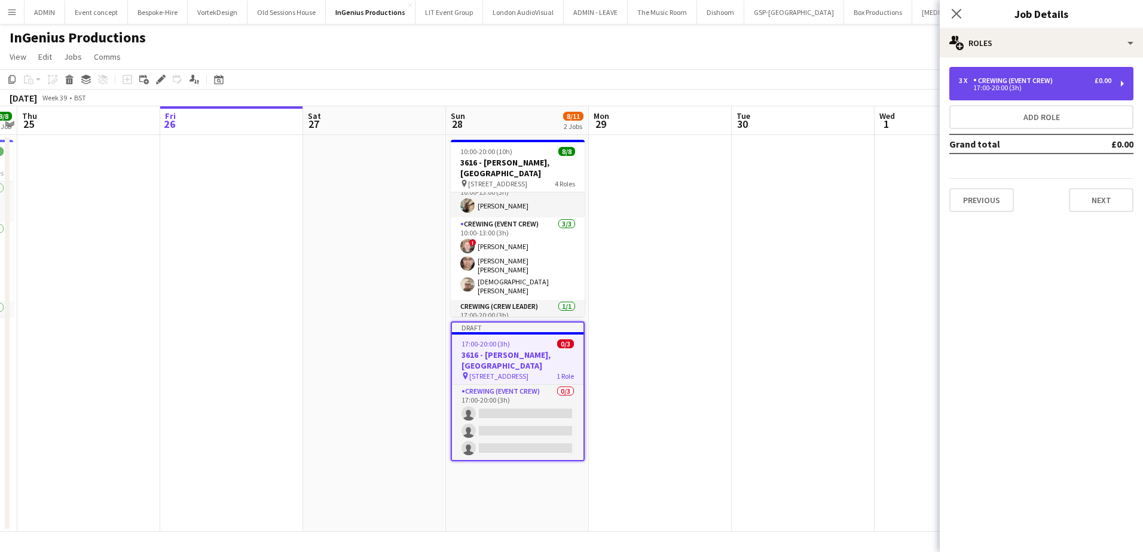
click at [1004, 85] on div "17:00-20:00 (3h)" at bounding box center [1035, 88] width 152 height 6
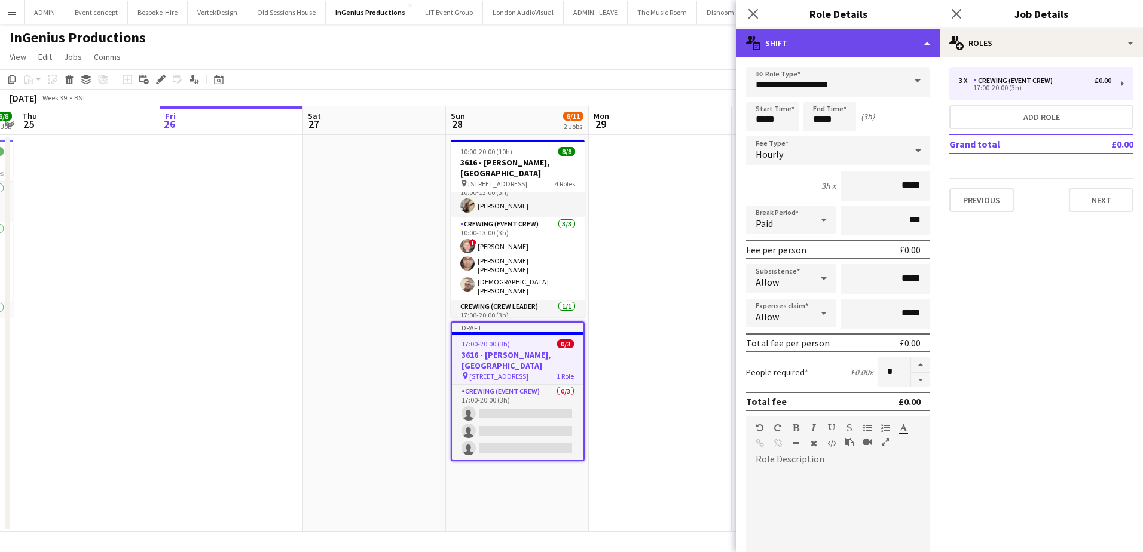
click at [875, 49] on div "multiple-actions-text Shift" at bounding box center [837, 43] width 203 height 29
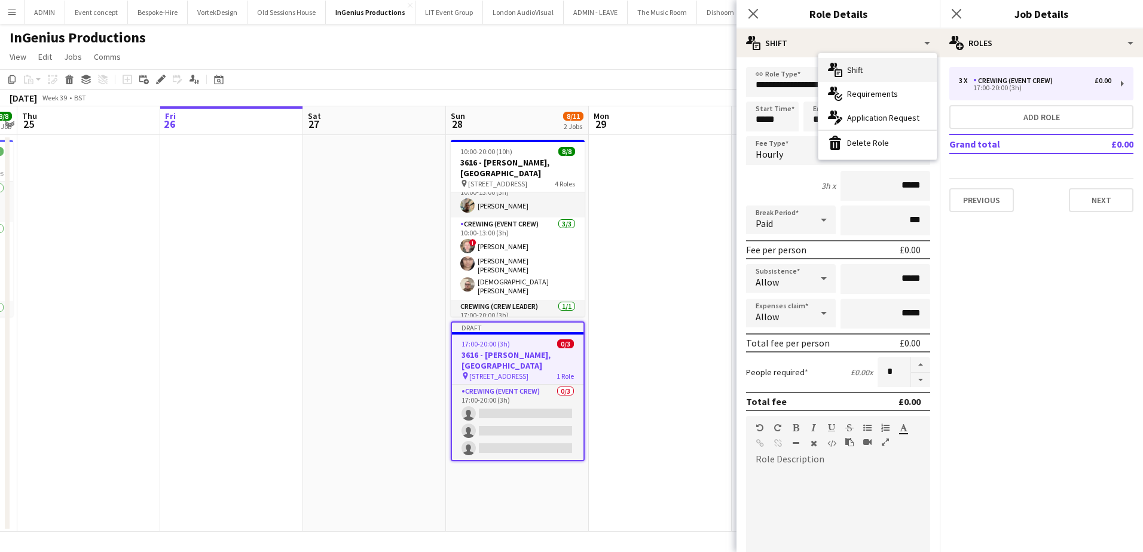
click at [818, 75] on div "multiple-actions-text Shift" at bounding box center [877, 70] width 118 height 24
click at [804, 81] on input "**********" at bounding box center [838, 82] width 184 height 30
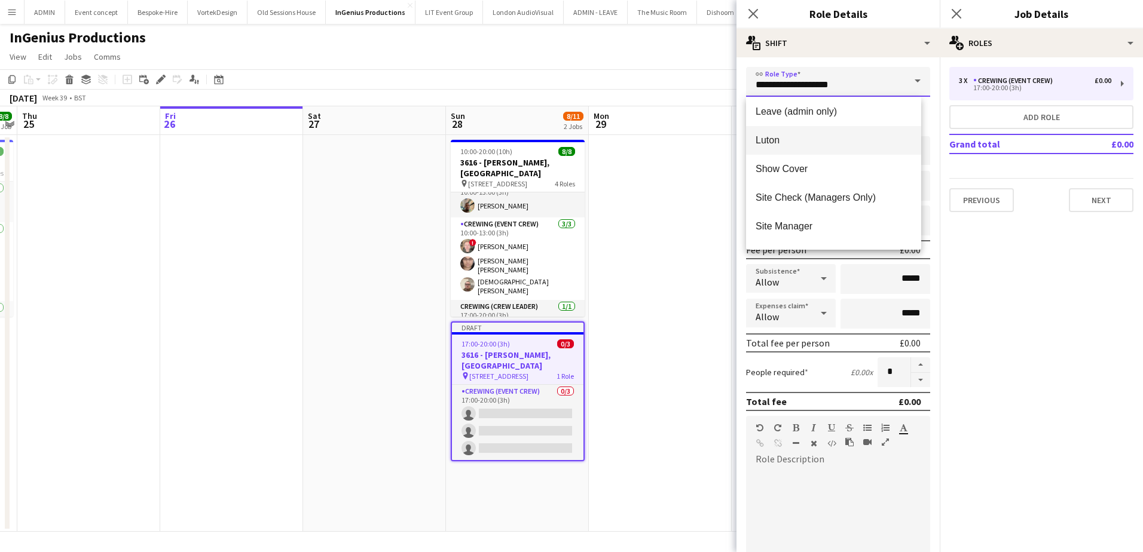
scroll to position [373, 0]
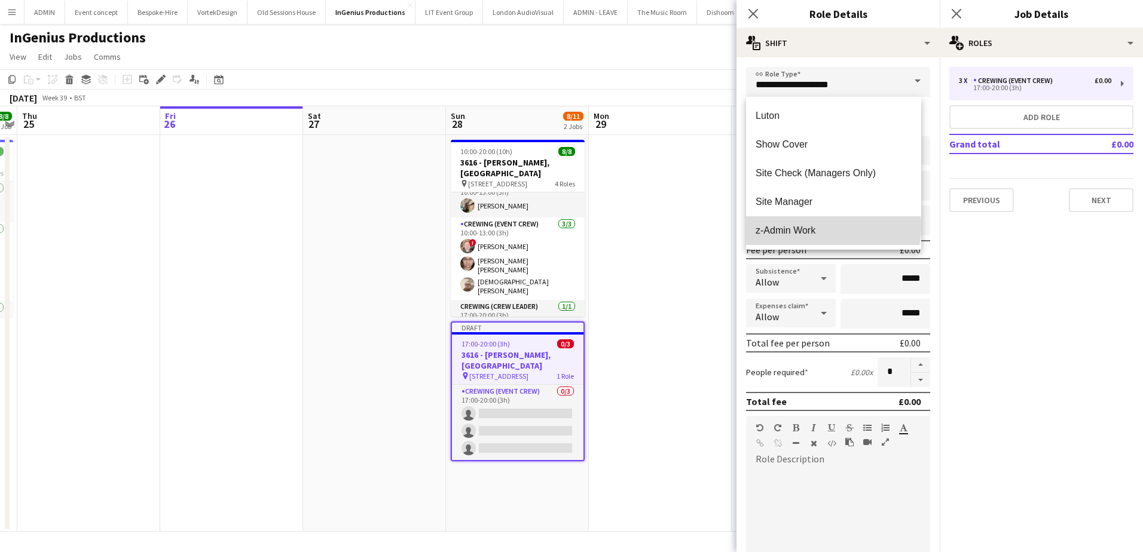
click at [833, 227] on span "z-Admin Work" at bounding box center [833, 230] width 156 height 11
type input "**********"
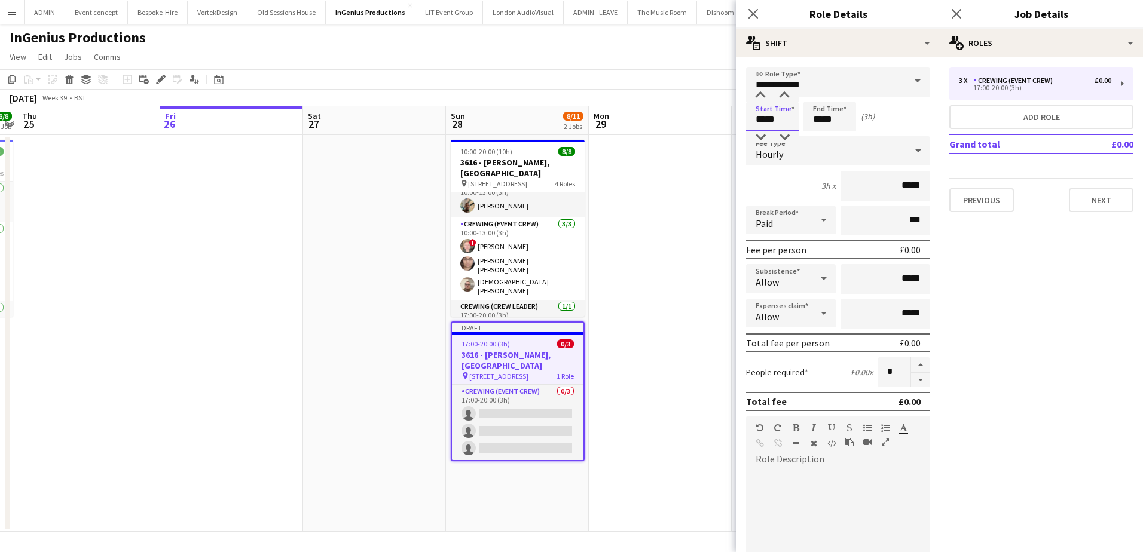
click at [757, 118] on input "*****" at bounding box center [772, 117] width 53 height 30
click at [759, 137] on div at bounding box center [760, 137] width 24 height 12
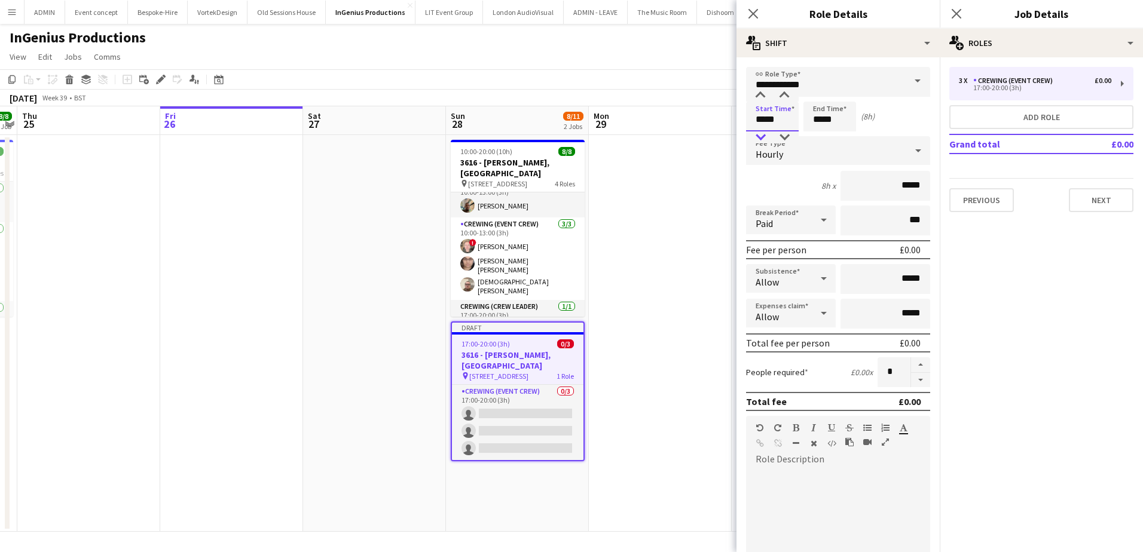
click at [759, 137] on div at bounding box center [760, 137] width 24 height 12
type input "*****"
click at [759, 137] on div at bounding box center [760, 137] width 24 height 12
click at [816, 119] on input "*****" at bounding box center [829, 117] width 53 height 30
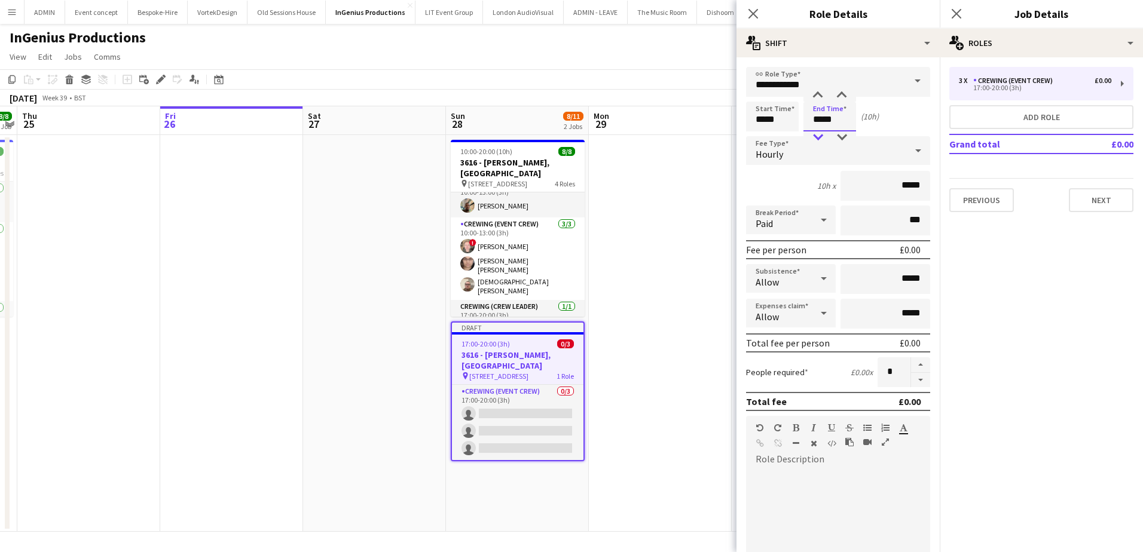
click at [818, 138] on div at bounding box center [818, 137] width 24 height 12
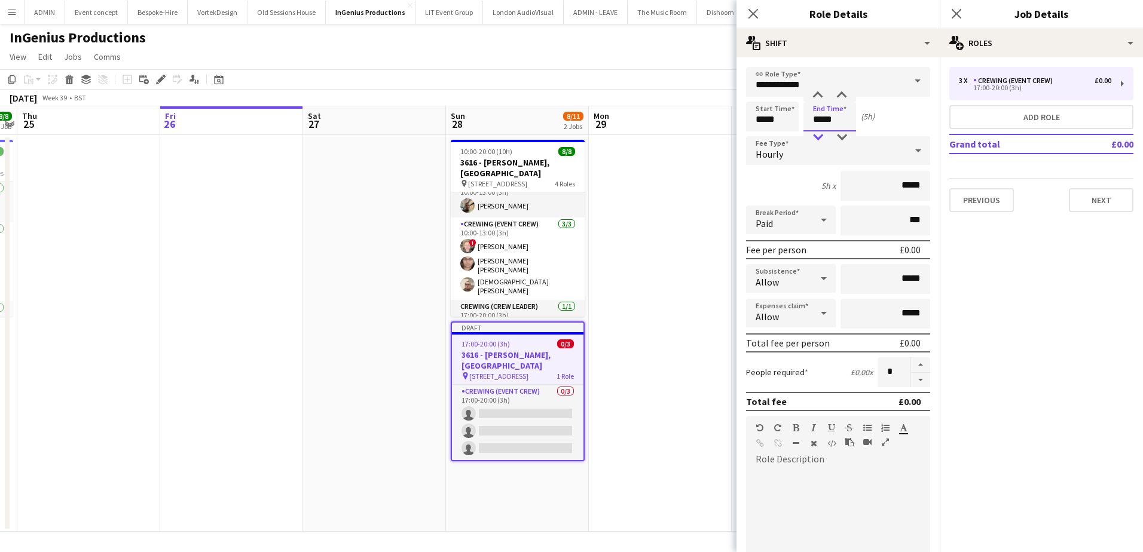
click at [818, 138] on div at bounding box center [818, 137] width 24 height 12
type input "*****"
click at [818, 138] on div at bounding box center [818, 137] width 24 height 12
click at [914, 387] on form "**********" at bounding box center [837, 438] width 203 height 743
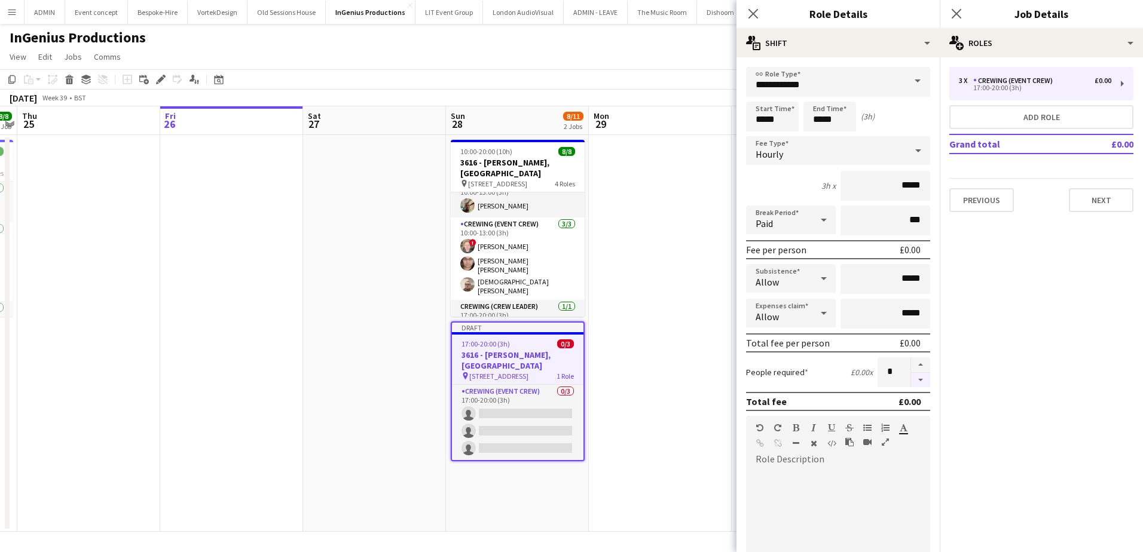
click at [914, 382] on button "button" at bounding box center [920, 380] width 19 height 15
type input "*"
click at [603, 365] on app-date-cell at bounding box center [660, 333] width 143 height 397
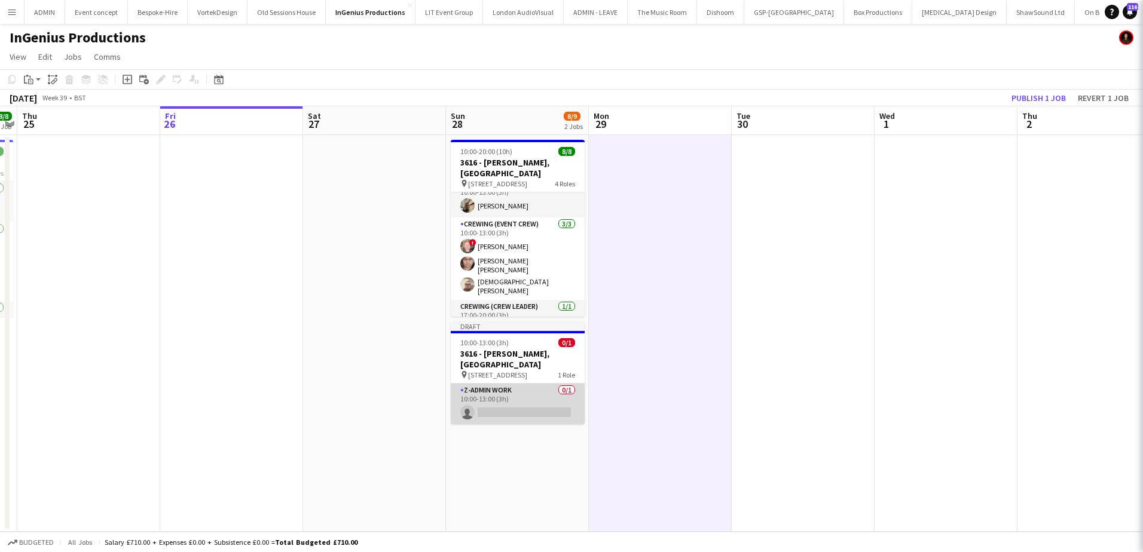
click at [517, 403] on app-card-role "z-Admin Work 0/1 10:00-13:00 (3h) single-neutral-actions" at bounding box center [518, 404] width 134 height 41
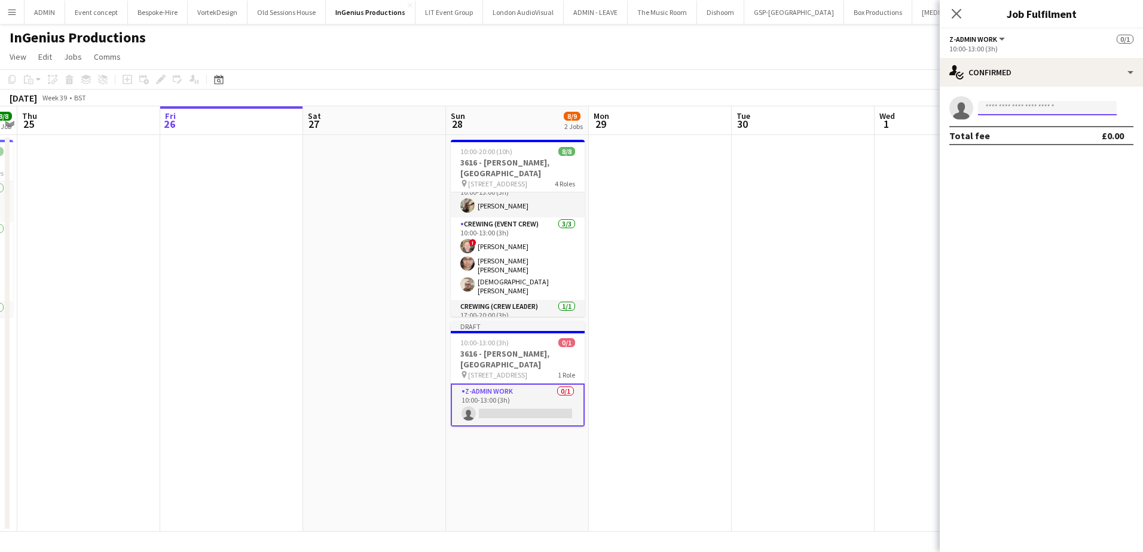
click at [1011, 109] on input at bounding box center [1047, 108] width 139 height 14
type input "****"
click at [1017, 127] on span "Alistair Redding" at bounding box center [1021, 125] width 69 height 10
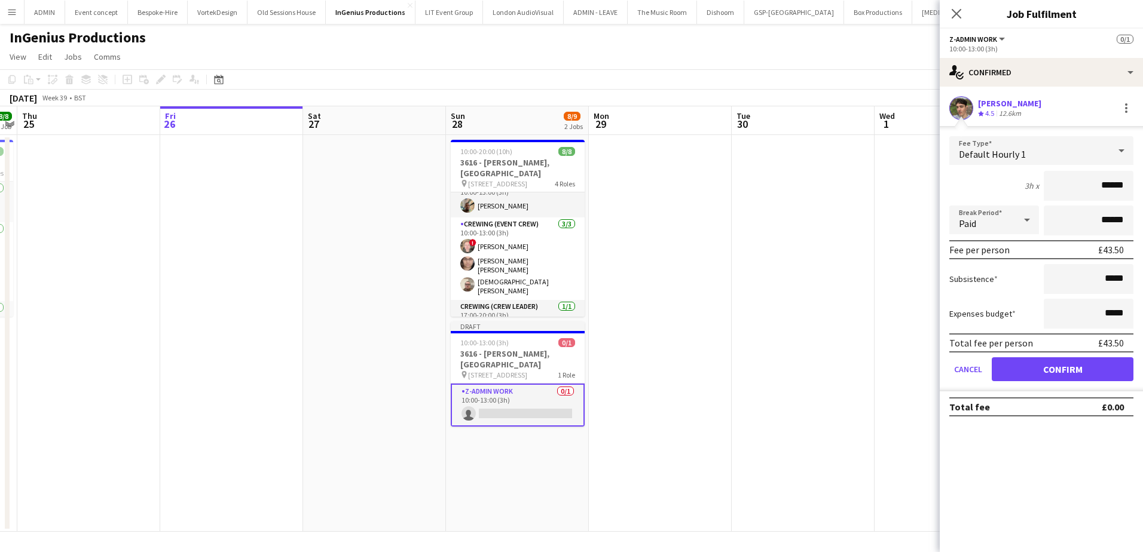
drag, startPoint x: 1082, startPoint y: 180, endPoint x: 1136, endPoint y: 180, distance: 53.8
click at [1136, 180] on form "Fee Type Default Hourly 1 3h x ****** Break Period Paid ****** Fee per person £…" at bounding box center [1040, 263] width 203 height 255
type input "**"
click at [1088, 375] on button "Confirm" at bounding box center [1062, 369] width 142 height 24
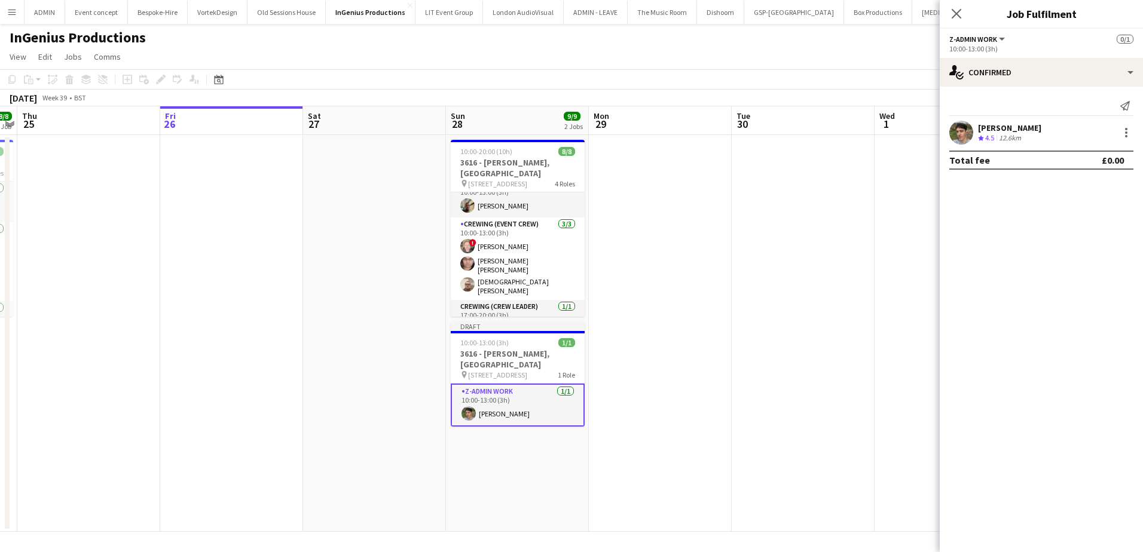
click at [740, 311] on app-date-cell at bounding box center [803, 333] width 143 height 397
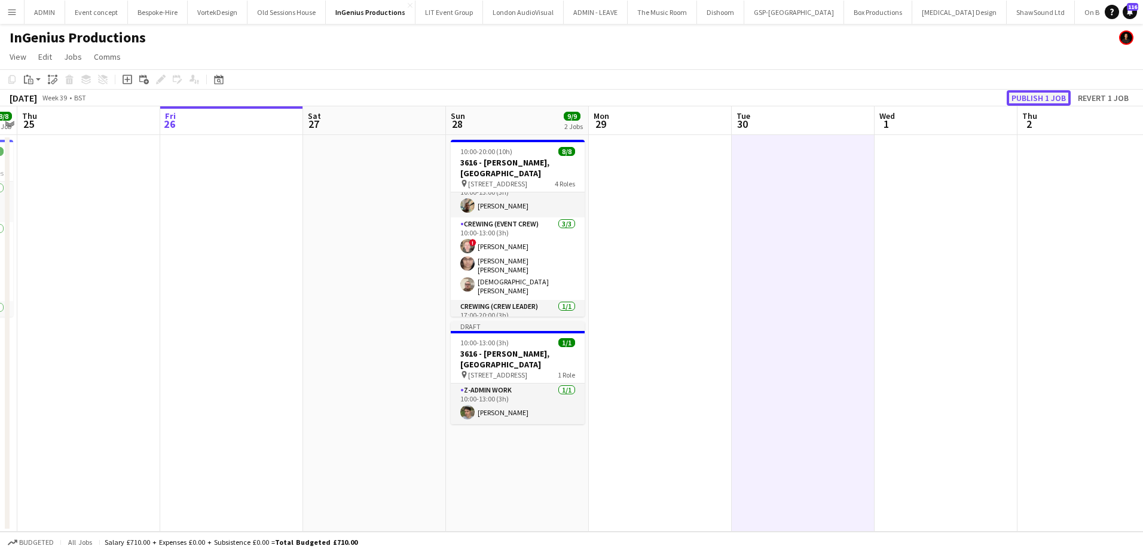
click at [1016, 100] on button "Publish 1 job" at bounding box center [1038, 98] width 64 height 16
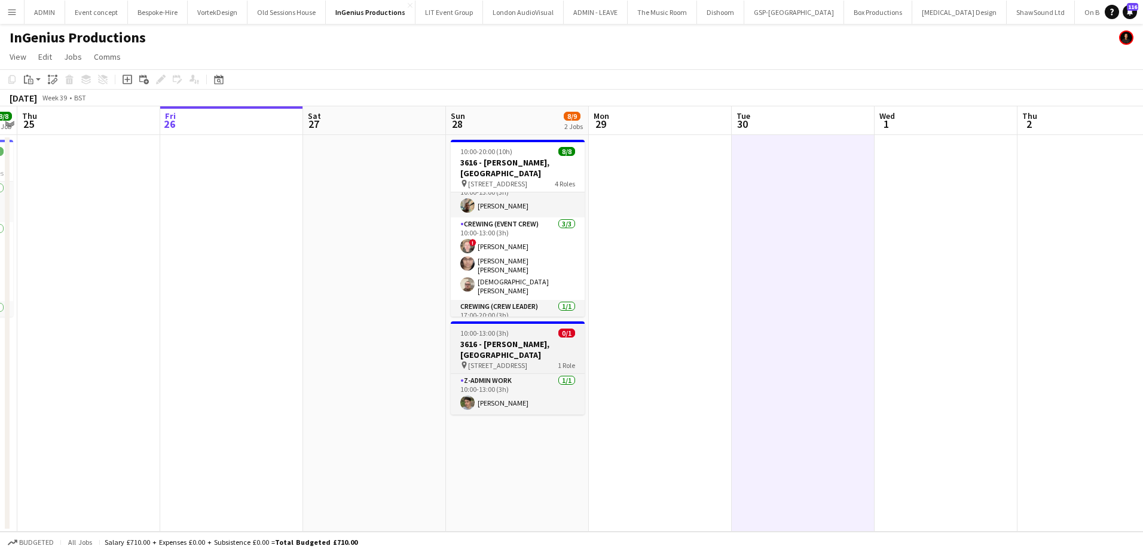
click at [493, 345] on h3 "3616 - Curzon, Mayfair" at bounding box center [518, 350] width 134 height 22
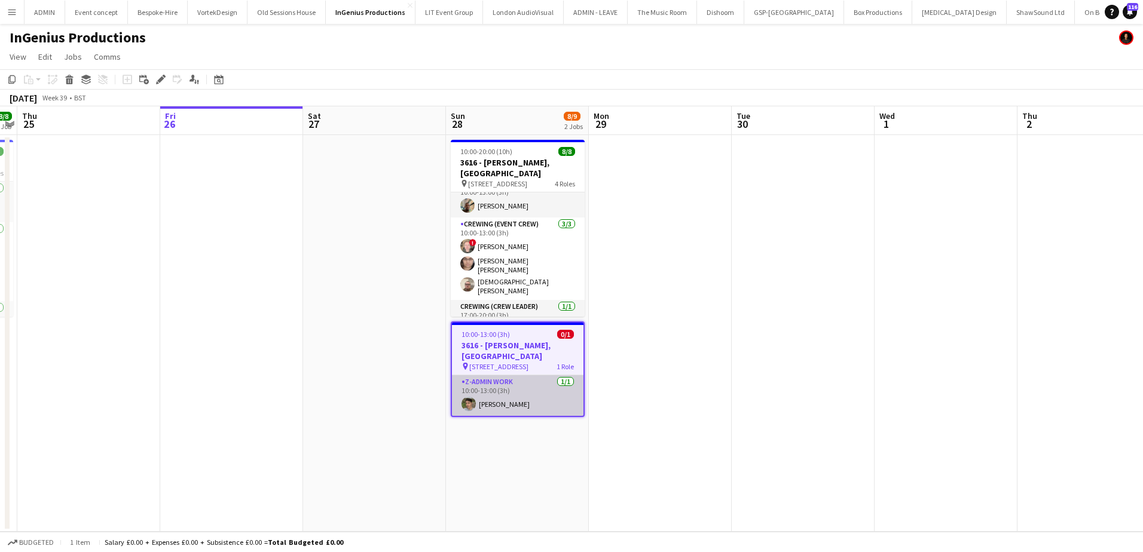
click at [534, 393] on app-card-role "z-Admin Work 1/1 10:00-13:00 (3h) Alistair Redding" at bounding box center [517, 395] width 131 height 41
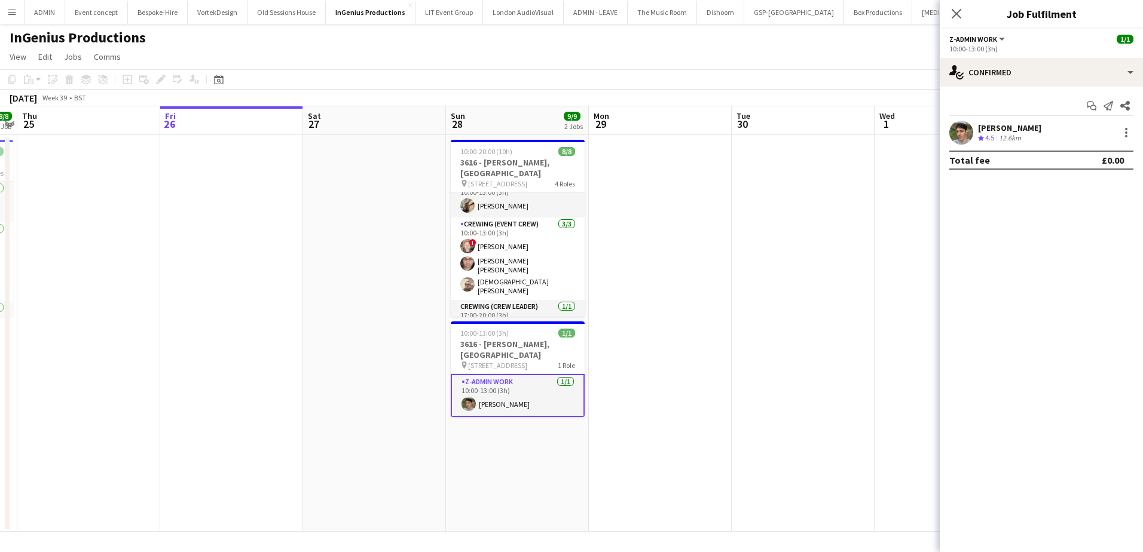
click at [1031, 121] on div "Alistair Redding Crew rating 4.5 12.6km" at bounding box center [1040, 133] width 203 height 24
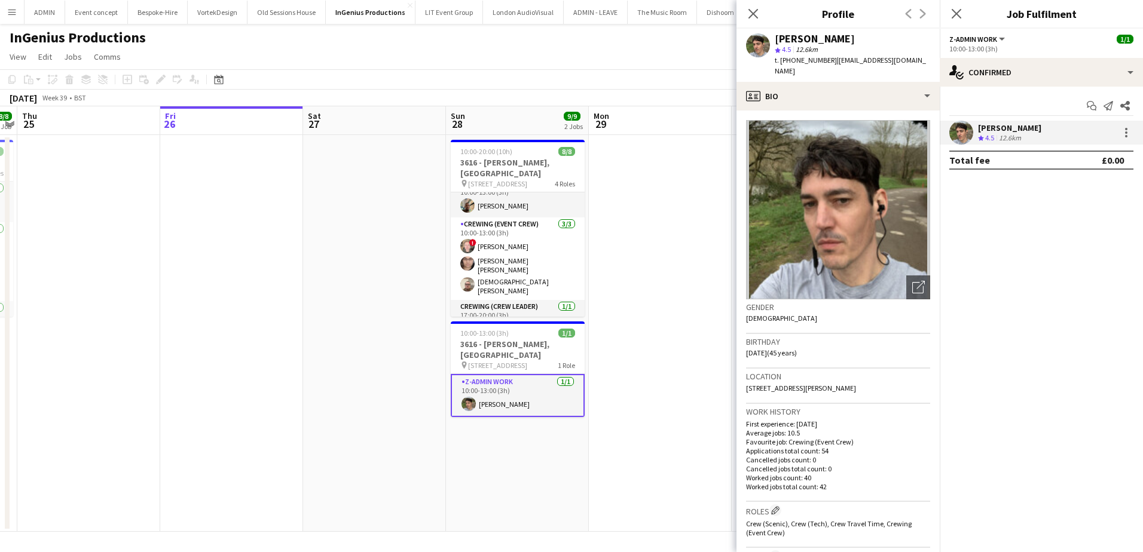
click at [794, 62] on span "t. +447487654773" at bounding box center [806, 60] width 62 height 9
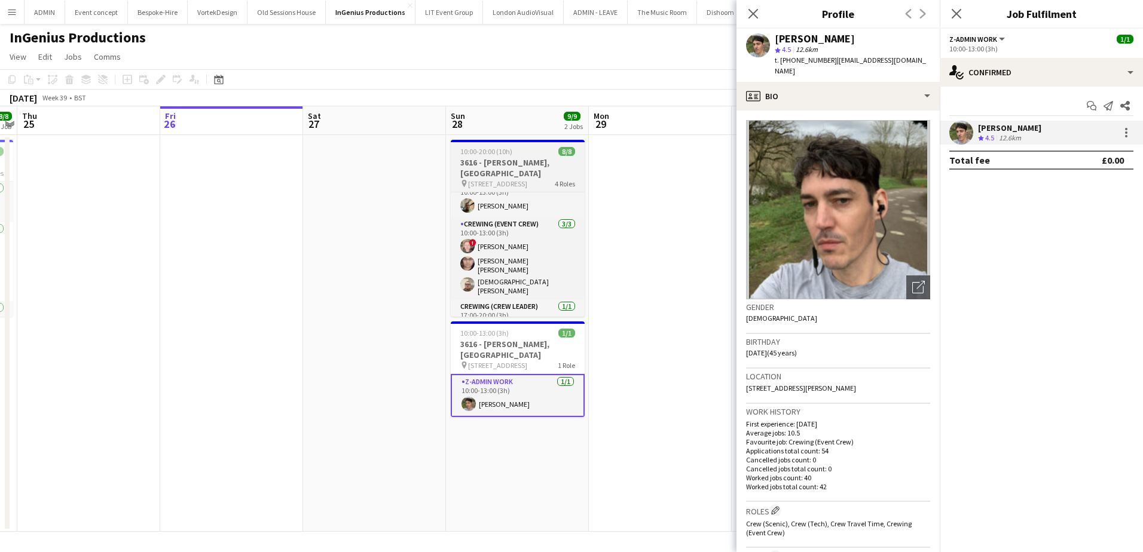
copy span "447487654773"
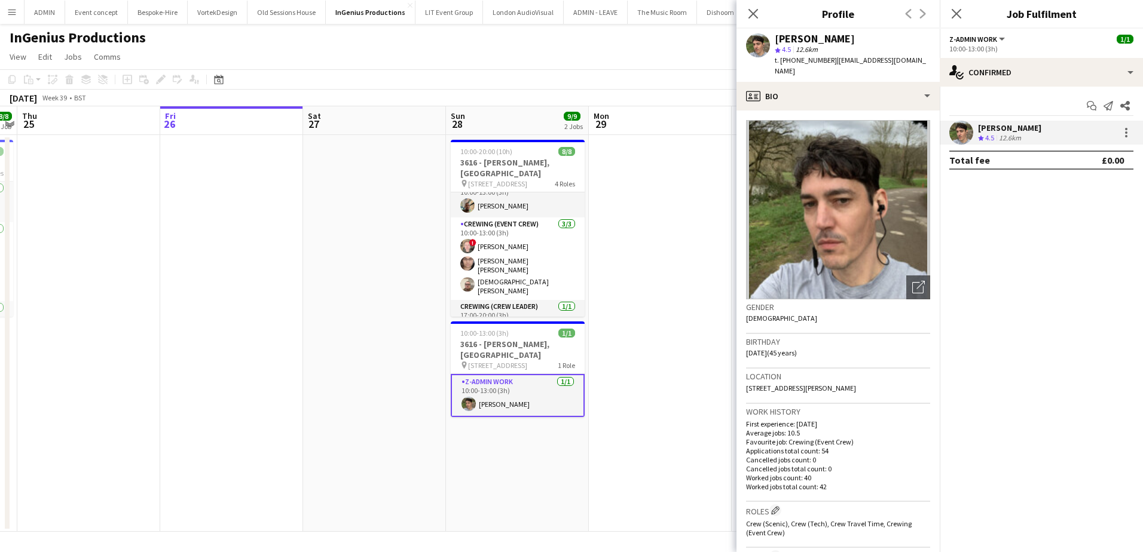
click at [682, 164] on app-date-cell at bounding box center [660, 333] width 143 height 397
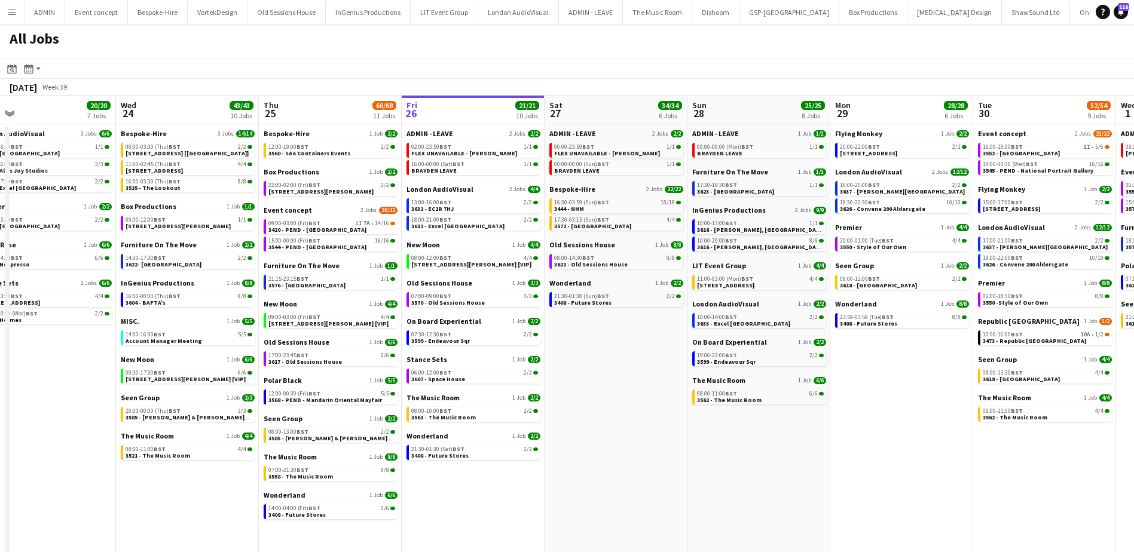
scroll to position [0, 312]
drag, startPoint x: 356, startPoint y: 447, endPoint x: 616, endPoint y: 433, distance: 259.7
click at [616, 433] on app-calendar-viewport "Sun 21 49/51 12 Jobs Mon 22 55/56 9 Jobs Tue 23 20/20 7 Jobs Wed 24 43/43 10 Jo…" at bounding box center [567, 333] width 1134 height 475
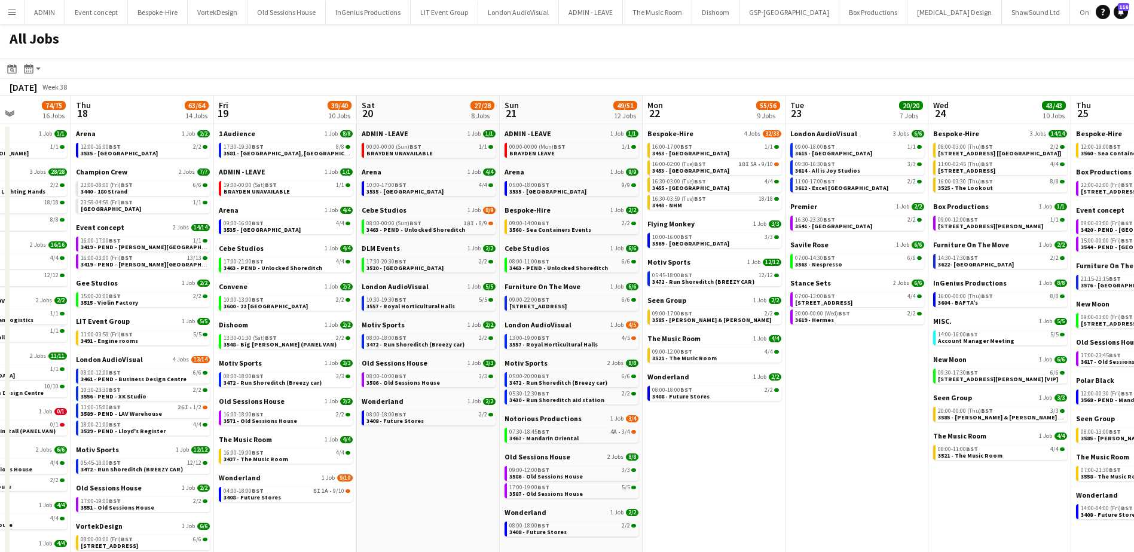
scroll to position [0, 358]
drag, startPoint x: 69, startPoint y: 388, endPoint x: 880, endPoint y: 348, distance: 812.0
click at [880, 348] on app-calendar-viewport "Mon 15 37/37 9 Jobs Tue 16 56/57 16 Jobs Wed 17 74/75 16 Jobs Thu 18 63/64 14 J…" at bounding box center [567, 426] width 1134 height 660
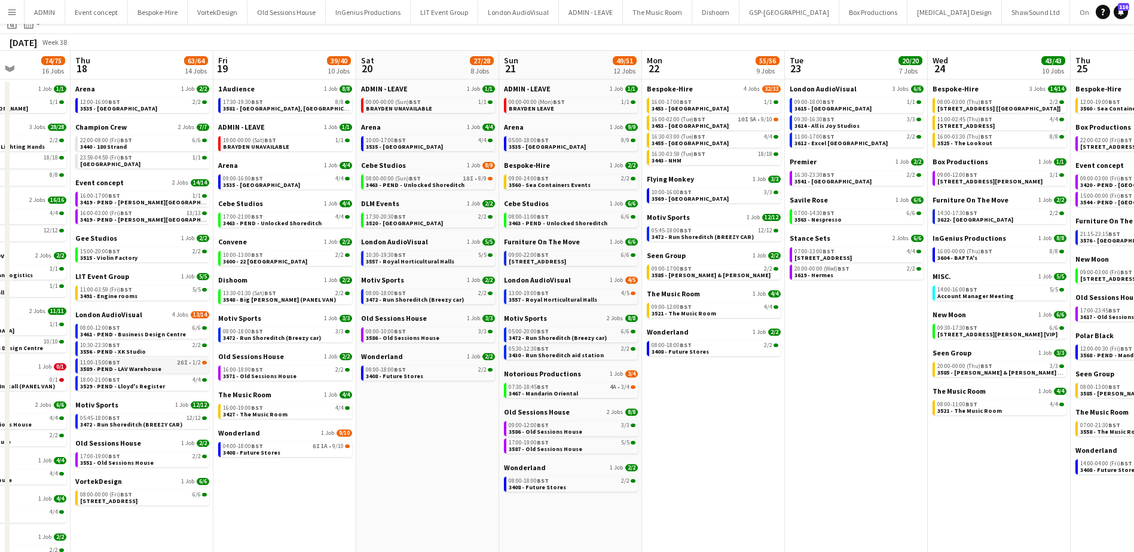
scroll to position [120, 0]
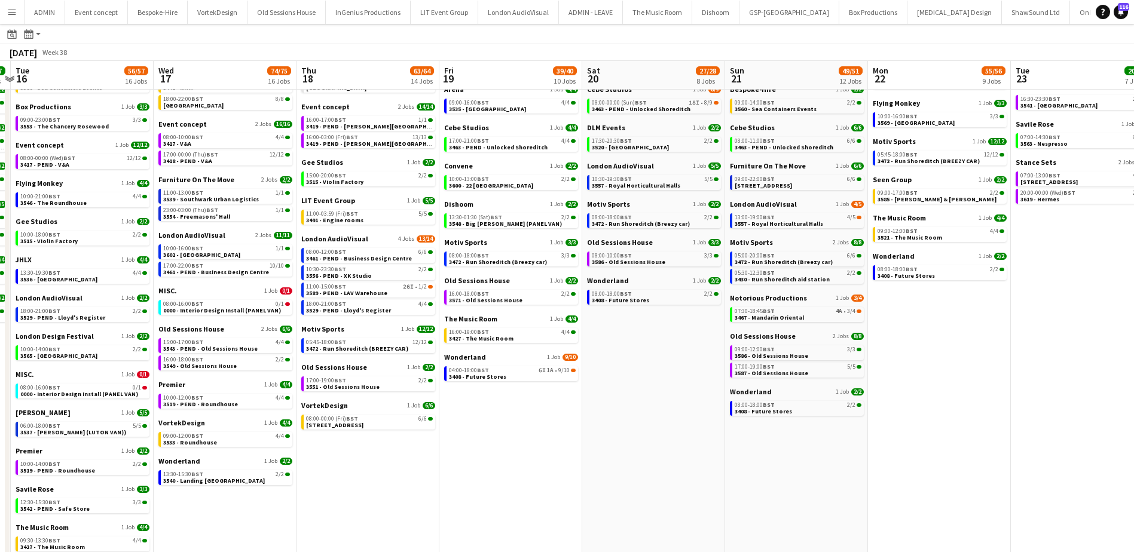
drag, startPoint x: 255, startPoint y: 476, endPoint x: 382, endPoint y: 469, distance: 127.5
click at [381, 469] on app-calendar-viewport "Sun 14 20/21 5 Jobs Mon 15 37/37 9 Jobs Tue 16 56/57 16 Jobs Wed 17 74/75 16 Jo…" at bounding box center [567, 287] width 1134 height 696
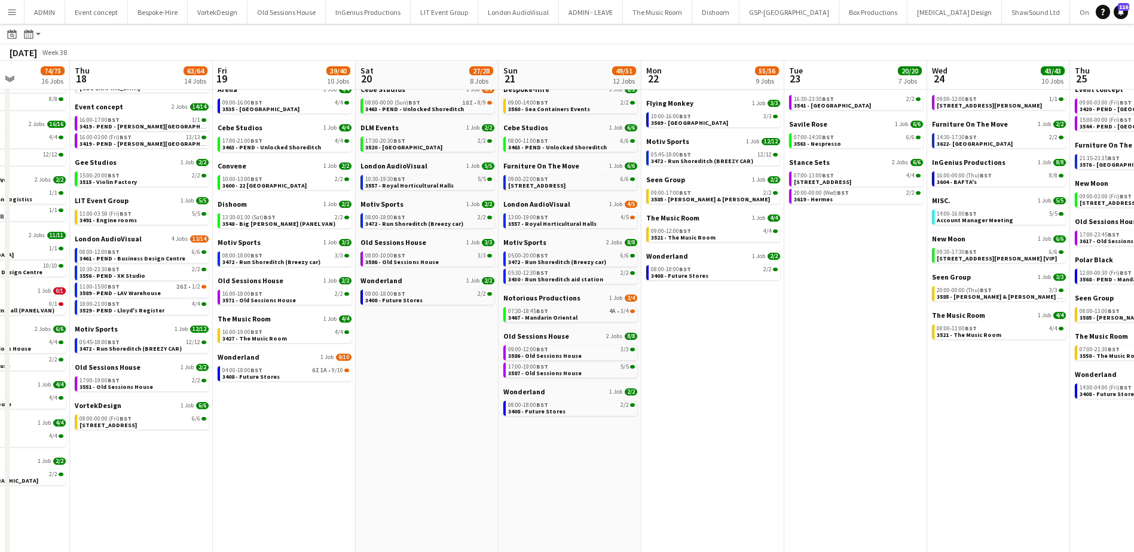
scroll to position [0, 360]
drag, startPoint x: 525, startPoint y: 457, endPoint x: 295, endPoint y: 456, distance: 230.1
click at [295, 456] on app-calendar-viewport "Mon 15 37/37 9 Jobs Tue 16 56/57 16 Jobs Wed 17 74/75 16 Jobs Thu 18 63/64 14 J…" at bounding box center [567, 287] width 1134 height 696
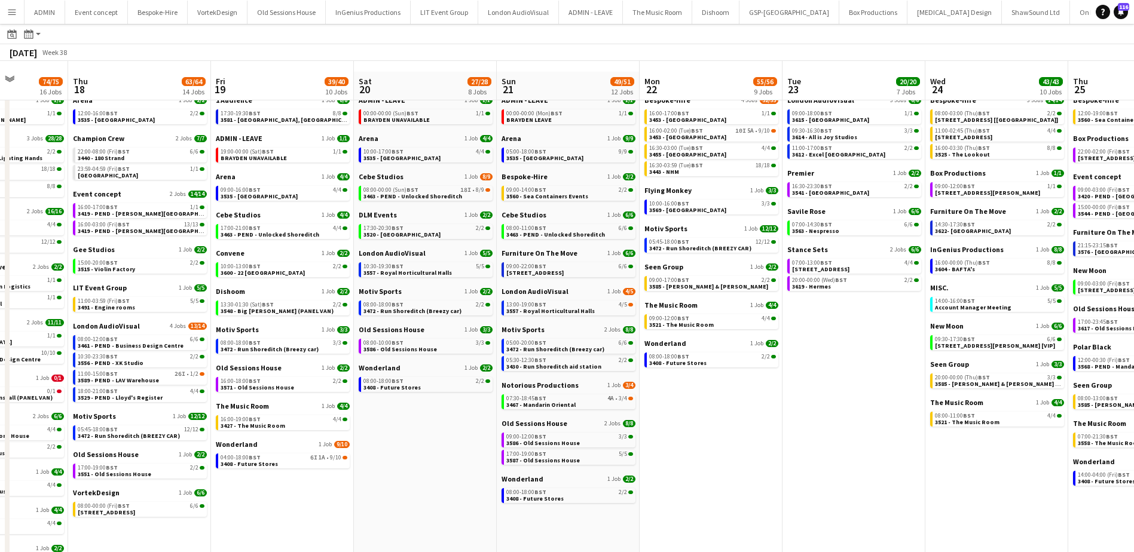
scroll to position [0, 0]
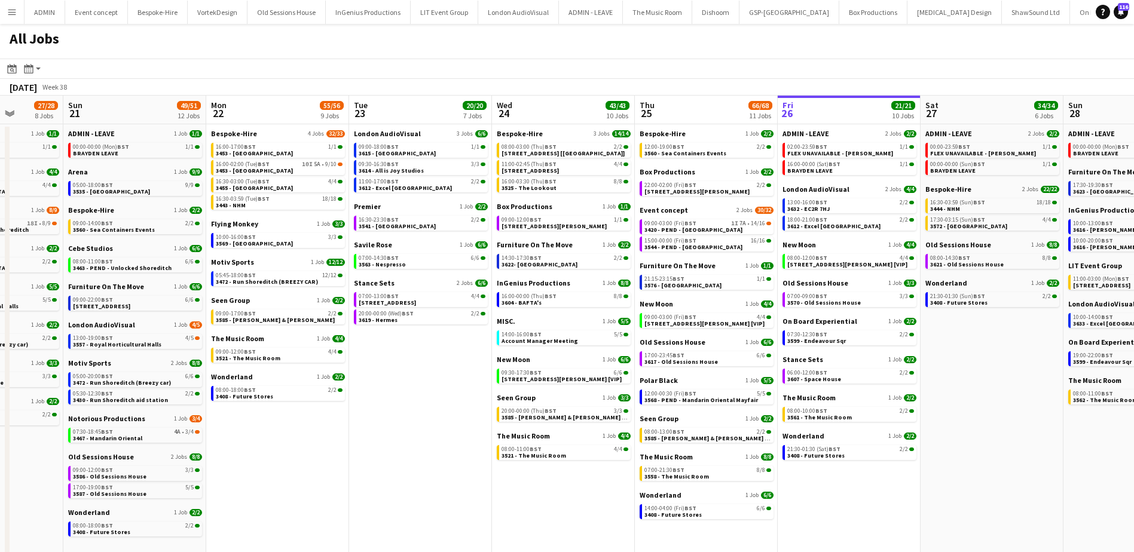
drag, startPoint x: 767, startPoint y: 448, endPoint x: 332, endPoint y: 430, distance: 435.4
click at [332, 430] on app-calendar-viewport "Thu 18 63/64 14 Jobs Fri 19 39/40 10 Jobs Sat 20 27/28 8 Jobs Sun 21 49/51 12 J…" at bounding box center [567, 426] width 1134 height 660
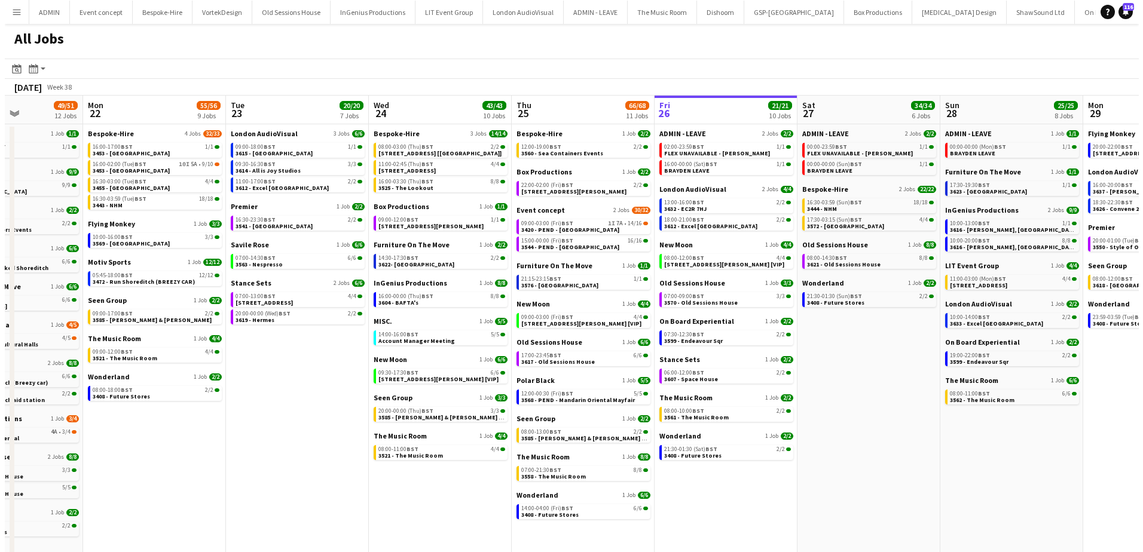
scroll to position [0, 358]
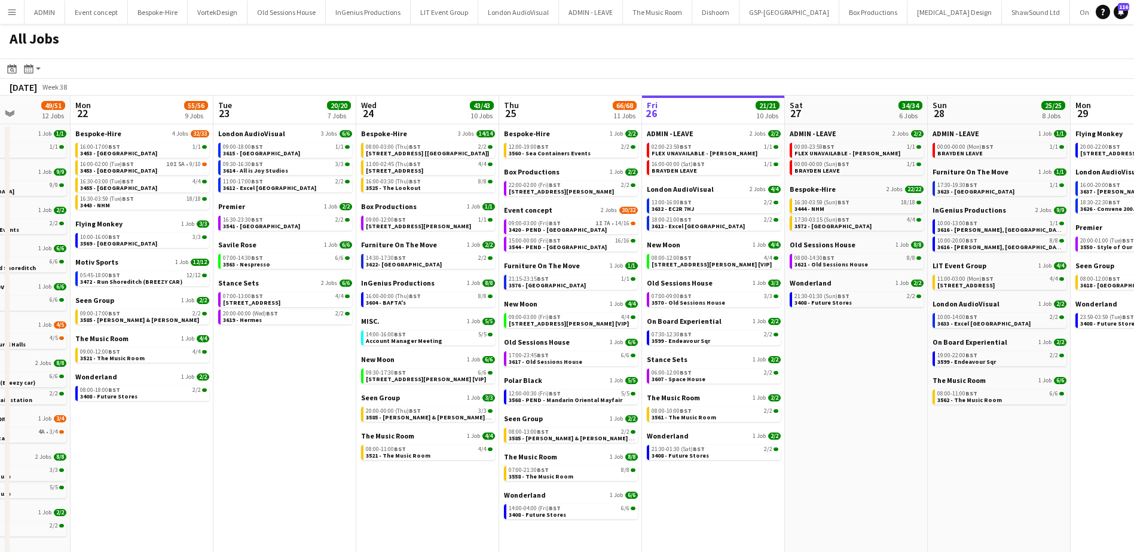
drag, startPoint x: 415, startPoint y: 412, endPoint x: 308, endPoint y: 412, distance: 107.0
click at [308, 412] on app-calendar-viewport "Fri 19 39/40 10 Jobs Sat 20 27/28 8 Jobs Sun 21 49/51 12 Jobs Mon 22 55/56 9 Jo…" at bounding box center [567, 426] width 1134 height 660
click at [10, 17] on button "Menu" at bounding box center [12, 12] width 24 height 24
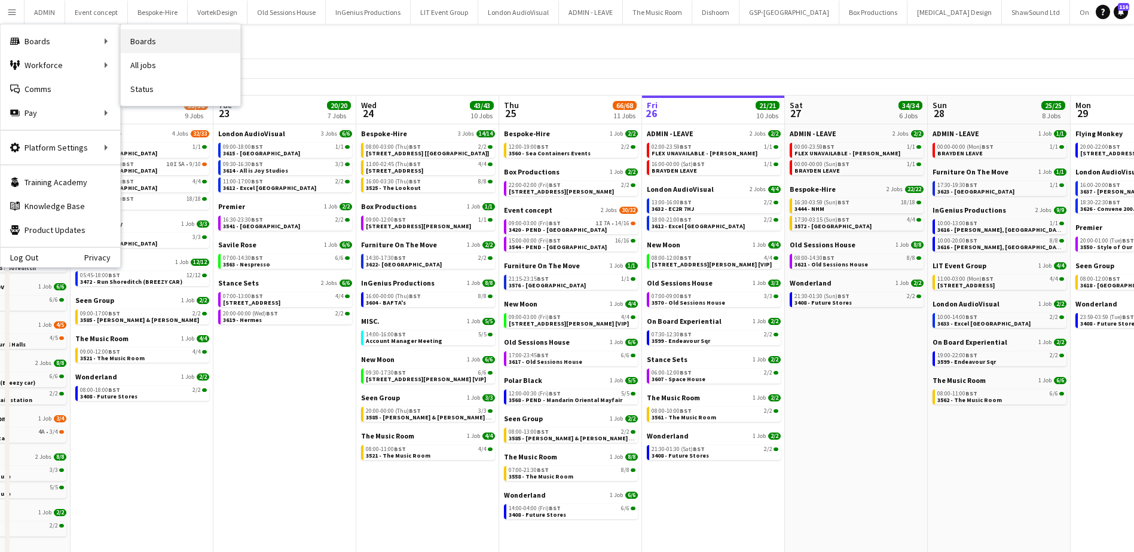
click at [148, 42] on link "Boards" at bounding box center [181, 41] width 120 height 24
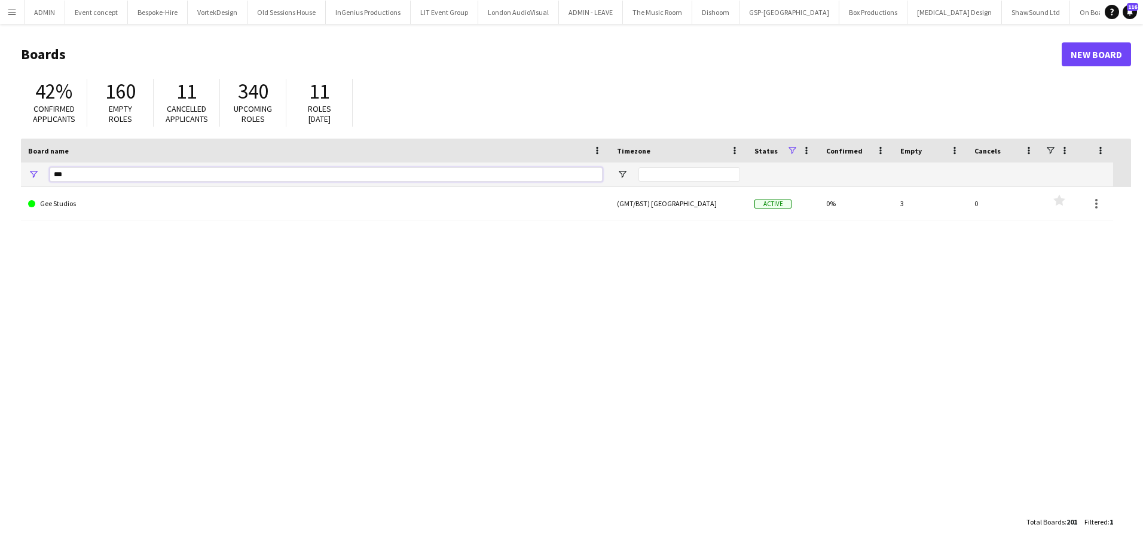
click at [68, 169] on input "***" at bounding box center [326, 174] width 553 height 14
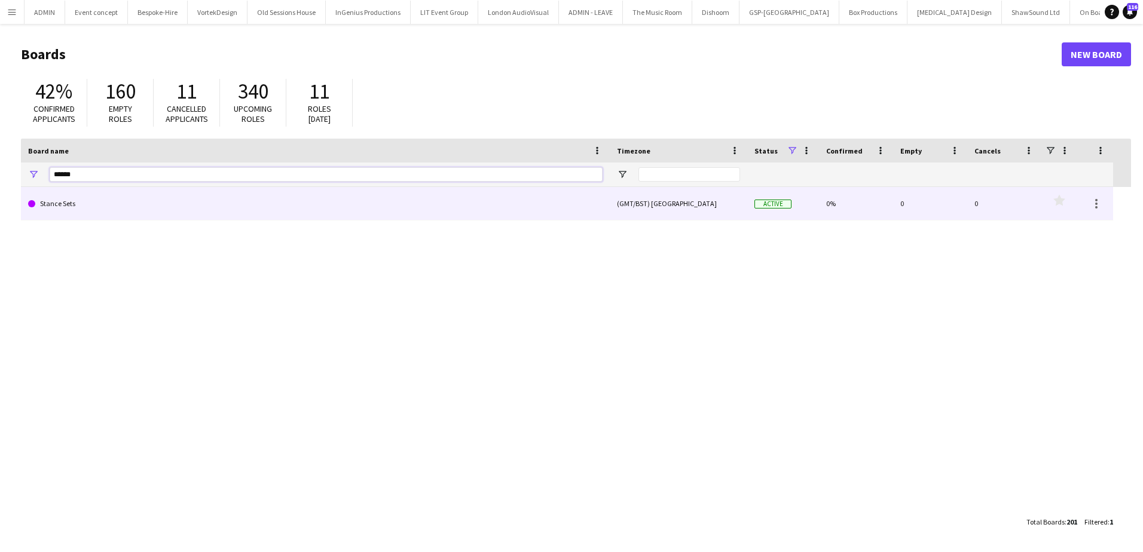
type input "******"
click at [79, 204] on link "Stance Sets" at bounding box center [315, 203] width 574 height 33
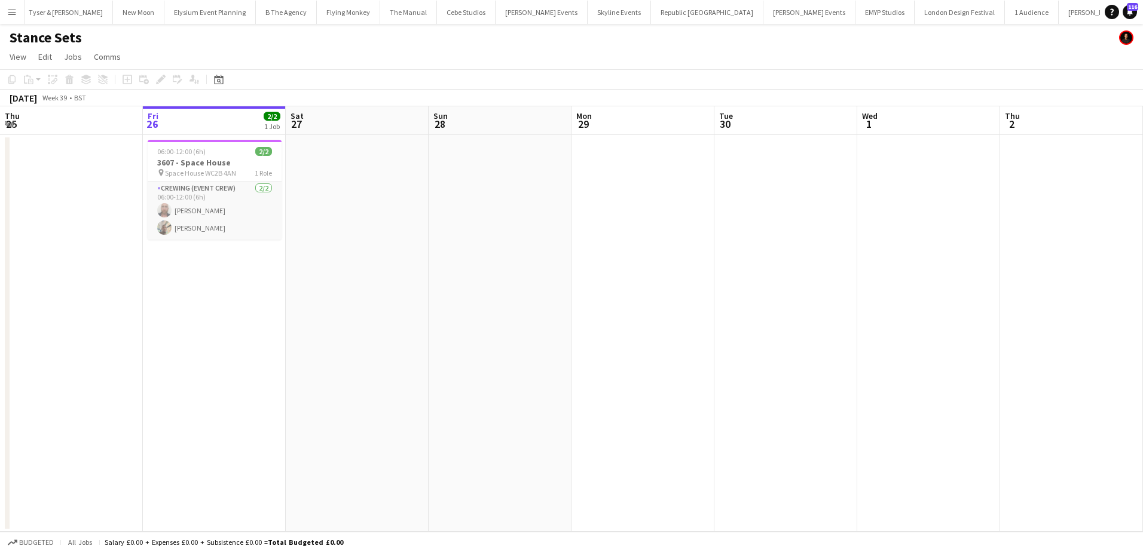
scroll to position [0, 2921]
click at [195, 160] on h3 "3607 - Space House" at bounding box center [215, 162] width 134 height 11
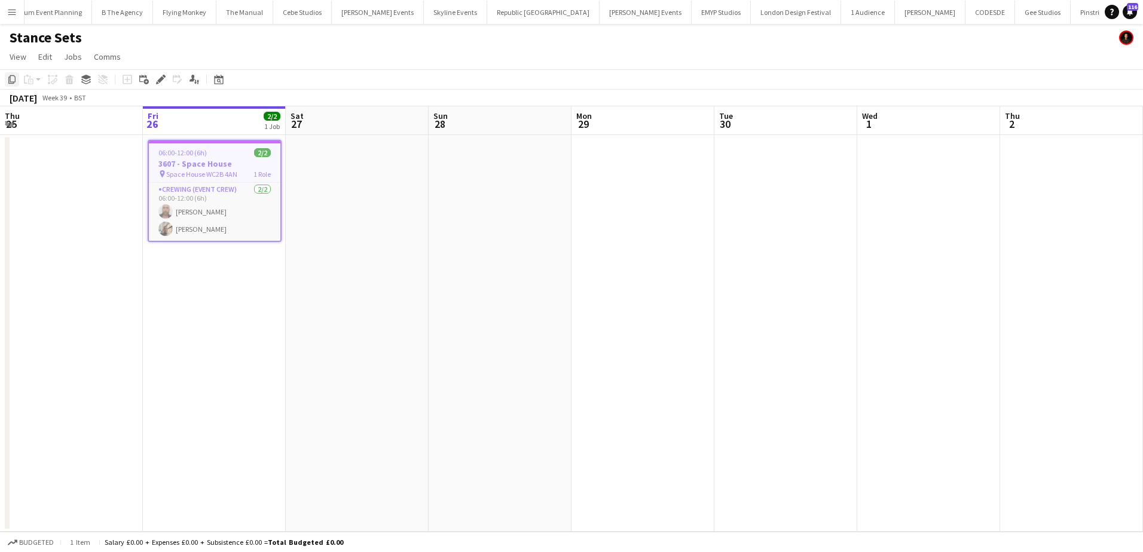
click at [14, 81] on icon "Copy" at bounding box center [12, 80] width 10 height 10
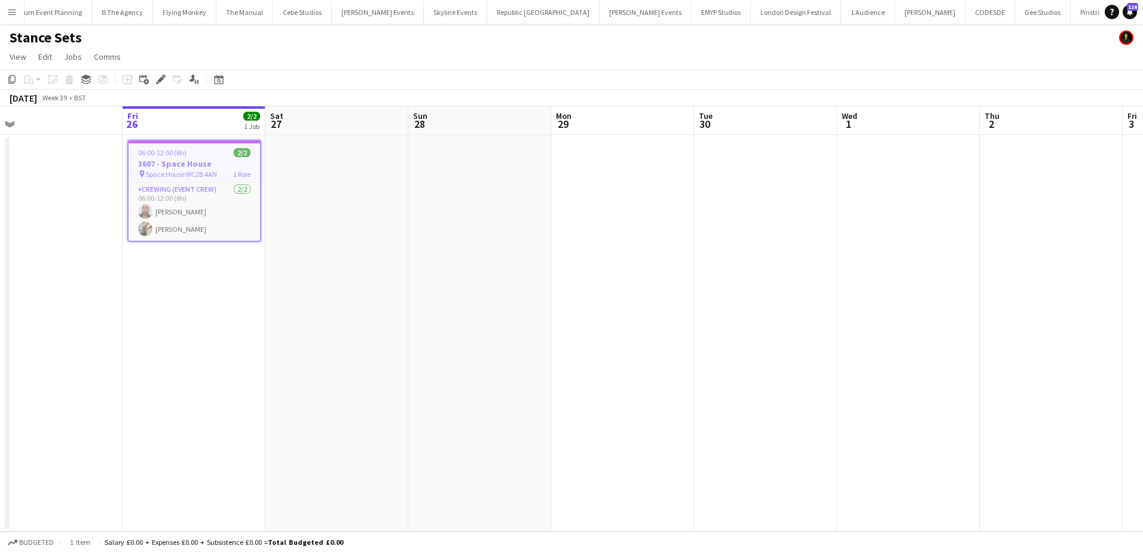
drag, startPoint x: 501, startPoint y: 187, endPoint x: 440, endPoint y: 177, distance: 62.4
click at [440, 177] on app-calendar-viewport "Tue 23 6/6 2 Jobs Wed 24 Thu 25 Fri 26 2/2 1 Job Sat 27 Sun 28 Mon 29 Tue 30 We…" at bounding box center [571, 319] width 1143 height 426
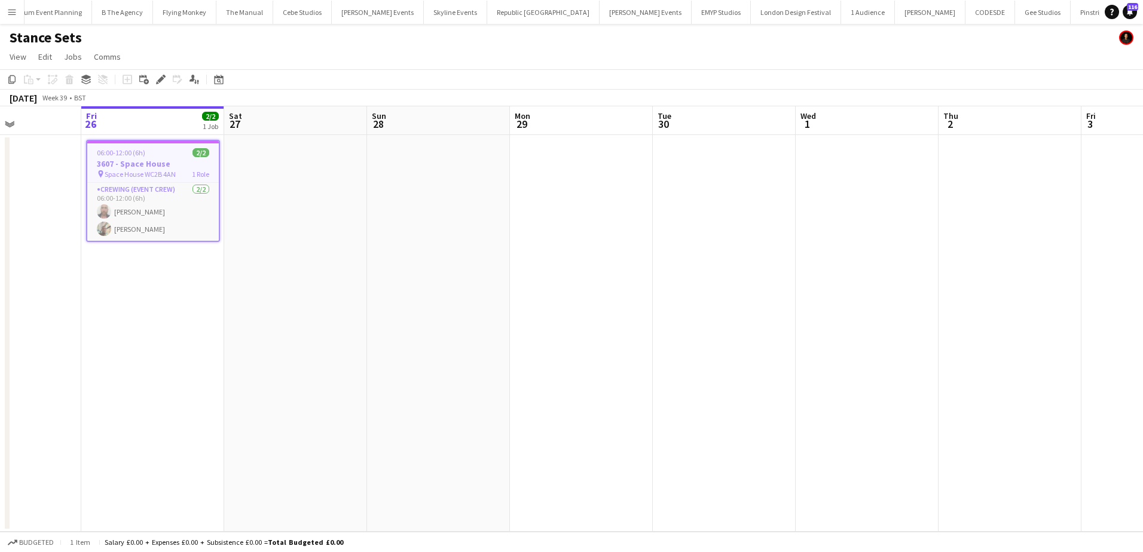
click at [530, 148] on app-date-cell at bounding box center [581, 333] width 143 height 397
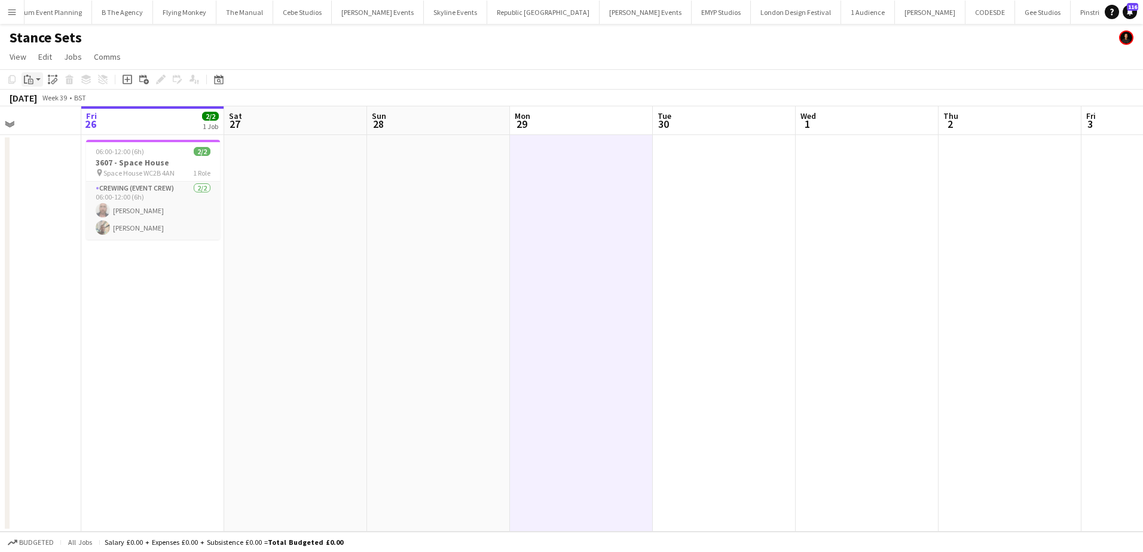
click at [29, 81] on icon "Paste" at bounding box center [29, 80] width 10 height 10
click at [44, 100] on link "Paste Ctrl+V" at bounding box center [88, 102] width 112 height 11
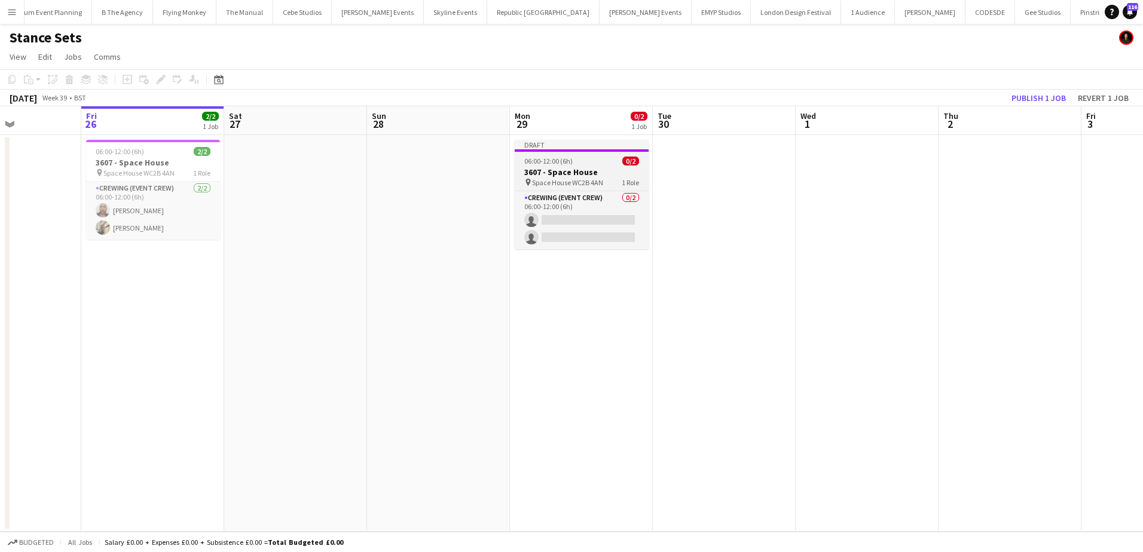
click at [589, 169] on h3 "3607 - Space House" at bounding box center [582, 172] width 134 height 11
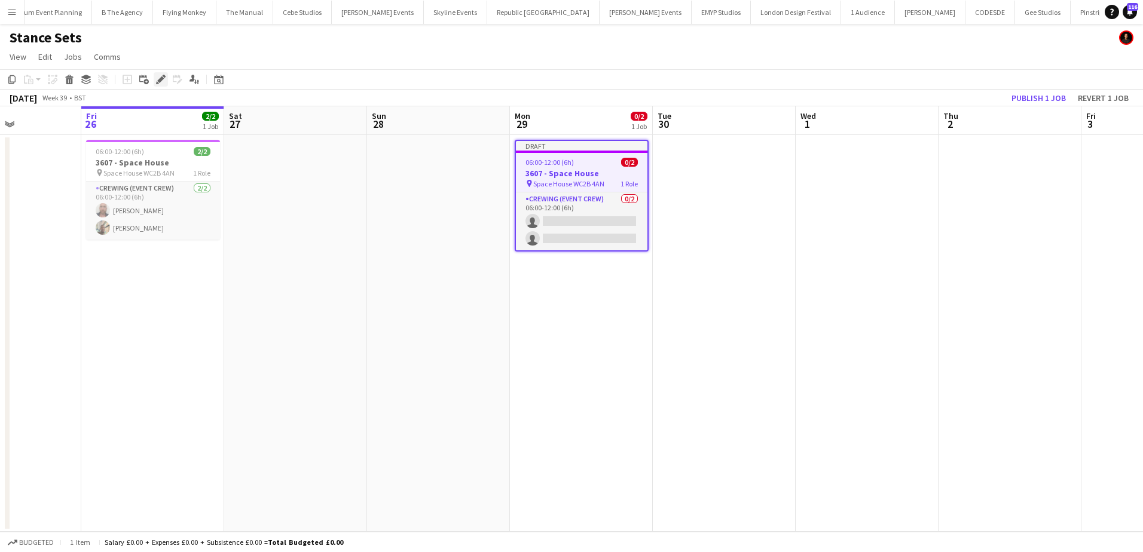
click at [160, 81] on icon at bounding box center [160, 79] width 7 height 7
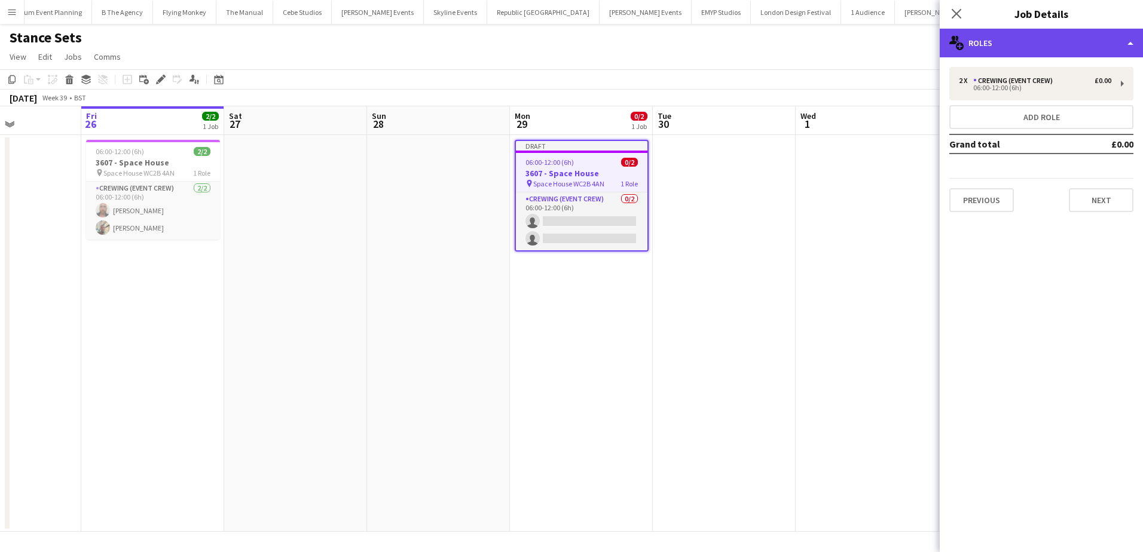
click at [1017, 53] on div "multiple-users-add Roles" at bounding box center [1040, 43] width 203 height 29
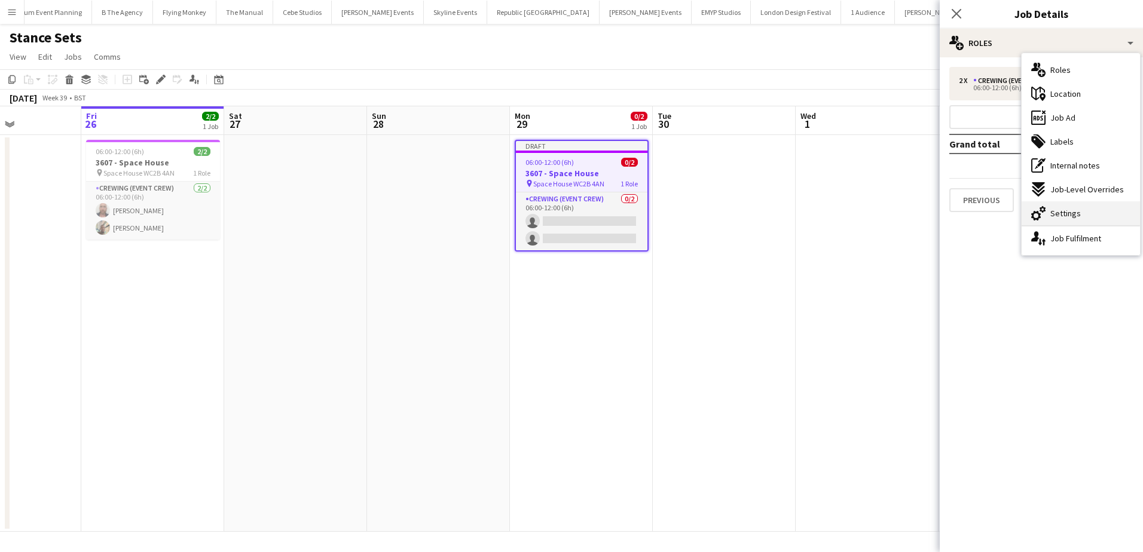
click at [1070, 217] on span "Settings" at bounding box center [1065, 213] width 30 height 11
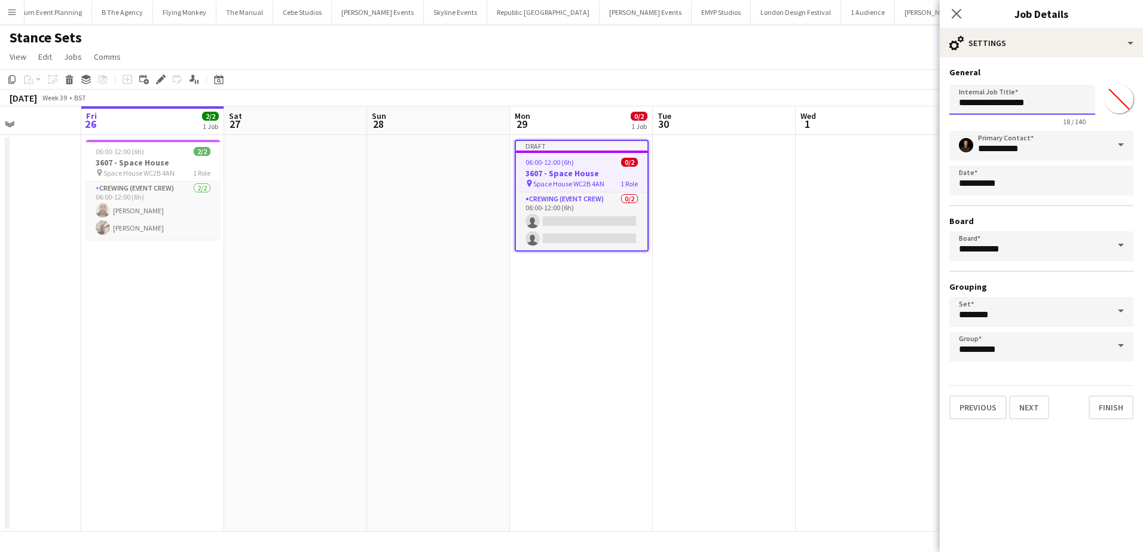
click at [985, 107] on input "**********" at bounding box center [1022, 100] width 146 height 30
type input "**********"
click at [1036, 399] on button "Next" at bounding box center [1029, 408] width 40 height 24
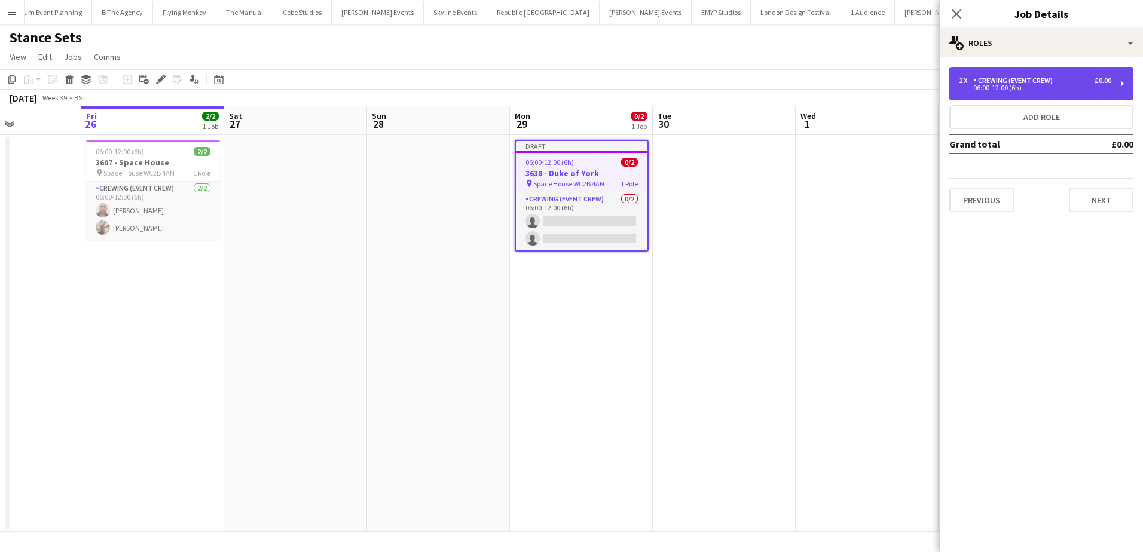
click at [1049, 78] on div "Crewing (Event Crew)" at bounding box center [1015, 80] width 84 height 8
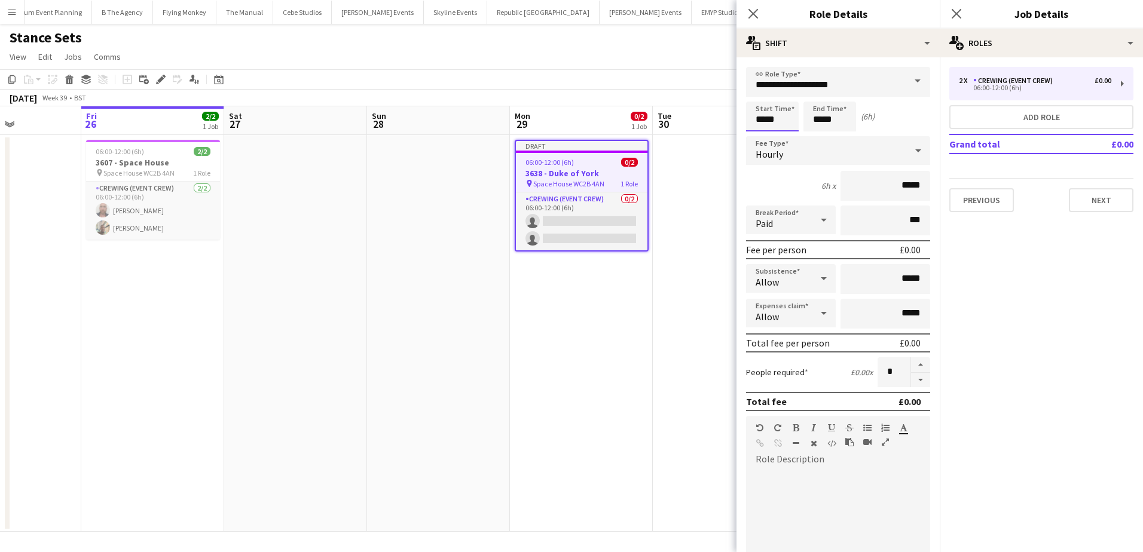
click at [758, 120] on input "*****" at bounding box center [772, 117] width 53 height 30
type input "*****"
click at [760, 96] on div at bounding box center [760, 96] width 24 height 12
click at [813, 117] on input "*****" at bounding box center [829, 117] width 53 height 30
type input "*****"
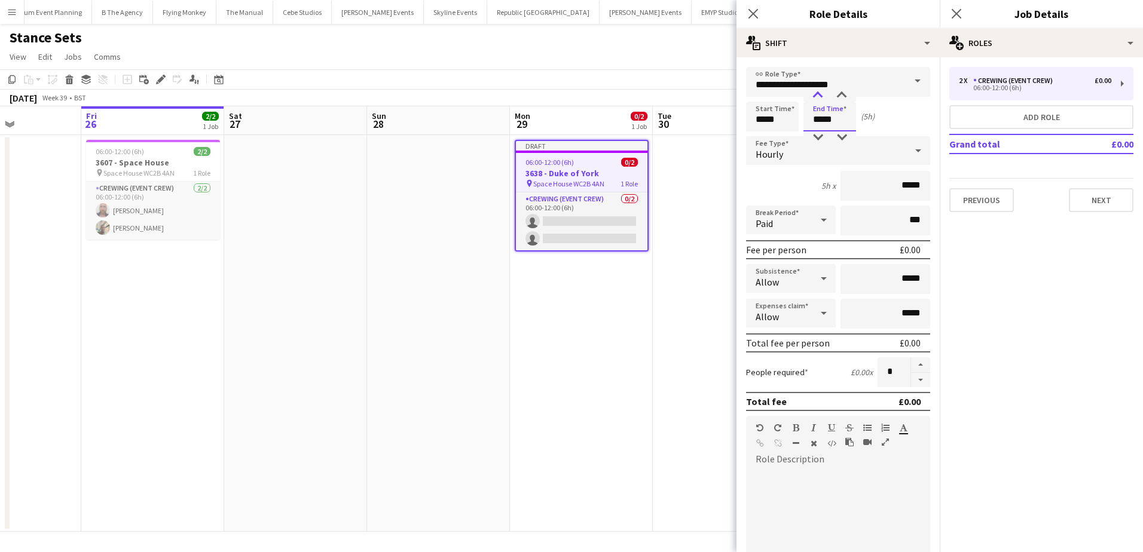
click at [823, 97] on div at bounding box center [818, 96] width 24 height 12
click at [1099, 201] on button "Next" at bounding box center [1101, 200] width 65 height 24
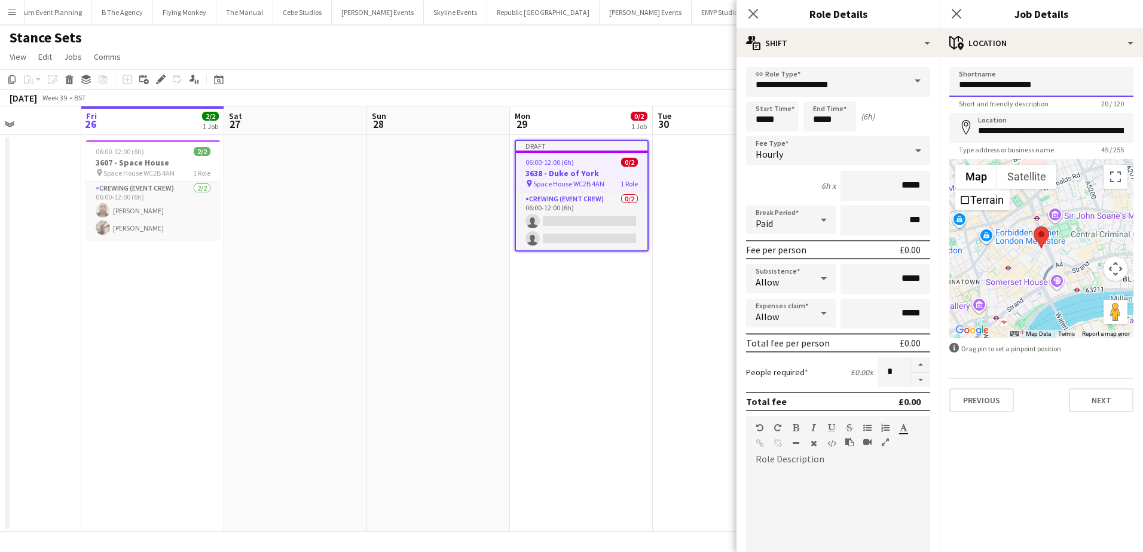
click at [1028, 91] on input "**********" at bounding box center [1041, 82] width 184 height 30
paste input "**********"
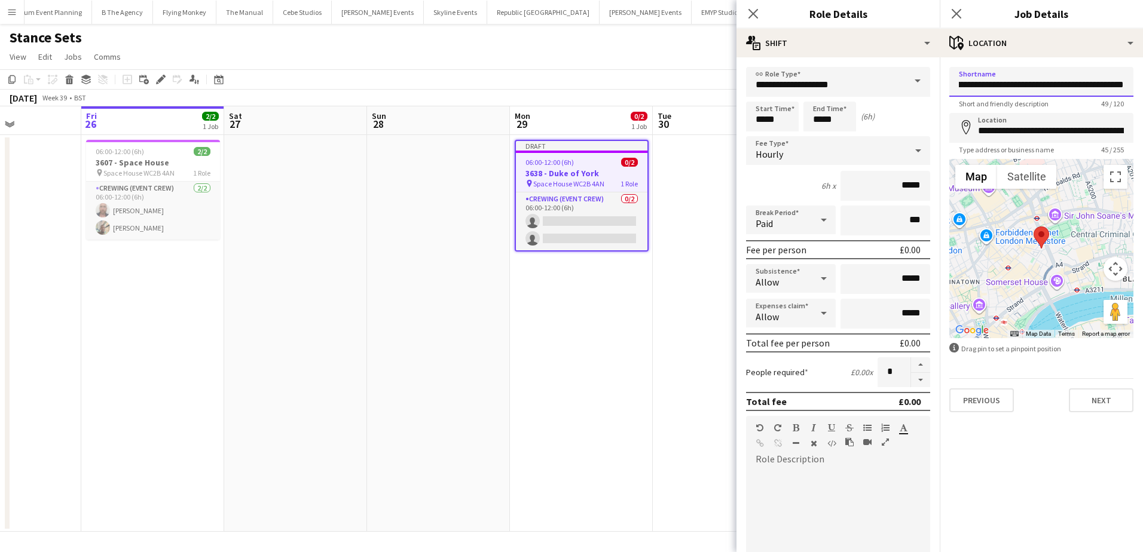
type input "**********"
click at [1027, 127] on input "**********" at bounding box center [1041, 128] width 184 height 30
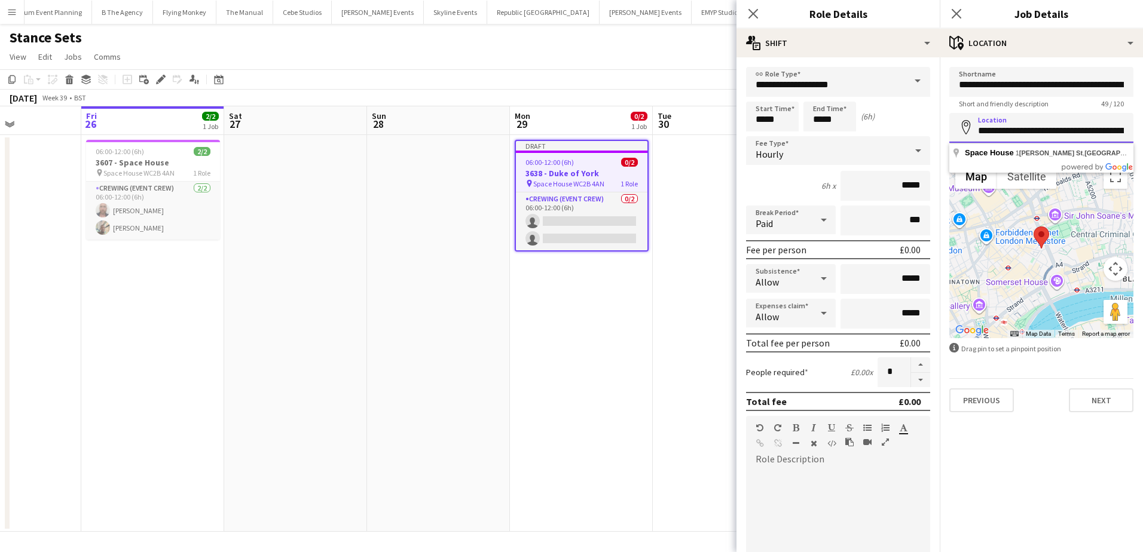
paste input "****"
type input "**********"
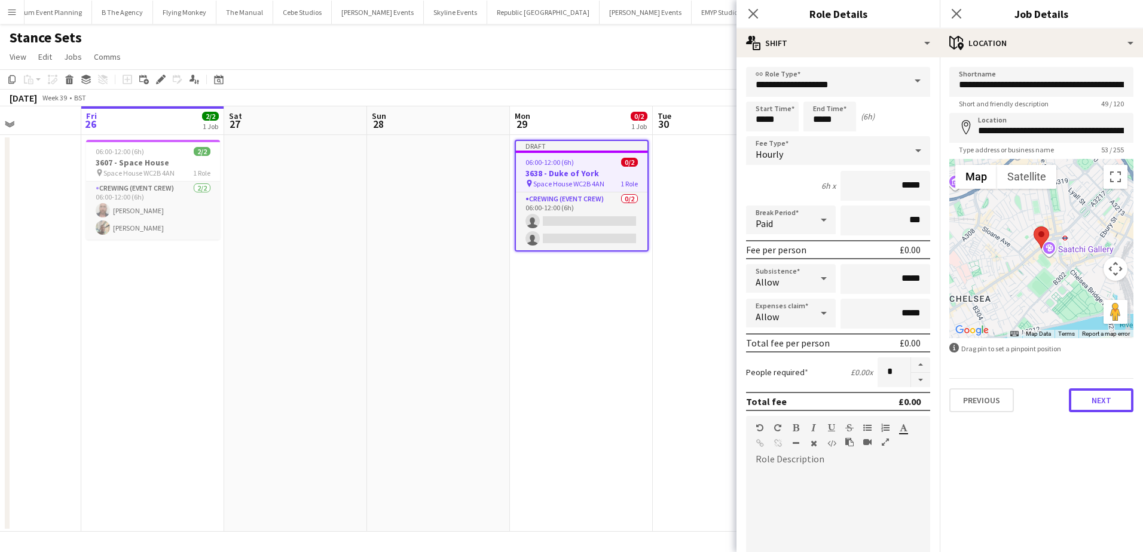
drag, startPoint x: 1091, startPoint y: 399, endPoint x: 1087, endPoint y: 380, distance: 19.5
click at [1091, 399] on button "Next" at bounding box center [1101, 400] width 65 height 24
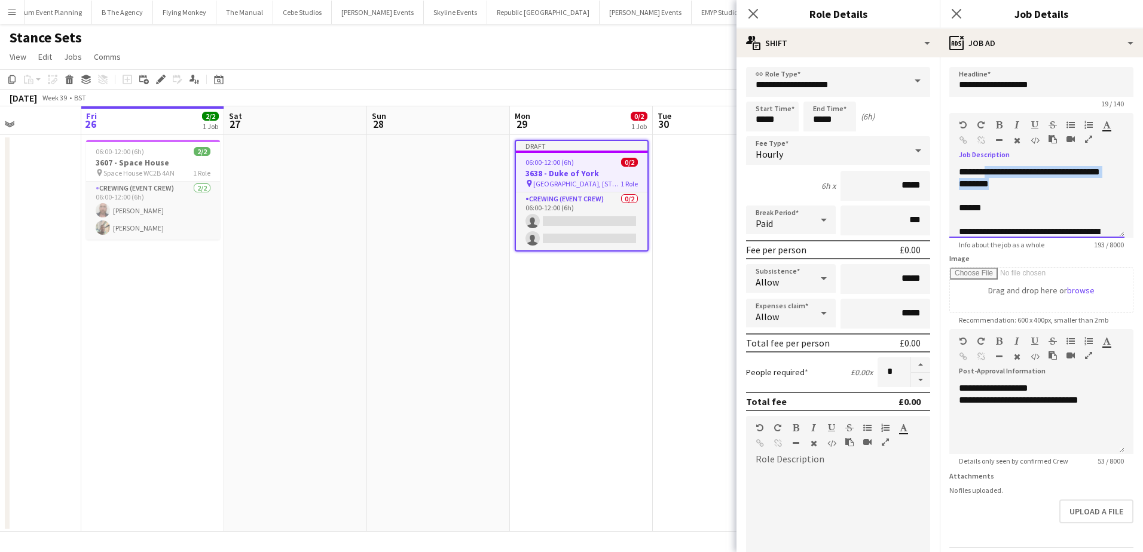
drag, startPoint x: 1035, startPoint y: 185, endPoint x: 989, endPoint y: 174, distance: 47.3
click at [989, 174] on div "**********" at bounding box center [1036, 202] width 175 height 72
paste div
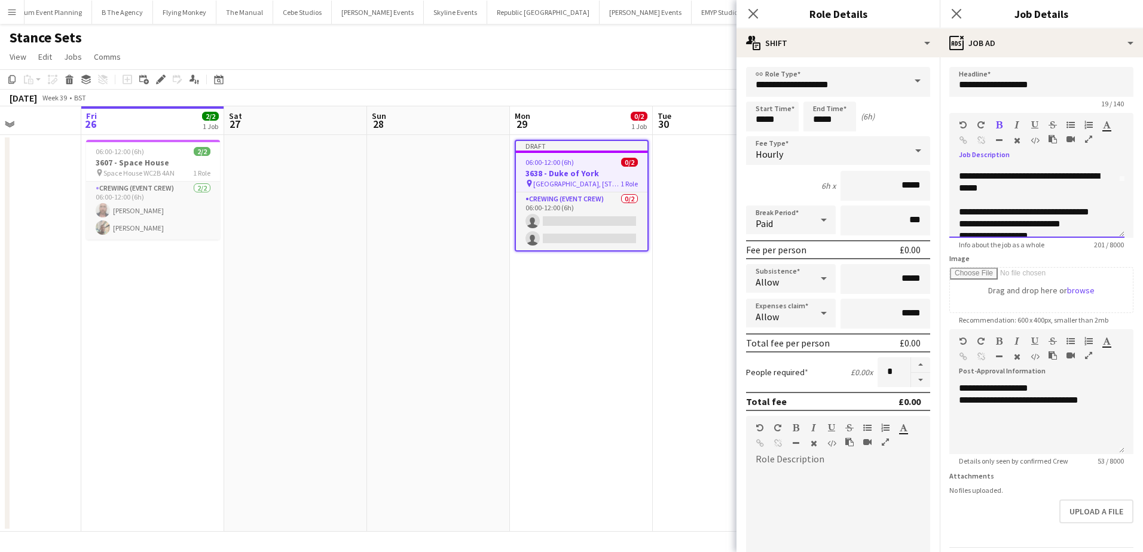
scroll to position [60, 0]
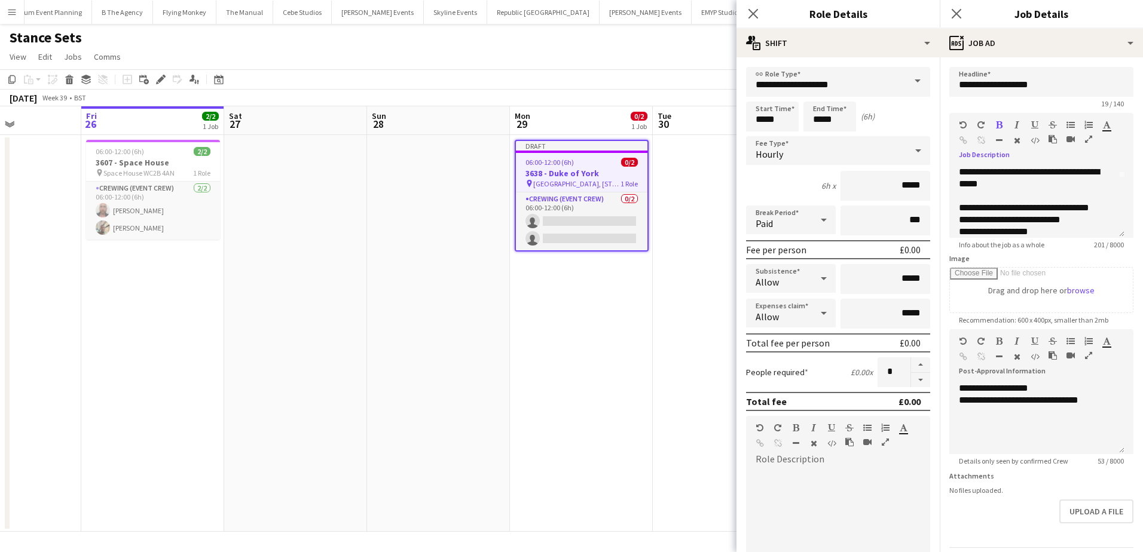
click at [705, 240] on app-date-cell at bounding box center [724, 333] width 143 height 397
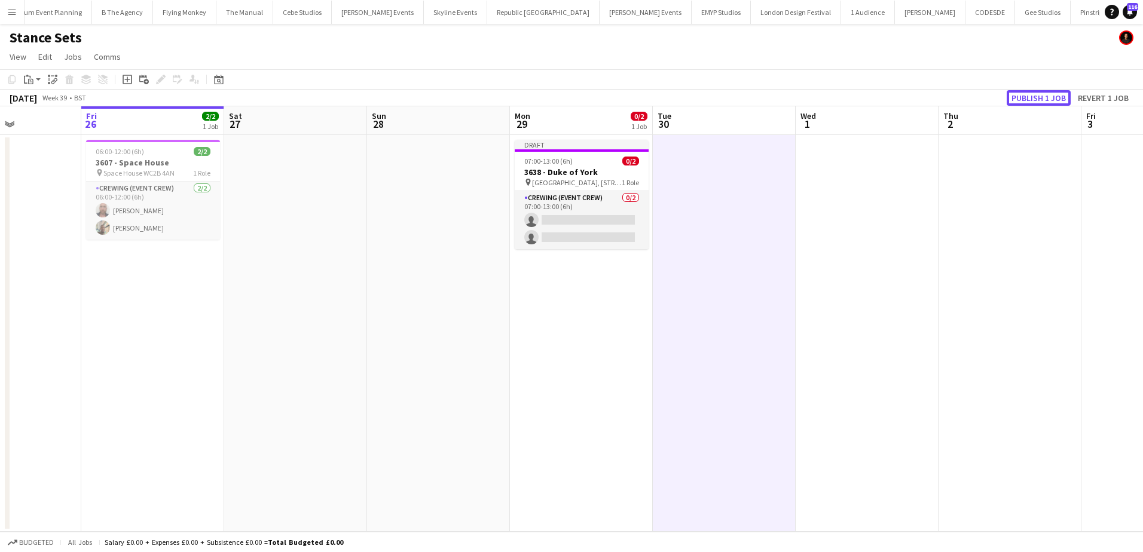
click at [1017, 98] on button "Publish 1 job" at bounding box center [1038, 98] width 64 height 16
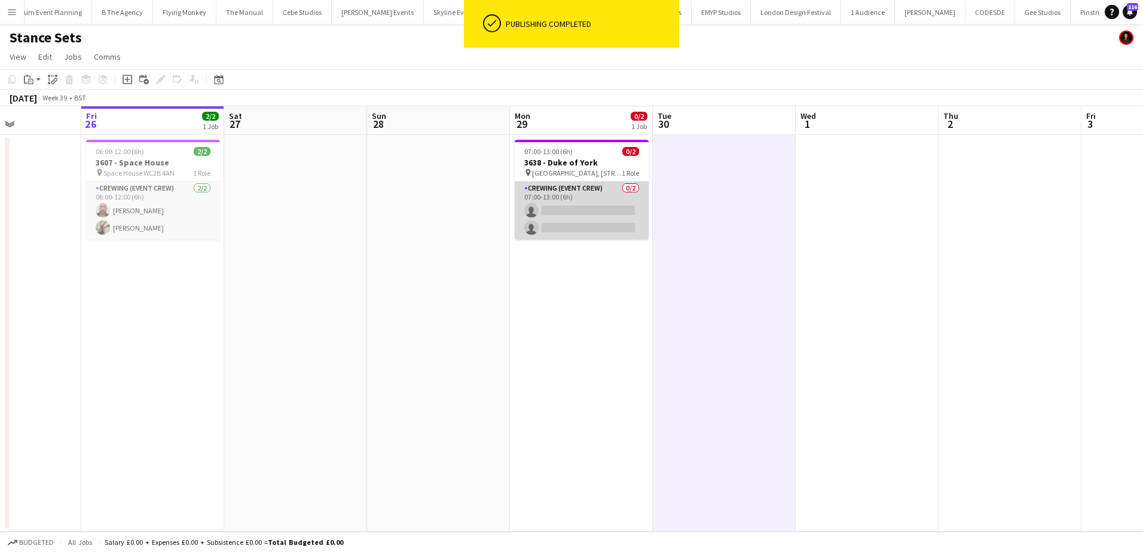
click at [564, 219] on app-card-role "Crewing (Event Crew) 0/2 07:00-13:00 (6h) single-neutral-actions single-neutral…" at bounding box center [582, 211] width 134 height 58
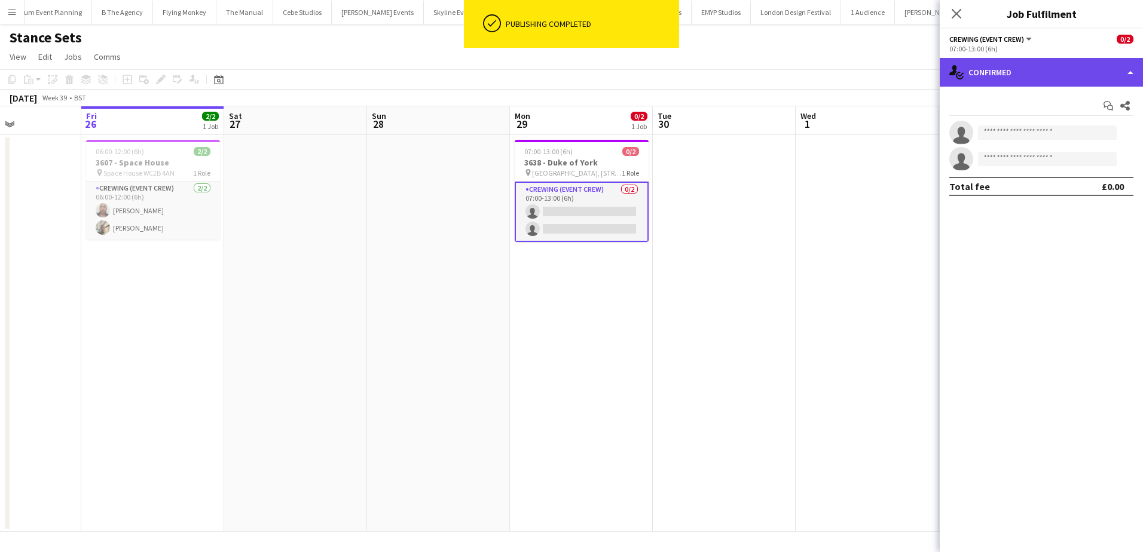
click at [1024, 74] on div "single-neutral-actions-check-2 Confirmed" at bounding box center [1040, 72] width 203 height 29
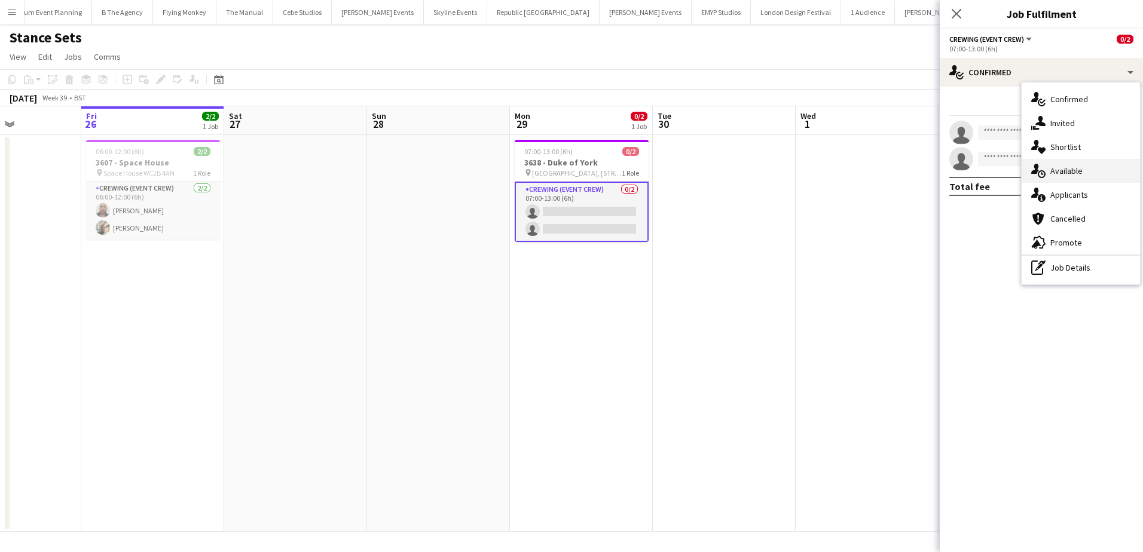
click at [1077, 176] on span "Available" at bounding box center [1066, 171] width 32 height 11
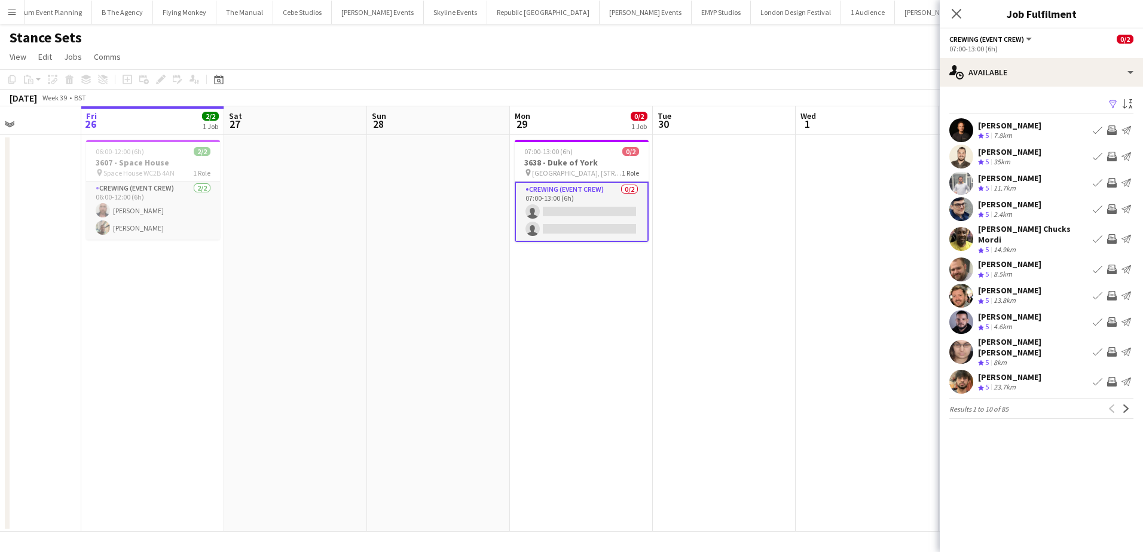
click at [1113, 154] on app-icon "Invite crew" at bounding box center [1112, 157] width 10 height 10
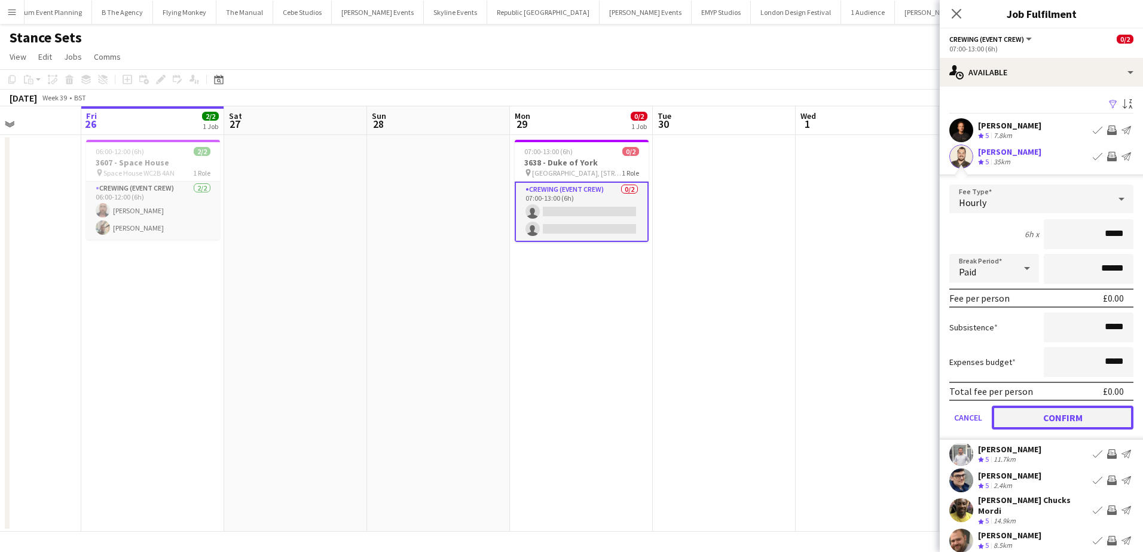
click at [1086, 417] on button "Confirm" at bounding box center [1062, 418] width 142 height 24
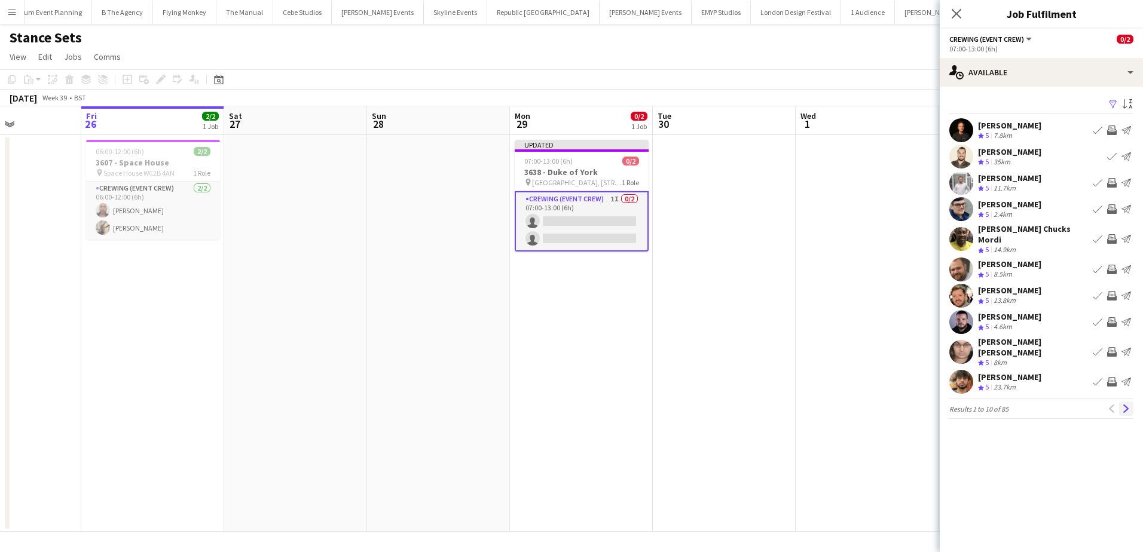
click at [1128, 402] on button "Next" at bounding box center [1126, 409] width 14 height 14
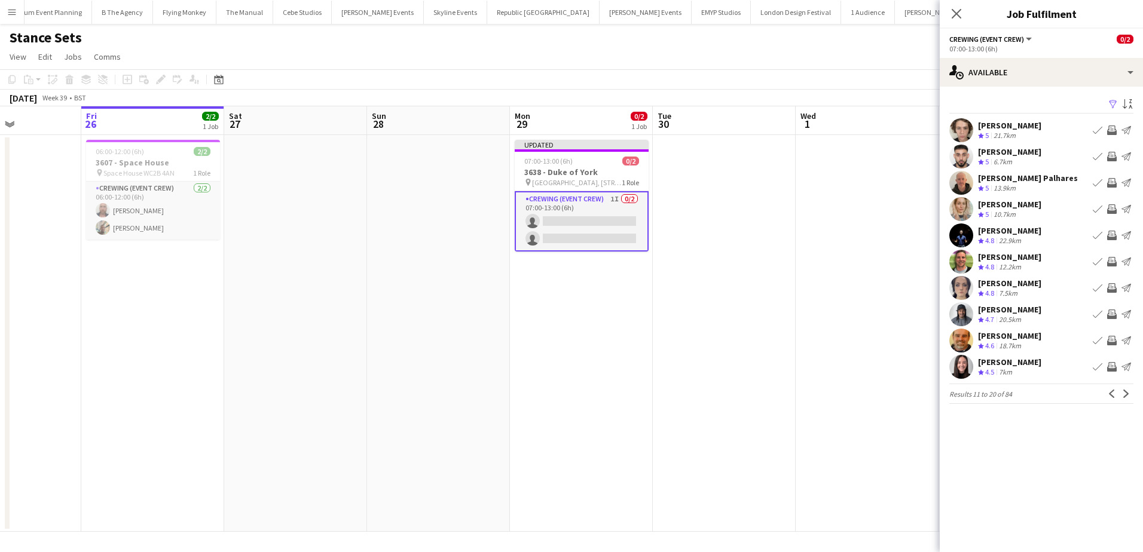
click at [1113, 314] on app-icon "Invite crew" at bounding box center [1112, 315] width 10 height 10
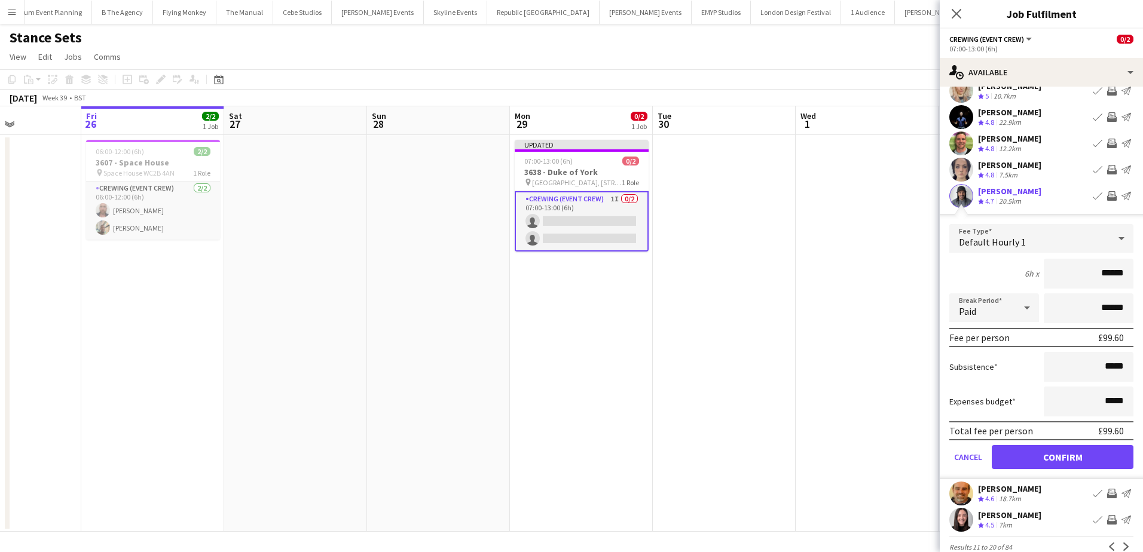
scroll to position [120, 0]
click at [1088, 455] on button "Confirm" at bounding box center [1062, 456] width 142 height 24
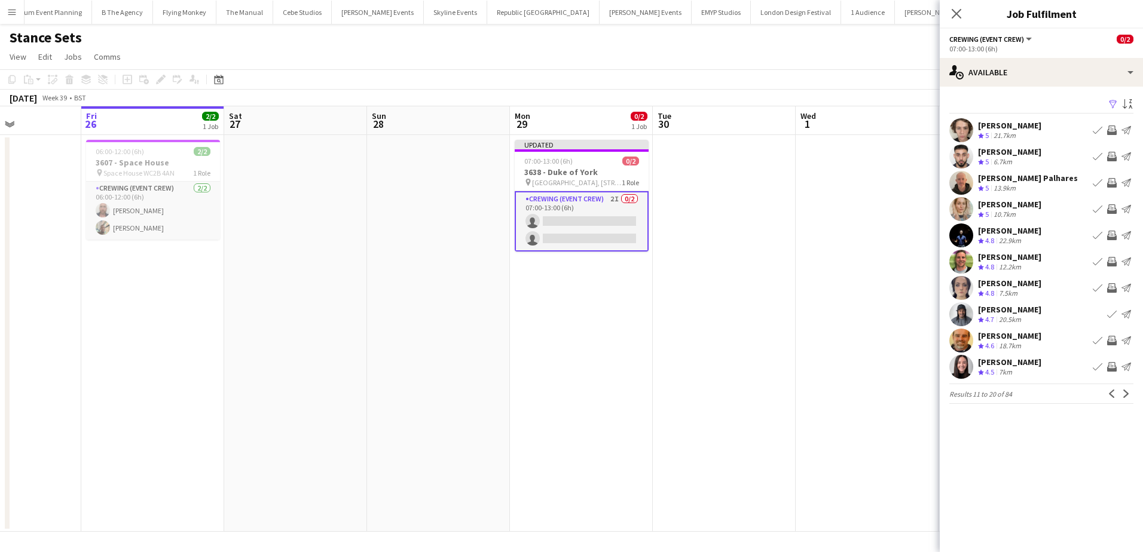
scroll to position [0, 0]
click at [1131, 396] on button "Next" at bounding box center [1126, 394] width 14 height 14
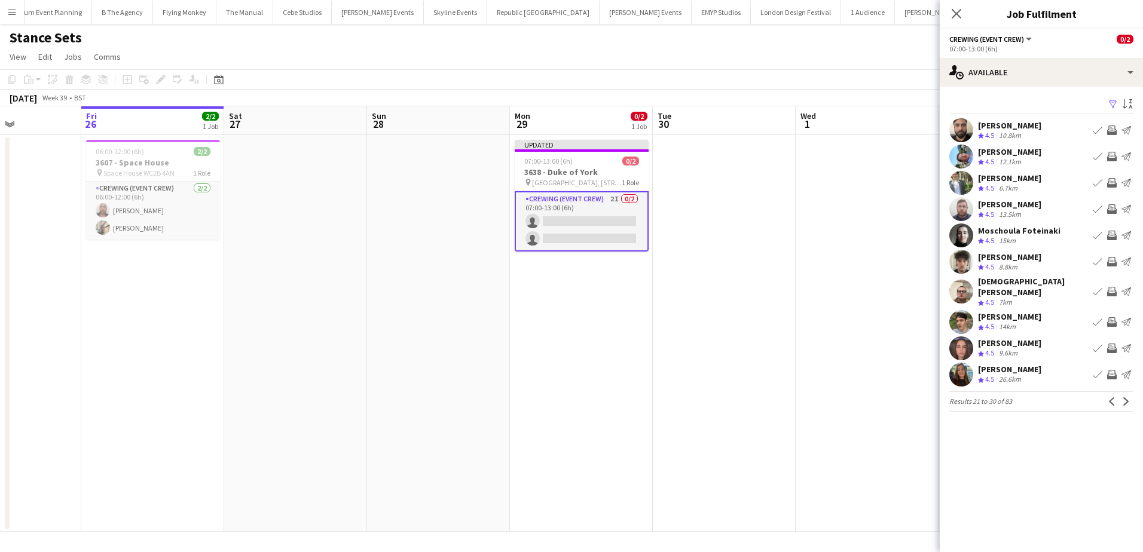
click at [841, 216] on app-date-cell at bounding box center [866, 333] width 143 height 397
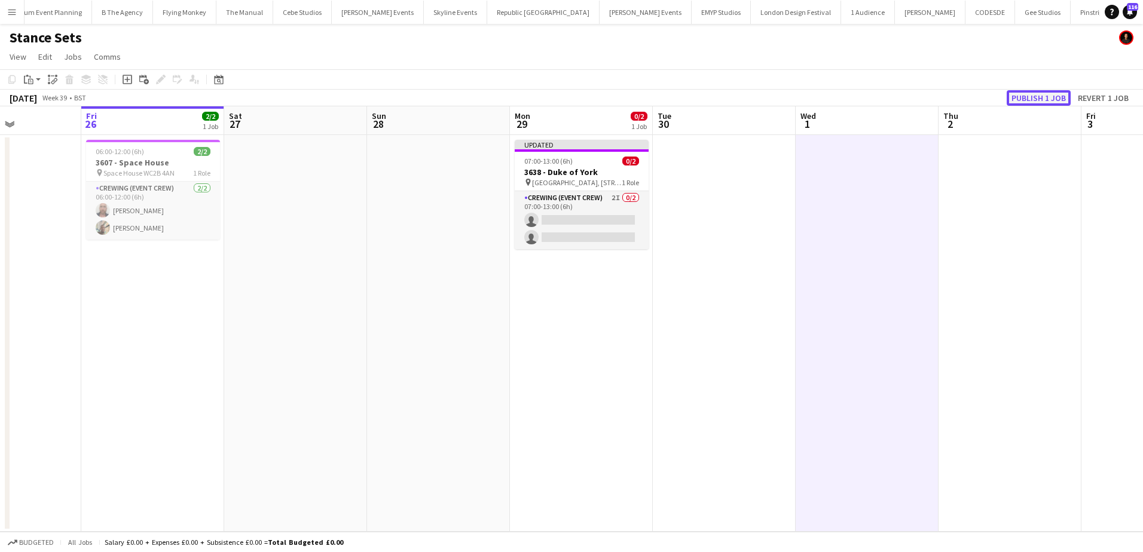
click at [1041, 102] on button "Publish 1 job" at bounding box center [1038, 98] width 64 height 16
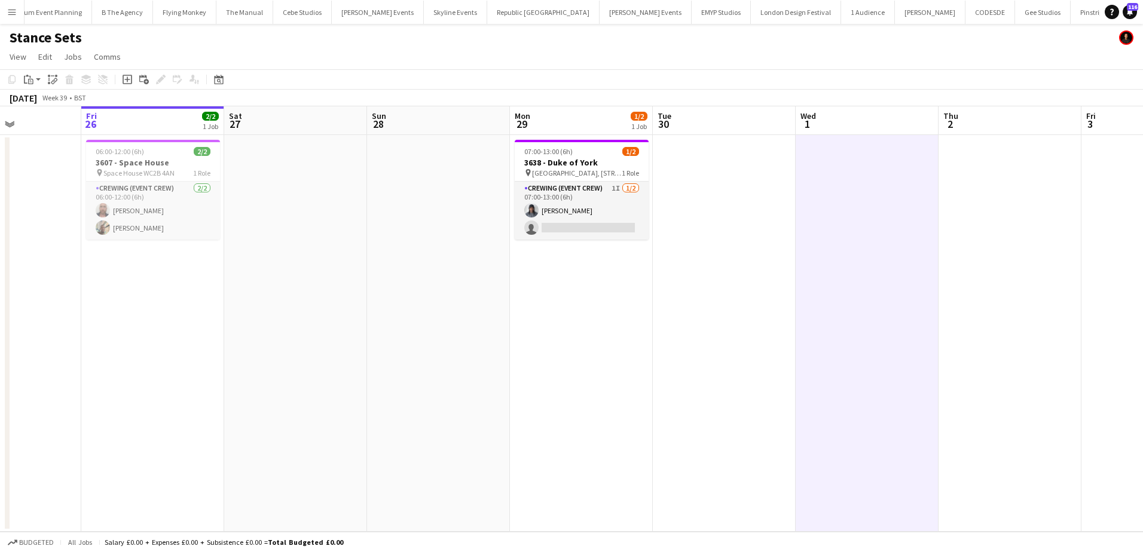
drag, startPoint x: 547, startPoint y: 157, endPoint x: 483, endPoint y: 149, distance: 63.8
click at [547, 157] on h3 "3638 - Duke of York" at bounding box center [582, 162] width 134 height 11
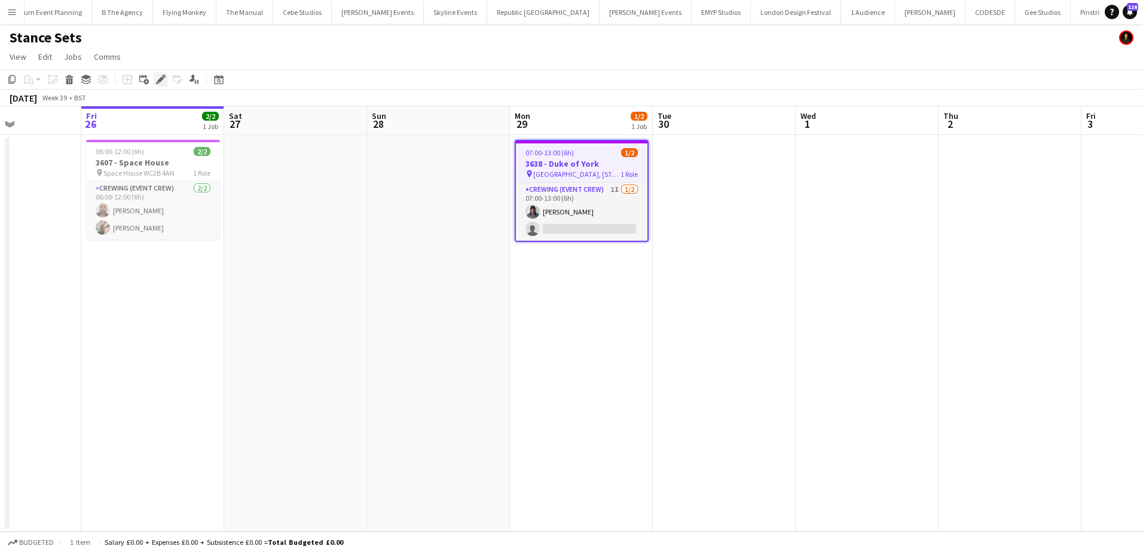
click at [163, 81] on icon "Edit" at bounding box center [161, 80] width 10 height 10
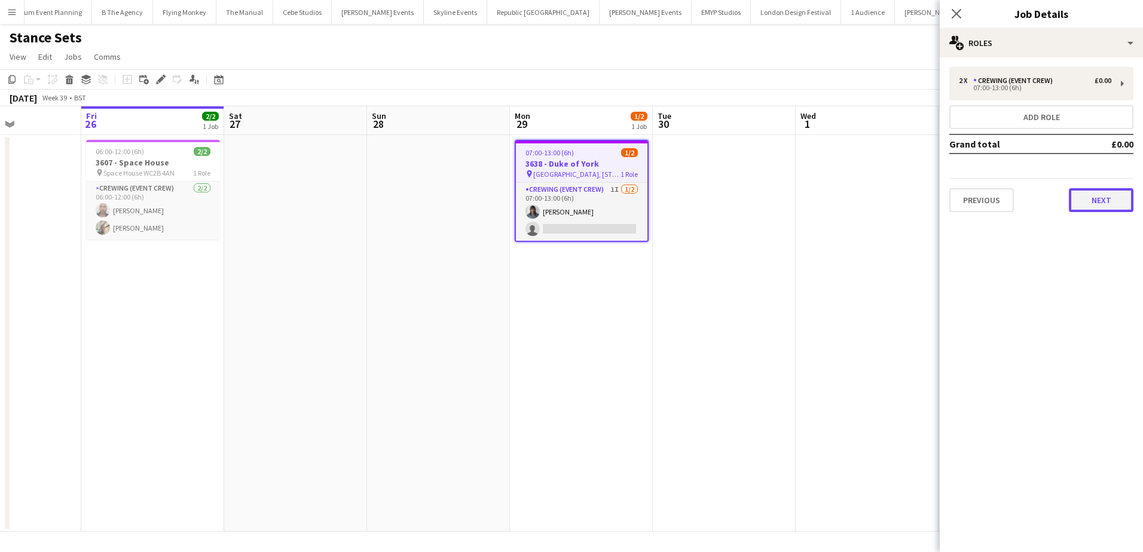
click at [1101, 201] on button "Next" at bounding box center [1101, 200] width 65 height 24
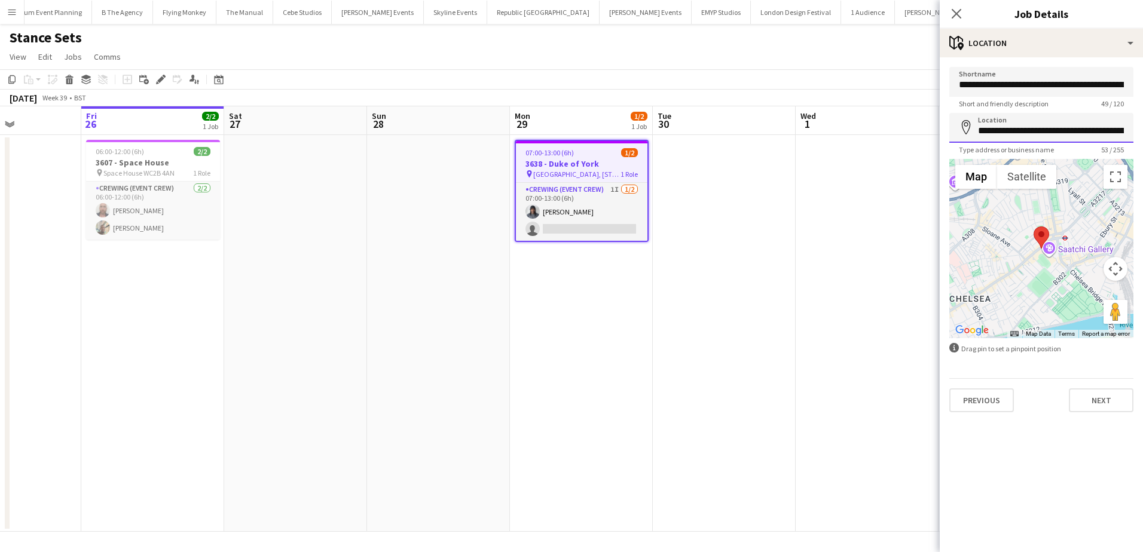
click at [1060, 131] on input "**********" at bounding box center [1041, 128] width 184 height 30
click at [568, 266] on app-date-cell "07:00-13:00 (6h) 1/2 3638 - Duke of York pin Duke of York Square, 80 King's Rd,…" at bounding box center [581, 333] width 143 height 397
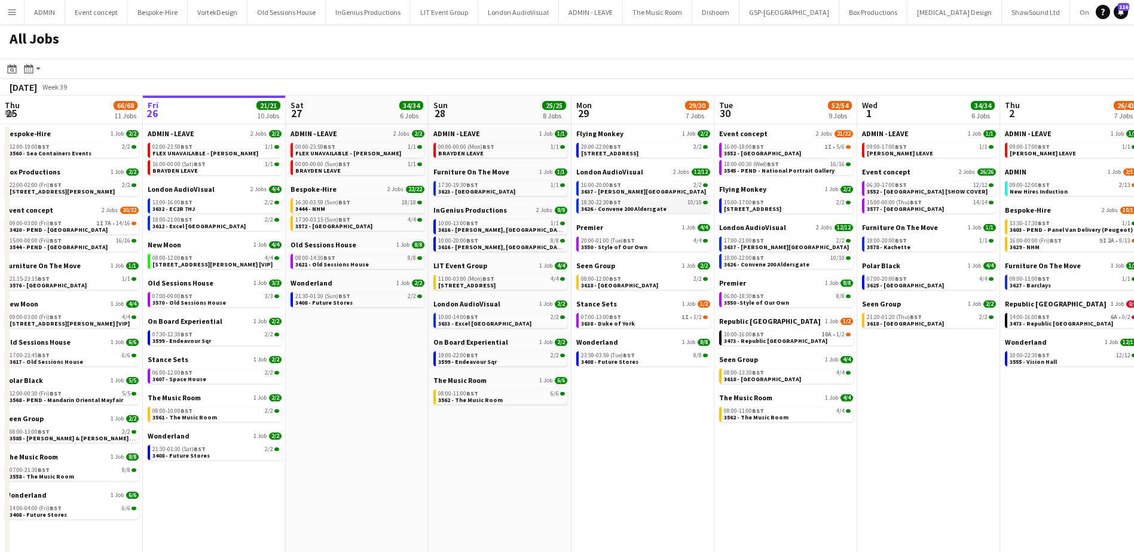
click at [623, 211] on span "3626 - Convene 200 Aldersgate" at bounding box center [623, 209] width 85 height 8
